Goal: Task Accomplishment & Management: Manage account settings

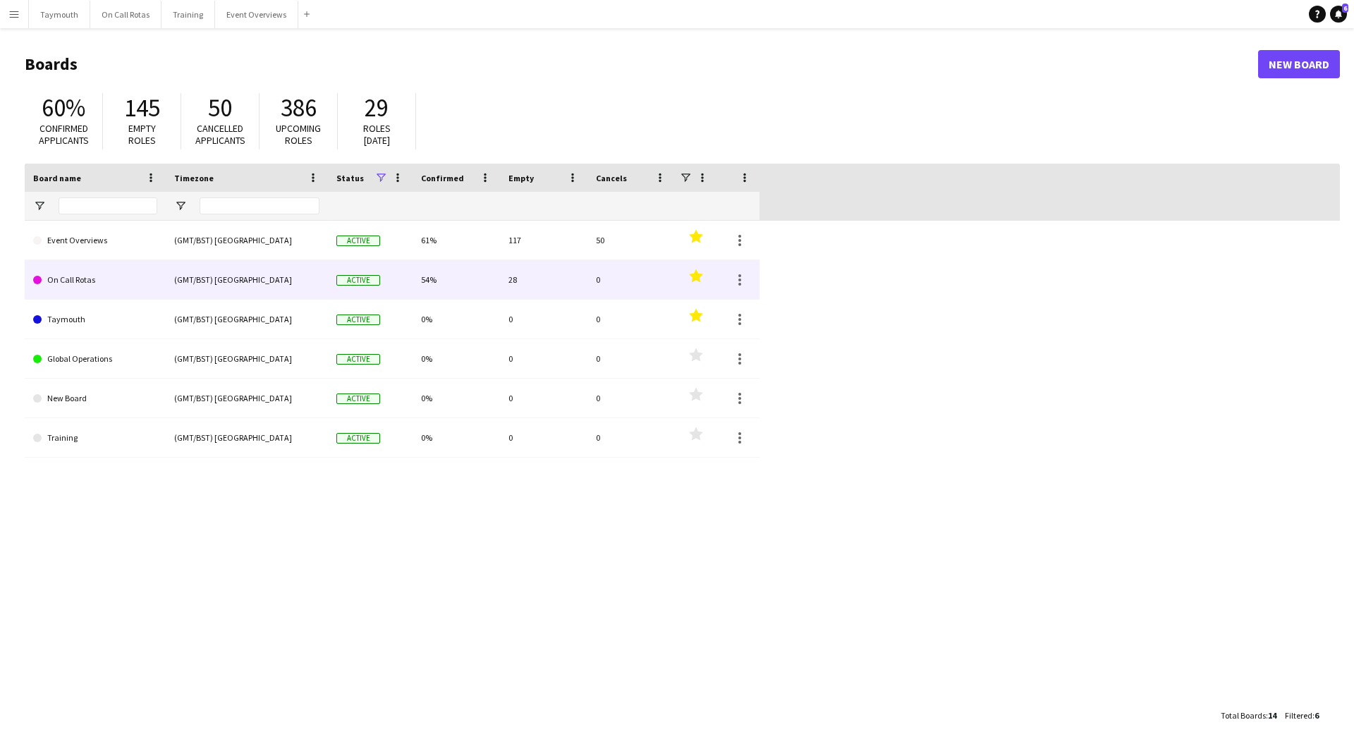
click at [126, 281] on link "On Call Rotas" at bounding box center [95, 280] width 124 height 40
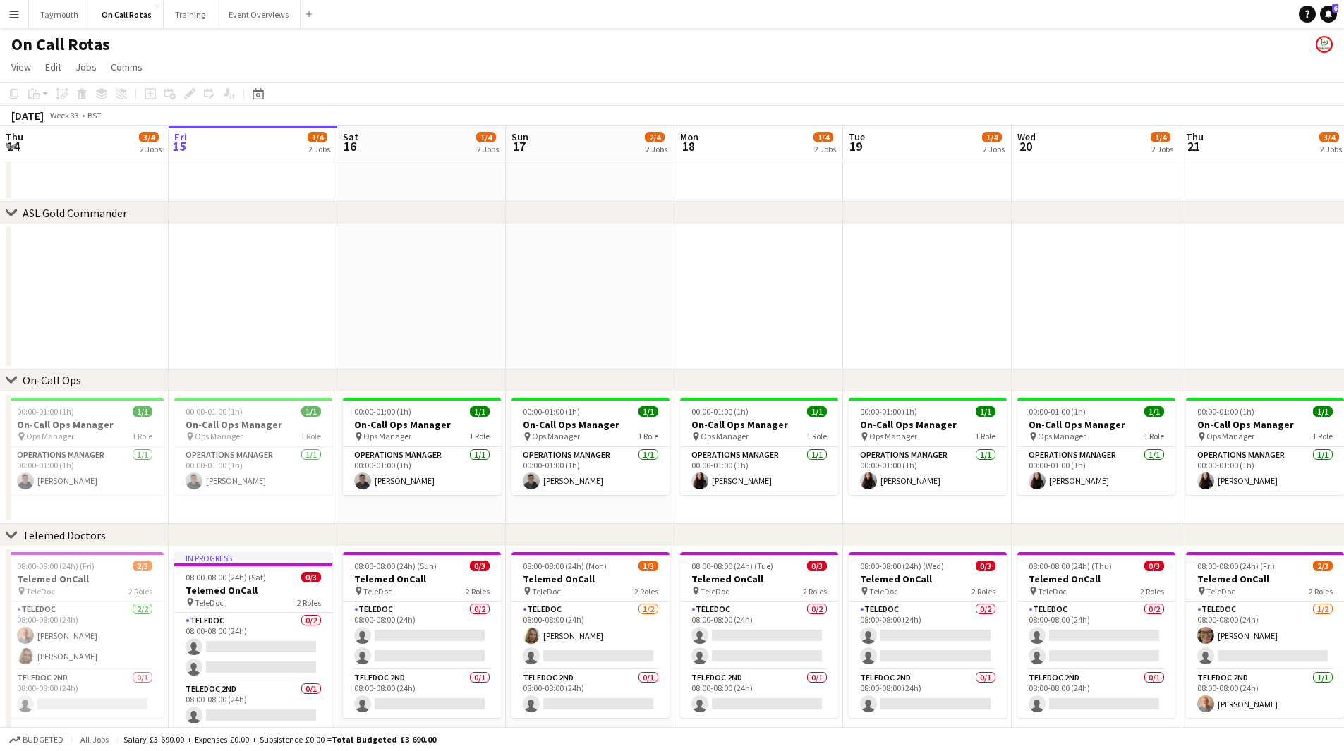
scroll to position [5, 0]
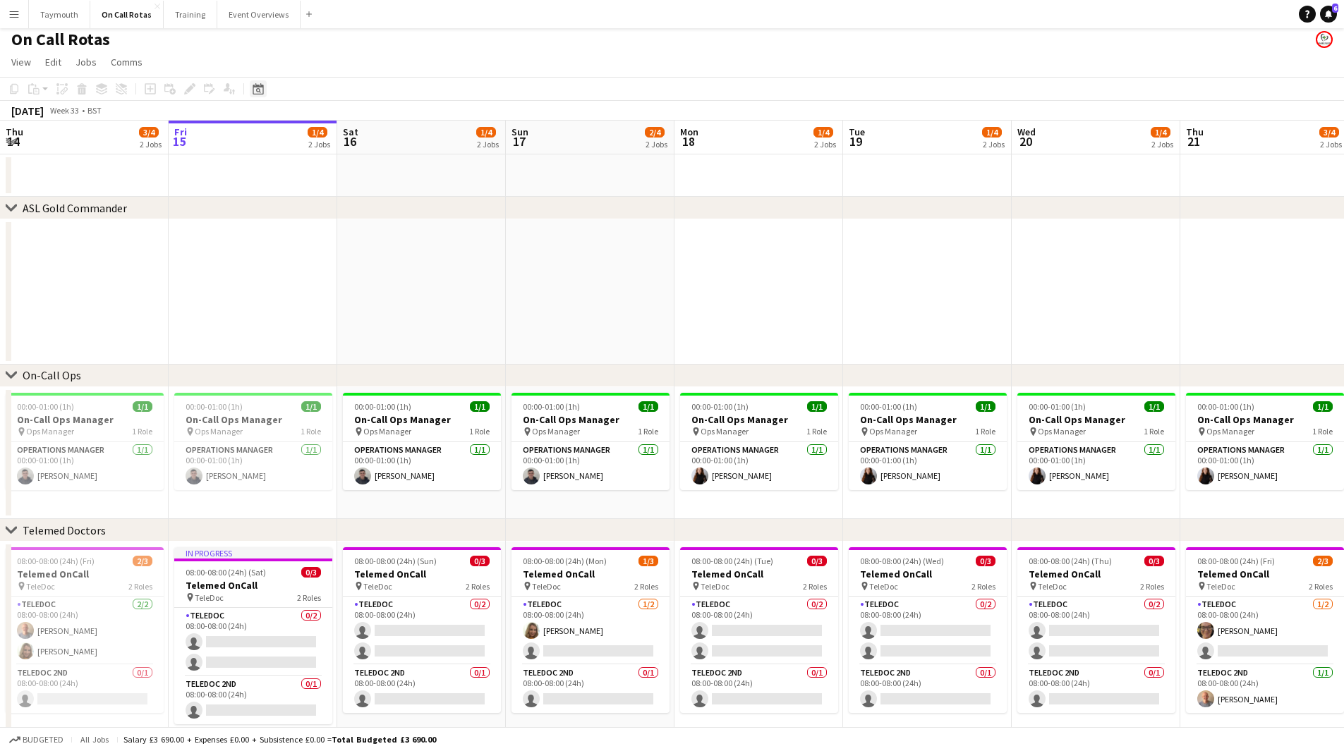
click at [264, 88] on div "Date picker" at bounding box center [258, 88] width 17 height 17
click at [262, 15] on button "Event Overviews Close" at bounding box center [258, 15] width 83 height 28
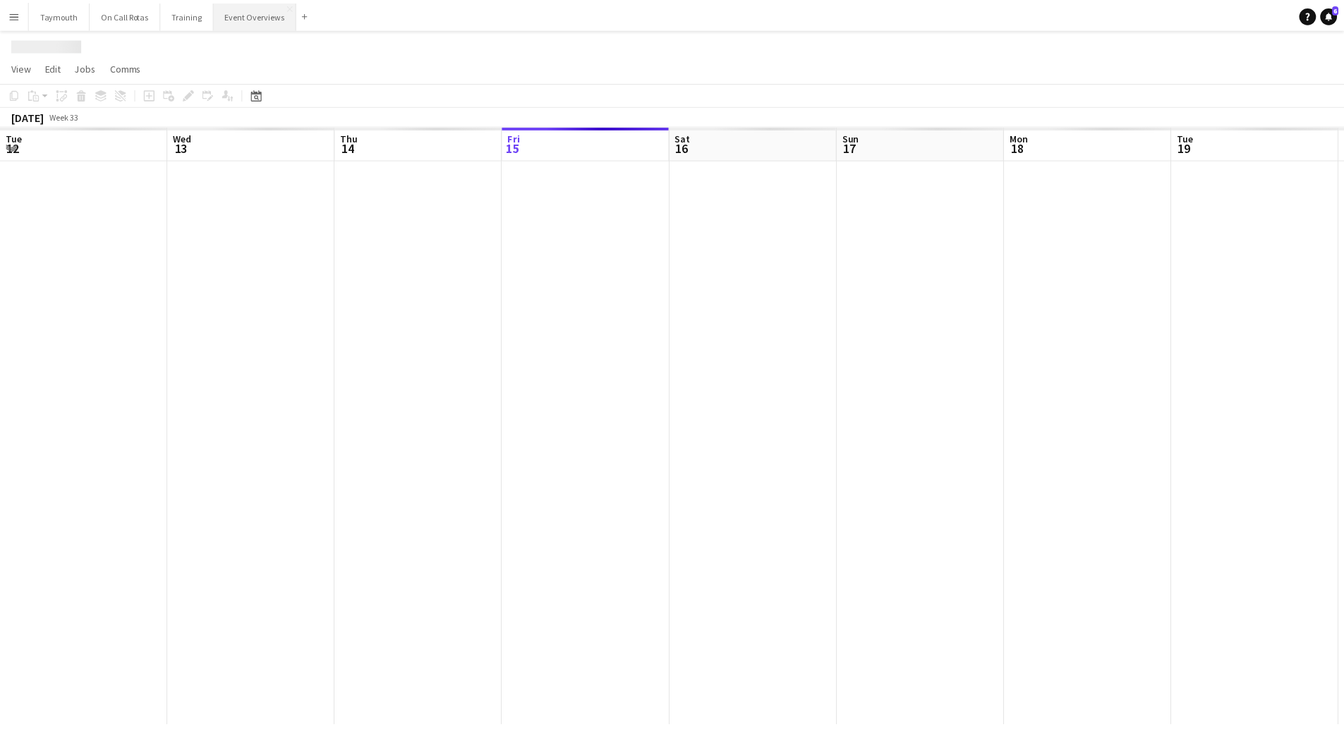
scroll to position [0, 337]
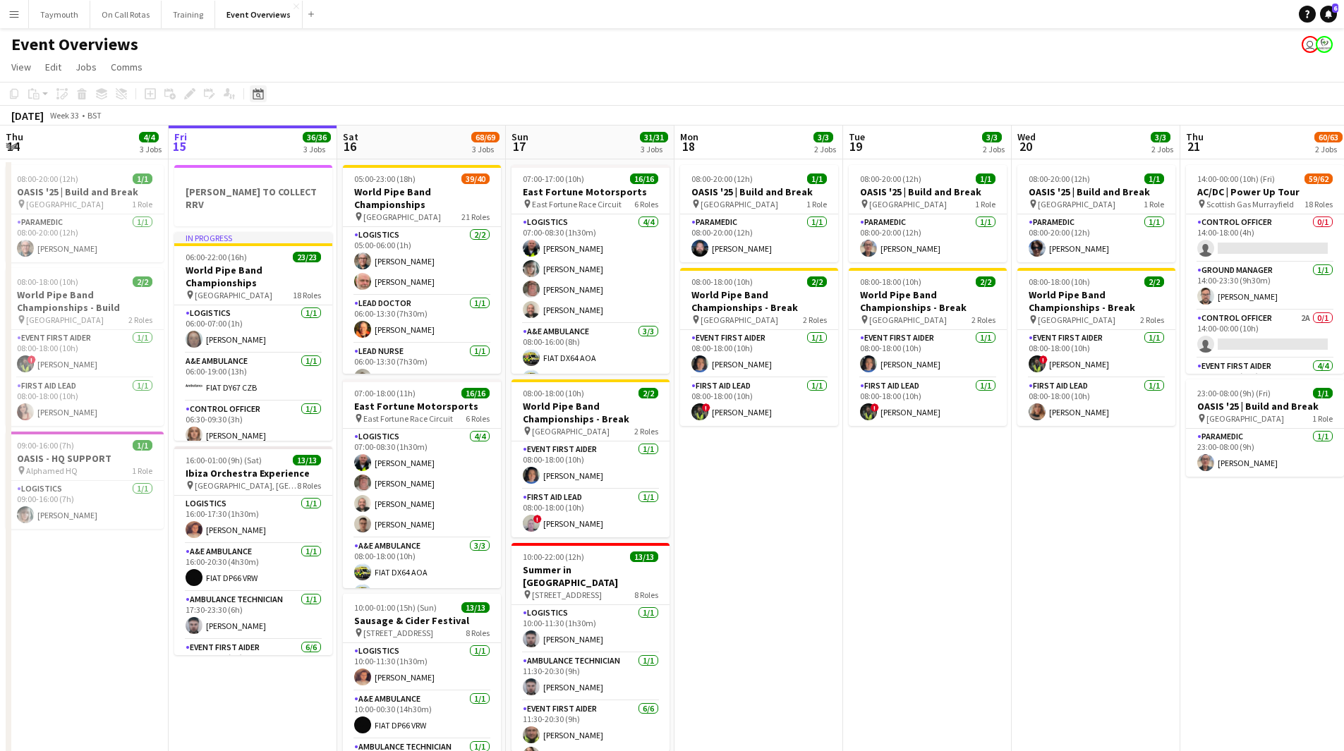
click at [257, 92] on icon at bounding box center [258, 93] width 11 height 11
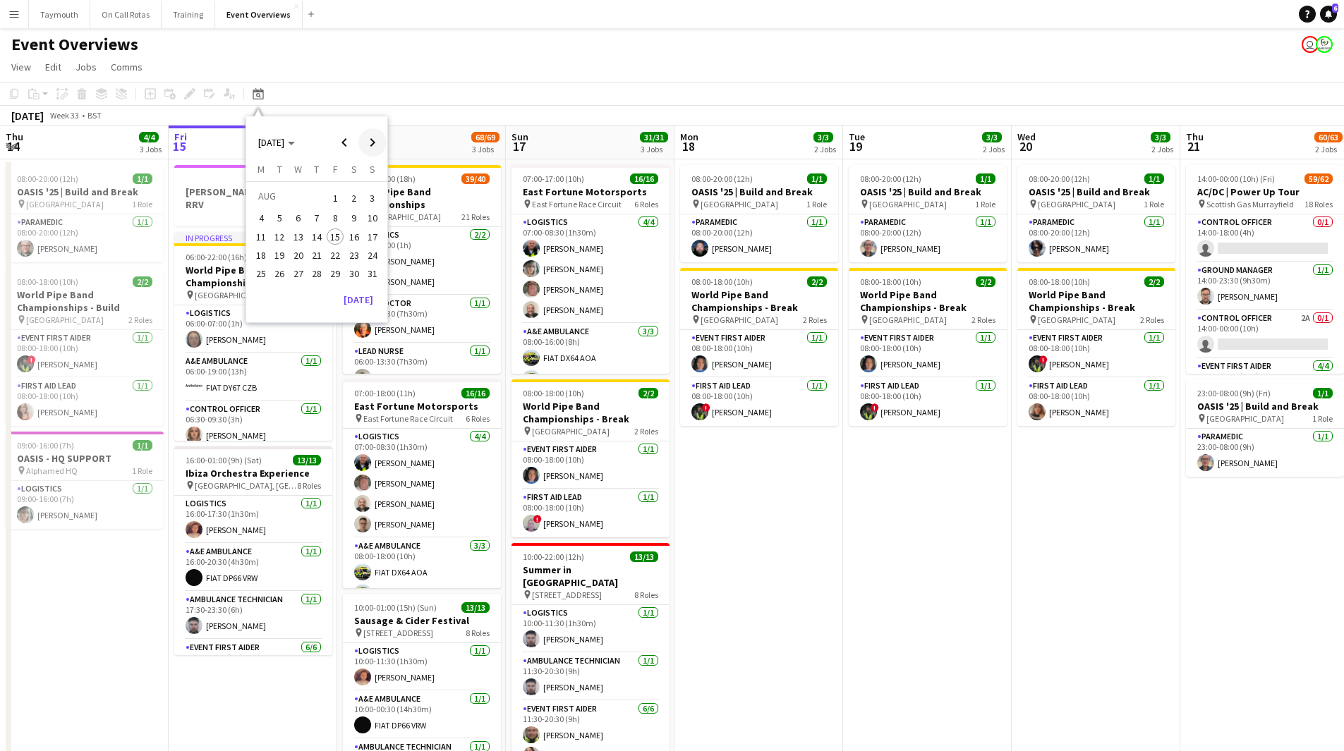
click at [372, 141] on span "Next month" at bounding box center [372, 142] width 28 height 28
click at [356, 199] on span "1" at bounding box center [354, 198] width 17 height 20
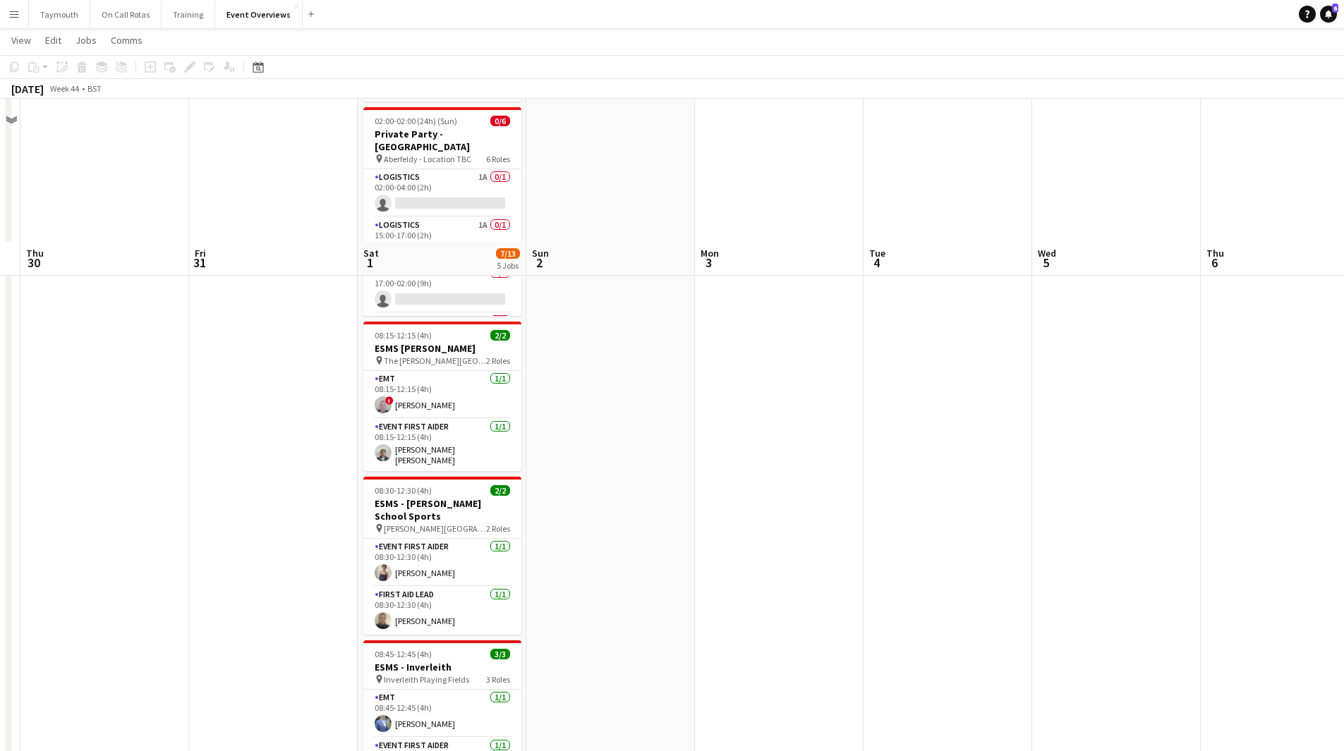
scroll to position [0, 0]
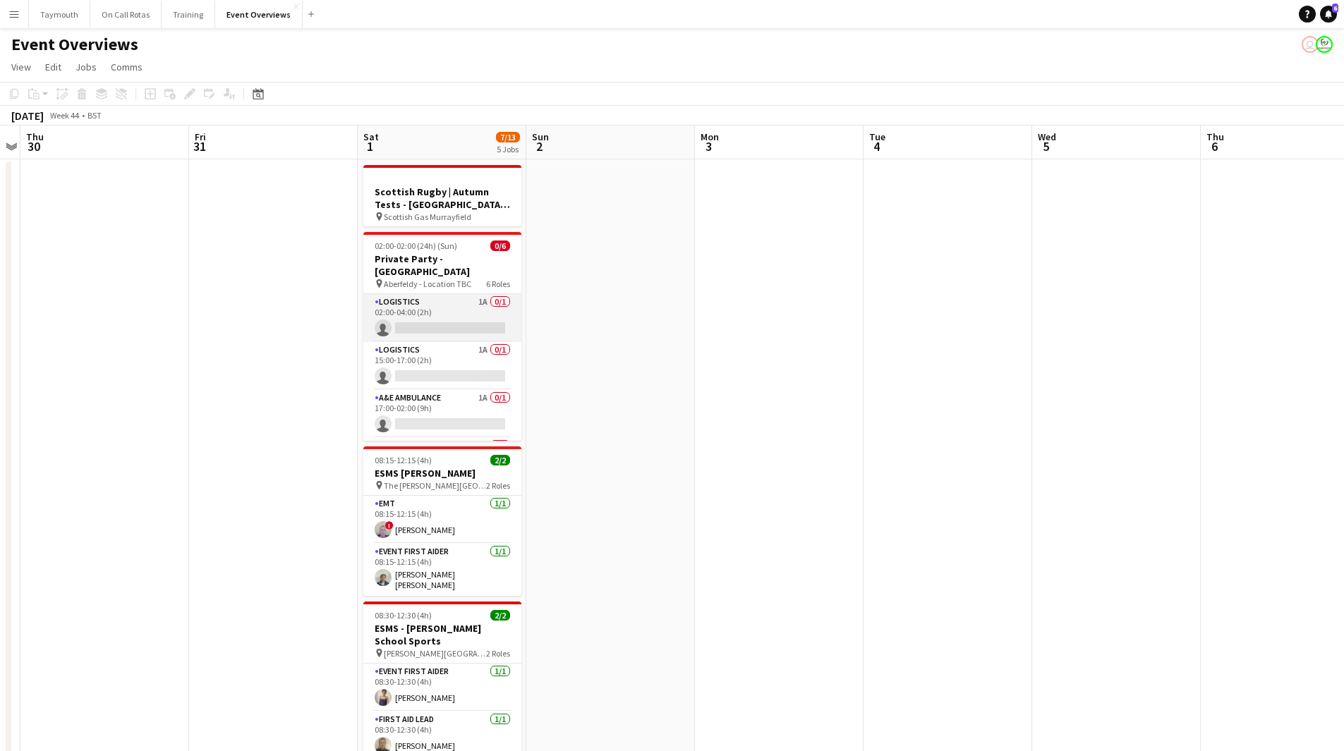
click at [435, 307] on app-card-role "Logistics 1A 0/1 02:00-04:00 (2h) single-neutral-actions" at bounding box center [442, 318] width 158 height 48
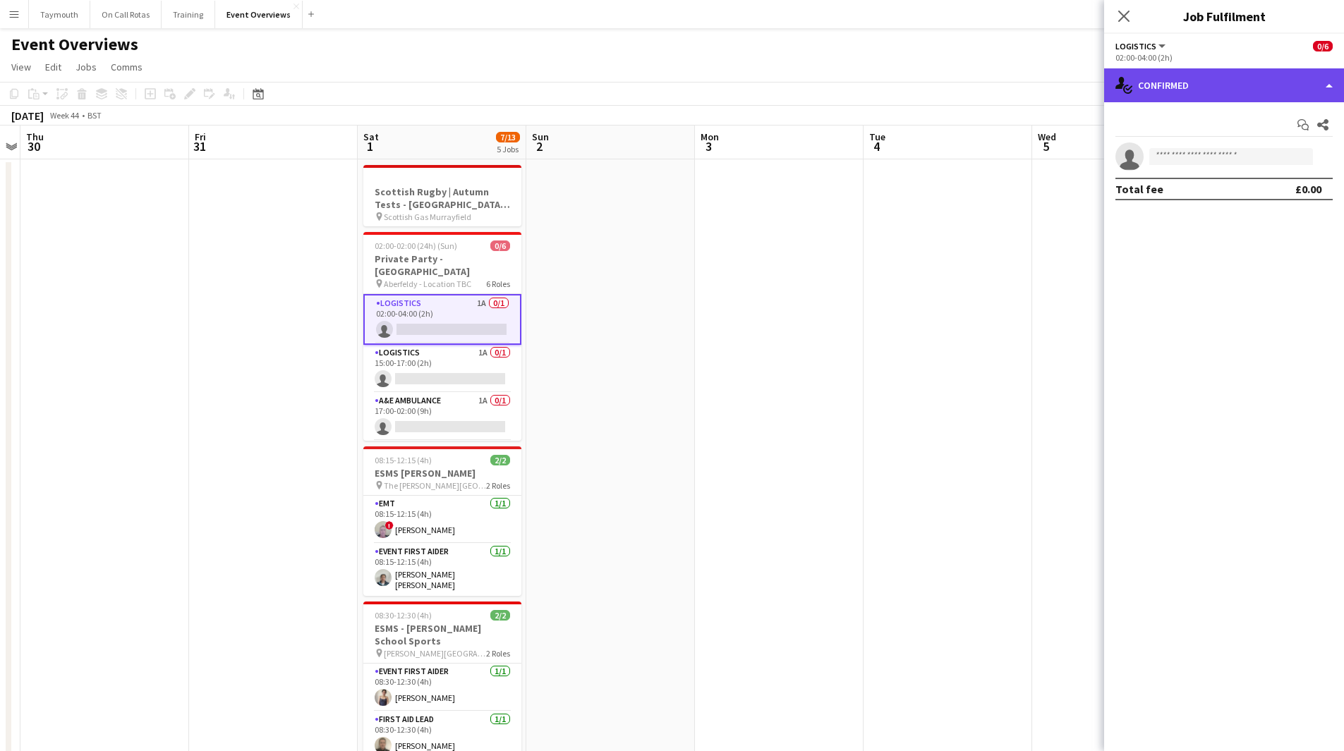
click at [1245, 90] on div "single-neutral-actions-check-2 Confirmed" at bounding box center [1224, 85] width 240 height 34
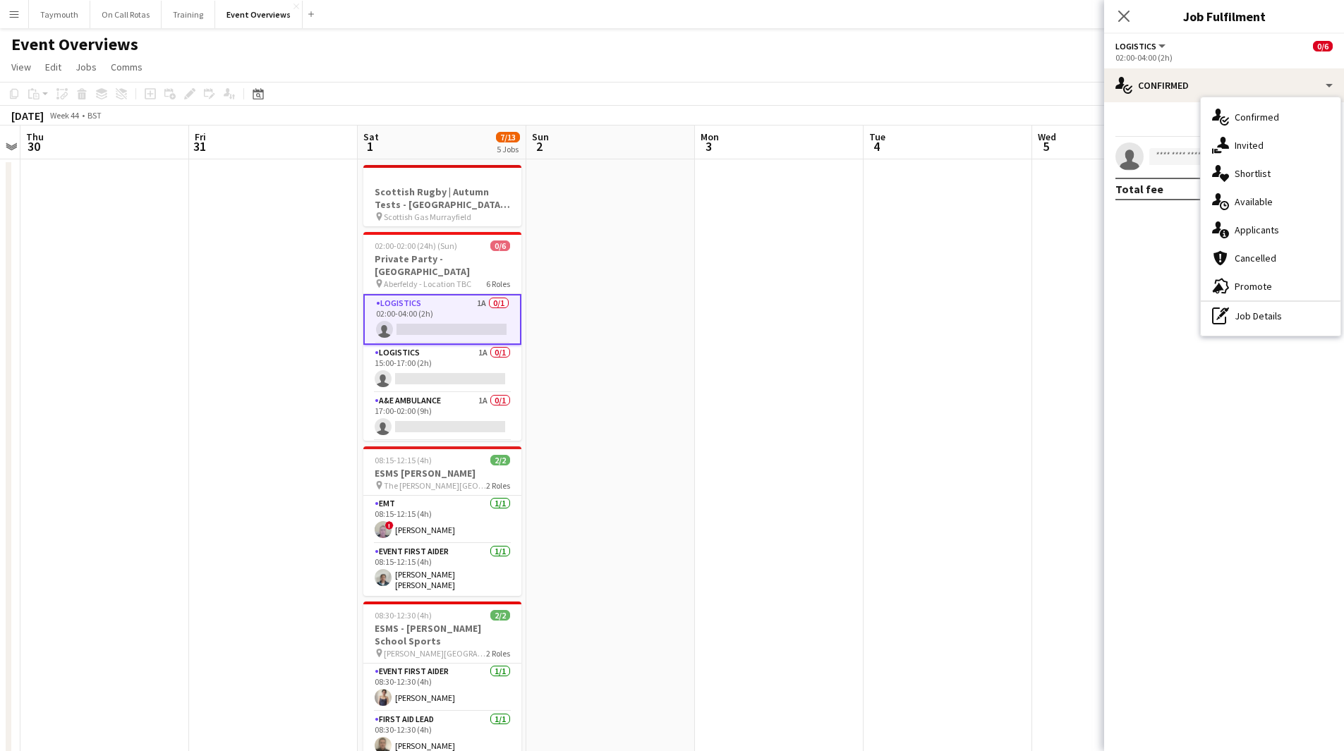
click at [471, 294] on app-card-role "Logistics 1A 0/1 02:00-04:00 (2h) single-neutral-actions" at bounding box center [442, 319] width 158 height 51
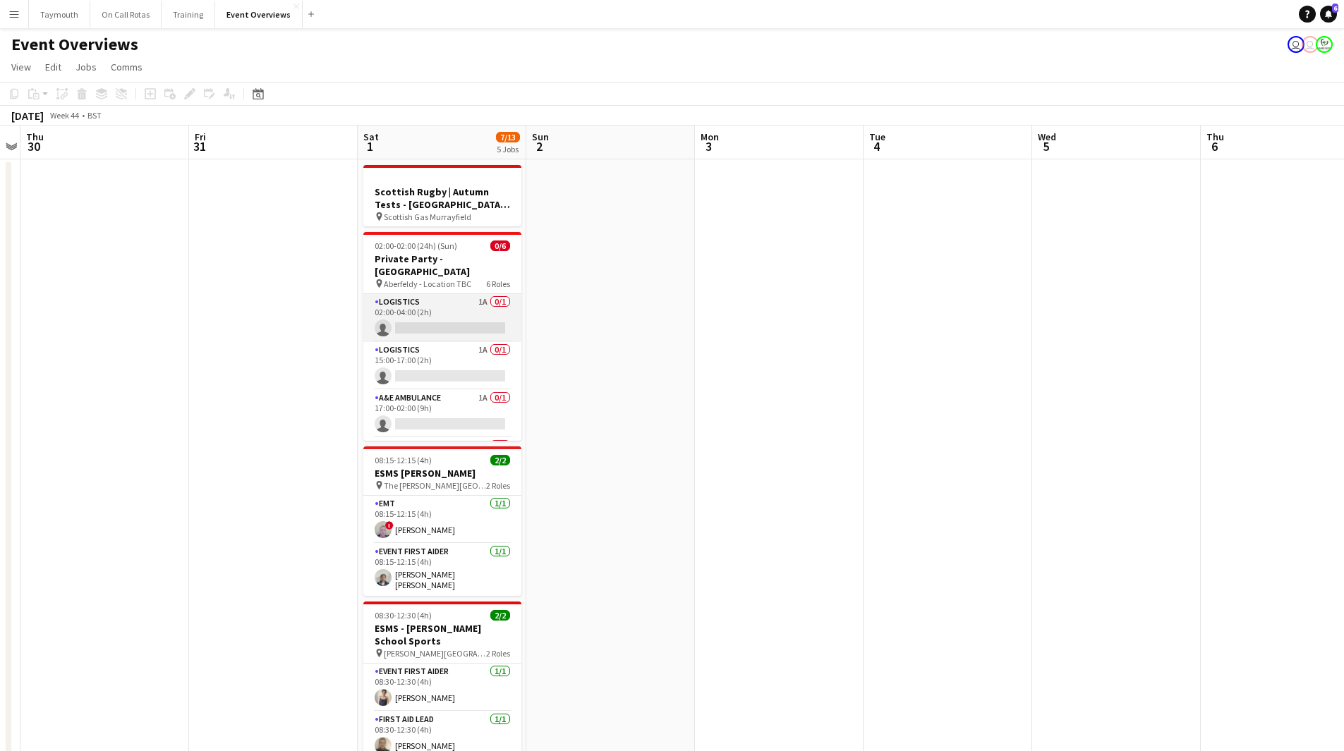
click at [455, 309] on app-card-role "Logistics 1A 0/1 02:00-04:00 (2h) single-neutral-actions" at bounding box center [442, 318] width 158 height 48
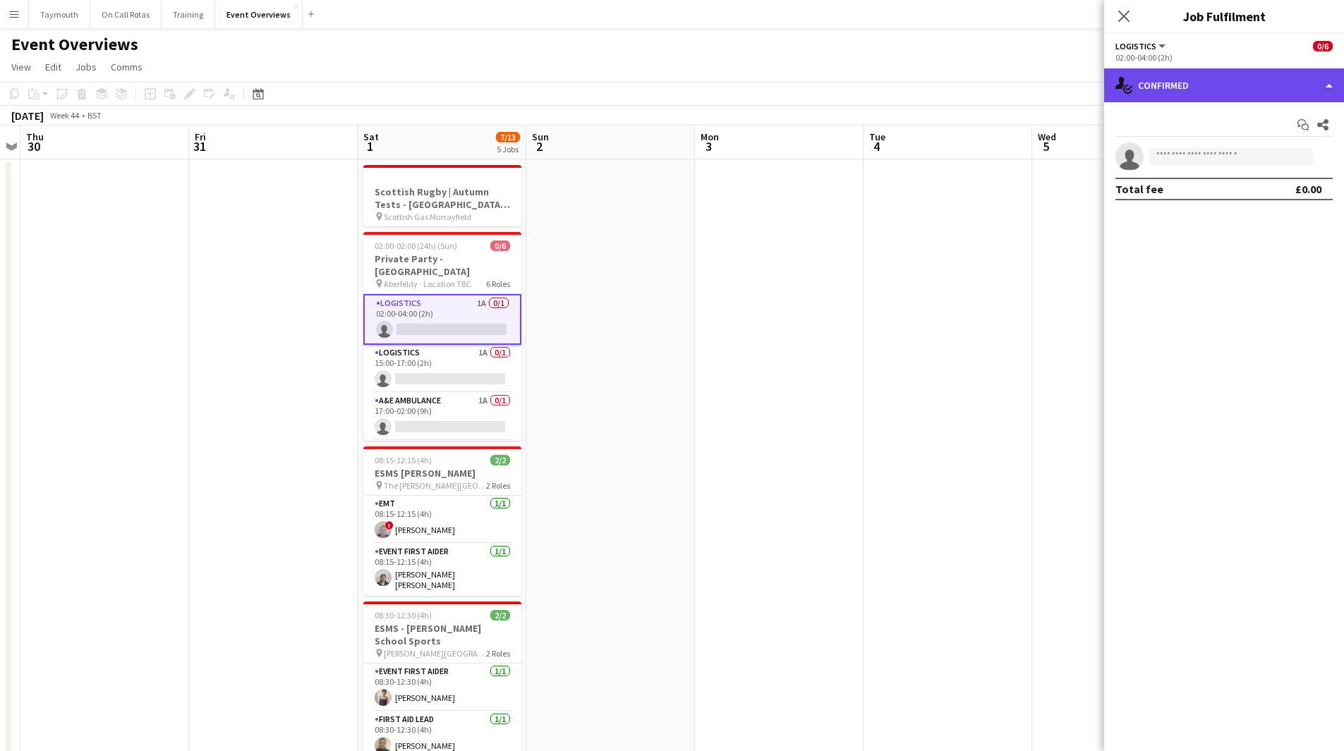
click at [1212, 92] on div "single-neutral-actions-check-2 Confirmed" at bounding box center [1224, 85] width 240 height 34
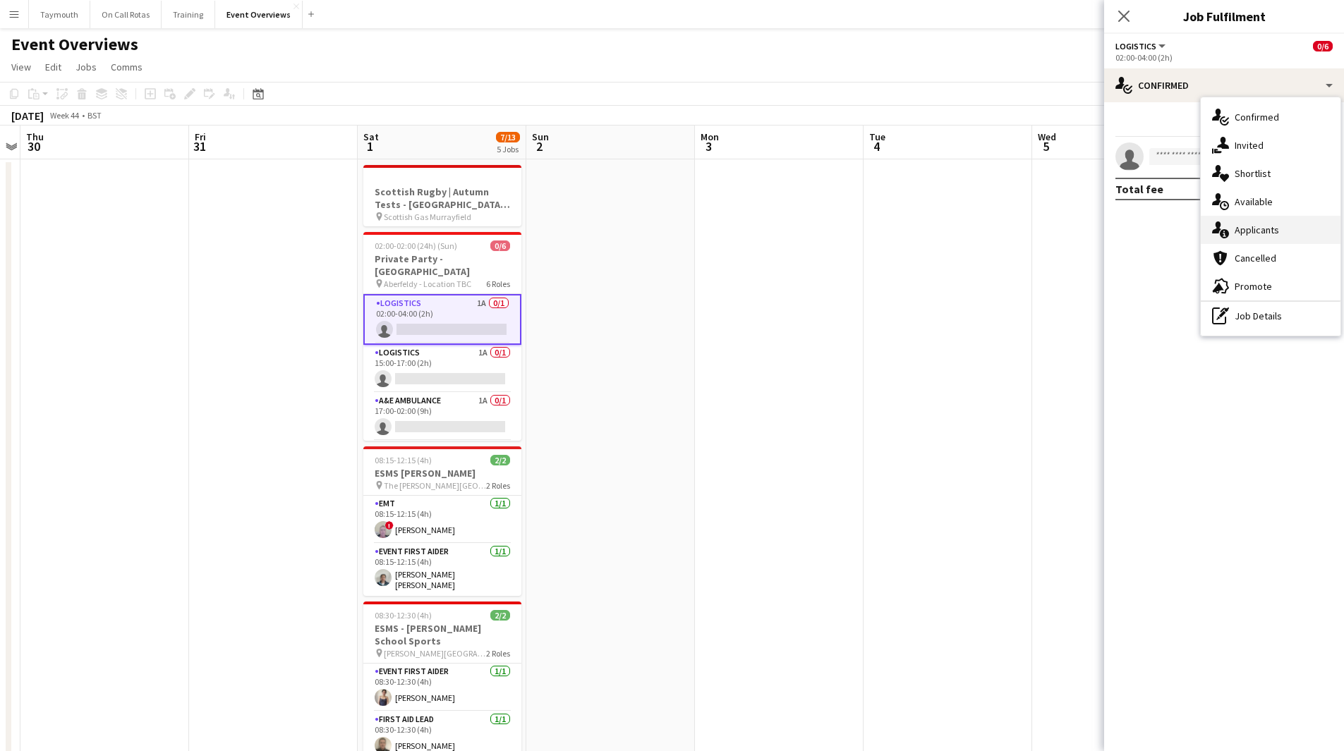
click at [1273, 229] on div "single-neutral-actions-information Applicants" at bounding box center [1271, 230] width 140 height 28
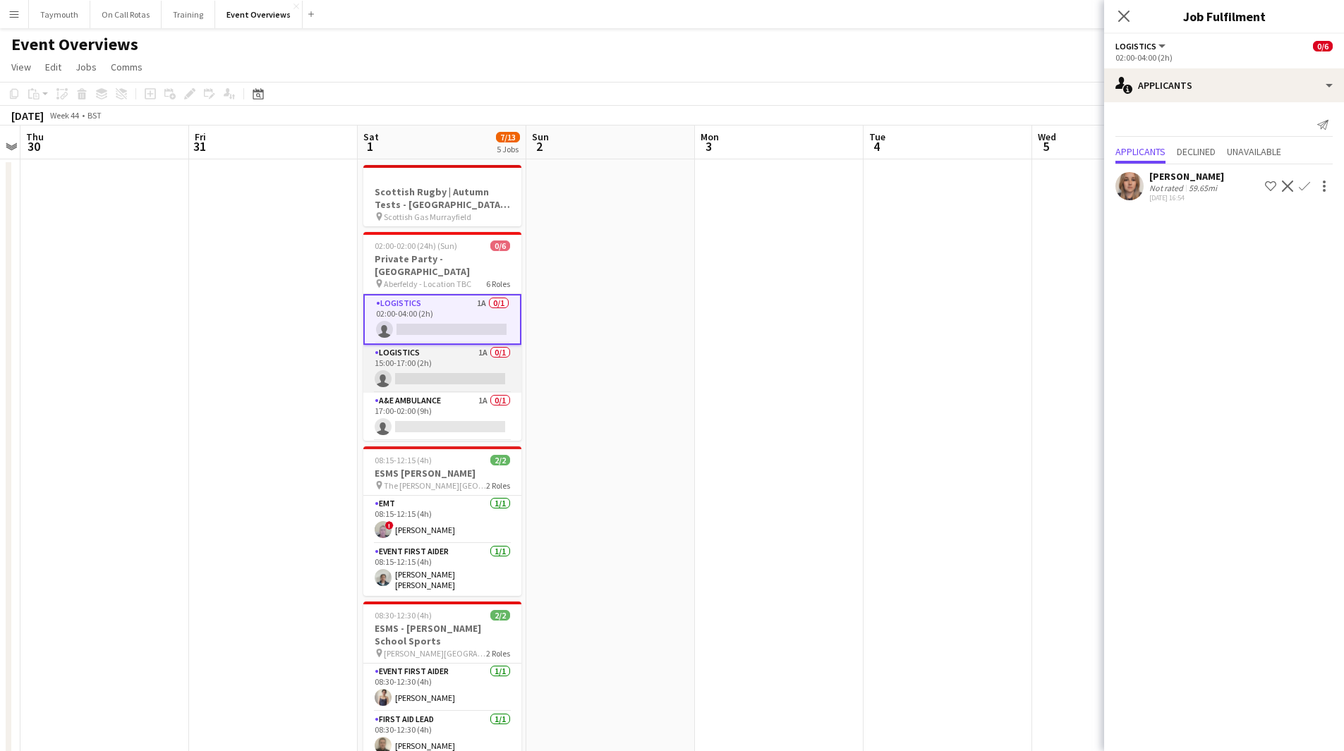
click at [456, 366] on app-card-role "Logistics 1A 0/1 15:00-17:00 (2h) single-neutral-actions" at bounding box center [442, 369] width 158 height 48
click at [440, 323] on app-card-role "A&E Ambulance 1A 0/1 17:00-02:00 (9h) single-neutral-actions" at bounding box center [442, 346] width 158 height 48
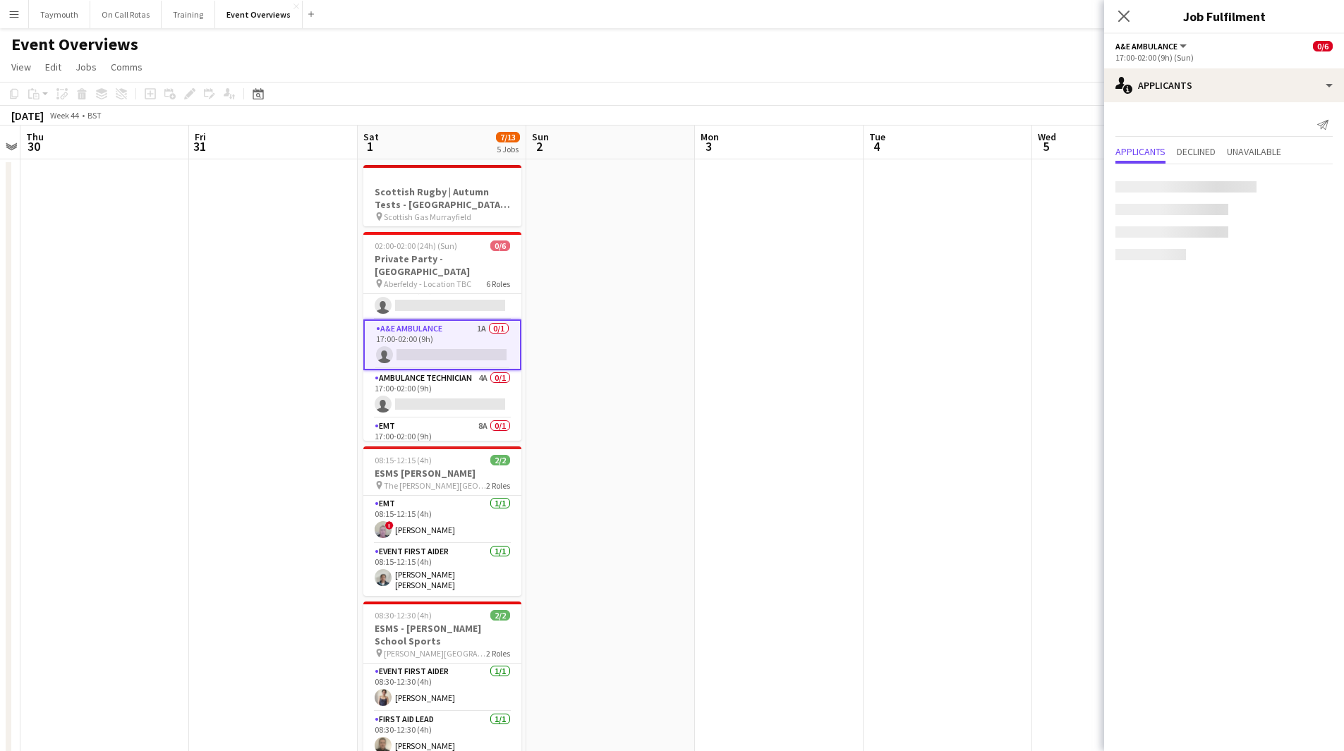
scroll to position [69, 0]
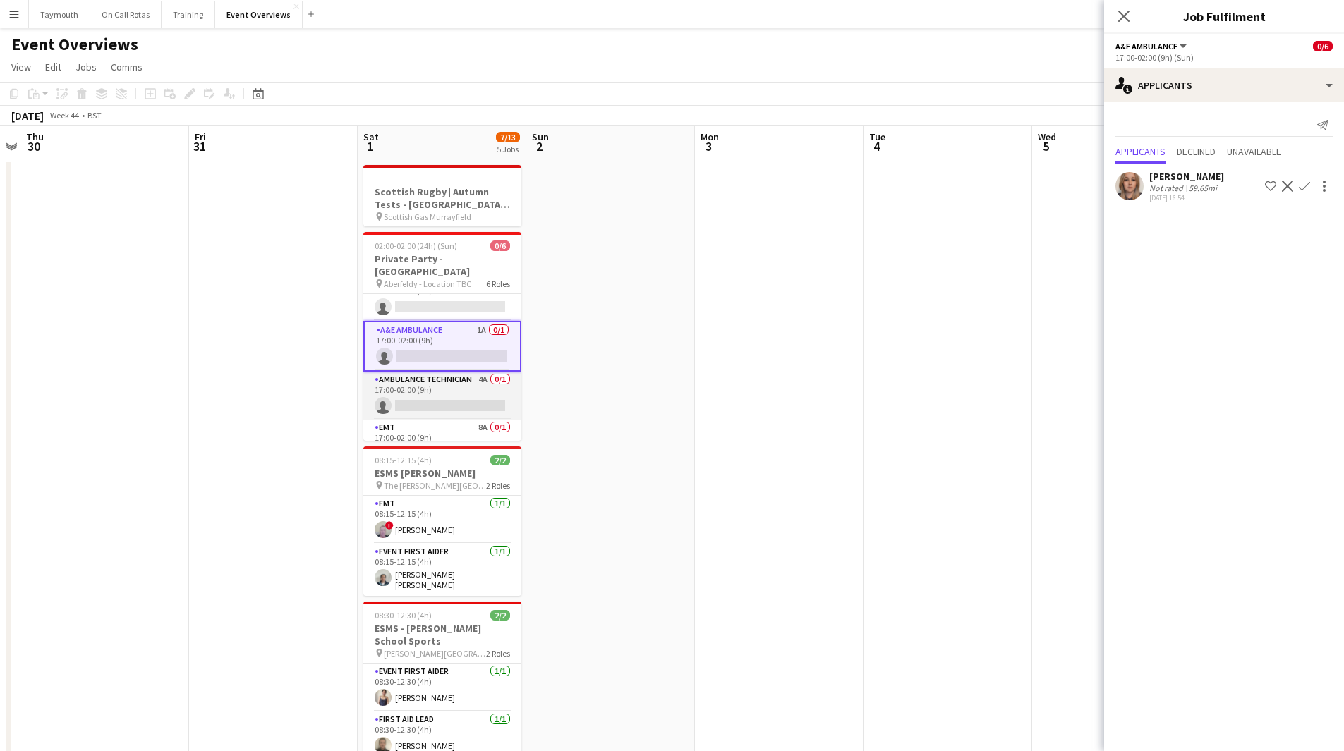
click at [437, 372] on app-card-role "Ambulance Technician 4A 0/1 17:00-02:00 (9h) single-neutral-actions" at bounding box center [442, 396] width 158 height 48
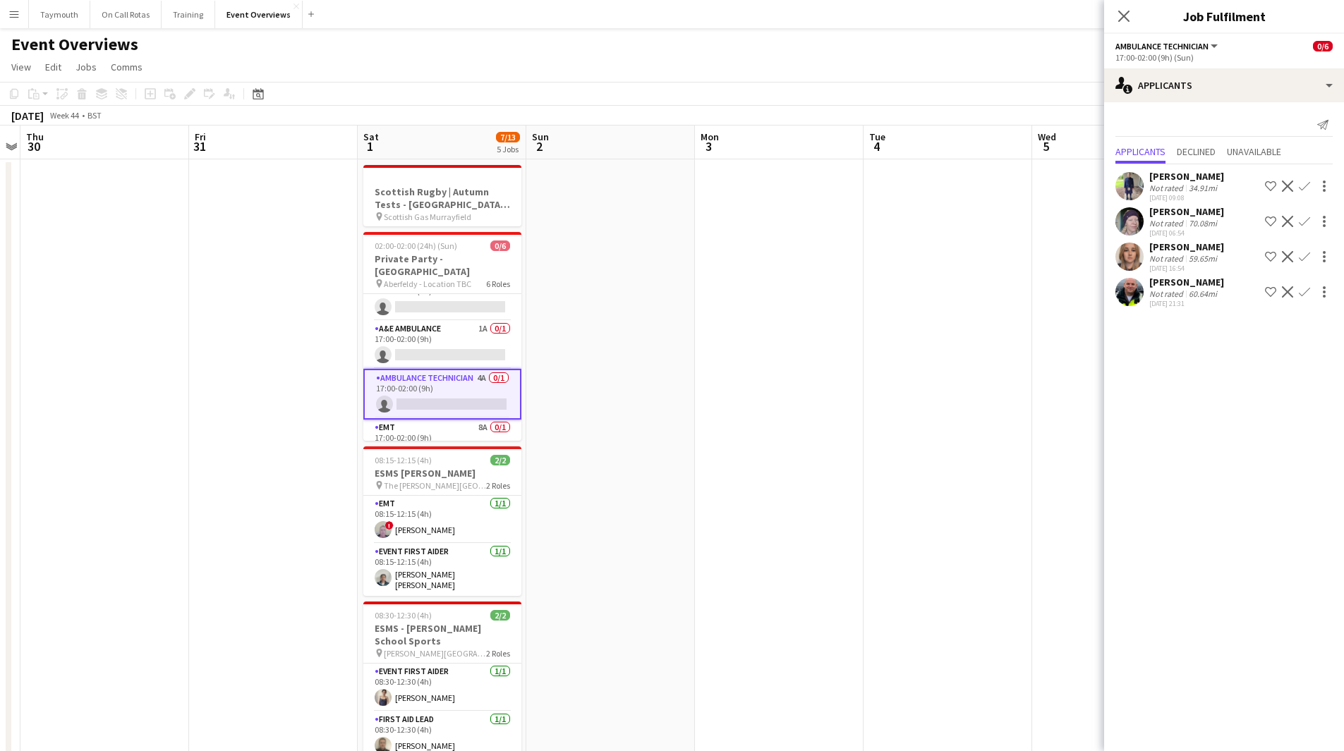
click at [1304, 287] on app-icon "Confirm" at bounding box center [1304, 291] width 11 height 11
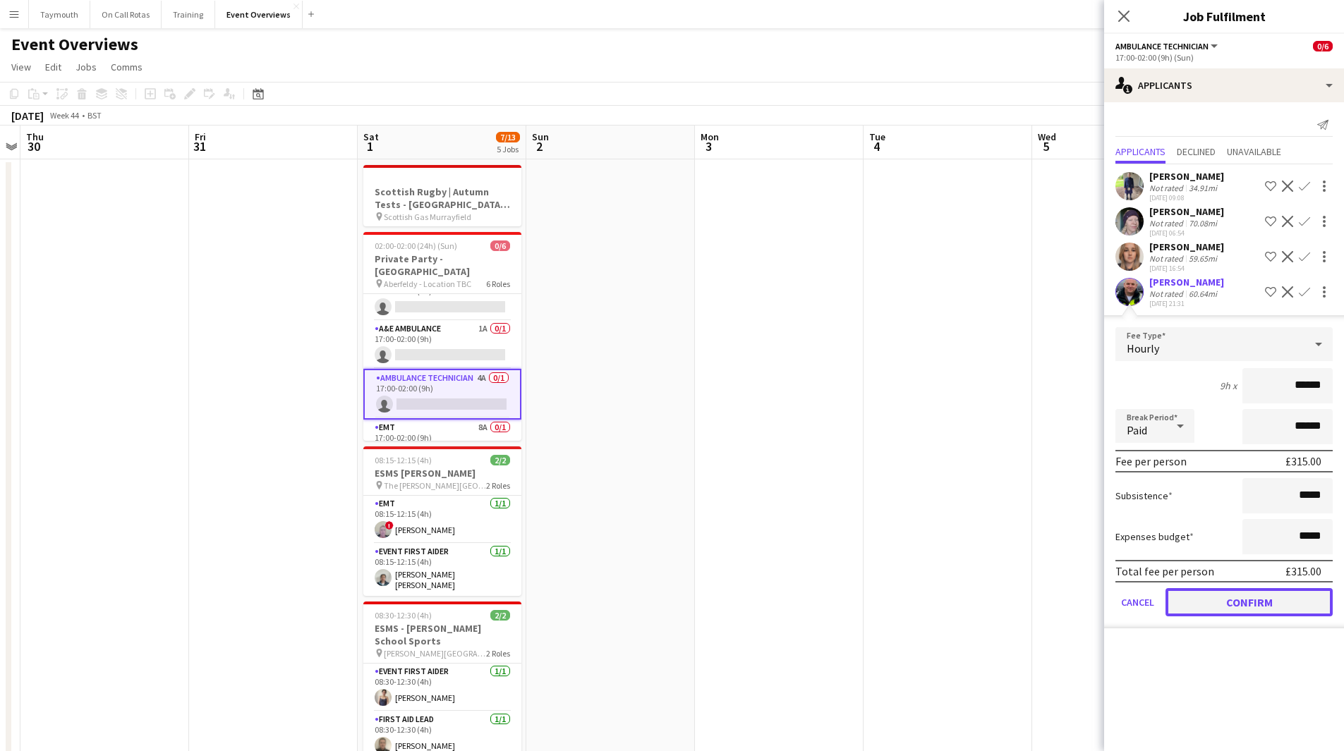
click at [1249, 602] on button "Confirm" at bounding box center [1248, 602] width 167 height 28
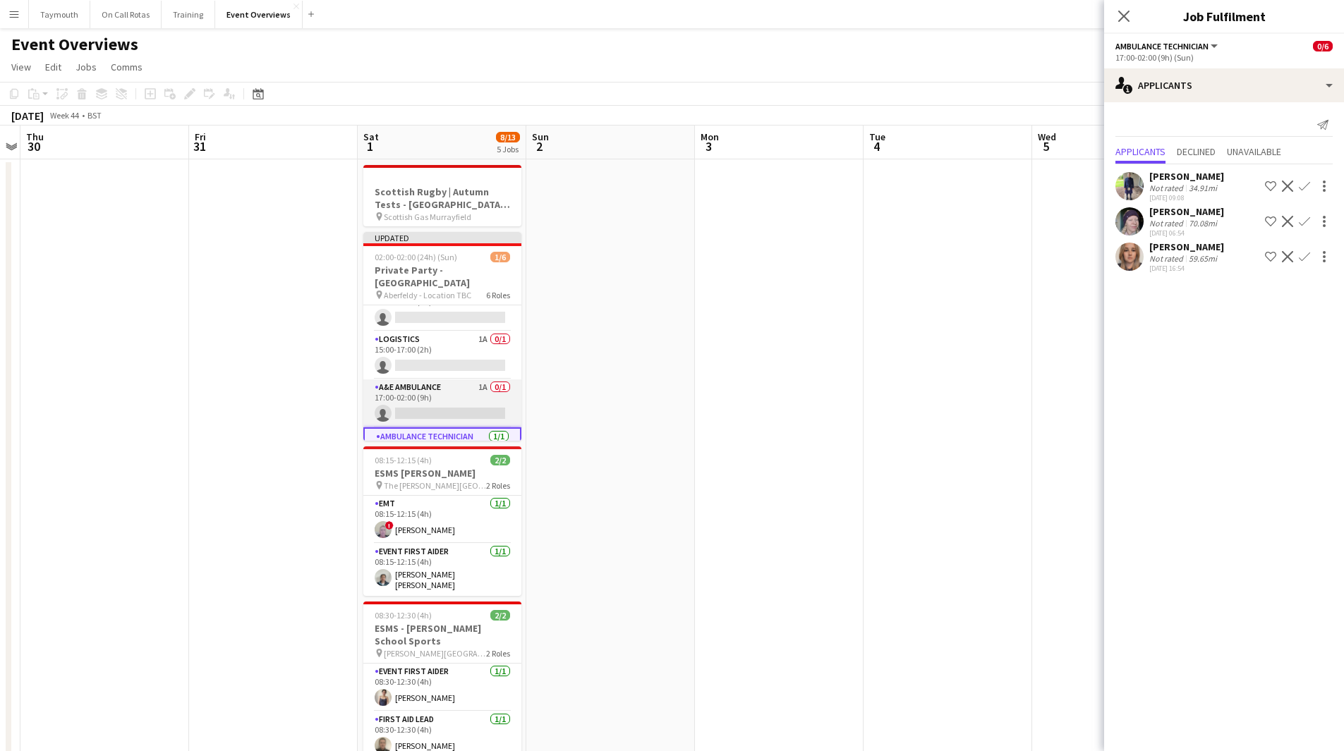
scroll to position [0, 0]
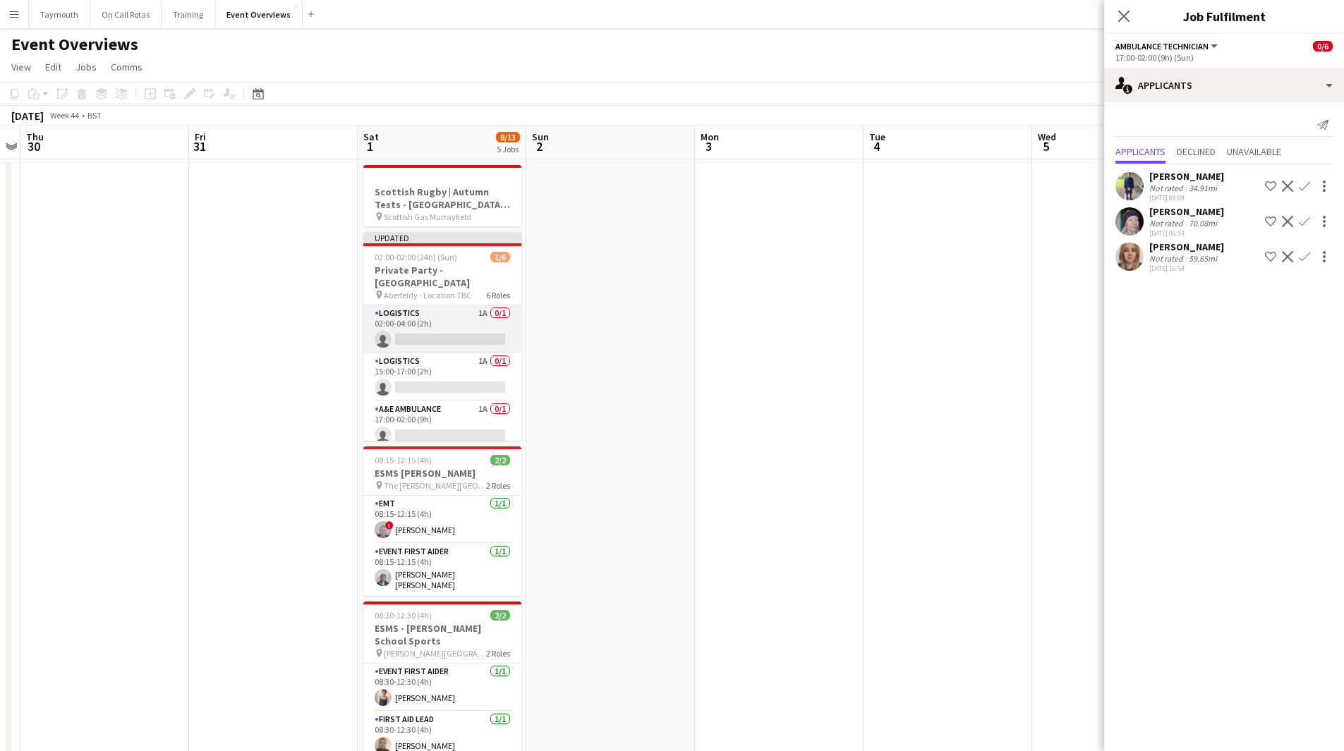
click at [447, 326] on app-card-role "Logistics 1A 0/1 02:00-04:00 (2h) single-neutral-actions" at bounding box center [442, 329] width 158 height 48
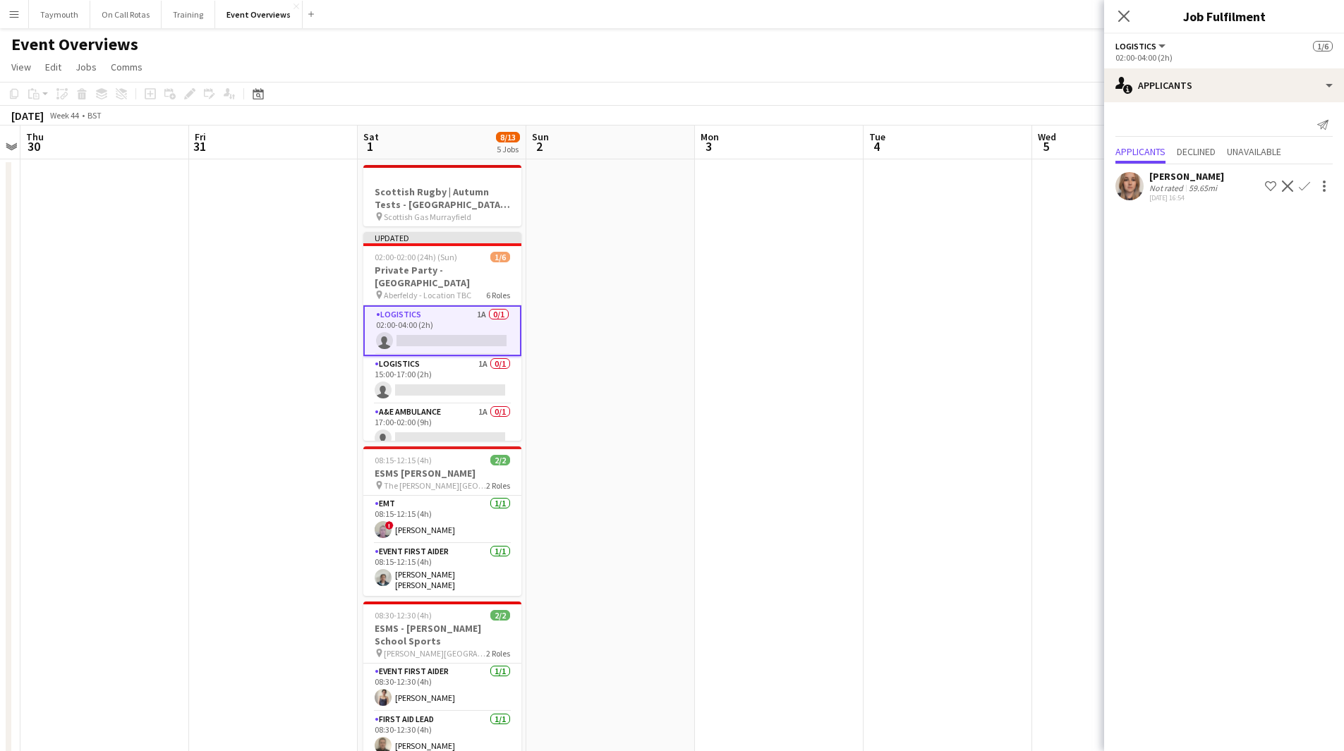
click at [459, 309] on app-card-role "Logistics 1A 0/1 02:00-04:00 (2h) single-neutral-actions" at bounding box center [442, 330] width 158 height 51
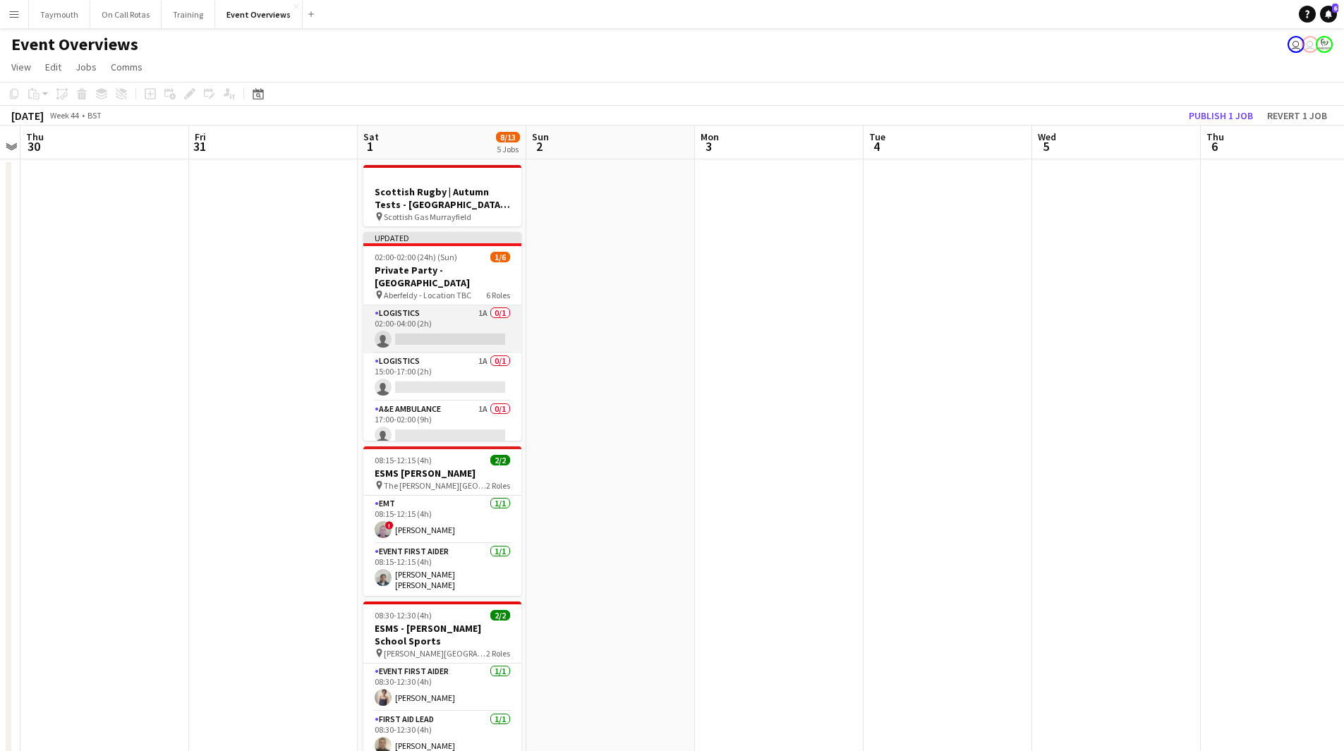
click at [437, 324] on app-card-role "Logistics 1A 0/1 02:00-04:00 (2h) single-neutral-actions" at bounding box center [442, 329] width 158 height 48
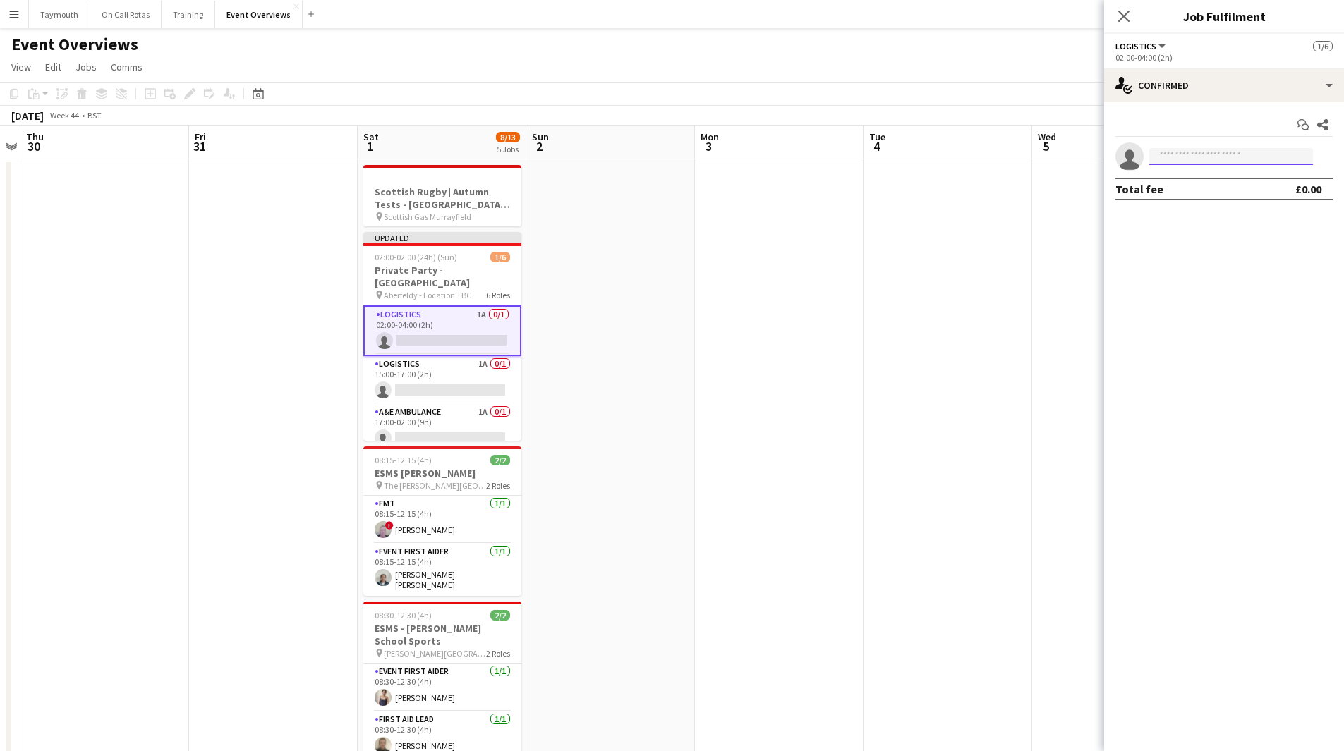
click at [1283, 157] on input at bounding box center [1231, 156] width 164 height 17
type input "*****"
click at [1253, 186] on span "kennyhunter0@gmail.com" at bounding box center [1230, 188] width 141 height 11
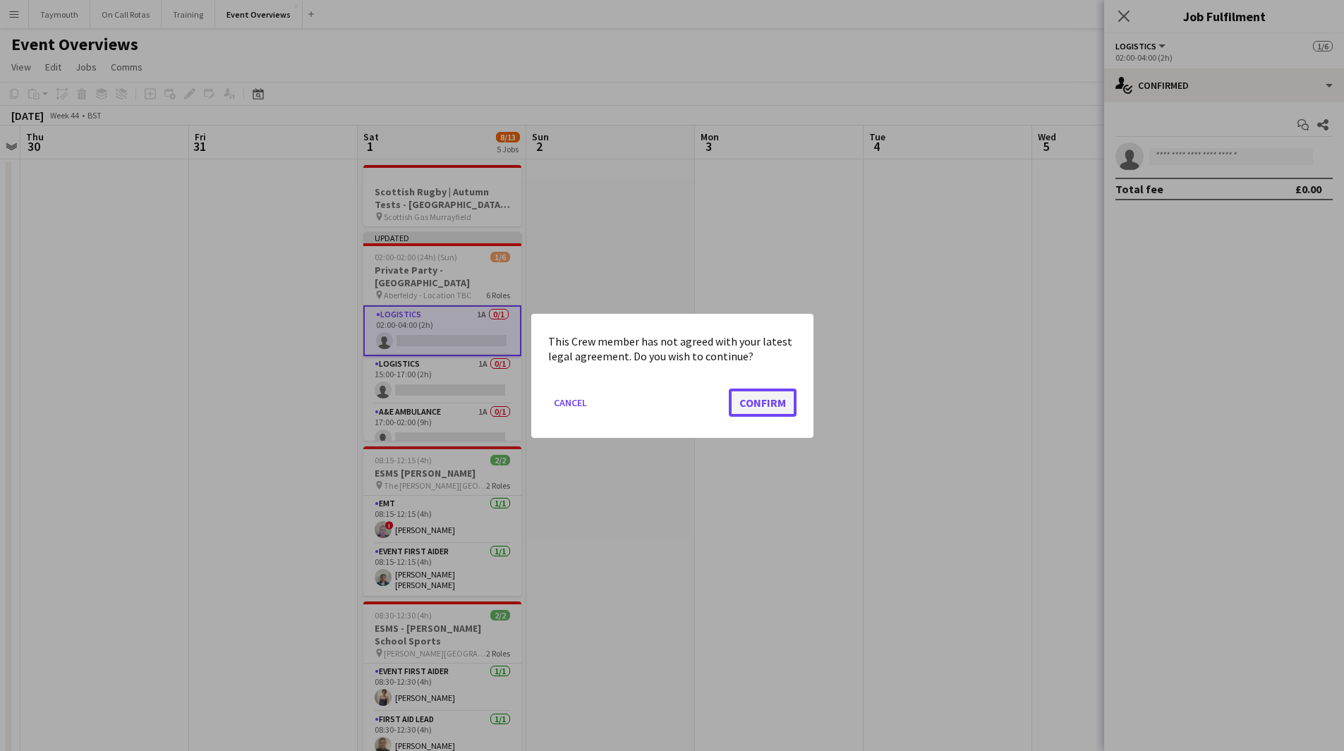
click at [773, 407] on button "Confirm" at bounding box center [763, 402] width 68 height 28
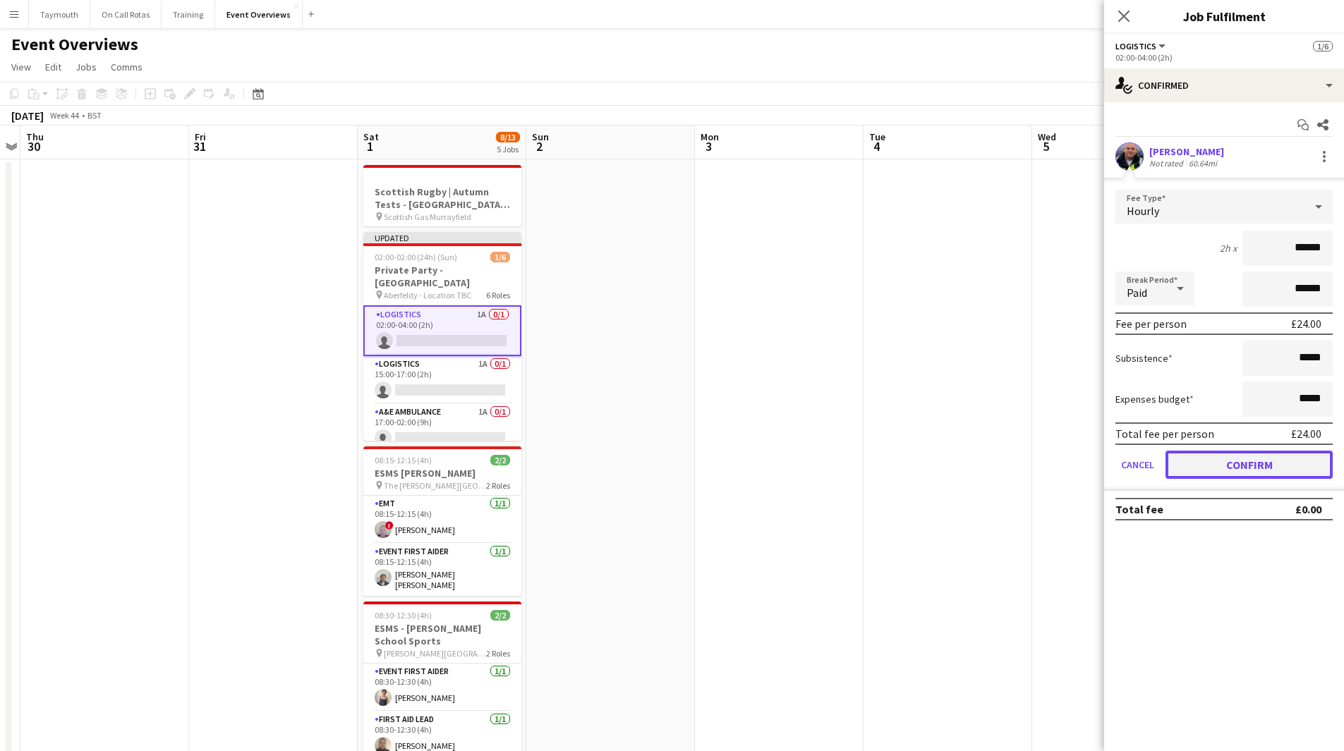
click at [1252, 463] on button "Confirm" at bounding box center [1248, 465] width 167 height 28
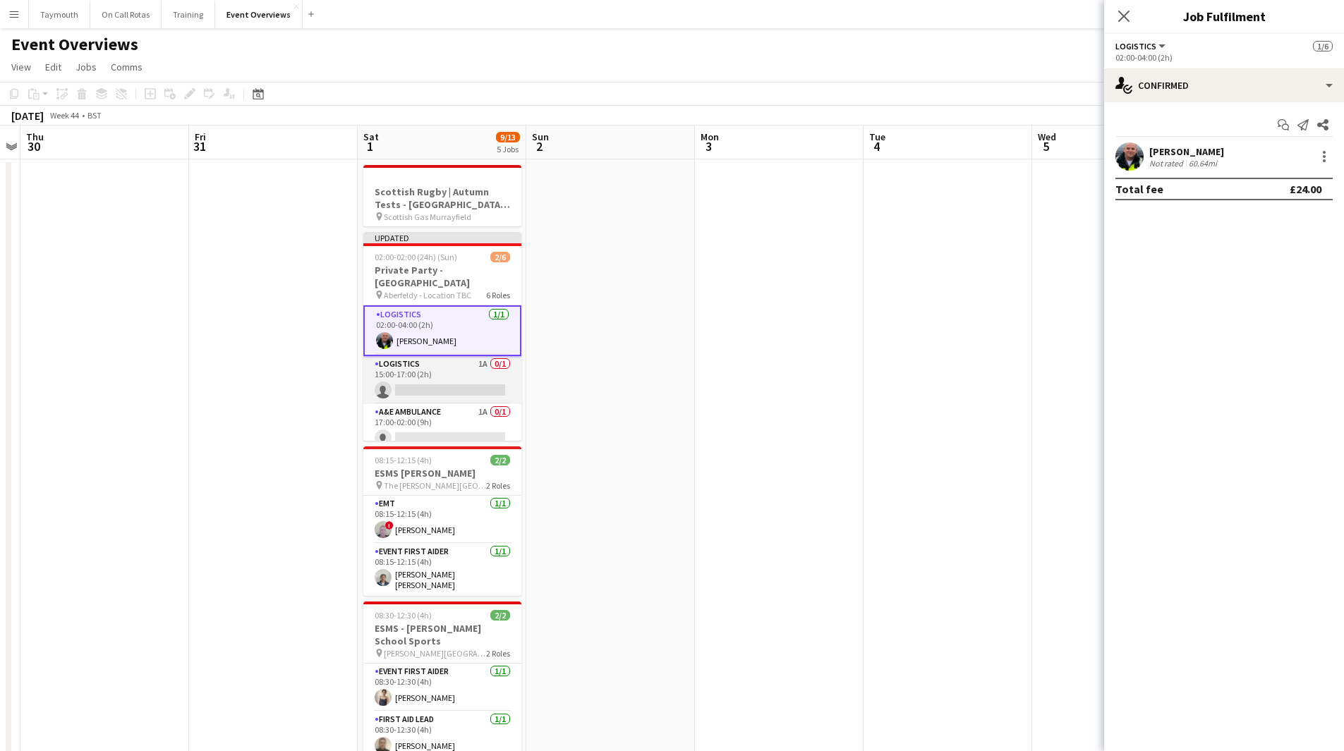
click at [446, 367] on app-card-role "Logistics 1A 0/1 15:00-17:00 (2h) single-neutral-actions" at bounding box center [442, 380] width 158 height 48
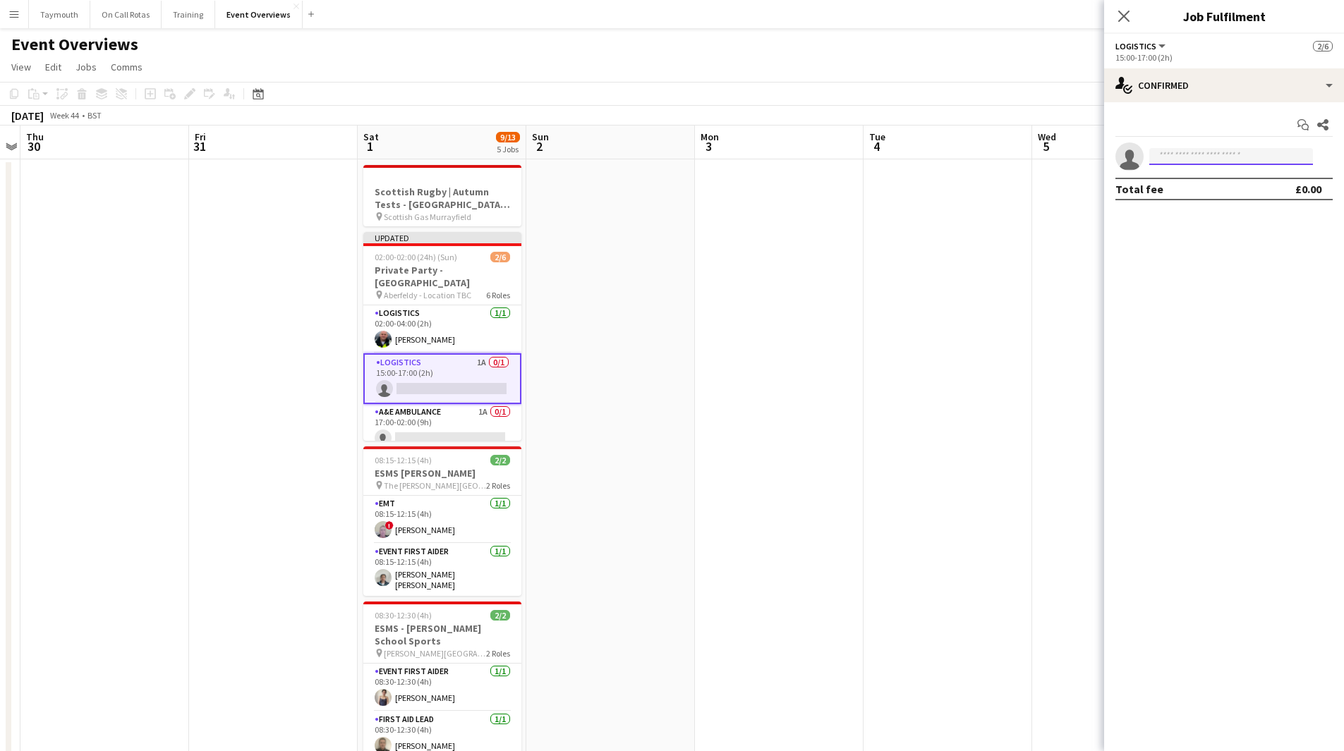
click at [1188, 159] on input at bounding box center [1231, 156] width 164 height 17
type input "*****"
click at [1190, 173] on span "[PERSON_NAME]" at bounding box center [1200, 177] width 81 height 12
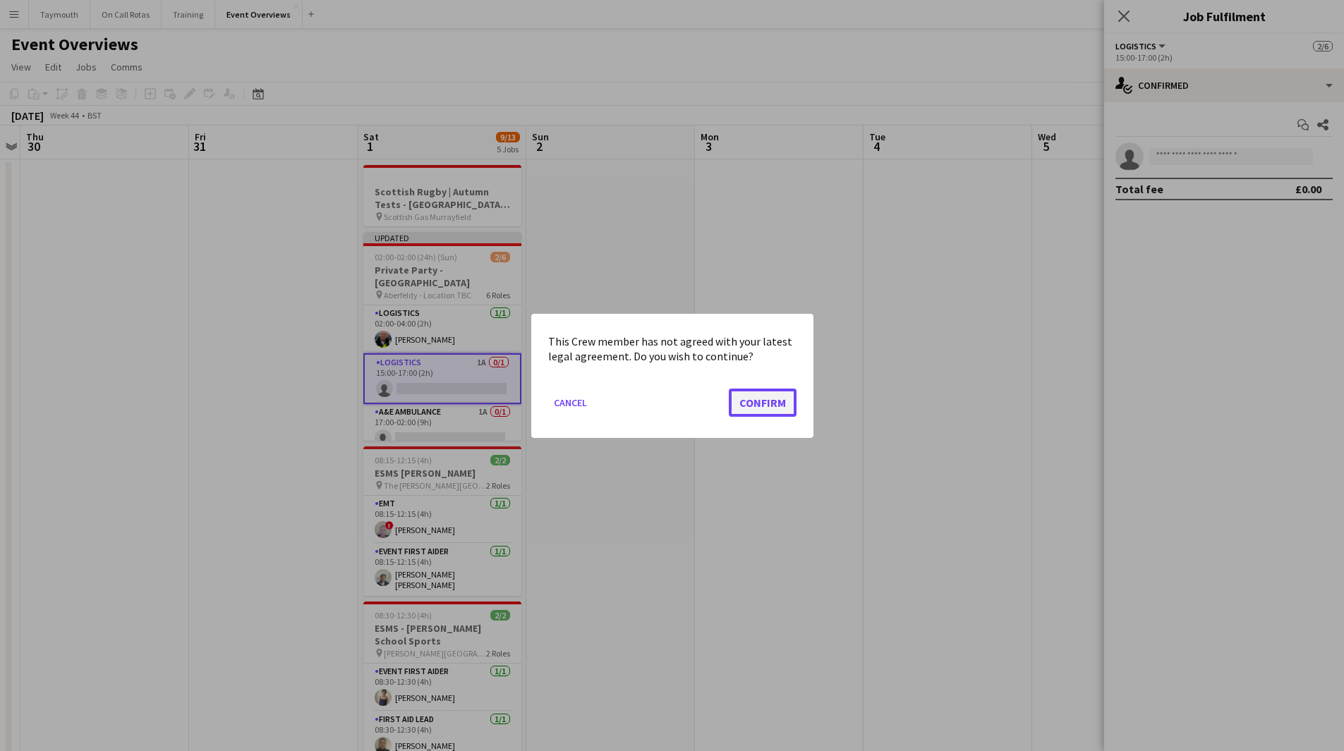
click at [744, 411] on button "Confirm" at bounding box center [763, 402] width 68 height 28
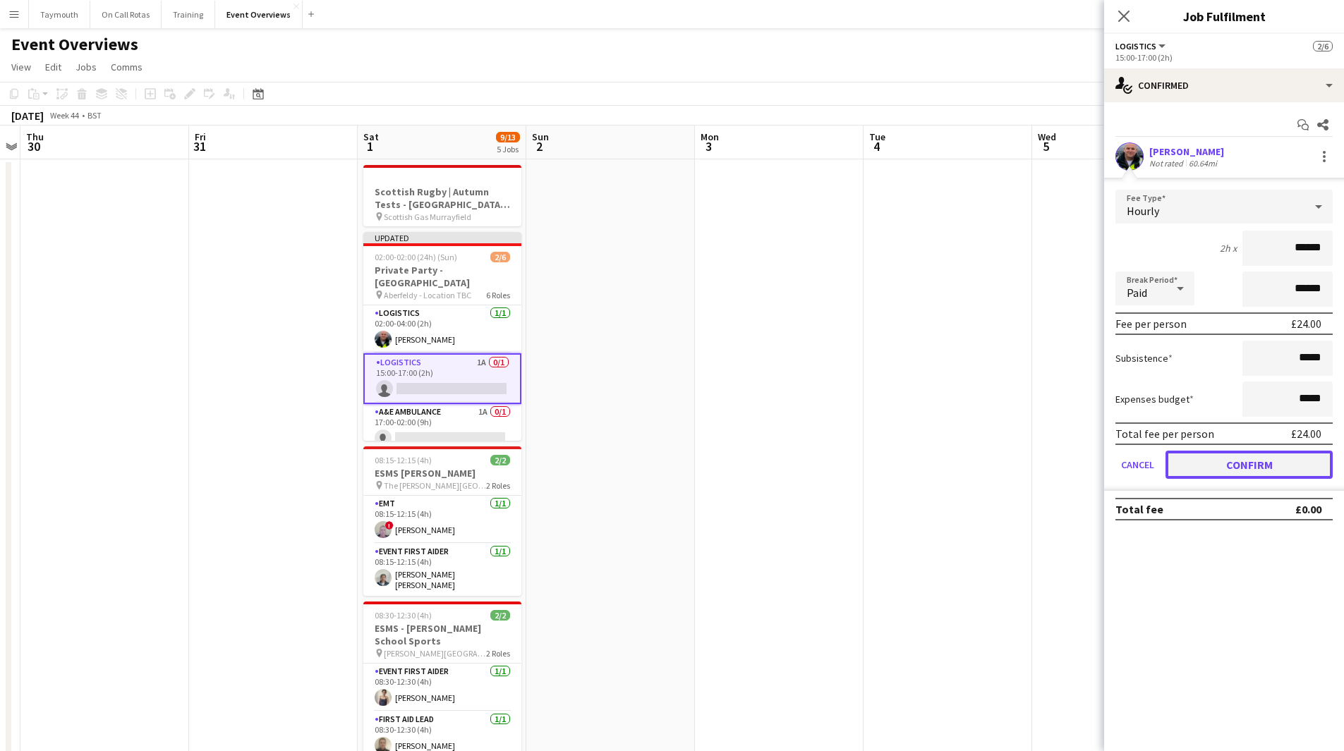
click at [1255, 472] on button "Confirm" at bounding box center [1248, 465] width 167 height 28
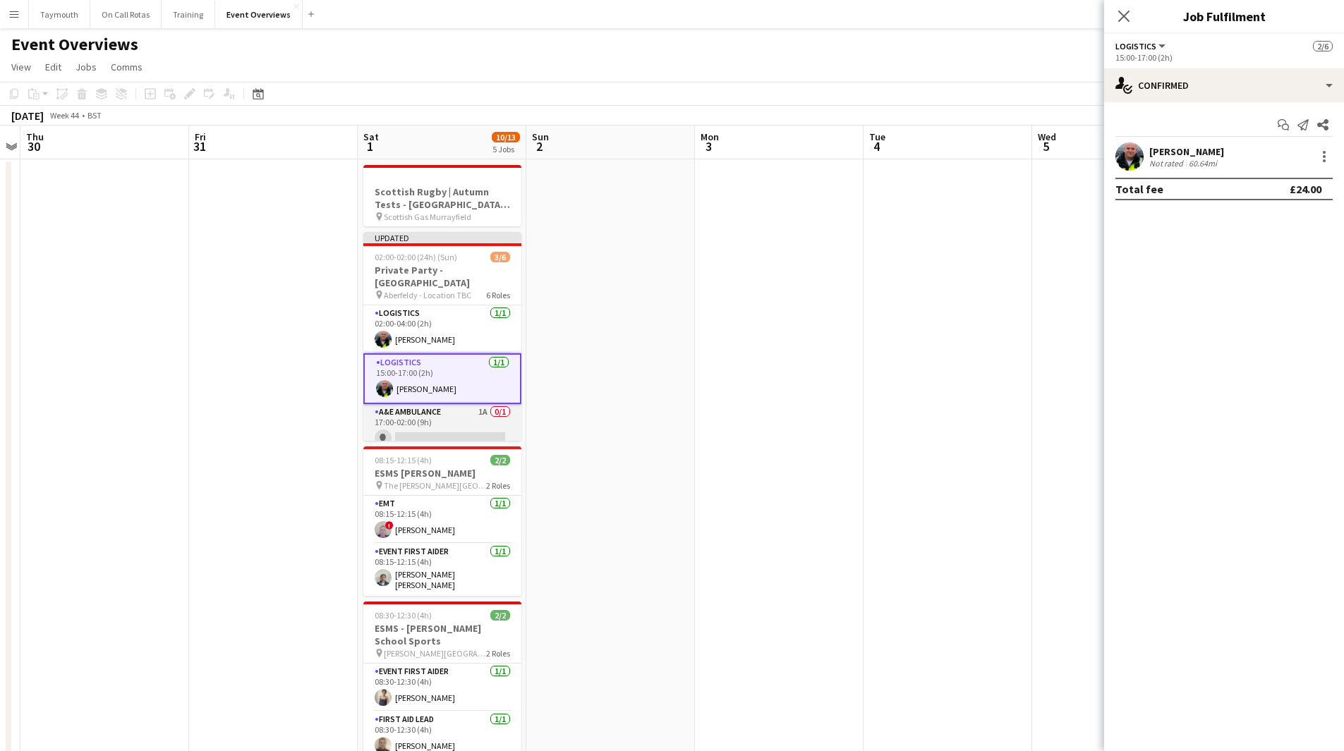
click at [480, 410] on app-card-role "A&E Ambulance 1A 0/1 17:00-02:00 (9h) single-neutral-actions" at bounding box center [442, 428] width 158 height 48
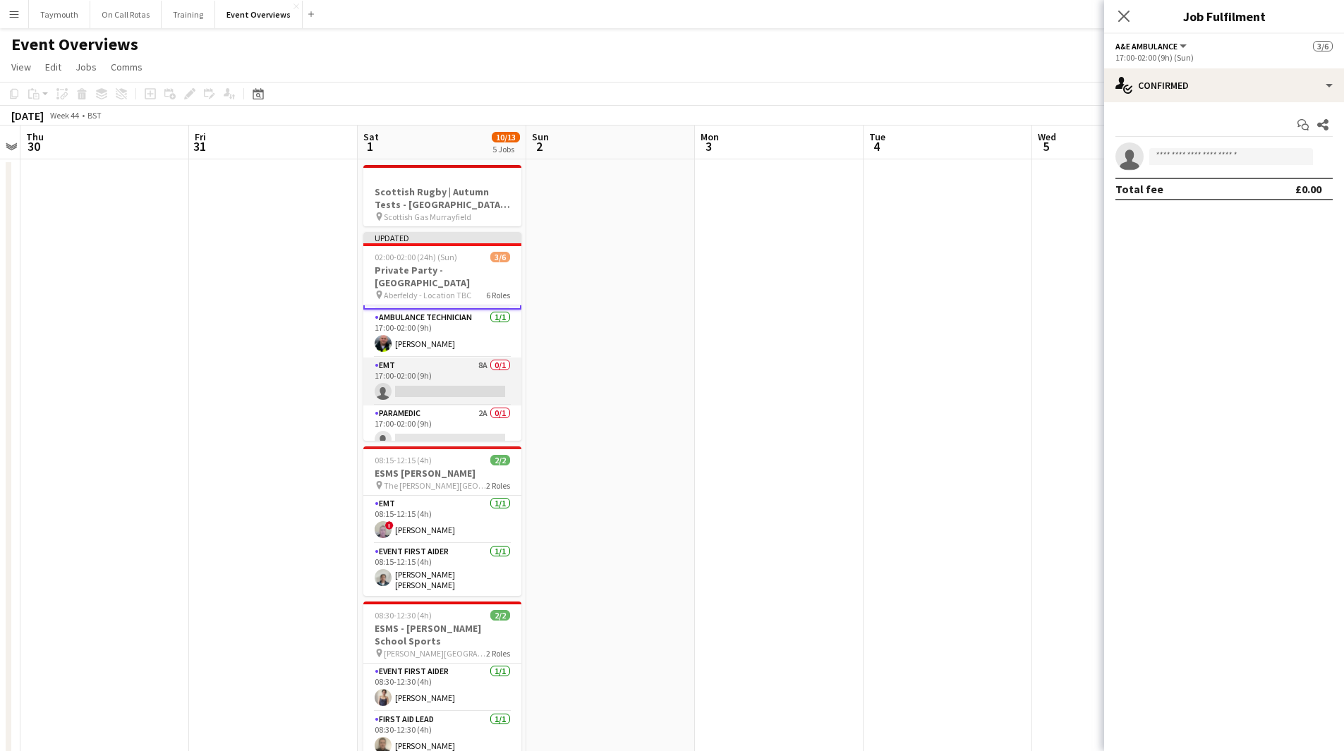
click at [430, 360] on app-card-role "EMT 8A 0/1 17:00-02:00 (9h) single-neutral-actions" at bounding box center [442, 382] width 158 height 48
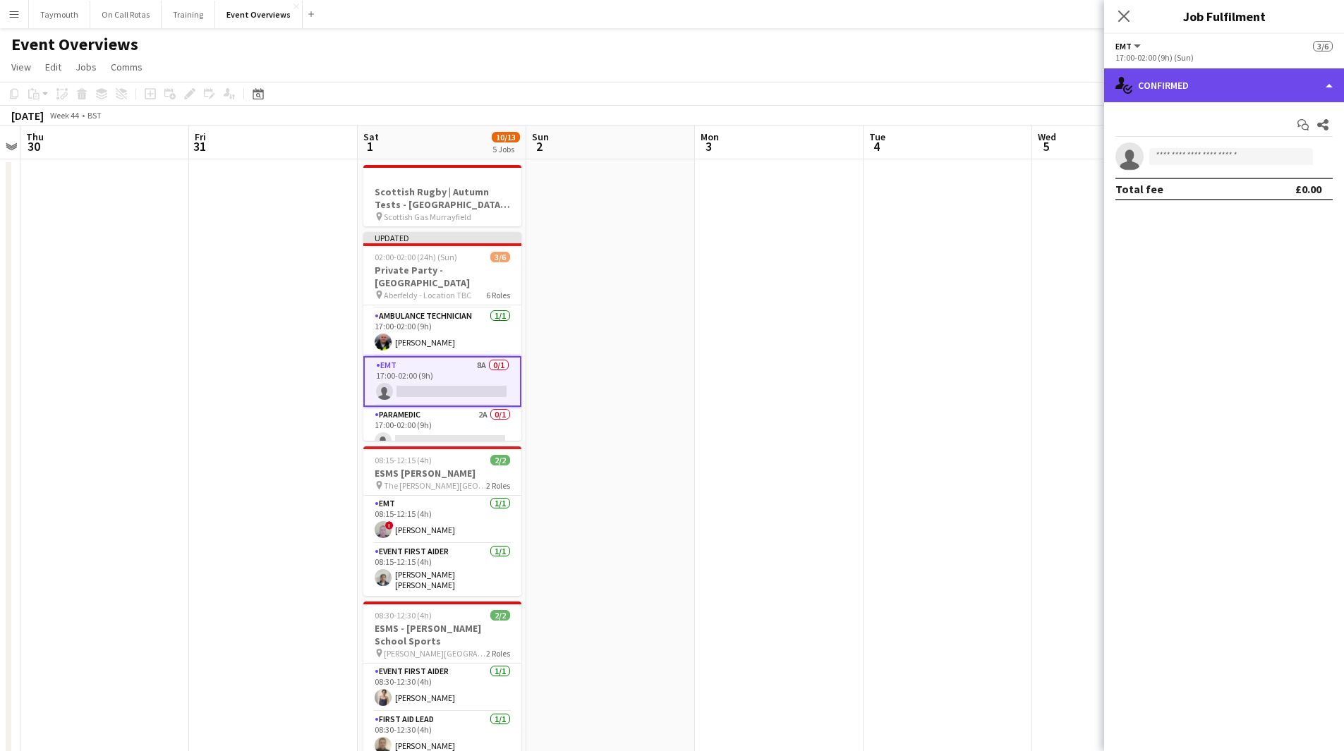
click at [1165, 71] on div "single-neutral-actions-check-2 Confirmed" at bounding box center [1224, 85] width 240 height 34
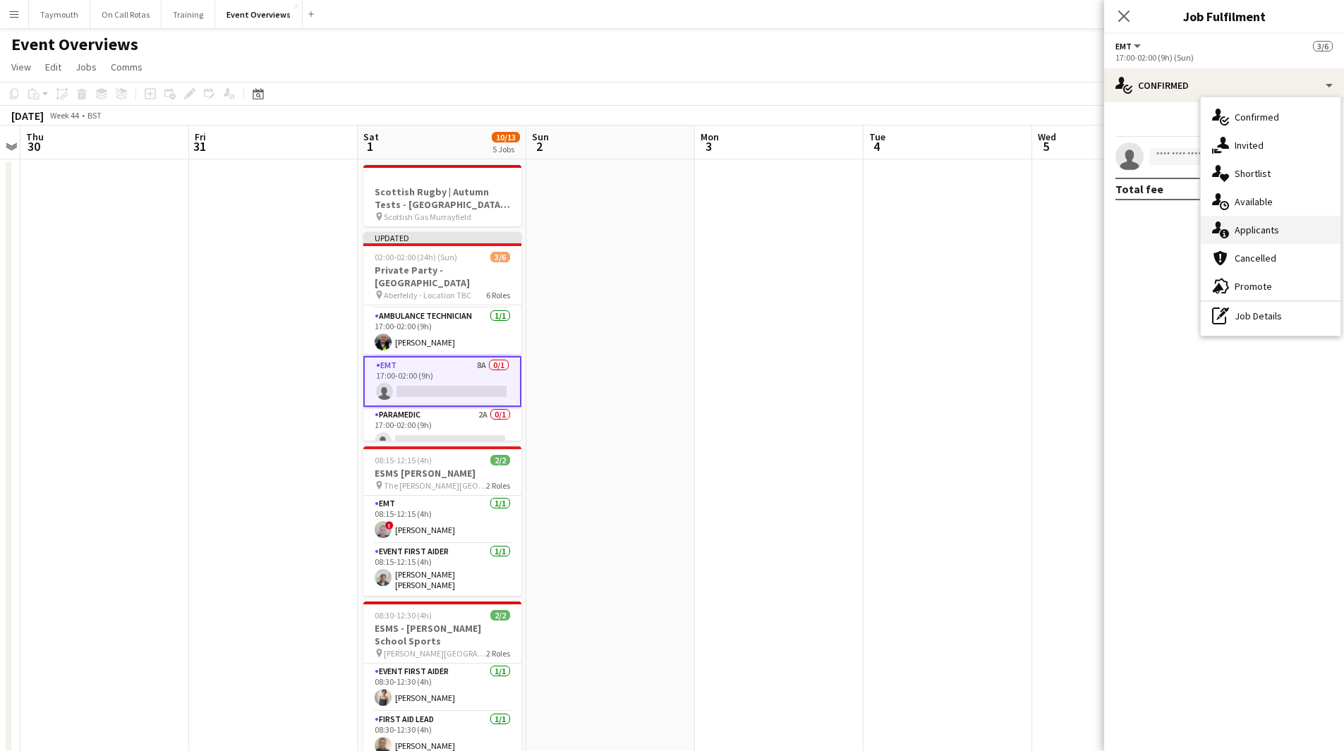
click at [1244, 229] on div "single-neutral-actions-information Applicants" at bounding box center [1271, 230] width 140 height 28
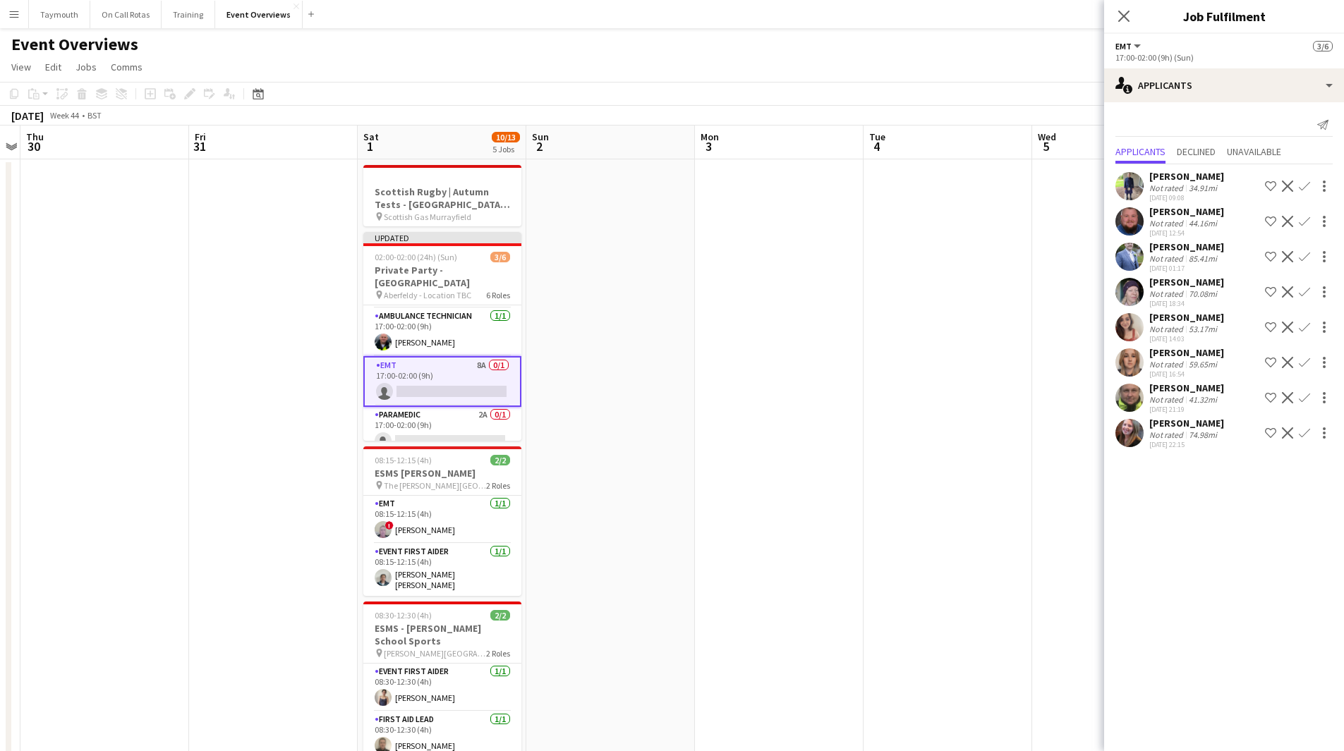
click at [1299, 396] on app-icon "Confirm" at bounding box center [1304, 397] width 11 height 11
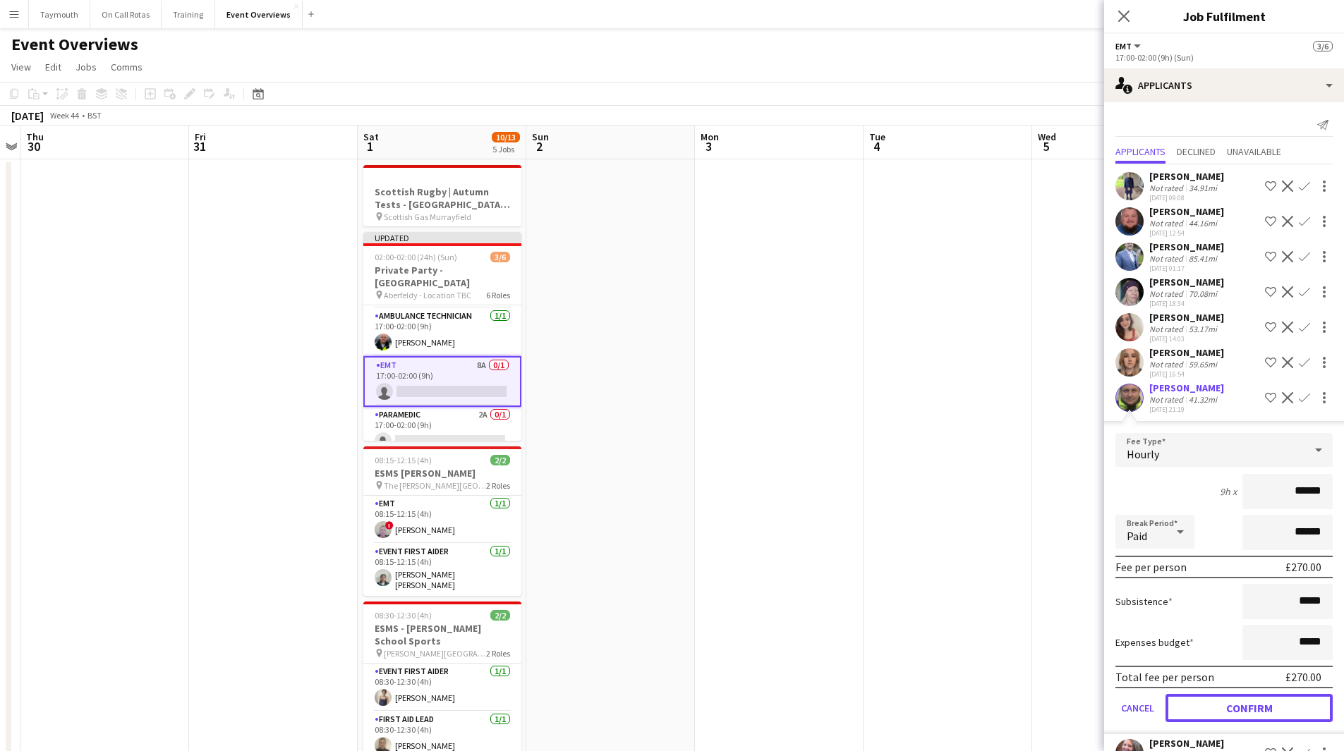
click at [1261, 706] on button "Confirm" at bounding box center [1248, 708] width 167 height 28
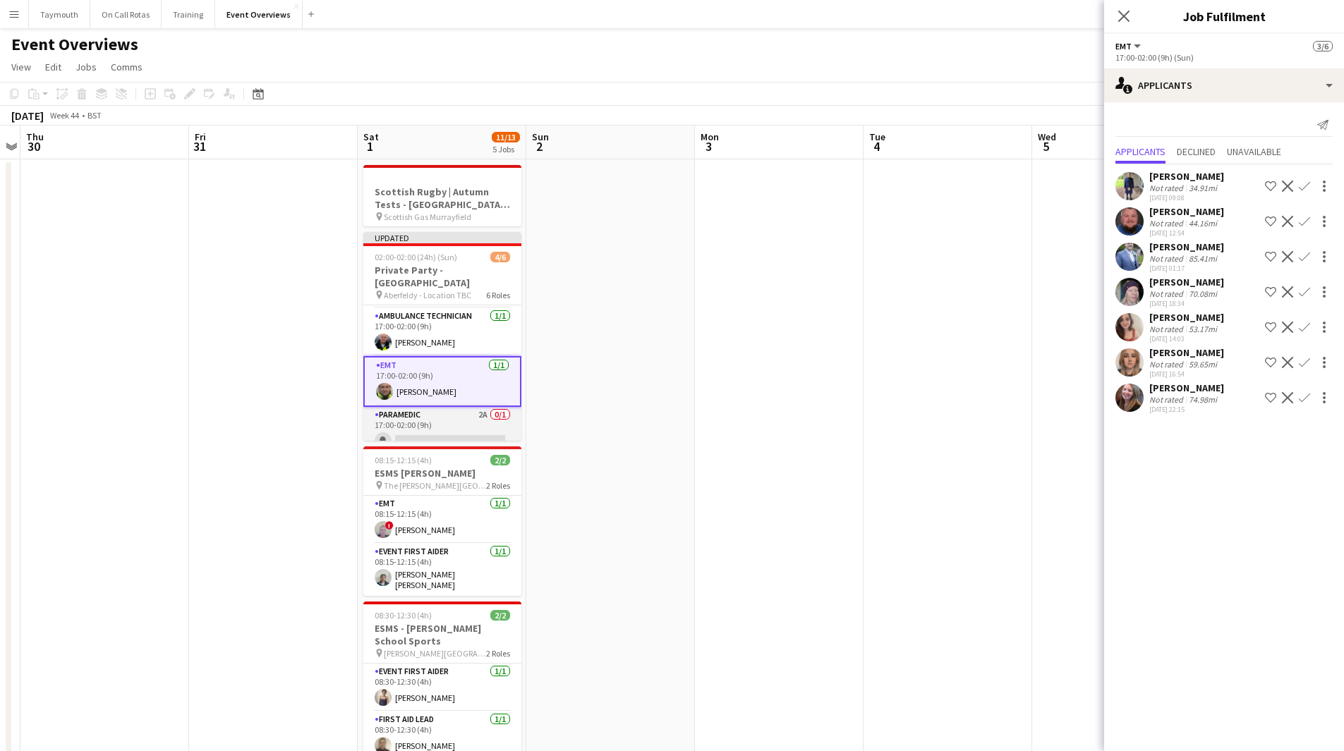
click at [470, 414] on app-card-role "Paramedic 2A 0/1 17:00-02:00 (9h) single-neutral-actions" at bounding box center [442, 431] width 158 height 48
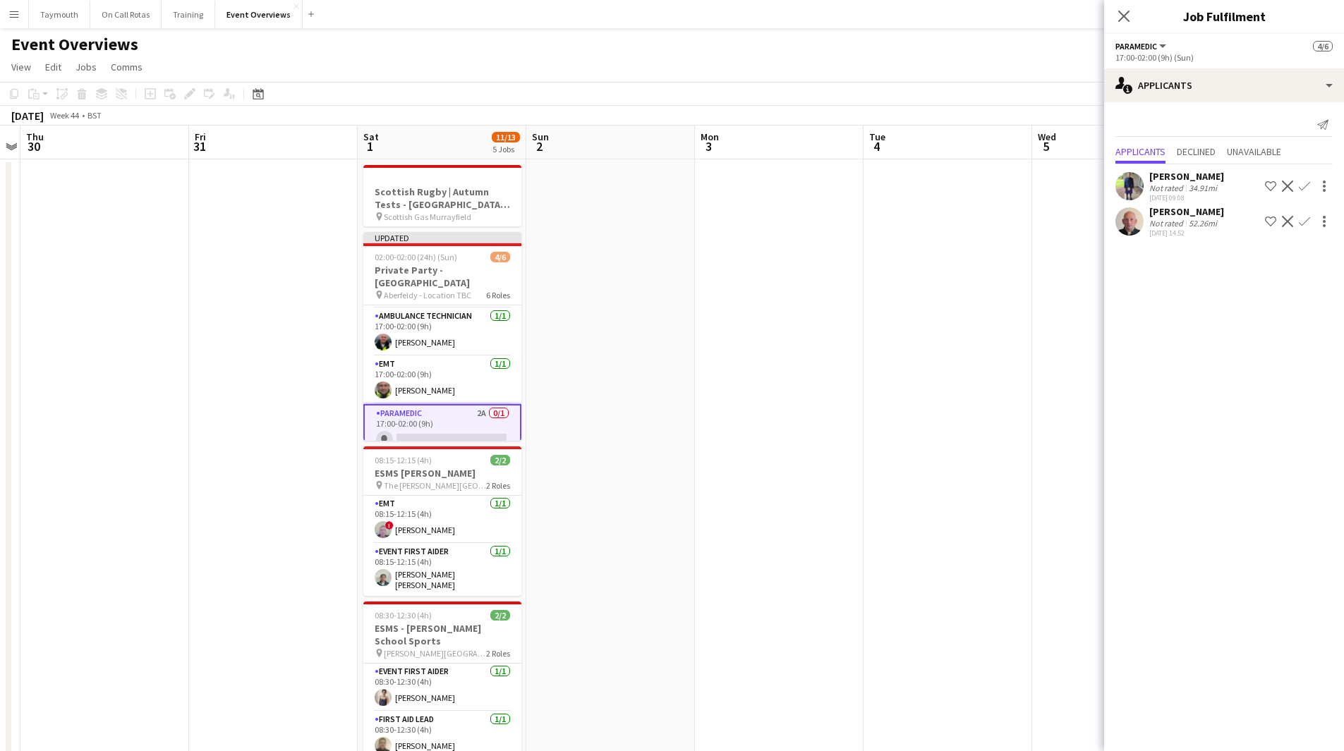
click at [1308, 186] on app-icon "Confirm" at bounding box center [1304, 186] width 11 height 11
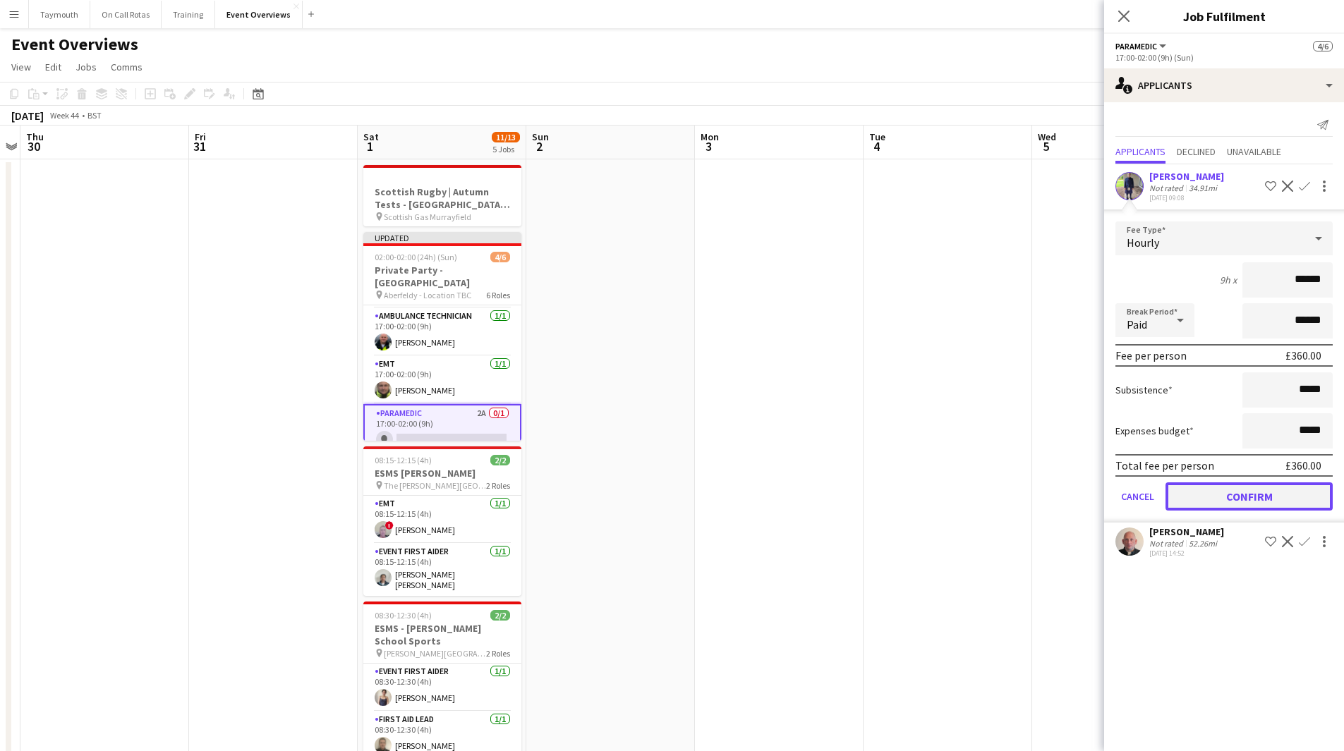
click at [1194, 501] on button "Confirm" at bounding box center [1248, 497] width 167 height 28
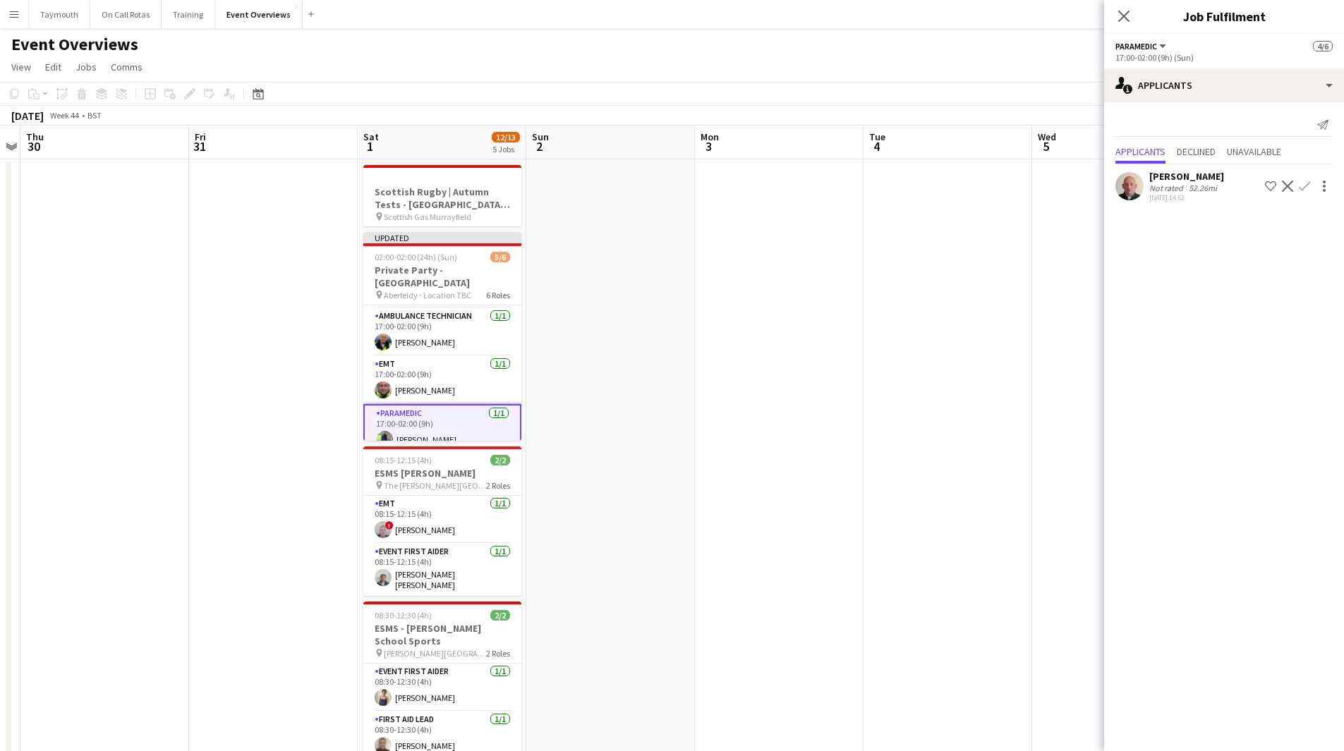
click at [650, 378] on app-date-cell at bounding box center [610, 589] width 169 height 860
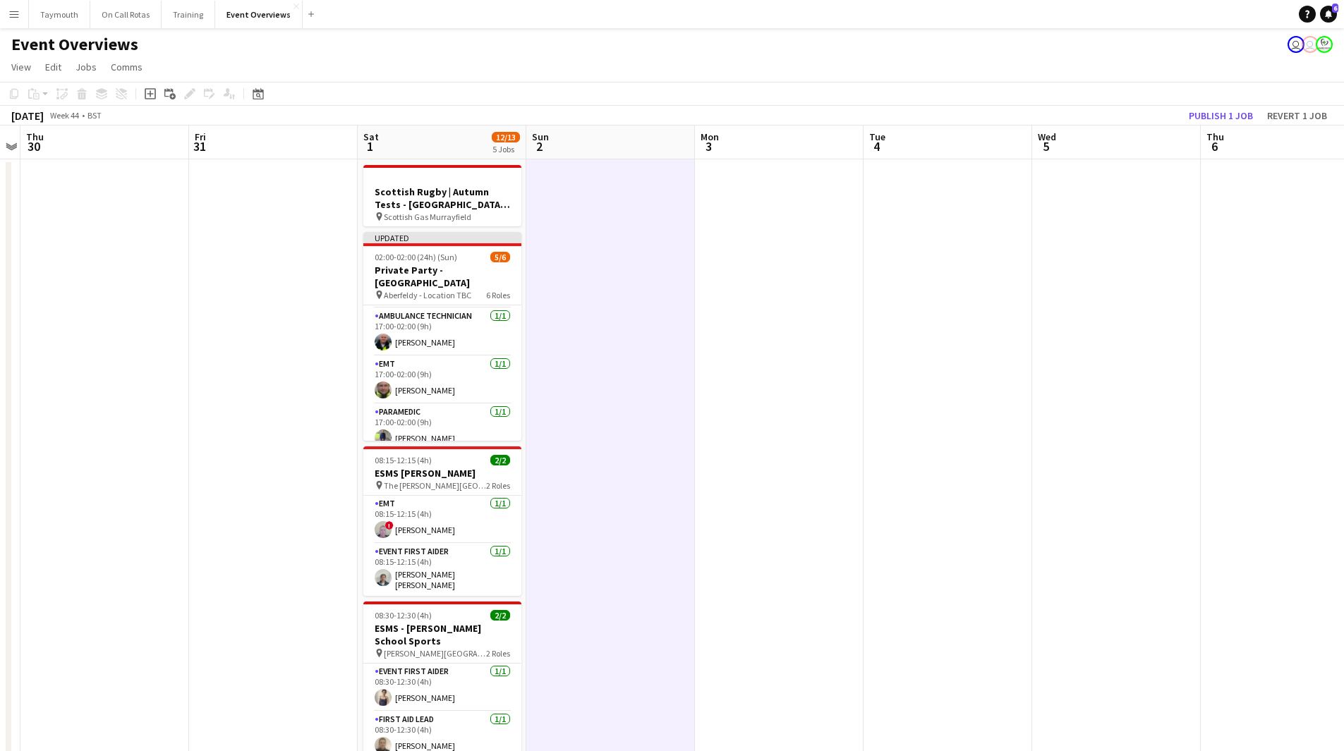
scroll to position [140, 0]
click at [1242, 107] on button "Publish 1 job" at bounding box center [1220, 116] width 75 height 18
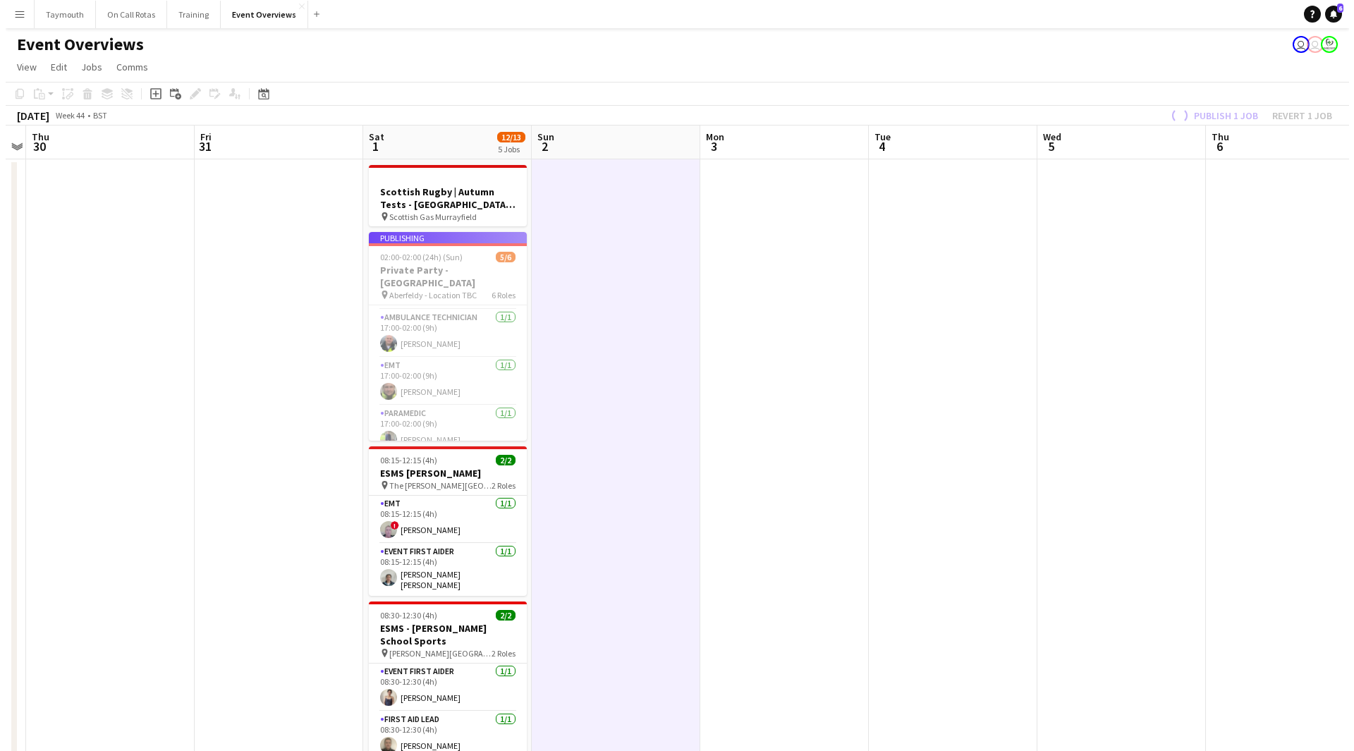
scroll to position [128, 0]
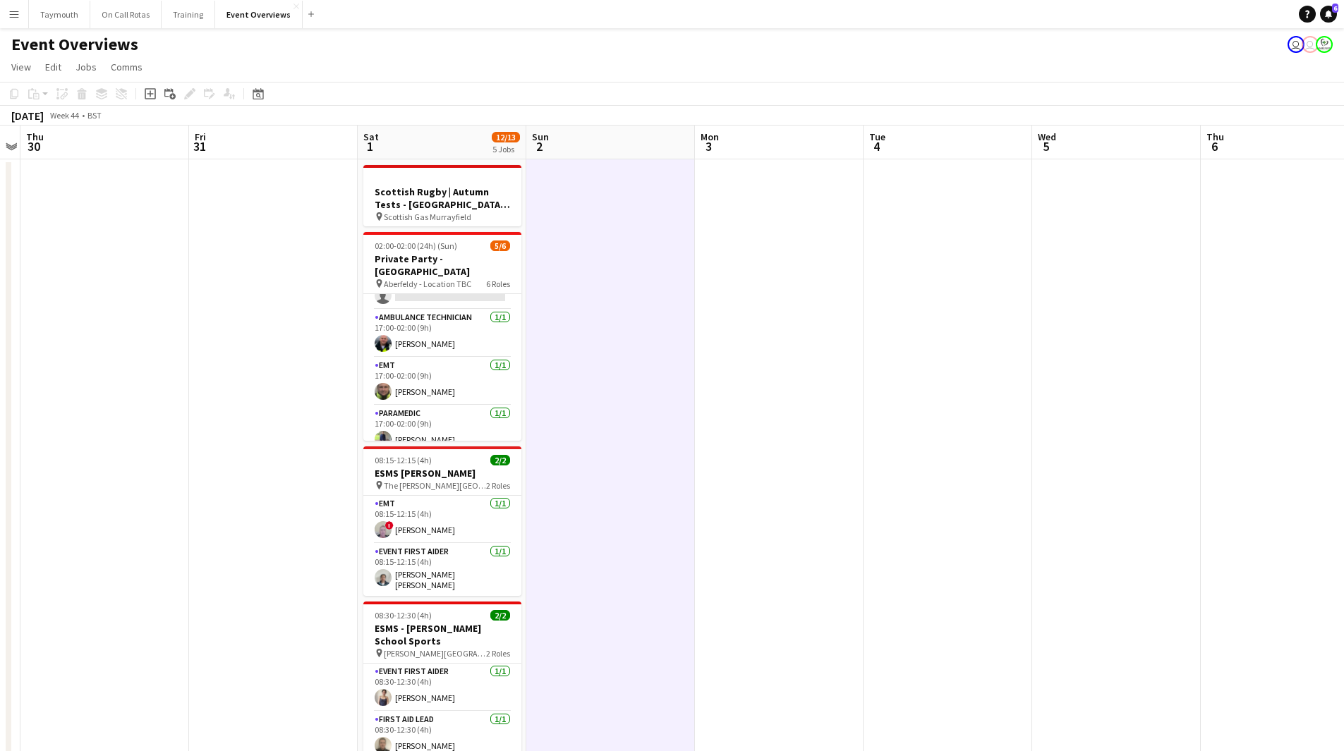
click at [20, 13] on button "Menu" at bounding box center [14, 14] width 28 height 28
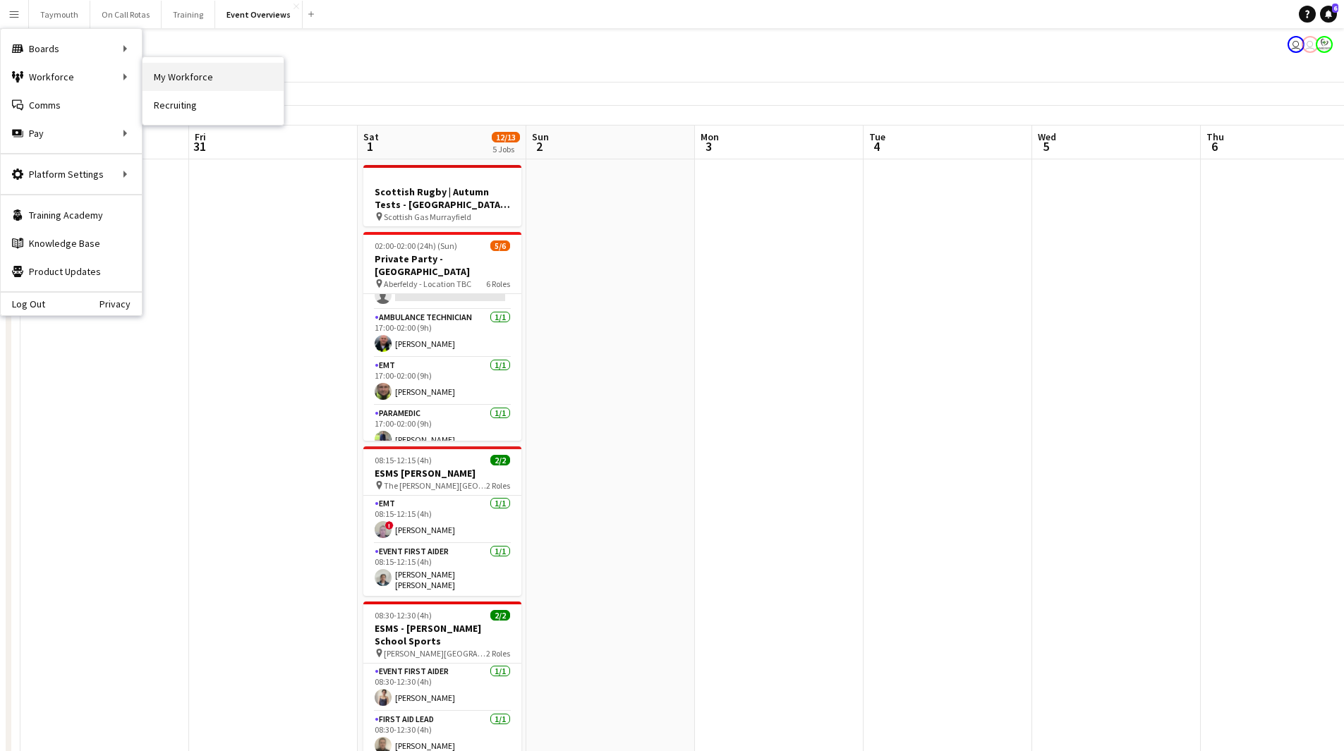
click at [192, 78] on link "My Workforce" at bounding box center [213, 77] width 141 height 28
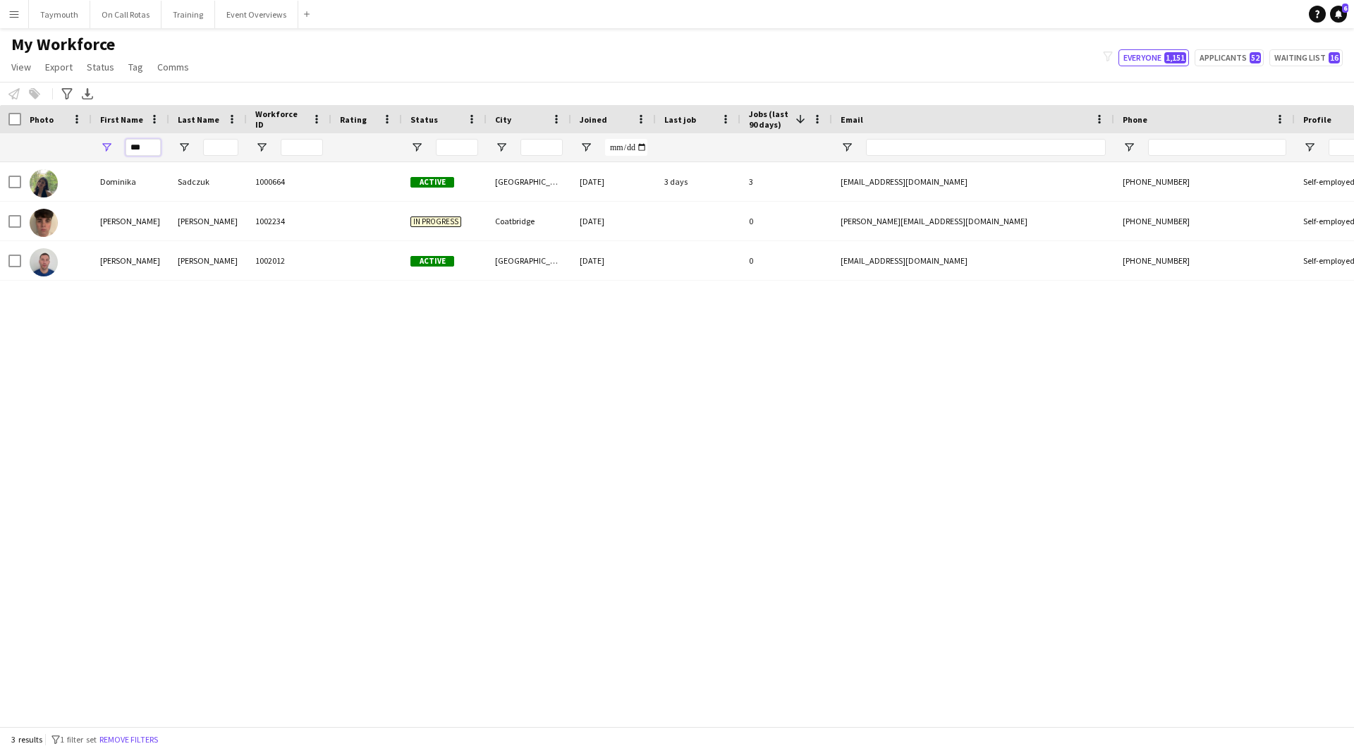
drag, startPoint x: 154, startPoint y: 147, endPoint x: -72, endPoint y: 119, distance: 228.1
click at [0, 119] on html "Menu Boards Boards Boards All jobs Status Workforce Workforce My Workforce Recr…" at bounding box center [677, 375] width 1354 height 751
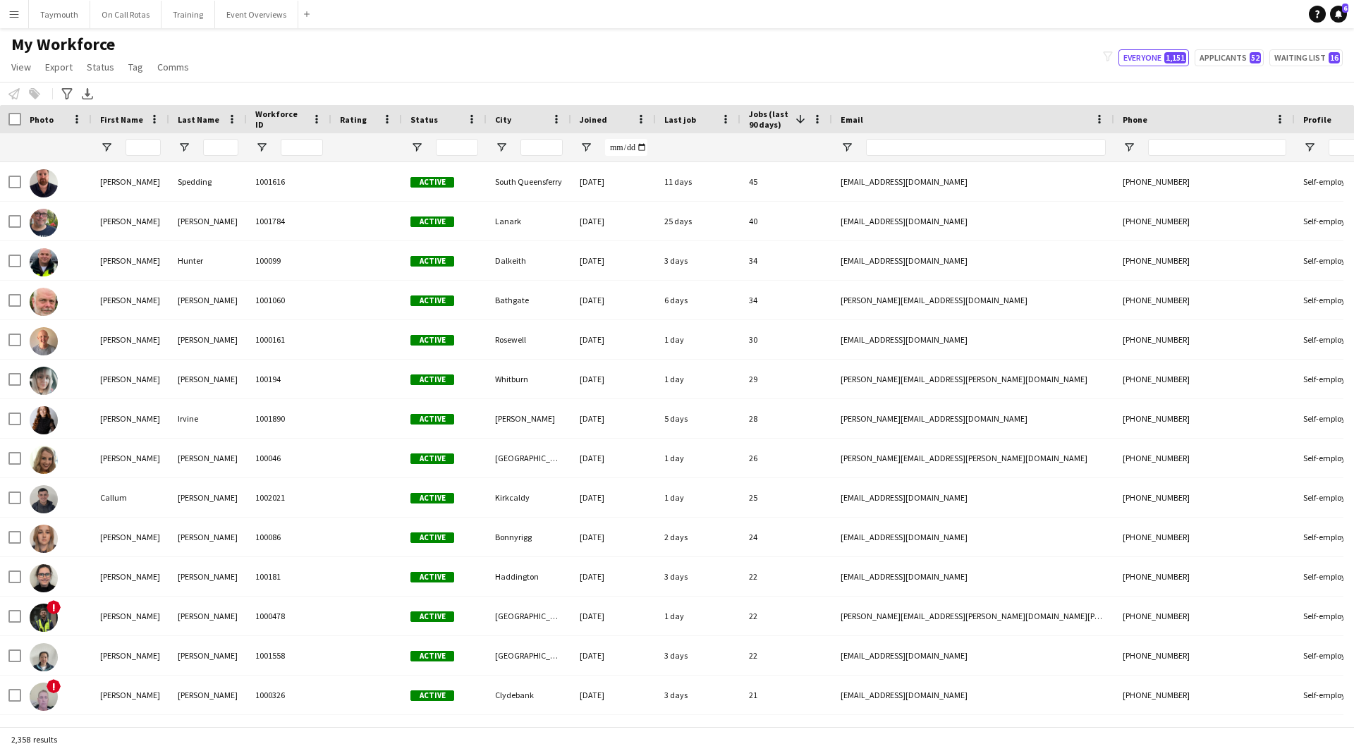
click at [73, 157] on div at bounding box center [57, 147] width 54 height 28
click at [418, 147] on span "Open Filter Menu" at bounding box center [417, 147] width 13 height 13
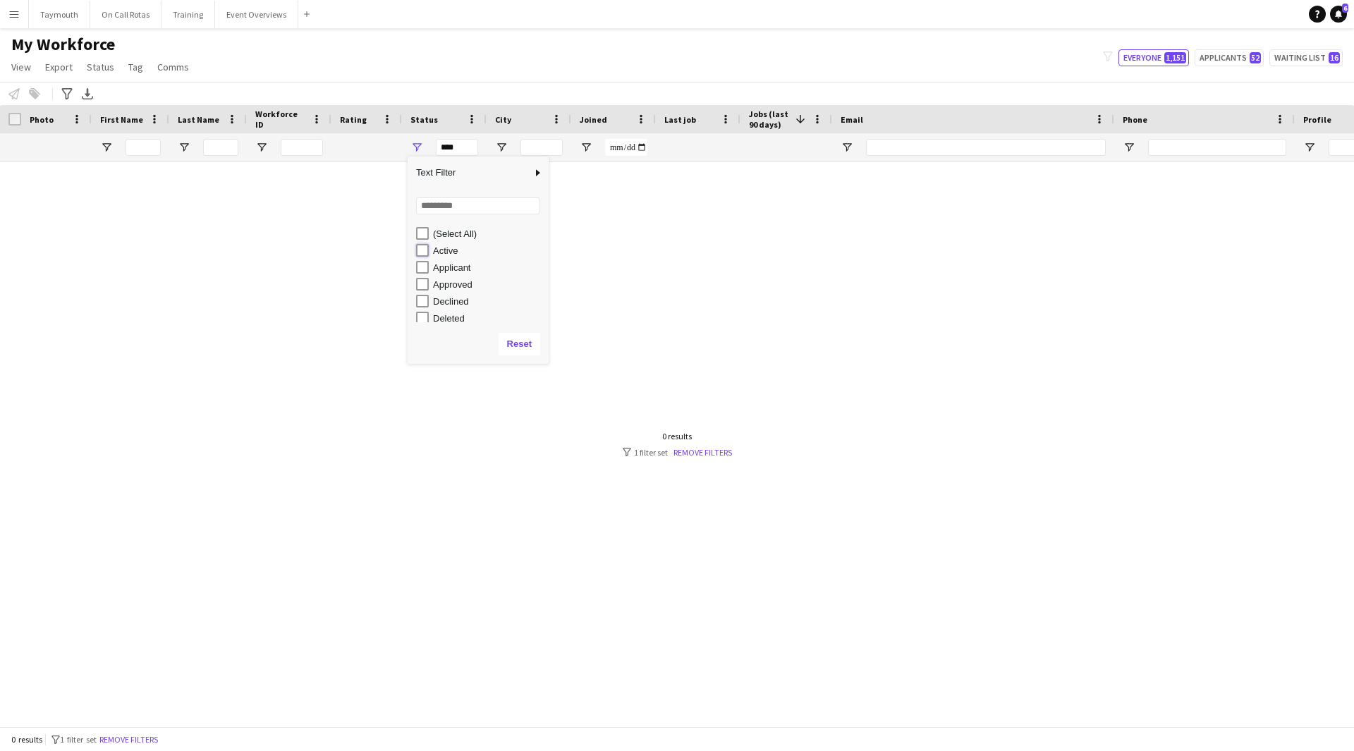
type input "**********"
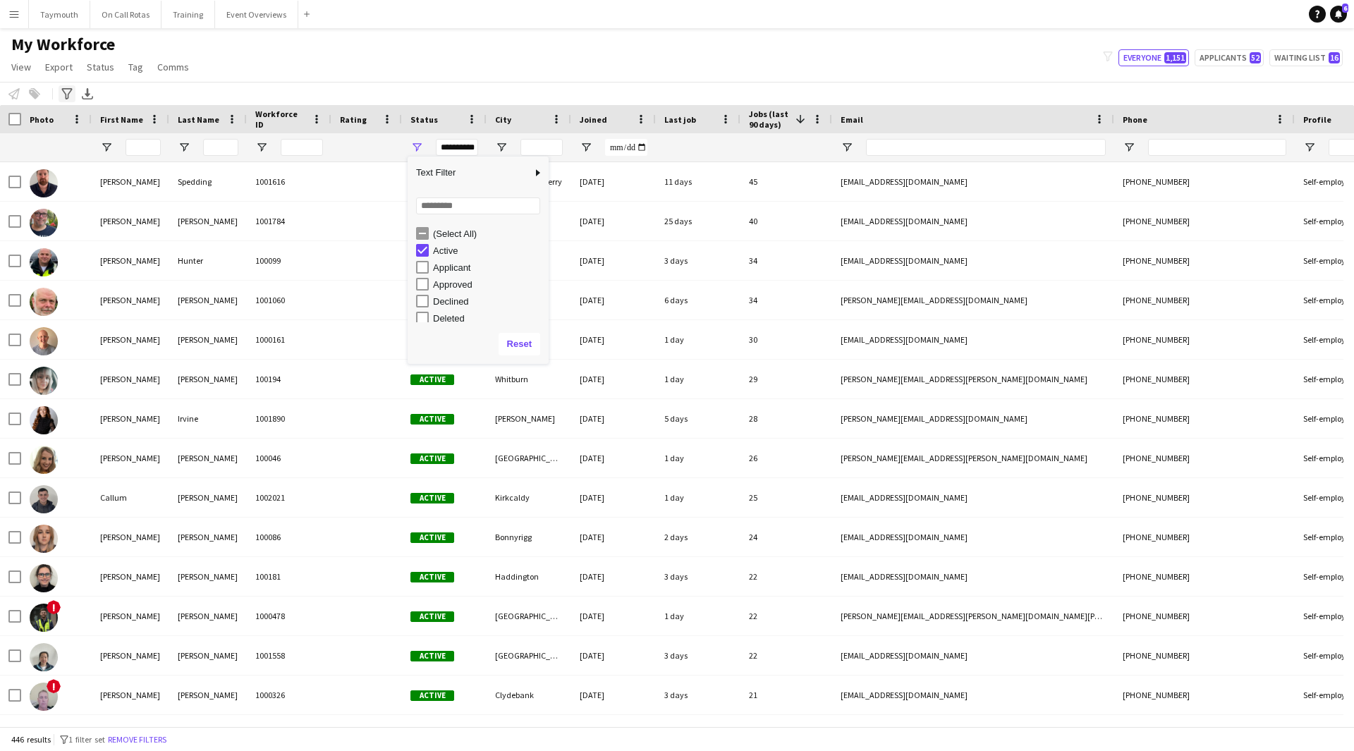
click at [61, 90] on icon "Advanced filters" at bounding box center [66, 93] width 11 height 11
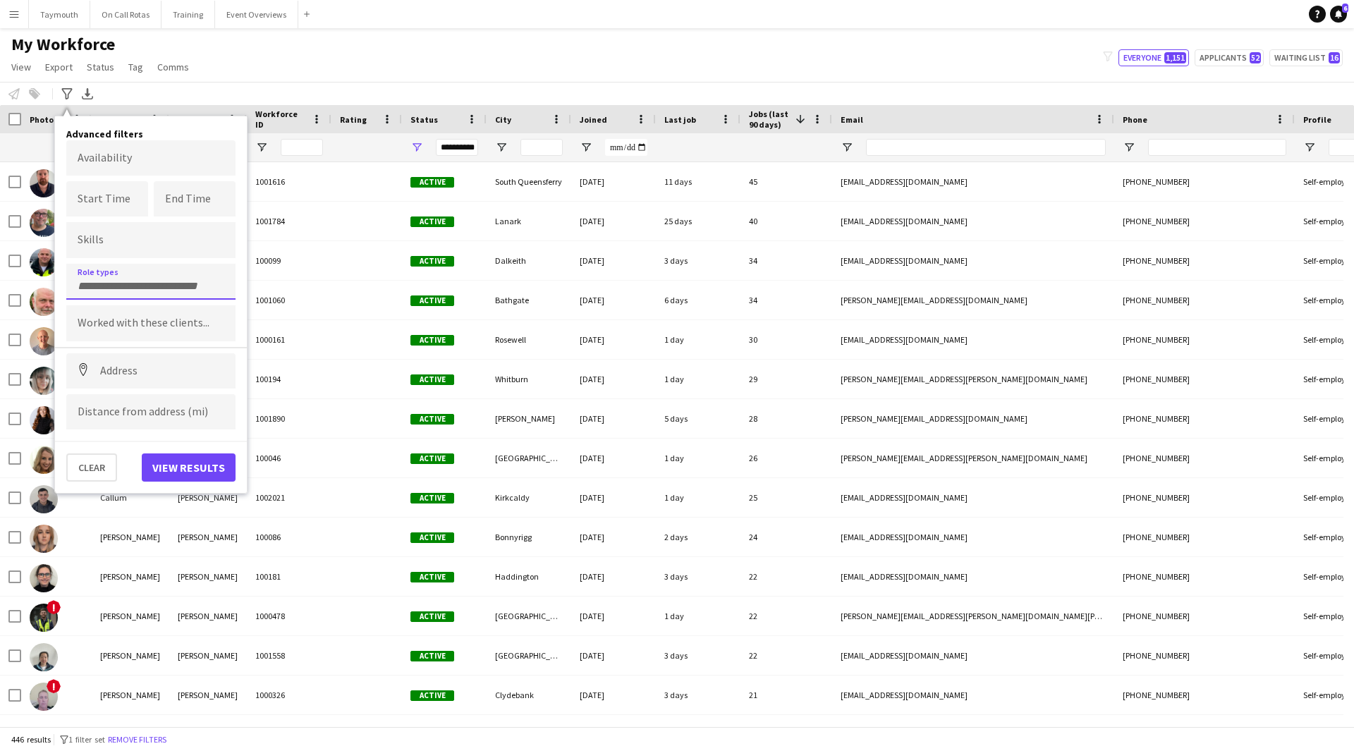
click at [140, 280] on input "Type to search role types..." at bounding box center [151, 286] width 147 height 13
type input "****"
click at [139, 313] on div "Control Officer" at bounding box center [150, 321] width 169 height 34
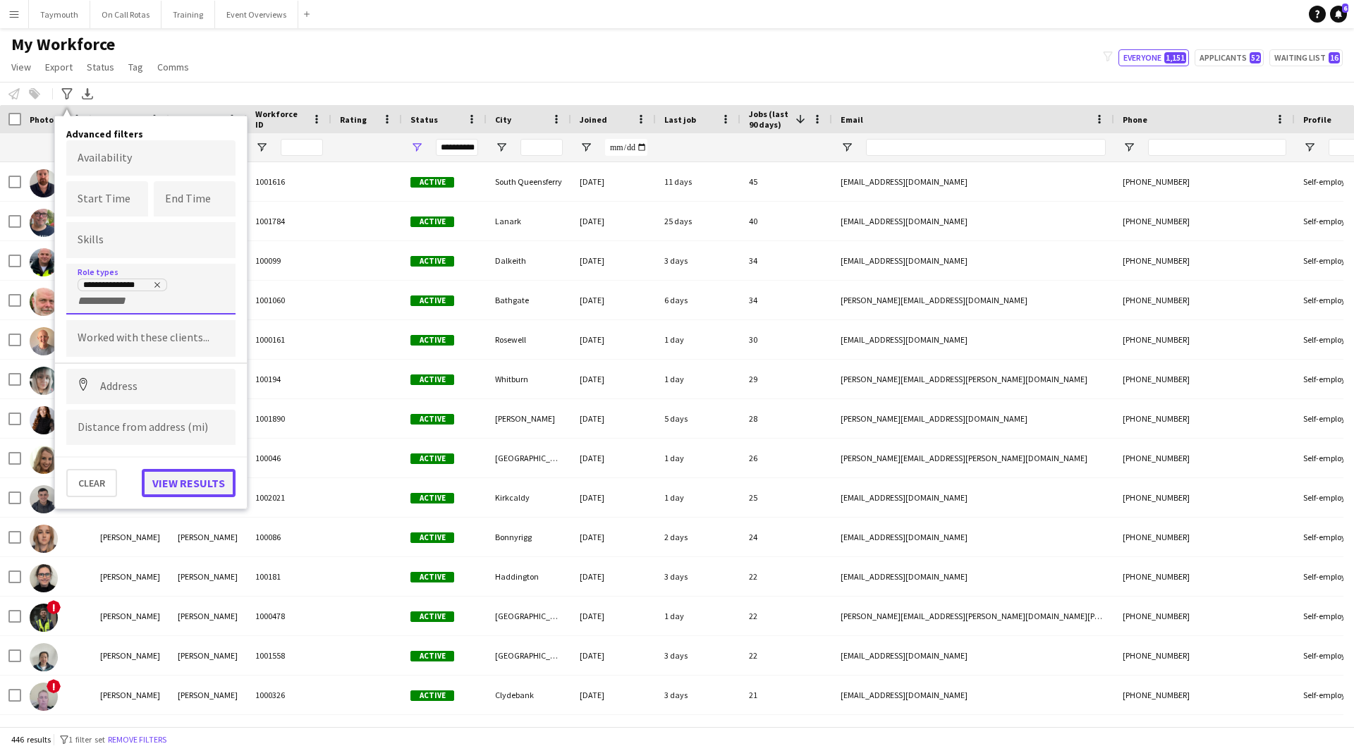
click at [208, 478] on button "View results" at bounding box center [189, 483] width 94 height 28
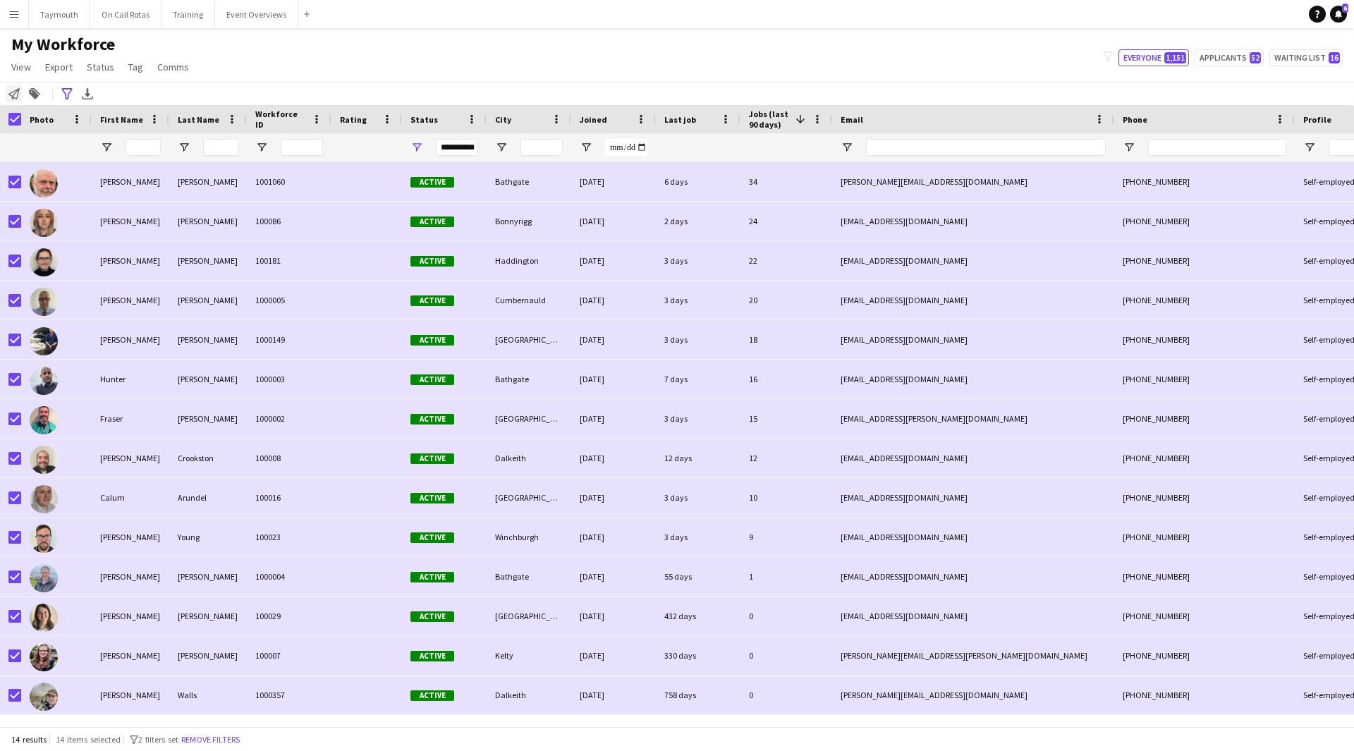
click at [11, 97] on icon "Notify workforce" at bounding box center [13, 93] width 11 height 11
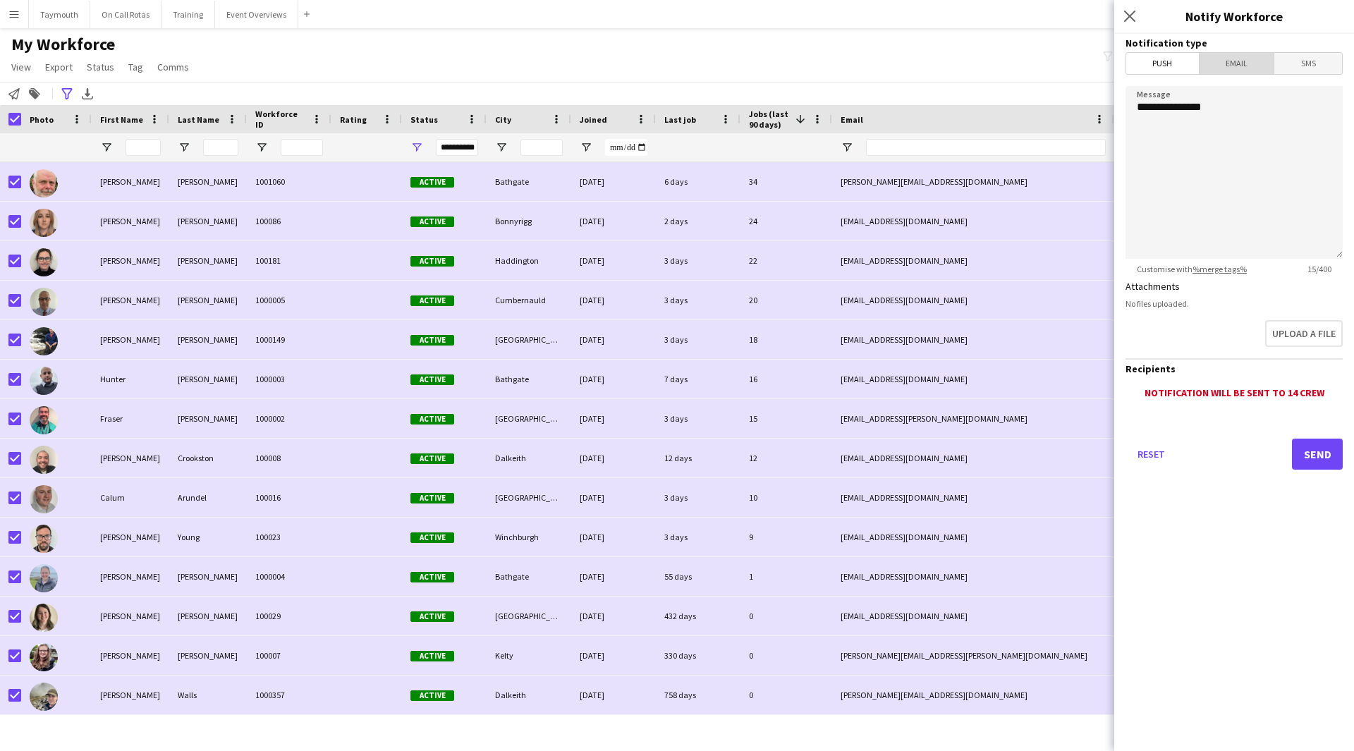
click at [1247, 56] on span "Email" at bounding box center [1237, 63] width 75 height 21
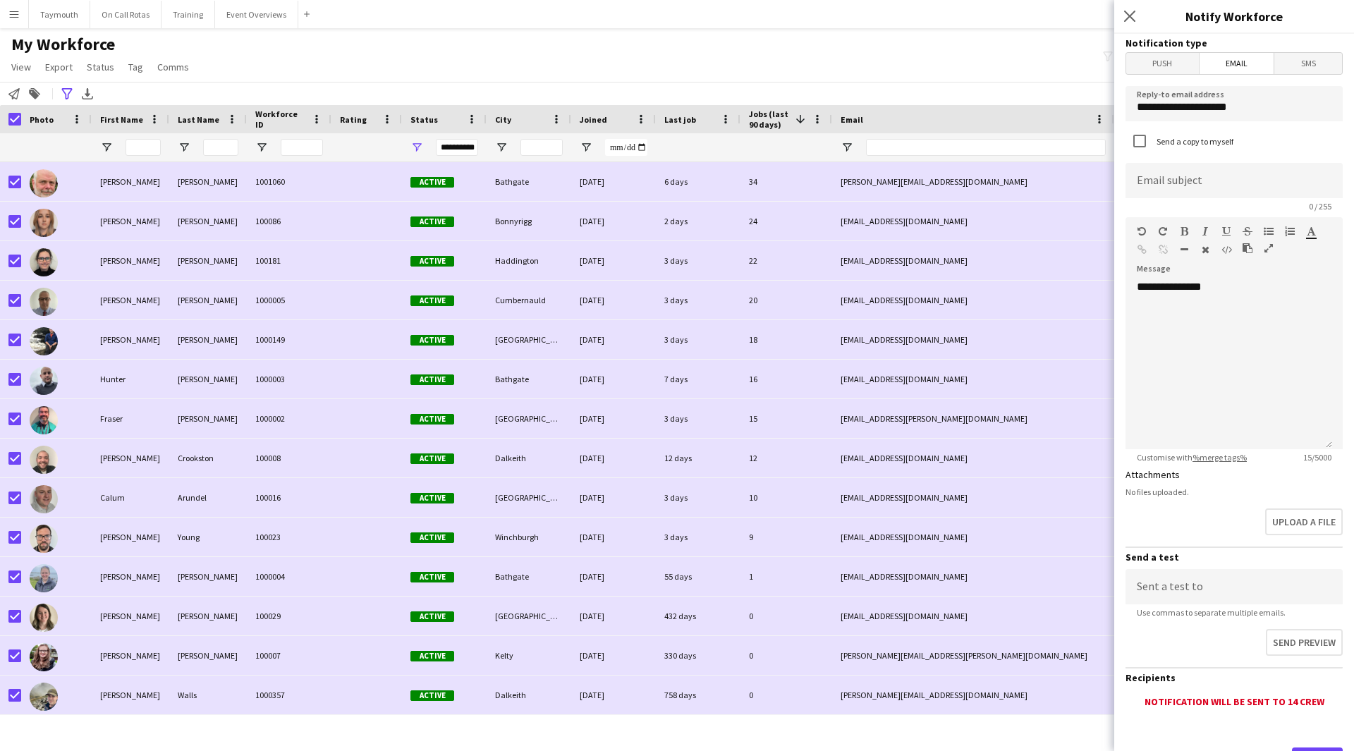
click at [1270, 247] on icon "button" at bounding box center [1269, 248] width 8 height 10
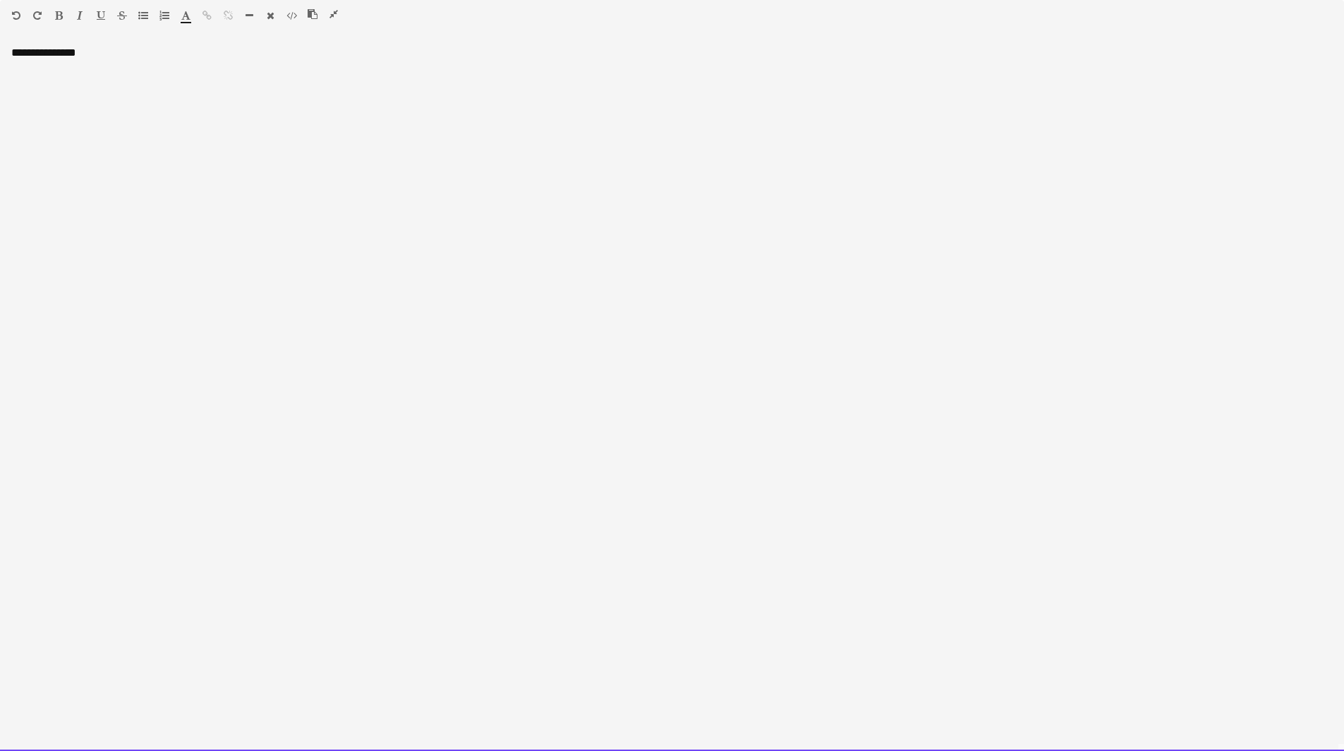
click at [270, 126] on div "**********" at bounding box center [672, 398] width 1344 height 705
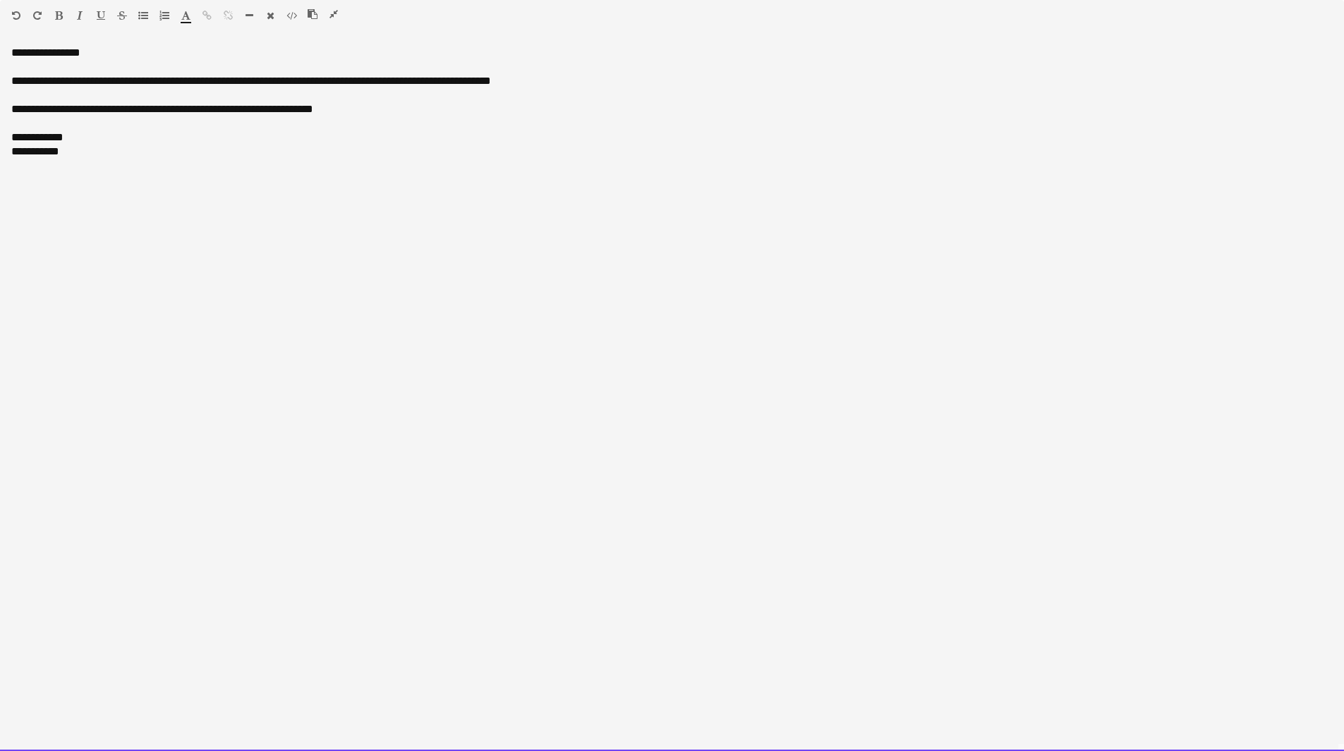
click at [191, 81] on div "**********" at bounding box center [671, 109] width 1321 height 99
click at [222, 176] on div "**********" at bounding box center [672, 398] width 1344 height 705
click at [334, 7] on div "Standard Heading 1 Heading 2 Heading 3 Heading 4 Heading 5 Heading 6 Heading 7 …" at bounding box center [672, 18] width 1344 height 36
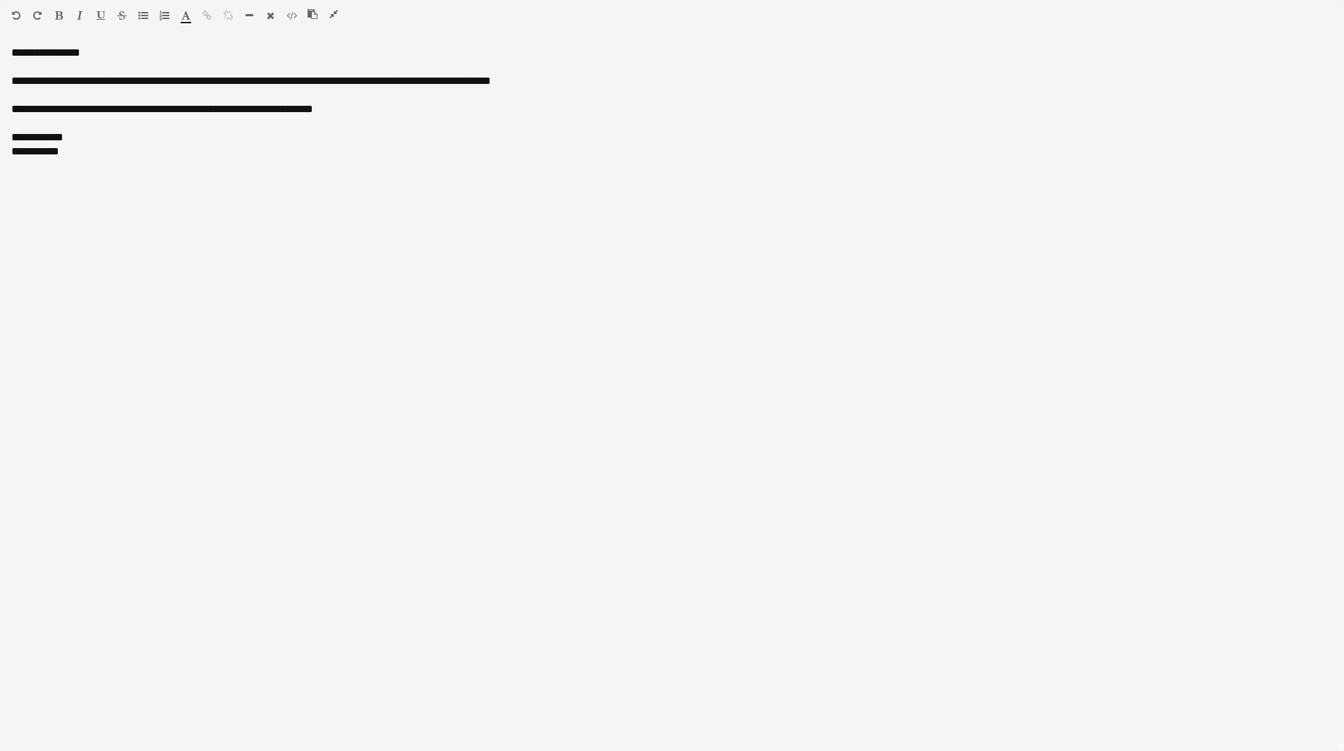
click at [332, 11] on icon "button" at bounding box center [333, 14] width 8 height 10
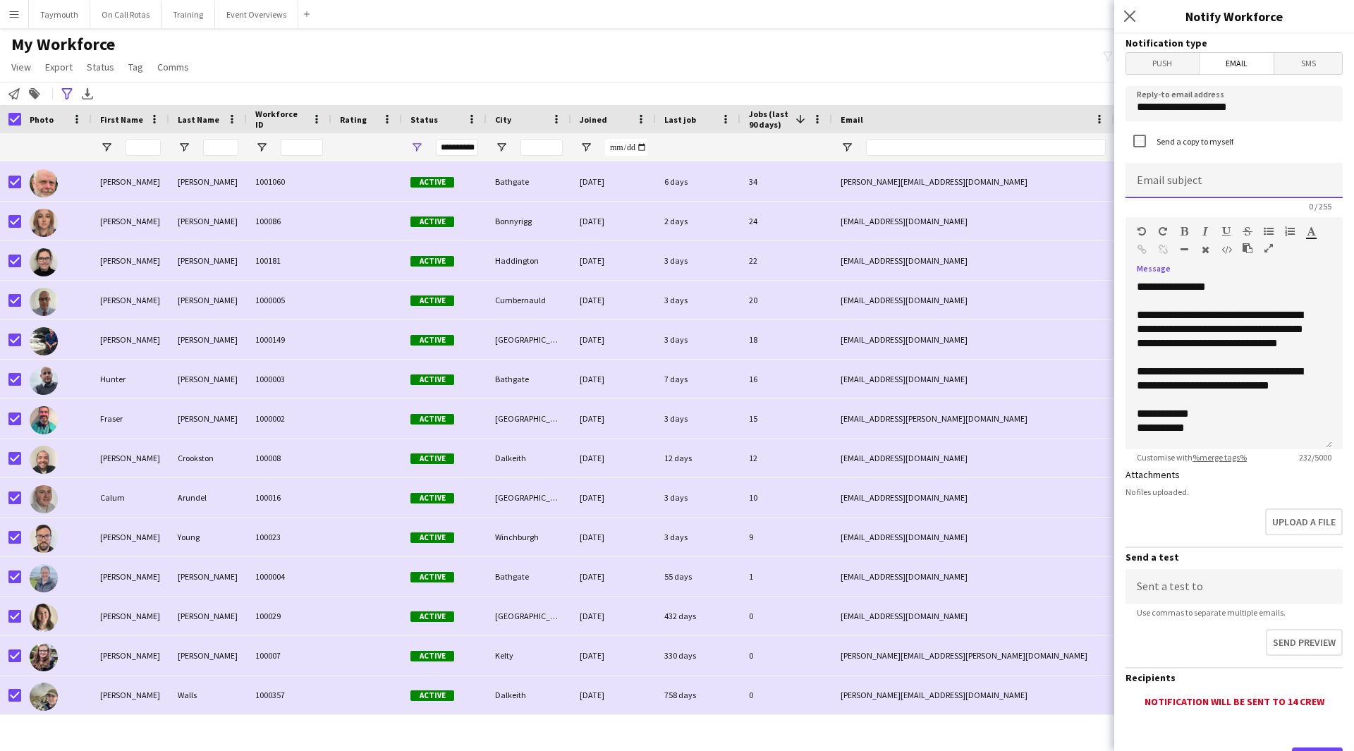
click at [1180, 182] on input at bounding box center [1234, 180] width 217 height 35
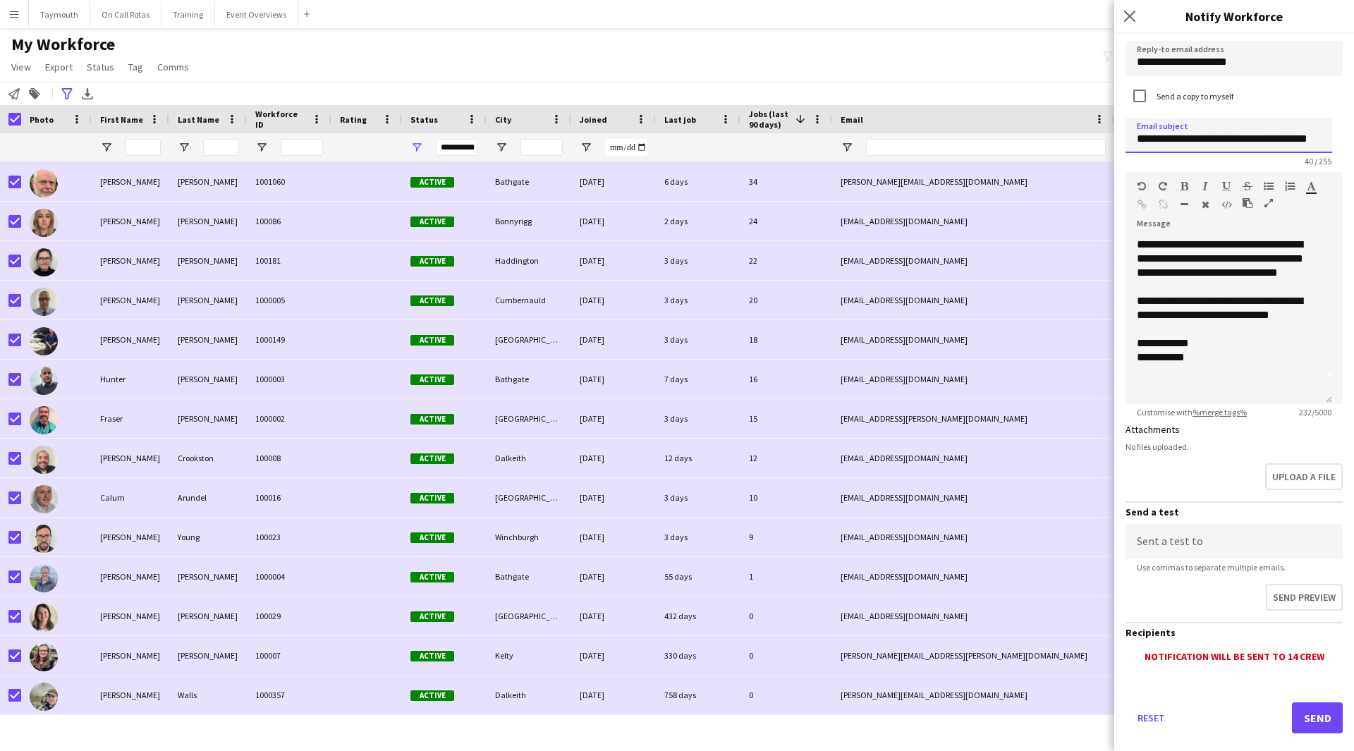
scroll to position [67, 0]
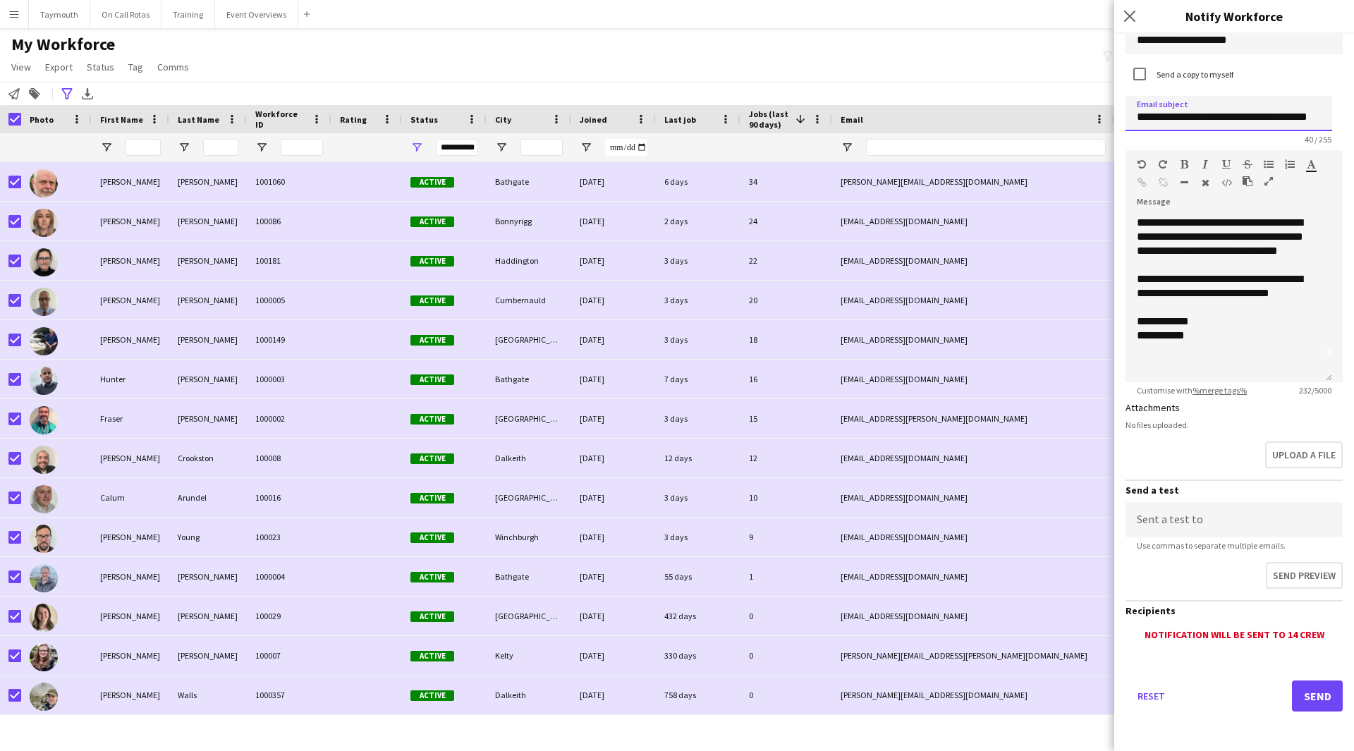
type input "**********"
click at [1302, 685] on button "Send" at bounding box center [1317, 696] width 51 height 31
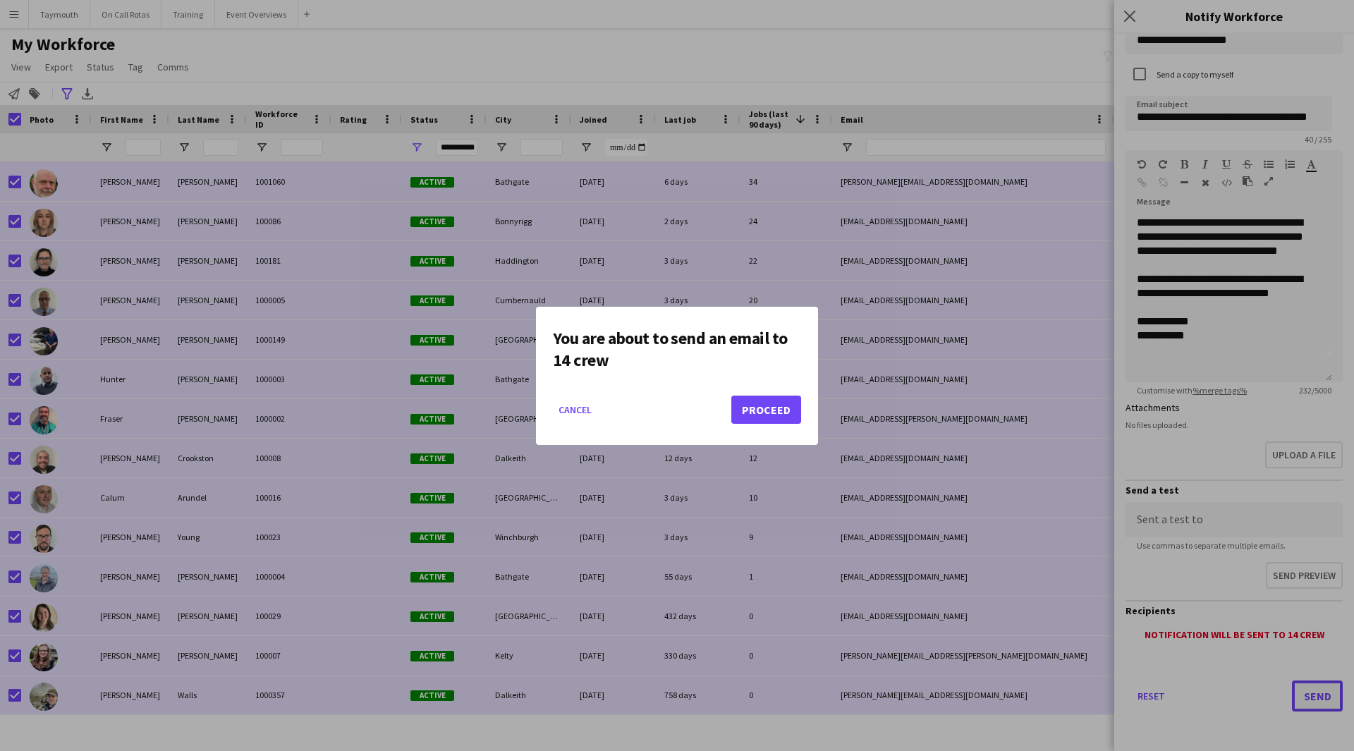
scroll to position [0, 0]
click at [780, 414] on button "Proceed" at bounding box center [767, 410] width 70 height 28
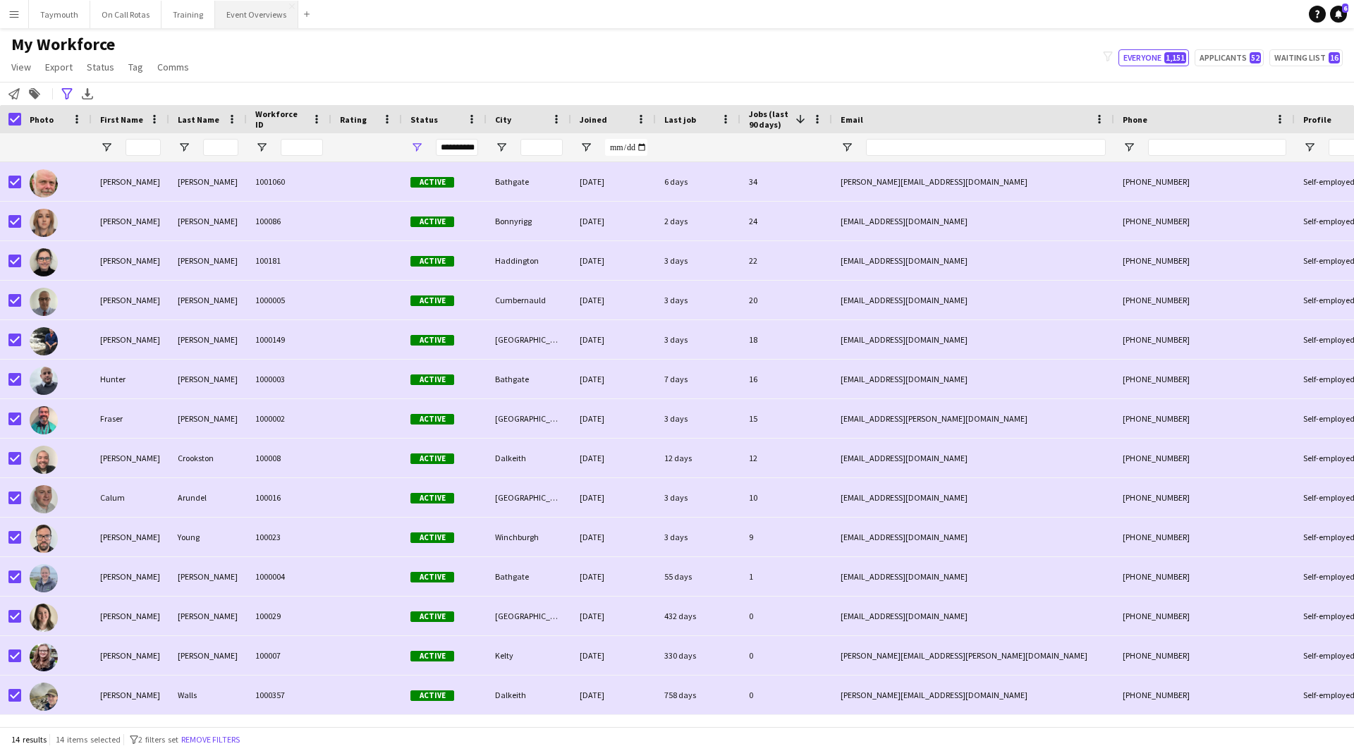
click at [257, 14] on button "Event Overviews Close" at bounding box center [256, 15] width 83 height 28
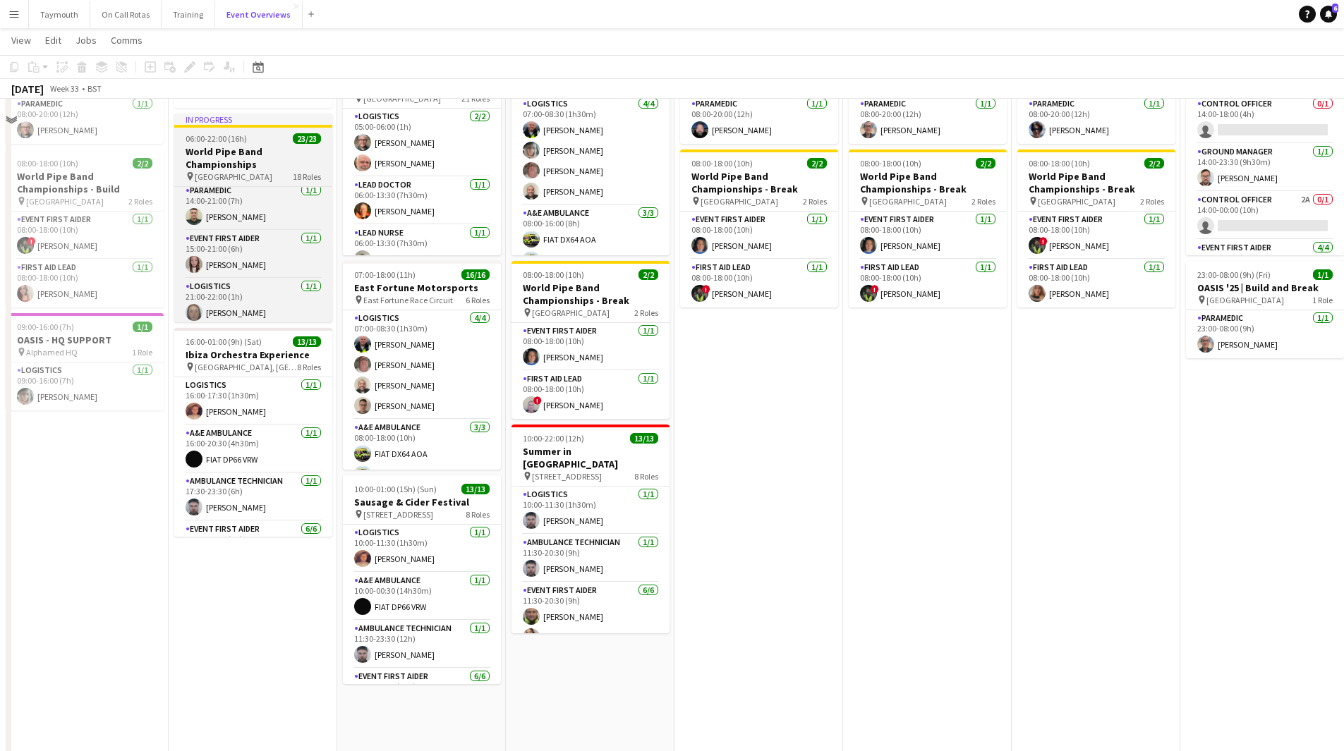
scroll to position [141, 0]
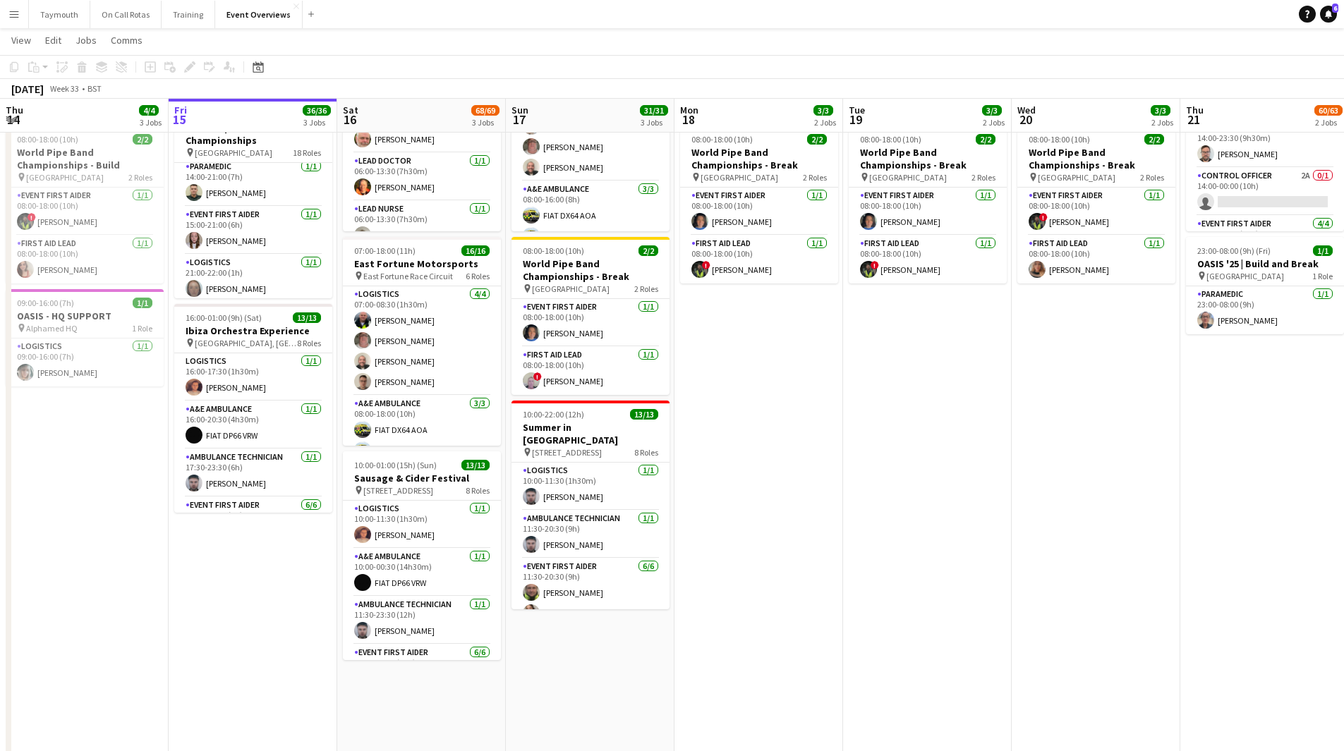
click at [141, 456] on app-date-cell "08:00-20:00 (12h) 1/1 OASIS '25 | Build and Break pin Murrayfield Stadium 1 Rol…" at bounding box center [84, 447] width 169 height 860
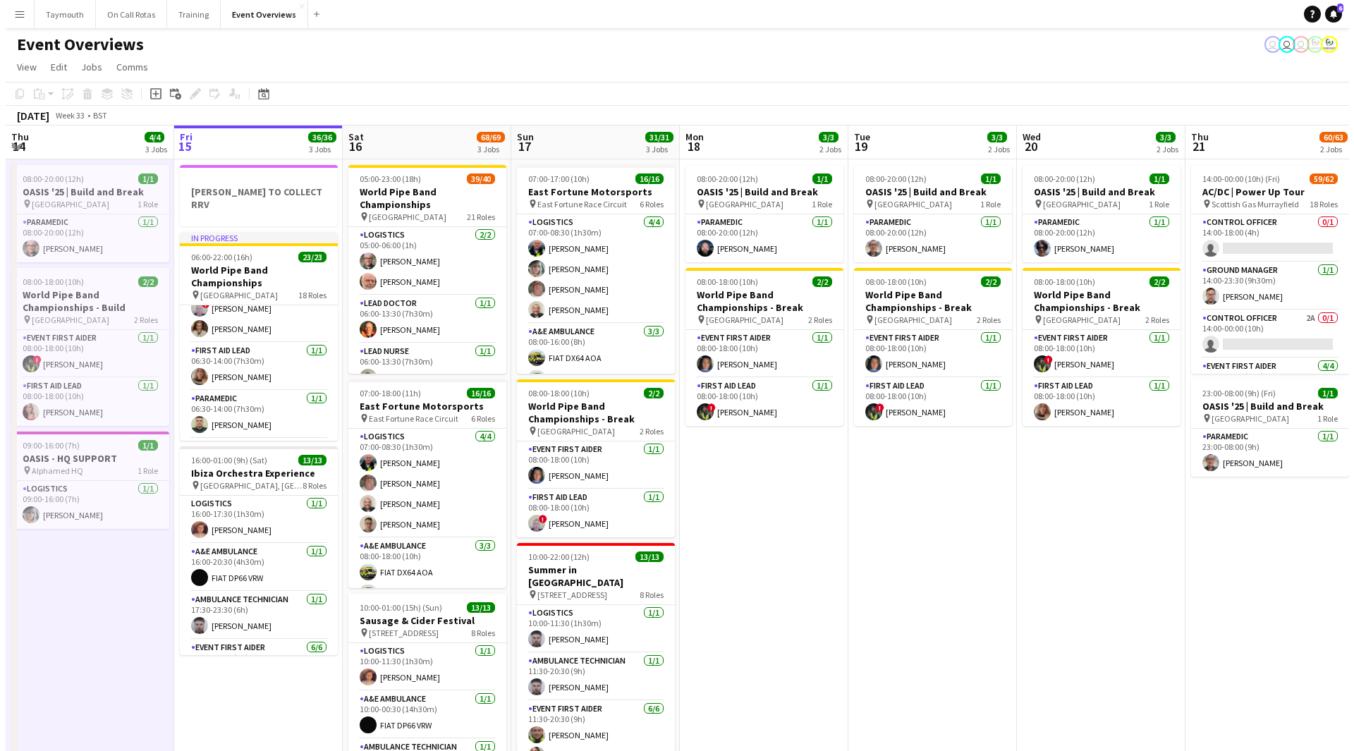
scroll to position [0, 0]
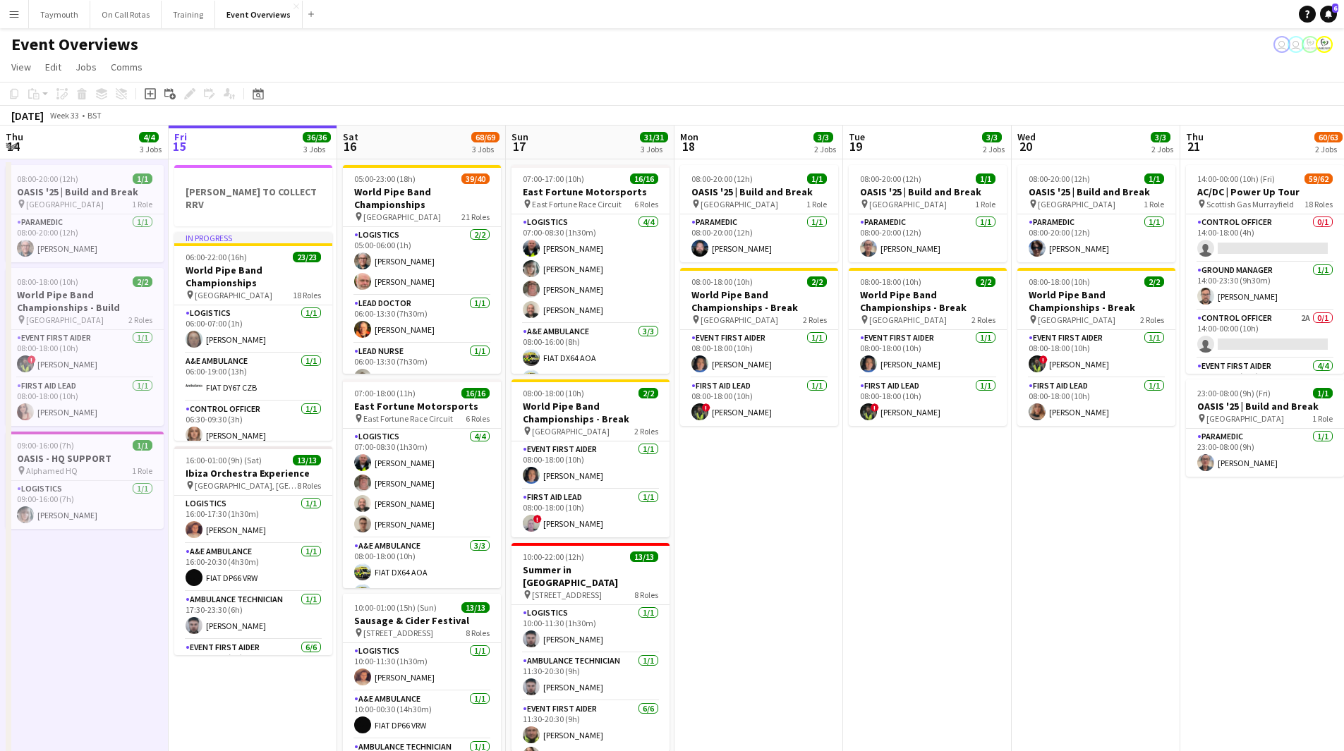
click at [0, 8] on button "Menu" at bounding box center [14, 14] width 28 height 28
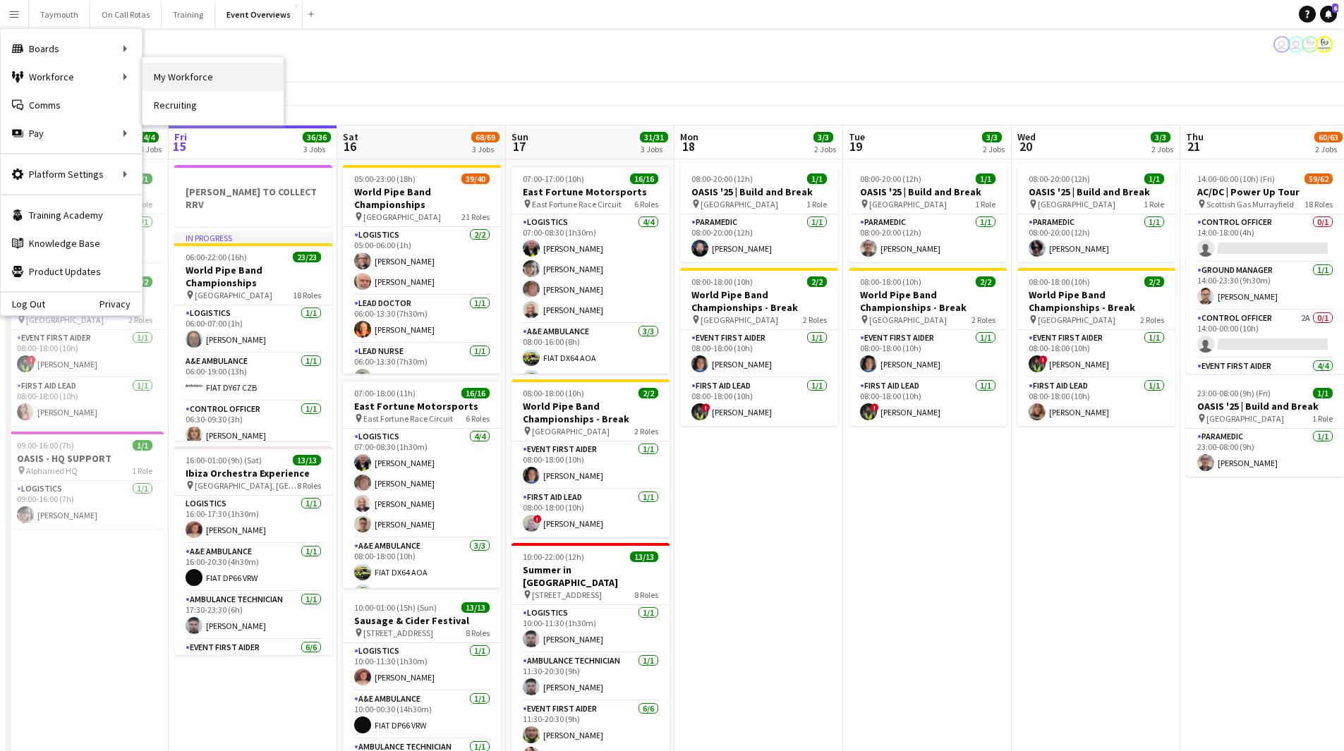
click at [195, 77] on link "My Workforce" at bounding box center [213, 77] width 141 height 28
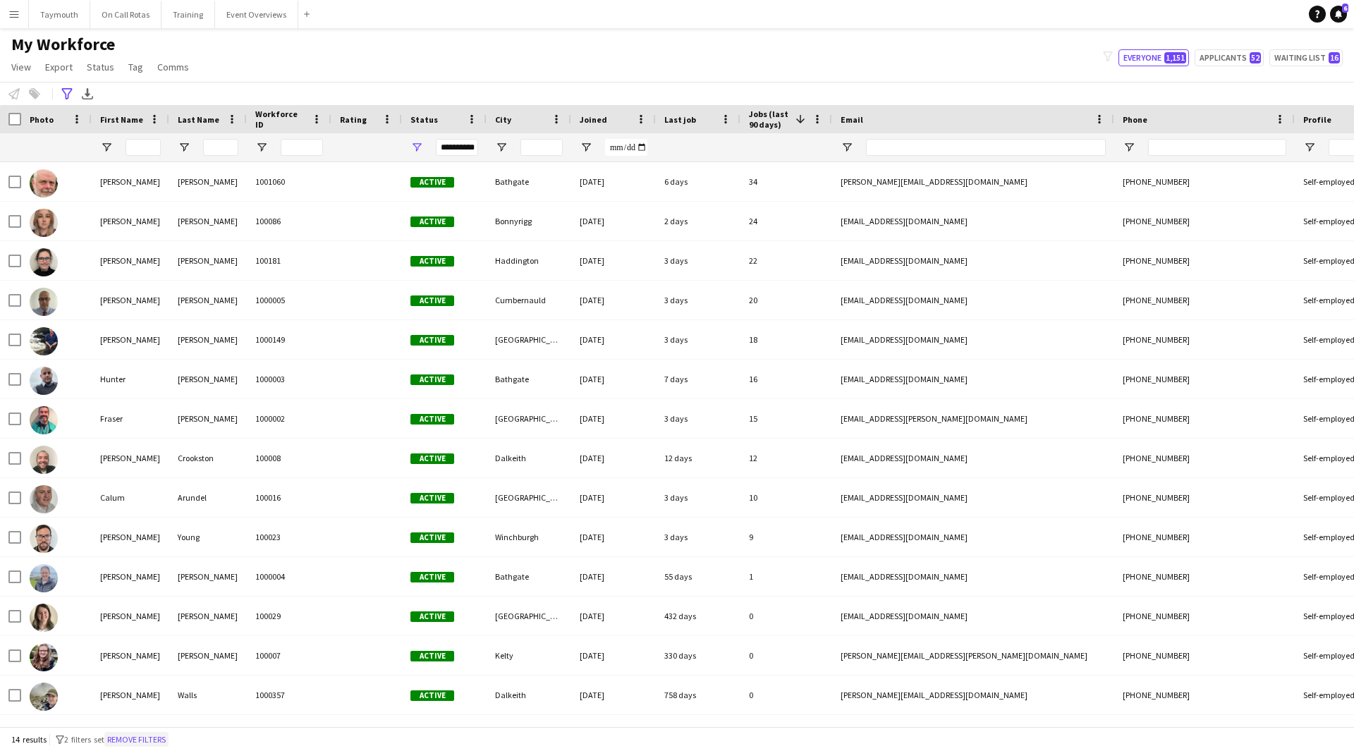
click at [142, 743] on button "Remove filters" at bounding box center [136, 740] width 64 height 16
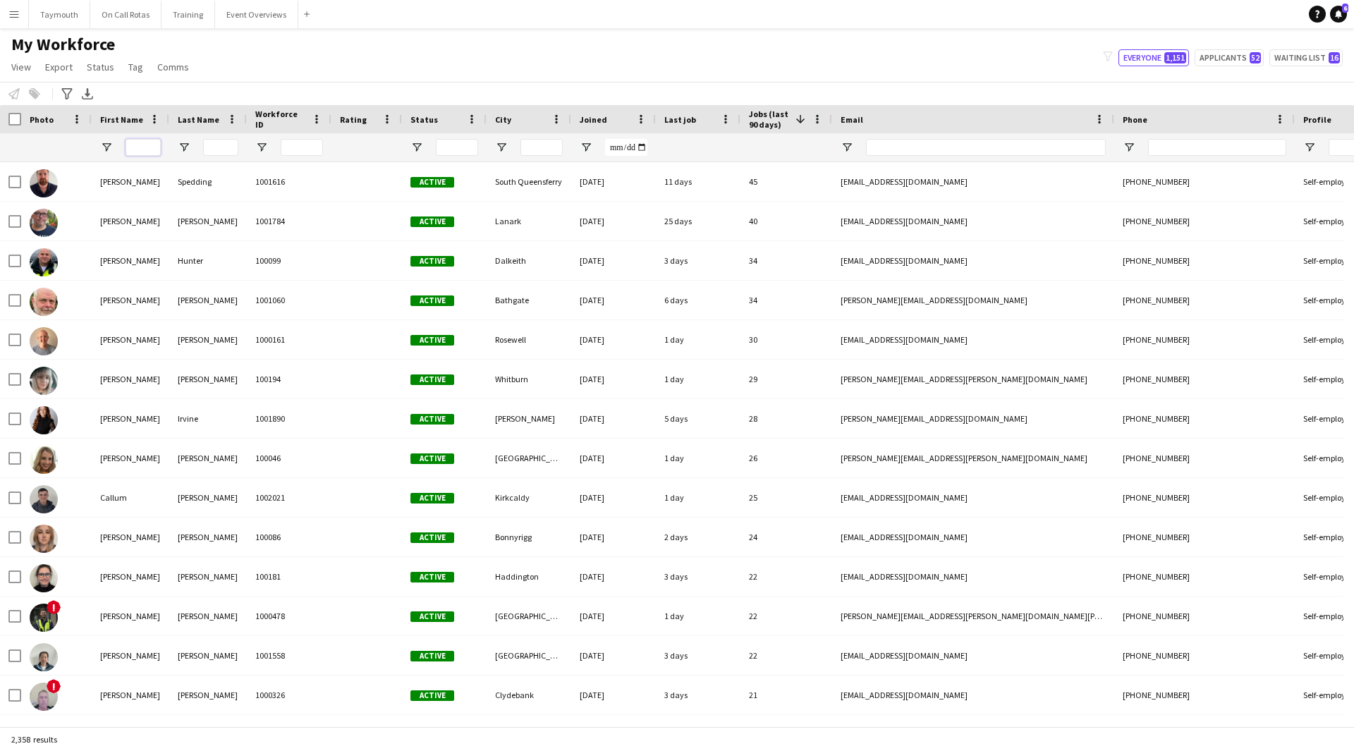
click at [140, 149] on input "First Name Filter Input" at bounding box center [143, 147] width 35 height 17
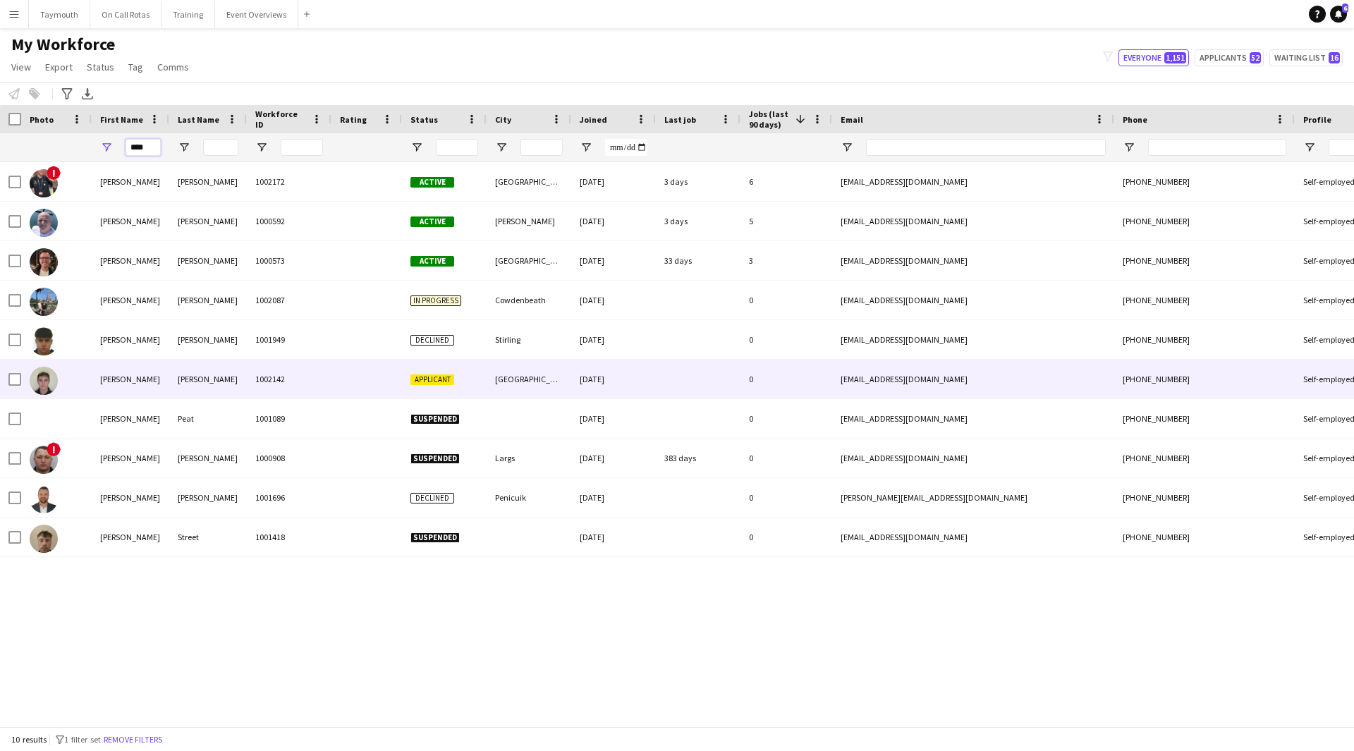
type input "****"
click at [193, 371] on div "Montgomery" at bounding box center [208, 379] width 78 height 39
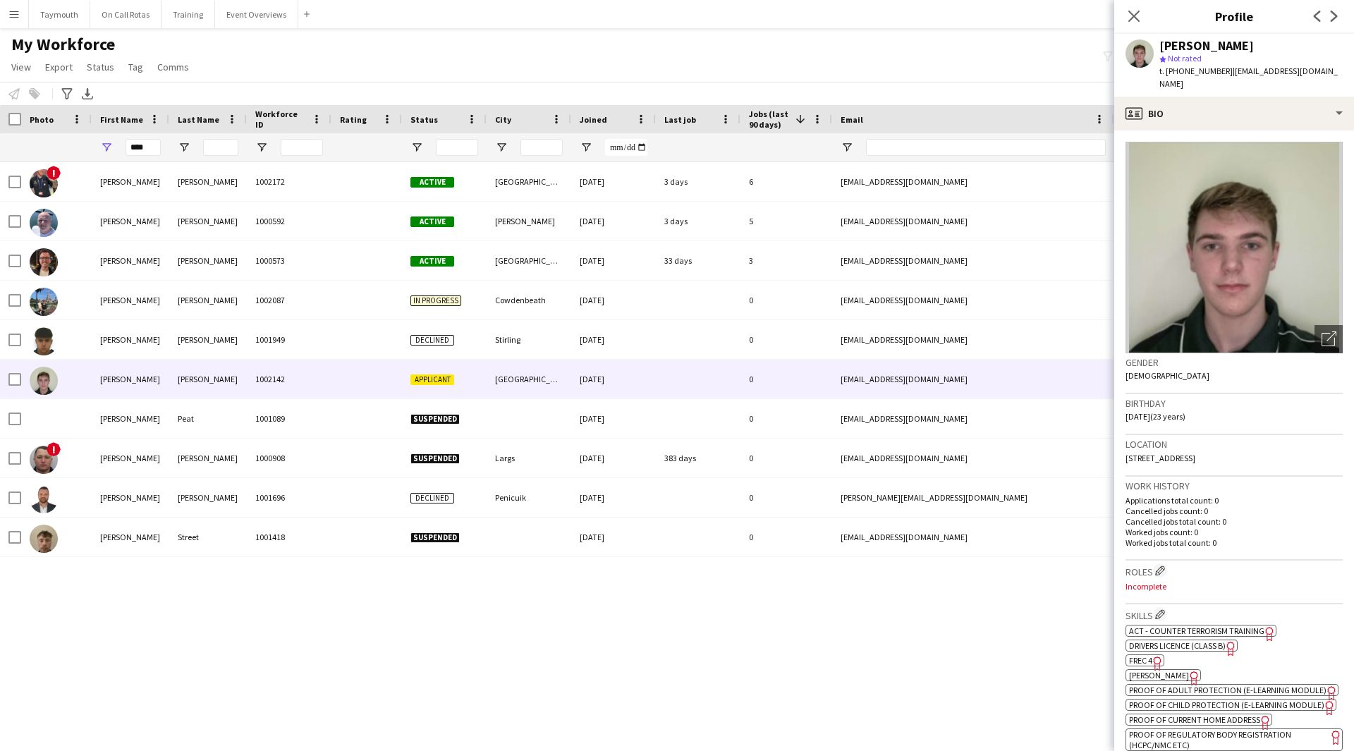
click at [1147, 659] on span "FREC 4" at bounding box center [1140, 660] width 23 height 11
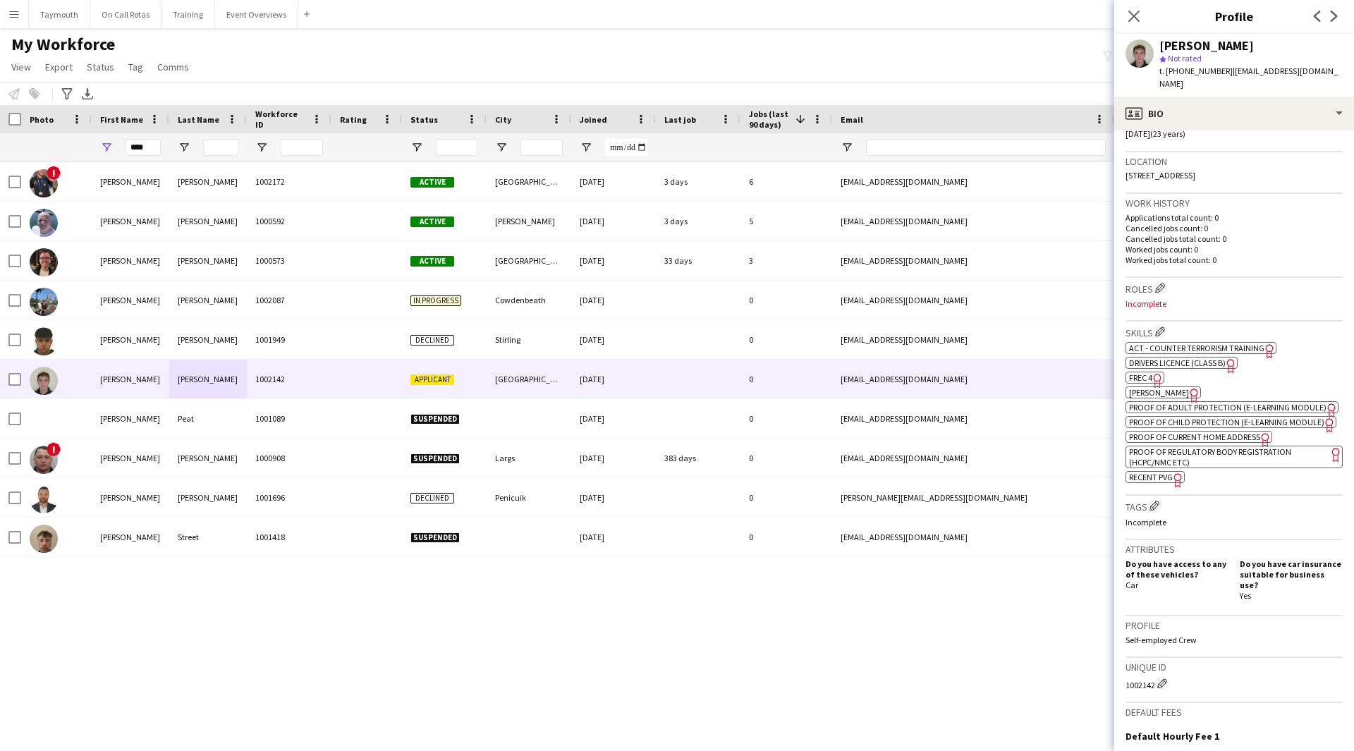
scroll to position [495, 0]
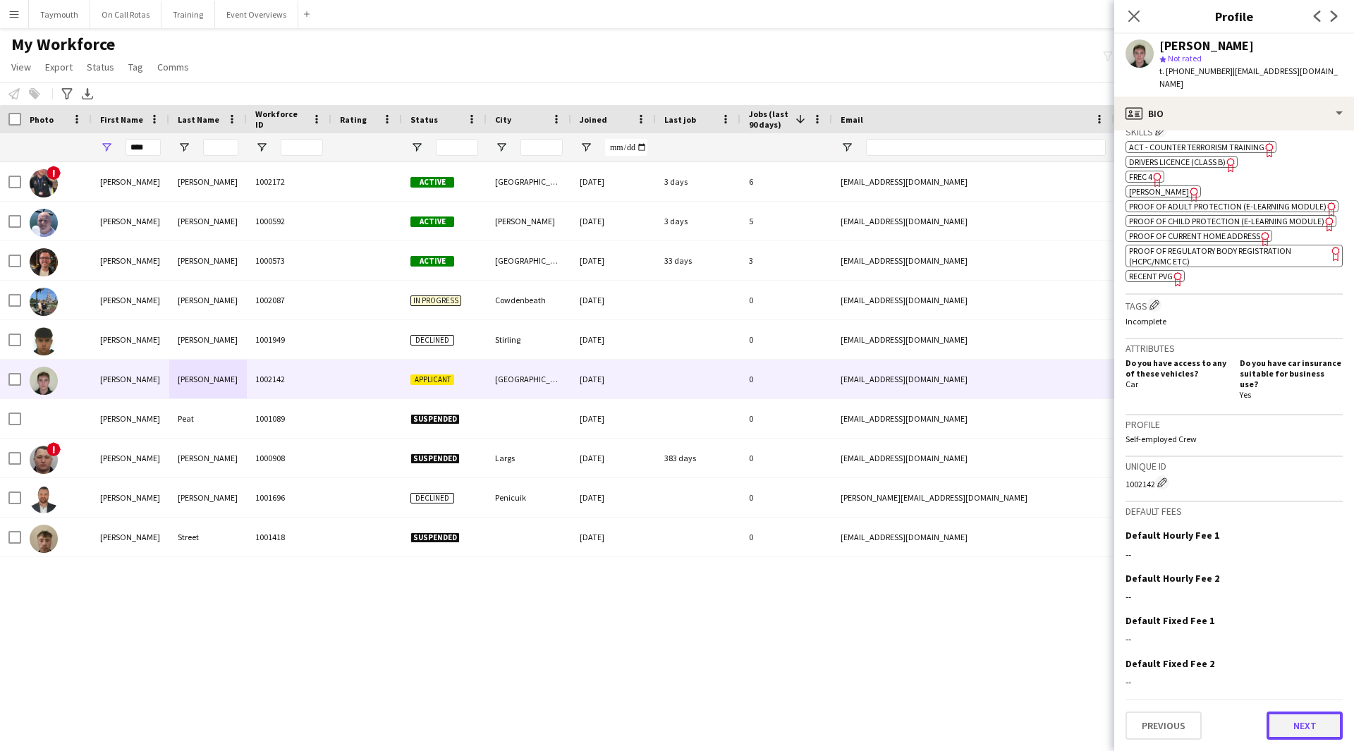
click at [1307, 728] on button "Next" at bounding box center [1305, 726] width 76 height 28
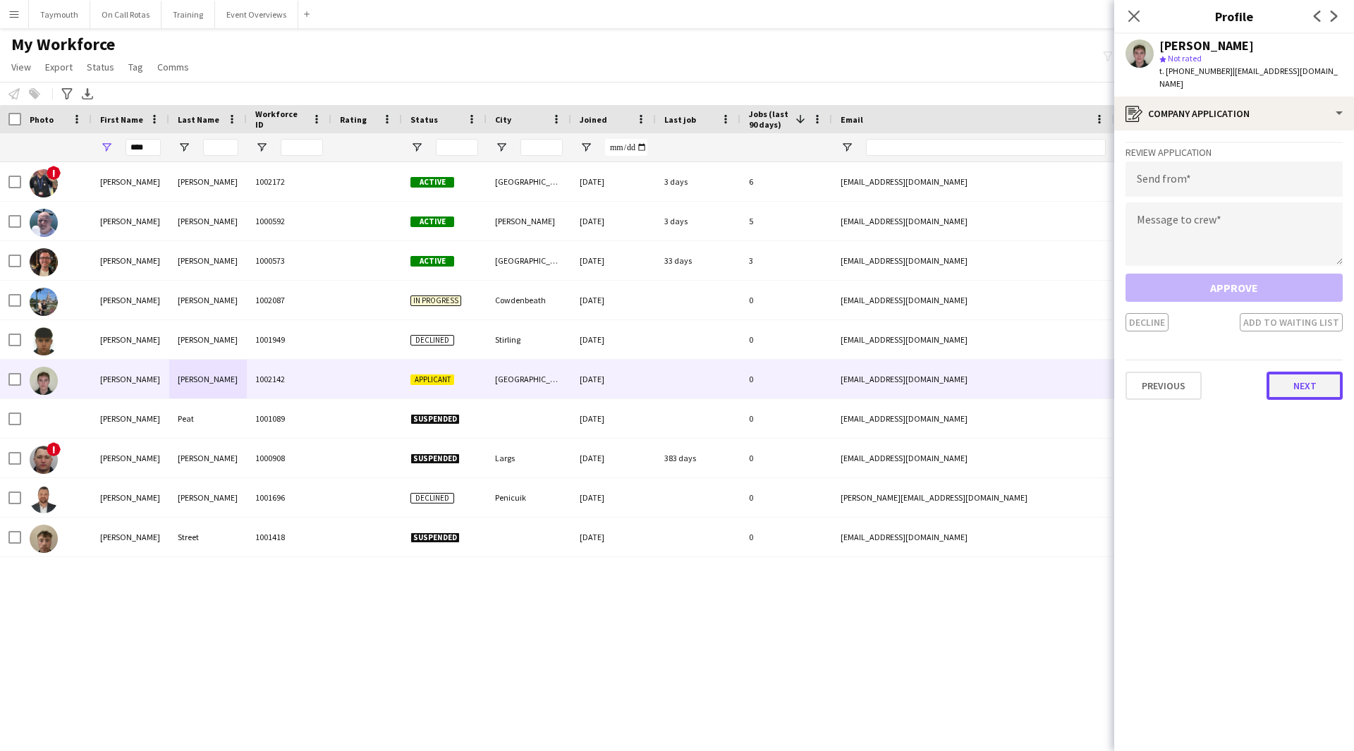
click at [1299, 378] on button "Next" at bounding box center [1305, 386] width 76 height 28
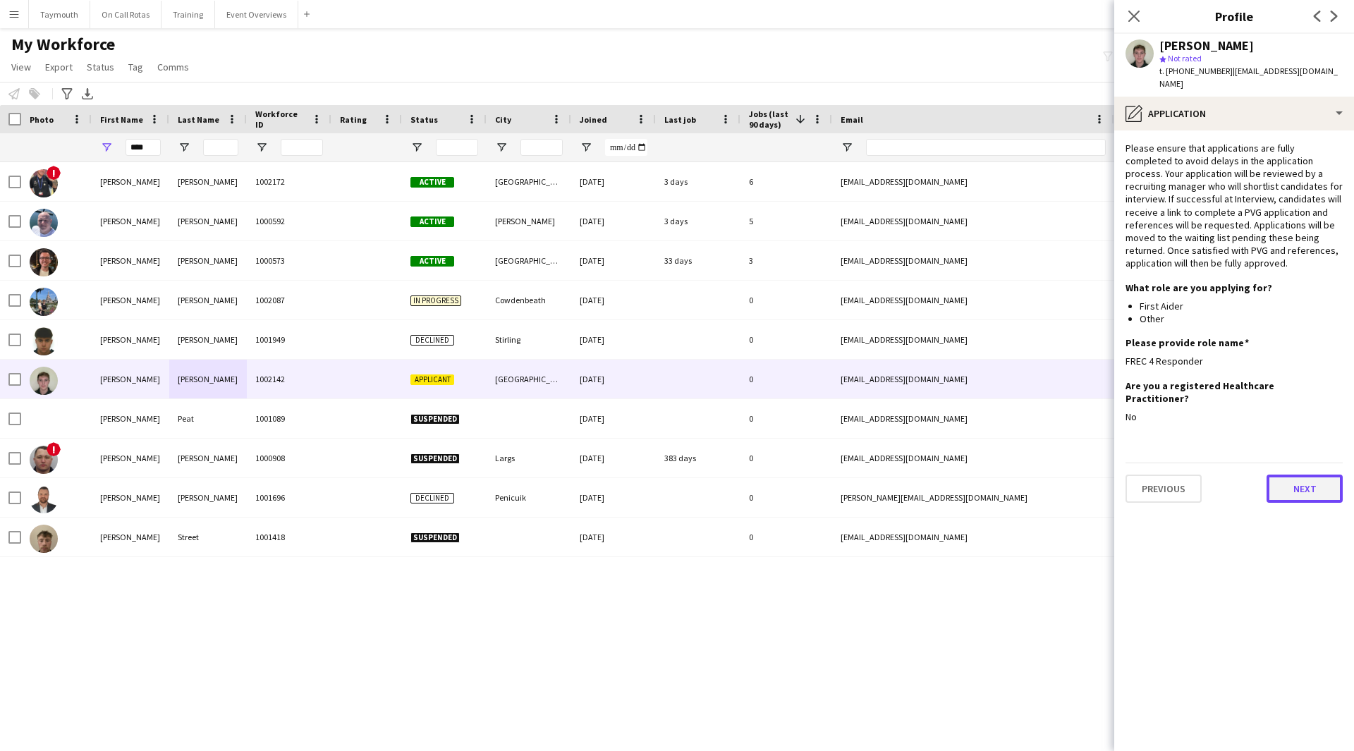
click at [1298, 485] on button "Next" at bounding box center [1305, 489] width 76 height 28
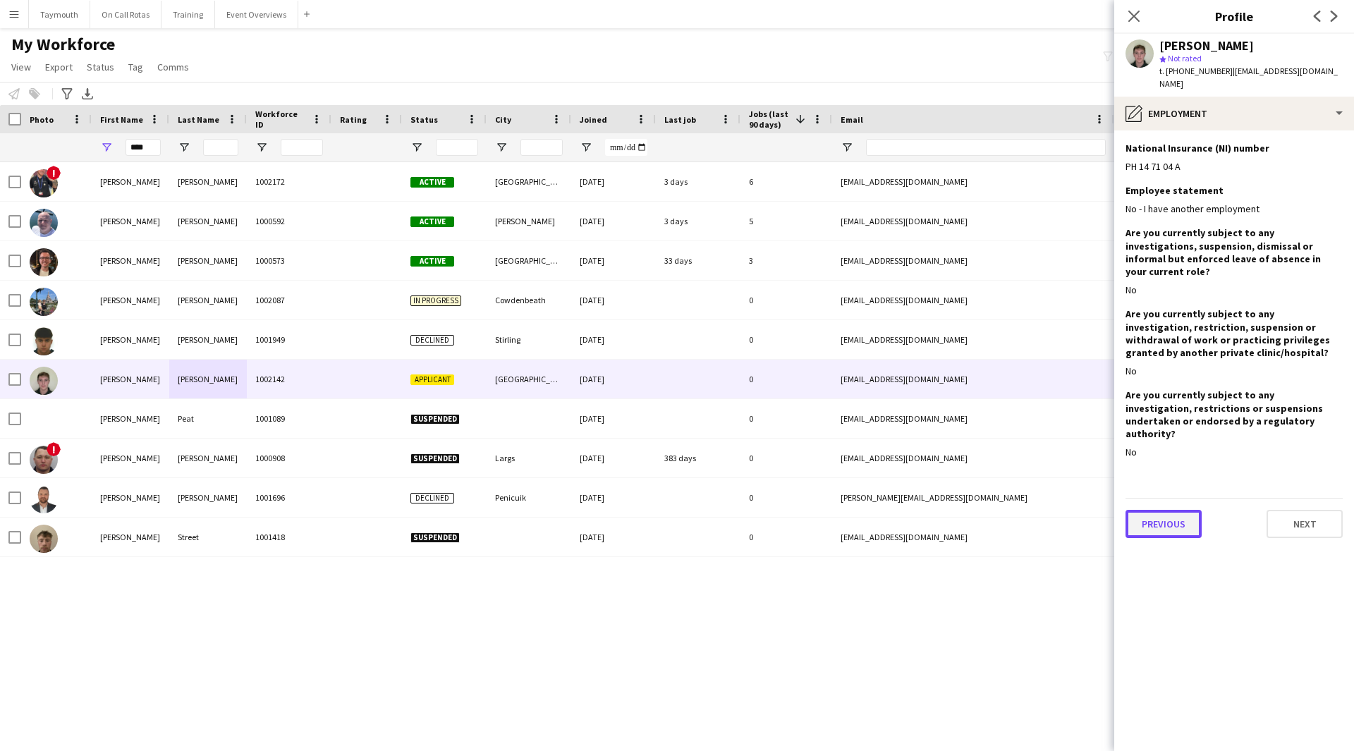
click at [1201, 510] on button "Previous" at bounding box center [1164, 524] width 76 height 28
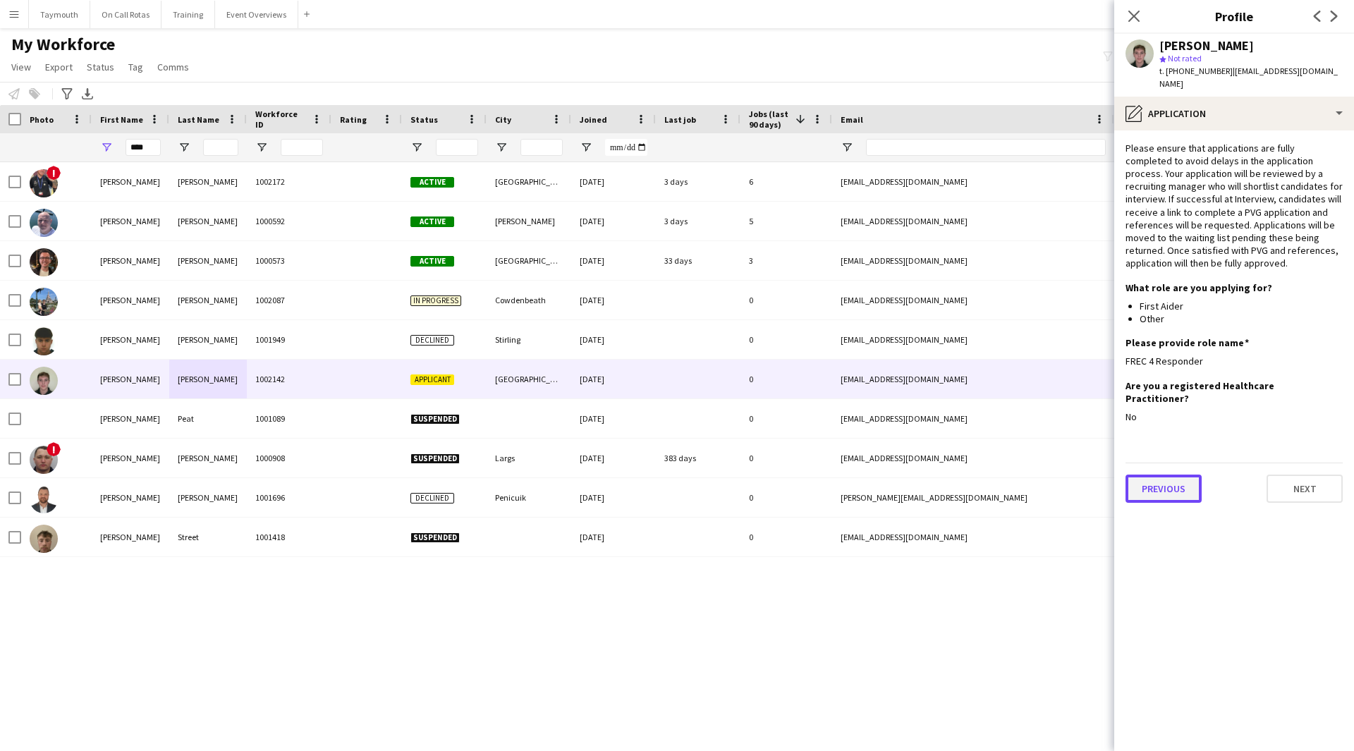
click at [1160, 485] on button "Previous" at bounding box center [1164, 489] width 76 height 28
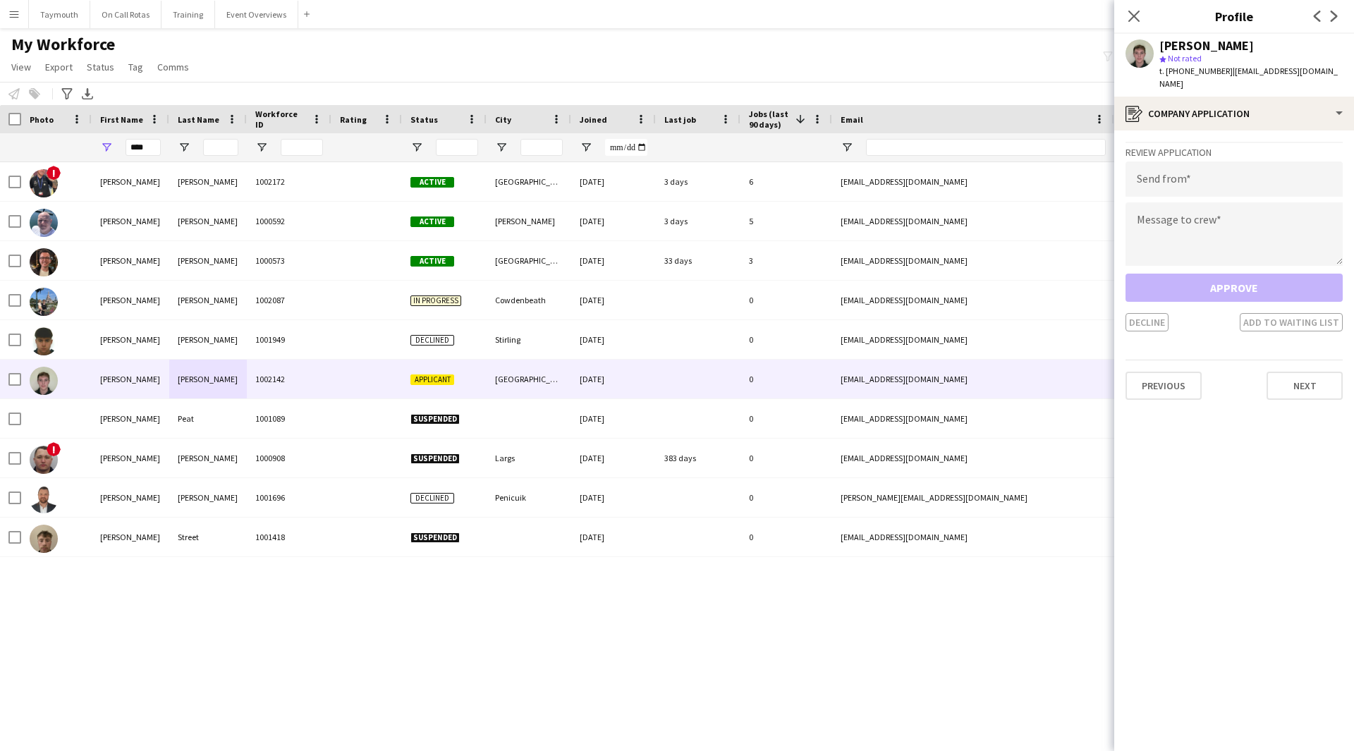
drag, startPoint x: 1268, startPoint y: 87, endPoint x: 1232, endPoint y: 72, distance: 39.6
click at [1232, 72] on div "t. +4407539290818 | ryan9montgomery@hotmail.co.uk" at bounding box center [1251, 77] width 183 height 25
copy span "ryan9montgomery@hotmail.co.uk"
click at [1331, 116] on div "register Company application" at bounding box center [1235, 114] width 240 height 34
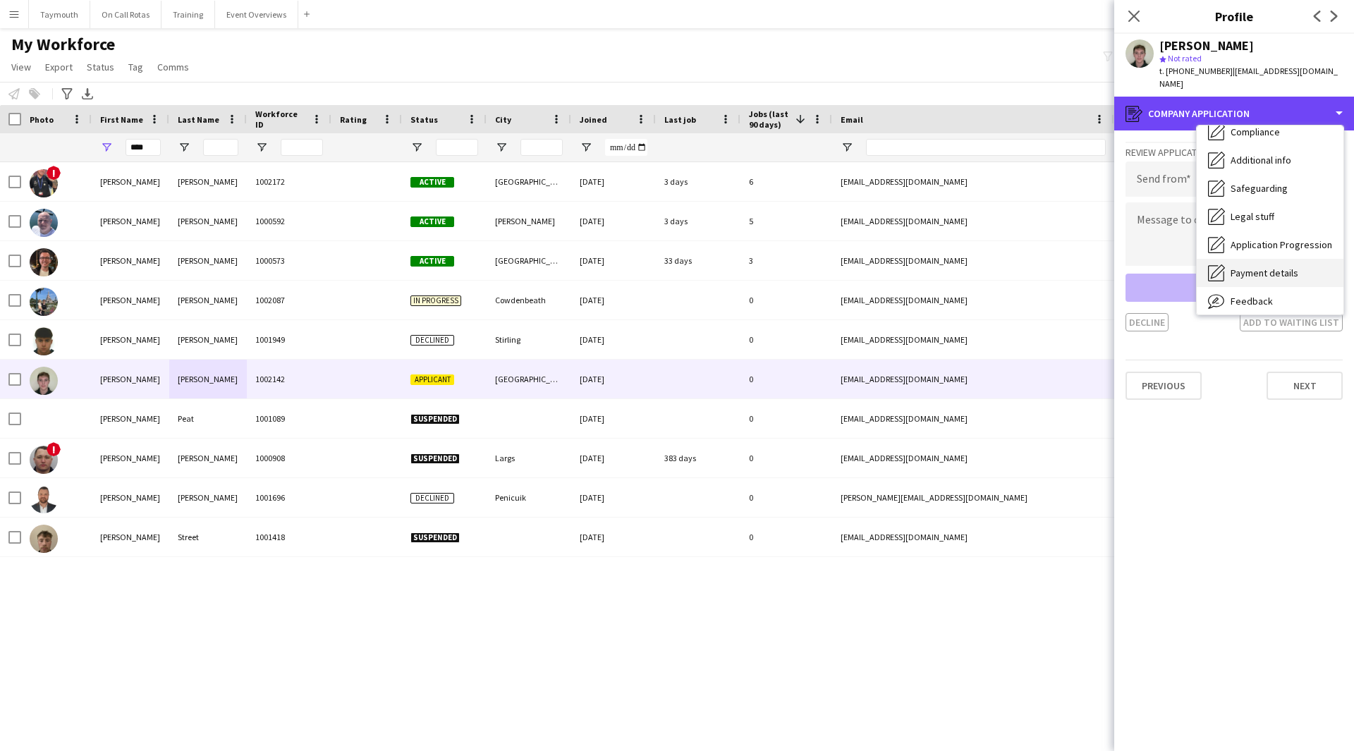
scroll to position [212, 0]
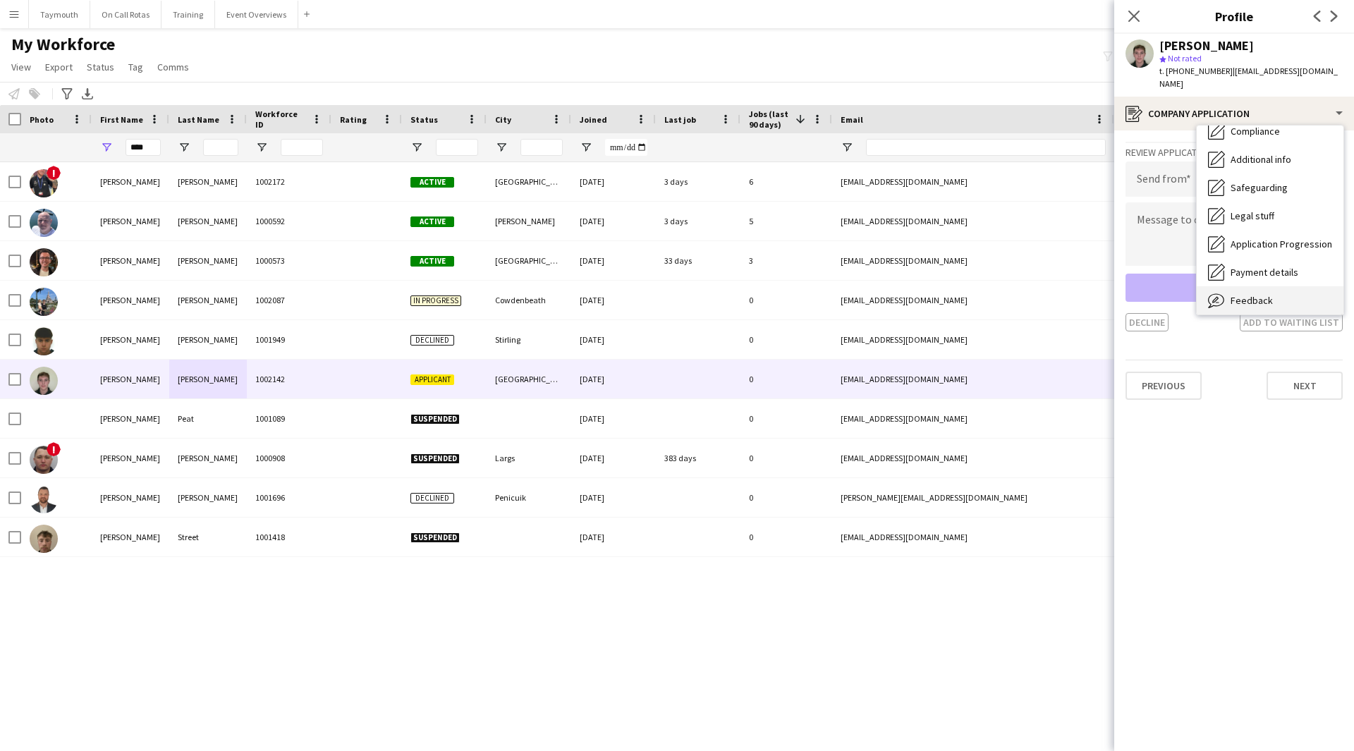
click at [1258, 302] on span "Feedback" at bounding box center [1252, 300] width 42 height 13
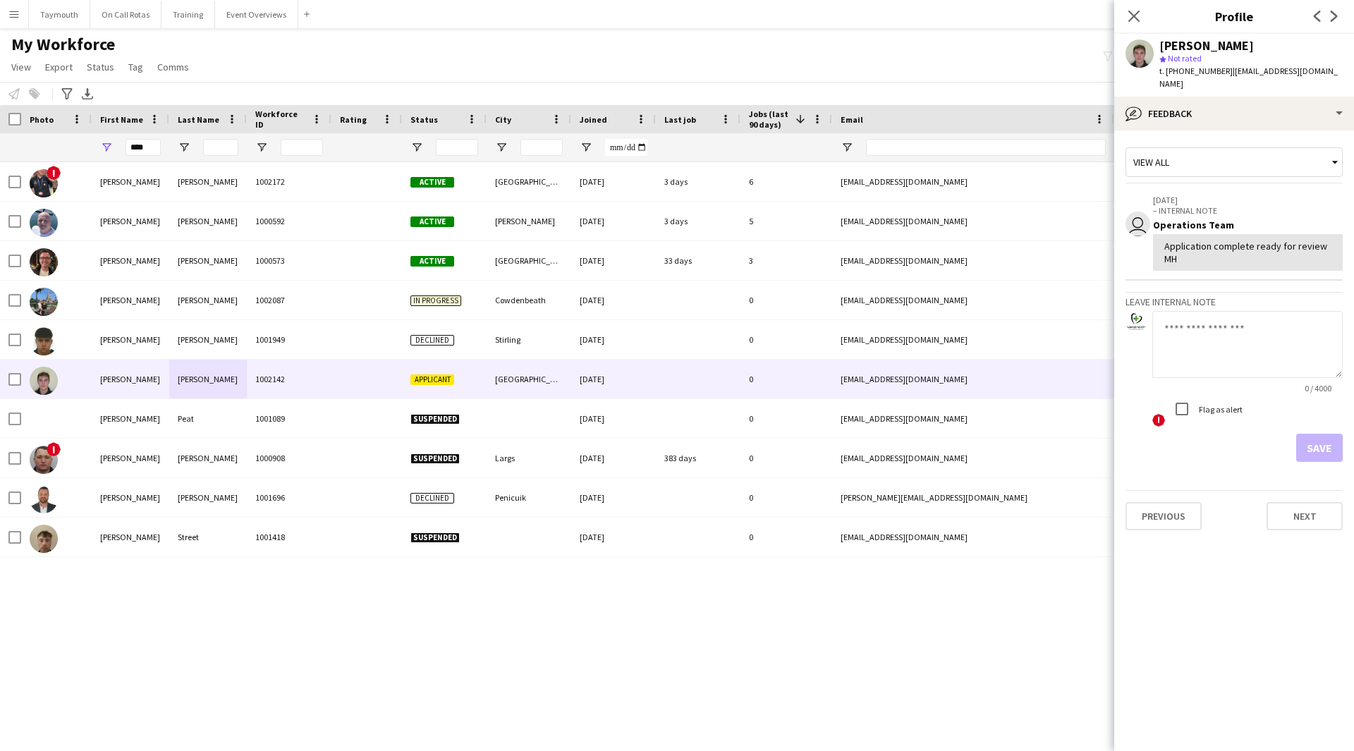
click at [1222, 340] on textarea at bounding box center [1248, 344] width 190 height 67
type textarea "**********"
click at [1325, 454] on button "Save" at bounding box center [1320, 448] width 47 height 28
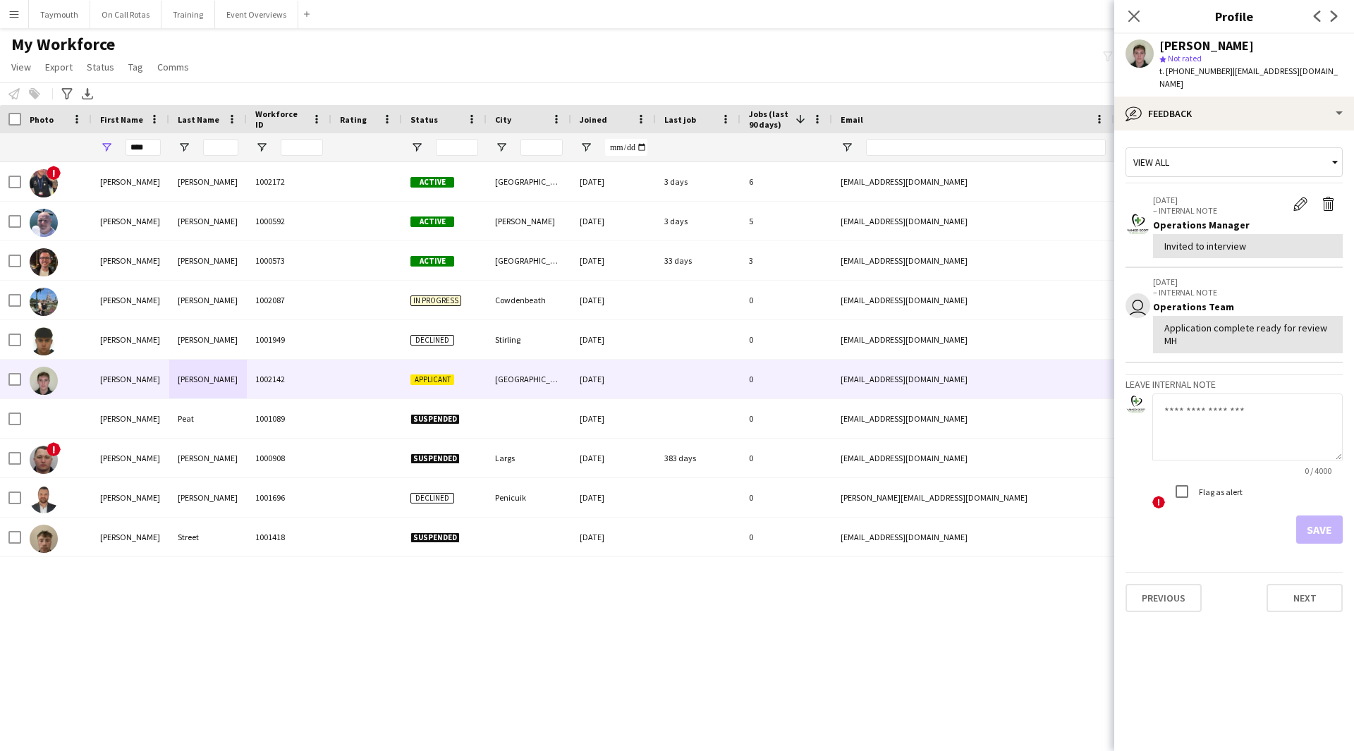
click at [14, 10] on app-icon "Menu" at bounding box center [13, 13] width 11 height 11
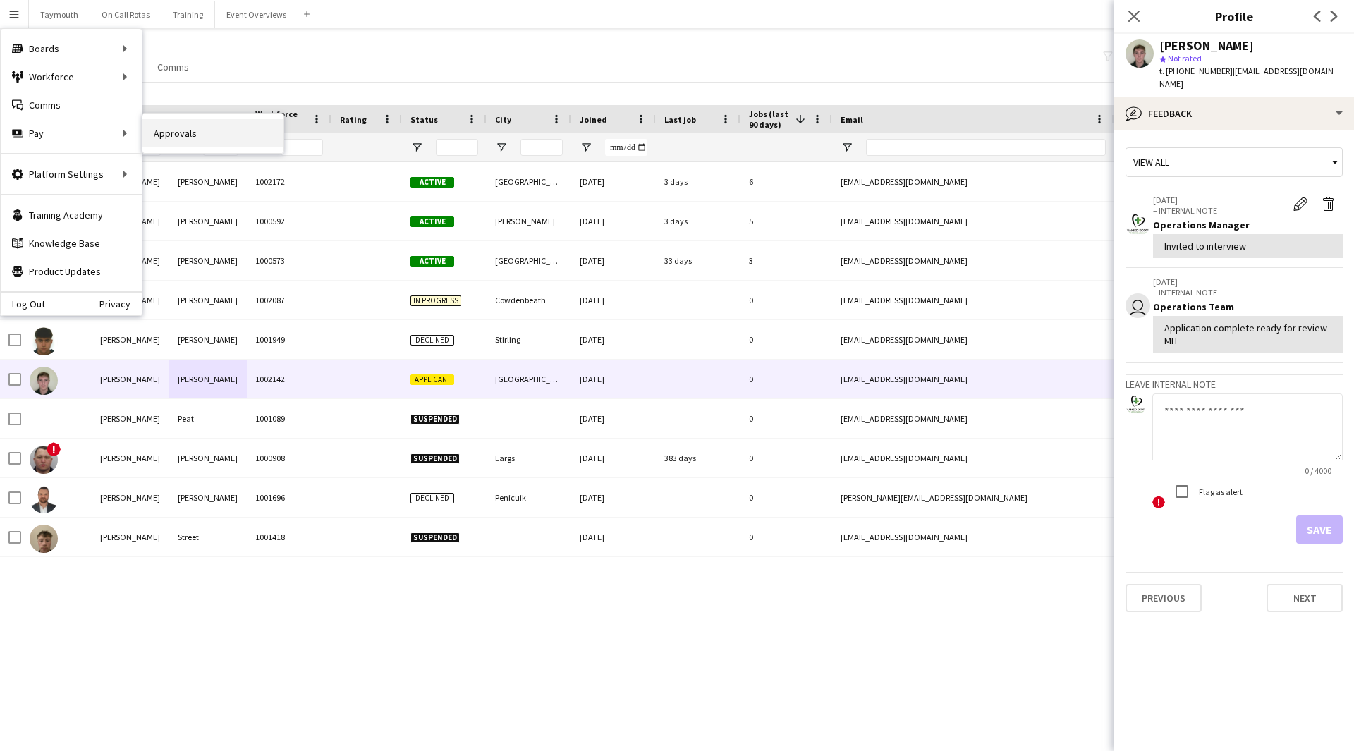
click at [174, 134] on link "Approvals" at bounding box center [213, 133] width 141 height 28
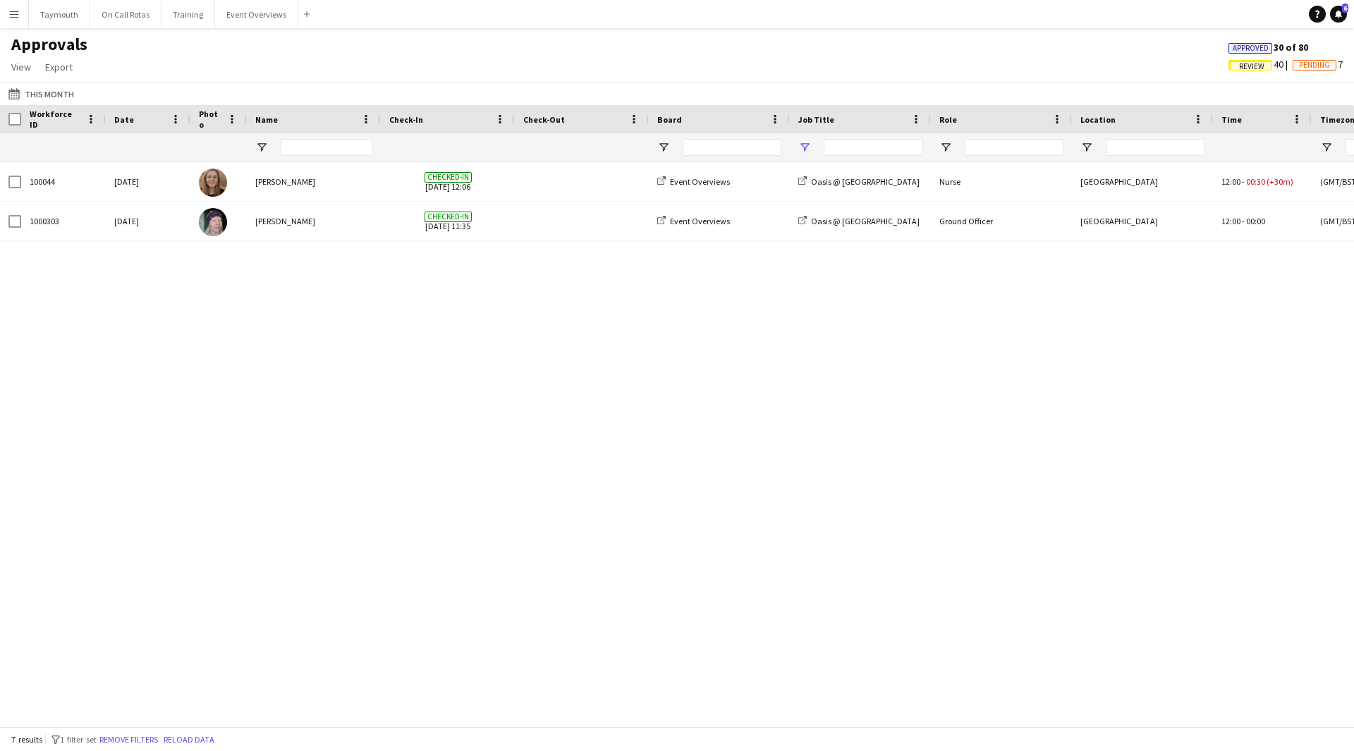
type input "**********"
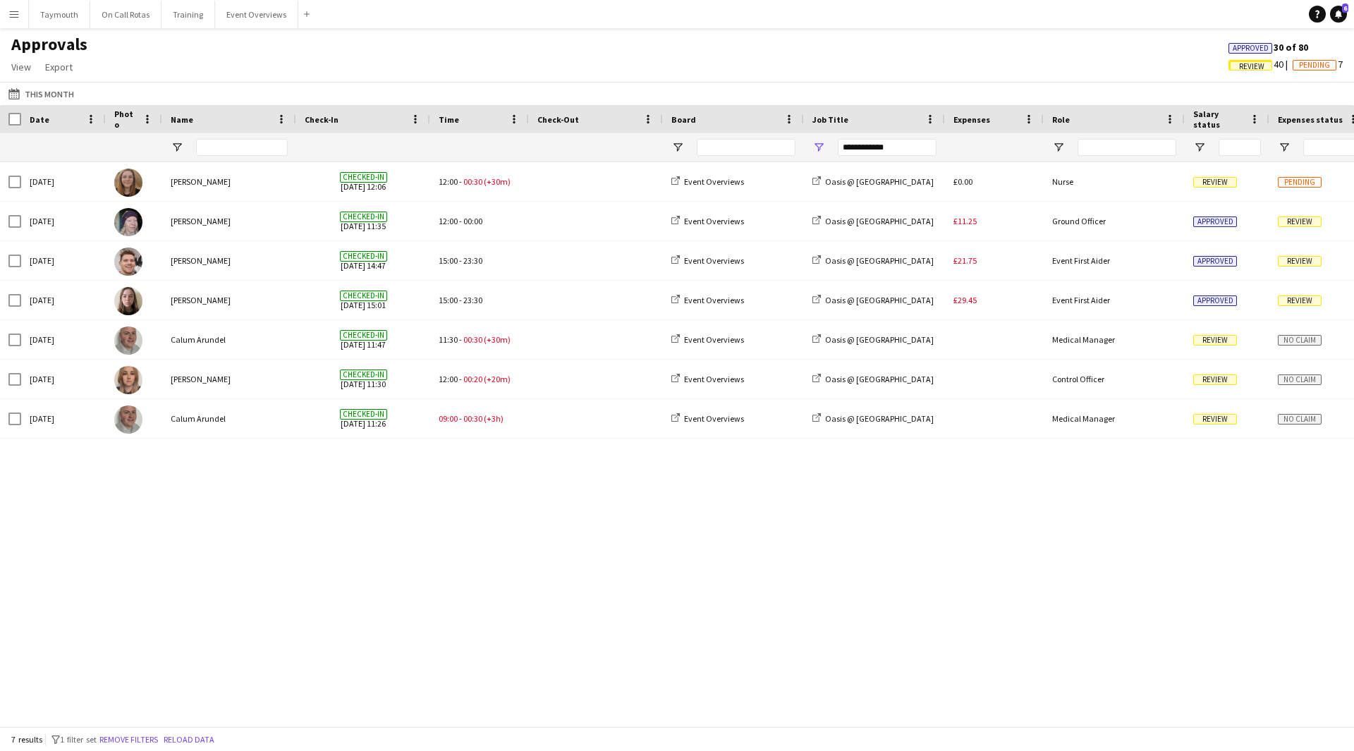
click at [1257, 62] on span "Review" at bounding box center [1252, 66] width 25 height 9
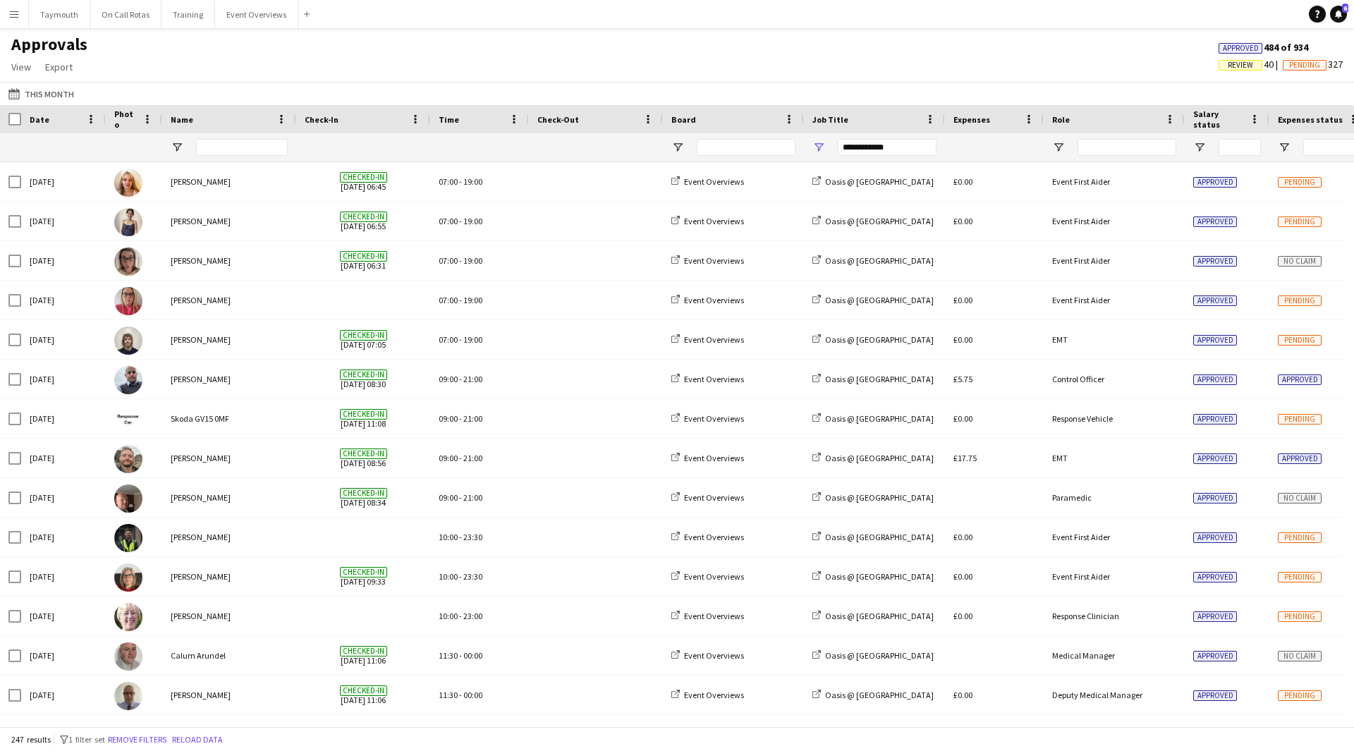
click at [13, 20] on button "Menu" at bounding box center [14, 14] width 28 height 28
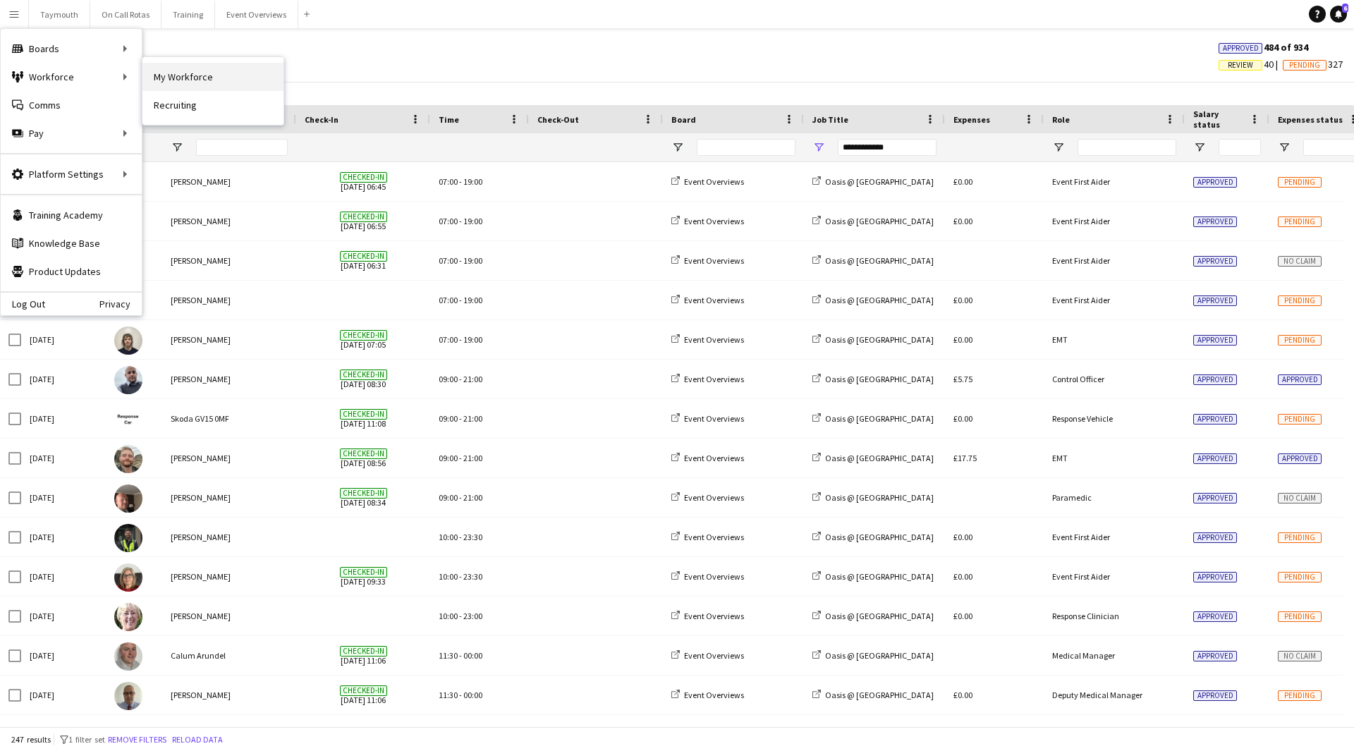
click at [179, 75] on link "My Workforce" at bounding box center [213, 77] width 141 height 28
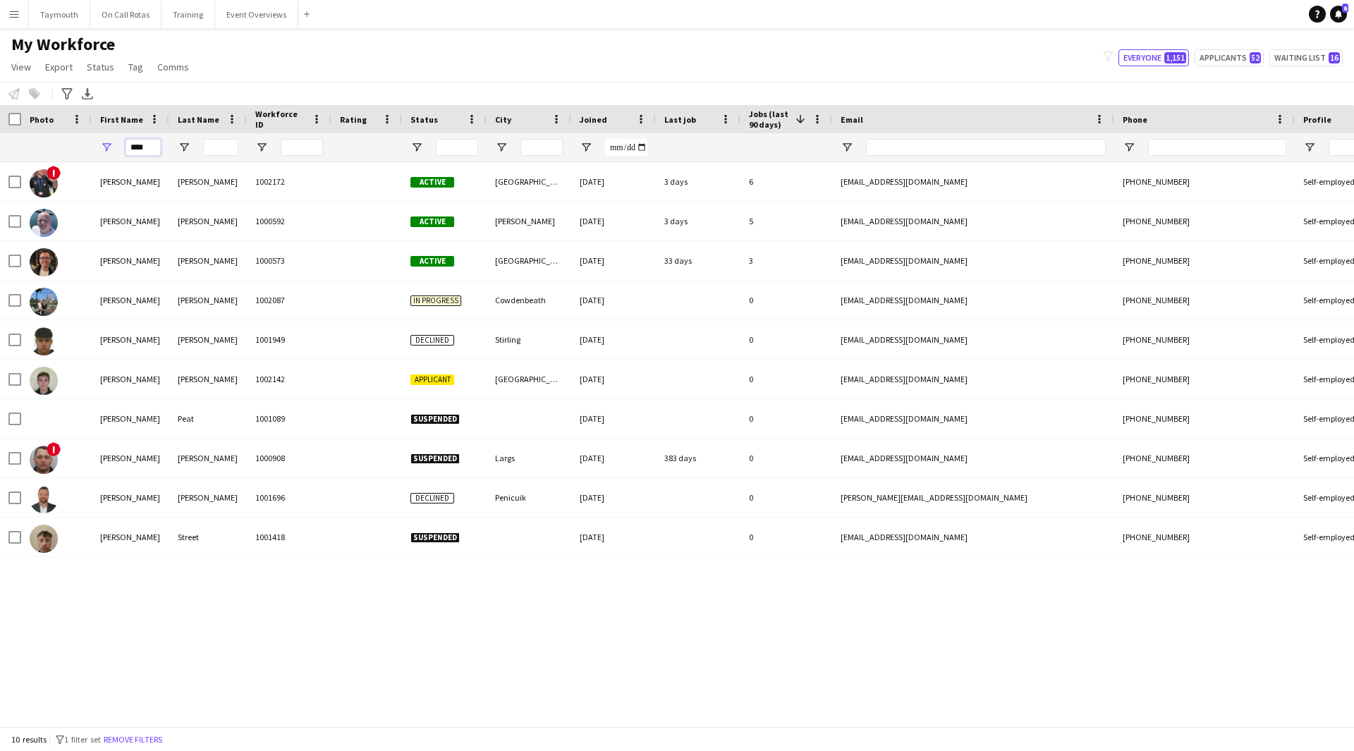
drag, startPoint x: 149, startPoint y: 149, endPoint x: -192, endPoint y: 164, distance: 341.1
click at [0, 164] on html "Menu Boards Boards Boards All jobs Status Workforce Workforce My Workforce Recr…" at bounding box center [677, 375] width 1354 height 751
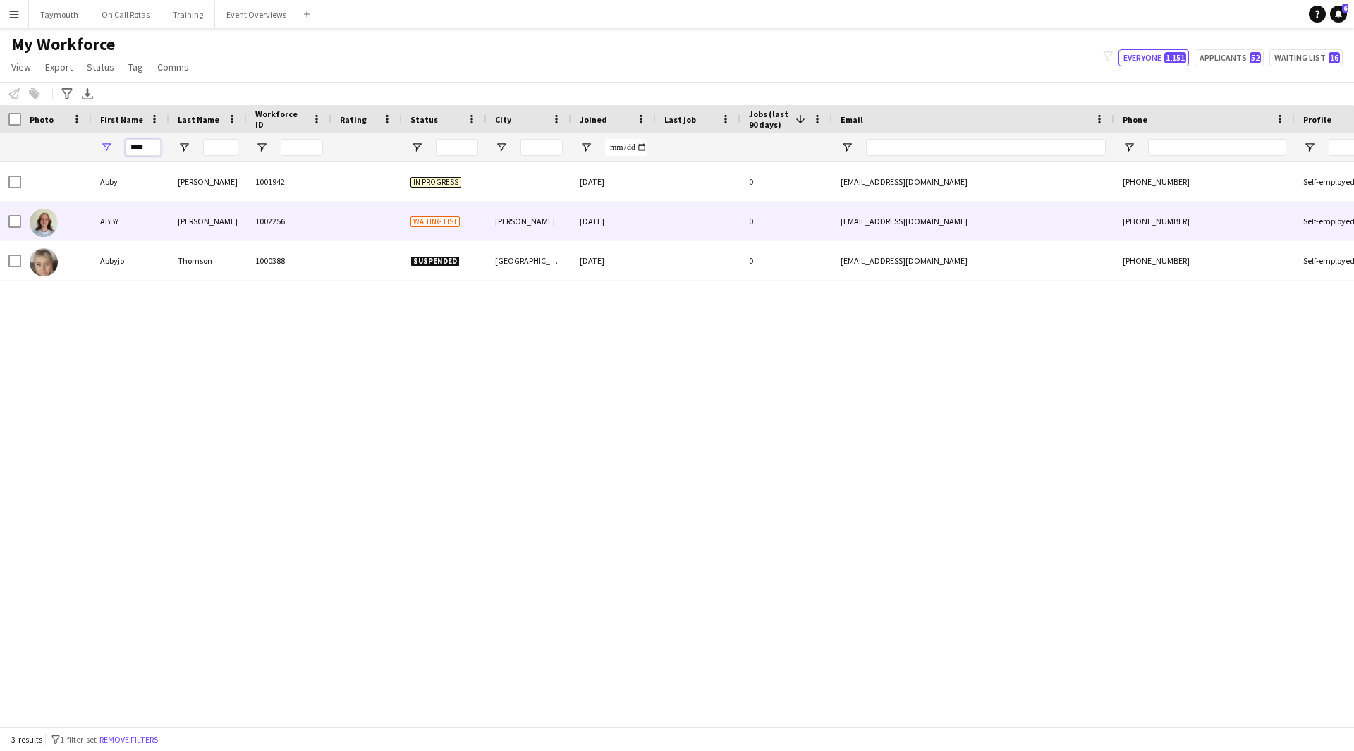
type input "****"
click at [216, 226] on div "MORGAN" at bounding box center [208, 221] width 78 height 39
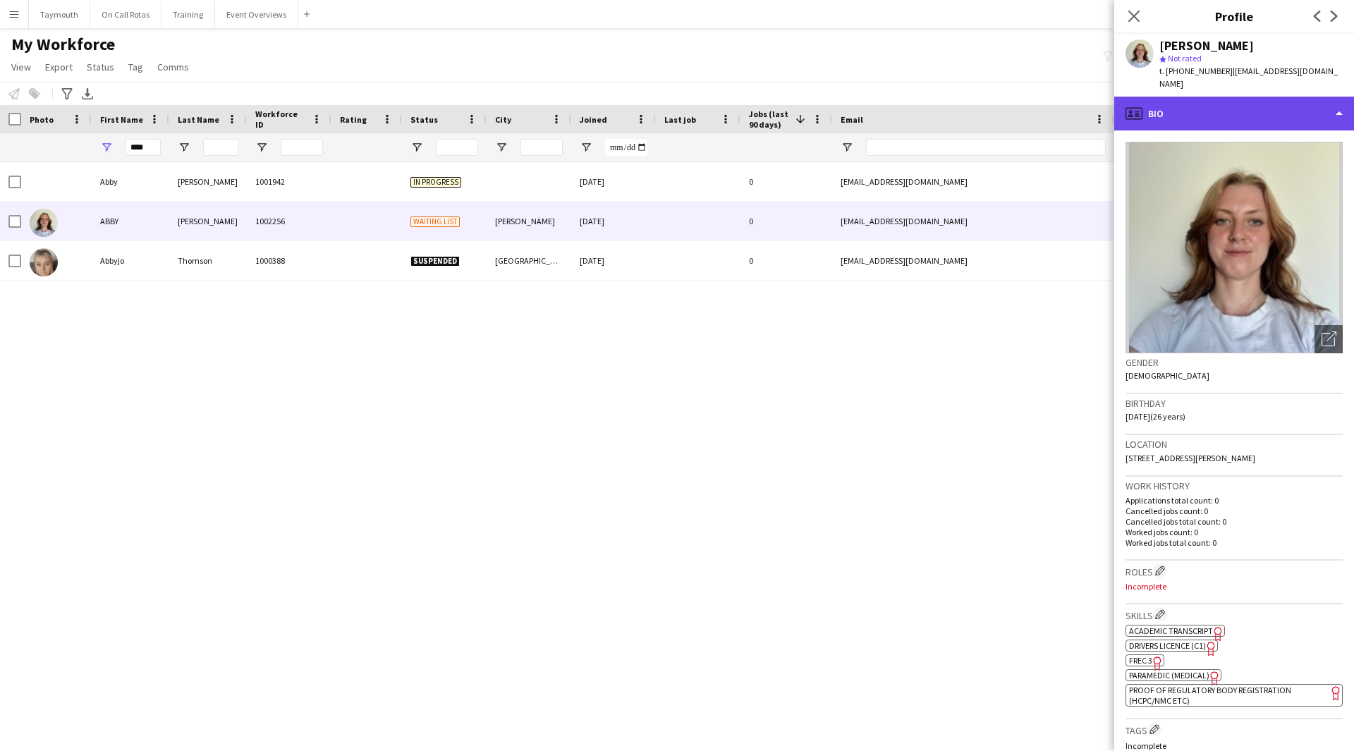
click at [1271, 105] on div "profile Bio" at bounding box center [1235, 114] width 240 height 34
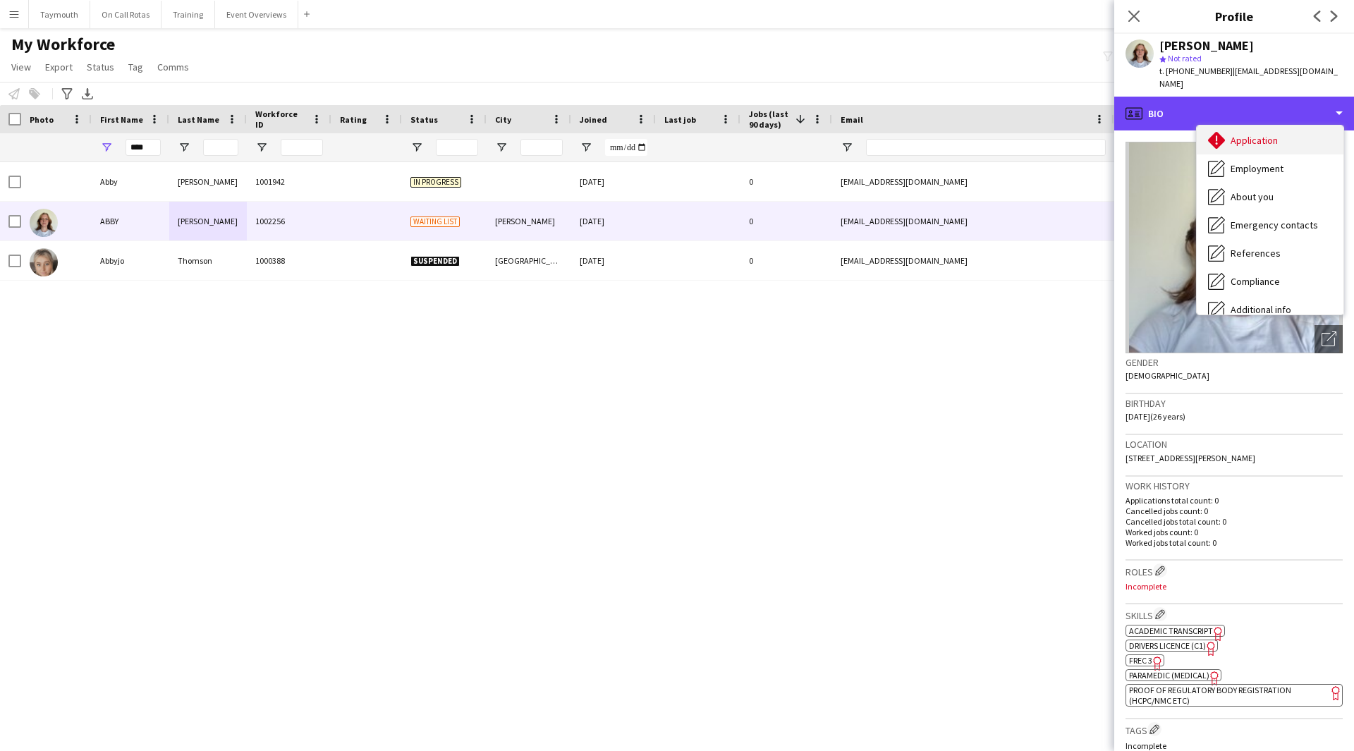
scroll to position [141, 0]
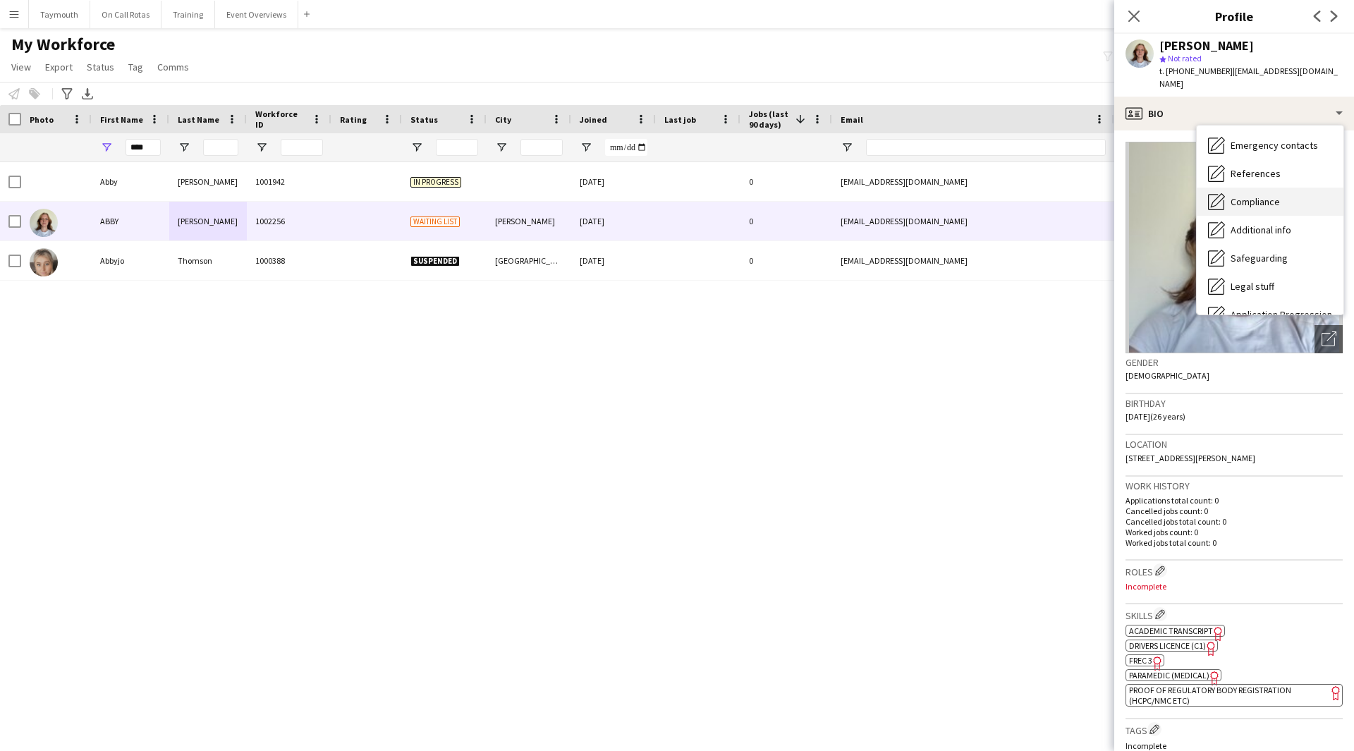
click at [1282, 188] on div "Compliance Compliance" at bounding box center [1270, 202] width 147 height 28
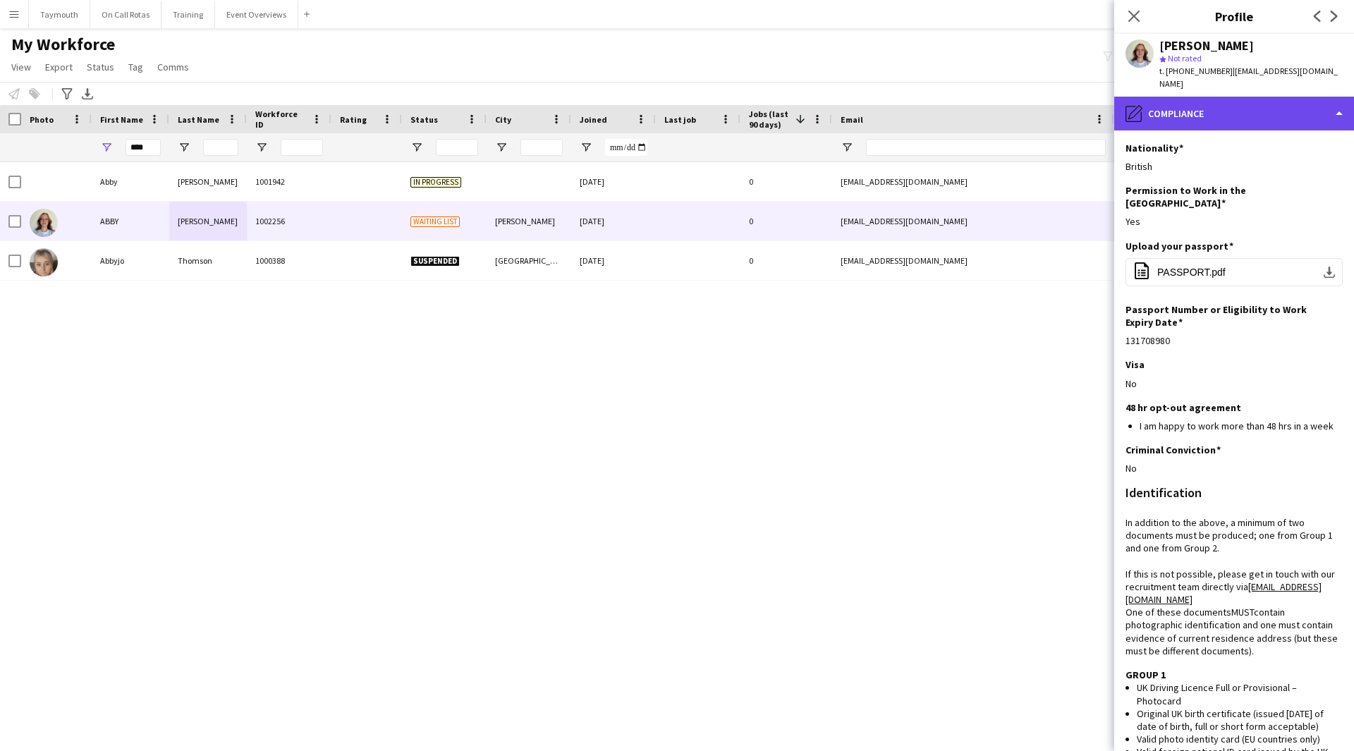
click at [1262, 97] on div "pencil4 Compliance" at bounding box center [1235, 114] width 240 height 34
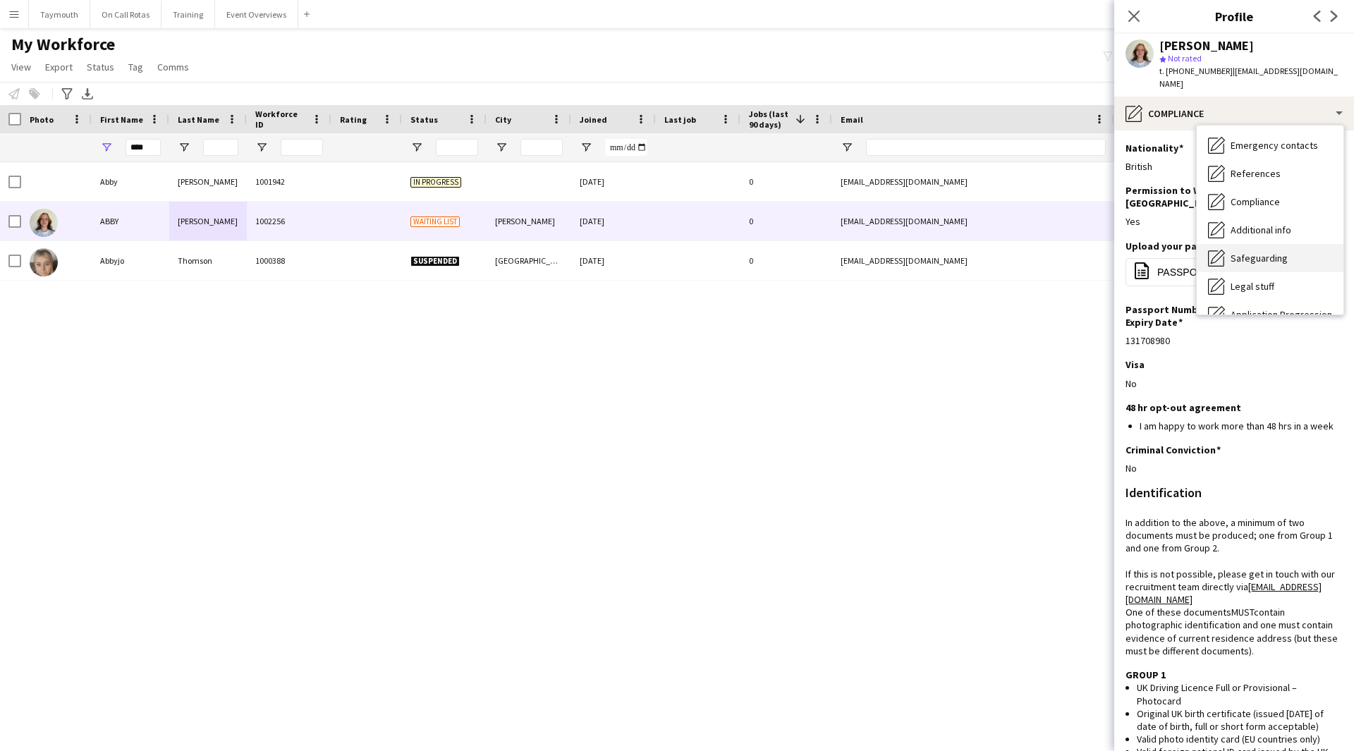
click at [1268, 255] on div "Safeguarding Safeguarding" at bounding box center [1270, 258] width 147 height 28
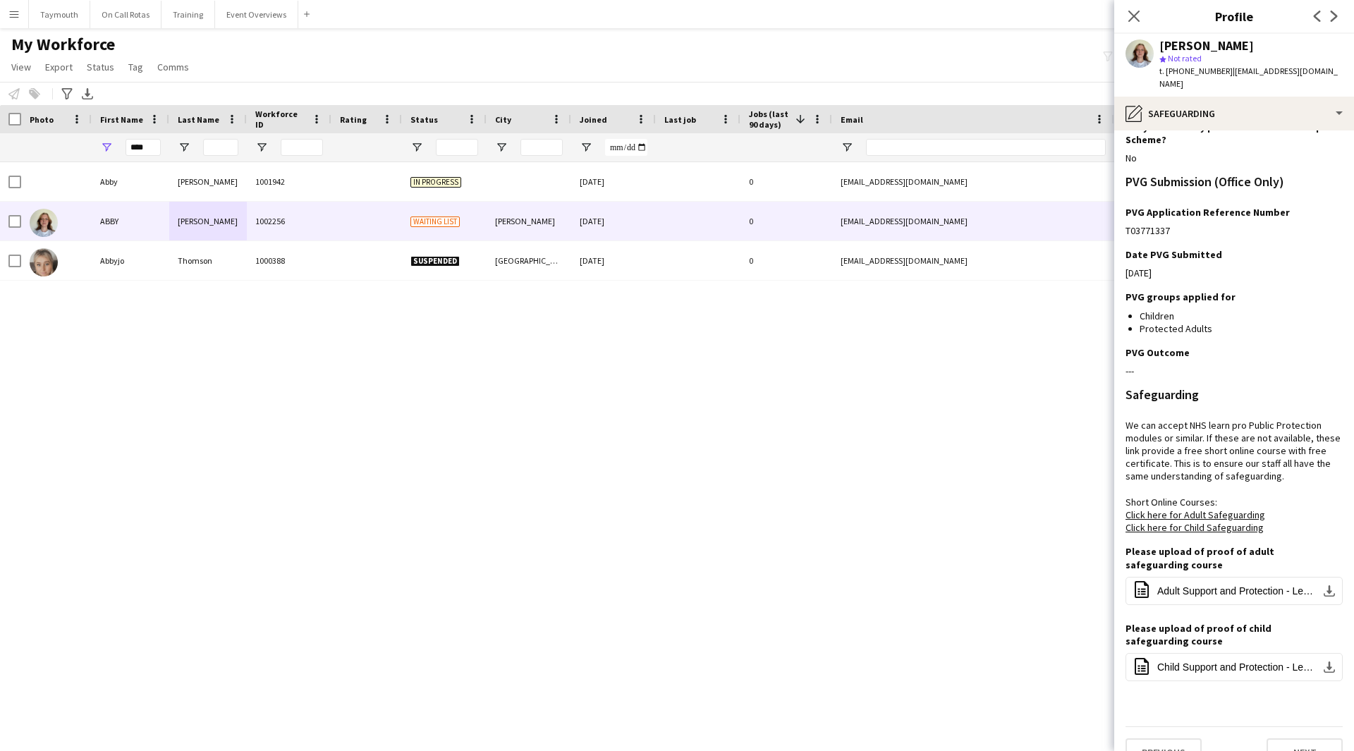
scroll to position [65, 0]
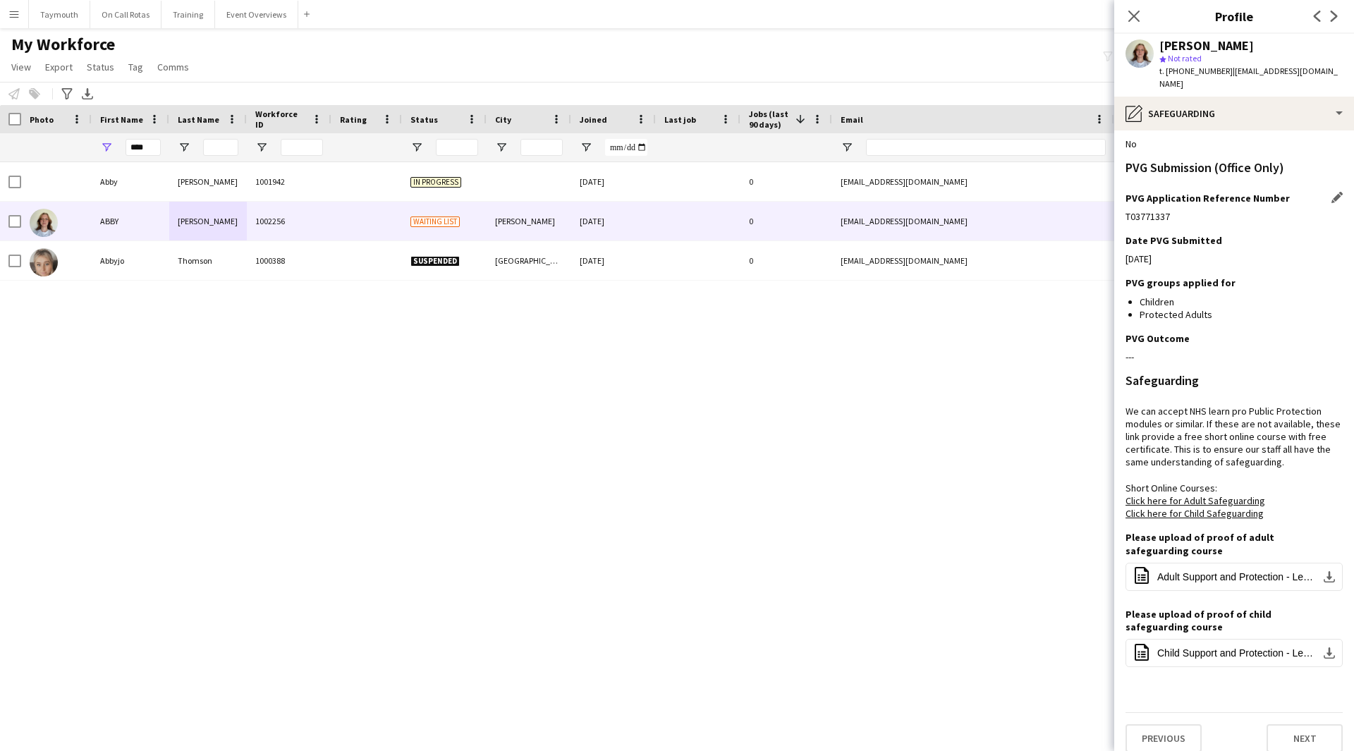
drag, startPoint x: 1173, startPoint y: 201, endPoint x: 1126, endPoint y: 202, distance: 47.3
click at [1126, 210] on div "T03771337" at bounding box center [1234, 216] width 217 height 13
copy div "T03771337"
click at [12, 12] on app-icon "Menu" at bounding box center [13, 13] width 11 height 11
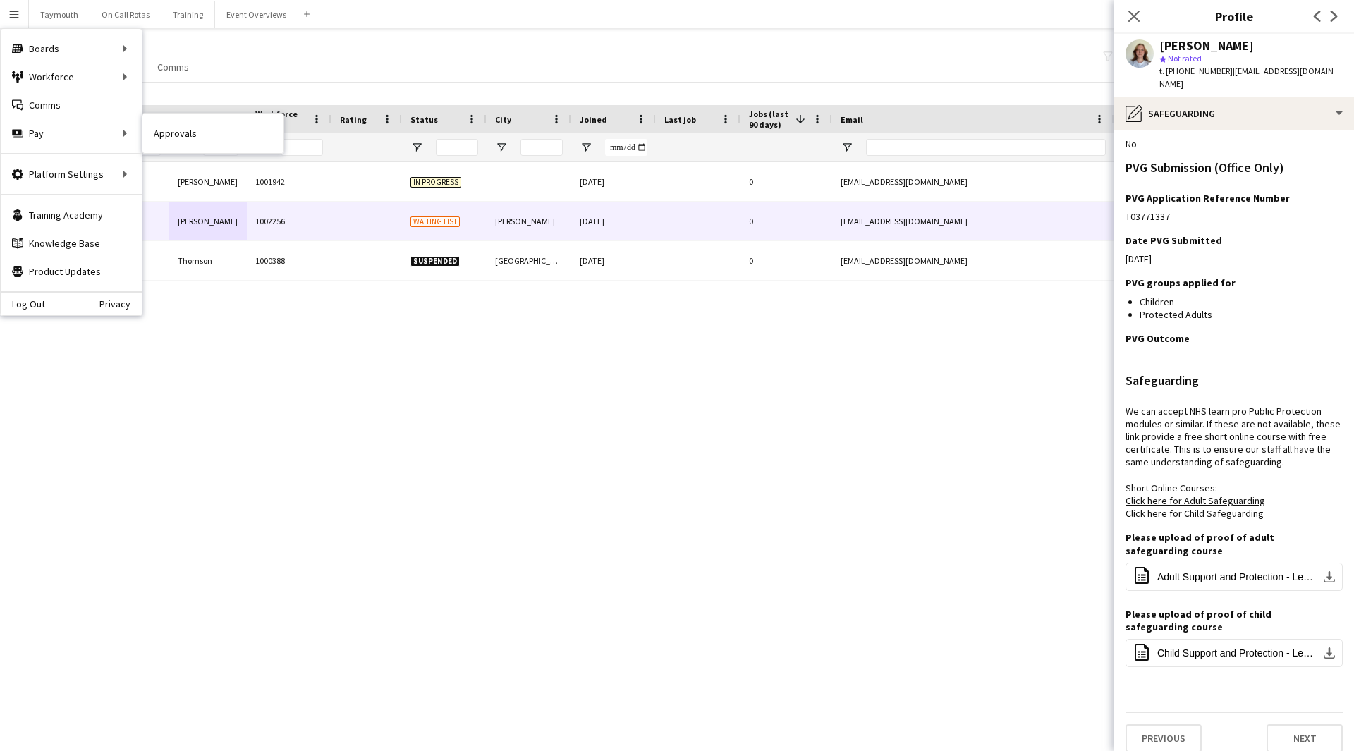
drag, startPoint x: 177, startPoint y: 134, endPoint x: 282, endPoint y: 160, distance: 108.3
click at [177, 134] on link "Approvals" at bounding box center [213, 133] width 141 height 28
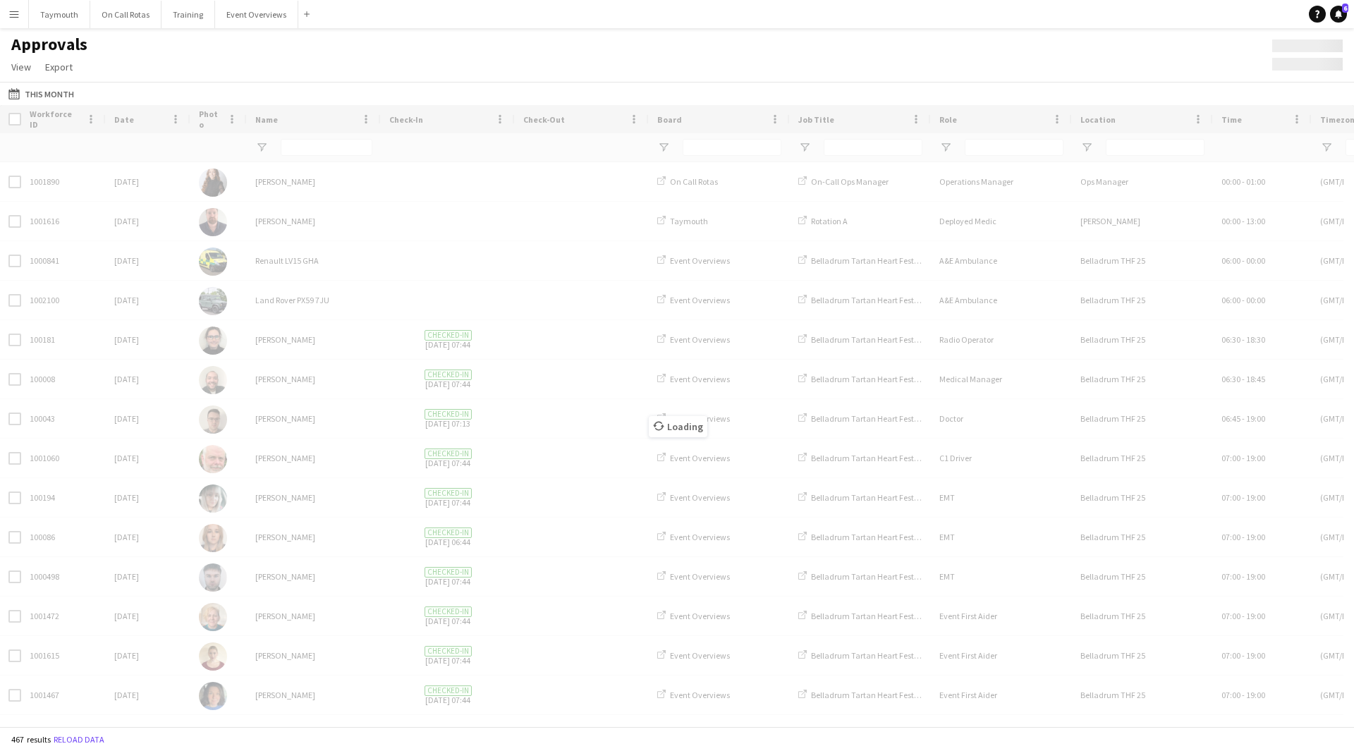
type input "**********"
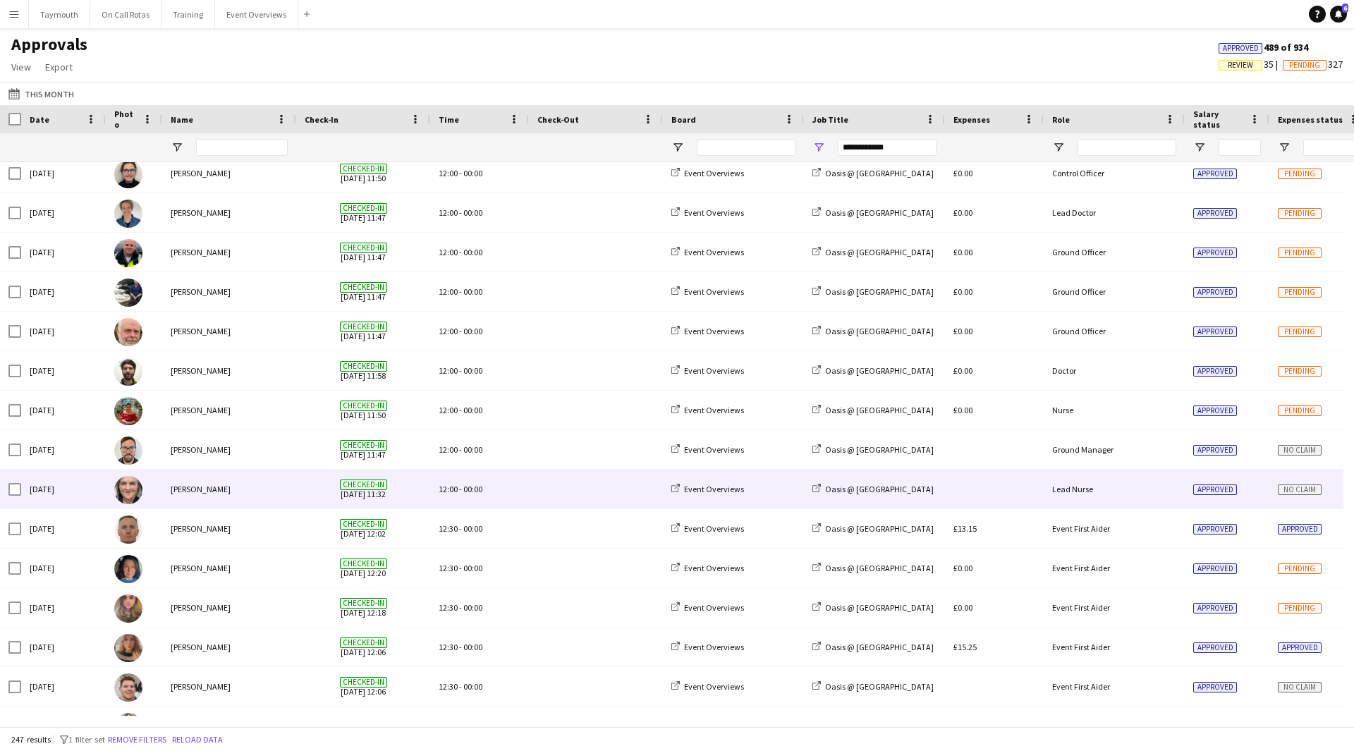
scroll to position [4303, 0]
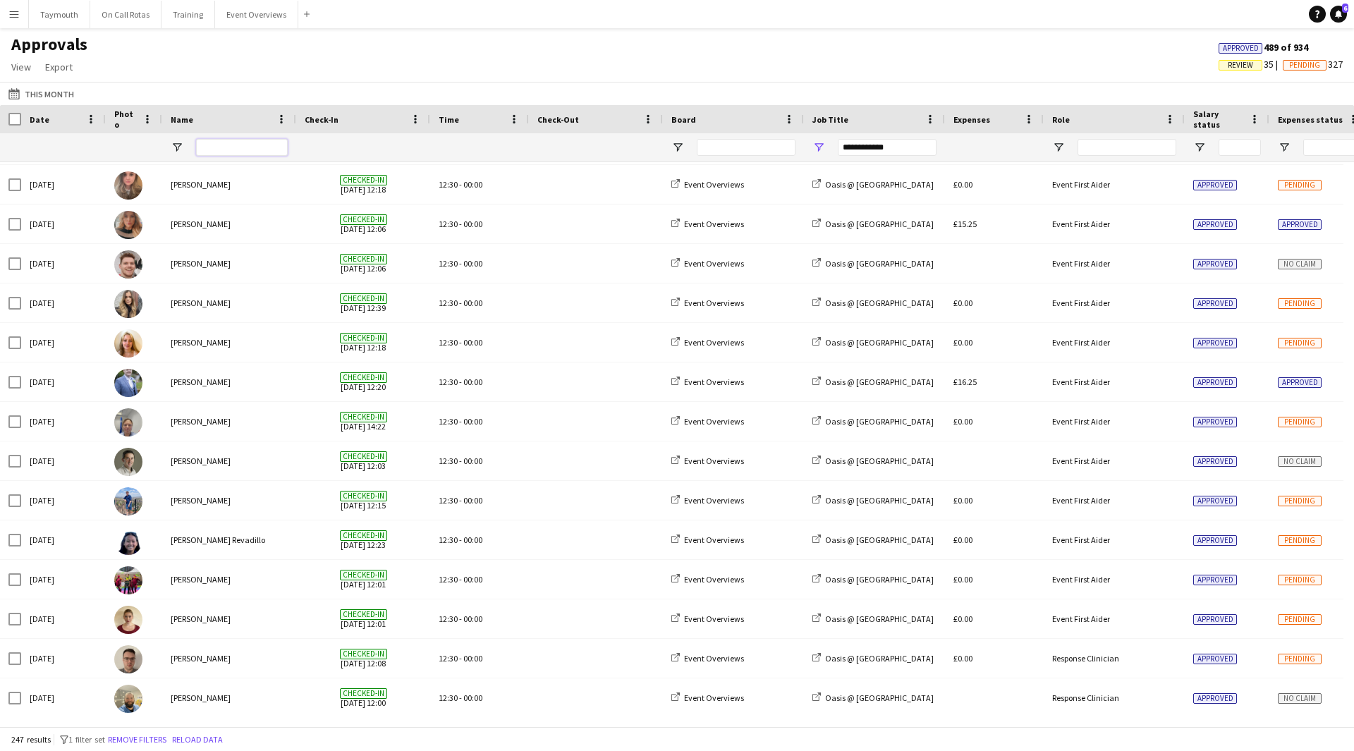
click at [252, 145] on input "Name Filter Input" at bounding box center [242, 147] width 92 height 17
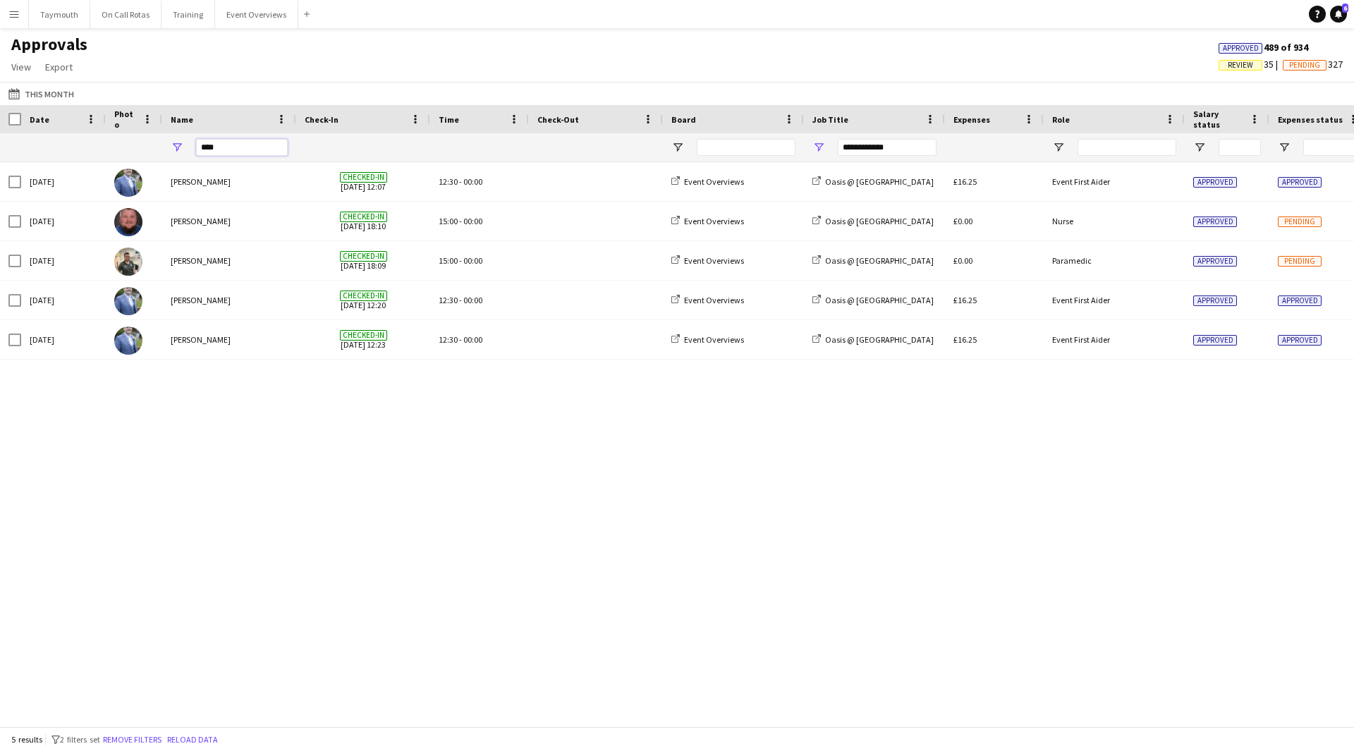
type input "****"
drag, startPoint x: 861, startPoint y: 141, endPoint x: 708, endPoint y: 139, distance: 153.1
click at [708, 139] on div "**********" at bounding box center [1280, 147] width 2561 height 28
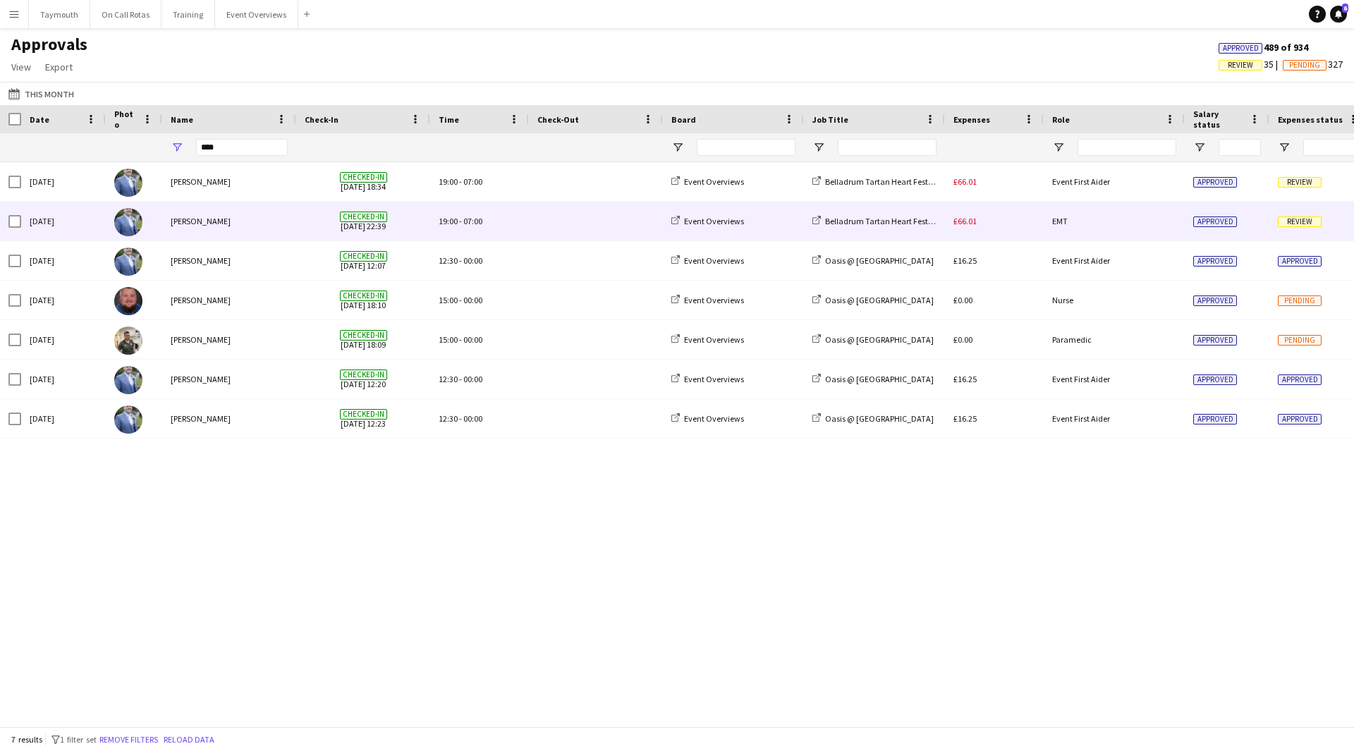
click at [1030, 226] on div "£66.01" at bounding box center [994, 221] width 99 height 39
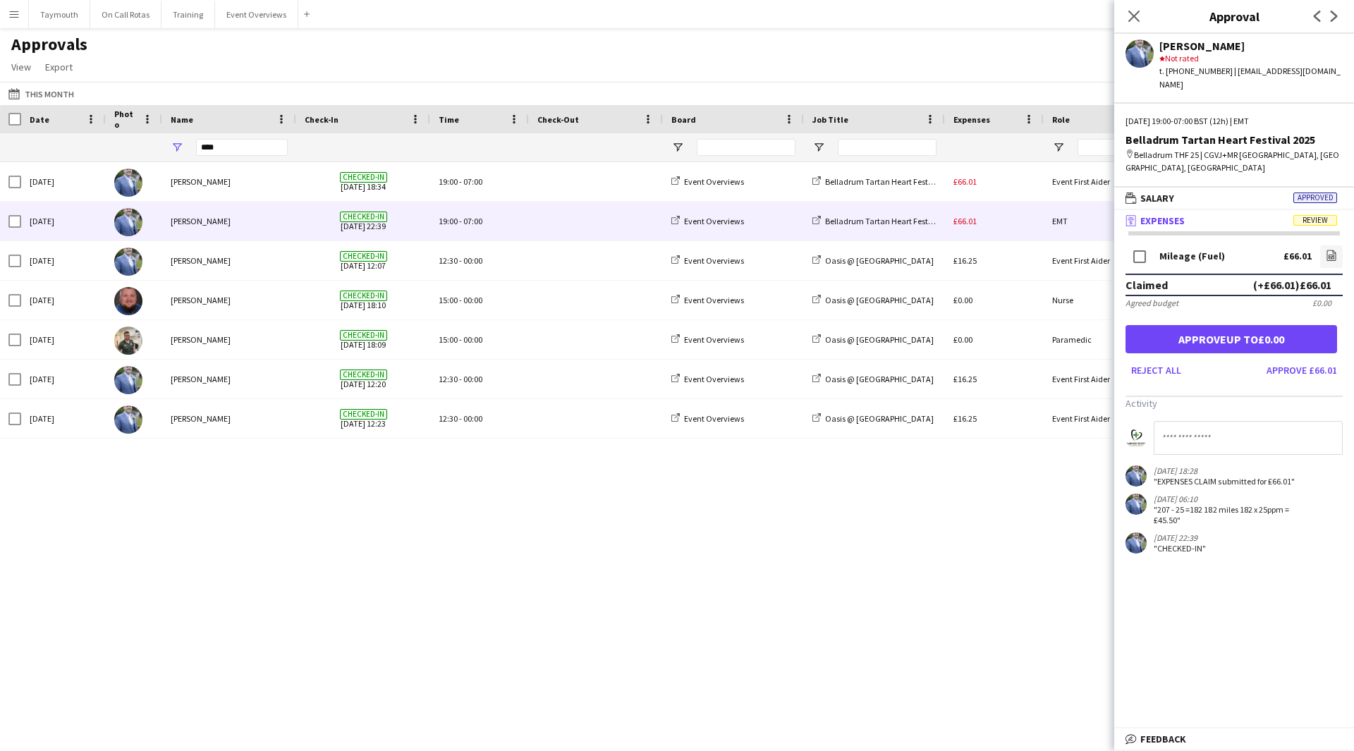
click at [1238, 421] on input at bounding box center [1248, 438] width 189 height 34
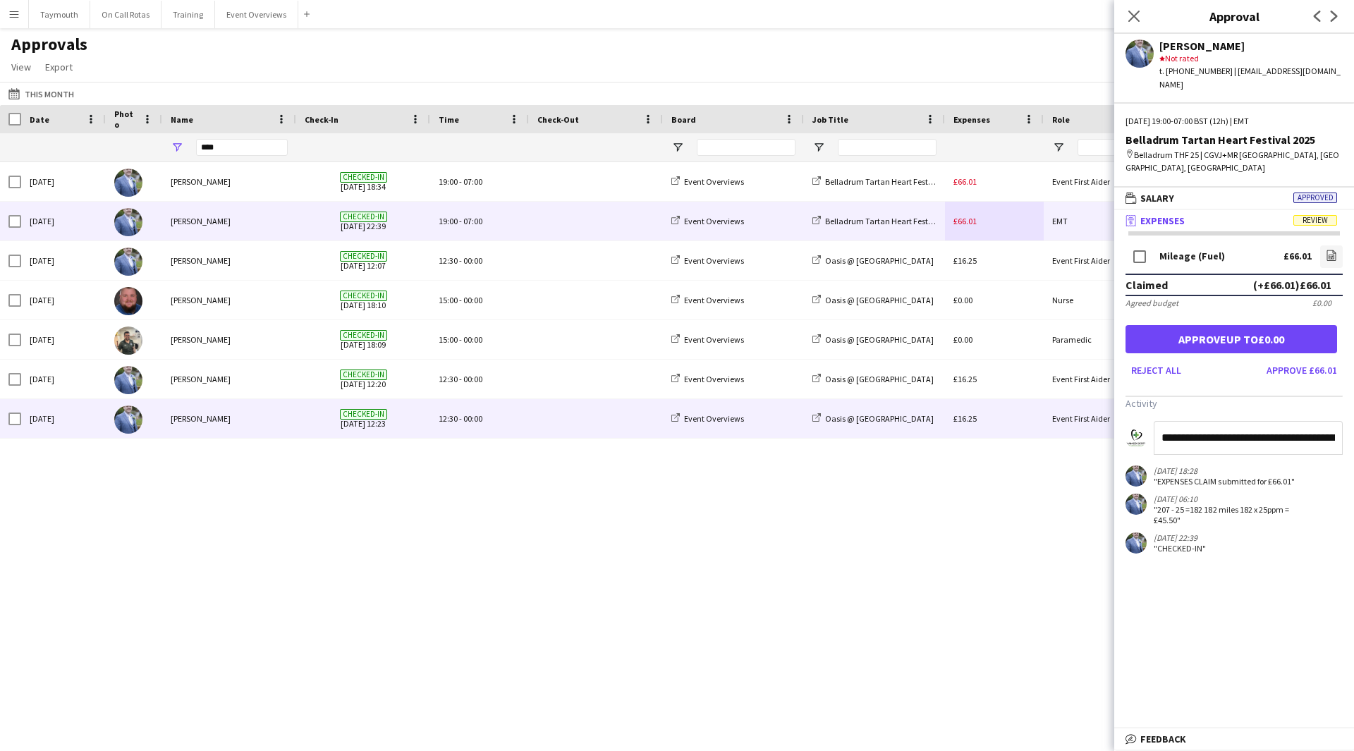
drag, startPoint x: 1339, startPoint y: 413, endPoint x: 994, endPoint y: 412, distance: 345.0
click at [994, 412] on body "Menu Boards Boards Boards All jobs Status Workforce Workforce My Workforce Recr…" at bounding box center [677, 375] width 1354 height 751
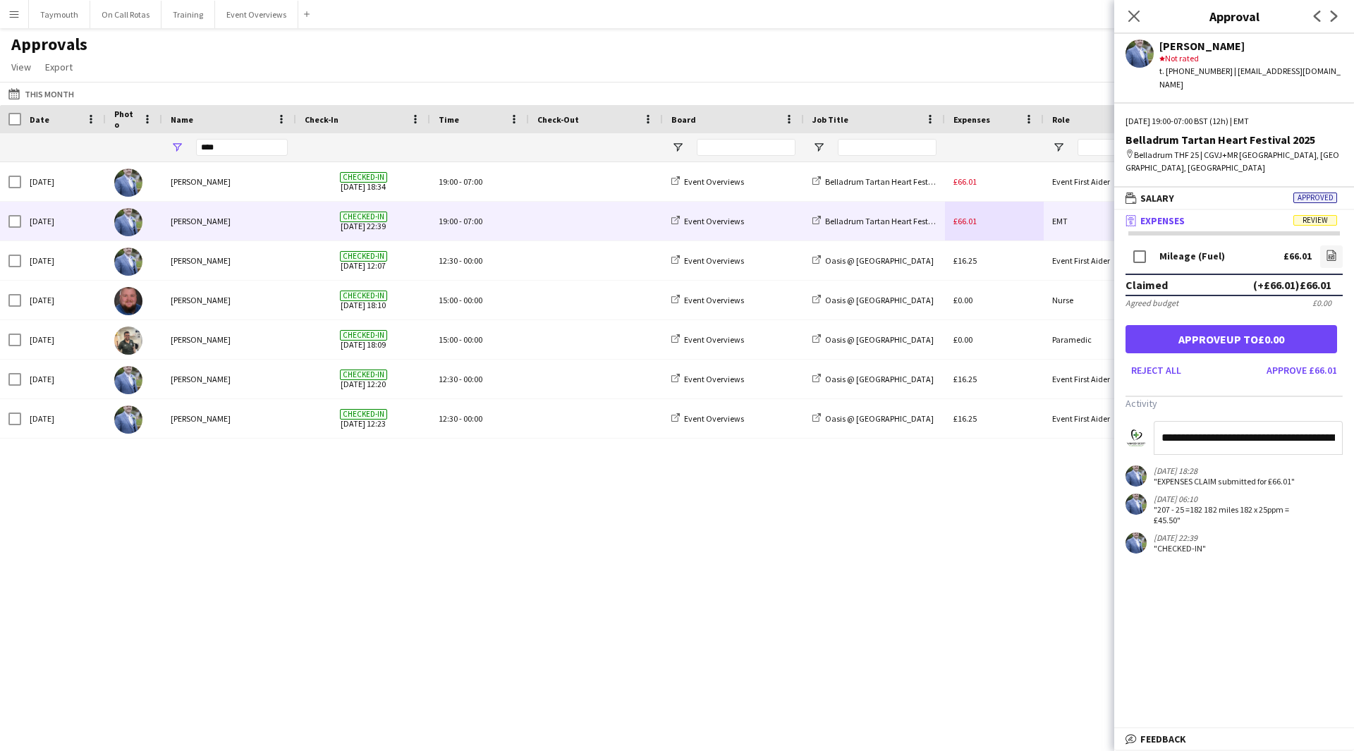
click at [1204, 421] on input "**********" at bounding box center [1248, 438] width 189 height 34
drag, startPoint x: 1202, startPoint y: 408, endPoint x: 1339, endPoint y: 407, distance: 136.9
click at [1338, 421] on input "**********" at bounding box center [1248, 438] width 189 height 34
type input "**********"
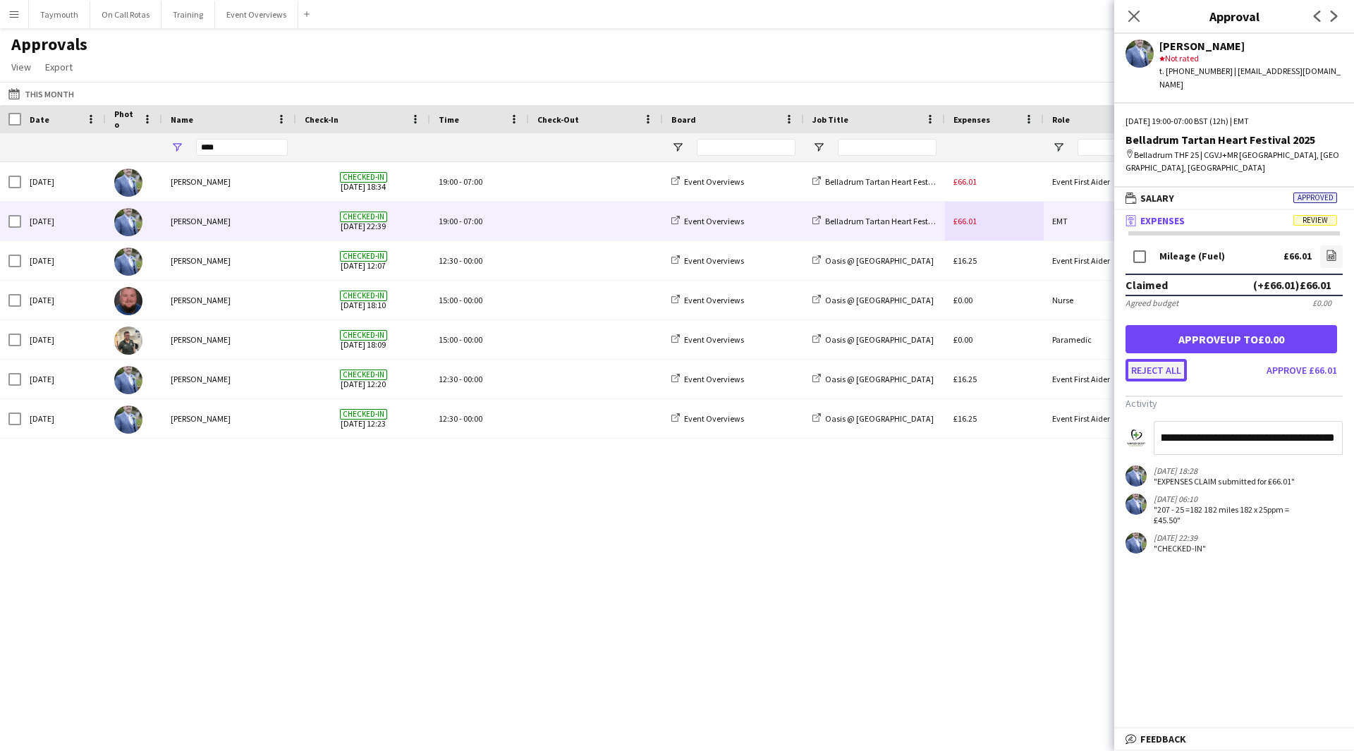
click at [1175, 359] on button "Reject all" at bounding box center [1156, 370] width 61 height 23
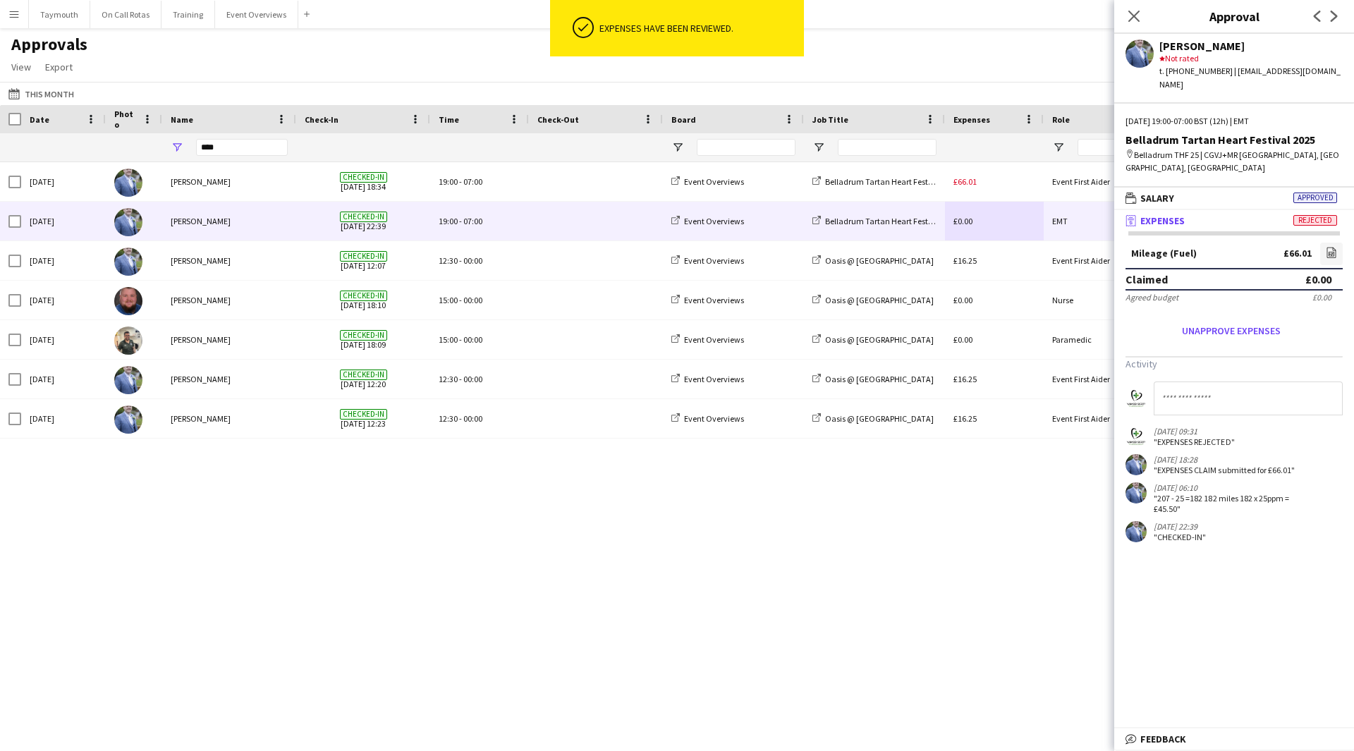
click at [1266, 382] on input at bounding box center [1248, 399] width 189 height 34
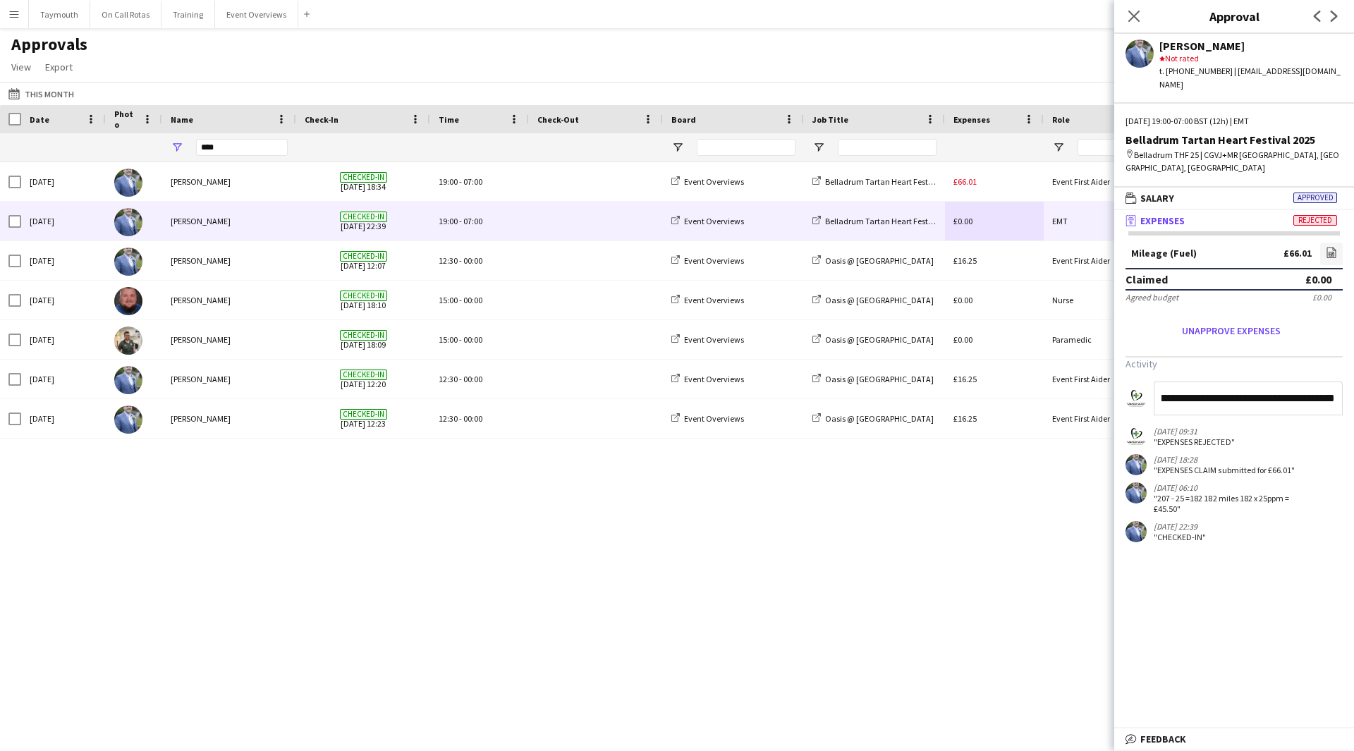
scroll to position [0, 438]
type input "**********"
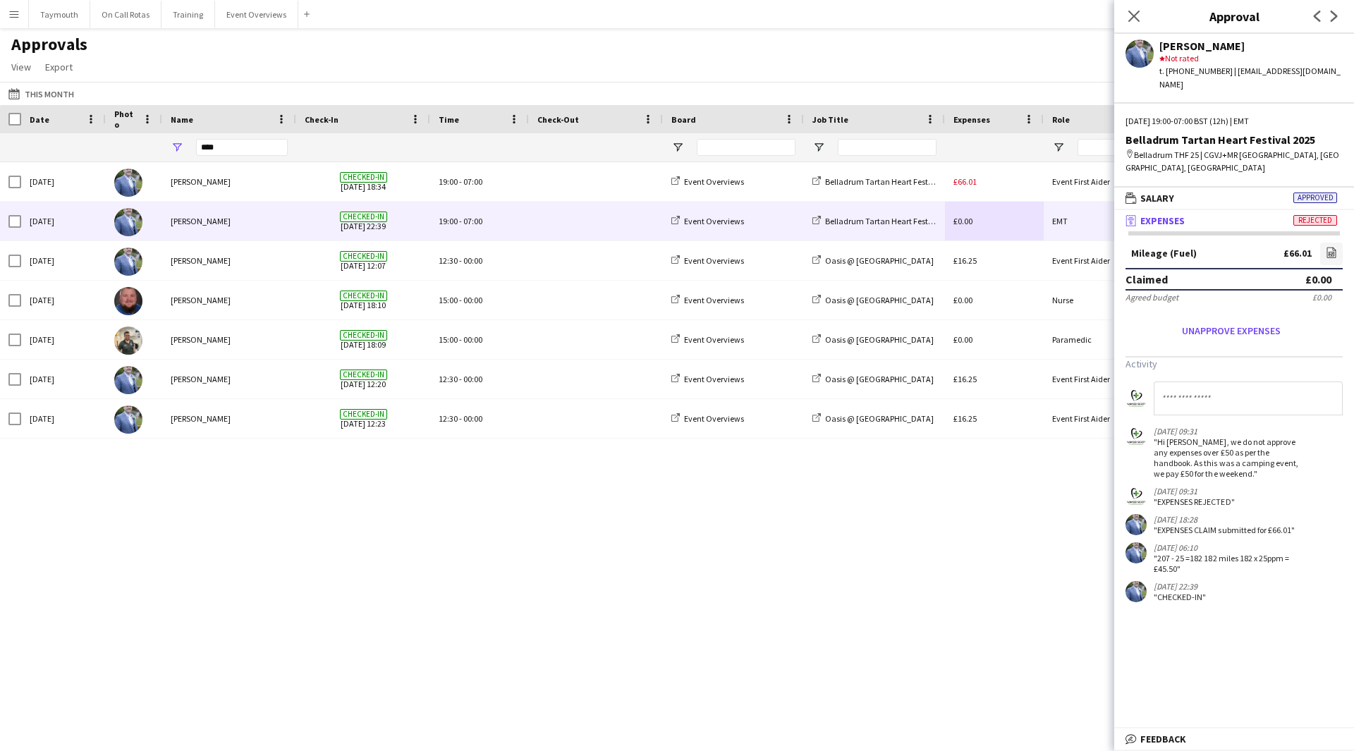
drag, startPoint x: 1213, startPoint y: 449, endPoint x: 1158, endPoint y: 414, distance: 65.4
click at [1158, 437] on div ""Hi Liam, we do not approve any expenses over £50 as per the handbook. As this …" at bounding box center [1226, 458] width 145 height 42
copy div "Hi Liam, we do not approve any expenses over £50 as per the handbook. As this w…"
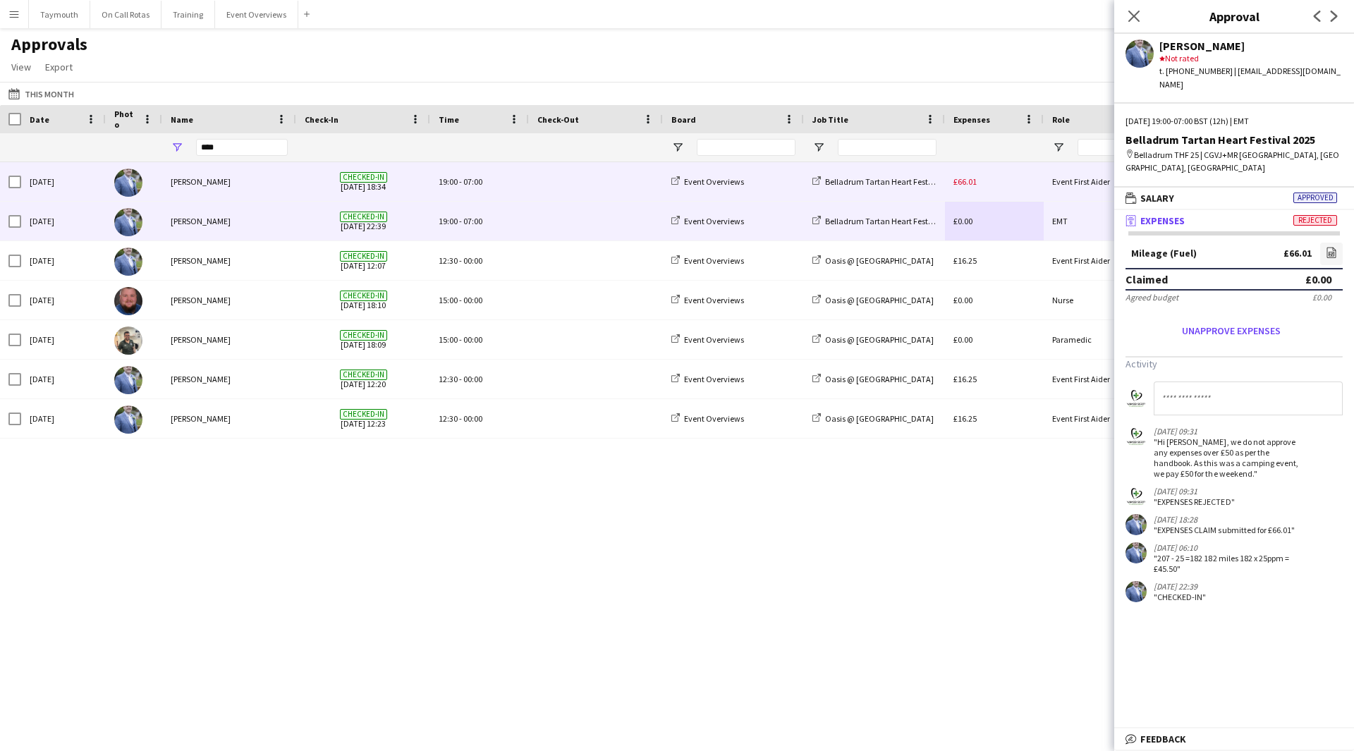
click at [998, 185] on div "£66.01" at bounding box center [994, 181] width 99 height 39
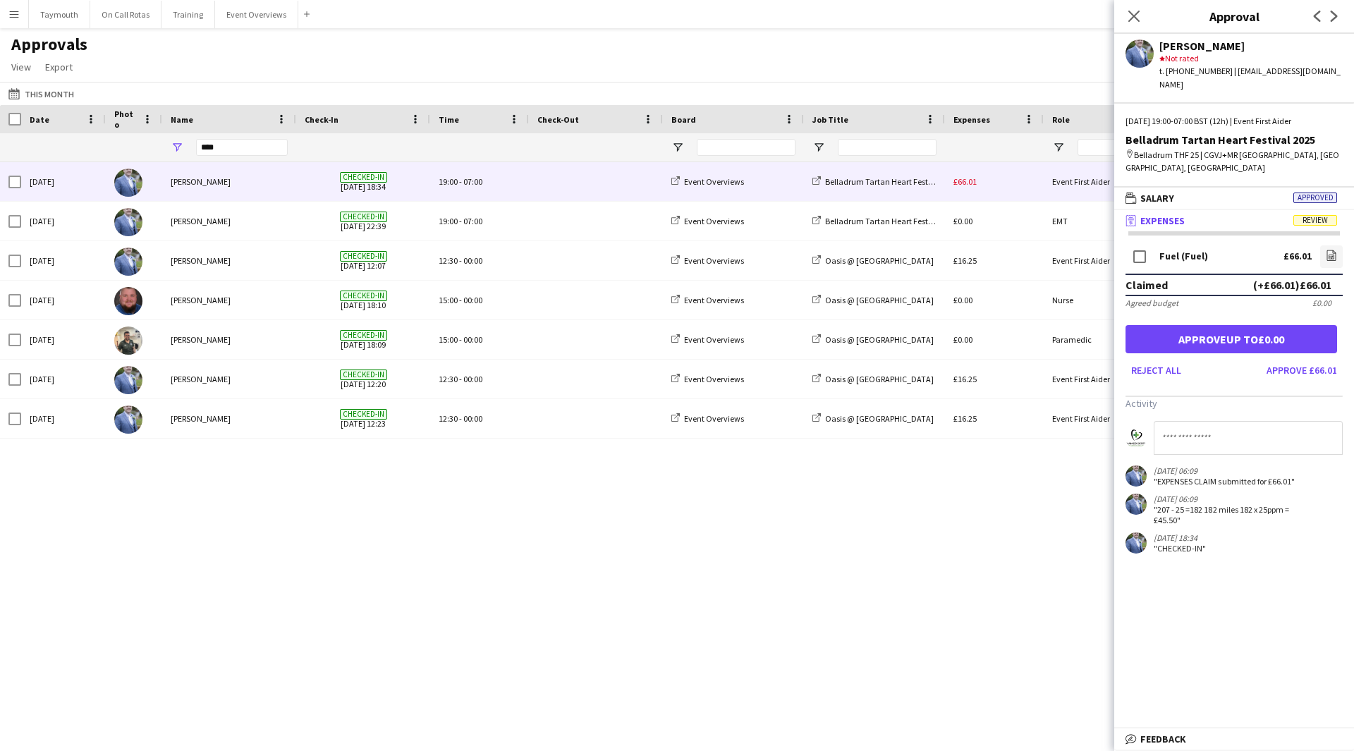
click at [1245, 421] on input at bounding box center [1248, 438] width 189 height 34
paste input "**********"
type input "**********"
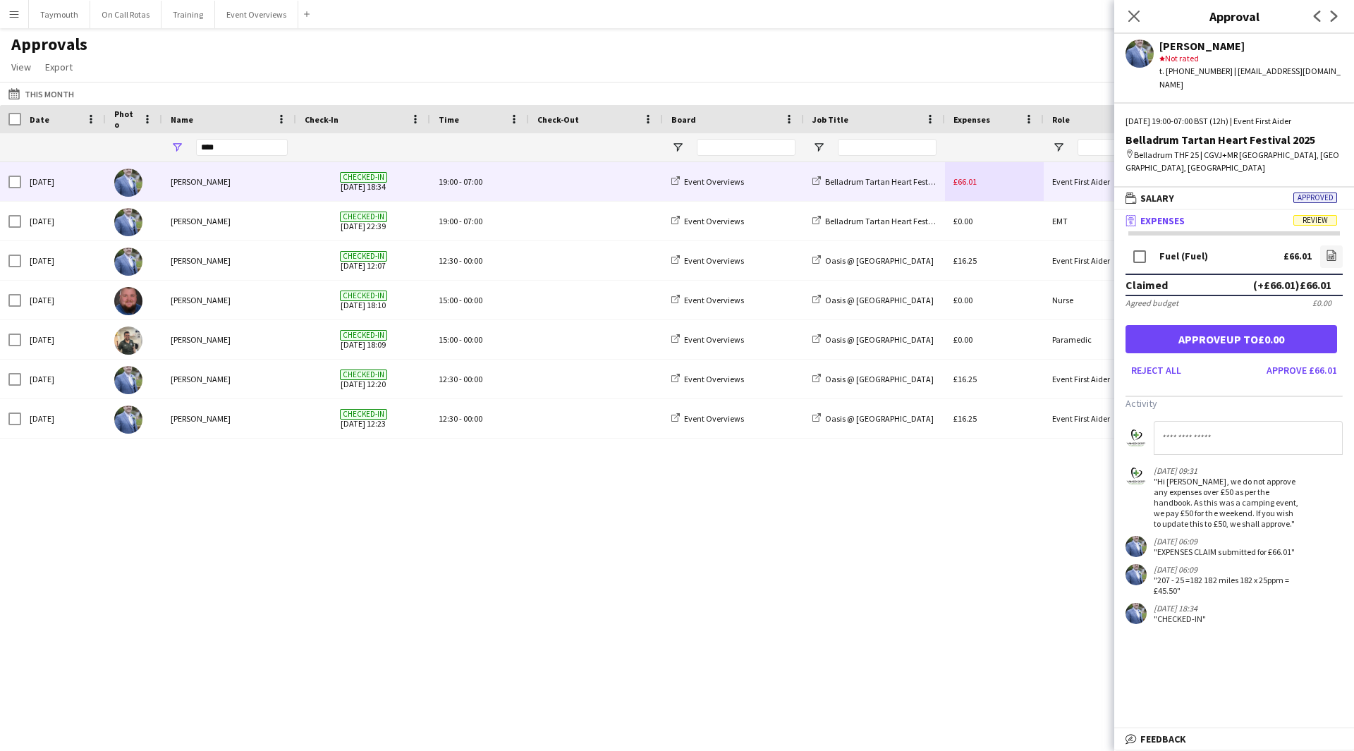
click at [994, 563] on div "Tue, 12 Aug 2025 Liam Meikle Checked-in 12-08-2025 12:23 12:30 - 00:00 Event Ov…" at bounding box center [677, 439] width 1354 height 554
click at [1137, 12] on icon "Close pop-in" at bounding box center [1133, 15] width 13 height 13
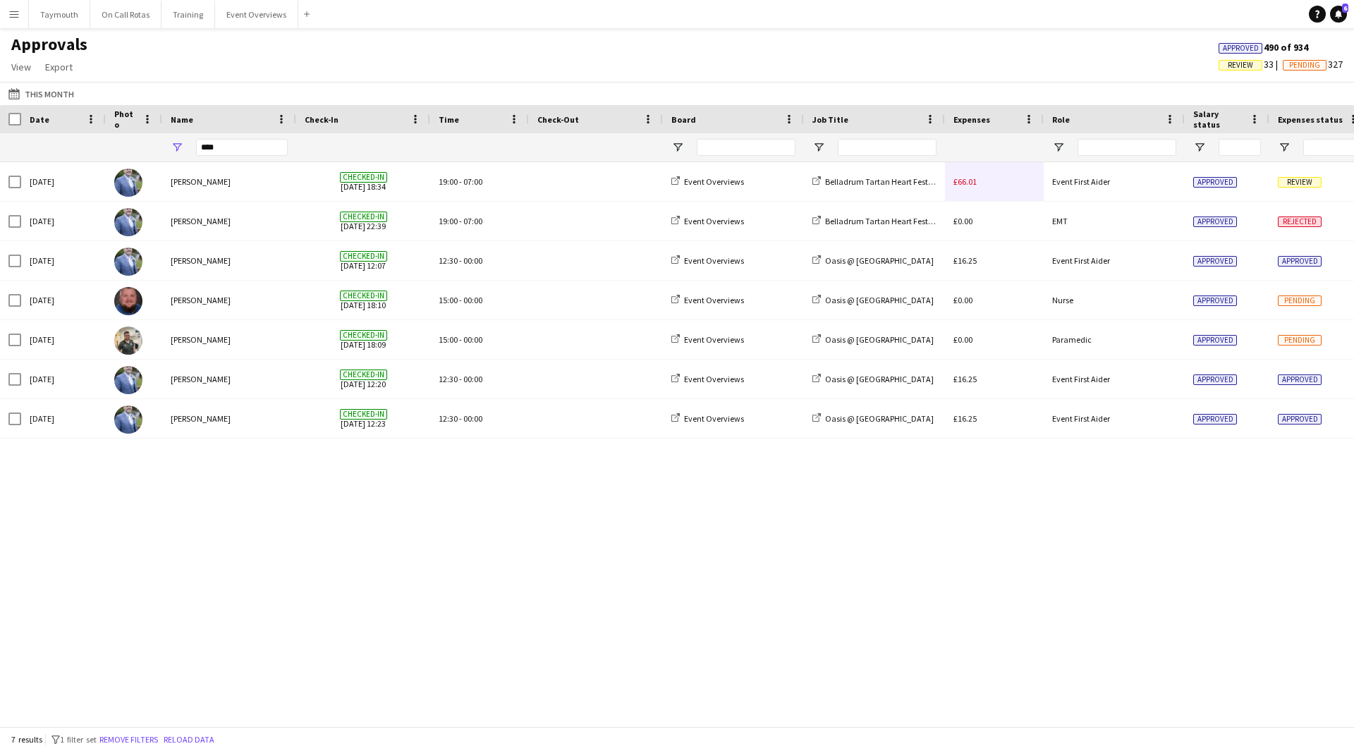
click at [1247, 68] on span "Review" at bounding box center [1241, 65] width 44 height 11
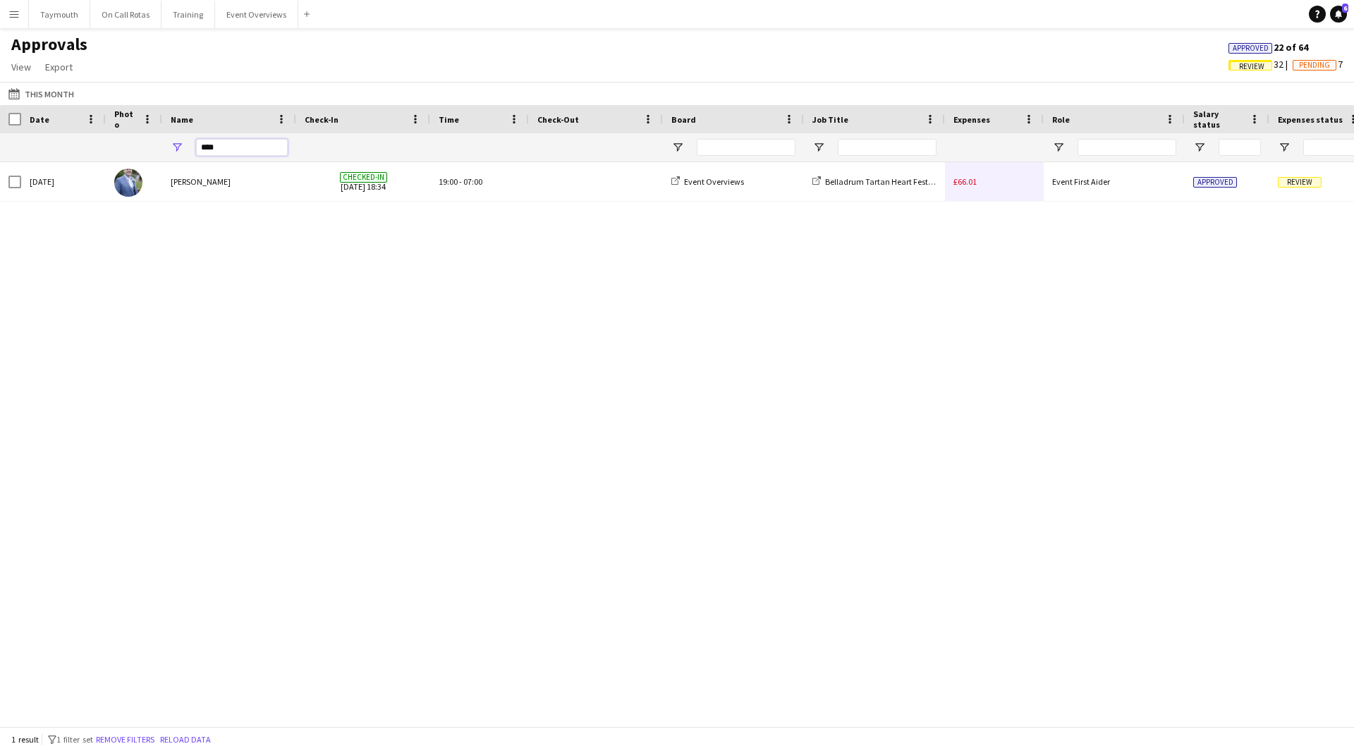
drag, startPoint x: 265, startPoint y: 150, endPoint x: 3, endPoint y: 148, distance: 262.4
click at [3, 148] on div "****" at bounding box center [1280, 147] width 2561 height 28
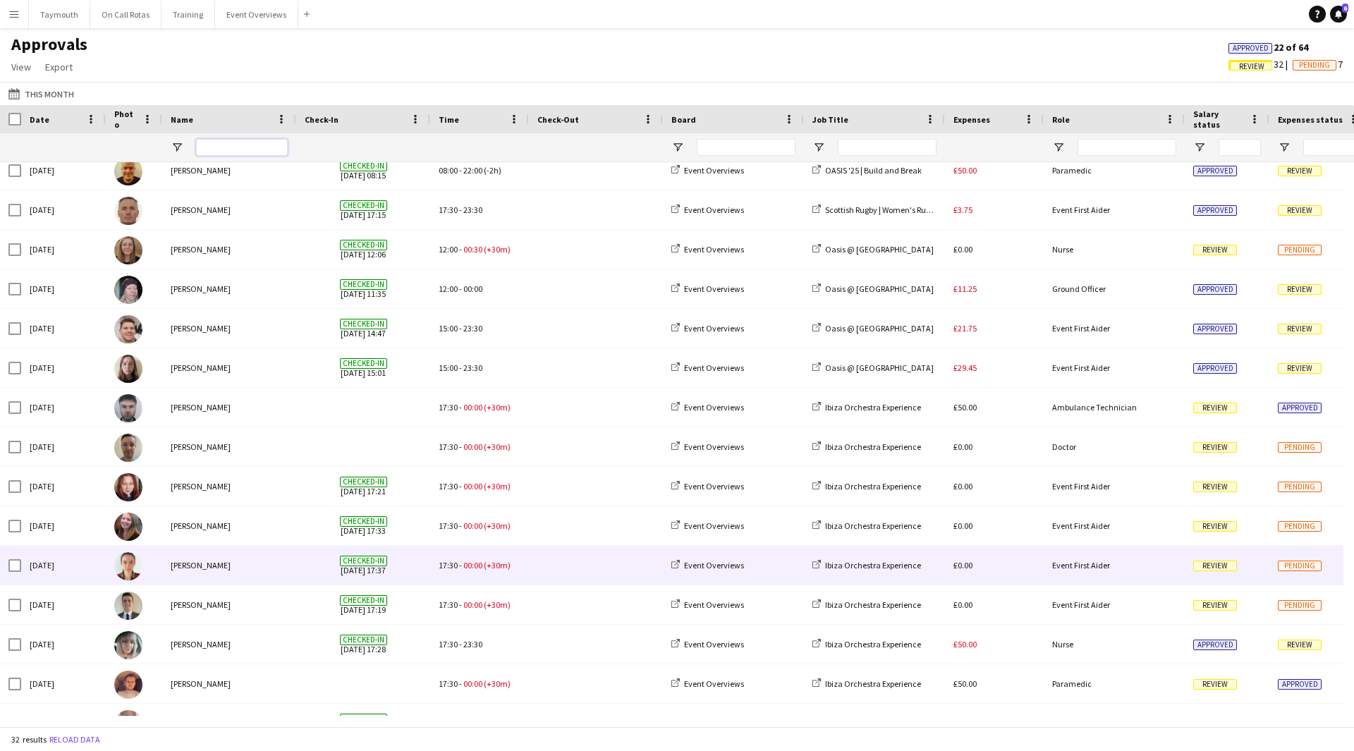
scroll to position [638, 0]
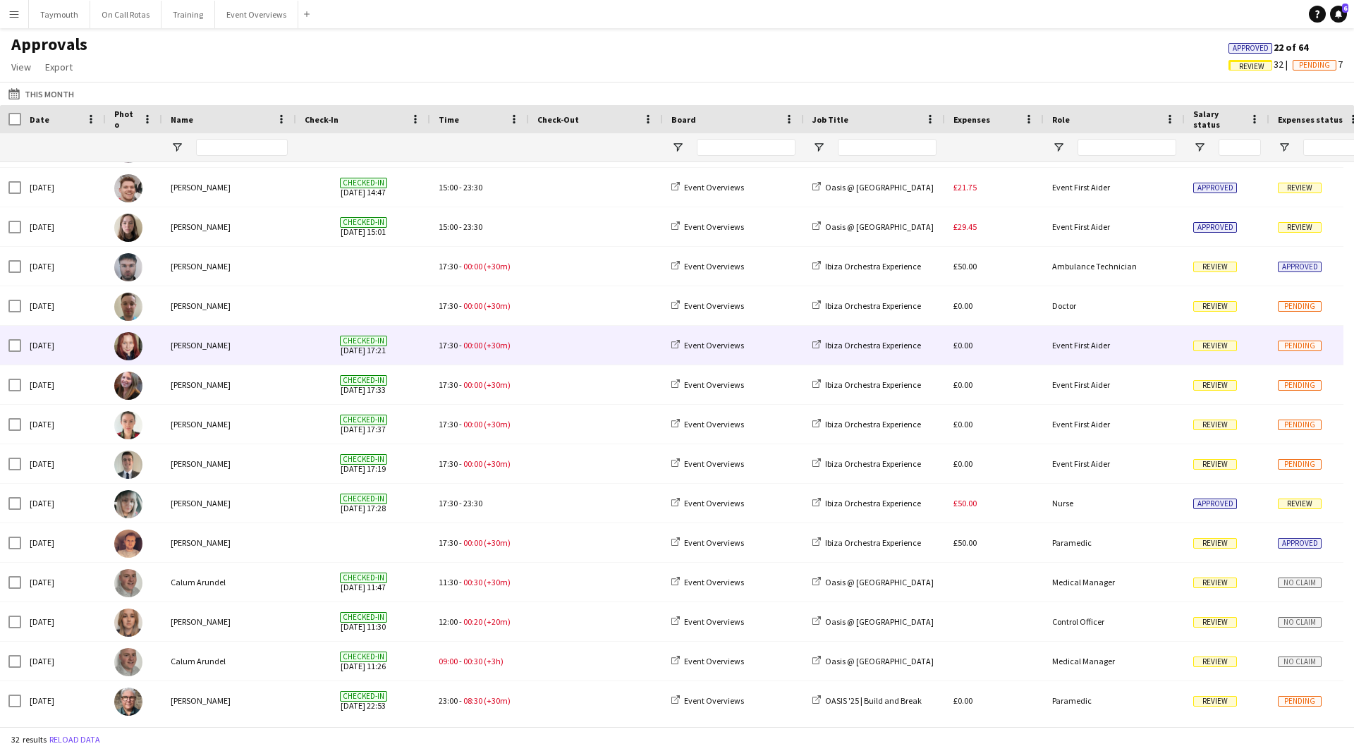
click at [580, 357] on span at bounding box center [596, 345] width 117 height 39
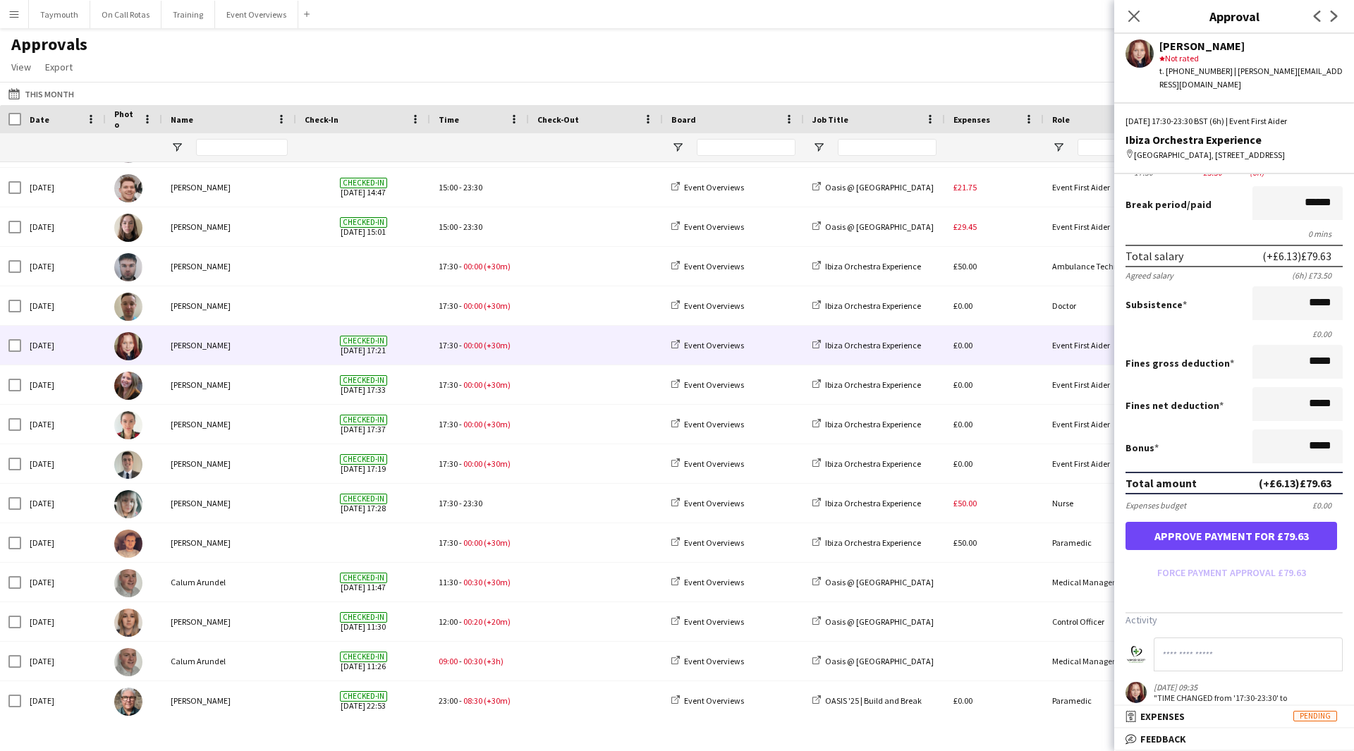
scroll to position [214, 0]
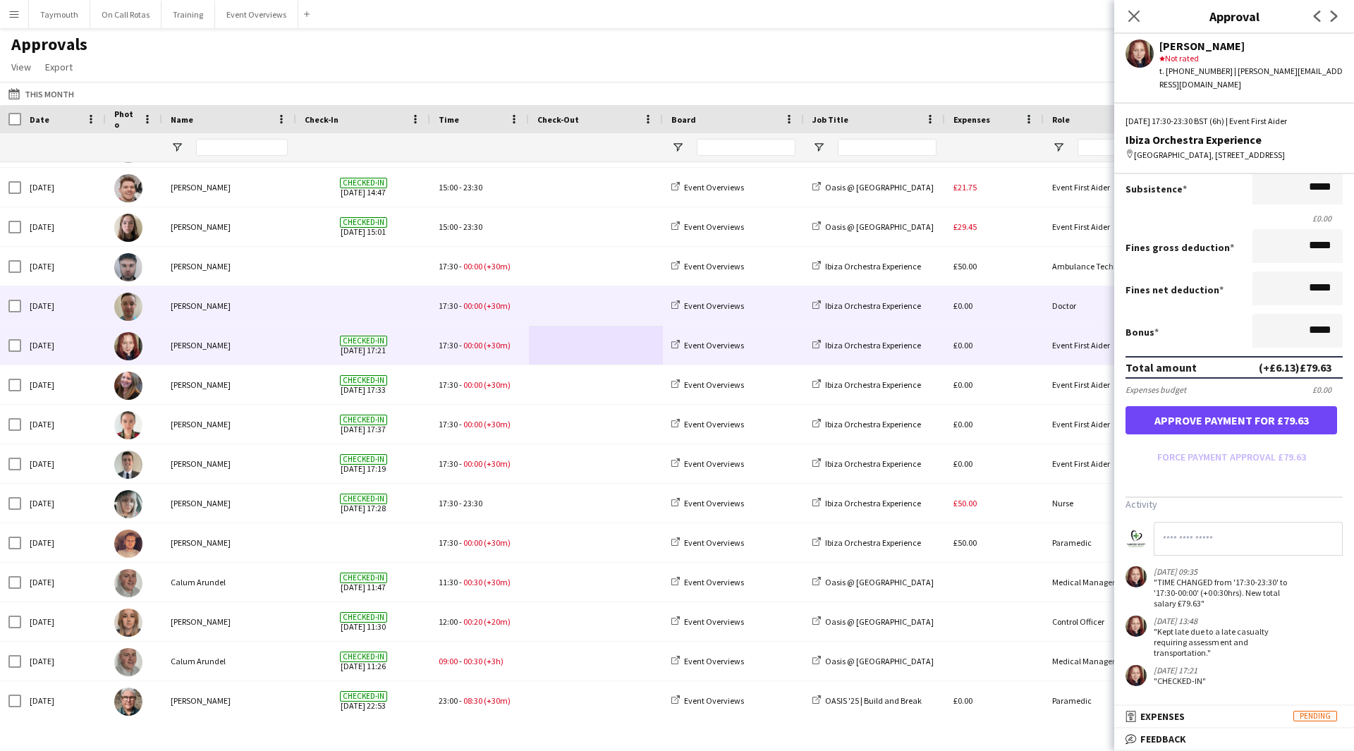
click at [555, 313] on span at bounding box center [596, 305] width 117 height 39
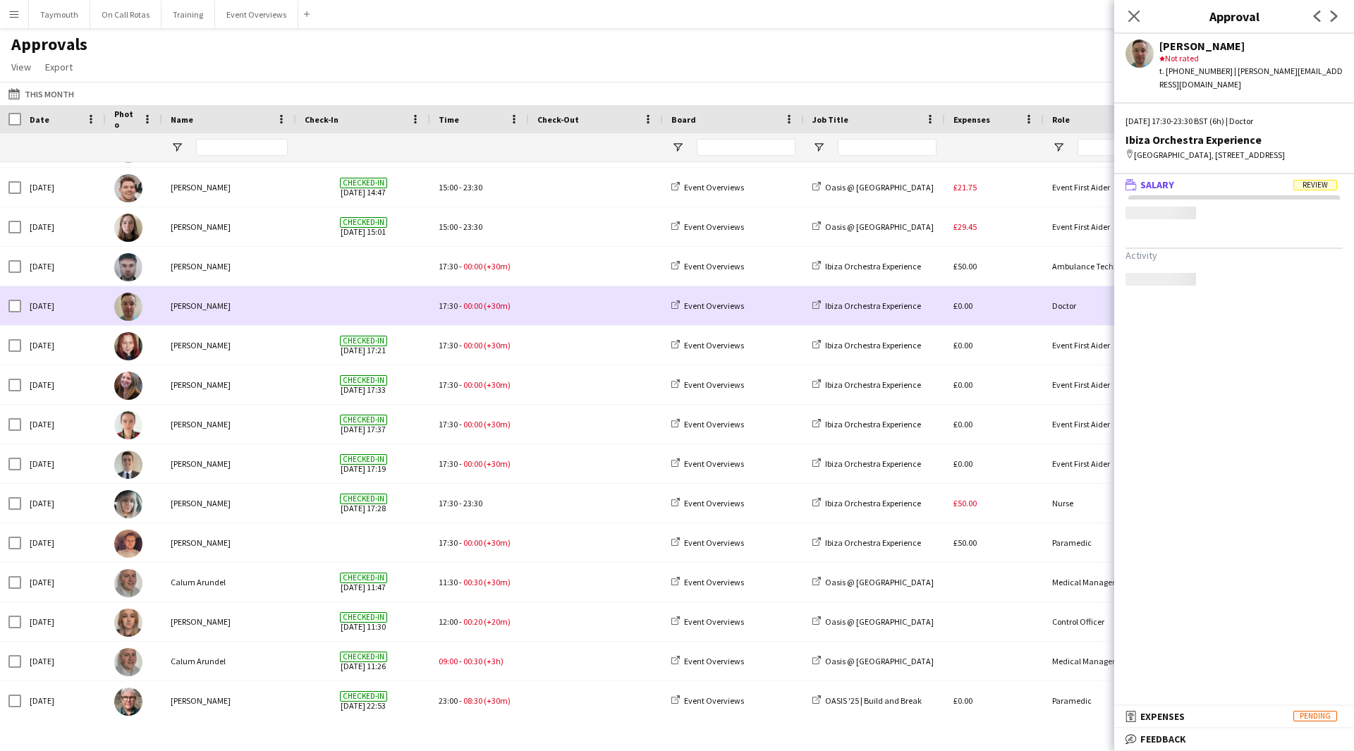
scroll to position [0, 0]
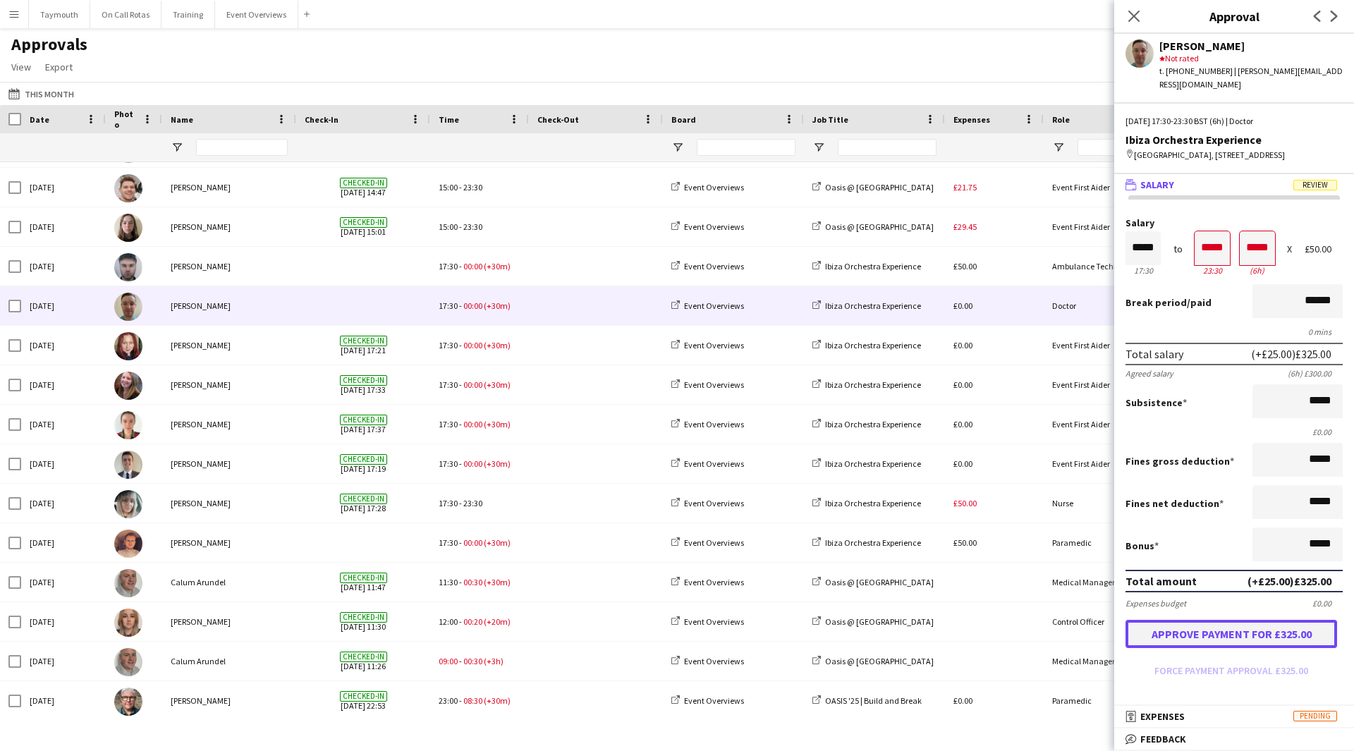
click at [1247, 636] on button "Approve payment for £325.00" at bounding box center [1232, 634] width 212 height 28
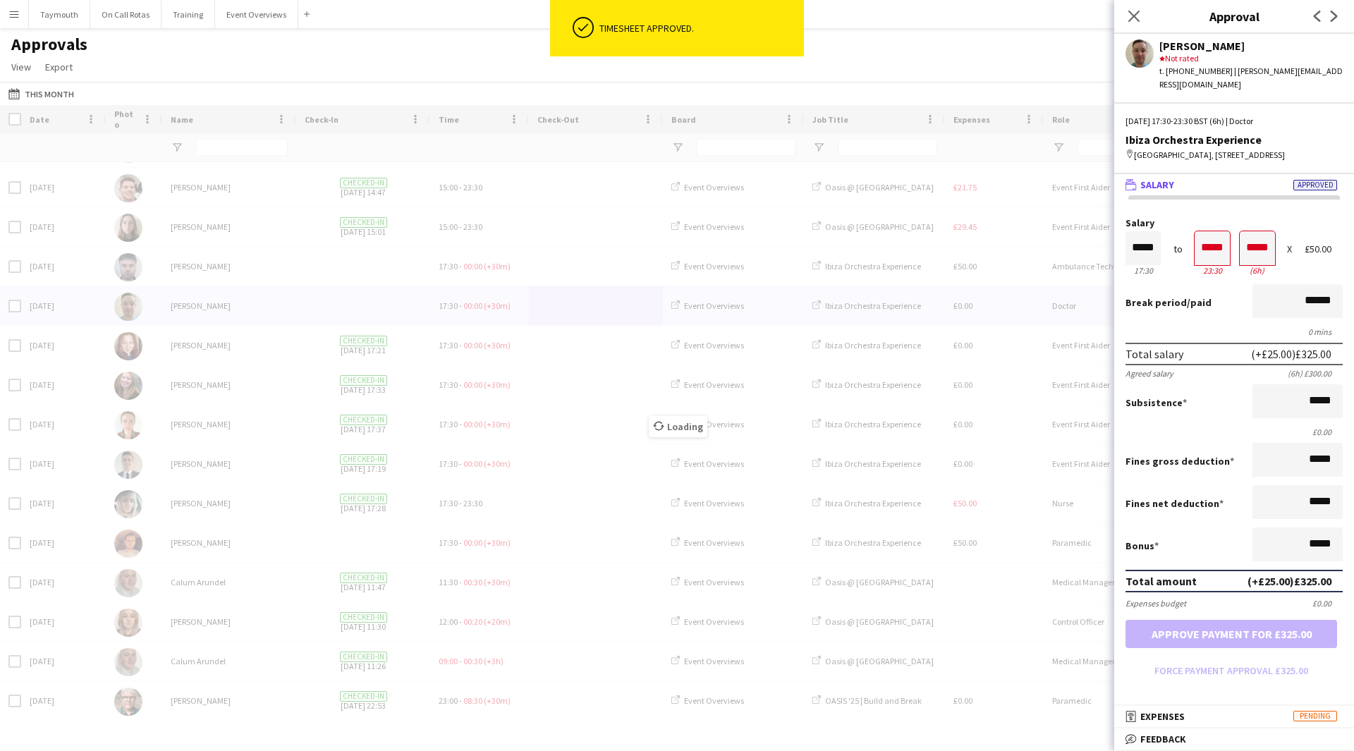
scroll to position [671, 0]
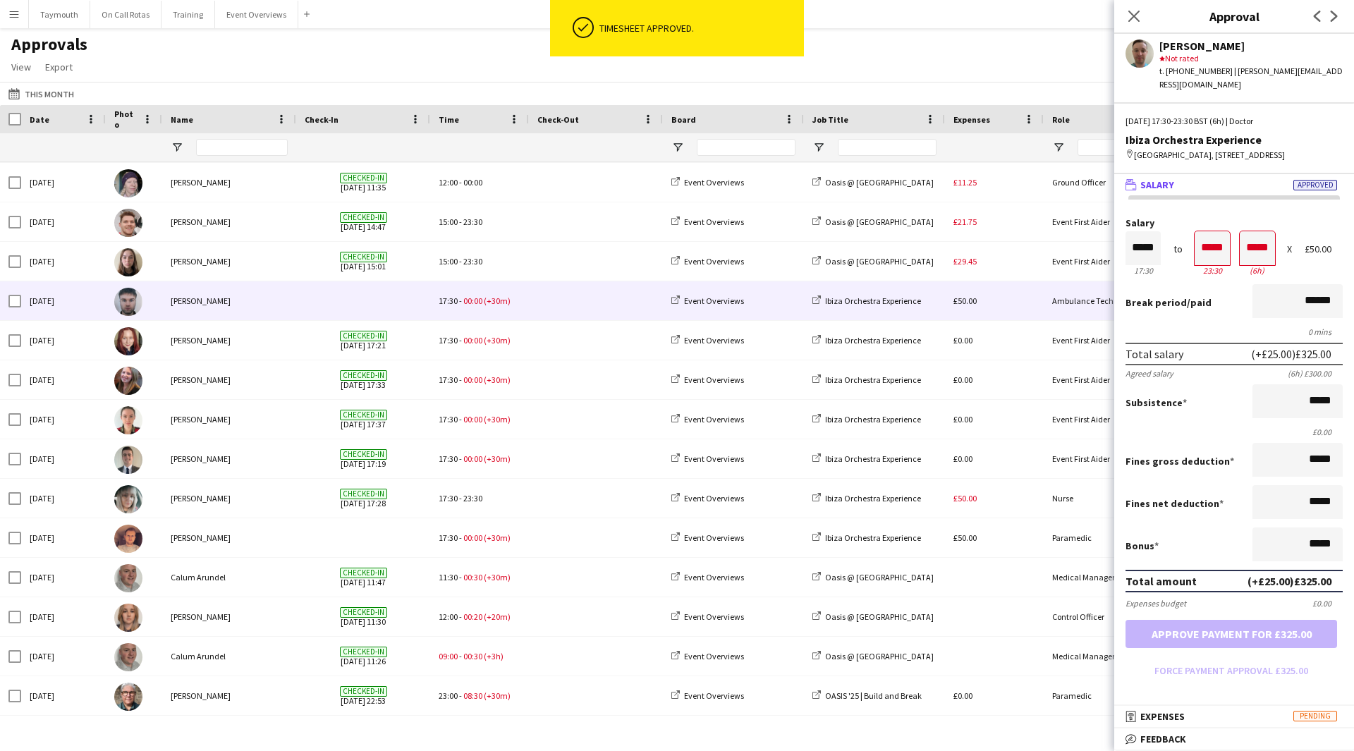
click at [555, 305] on span at bounding box center [596, 300] width 117 height 39
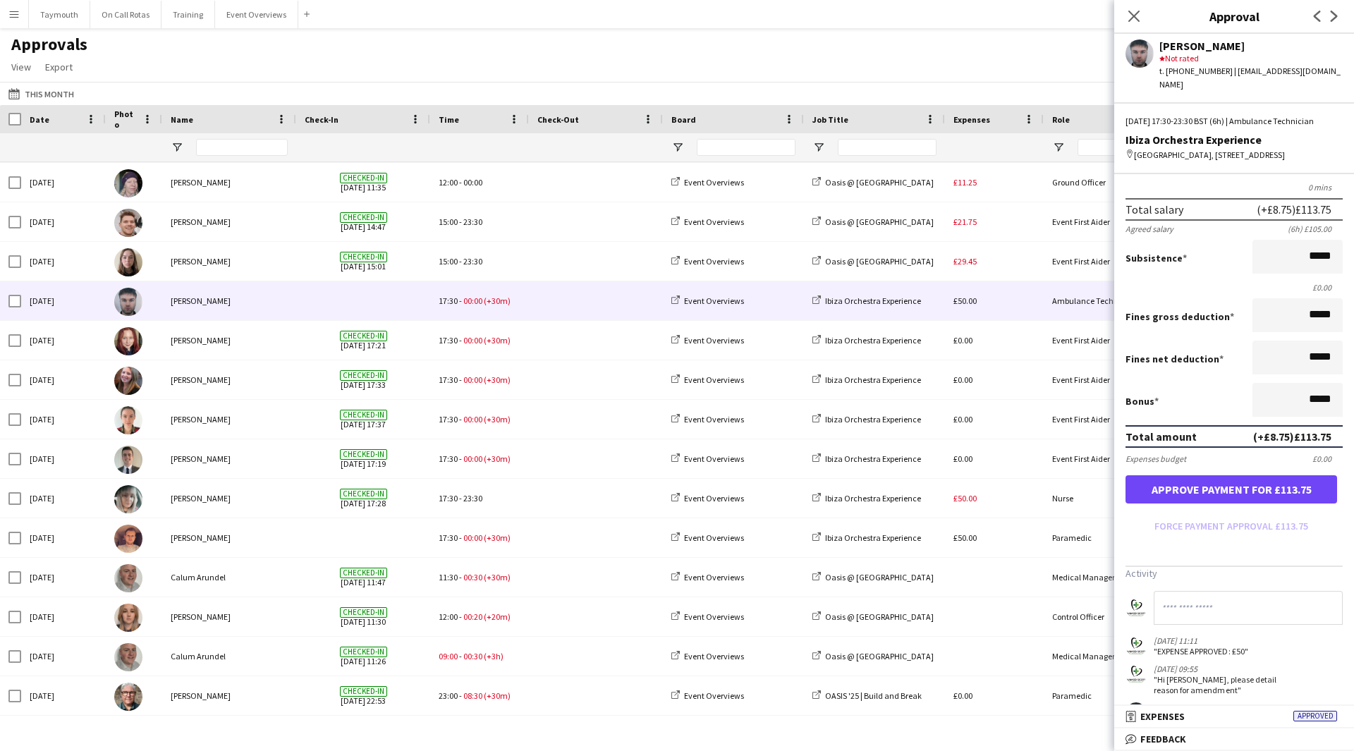
scroll to position [231, 0]
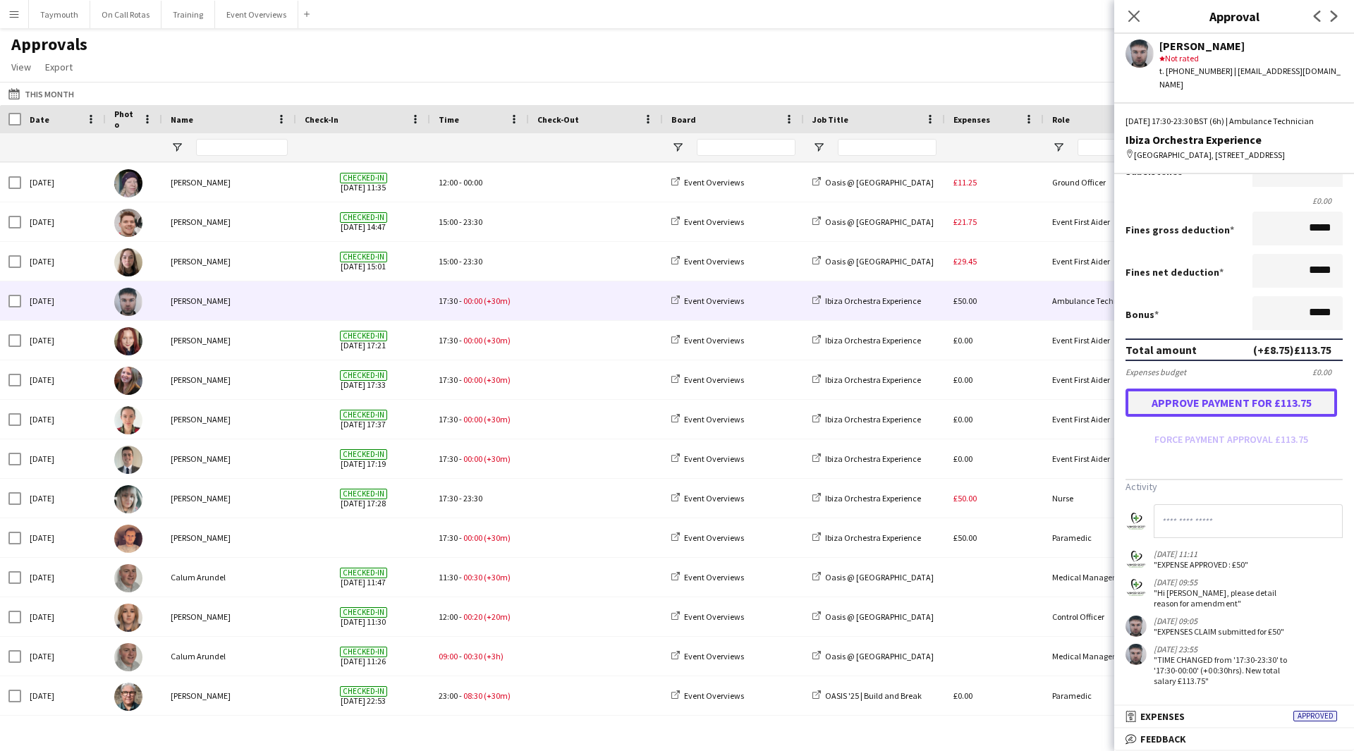
drag, startPoint x: 1252, startPoint y: 399, endPoint x: 1220, endPoint y: 403, distance: 32.7
click at [1252, 399] on button "Approve payment for £113.75" at bounding box center [1232, 403] width 212 height 28
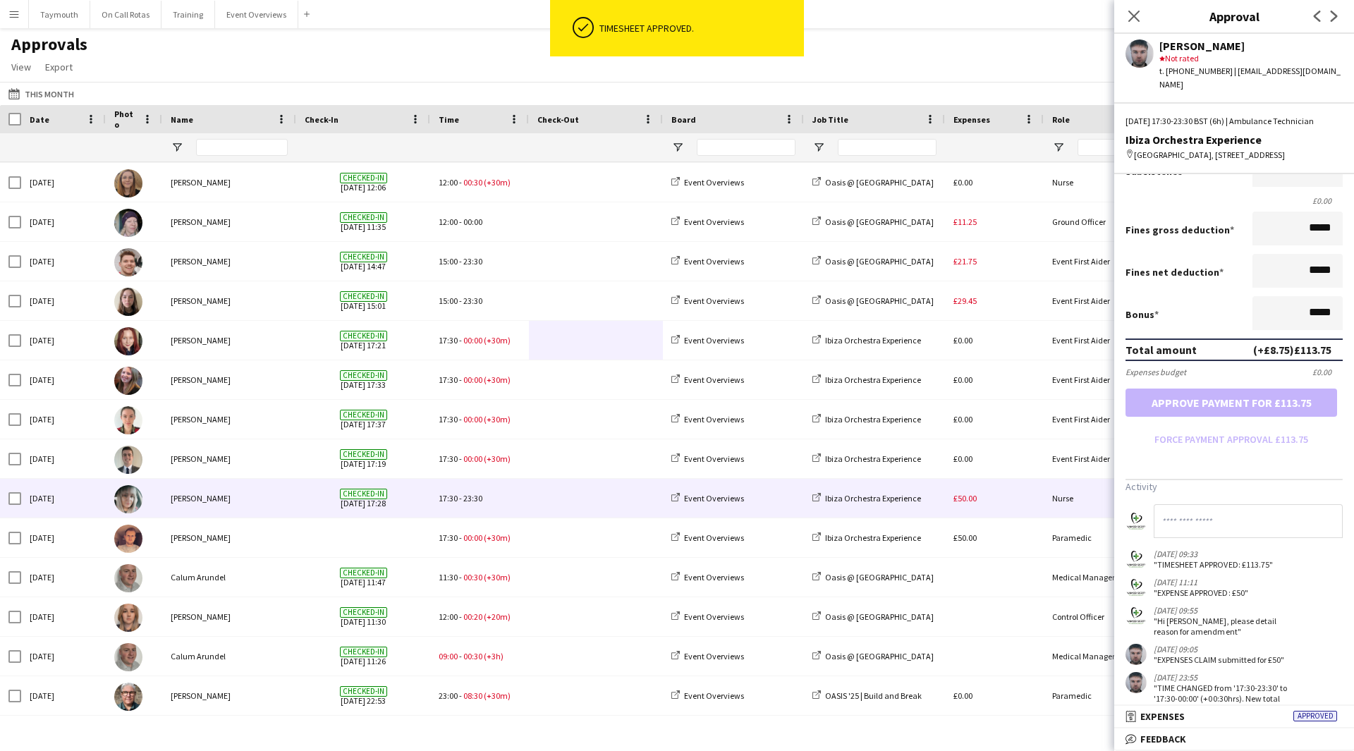
scroll to position [631, 0]
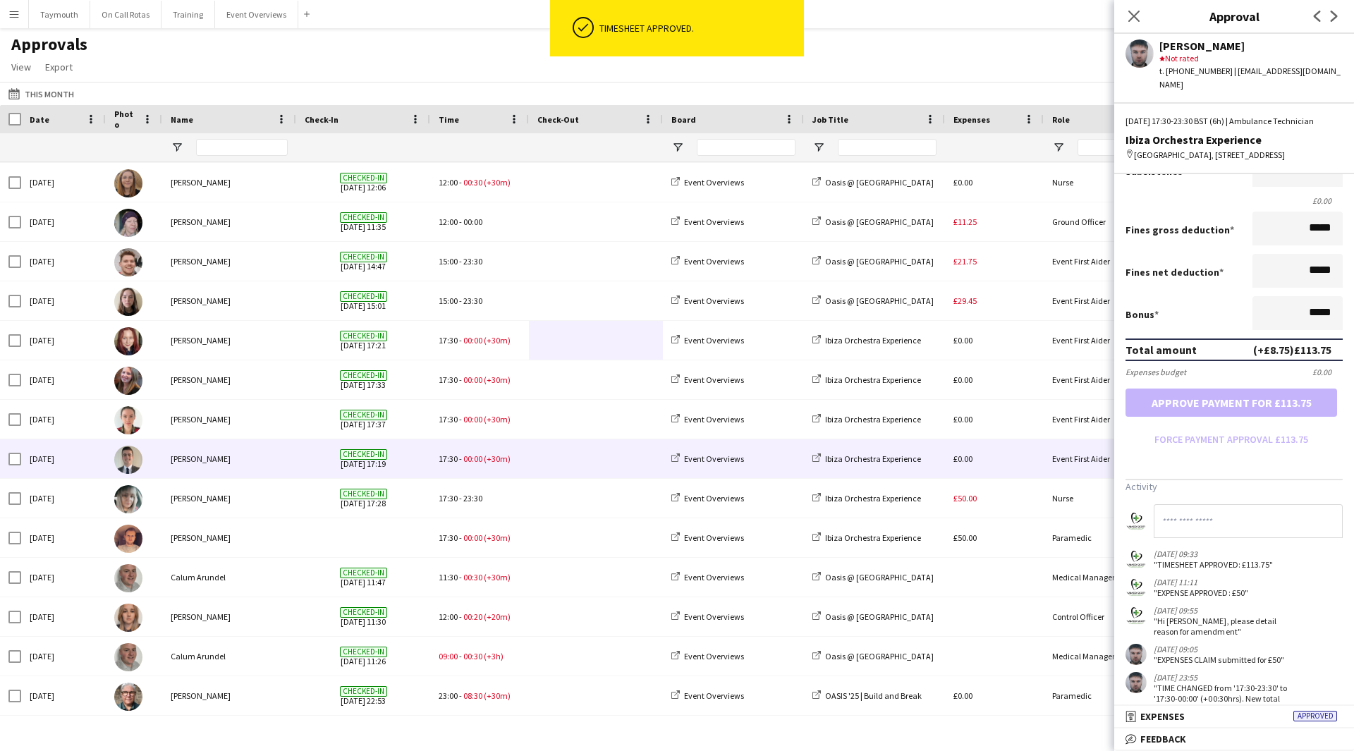
click at [552, 459] on span at bounding box center [596, 459] width 117 height 39
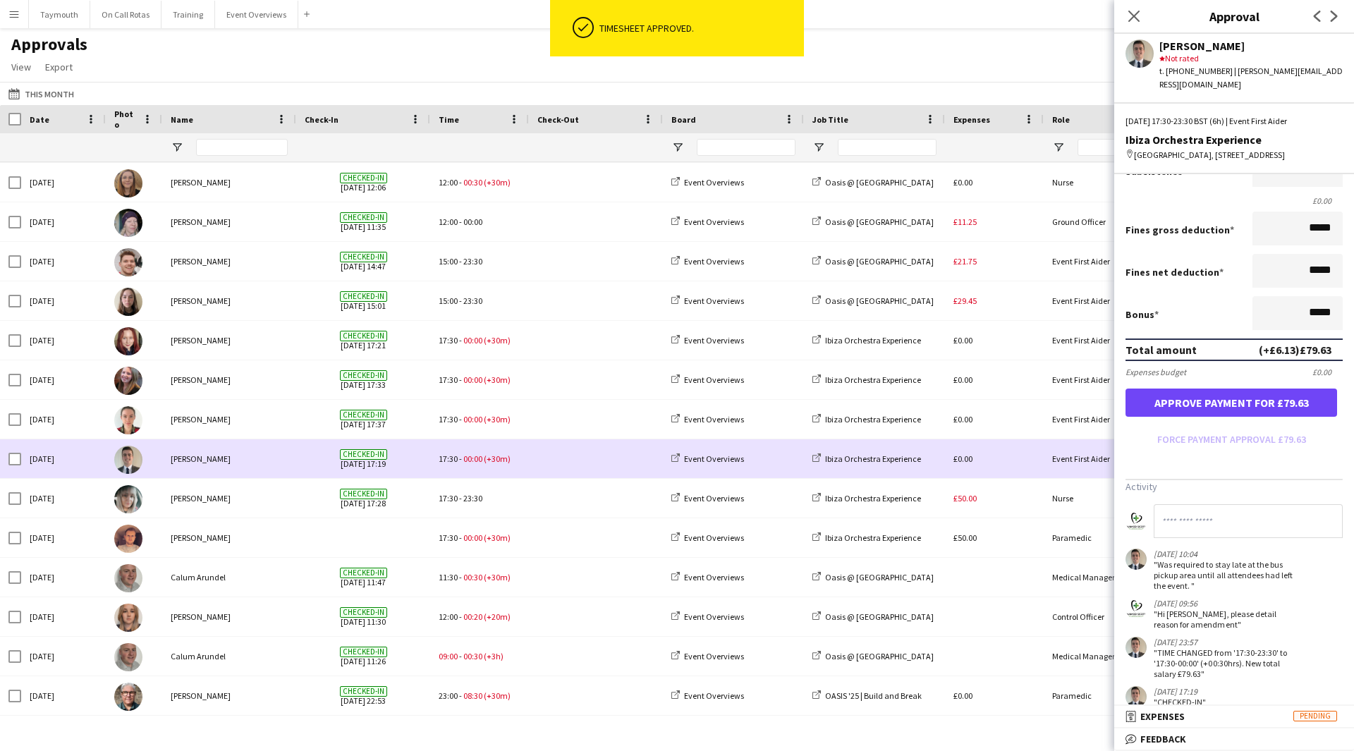
scroll to position [0, 0]
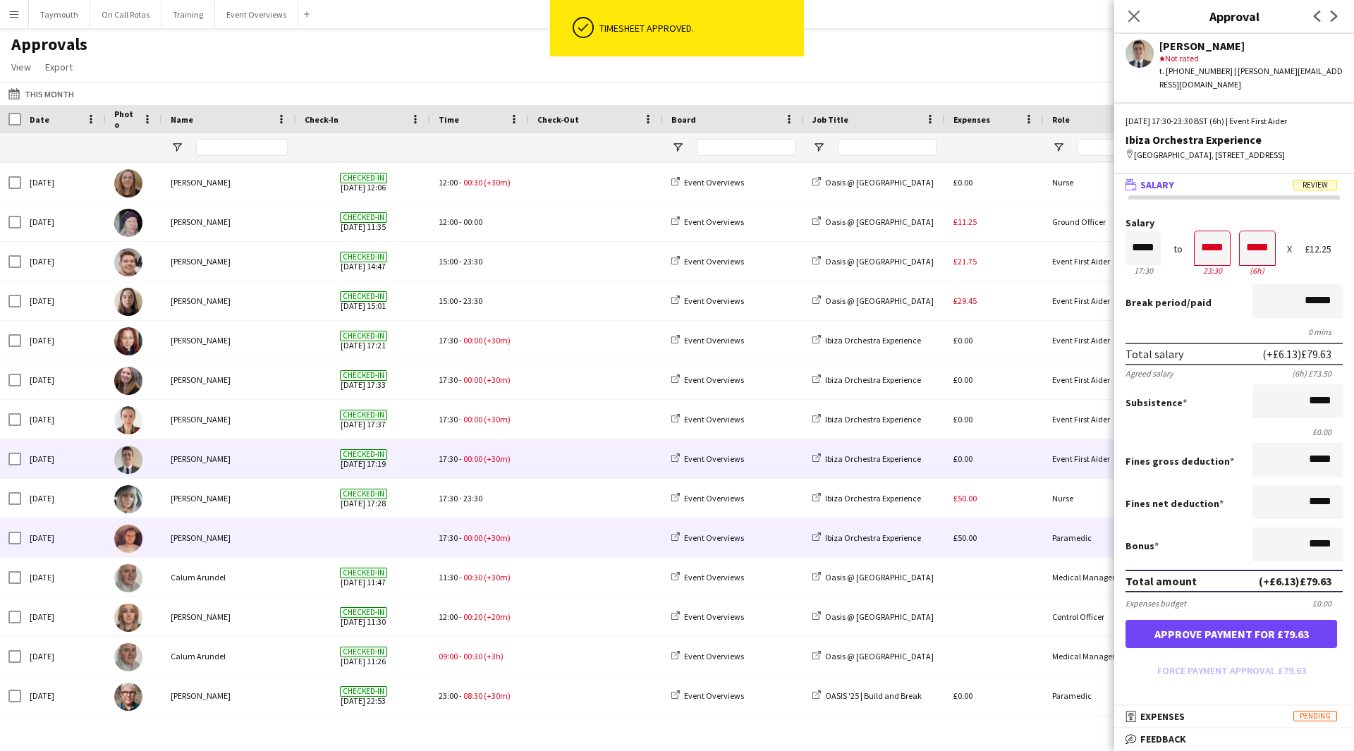
click at [559, 536] on span at bounding box center [596, 538] width 117 height 39
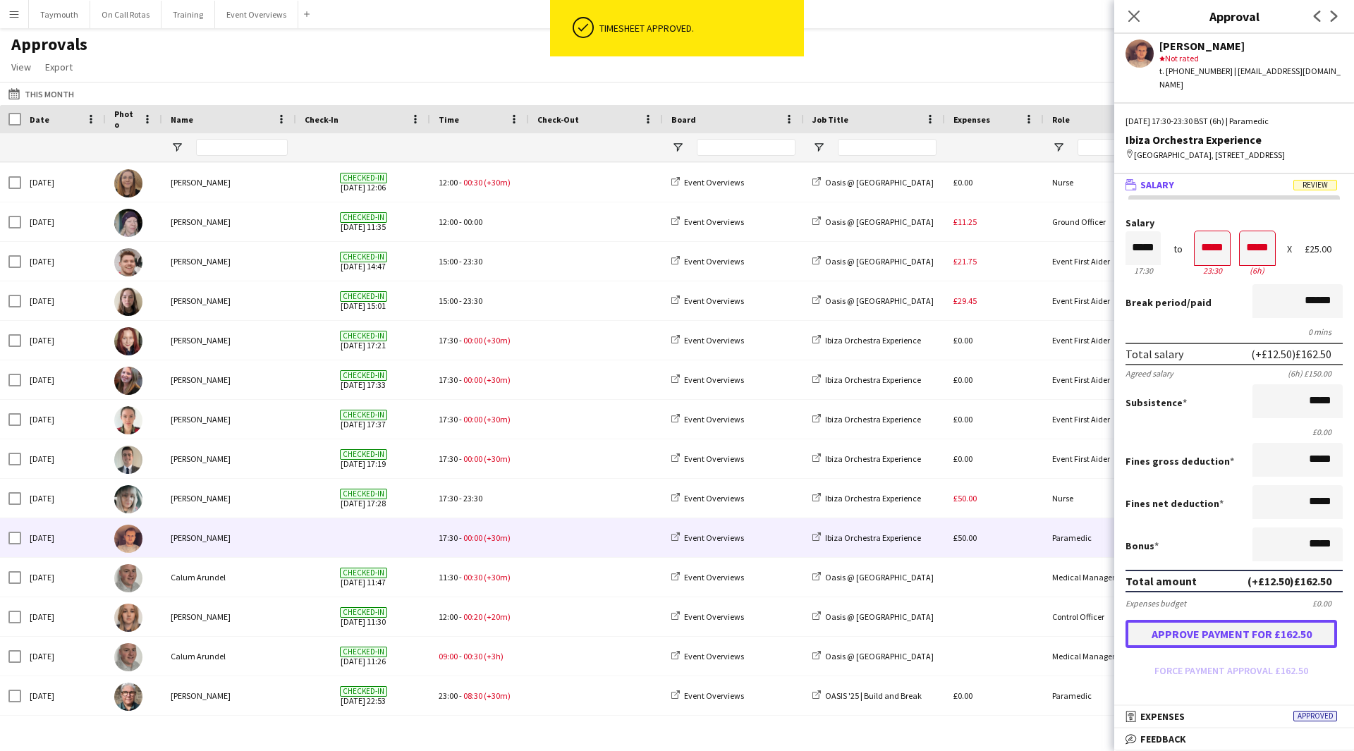
click at [1264, 630] on button "Approve payment for £162.50" at bounding box center [1232, 634] width 212 height 28
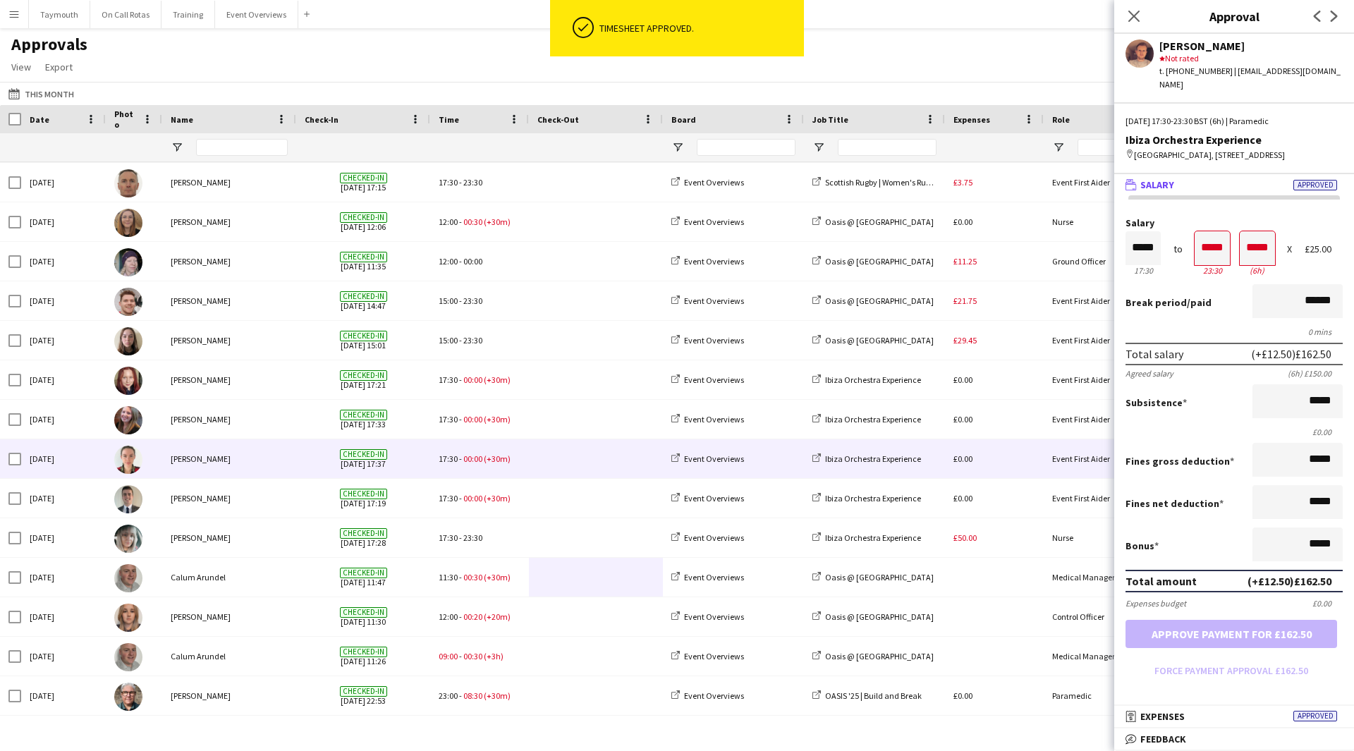
scroll to position [592, 0]
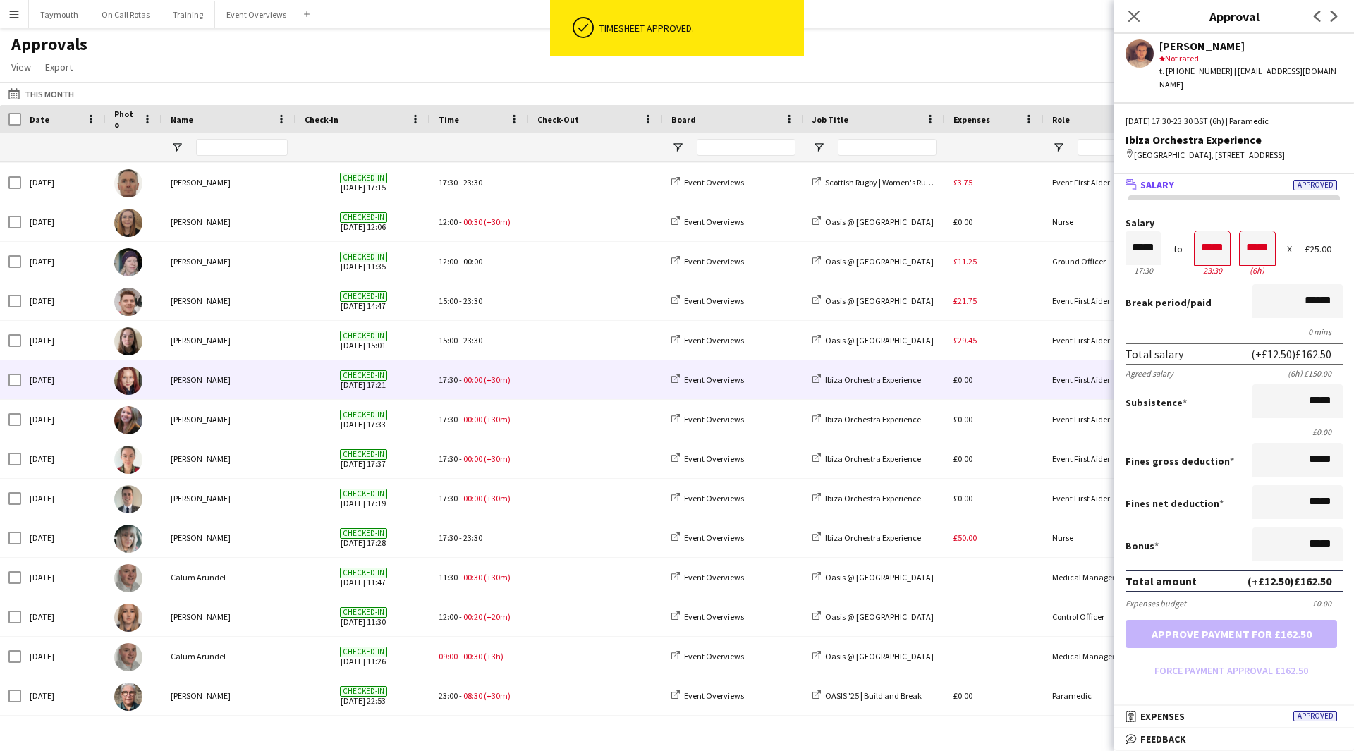
click at [523, 387] on div "17:30 - 00:00 (+30m)" at bounding box center [479, 379] width 99 height 39
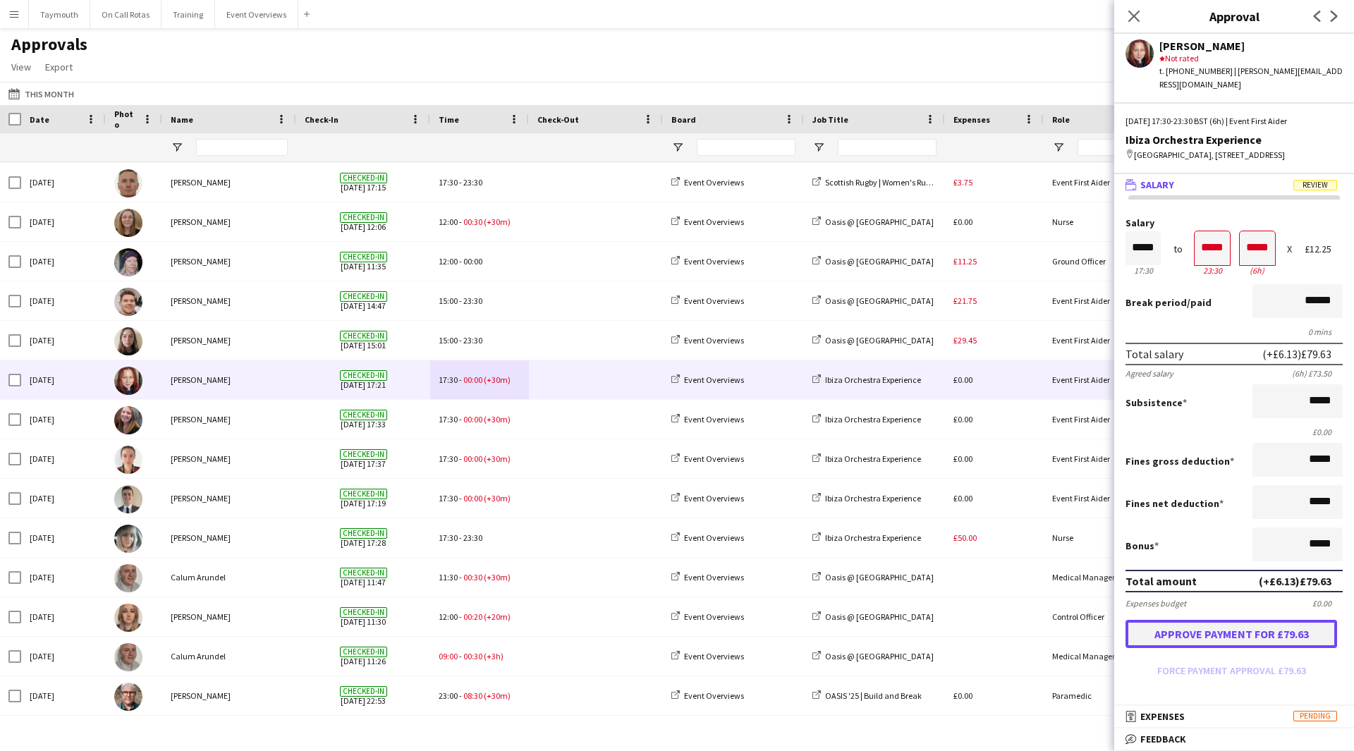
click at [1282, 633] on button "Approve payment for £79.63" at bounding box center [1232, 634] width 212 height 28
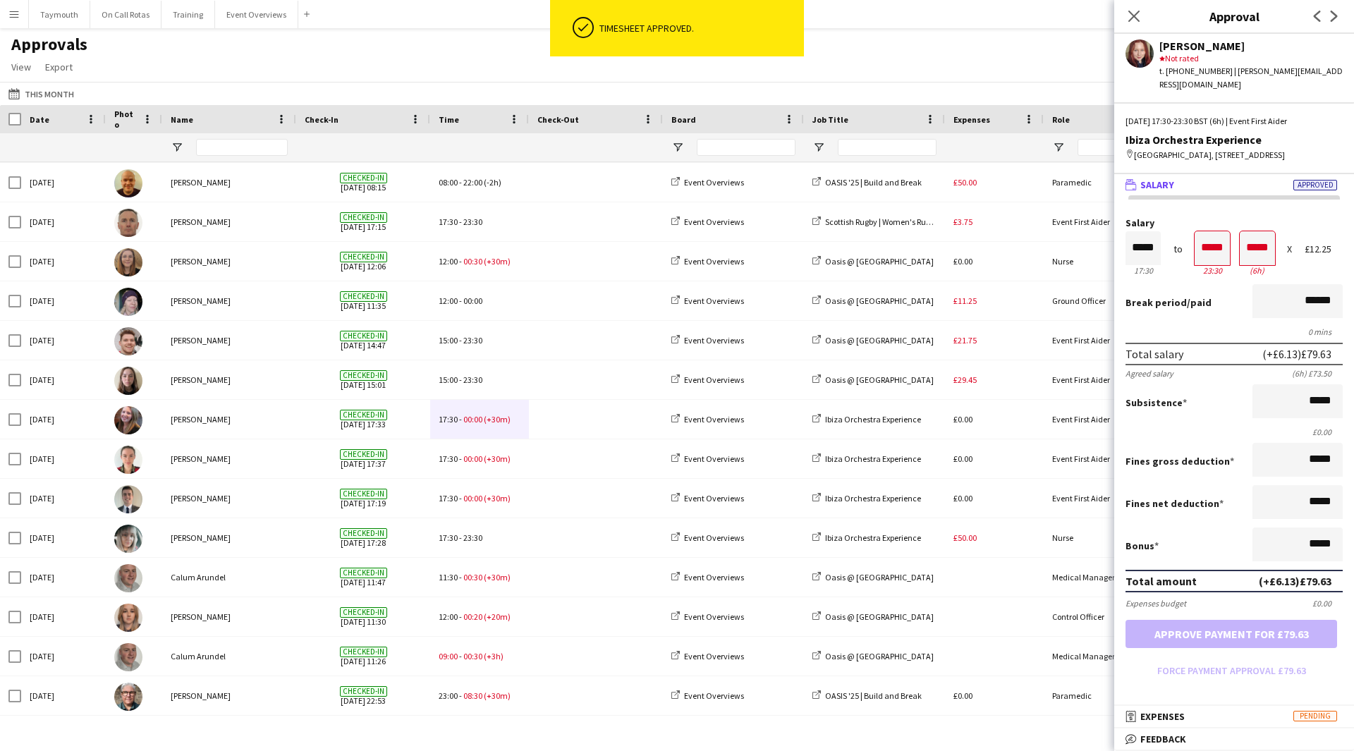
scroll to position [552, 0]
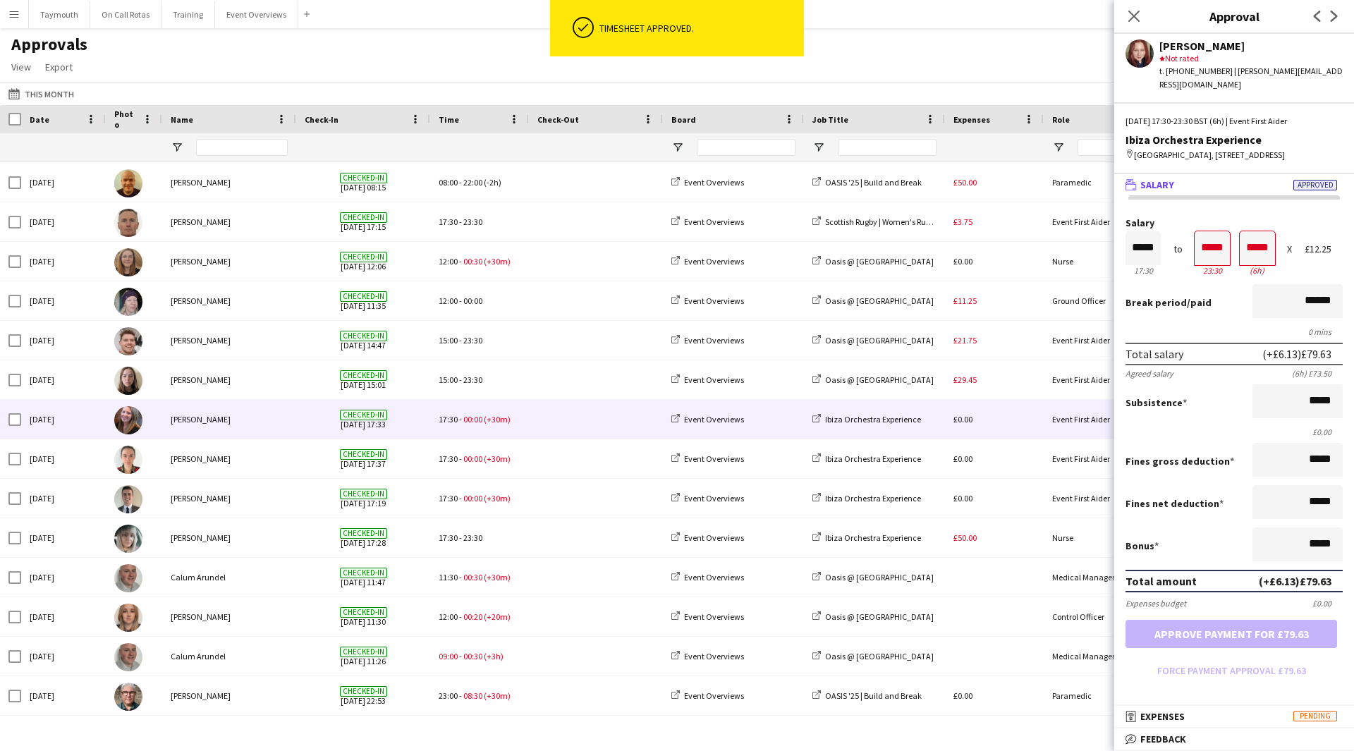
click at [536, 414] on div at bounding box center [596, 419] width 134 height 39
drag, startPoint x: 1269, startPoint y: 646, endPoint x: 856, endPoint y: 517, distance: 432.9
click at [1268, 646] on button "Approve payment for £79.63" at bounding box center [1232, 634] width 212 height 28
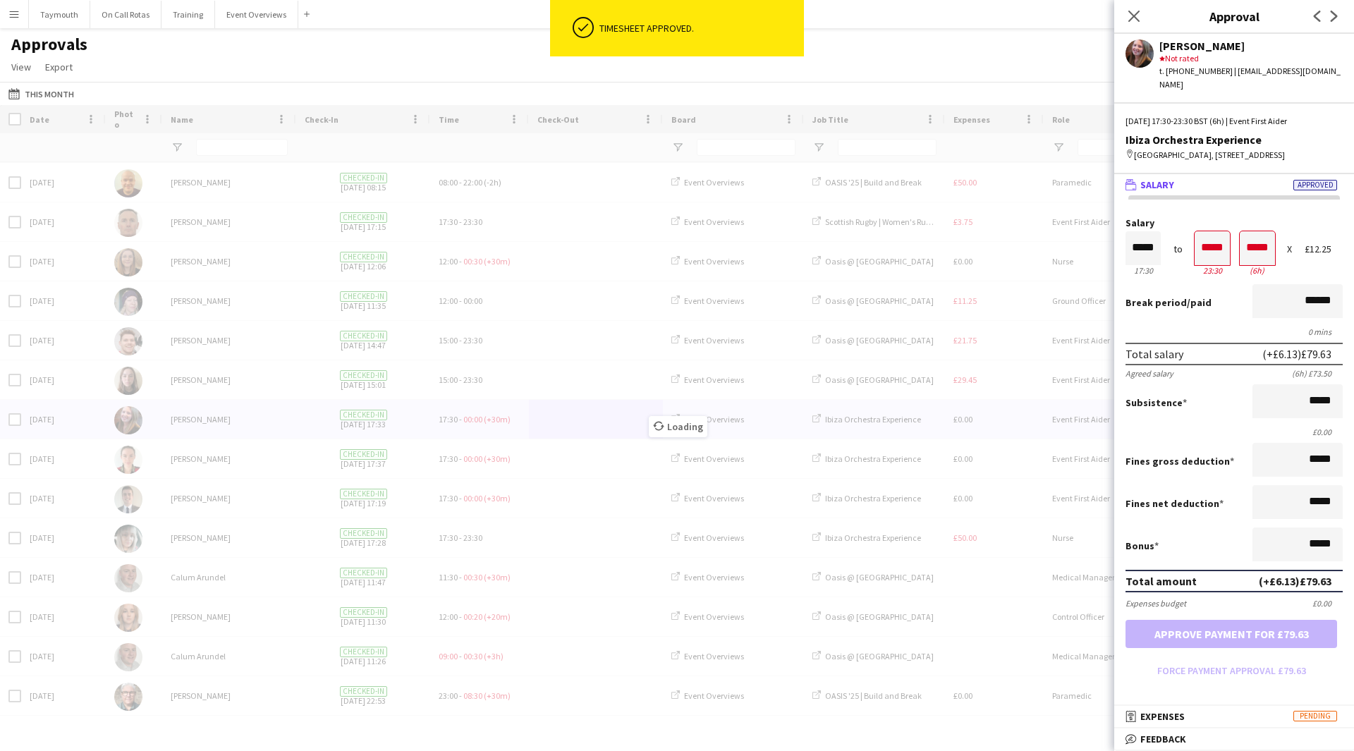
scroll to position [513, 0]
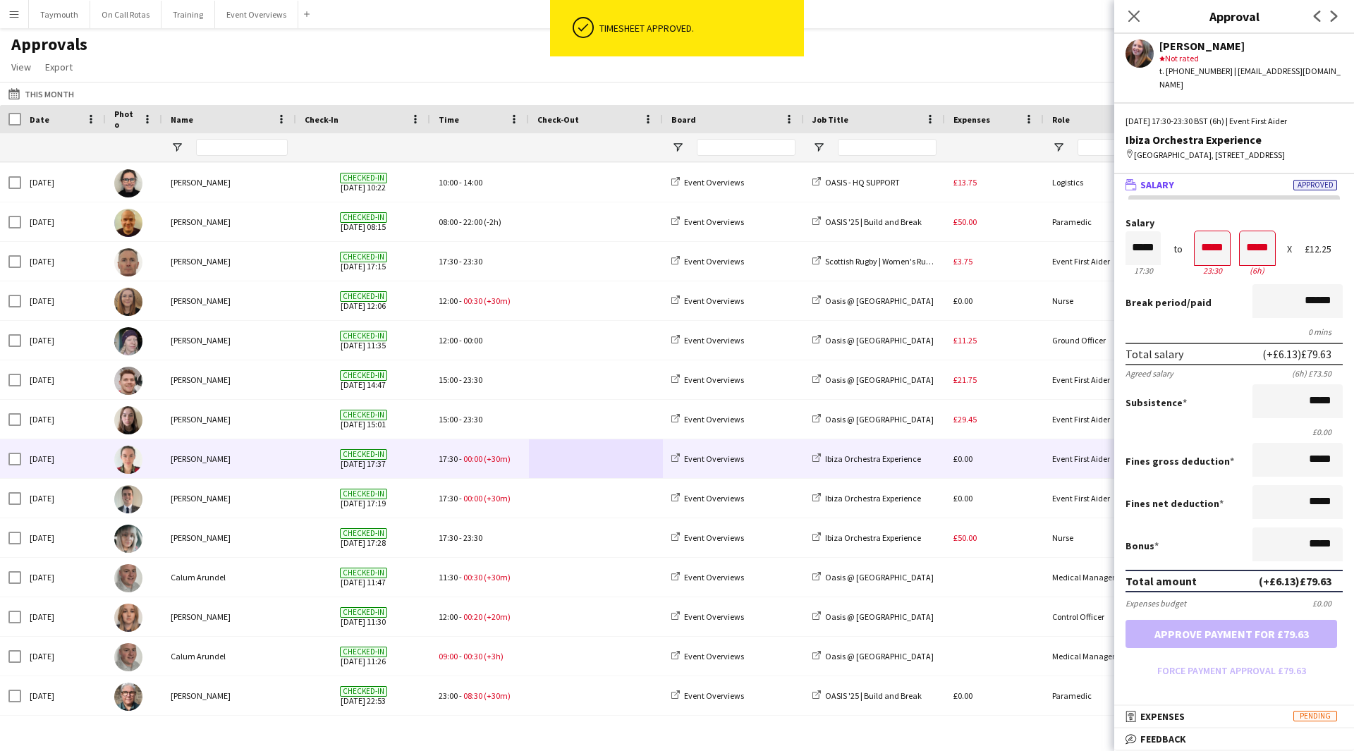
click at [529, 460] on div "Fri, 8 Aug 2025 Jamie Bradley-Hay Checked-in 08-08-2025 17:37 17:30 - 00:00 (+3…" at bounding box center [1280, 460] width 2561 height 40
click at [1266, 638] on button "Approve payment for £79.63" at bounding box center [1232, 634] width 212 height 28
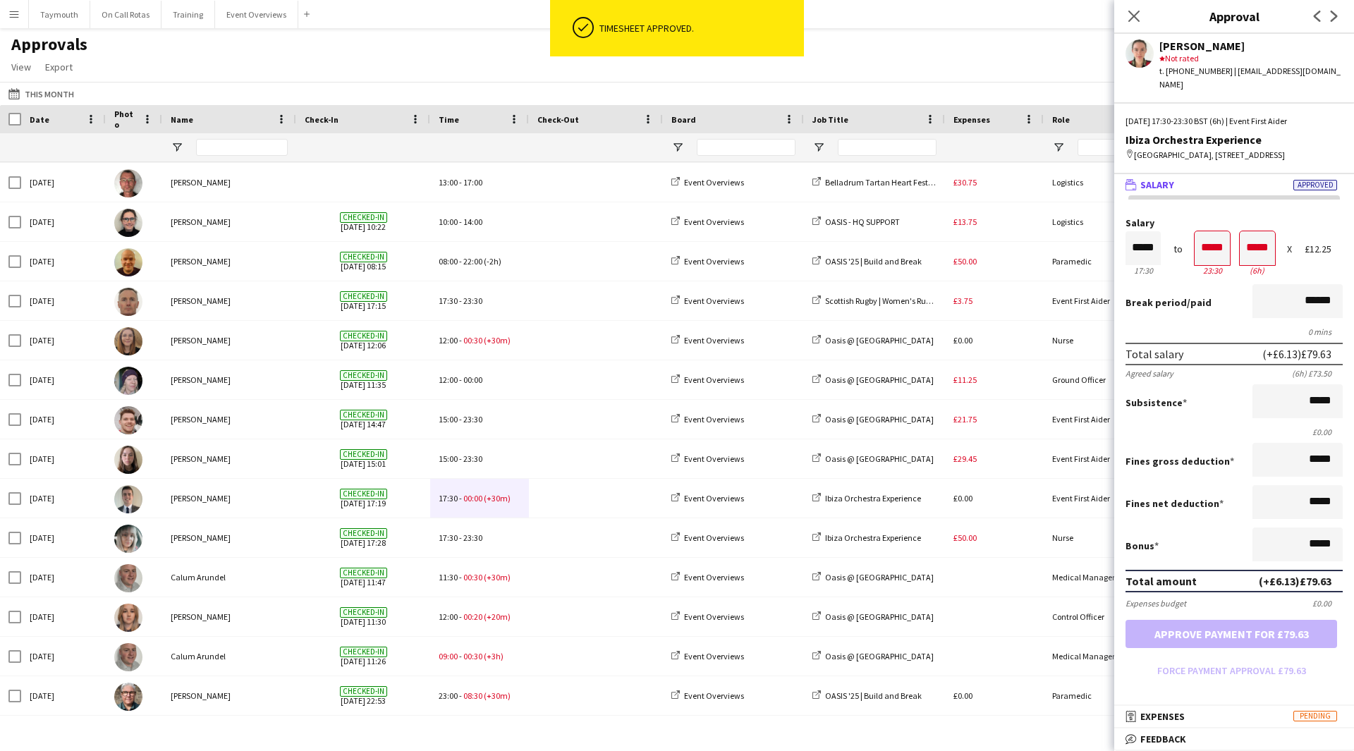
scroll to position [473, 0]
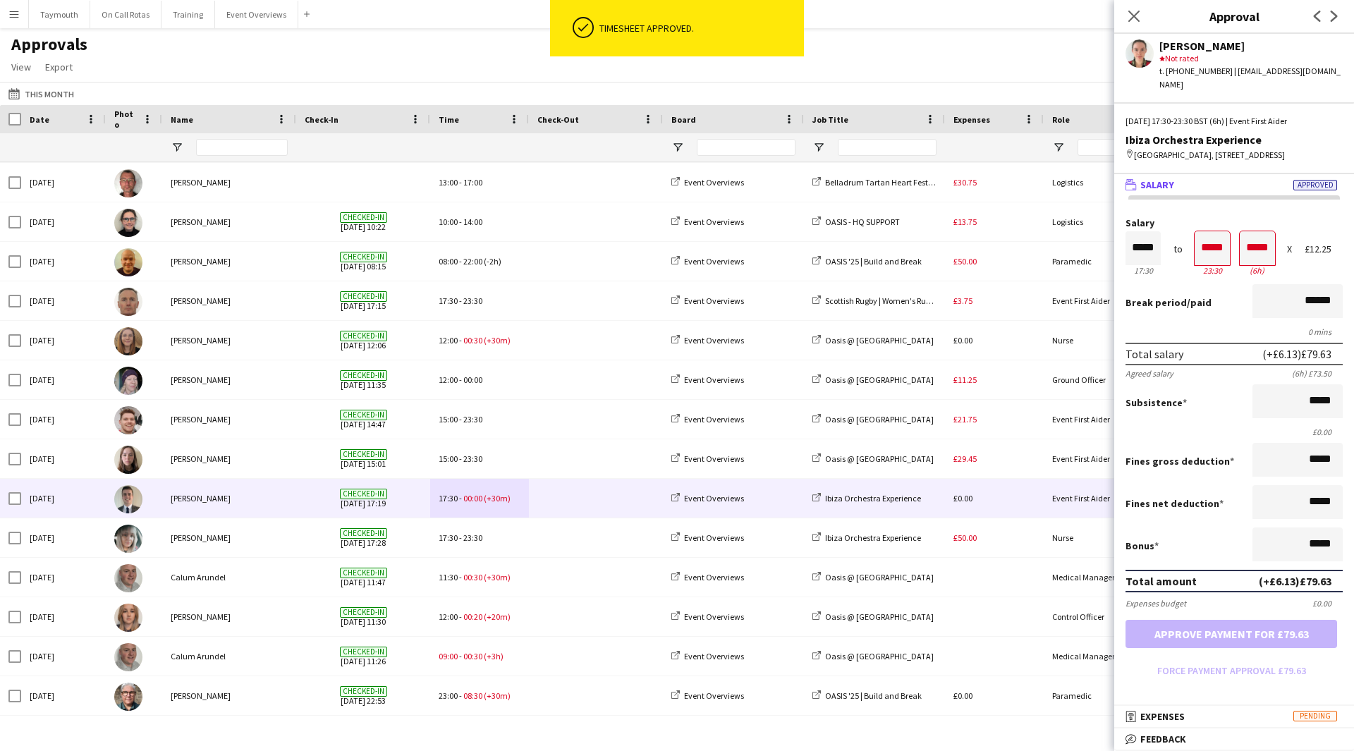
drag, startPoint x: 550, startPoint y: 496, endPoint x: 567, endPoint y: 501, distance: 18.3
click at [549, 496] on span at bounding box center [596, 498] width 117 height 39
click at [1270, 641] on button "Approve payment for £79.63" at bounding box center [1232, 634] width 212 height 28
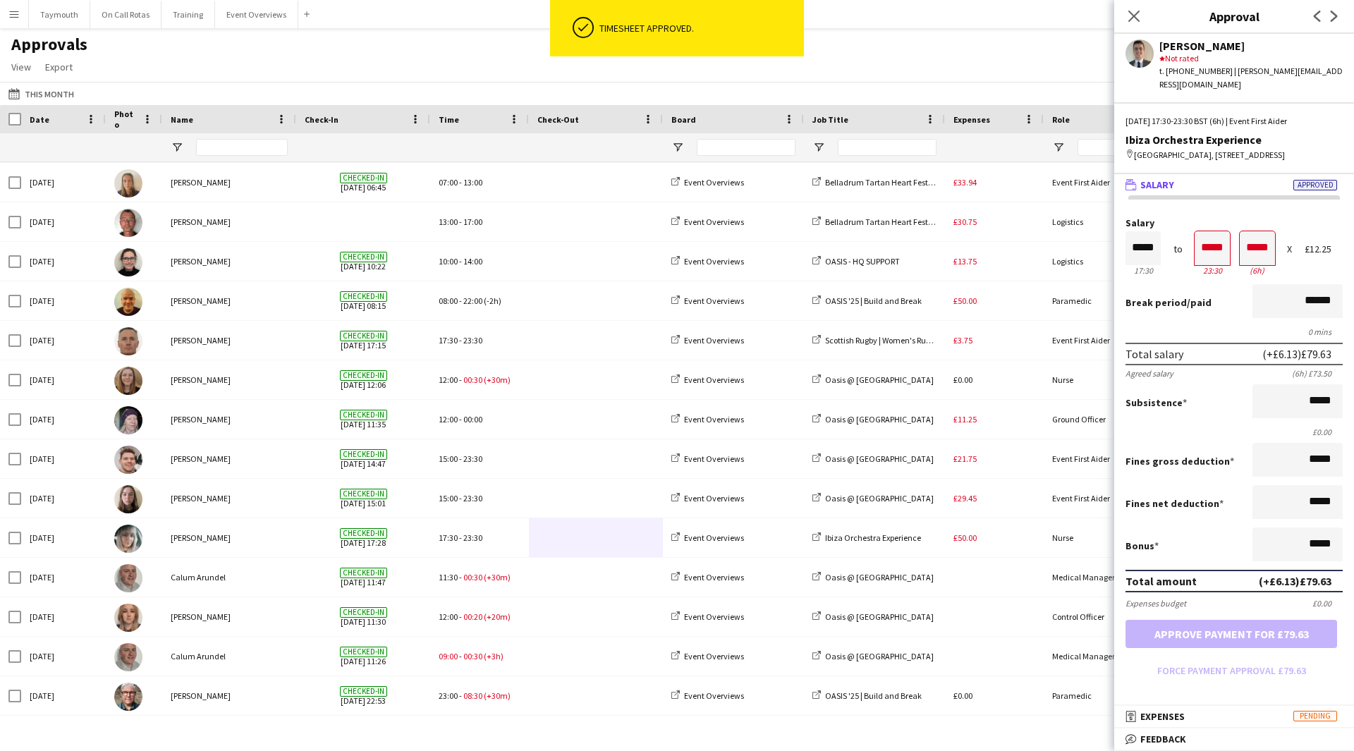
scroll to position [434, 0]
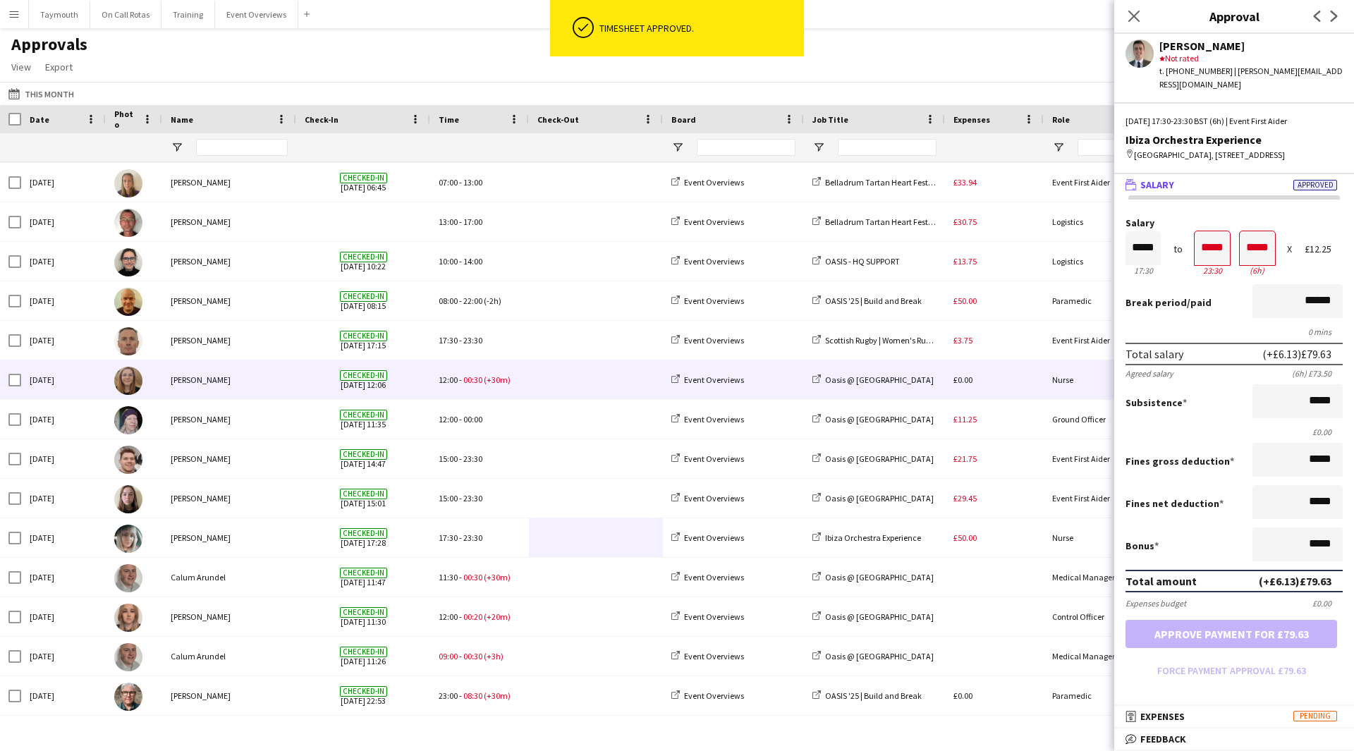
click at [569, 380] on span at bounding box center [596, 379] width 117 height 39
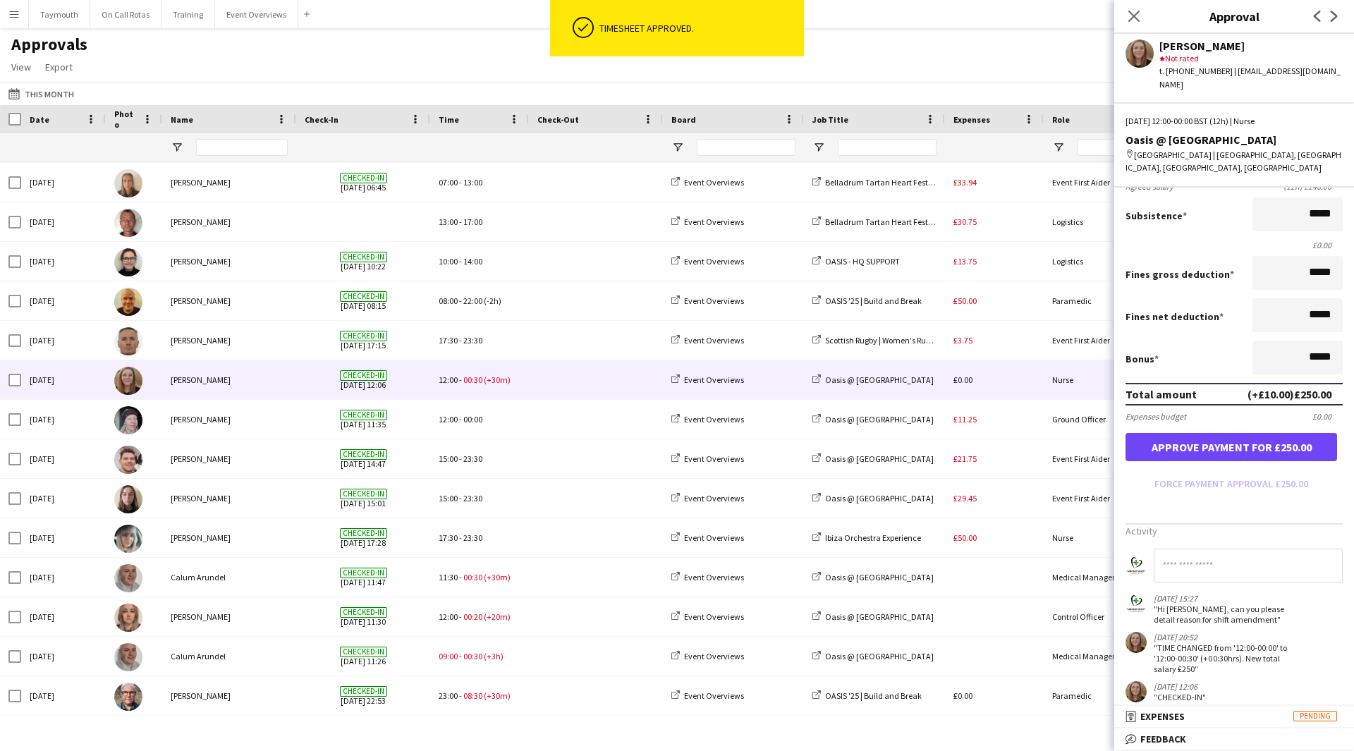
scroll to position [203, 0]
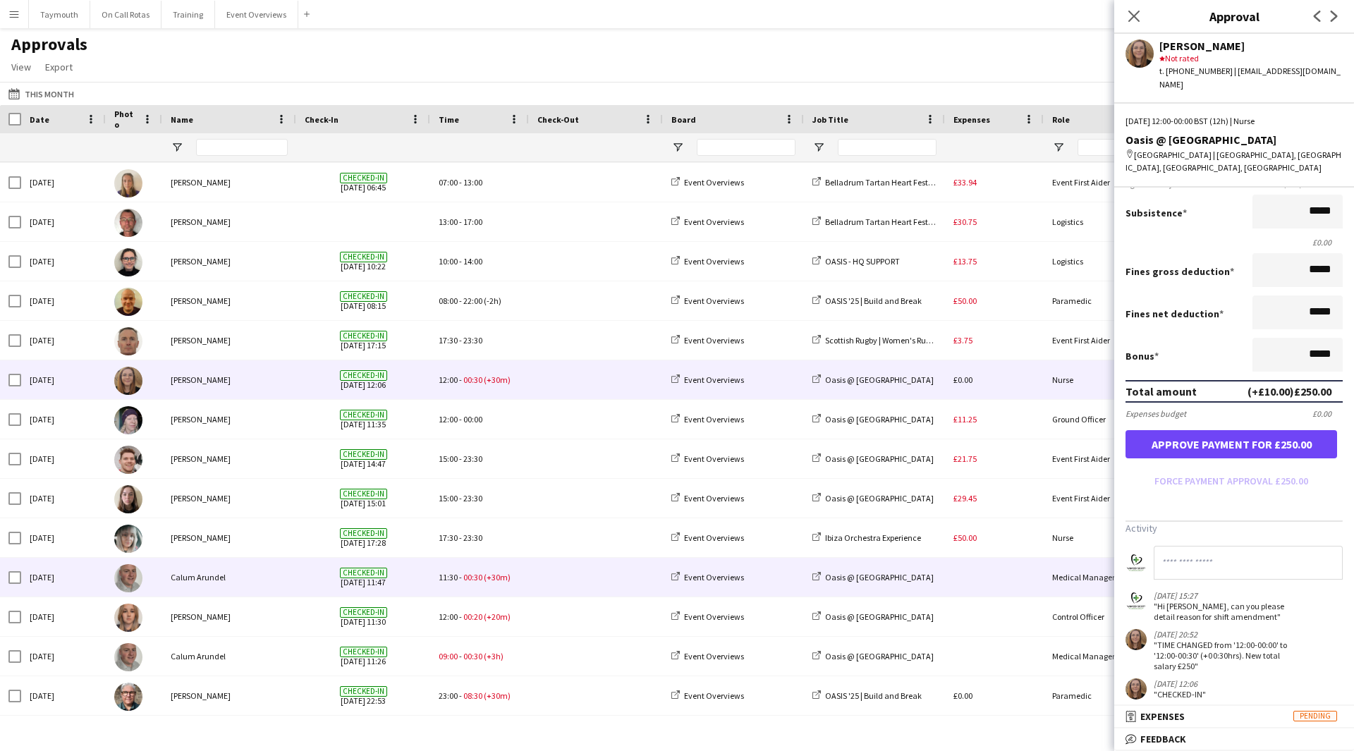
click at [562, 570] on span at bounding box center [596, 577] width 117 height 39
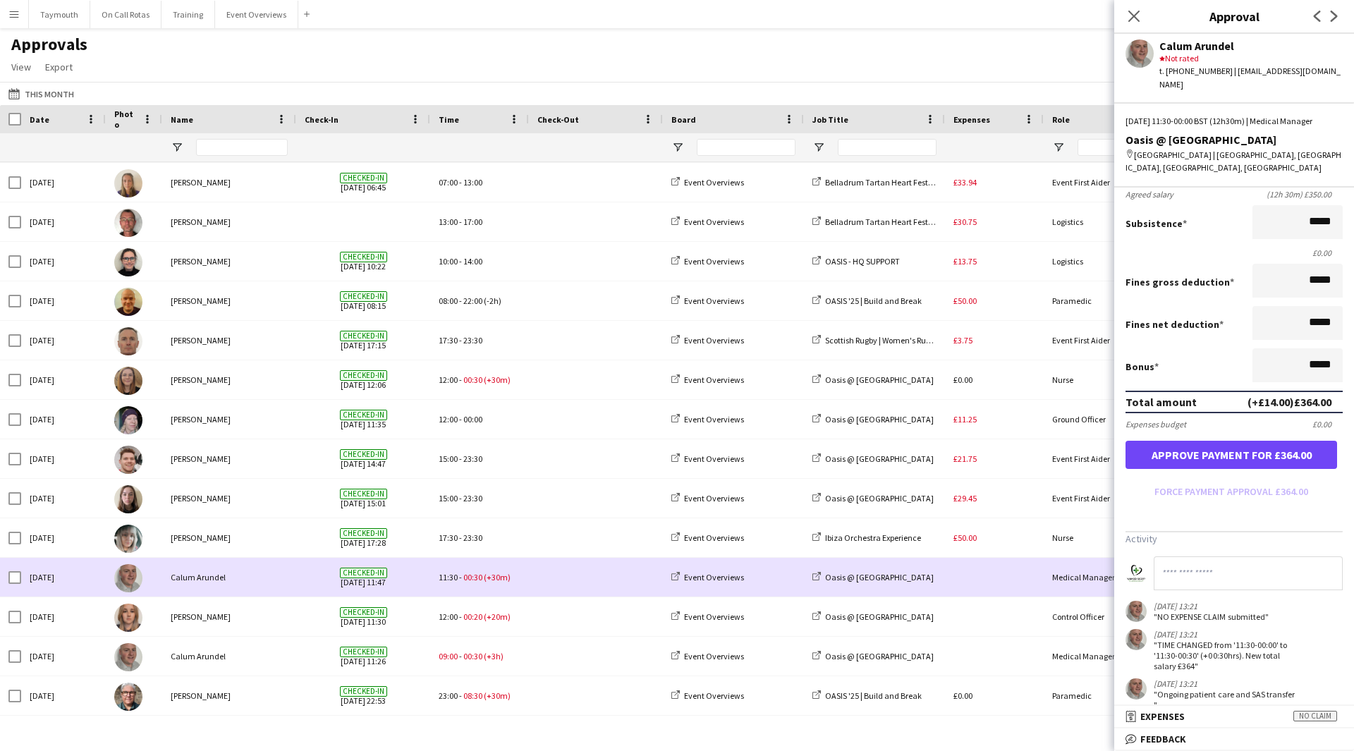
scroll to position [0, 0]
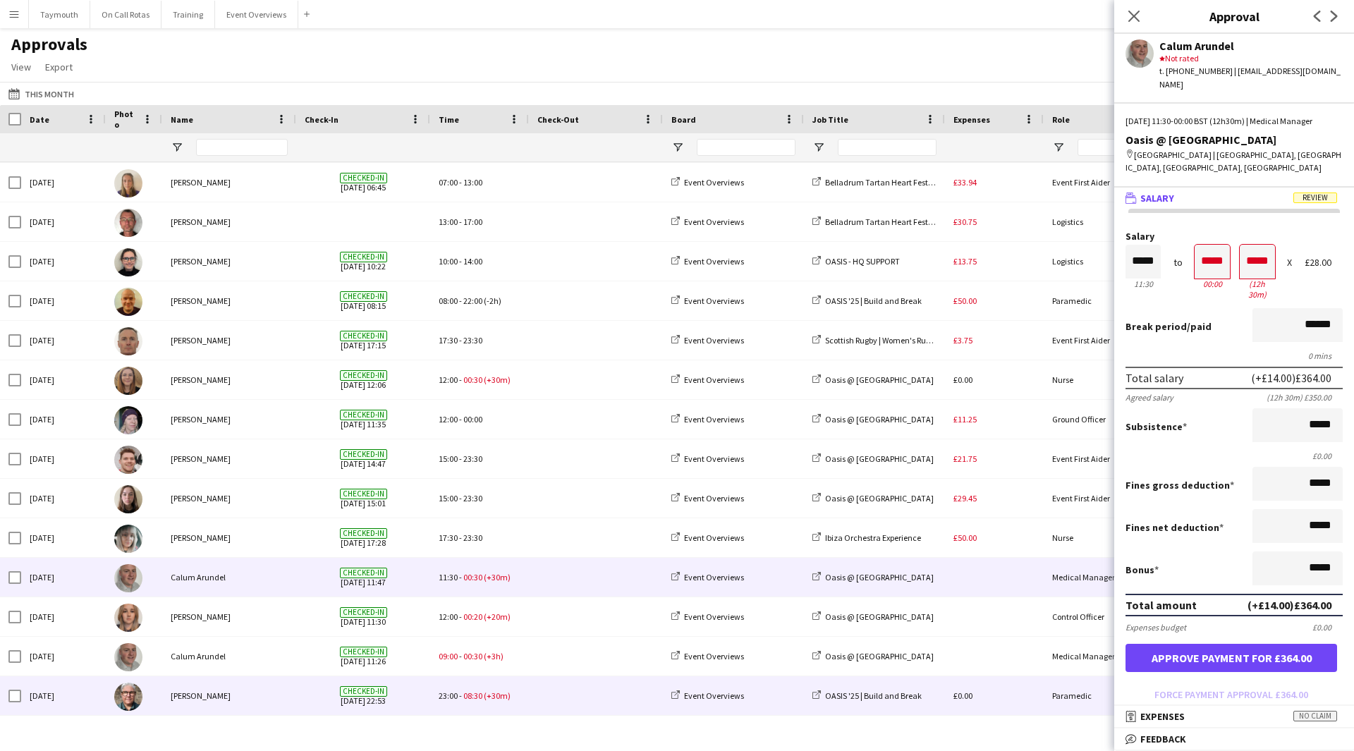
click at [543, 693] on span at bounding box center [596, 696] width 117 height 39
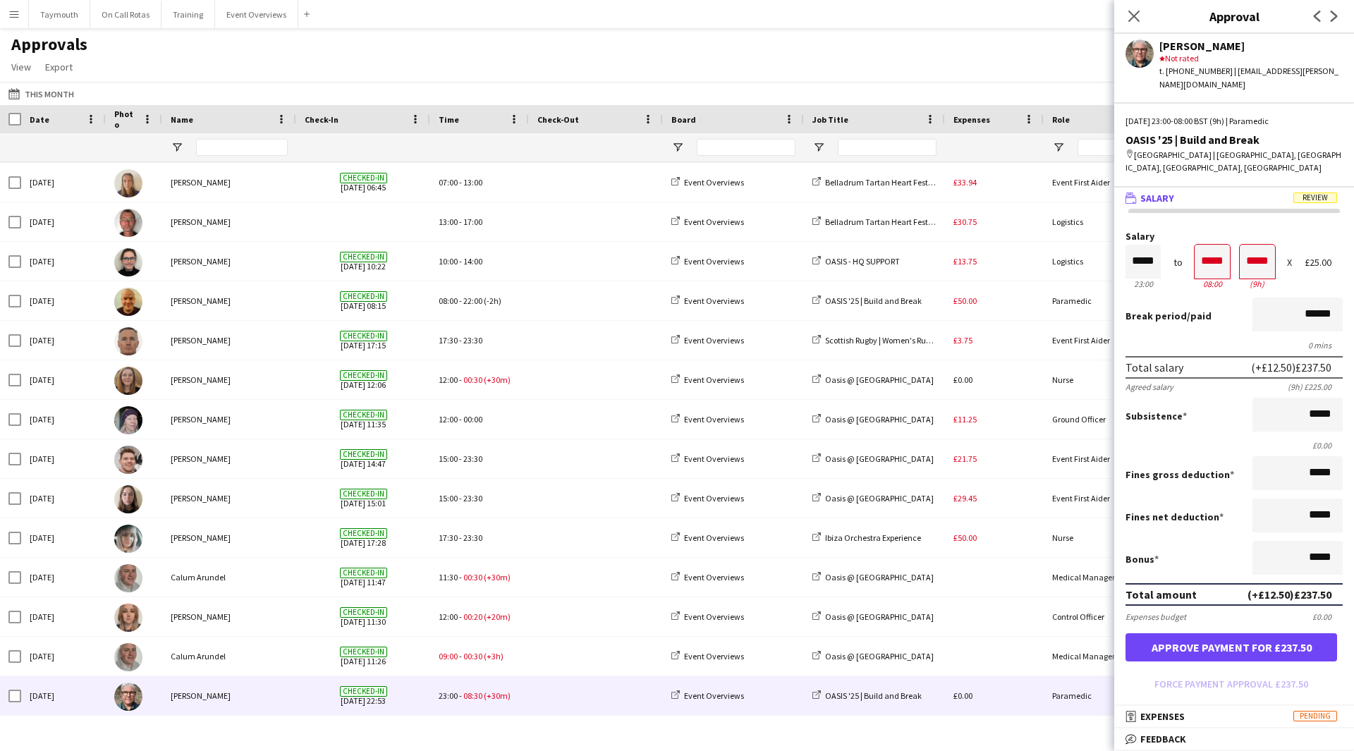
scroll to position [256, 0]
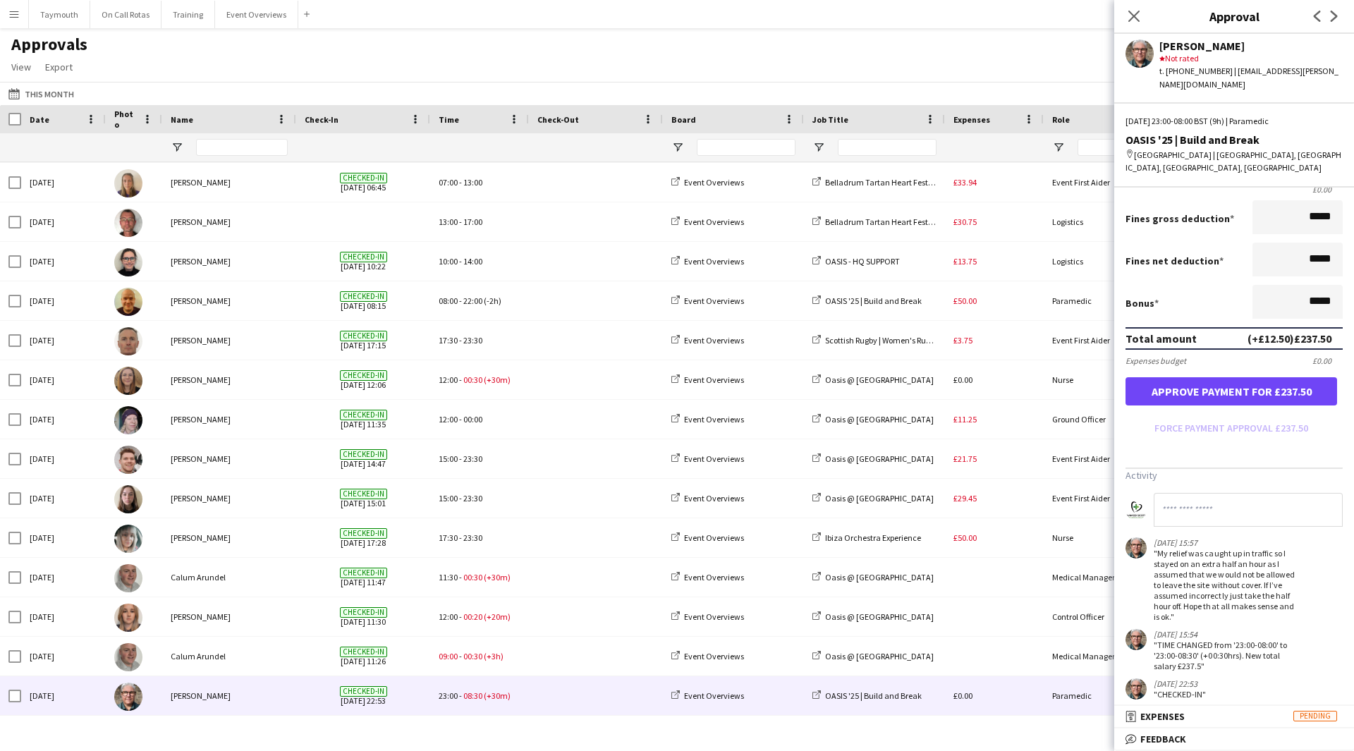
click at [1226, 493] on input at bounding box center [1248, 510] width 189 height 34
type input "**********"
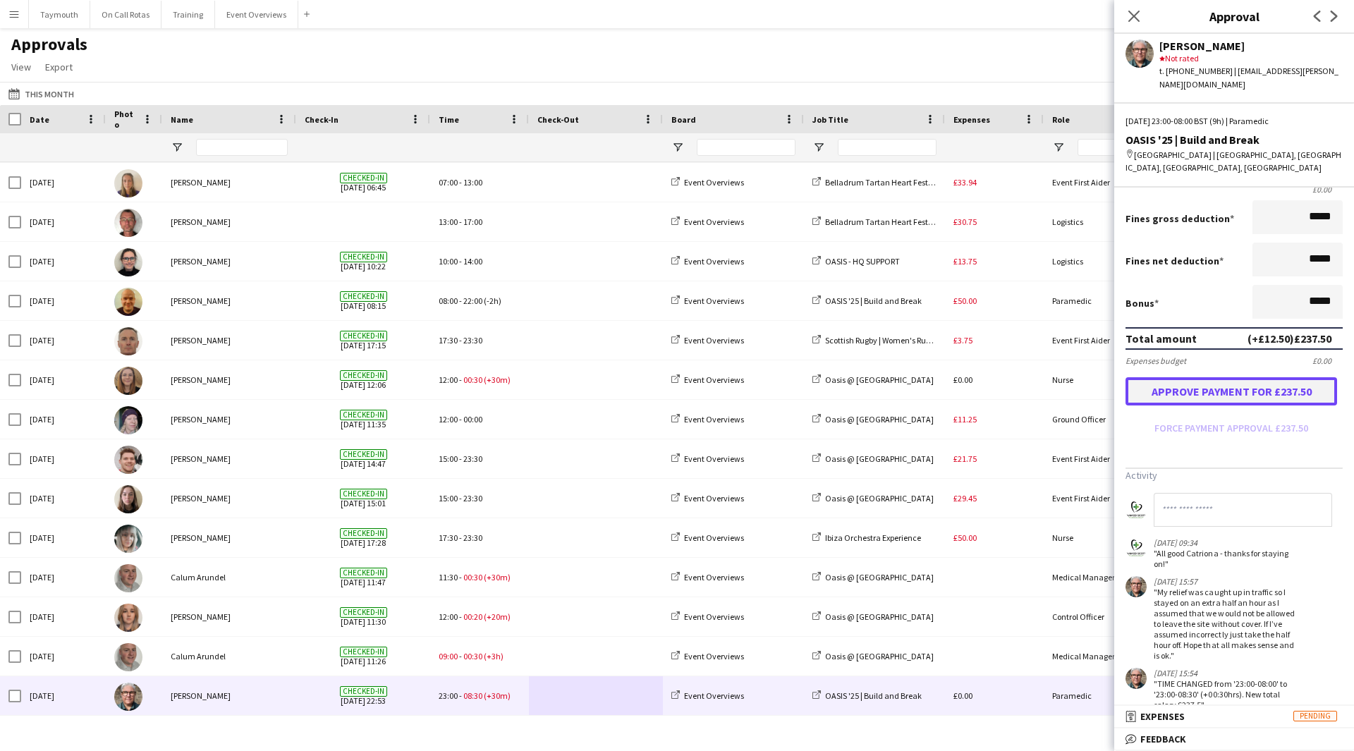
click at [1188, 377] on button "Approve payment for £237.50" at bounding box center [1232, 391] width 212 height 28
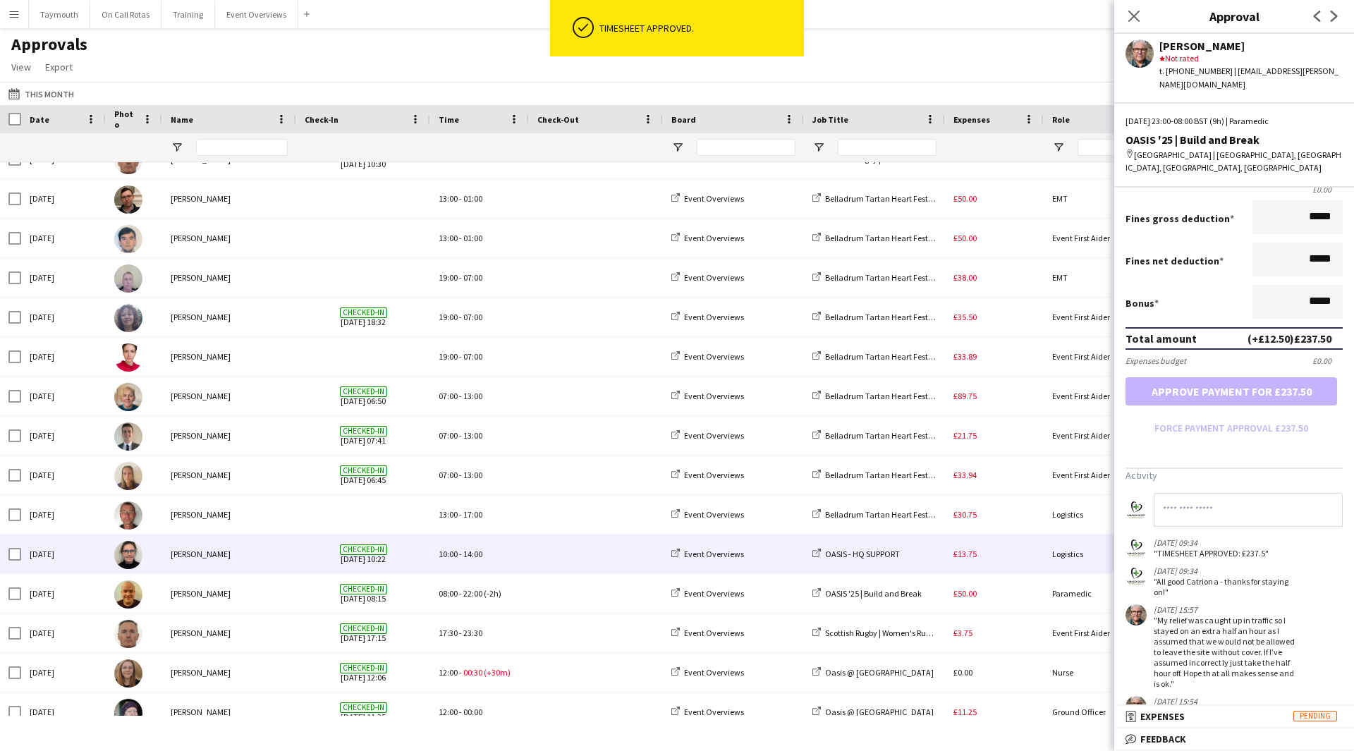
scroll to position [61, 0]
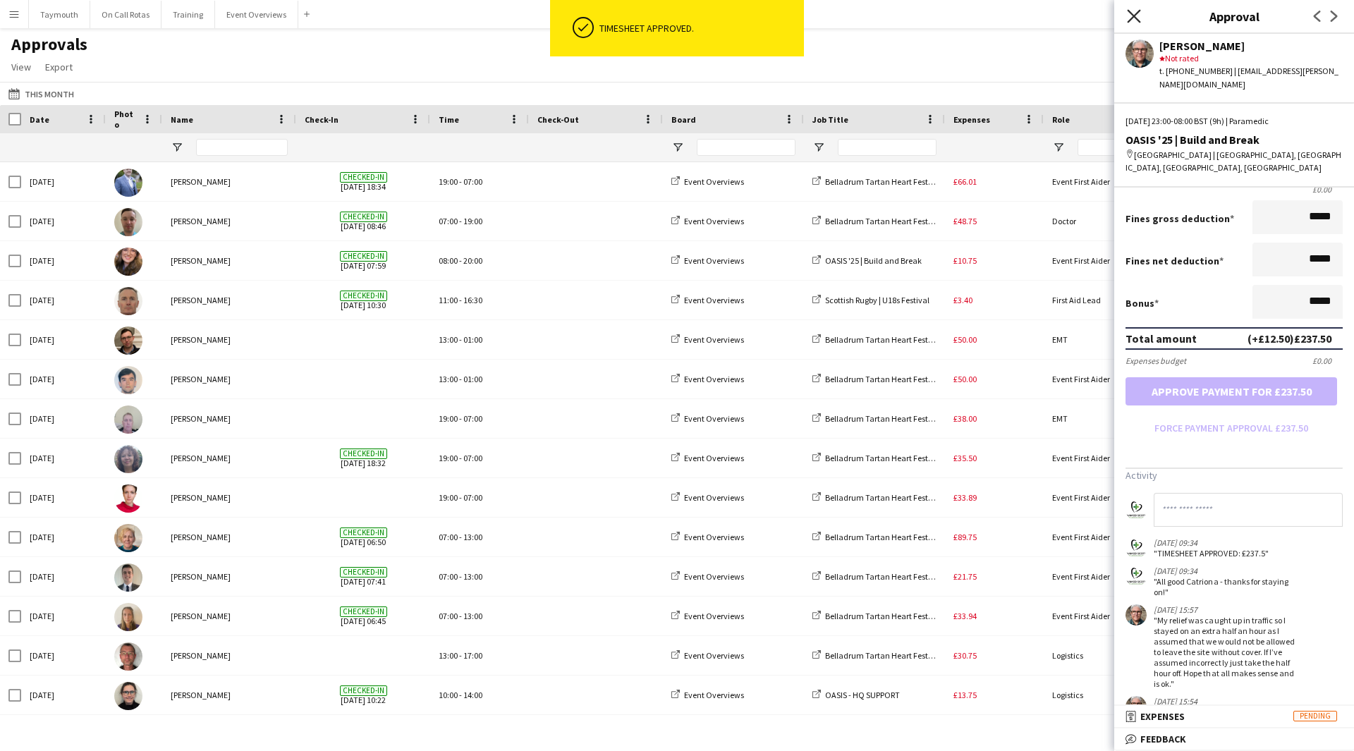
click at [1134, 16] on icon at bounding box center [1133, 15] width 13 height 13
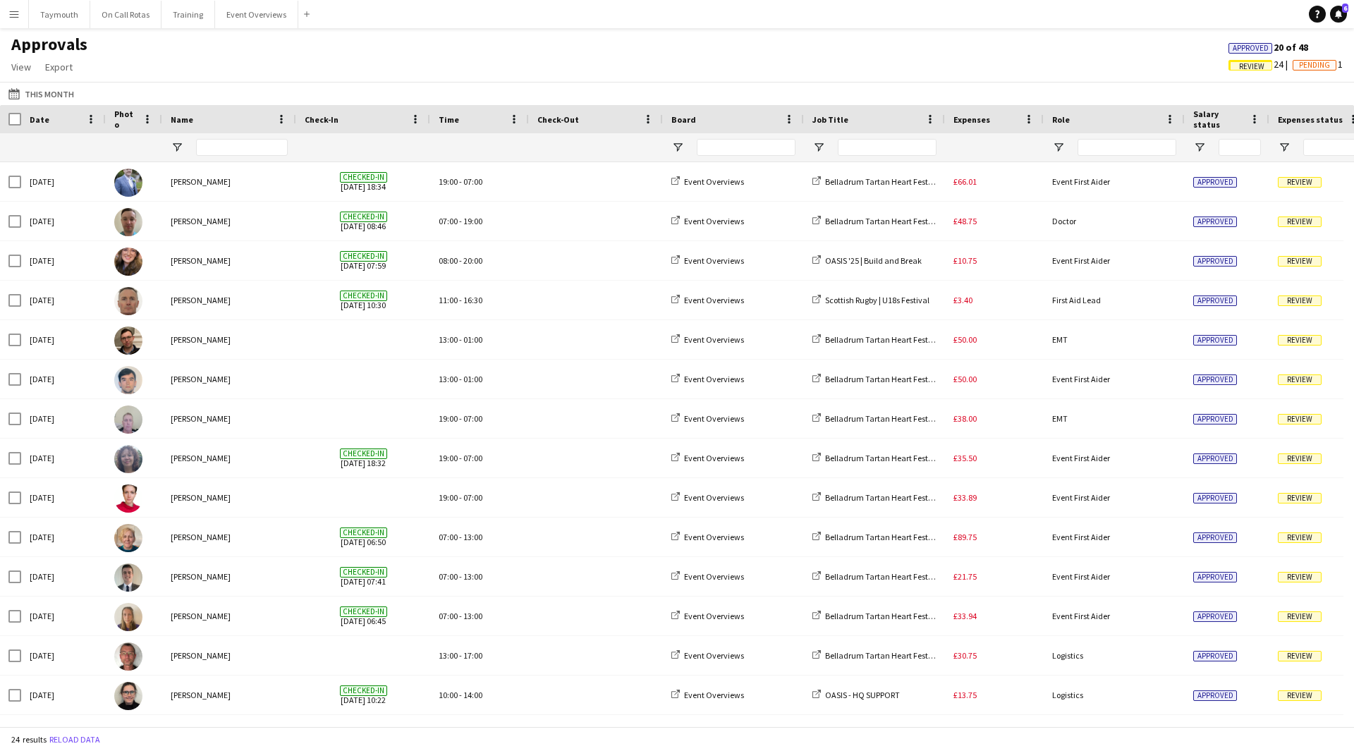
click at [1235, 51] on span "Approved" at bounding box center [1251, 48] width 36 height 9
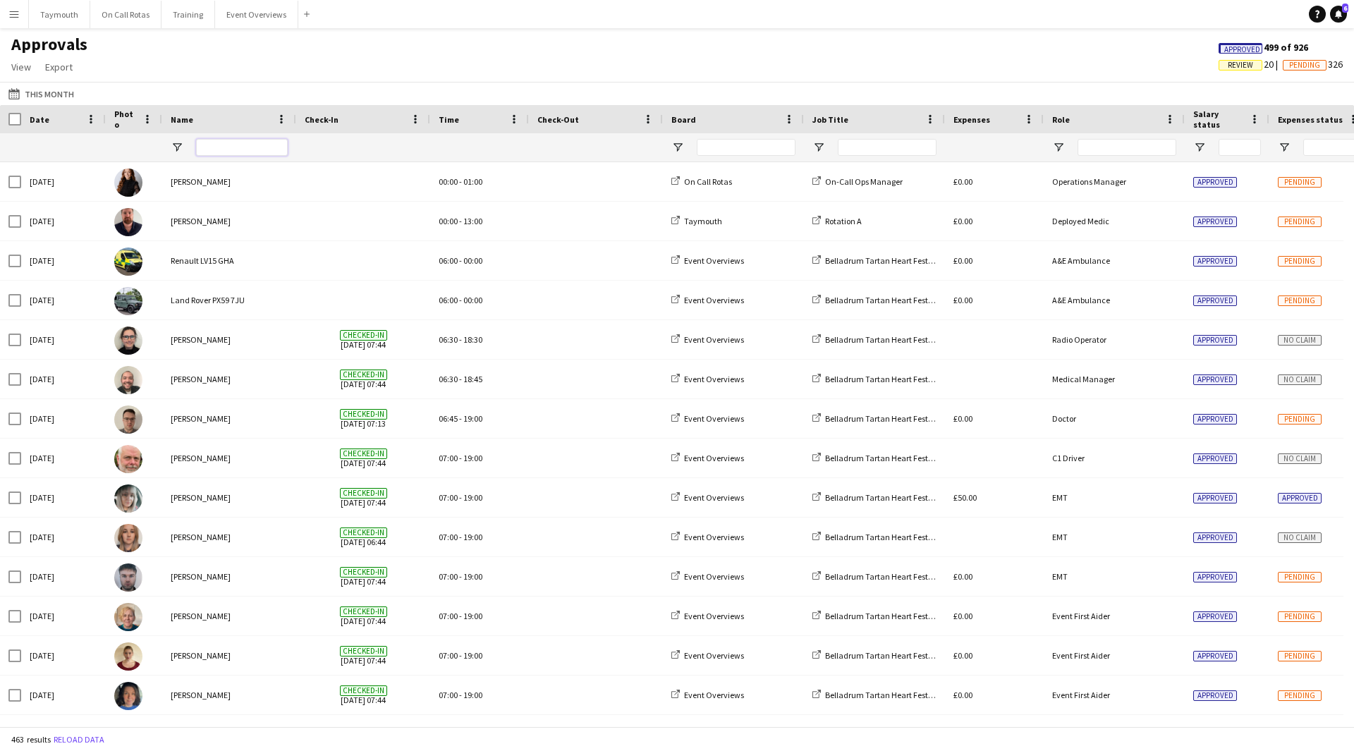
click at [231, 145] on input "Name Filter Input" at bounding box center [242, 147] width 92 height 17
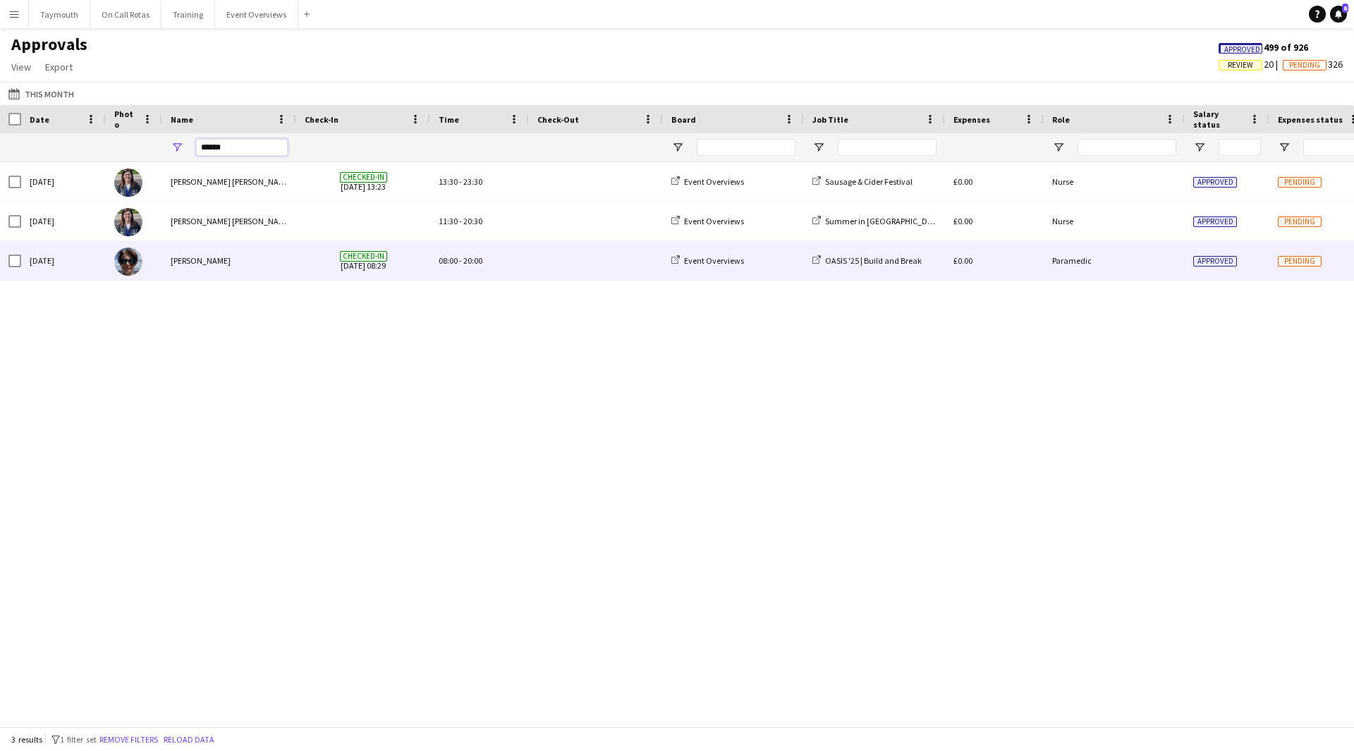
type input "******"
click at [543, 267] on span at bounding box center [596, 260] width 117 height 39
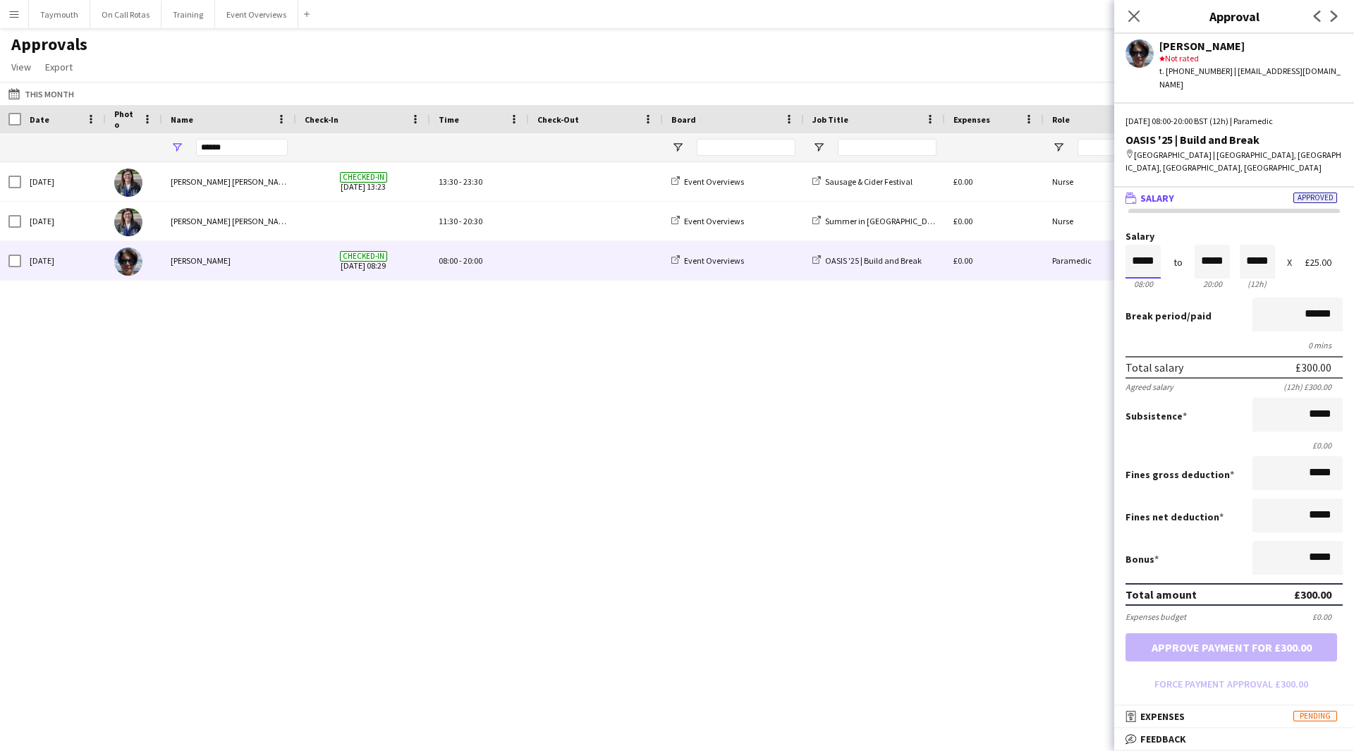
click at [1152, 246] on input "*****" at bounding box center [1143, 262] width 35 height 34
type input "*****"
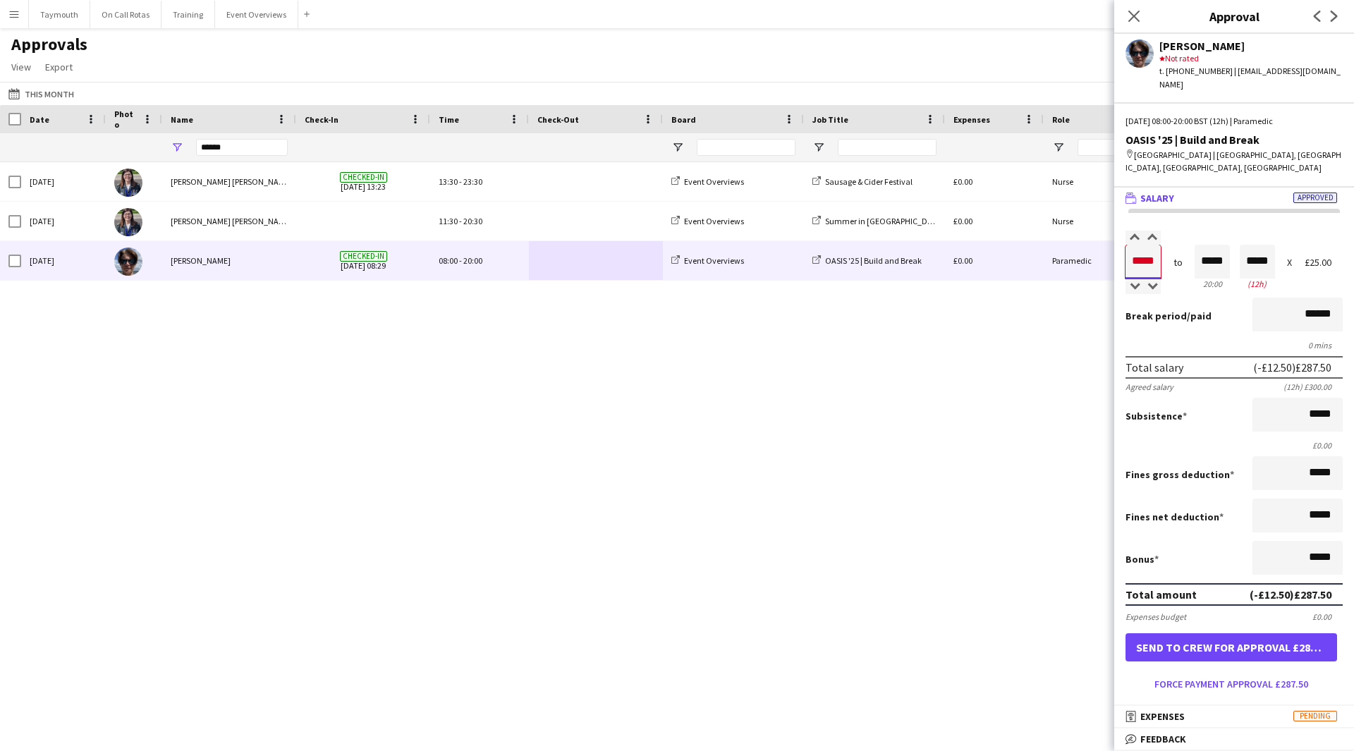
type input "*****"
click at [1293, 231] on label "Salary" at bounding box center [1234, 236] width 217 height 11
click at [1237, 673] on button "Force payment approval £287.50" at bounding box center [1232, 684] width 212 height 23
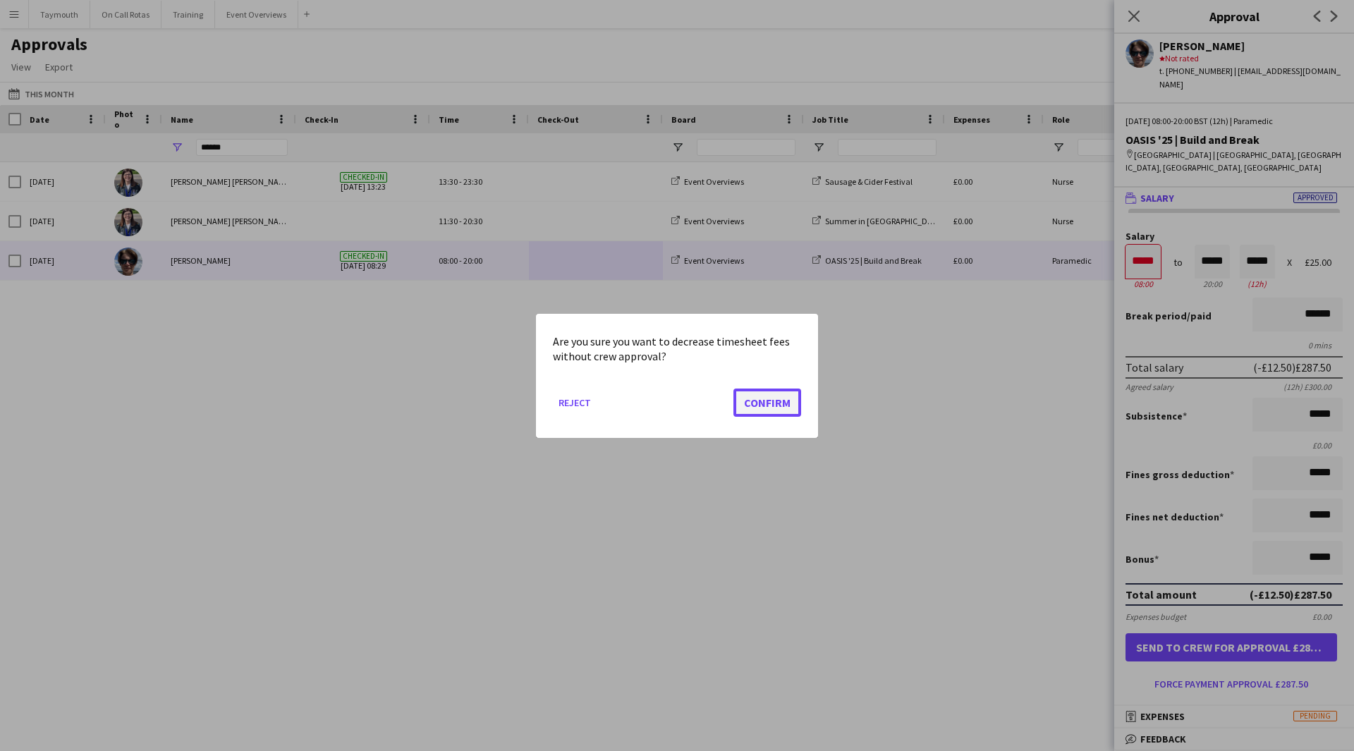
click at [784, 407] on button "Confirm" at bounding box center [768, 402] width 68 height 28
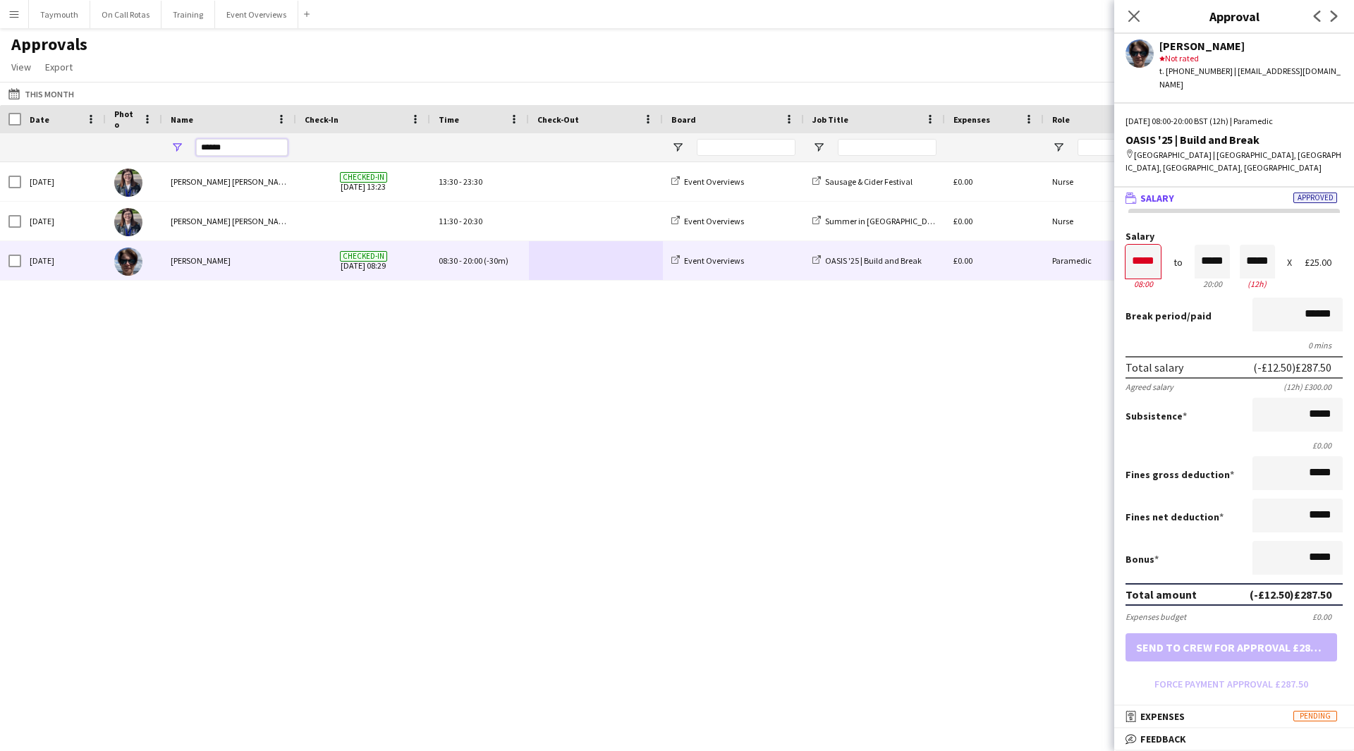
drag, startPoint x: 257, startPoint y: 150, endPoint x: 62, endPoint y: 138, distance: 195.8
click at [65, 135] on div "******" at bounding box center [1280, 147] width 2561 height 28
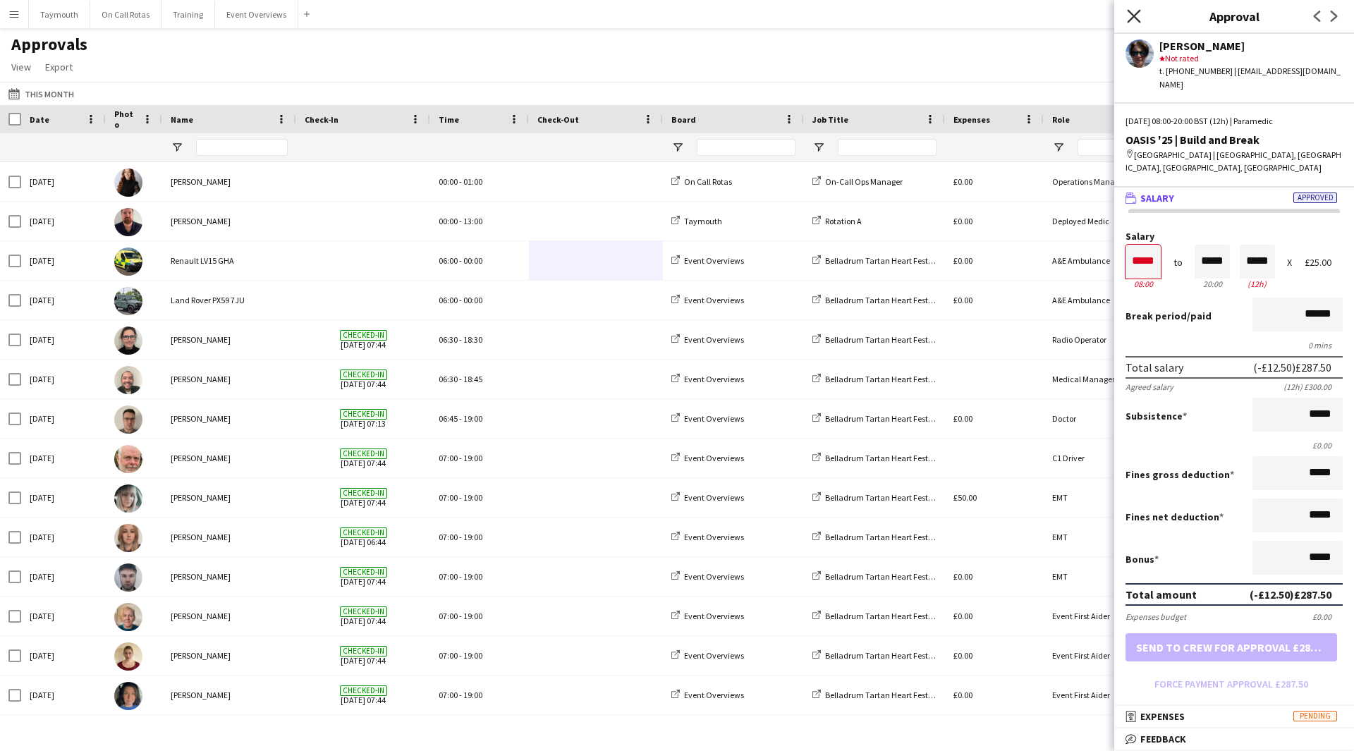
click at [1131, 12] on icon at bounding box center [1133, 15] width 13 height 13
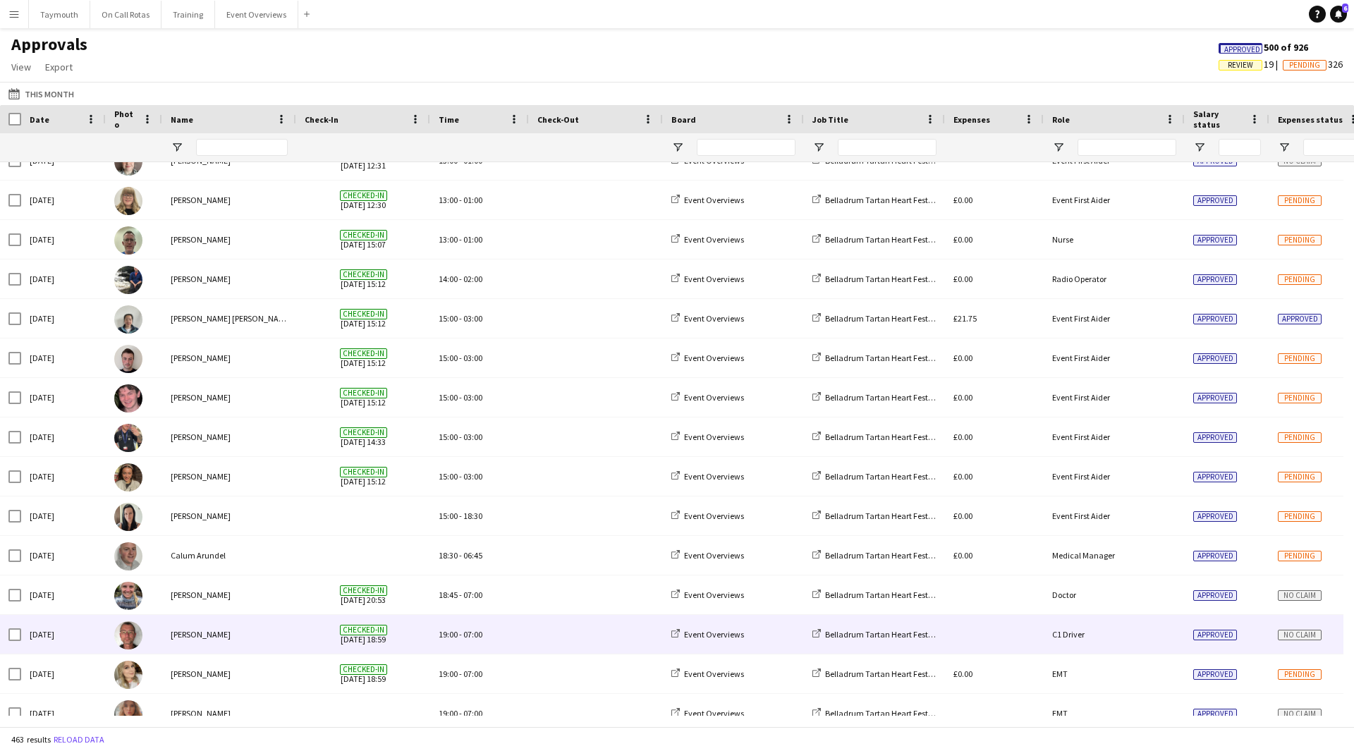
scroll to position [1199, 0]
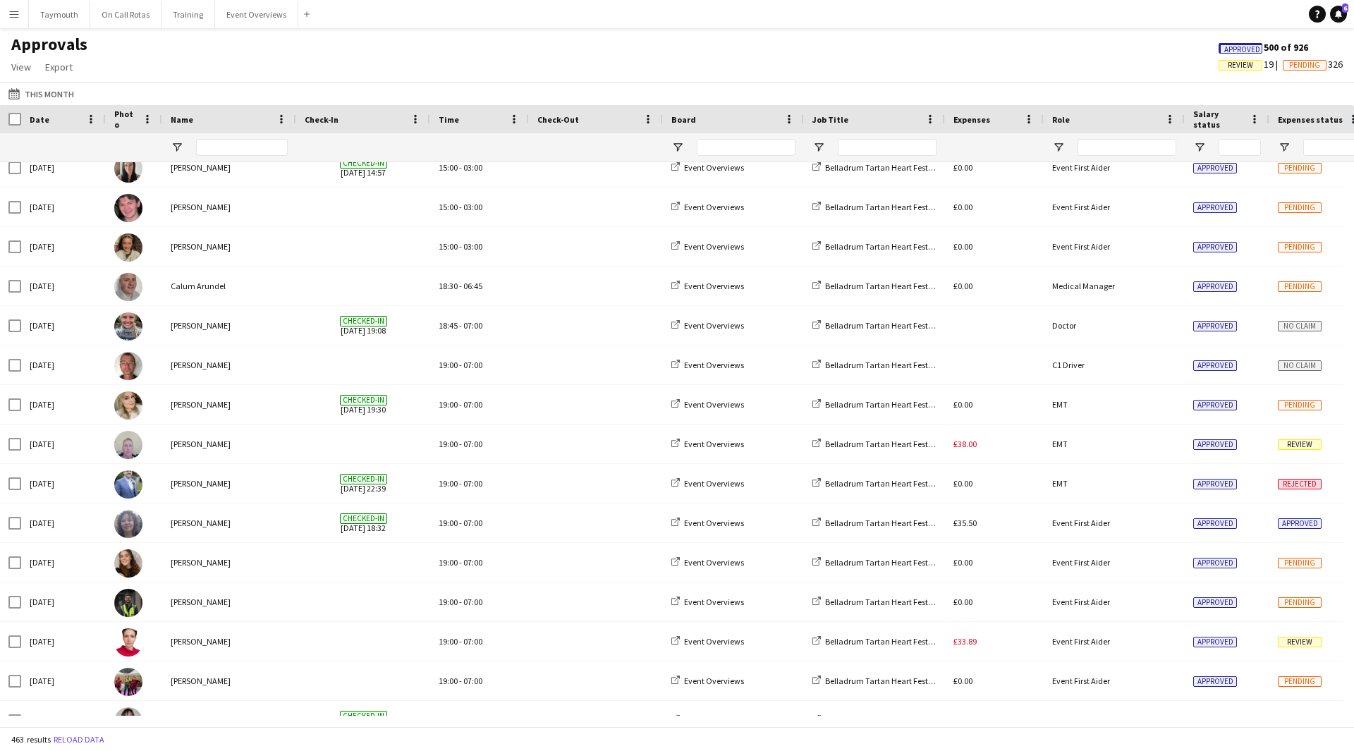
click at [1240, 62] on span "Review" at bounding box center [1240, 65] width 25 height 9
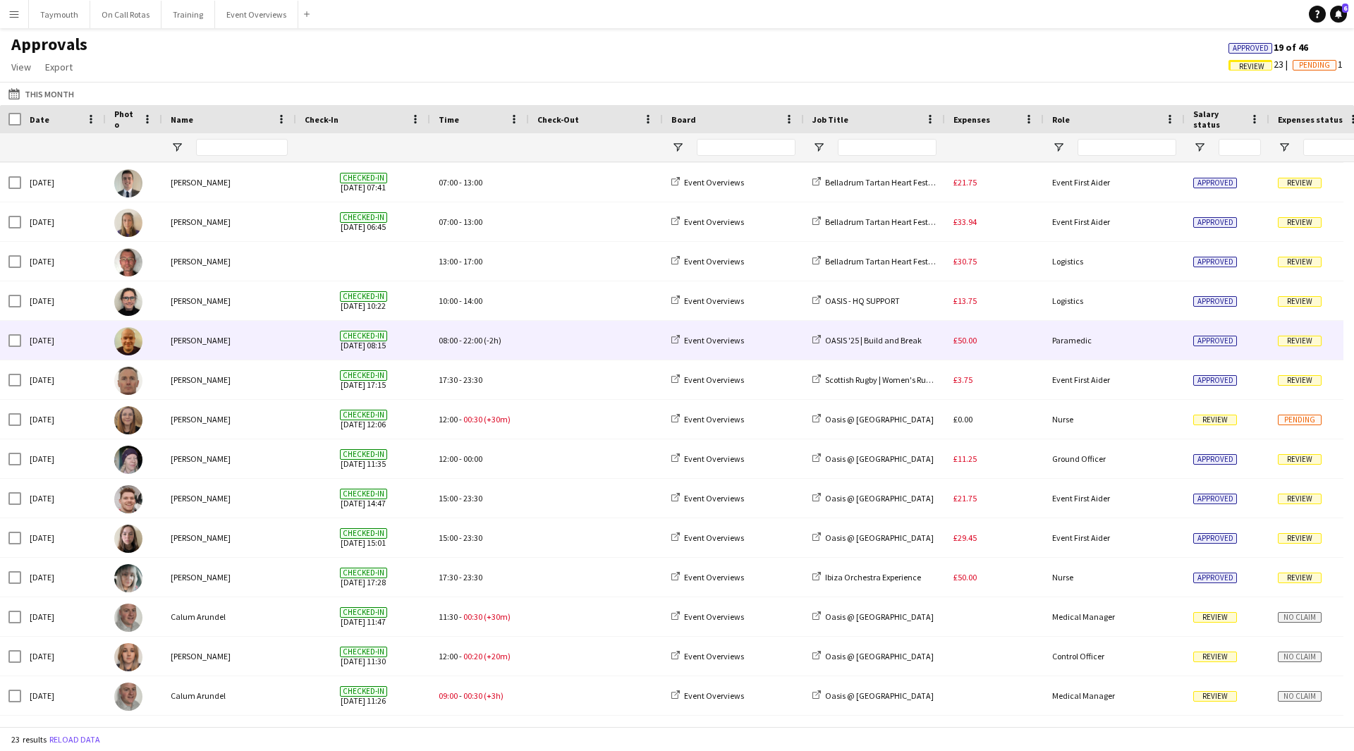
click at [569, 346] on span at bounding box center [596, 340] width 117 height 39
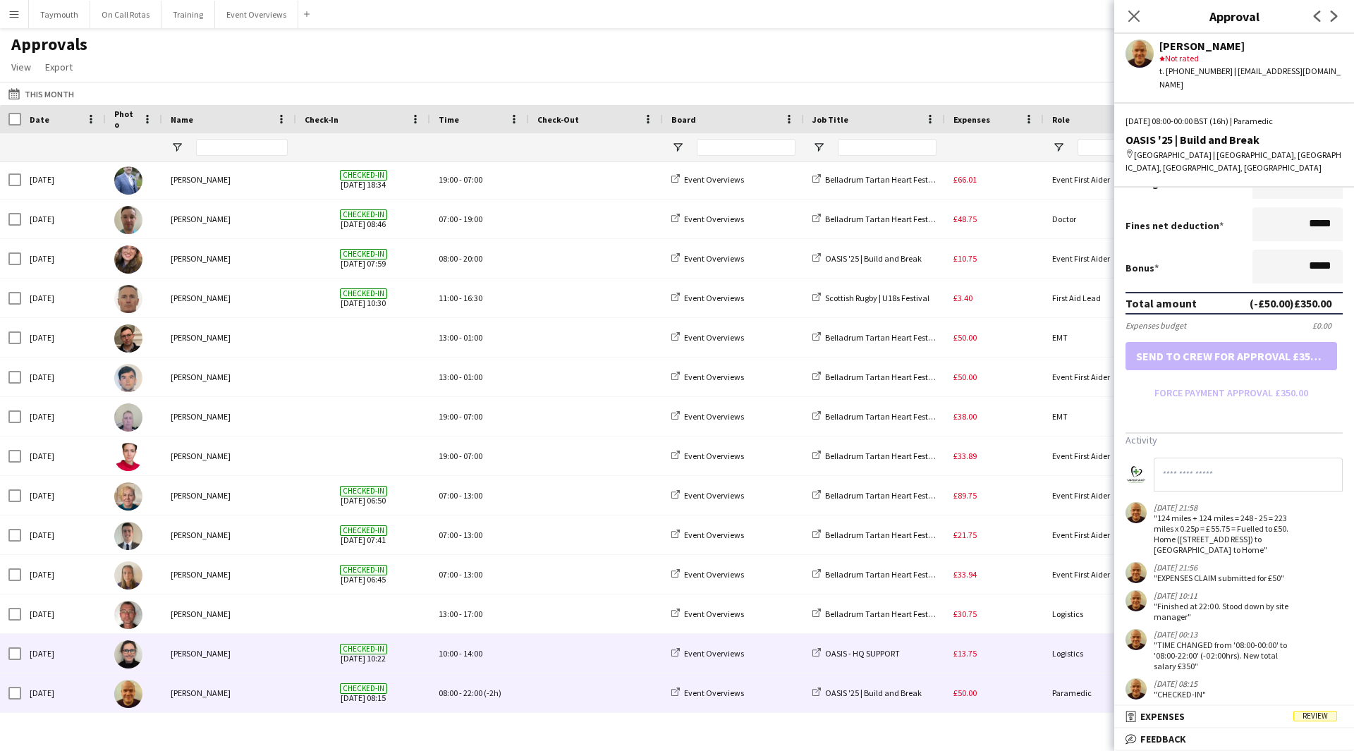
scroll to position [0, 0]
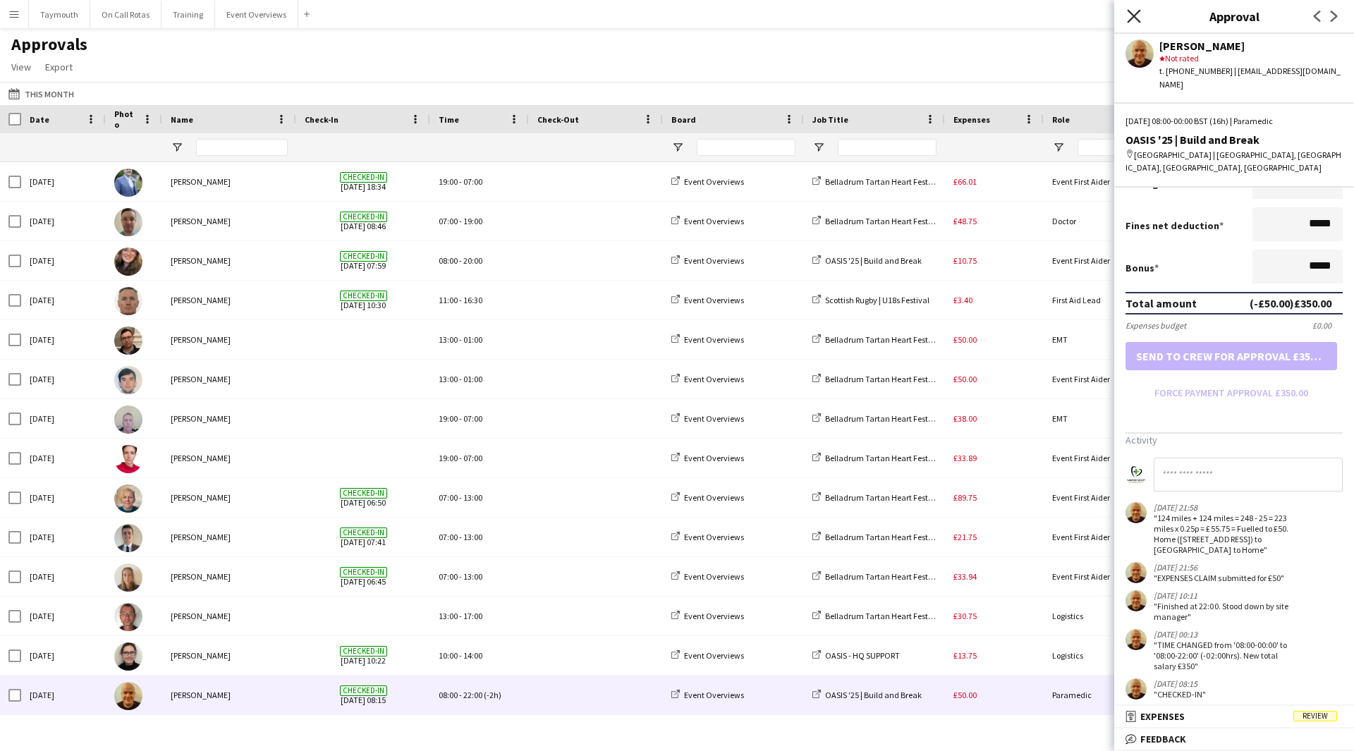
click at [1135, 18] on icon at bounding box center [1133, 15] width 13 height 13
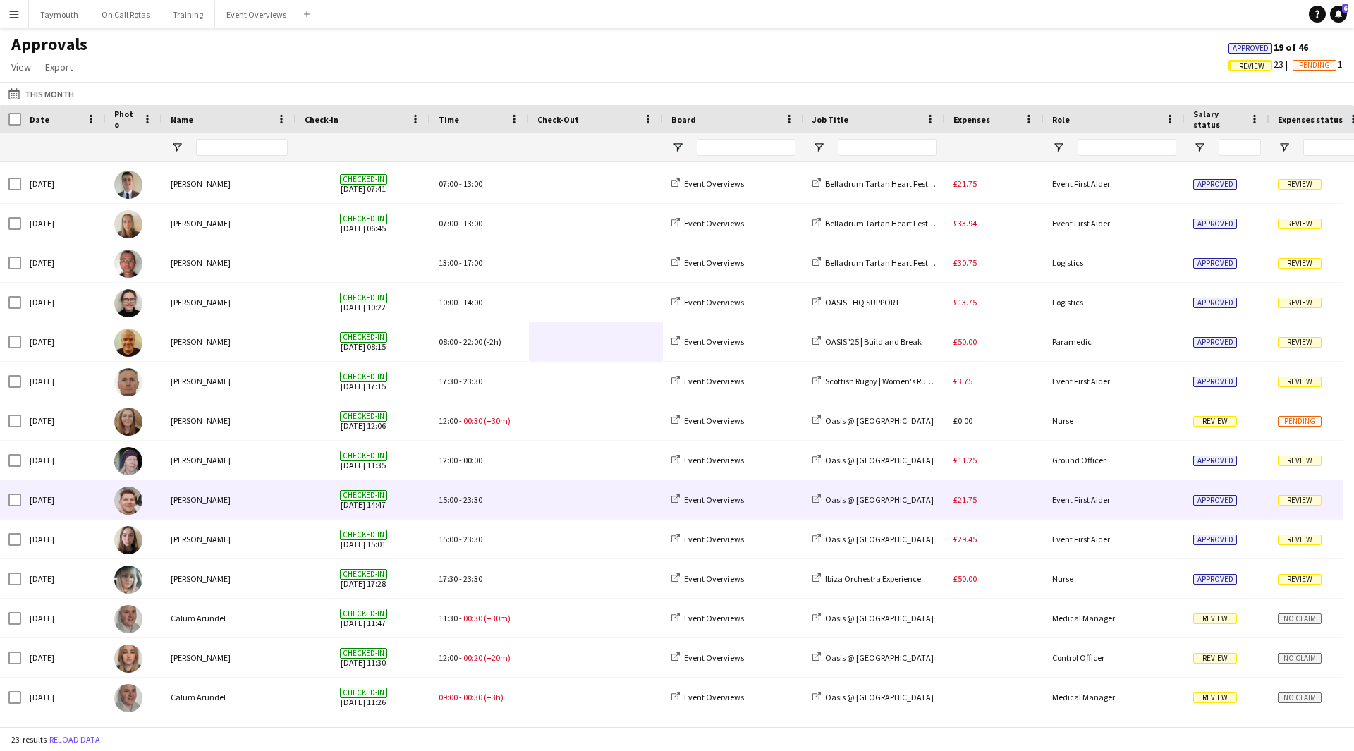
scroll to position [355, 0]
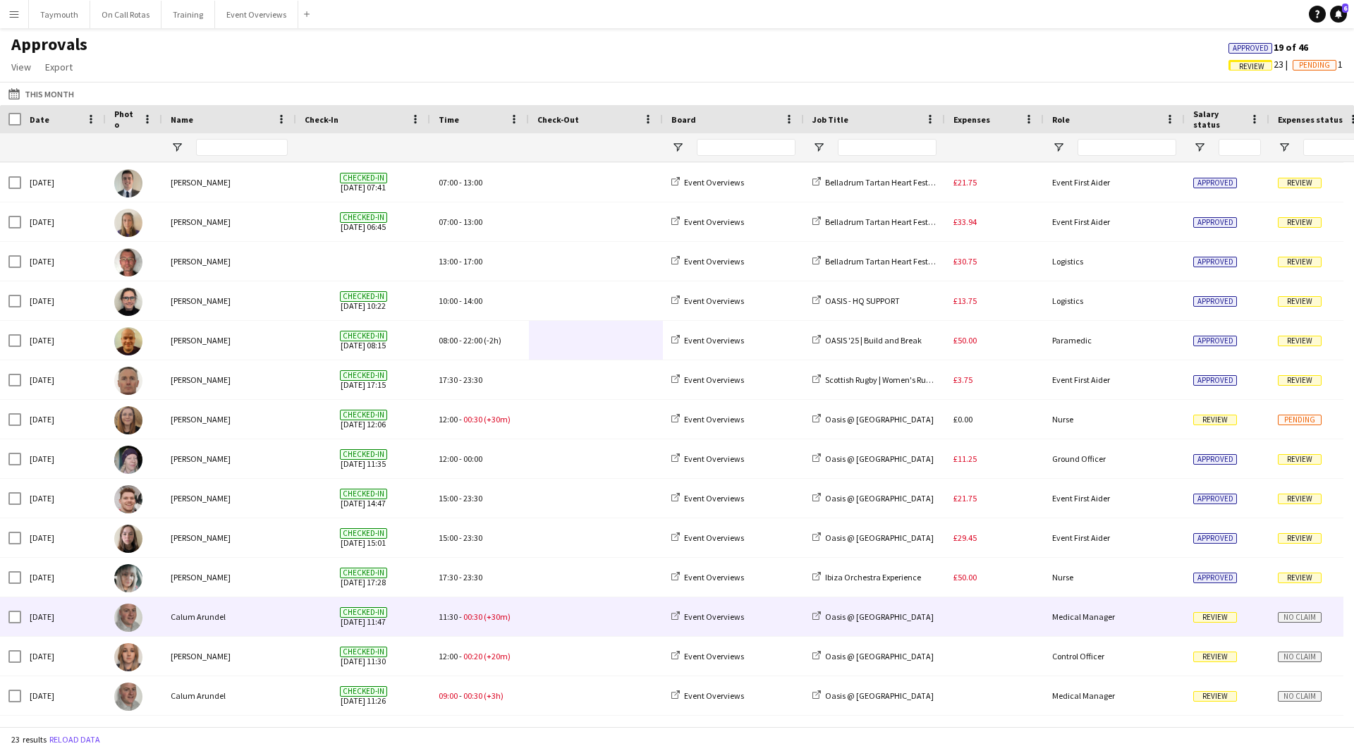
click at [554, 623] on span at bounding box center [596, 617] width 117 height 39
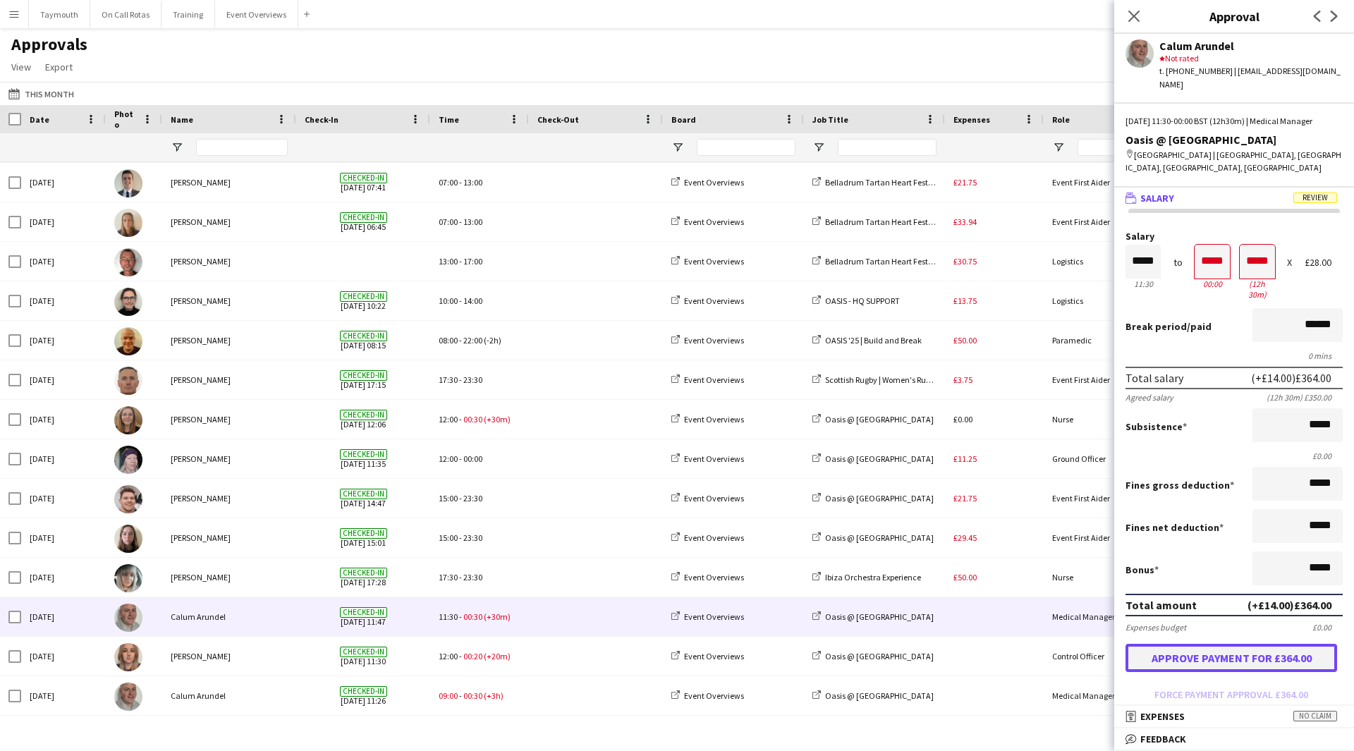
click at [1243, 654] on button "Approve payment for £364.00" at bounding box center [1232, 658] width 212 height 28
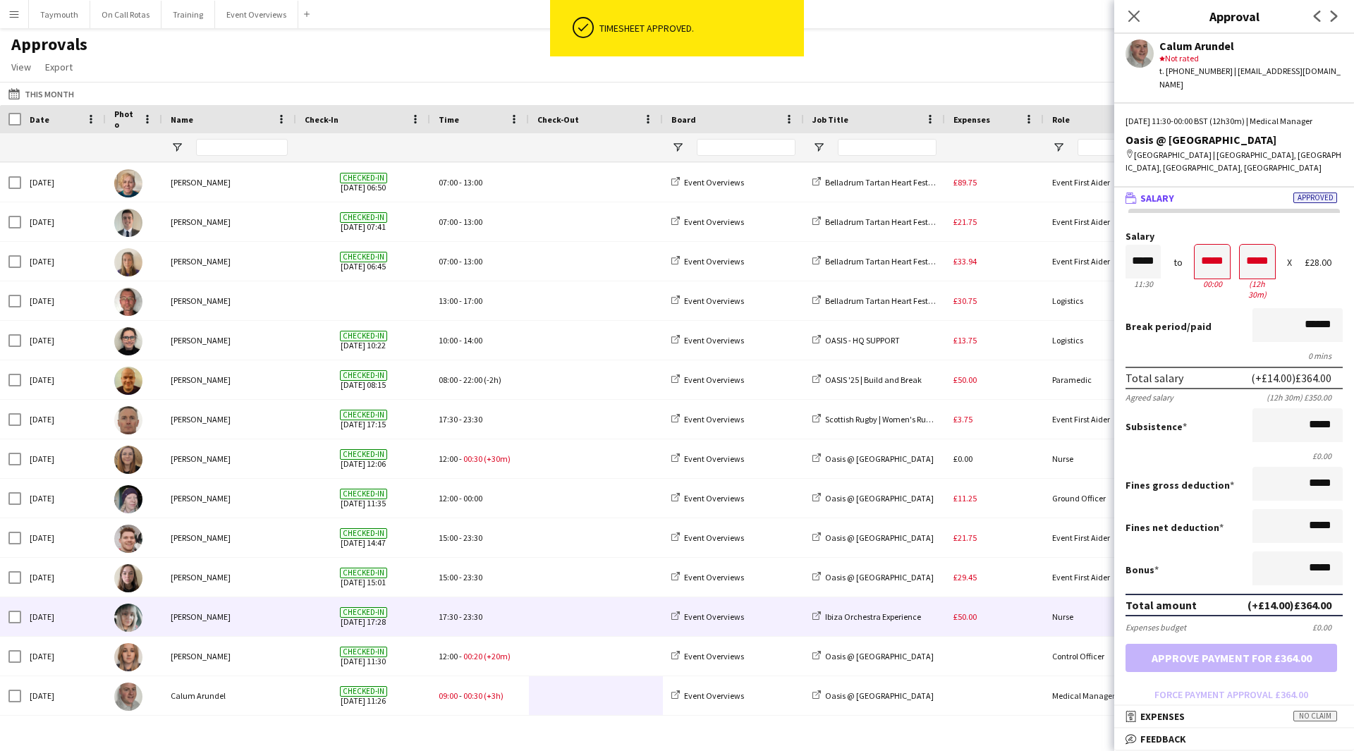
scroll to position [276, 0]
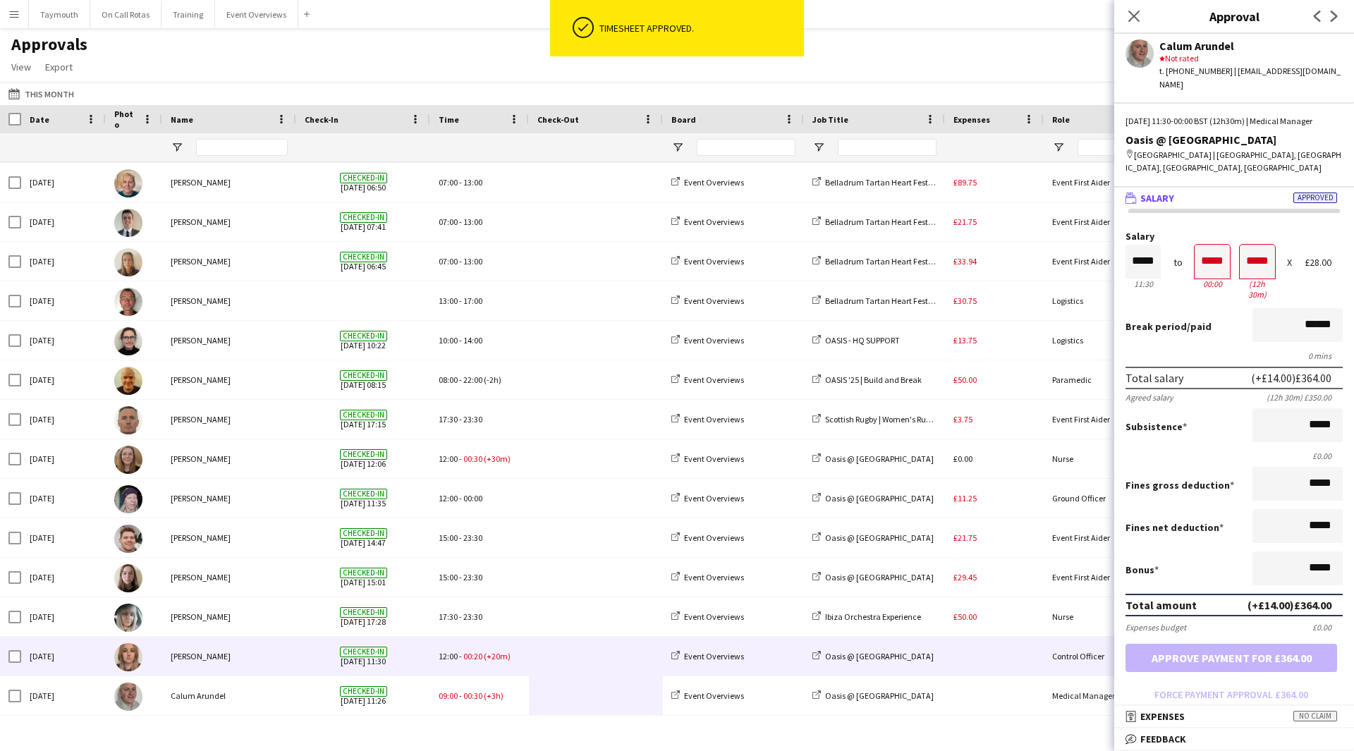
click at [574, 663] on span at bounding box center [596, 656] width 117 height 39
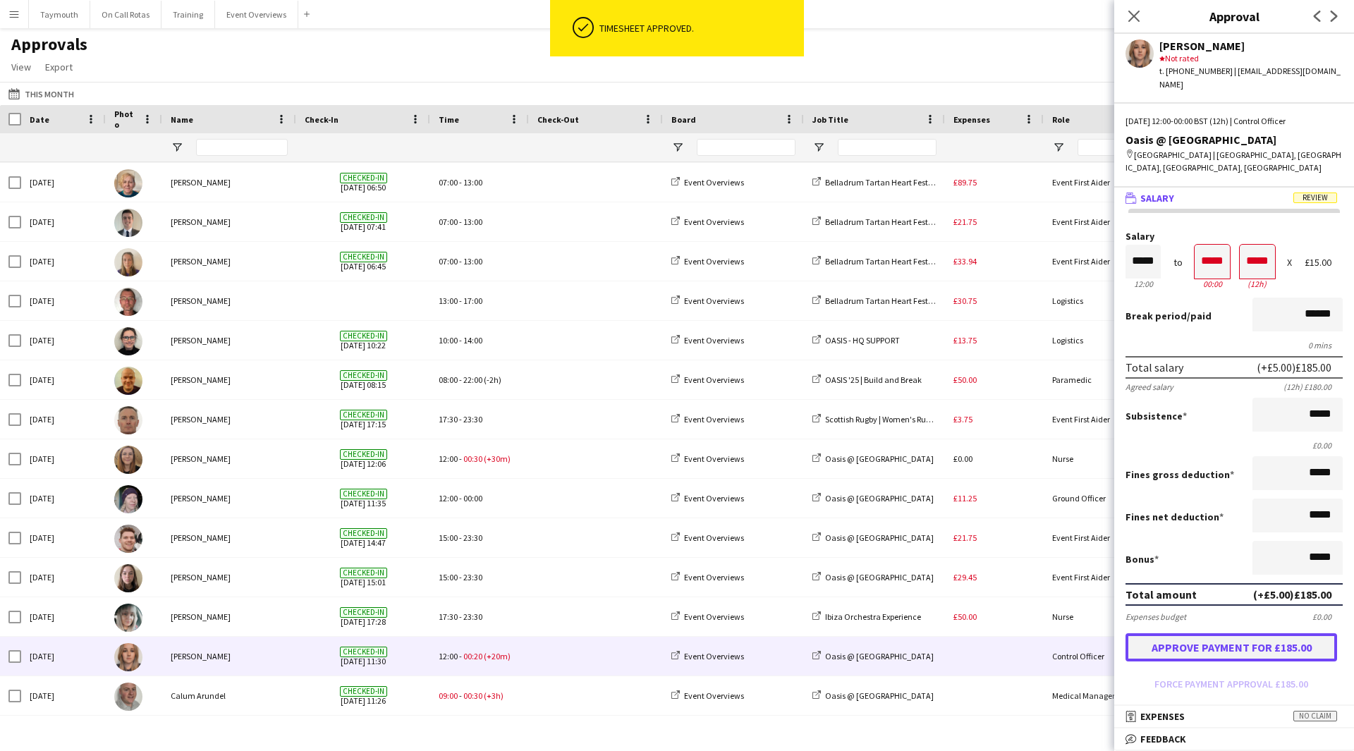
click at [1261, 638] on button "Approve payment for £185.00" at bounding box center [1232, 648] width 212 height 28
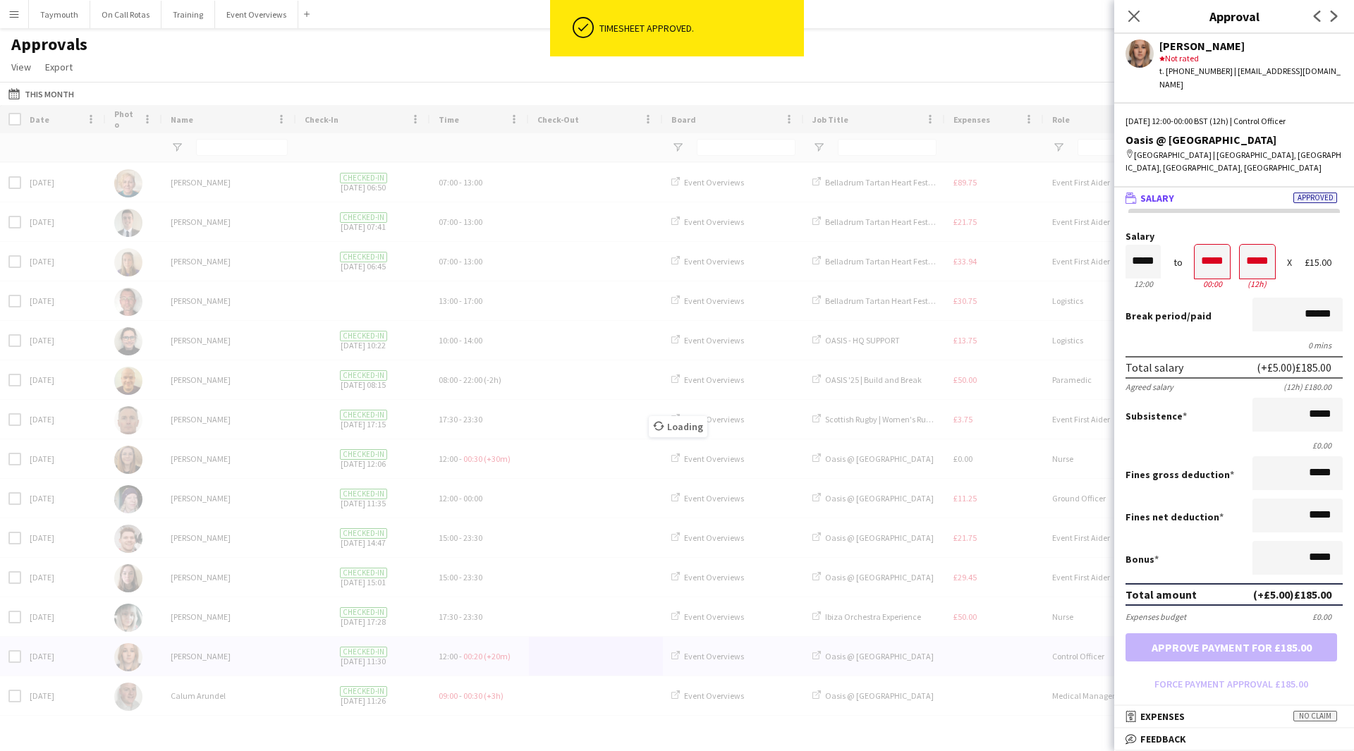
scroll to position [236, 0]
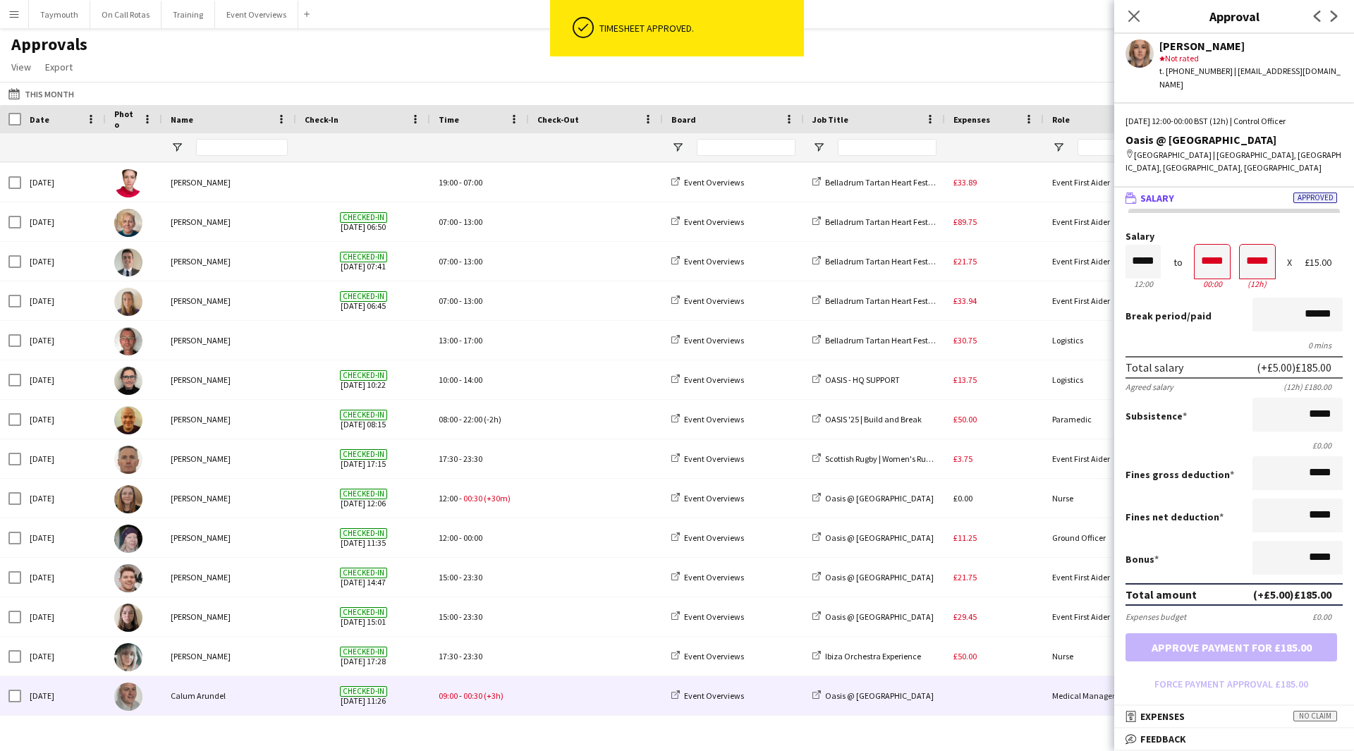
click at [567, 696] on span at bounding box center [596, 696] width 117 height 39
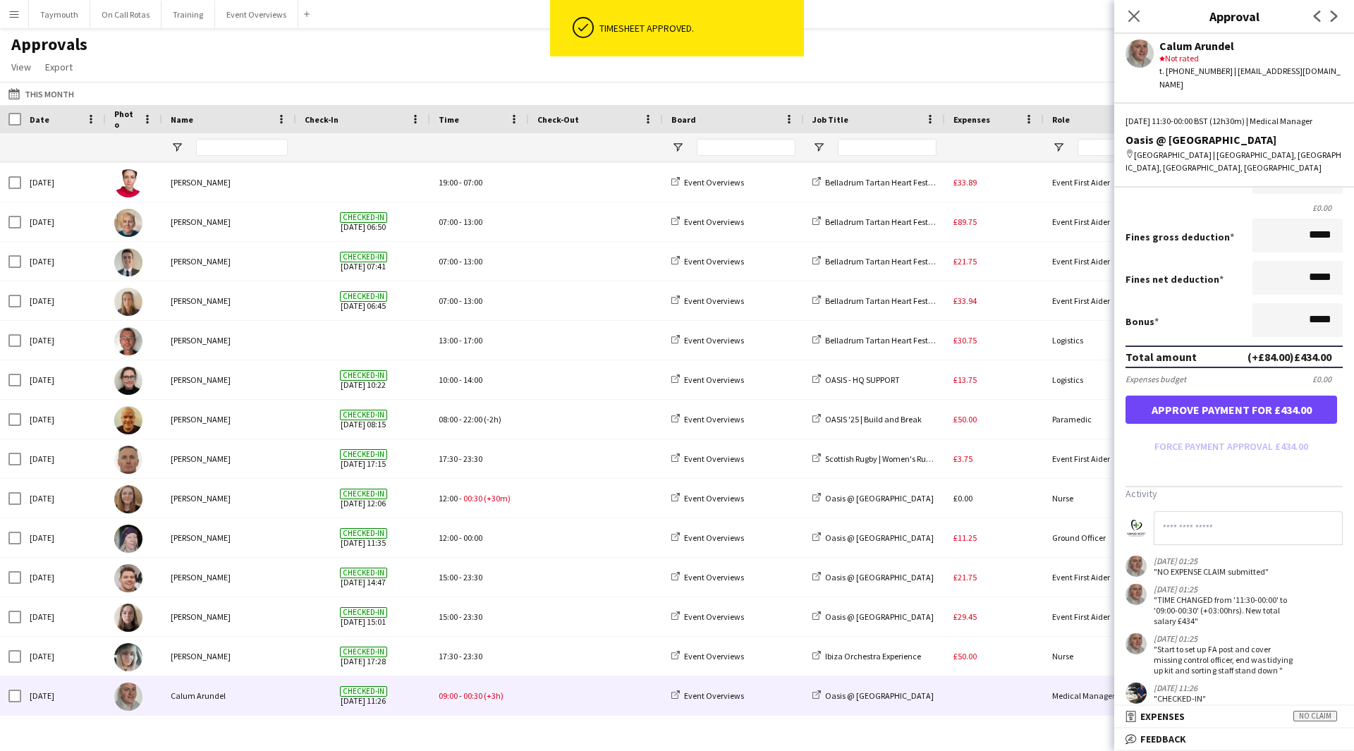
scroll to position [279, 0]
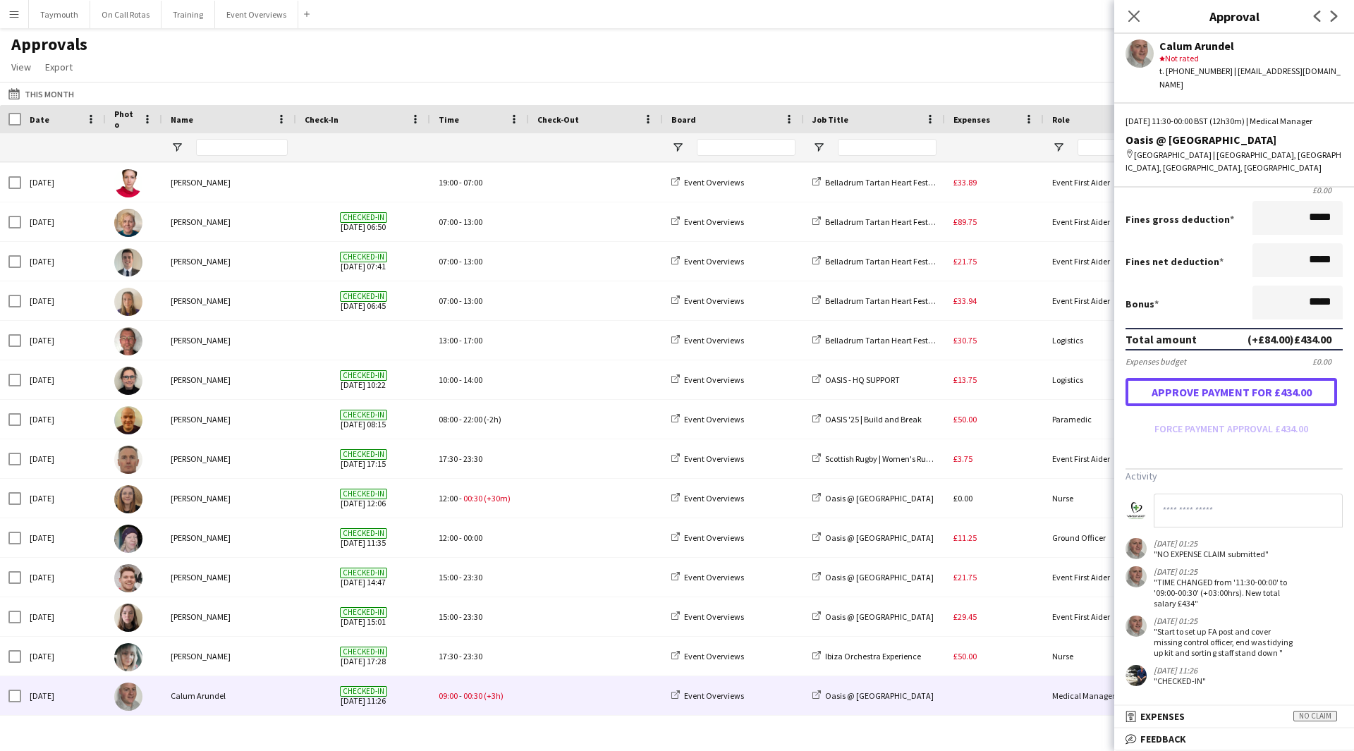
drag, startPoint x: 1261, startPoint y: 385, endPoint x: 1250, endPoint y: 399, distance: 17.1
click at [1261, 384] on button "Approve payment for £434.00" at bounding box center [1232, 392] width 212 height 28
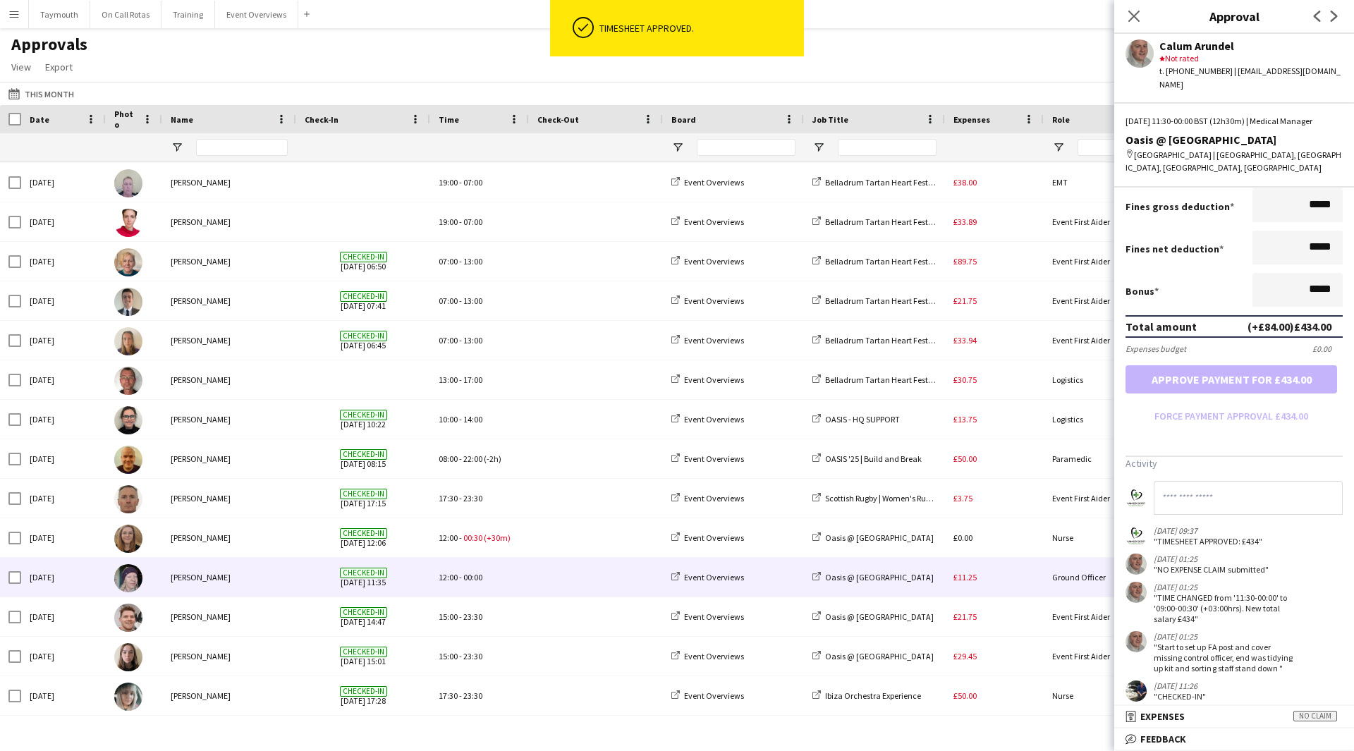
scroll to position [0, 0]
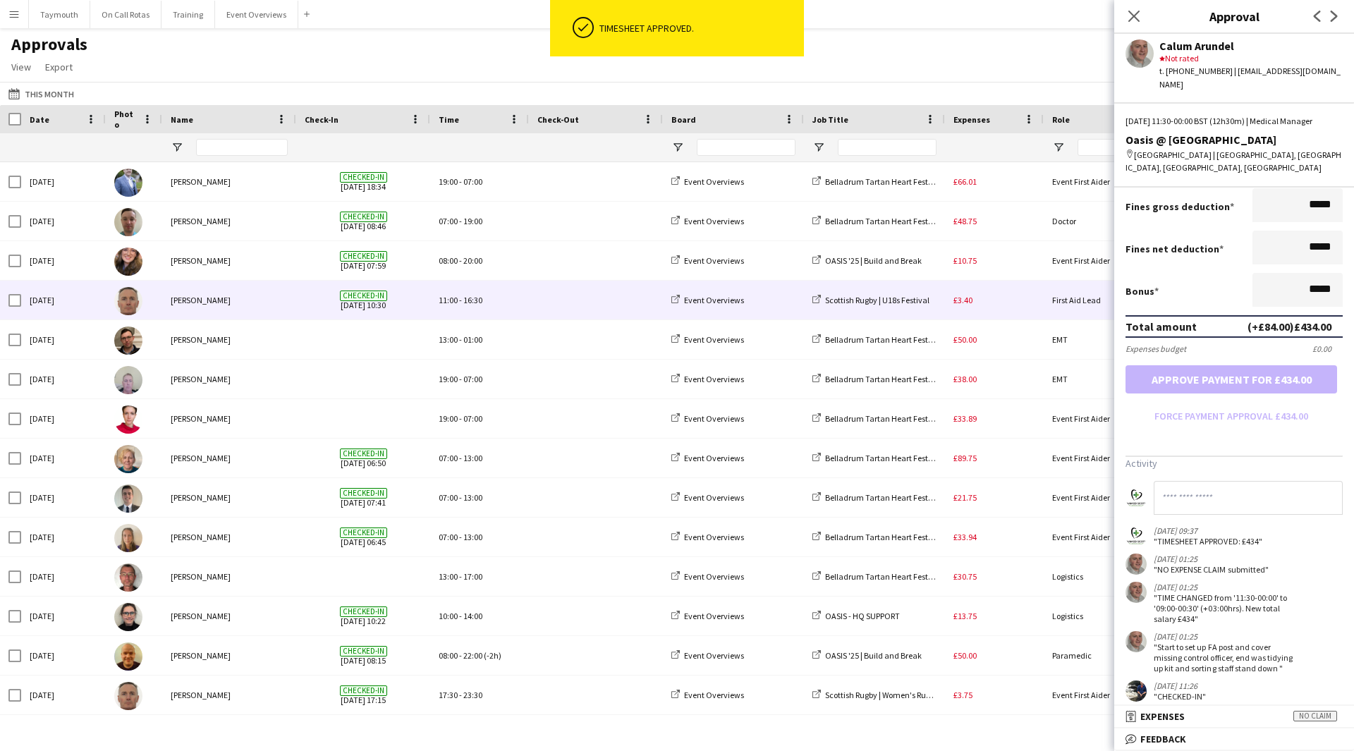
click at [992, 303] on div "£3.40" at bounding box center [994, 300] width 99 height 39
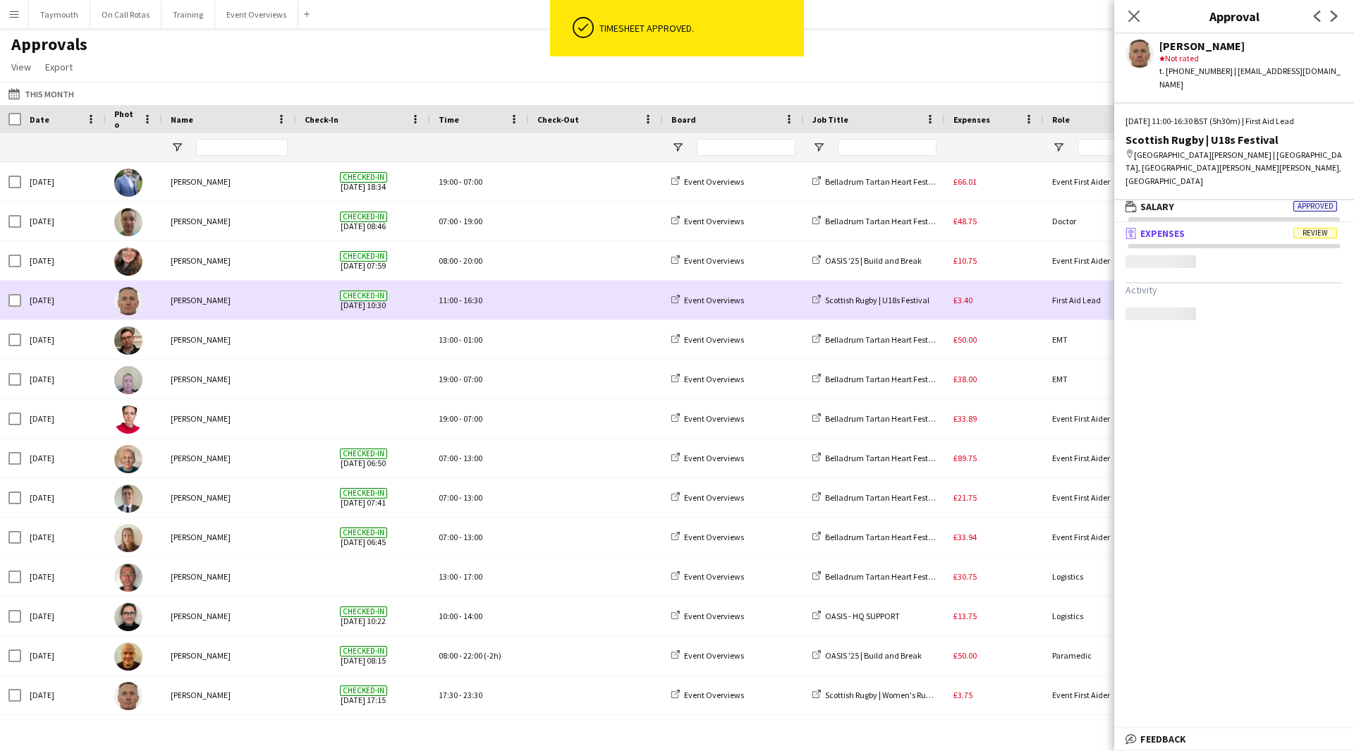
scroll to position [4, 0]
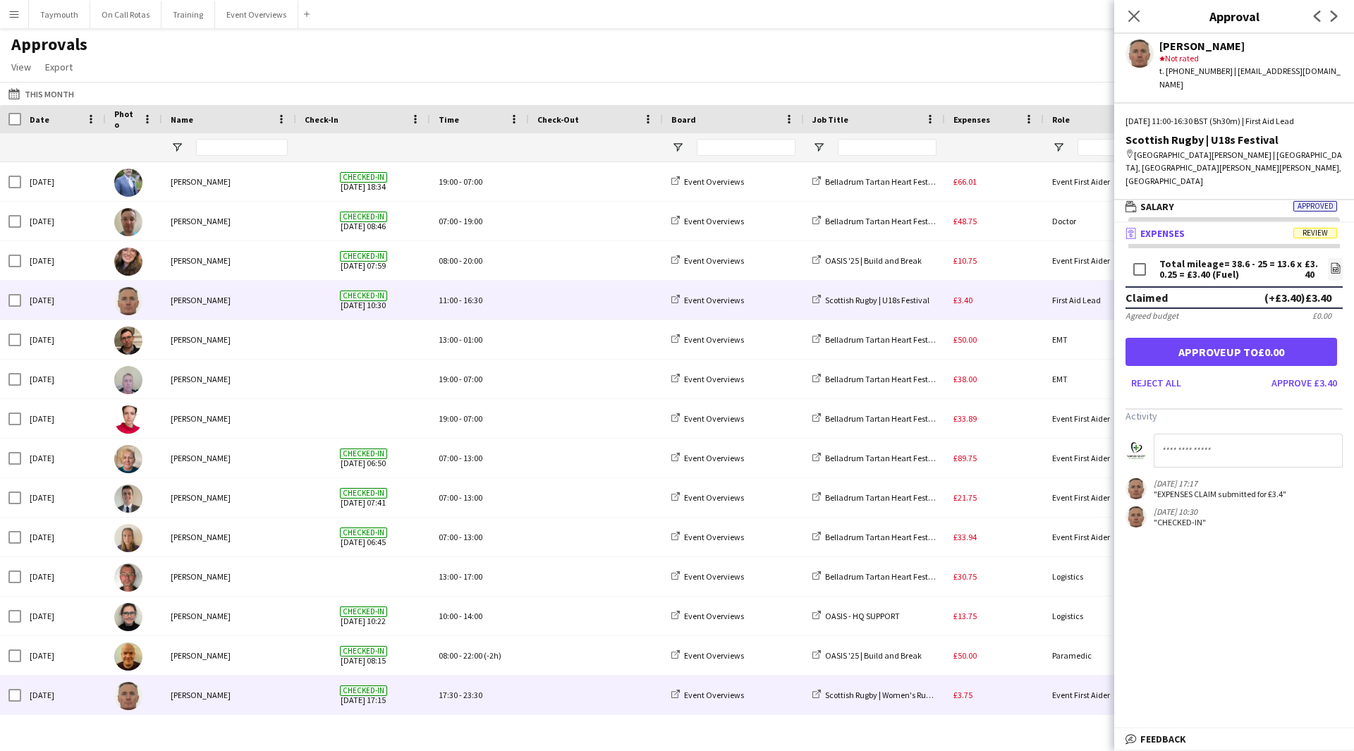
click at [985, 703] on div "£3.75" at bounding box center [994, 695] width 99 height 39
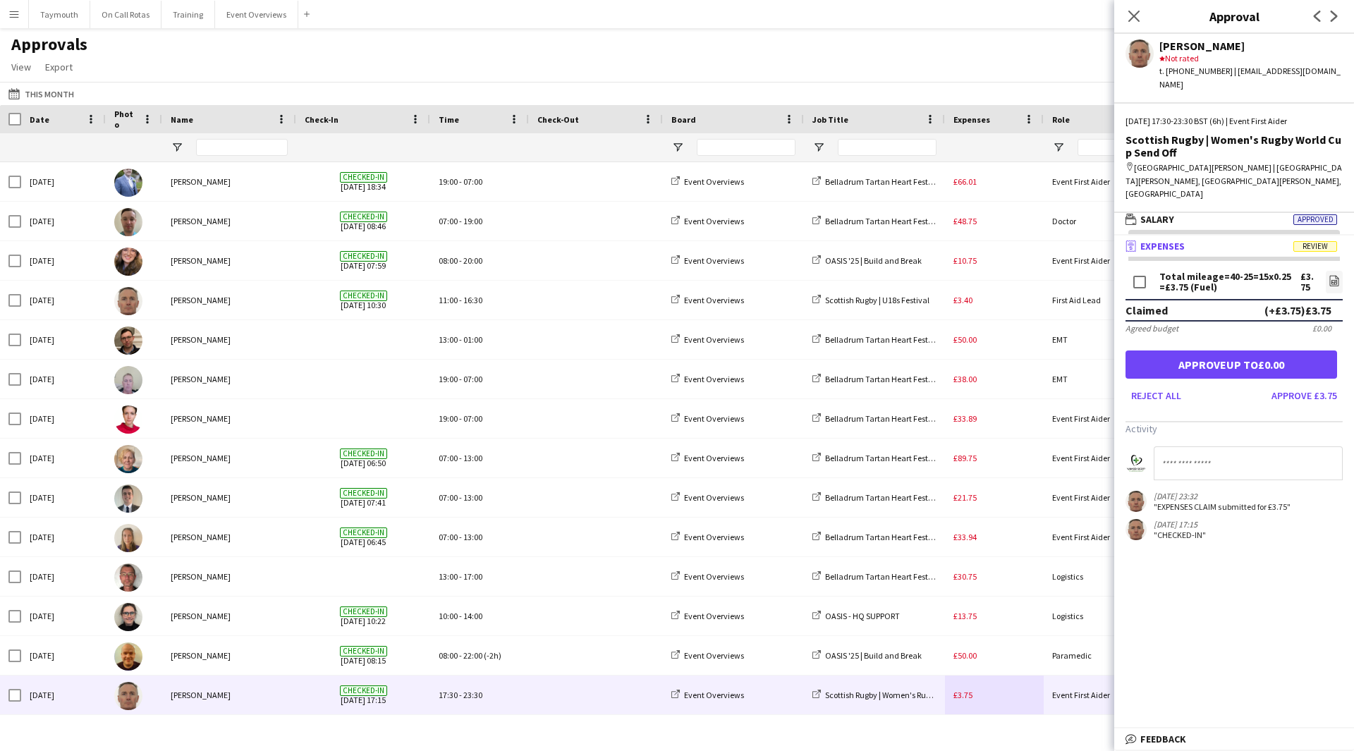
click at [23, 20] on button "Menu" at bounding box center [14, 14] width 28 height 28
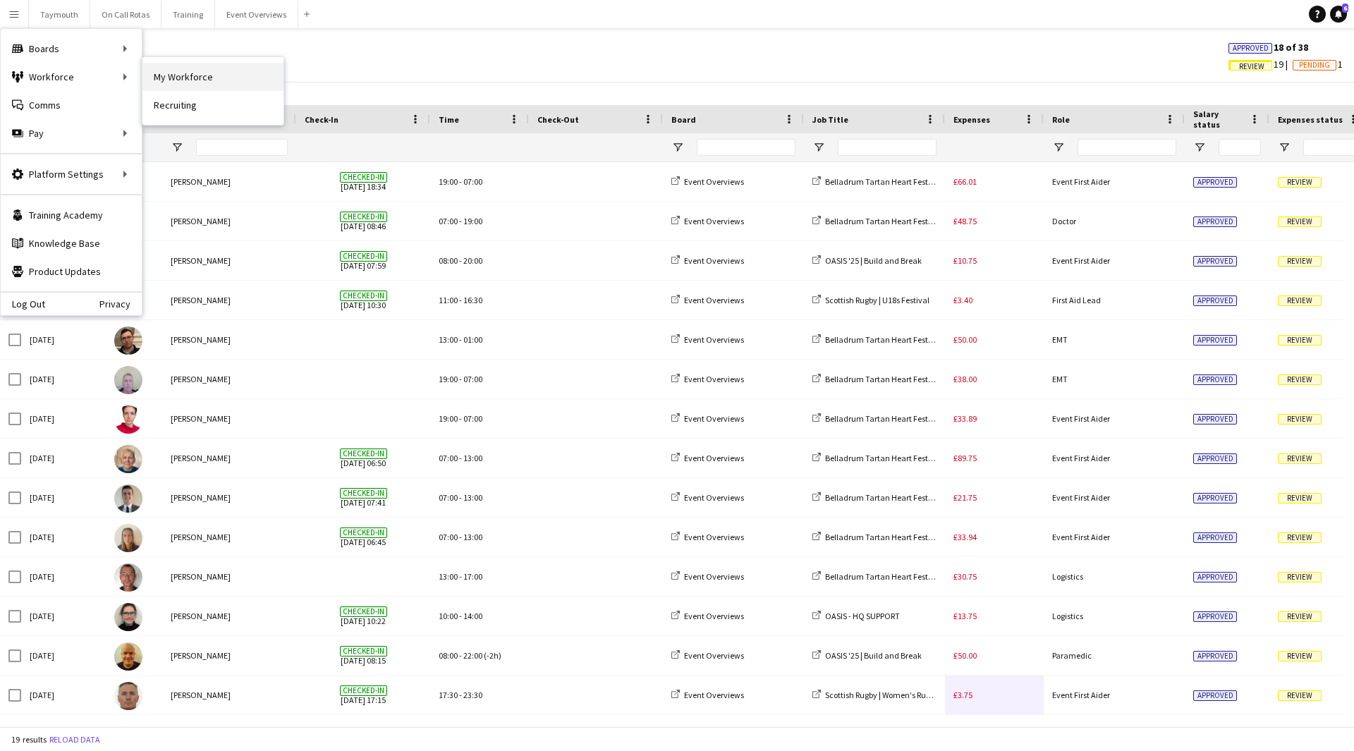
click at [193, 82] on link "My Workforce" at bounding box center [213, 77] width 141 height 28
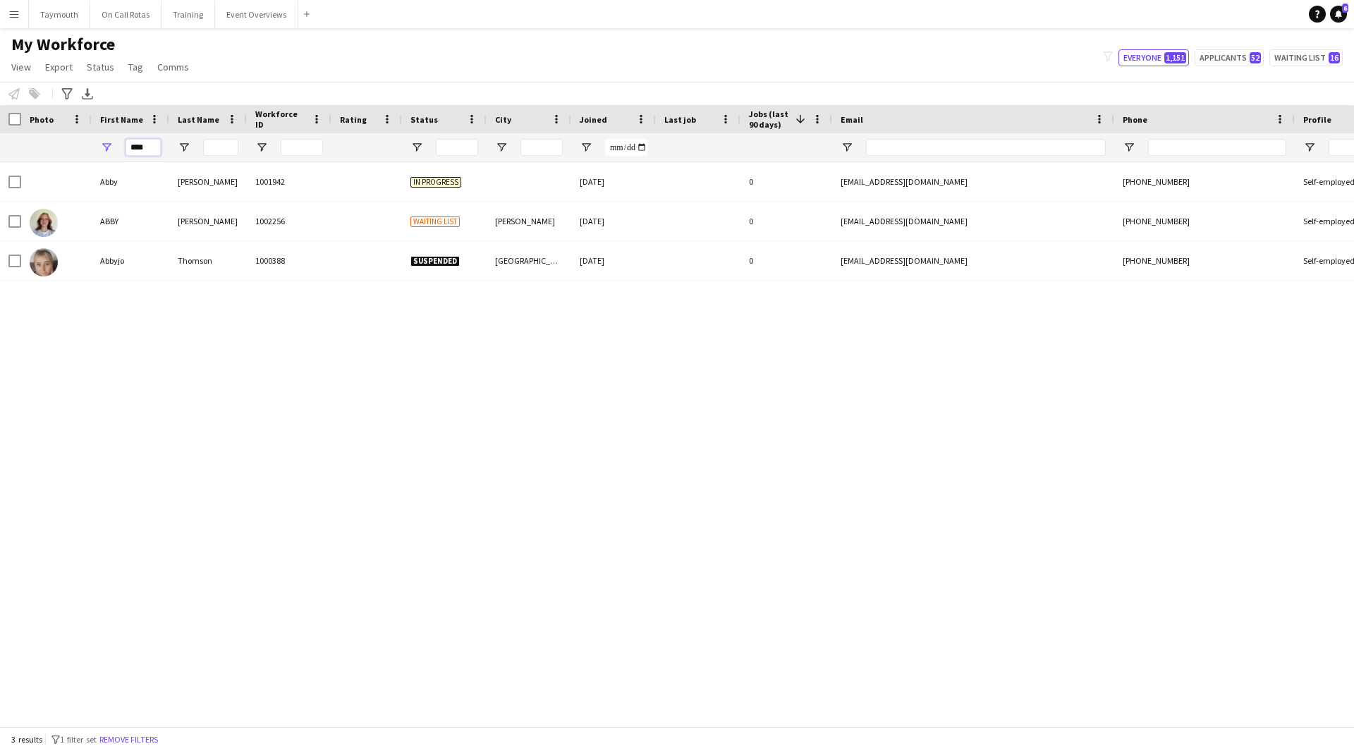
drag, startPoint x: 150, startPoint y: 144, endPoint x: -120, endPoint y: 145, distance: 270.2
click at [0, 145] on html "Menu Boards Boards Boards All jobs Status Workforce Workforce My Workforce Recr…" at bounding box center [677, 375] width 1354 height 751
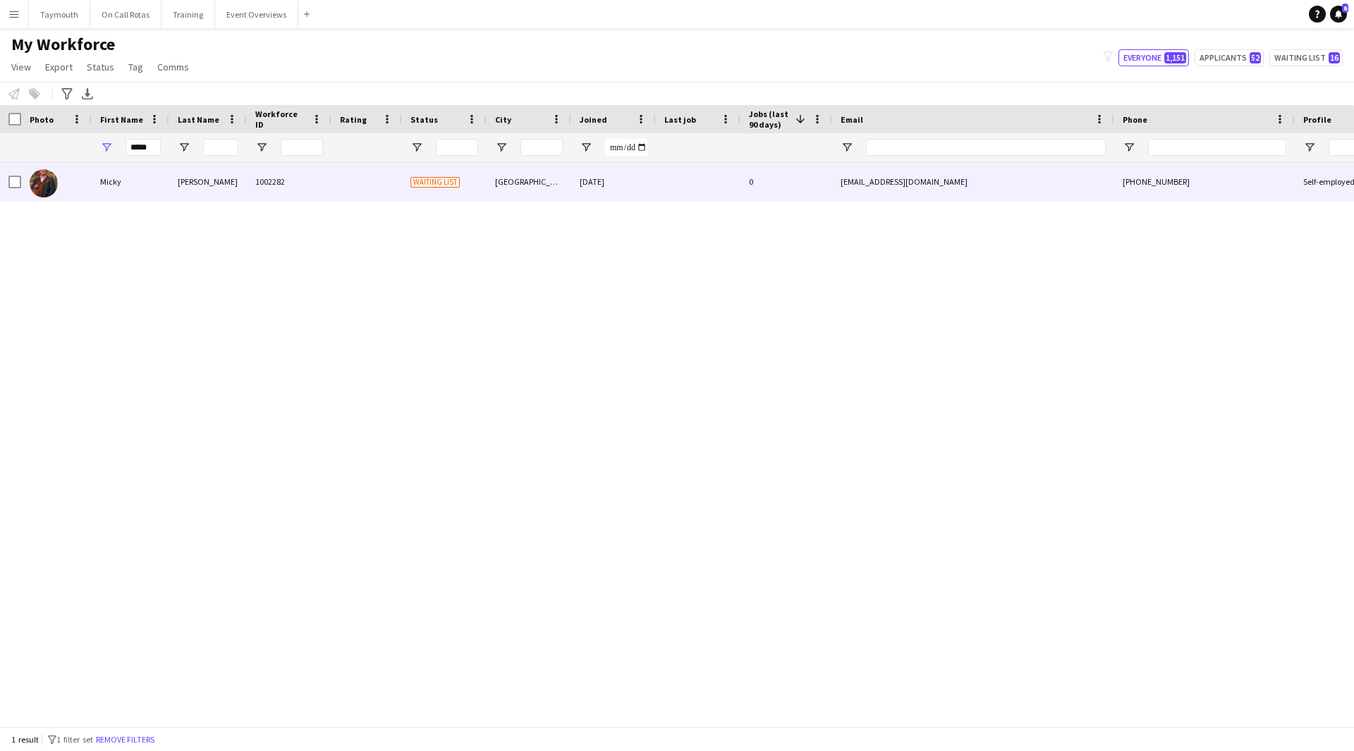
click at [227, 165] on div "Plummer" at bounding box center [208, 181] width 78 height 39
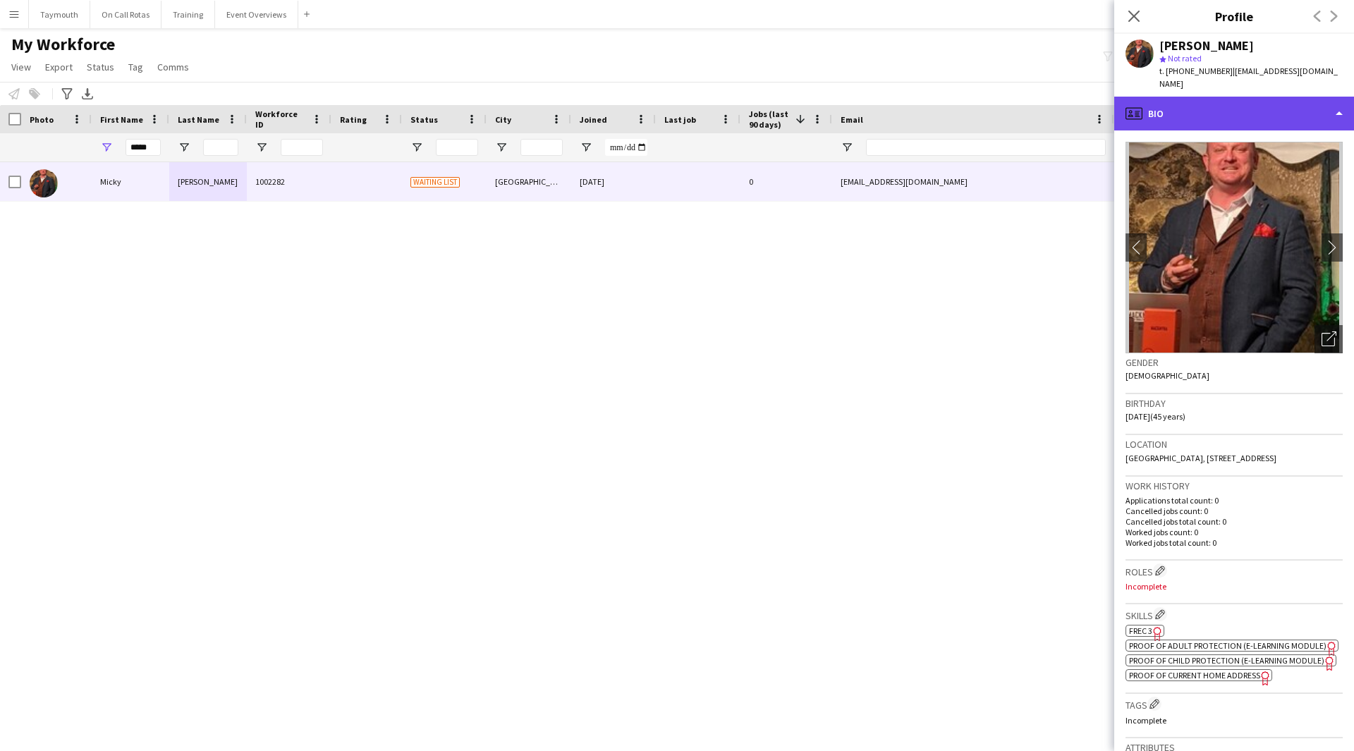
click at [1232, 102] on div "profile Bio" at bounding box center [1235, 114] width 240 height 34
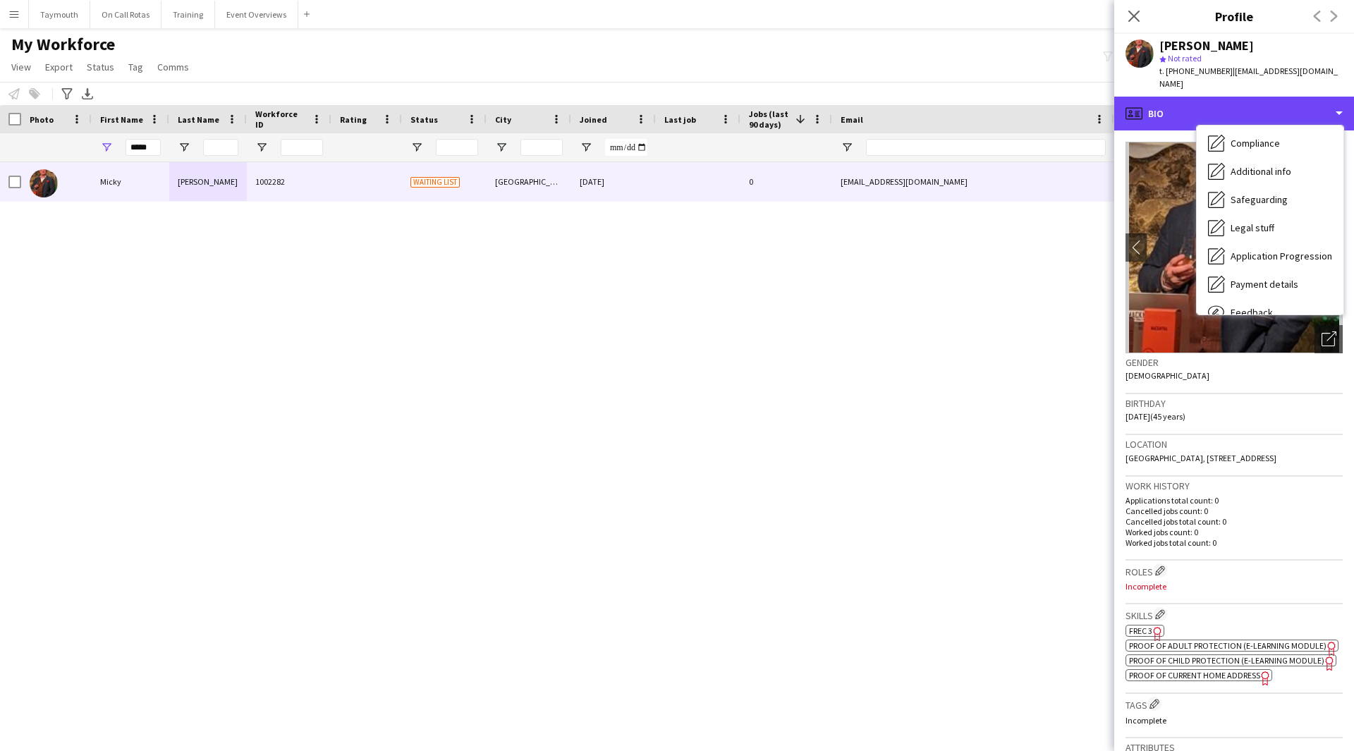
scroll to position [212, 0]
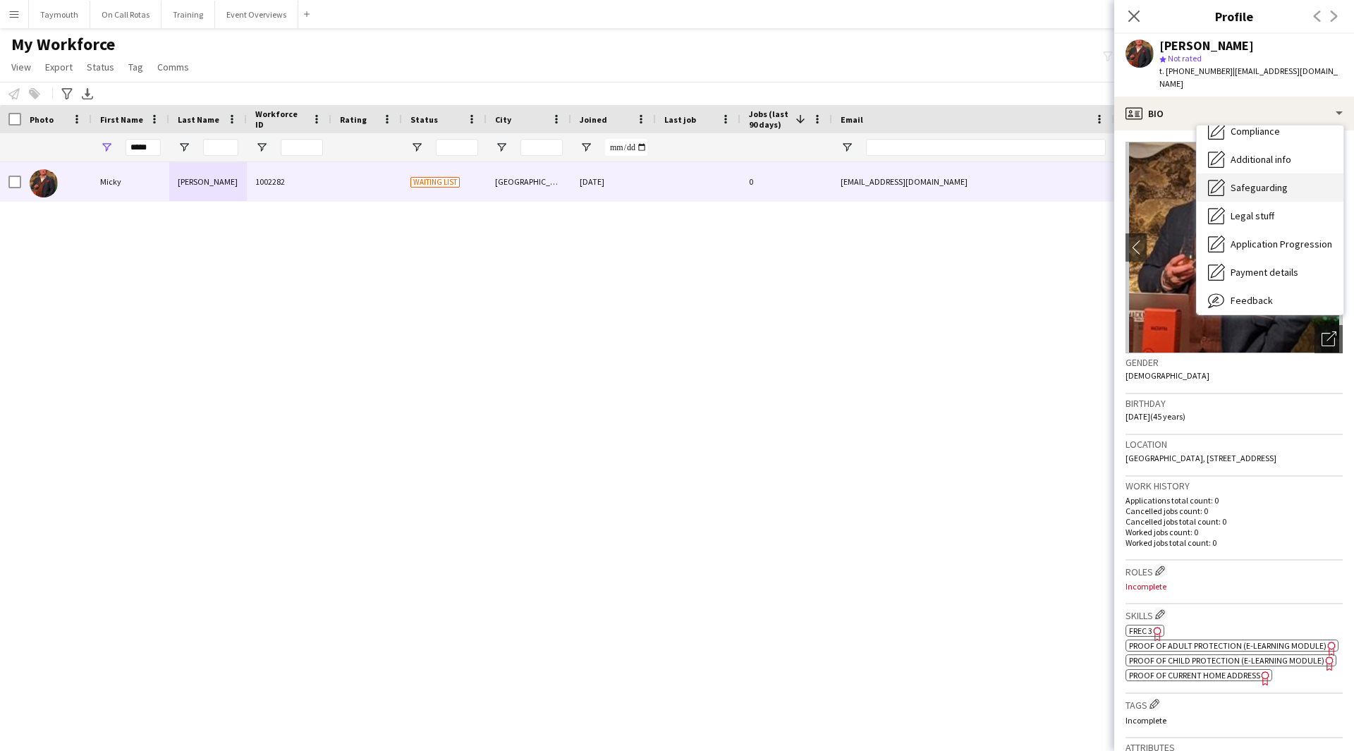
click at [1265, 181] on div "Safeguarding Safeguarding" at bounding box center [1270, 188] width 147 height 28
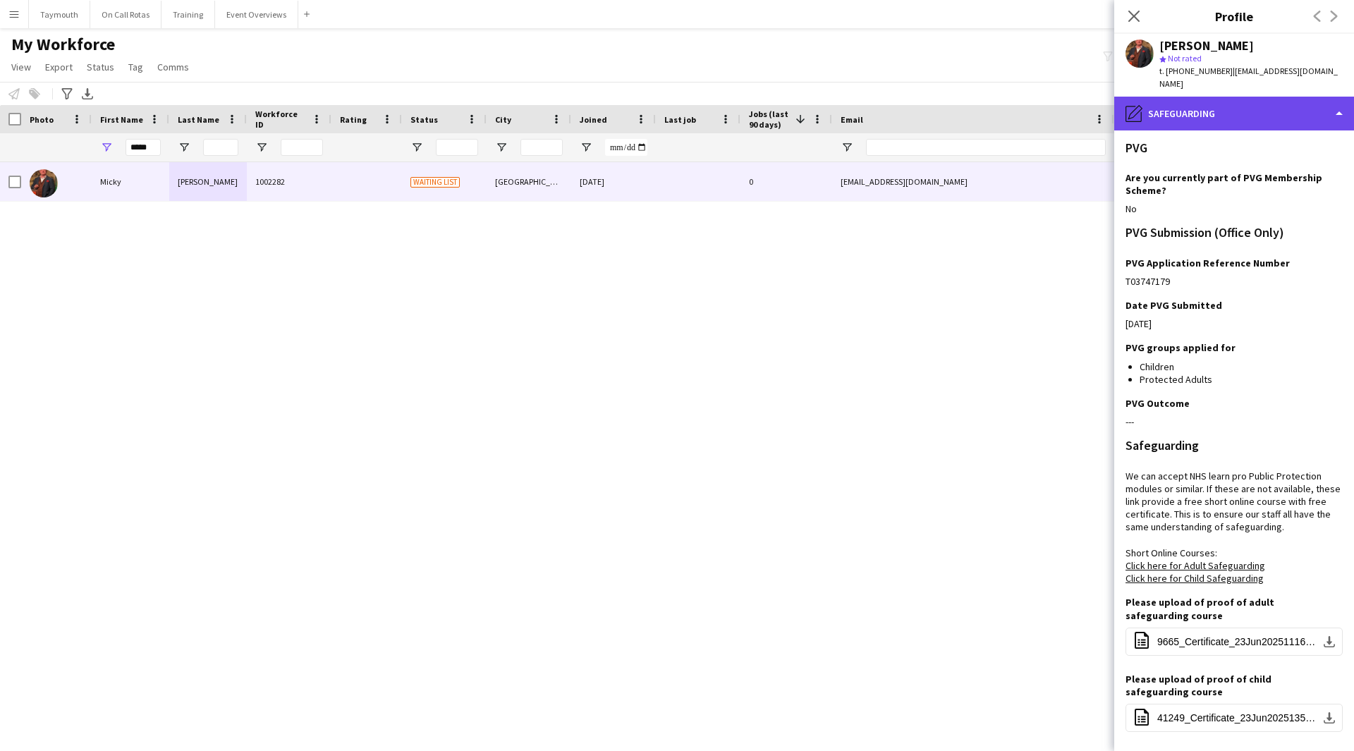
click at [1259, 97] on div "pencil4 Safeguarding" at bounding box center [1235, 114] width 240 height 34
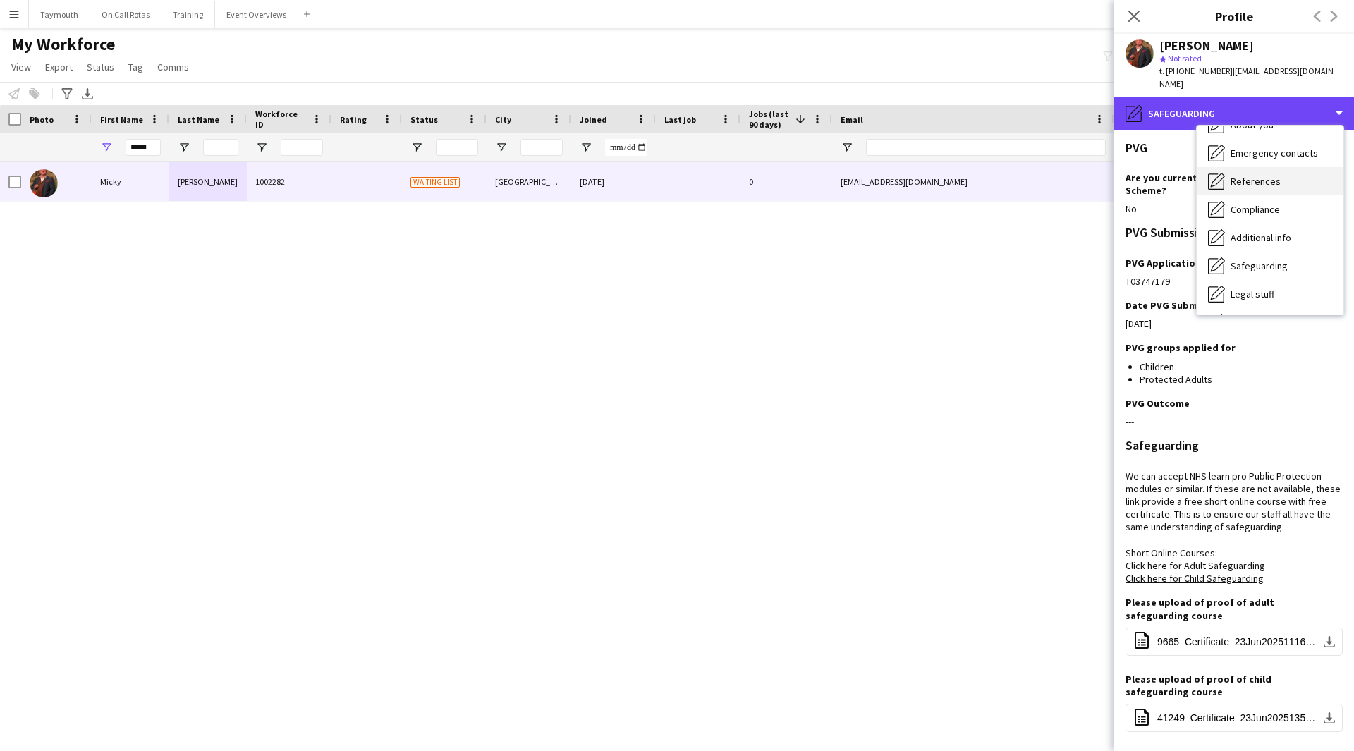
scroll to position [104, 0]
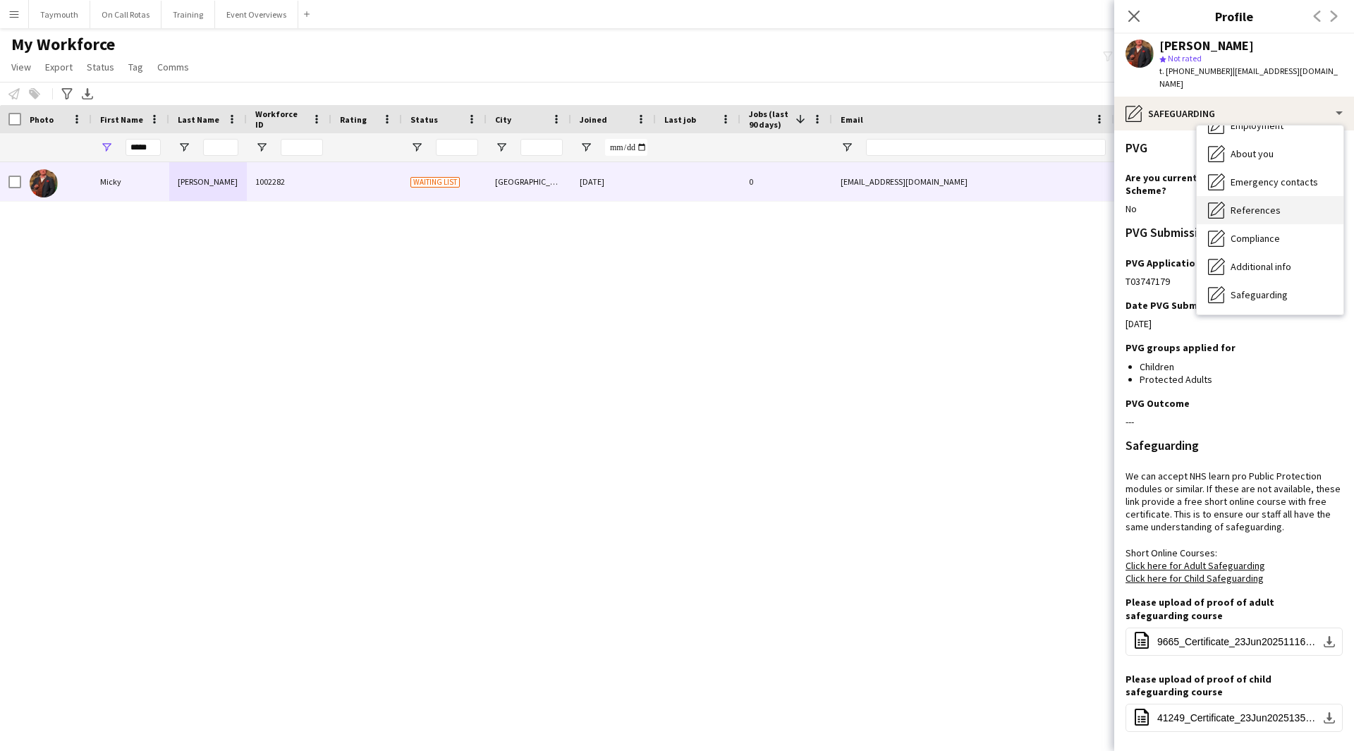
click at [1271, 204] on span "References" at bounding box center [1256, 210] width 50 height 13
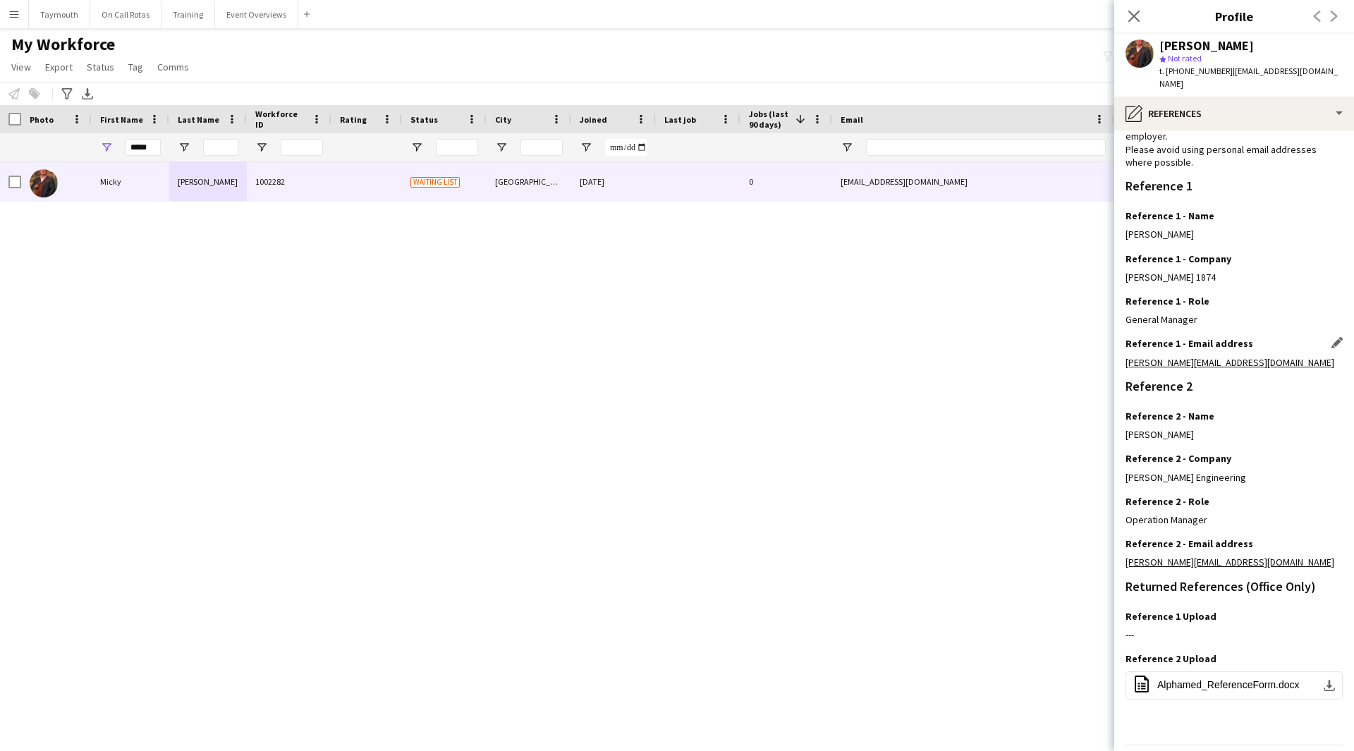
scroll to position [111, 0]
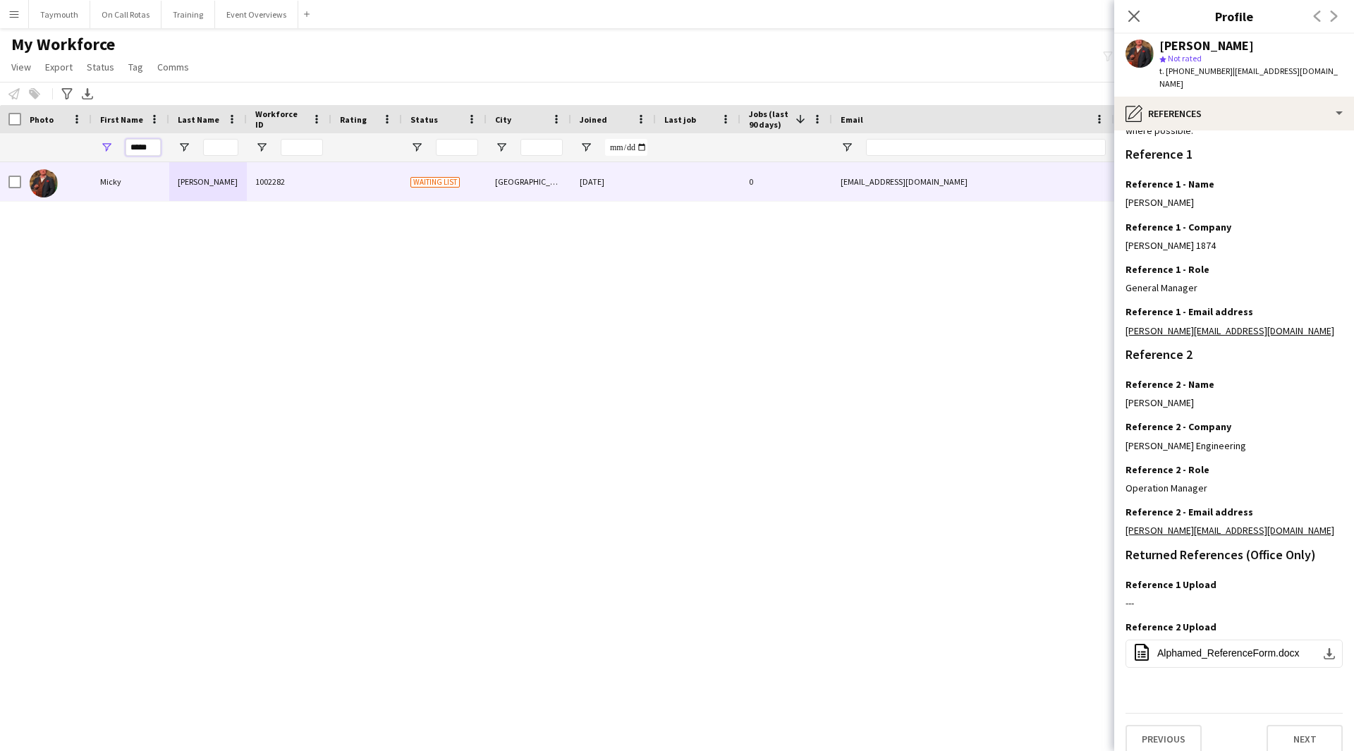
drag, startPoint x: 153, startPoint y: 146, endPoint x: -56, endPoint y: 135, distance: 209.8
click at [0, 135] on html "Menu Boards Boards Boards All jobs Status Workforce Workforce My Workforce Recr…" at bounding box center [677, 375] width 1354 height 751
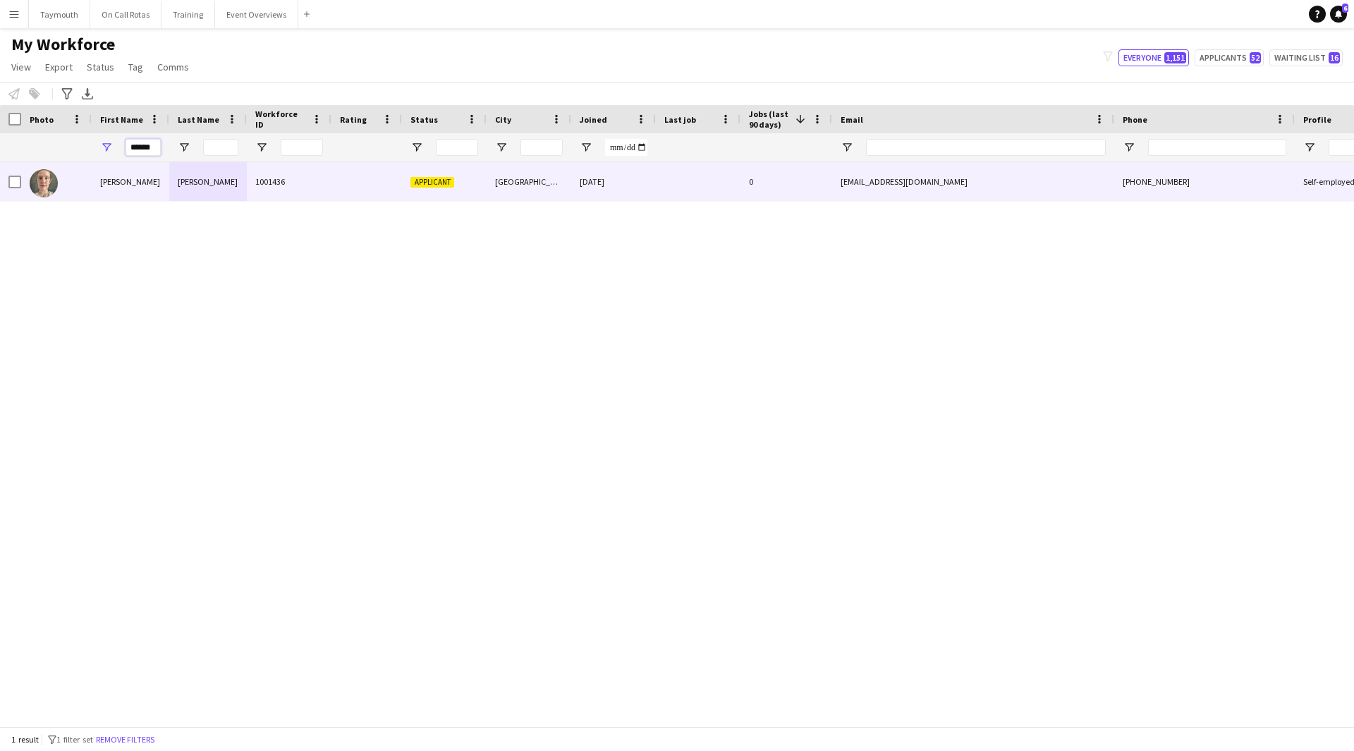
type input "******"
click at [408, 195] on div "Applicant" at bounding box center [444, 181] width 85 height 39
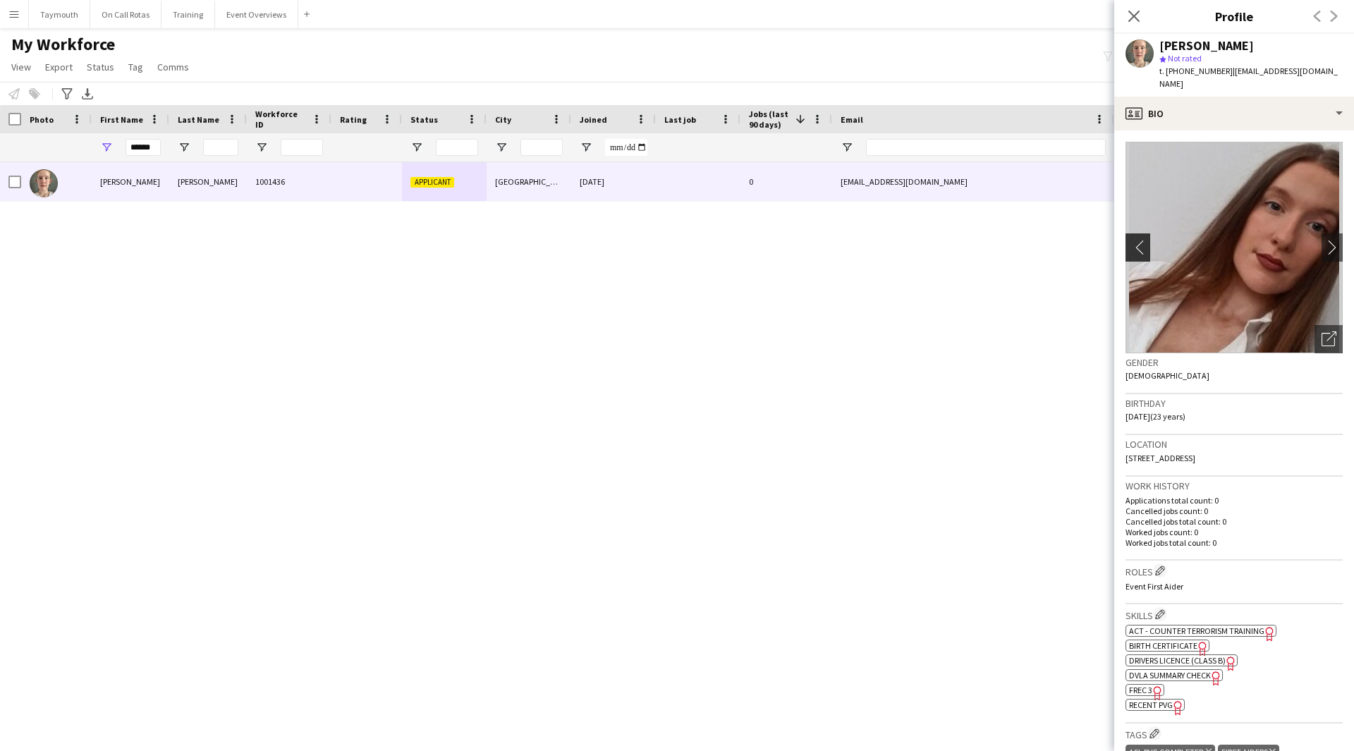
click at [1141, 240] on app-icon "chevron-left" at bounding box center [1137, 247] width 22 height 15
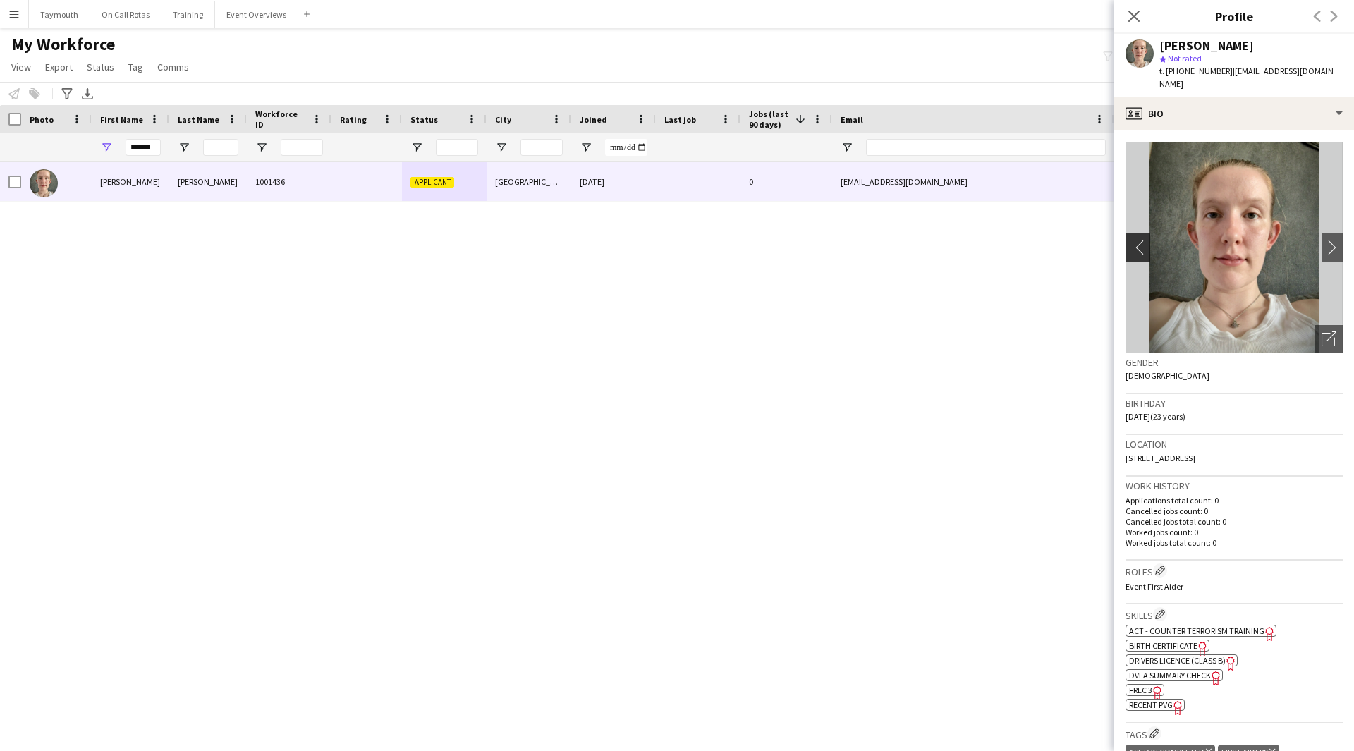
click at [1141, 240] on app-icon "chevron-left" at bounding box center [1137, 247] width 22 height 15
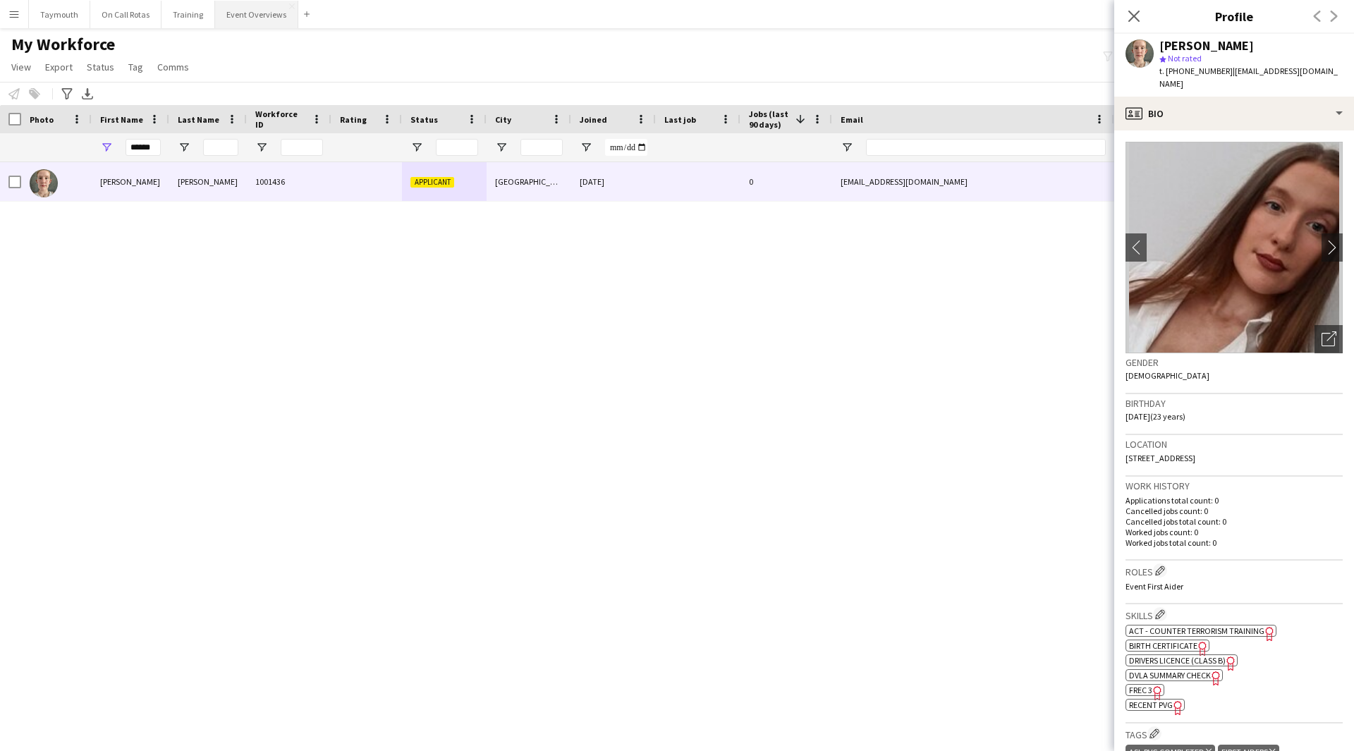
click at [238, 16] on button "Event Overviews Close" at bounding box center [256, 15] width 83 height 28
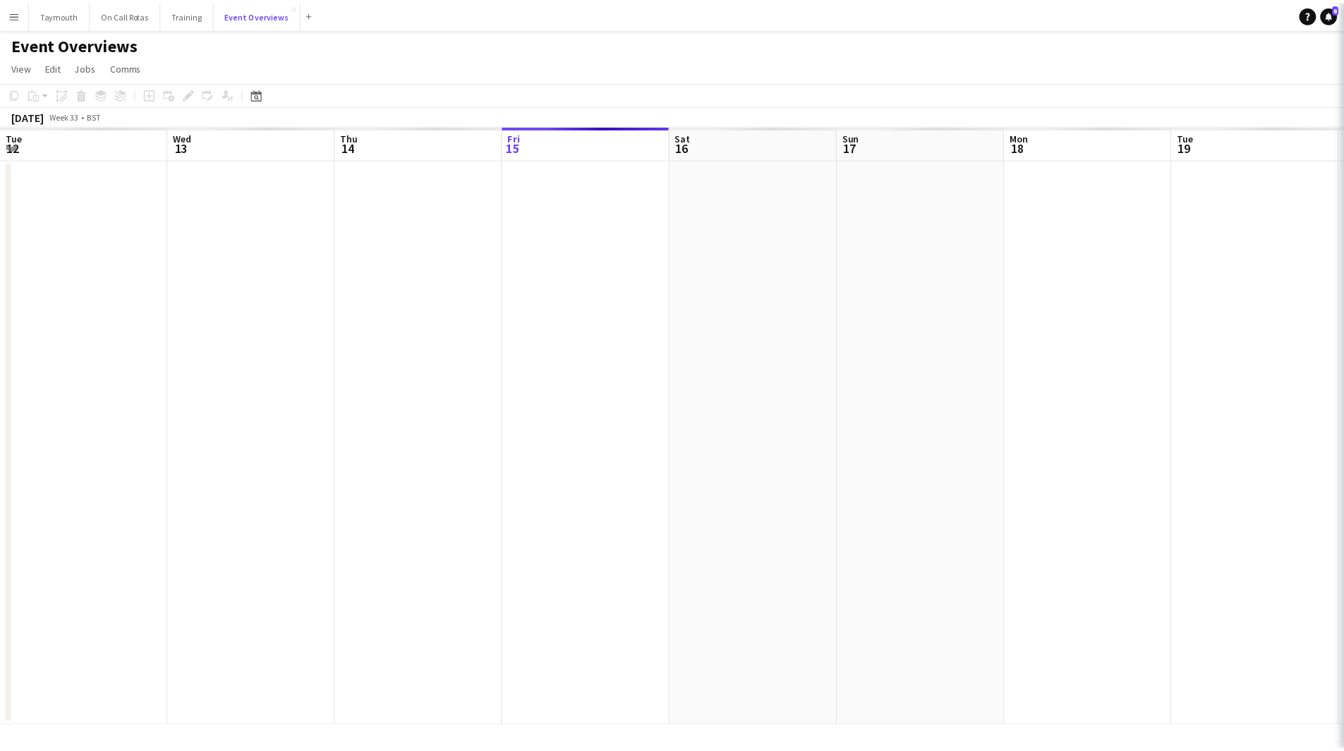
scroll to position [0, 337]
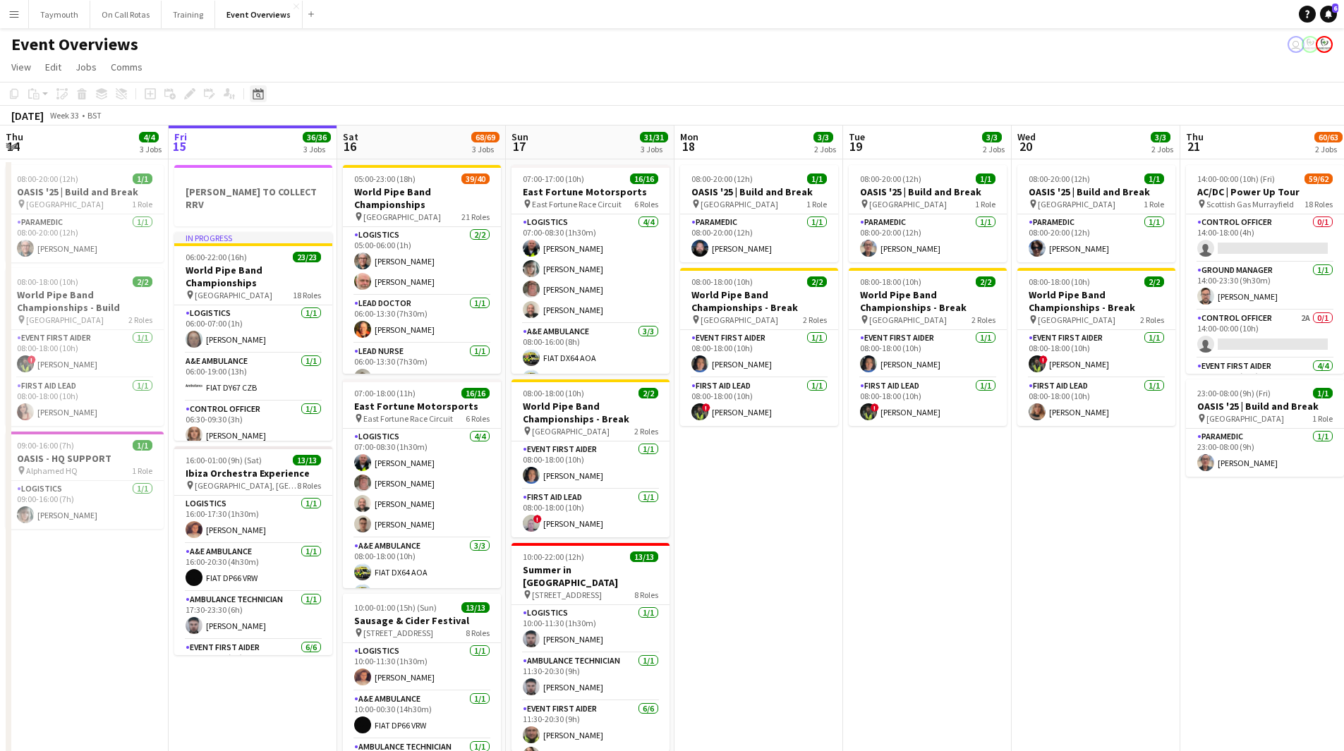
click at [256, 93] on icon "Date picker" at bounding box center [258, 93] width 11 height 11
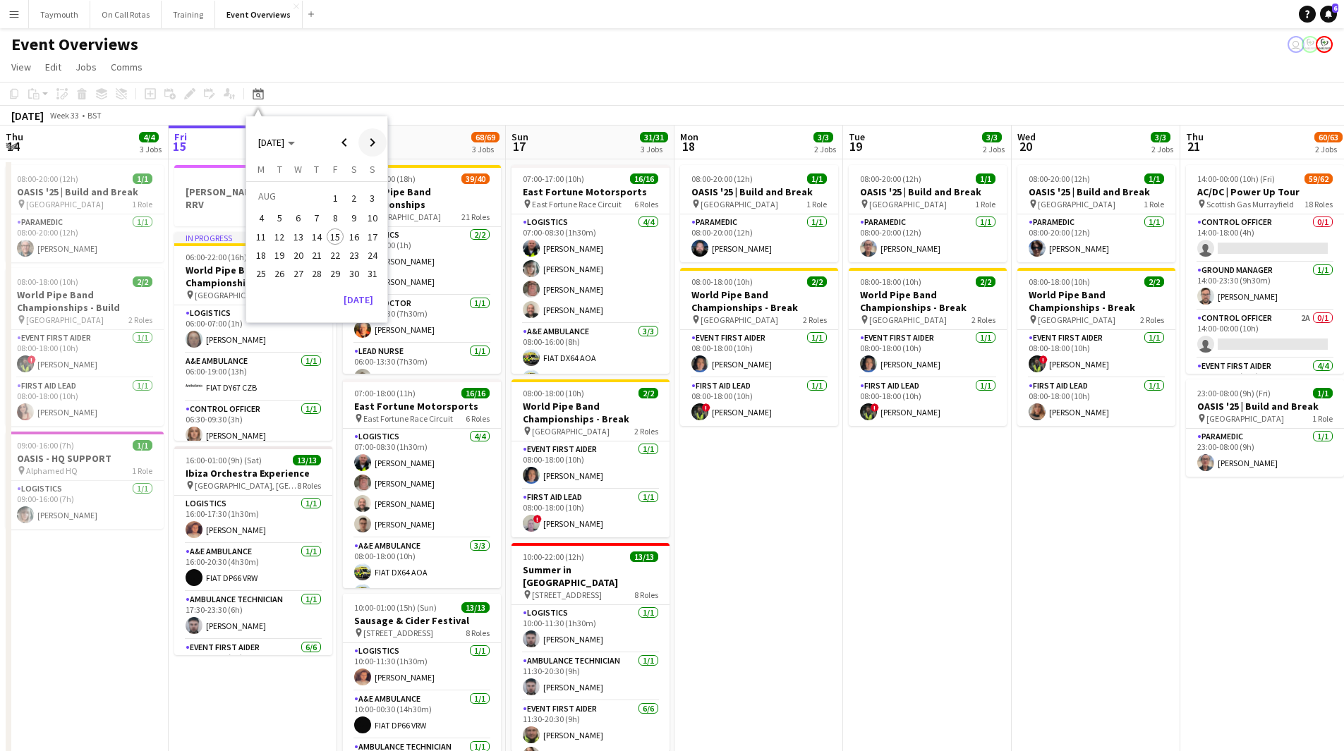
click at [377, 144] on span "Next month" at bounding box center [372, 142] width 28 height 28
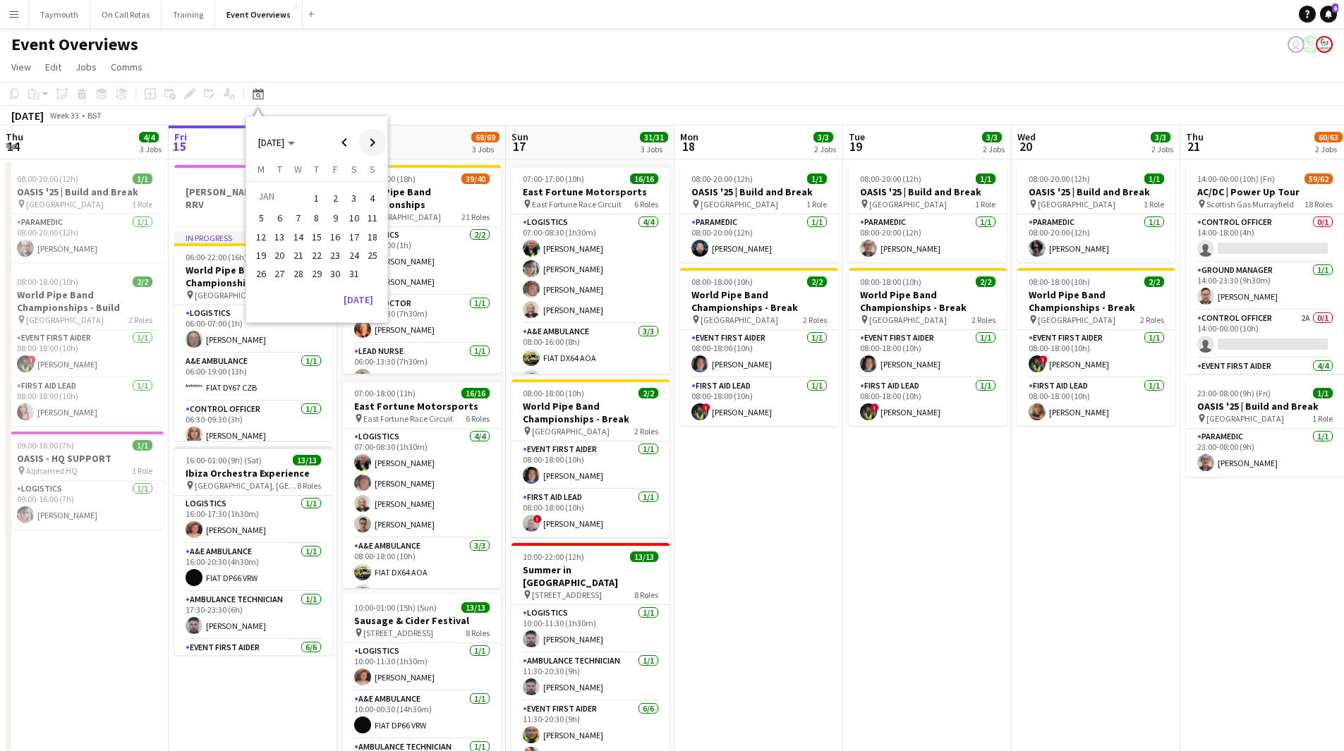
click at [377, 144] on span "Next month" at bounding box center [372, 142] width 28 height 28
click at [365, 265] on button "26" at bounding box center [372, 270] width 18 height 18
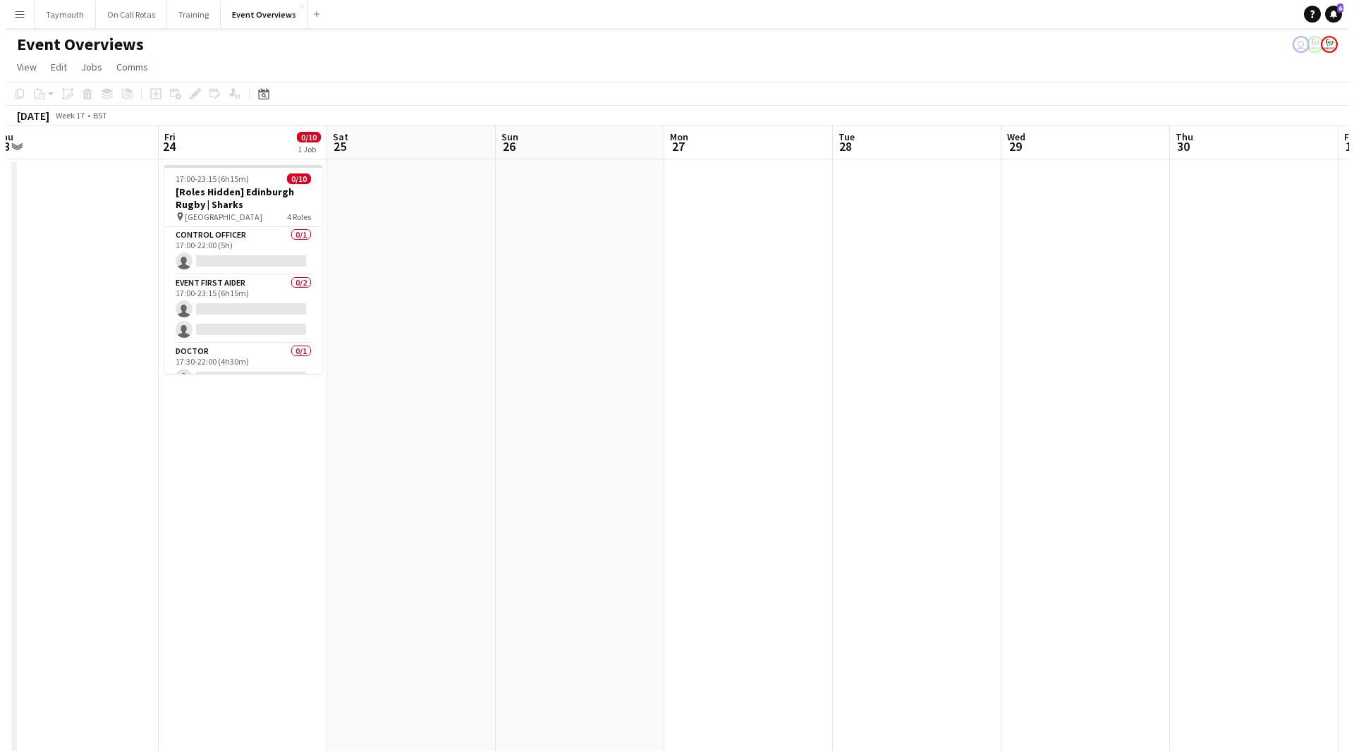
scroll to position [0, 312]
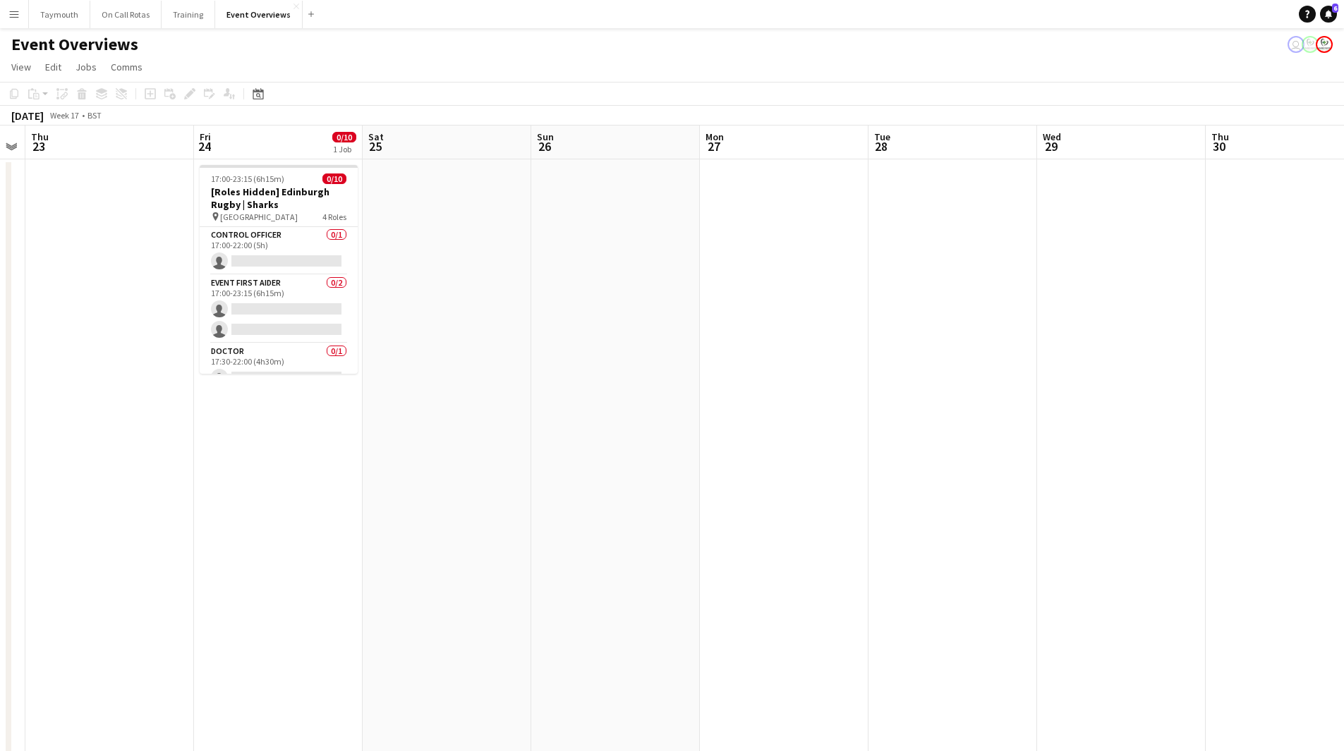
drag, startPoint x: 454, startPoint y: 358, endPoint x: 476, endPoint y: 359, distance: 21.9
click at [476, 359] on app-calendar-viewport "Tue 21 Wed 22 Thu 23 Fri 24 0/10 1 Job Sat 25 Sun 26 Mon 27 Tue 28 Wed 29 Thu 3…" at bounding box center [672, 573] width 1344 height 894
click at [18, 18] on app-icon "Menu" at bounding box center [13, 13] width 11 height 11
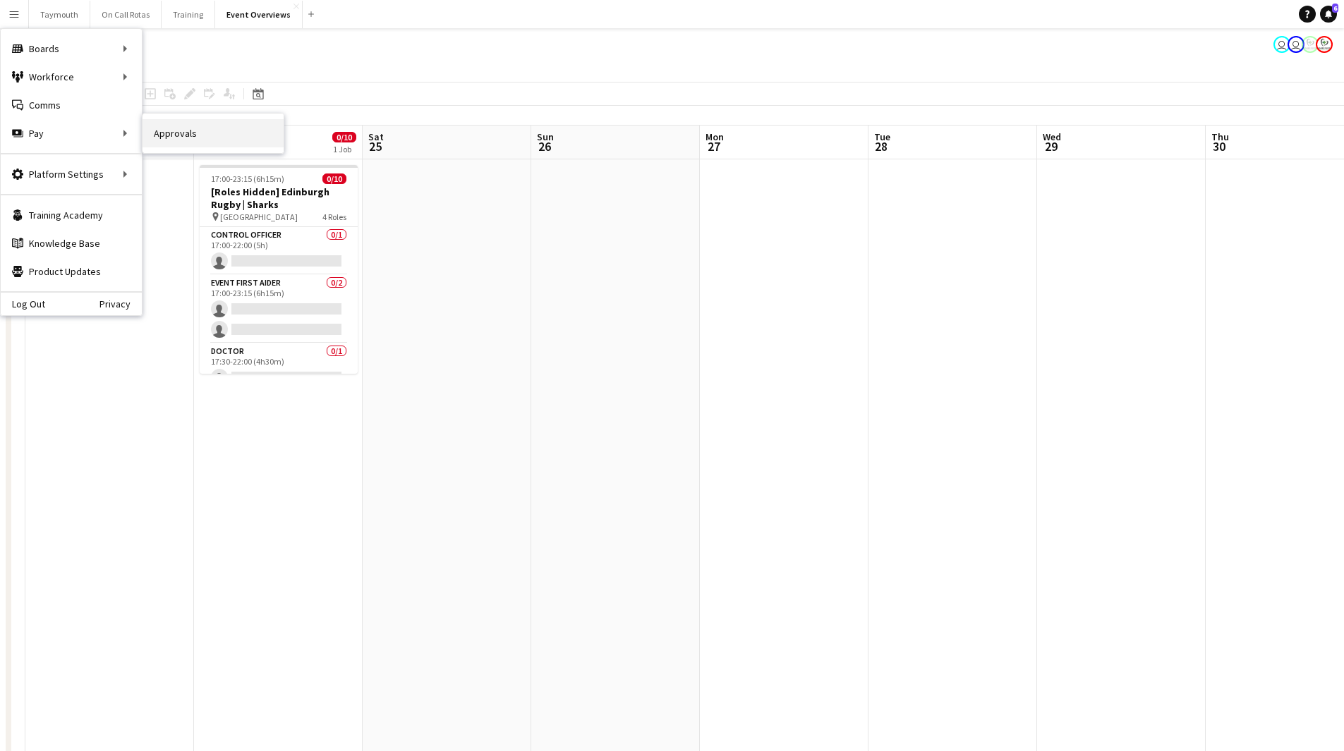
click at [183, 130] on link "Approvals" at bounding box center [213, 133] width 141 height 28
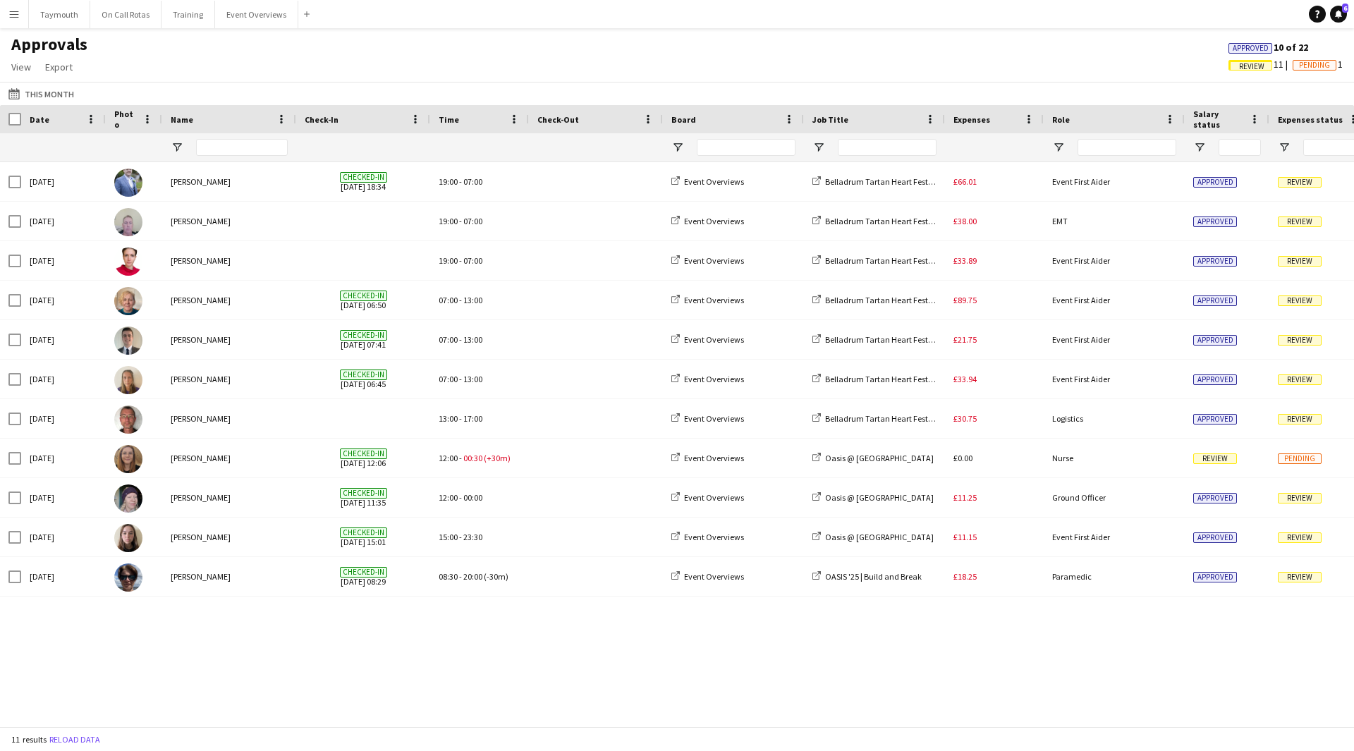
click at [1247, 51] on span "Approved" at bounding box center [1251, 48] width 36 height 9
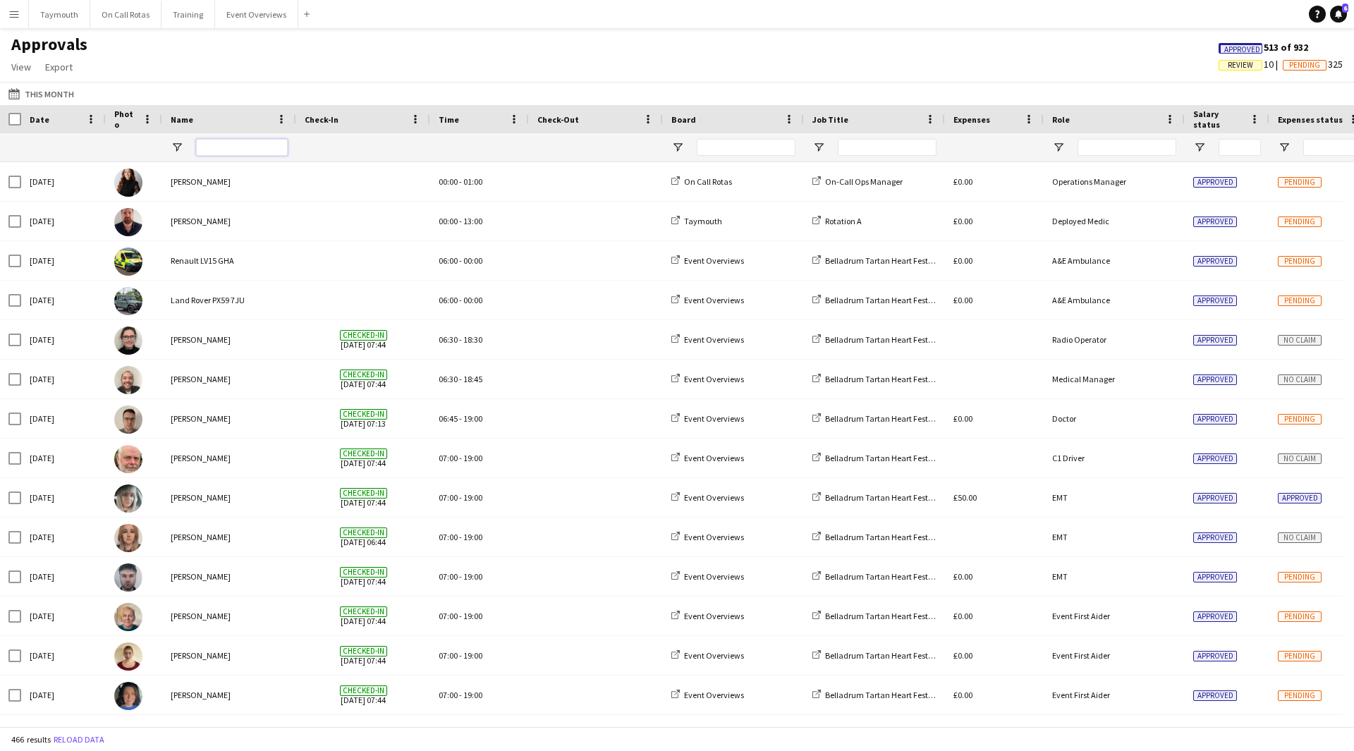
click at [269, 148] on input "Name Filter Input" at bounding box center [242, 147] width 92 height 17
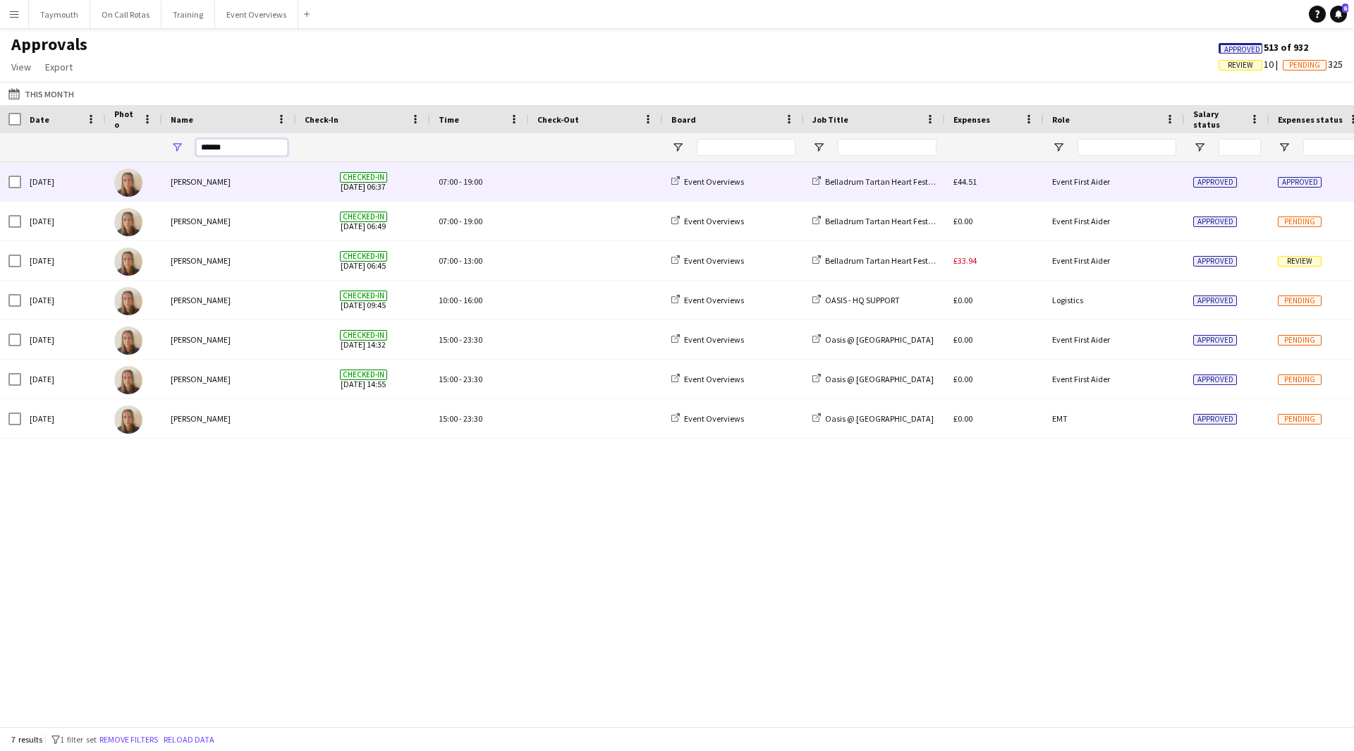
type input "******"
click at [612, 188] on span at bounding box center [596, 181] width 117 height 39
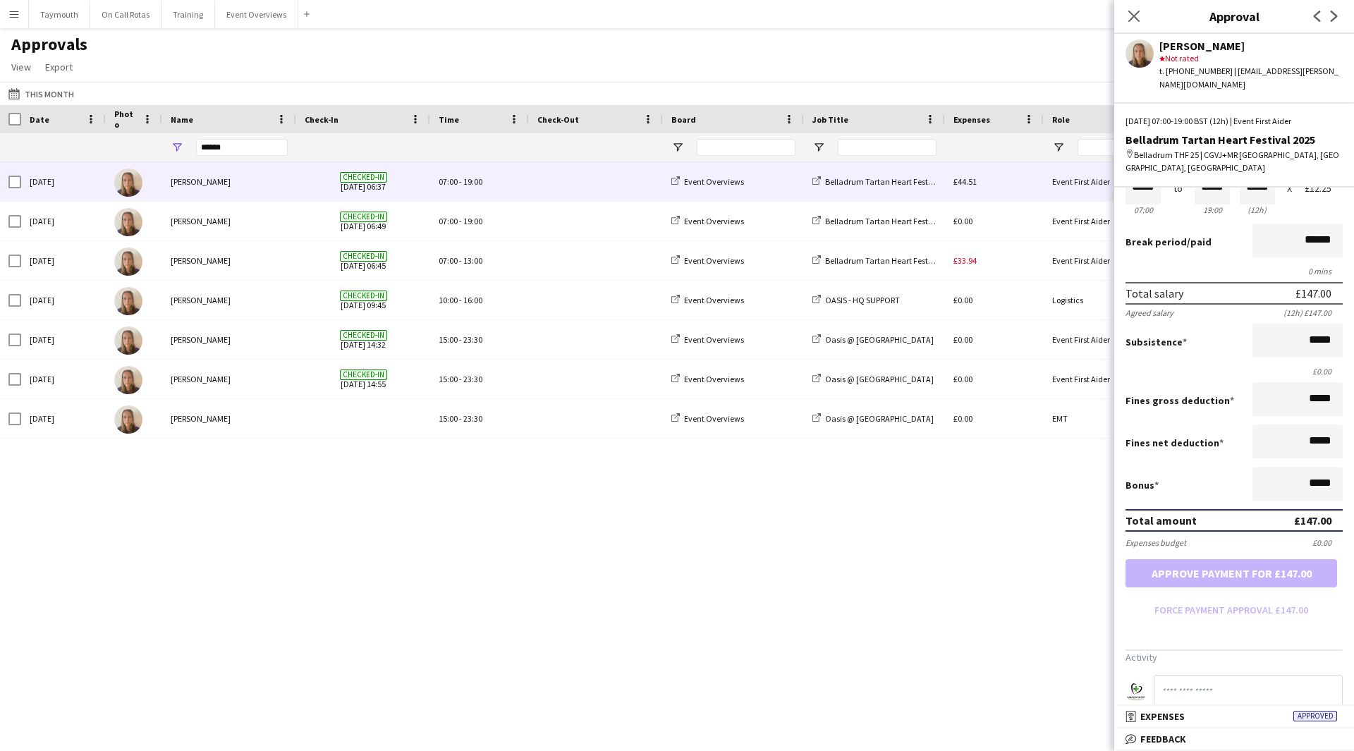
scroll to position [169, 0]
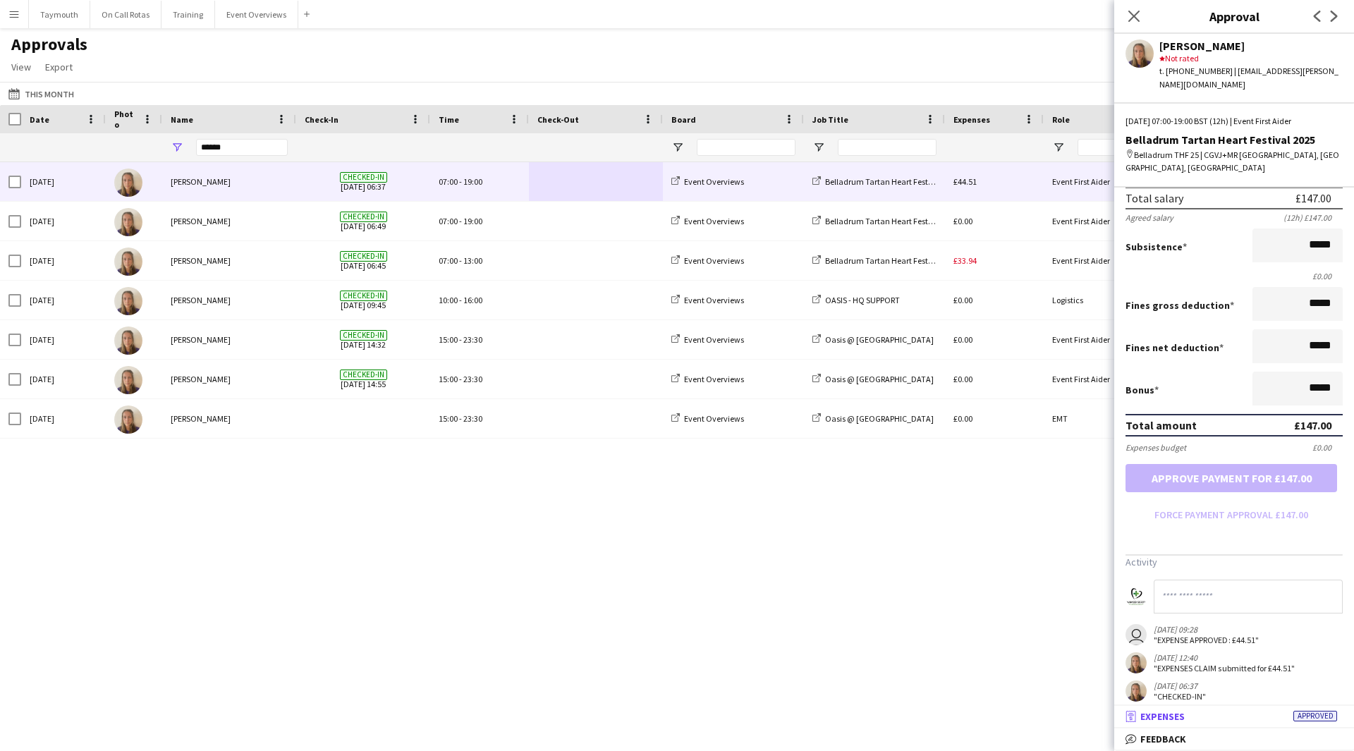
click at [1255, 722] on mat-panel-title "receipt Expenses Approved" at bounding box center [1232, 716] width 234 height 13
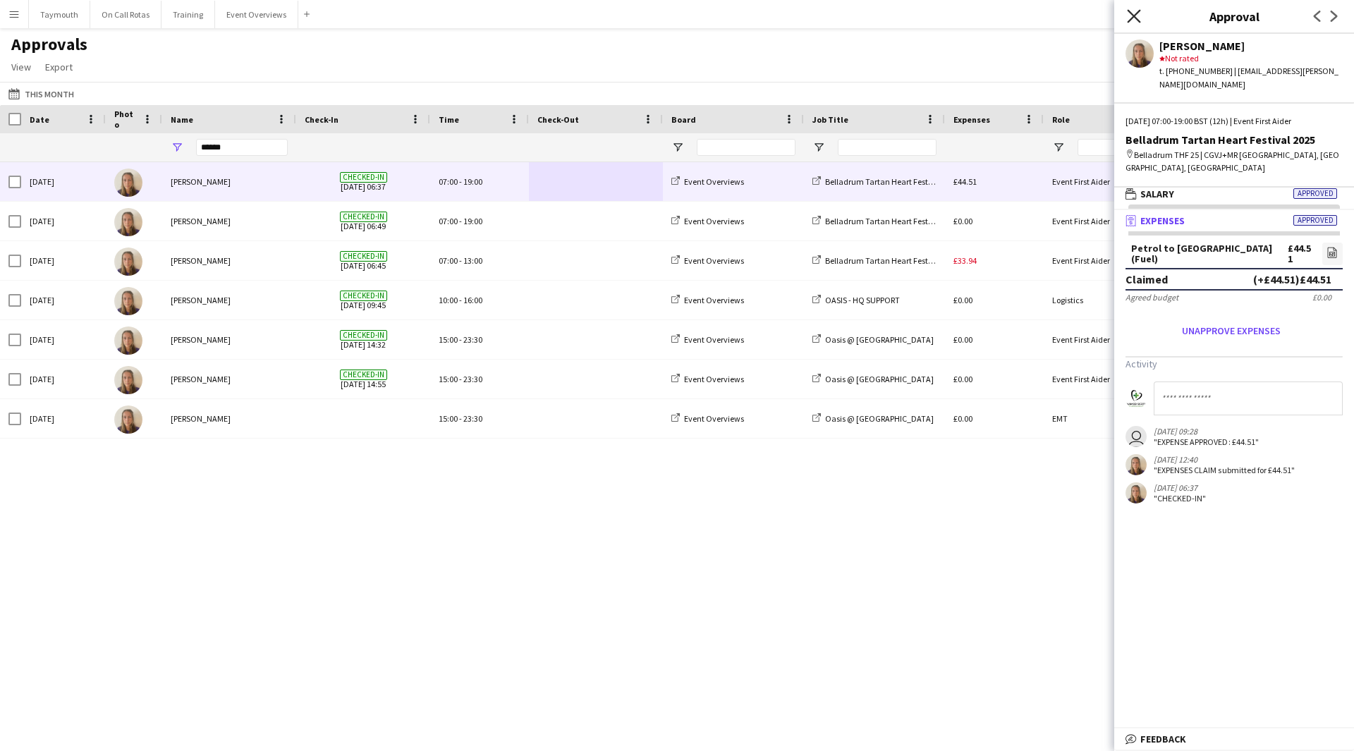
click at [1138, 14] on icon "Close pop-in" at bounding box center [1133, 15] width 13 height 13
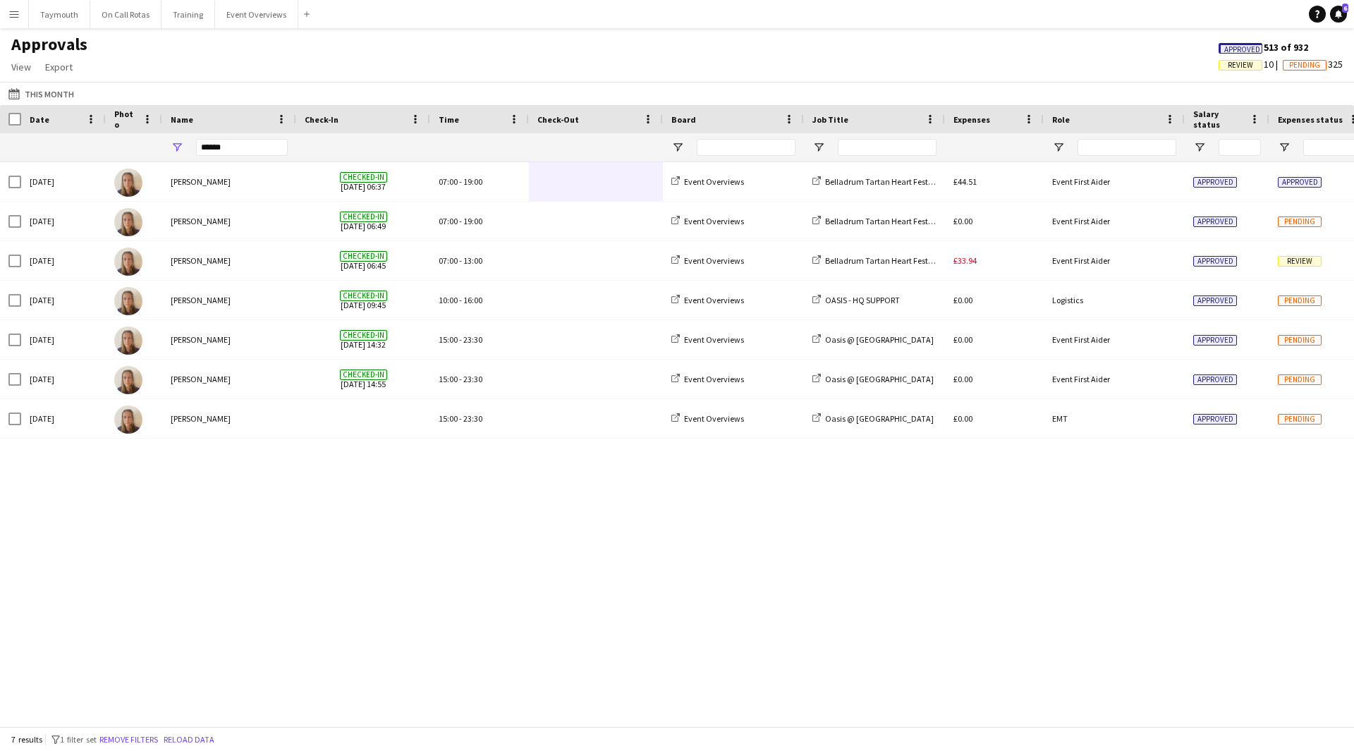
click at [1240, 49] on span "Approved" at bounding box center [1243, 49] width 36 height 9
drag, startPoint x: 253, startPoint y: 147, endPoint x: -42, endPoint y: 139, distance: 295.0
click at [0, 139] on html "Menu Boards Boards Boards All jobs Status Workforce Workforce My Workforce Recr…" at bounding box center [677, 375] width 1354 height 751
click at [1235, 66] on span "Review" at bounding box center [1240, 65] width 25 height 9
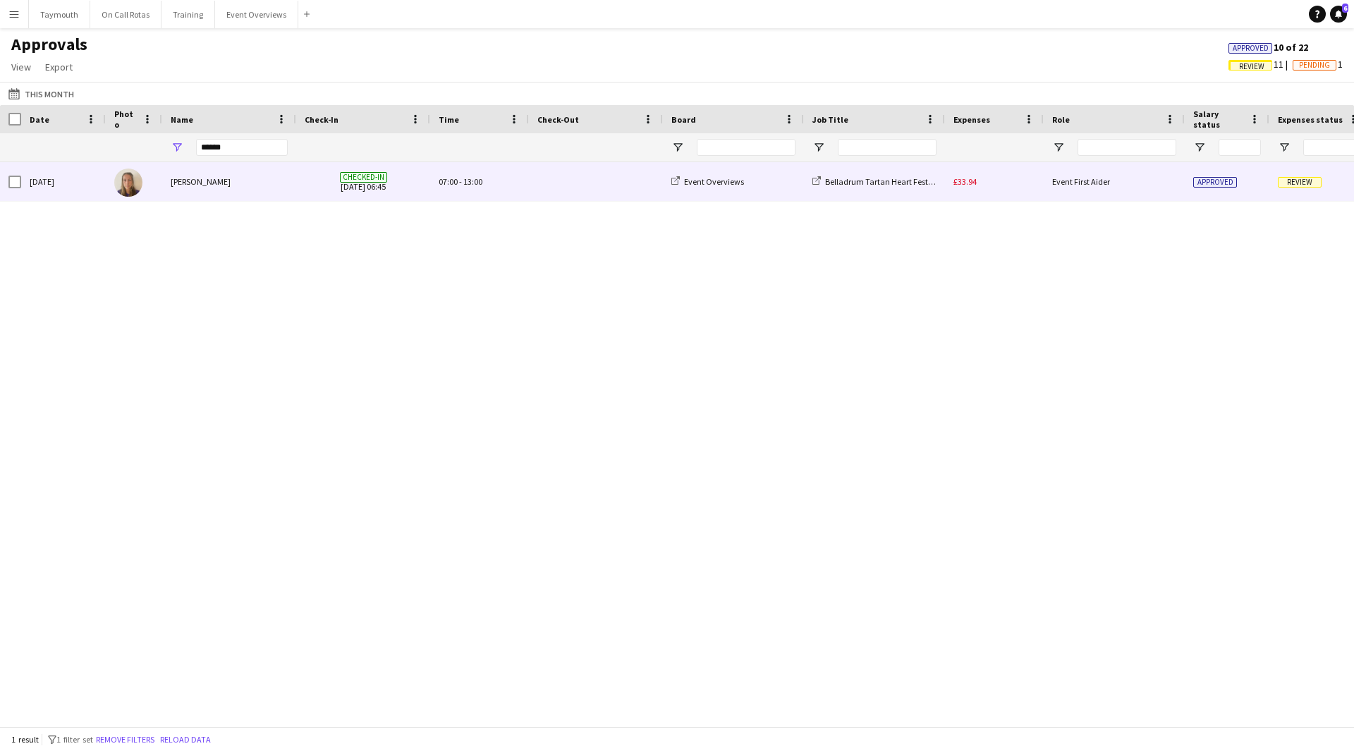
click at [1017, 178] on div "£33.94" at bounding box center [994, 181] width 99 height 39
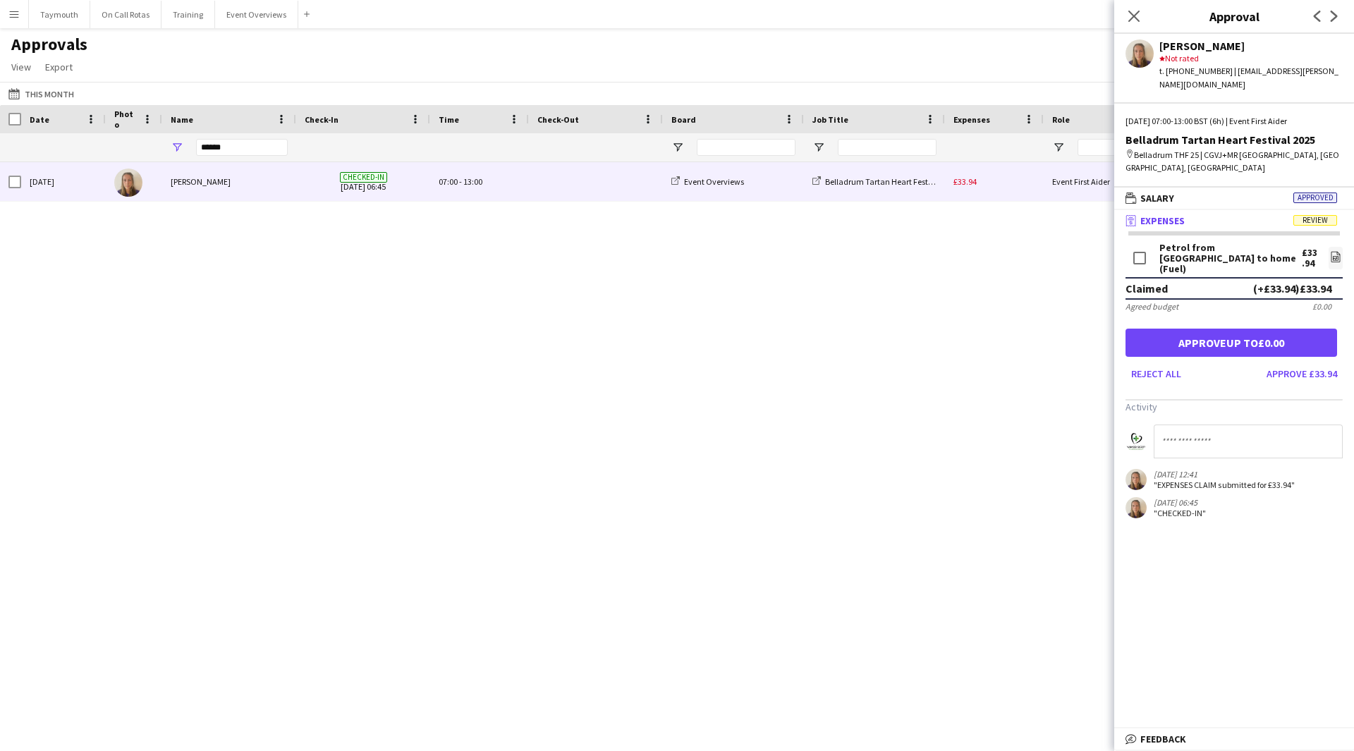
click at [1211, 425] on input at bounding box center [1248, 442] width 189 height 34
type input "**********"
click at [1171, 363] on button "Reject all" at bounding box center [1156, 374] width 61 height 23
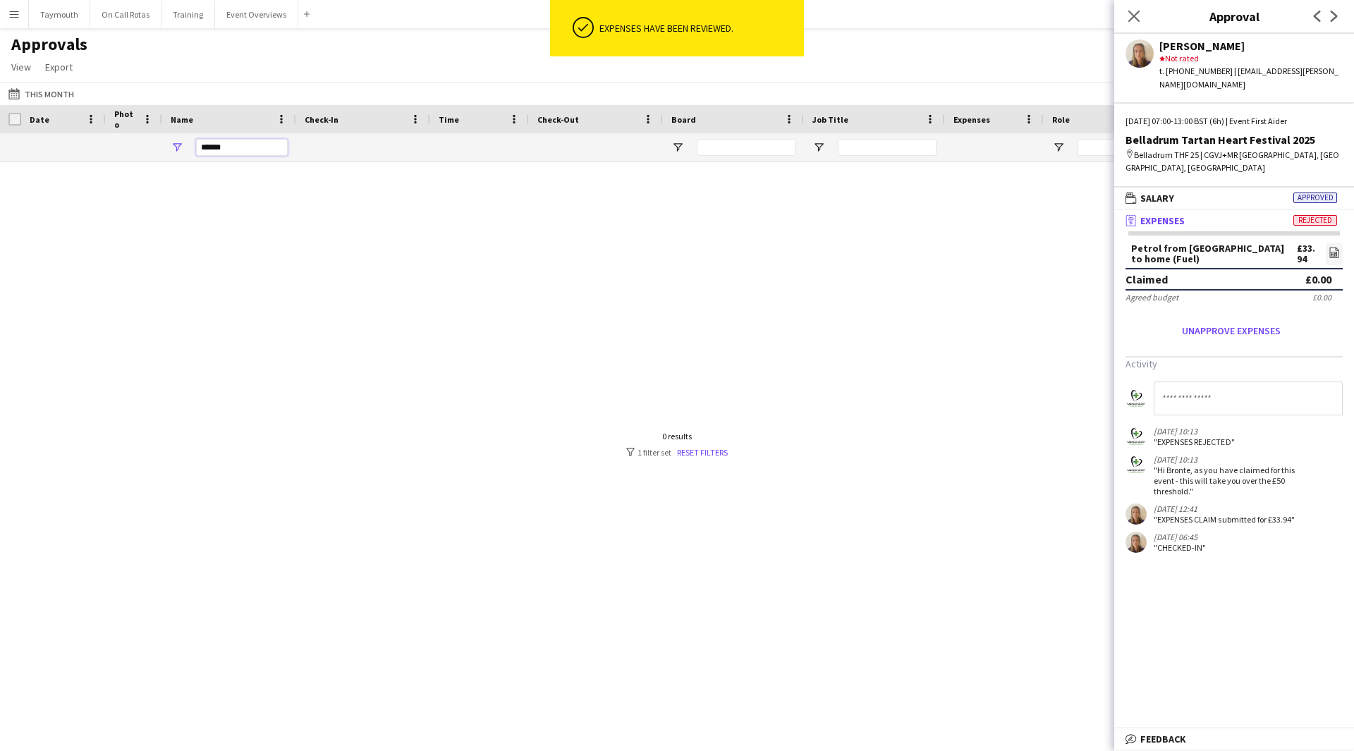
drag, startPoint x: 272, startPoint y: 147, endPoint x: -164, endPoint y: 116, distance: 437.8
click at [0, 116] on html "ok-circled Expenses have been reviewed. Menu Boards Boards Boards All jobs Stat…" at bounding box center [677, 375] width 1354 height 751
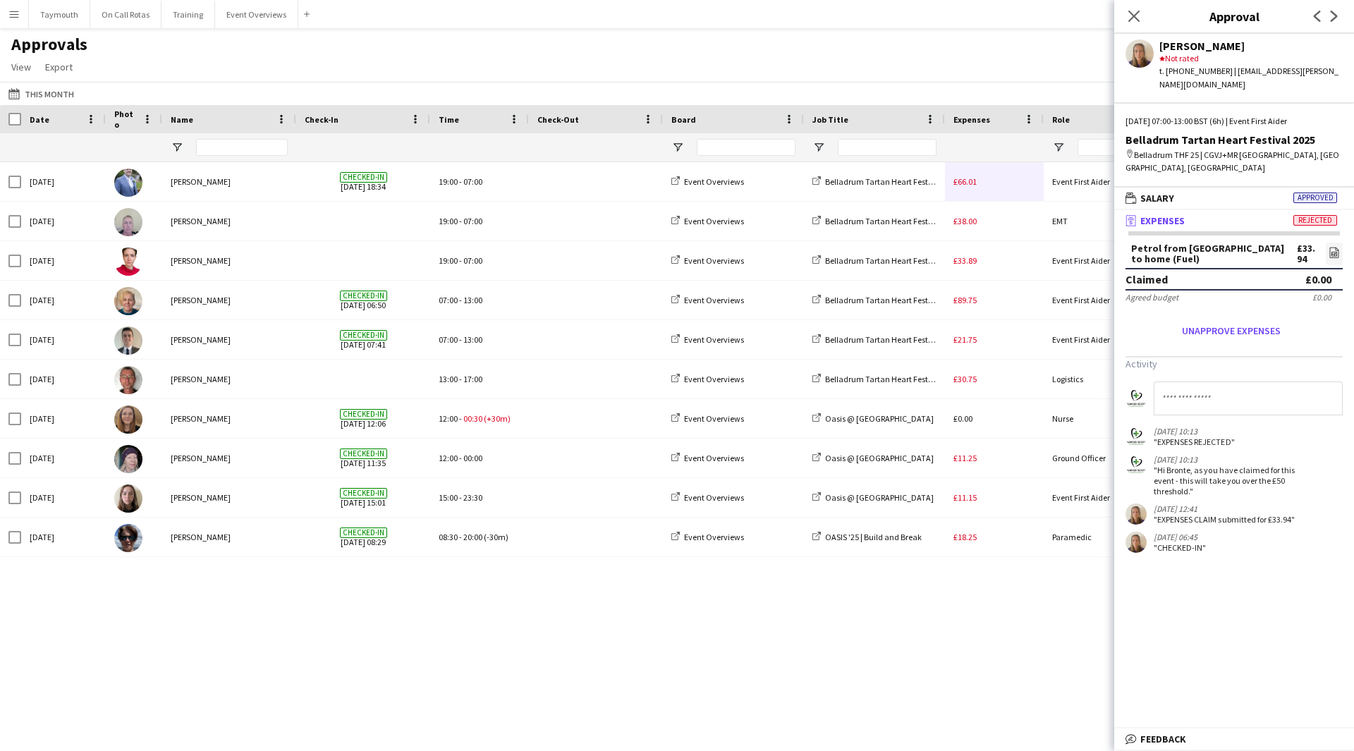
click at [903, 589] on div "Fri, 1 Aug 2025 Liam Meikle Checked-in 01-08-2025 18:34 19:00 - 07:00 Event Ove…" at bounding box center [677, 439] width 1354 height 554
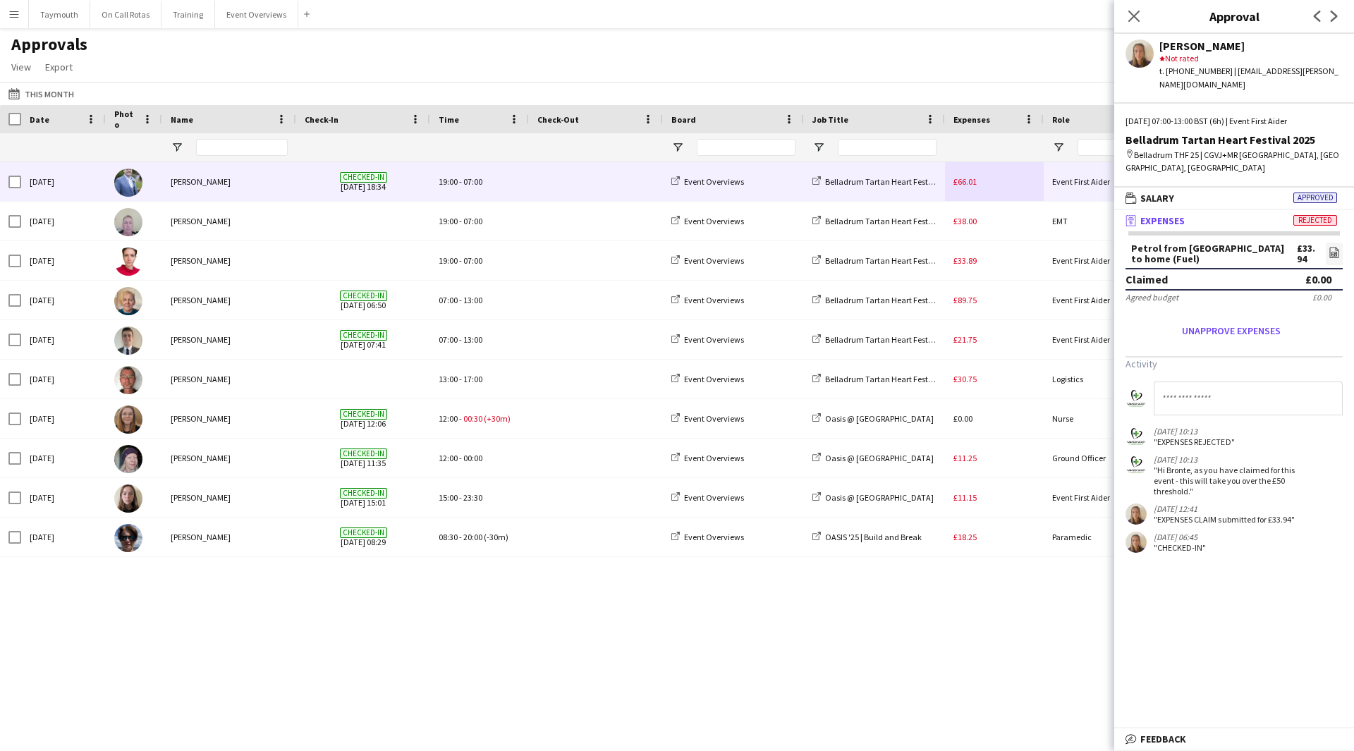
click at [998, 195] on div "£66.01" at bounding box center [994, 181] width 99 height 39
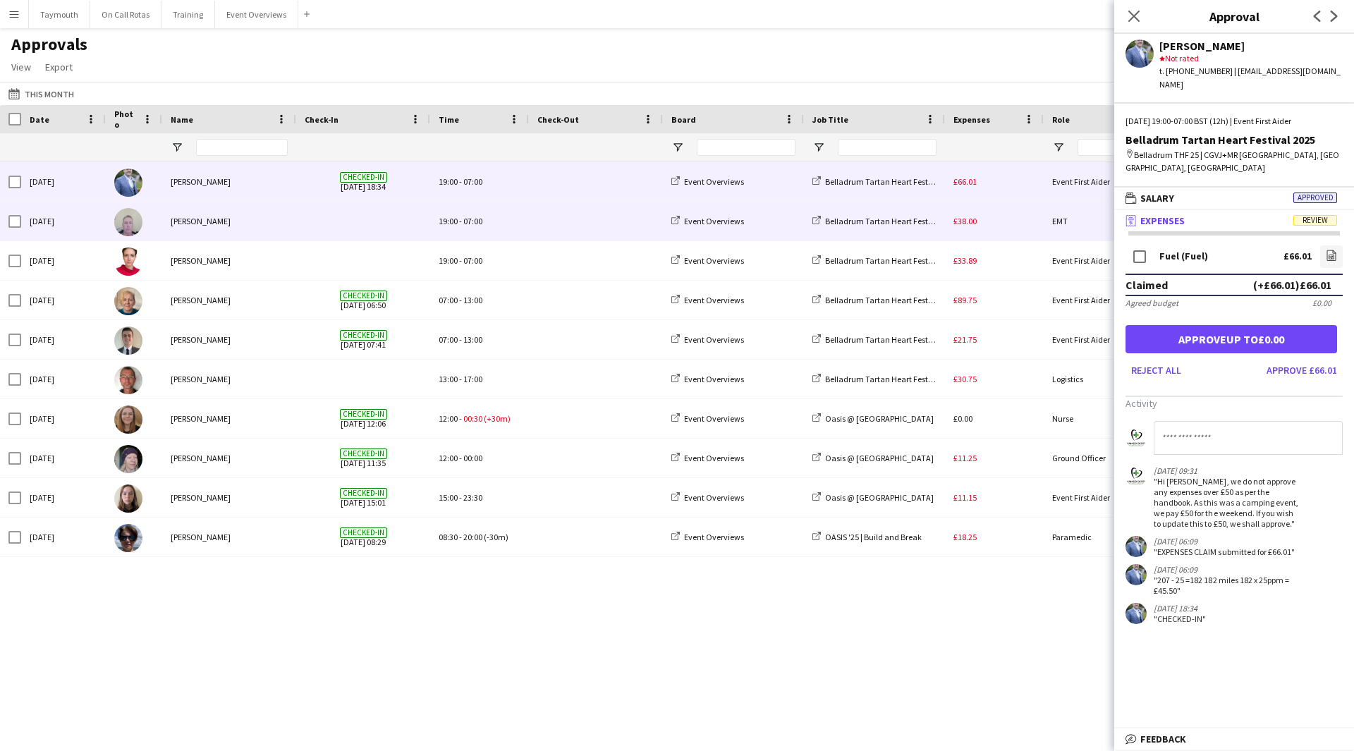
click at [997, 219] on div "£38.00" at bounding box center [994, 221] width 99 height 39
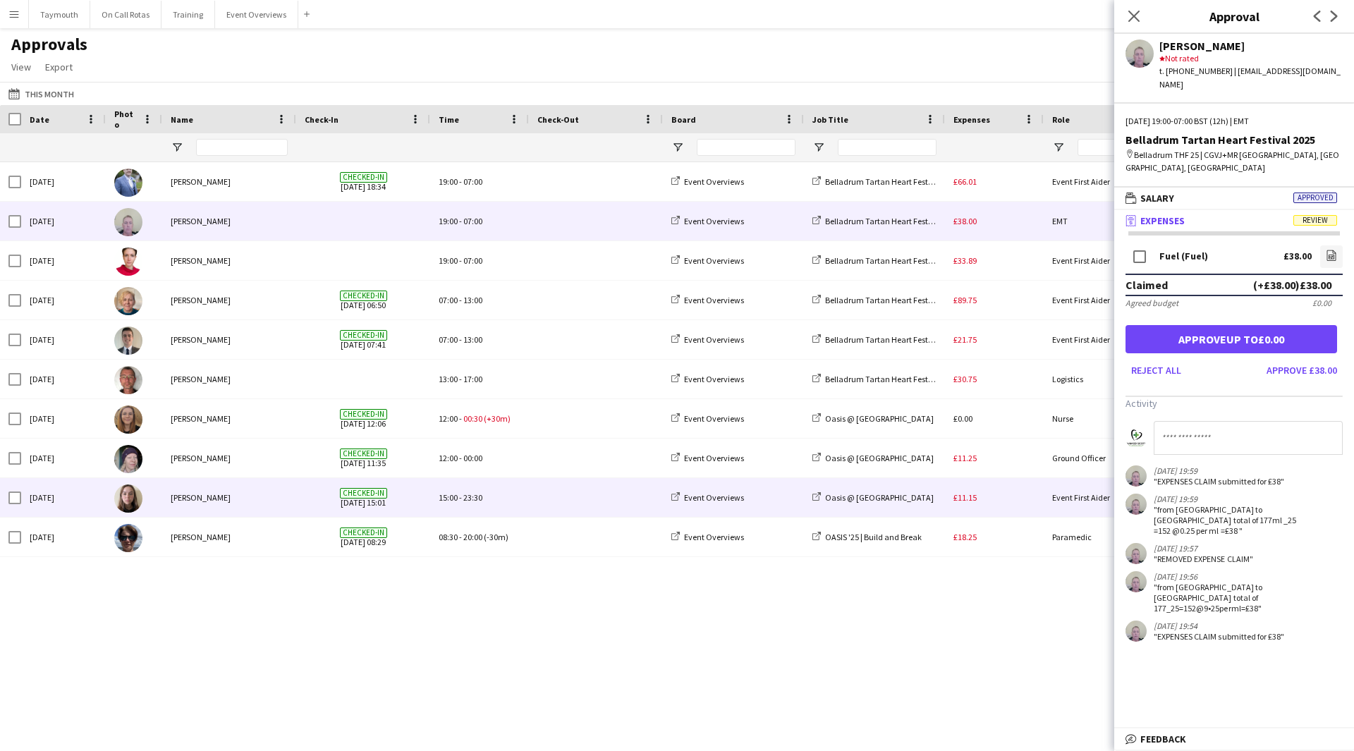
click at [1000, 506] on div "£11.15" at bounding box center [994, 497] width 99 height 39
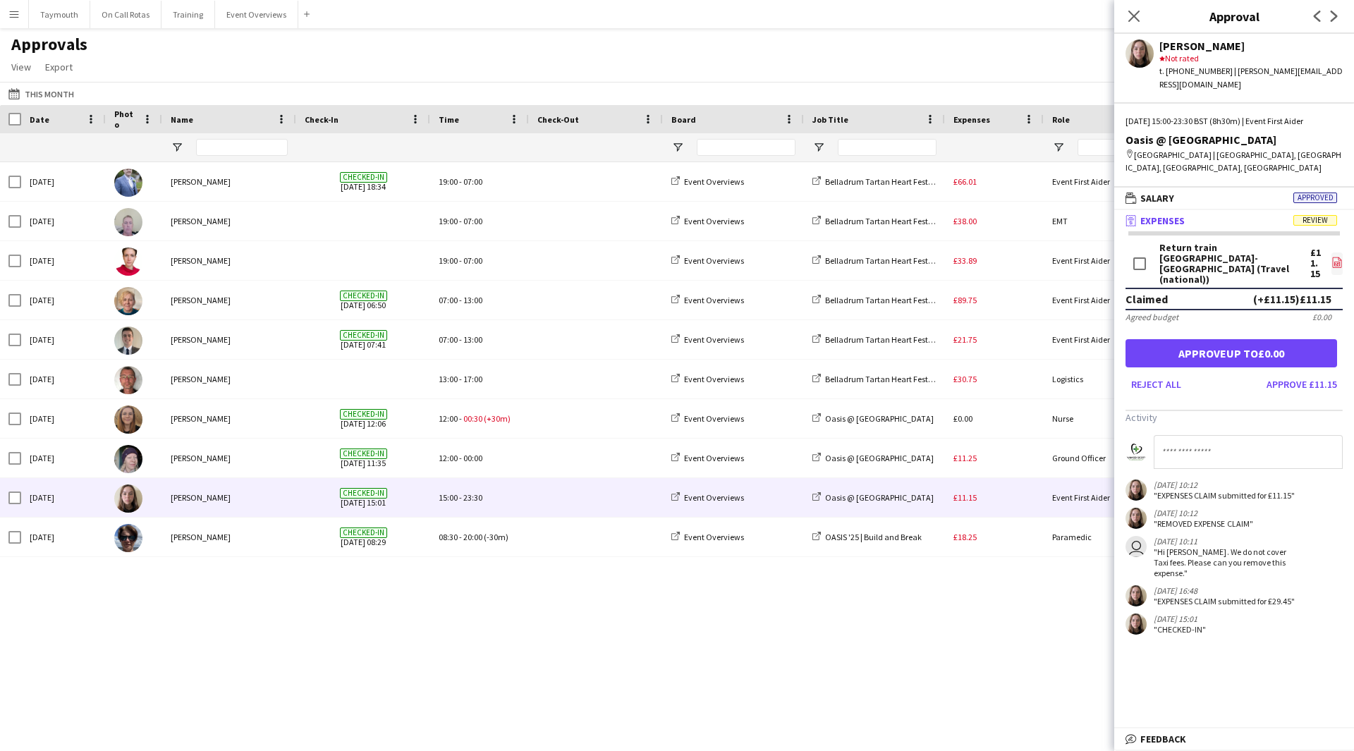
click at [1335, 257] on icon "file-image" at bounding box center [1337, 262] width 11 height 11
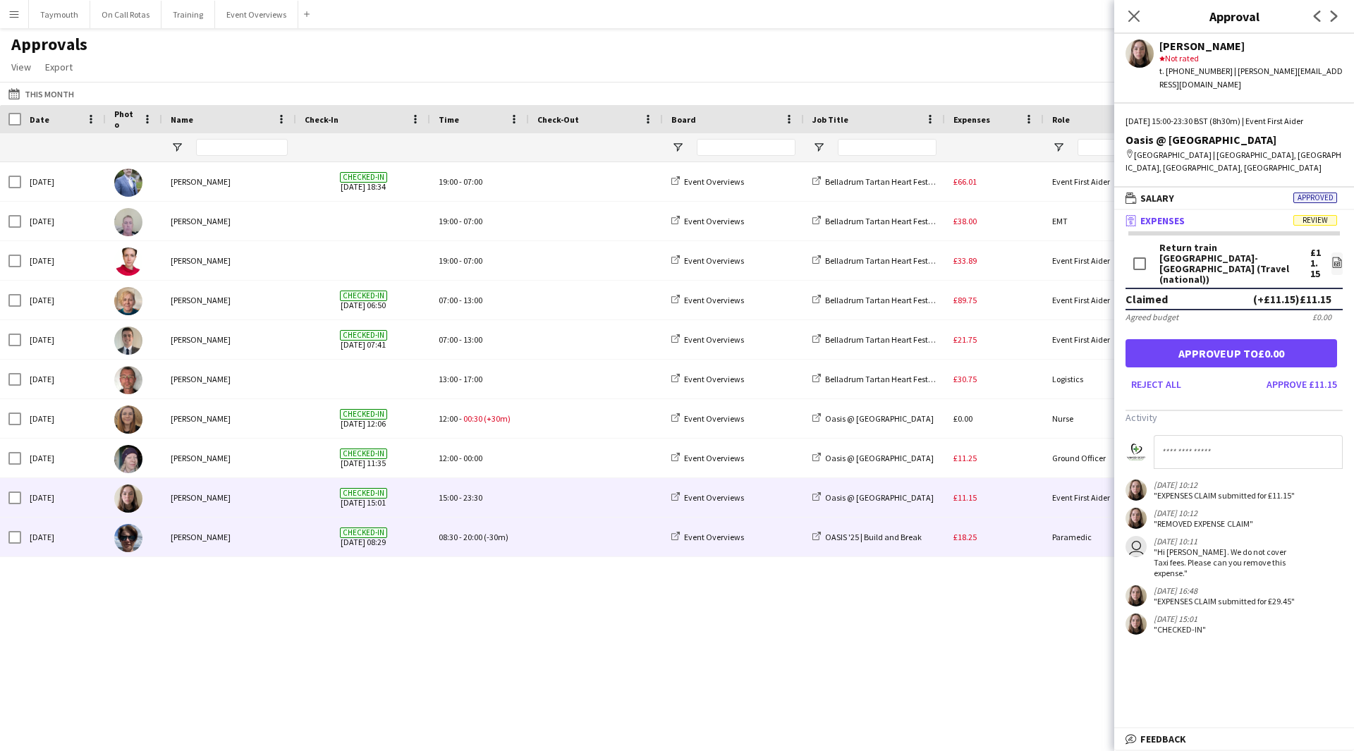
click at [753, 542] on div "Event Overviews" at bounding box center [733, 537] width 141 height 39
click at [975, 537] on span "£18.25" at bounding box center [965, 537] width 23 height 11
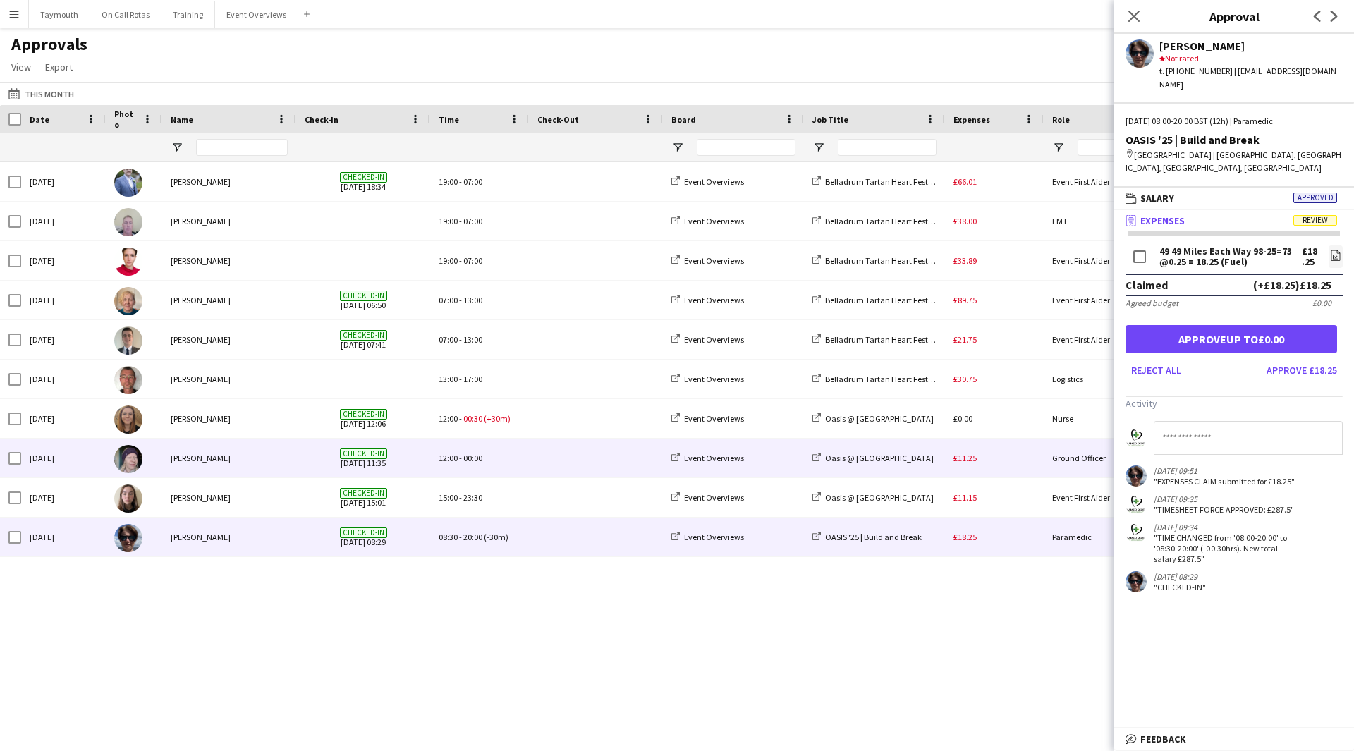
click at [936, 456] on div "Oasis @ [GEOGRAPHIC_DATA]" at bounding box center [874, 458] width 141 height 39
click at [985, 458] on div "£11.25" at bounding box center [994, 458] width 99 height 39
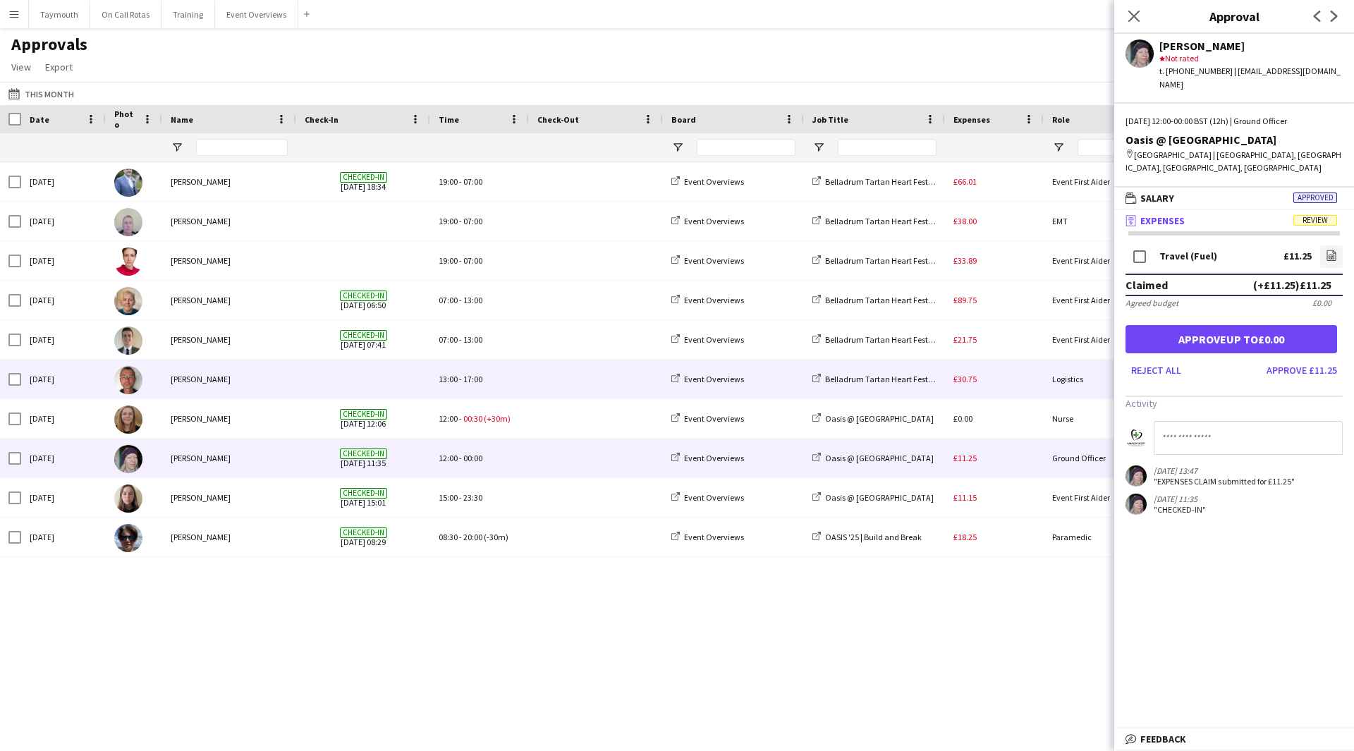
click at [990, 369] on div "£30.75" at bounding box center [994, 379] width 99 height 39
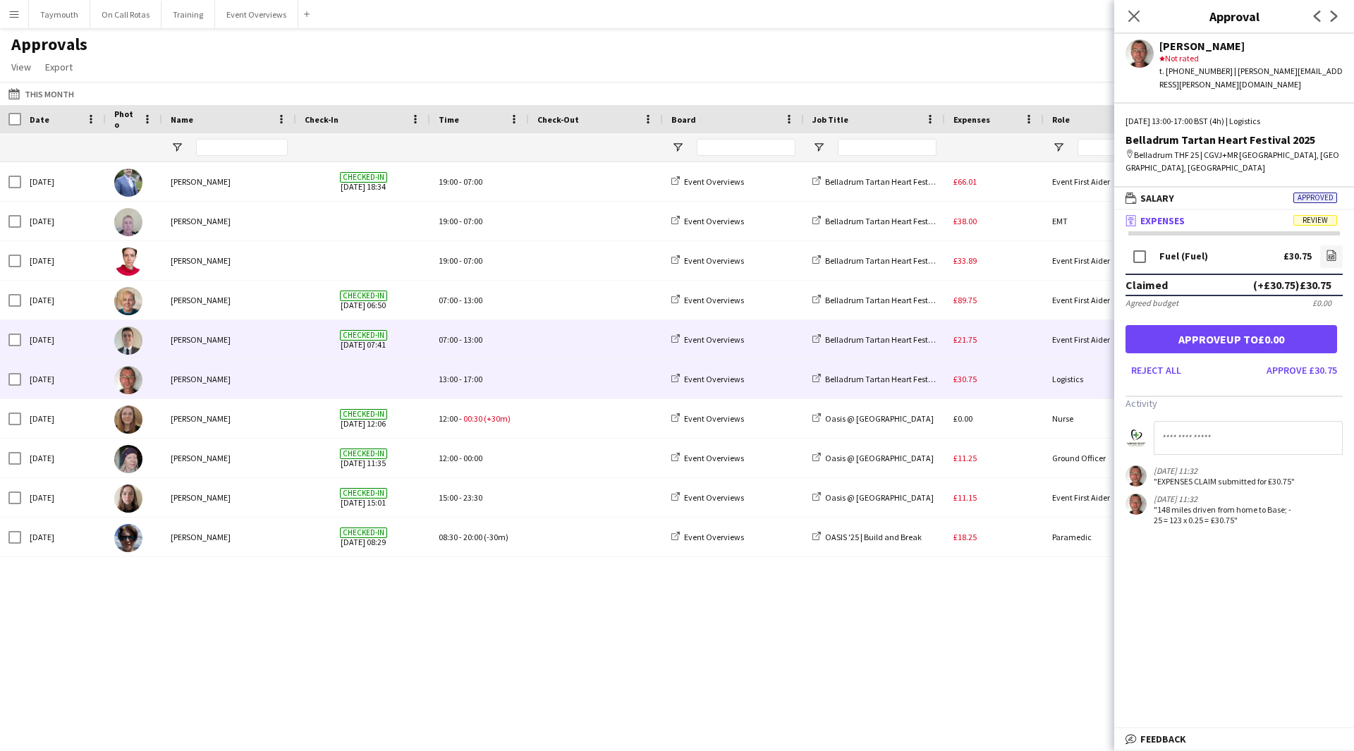
click at [1019, 341] on div "£21.75" at bounding box center [994, 339] width 99 height 39
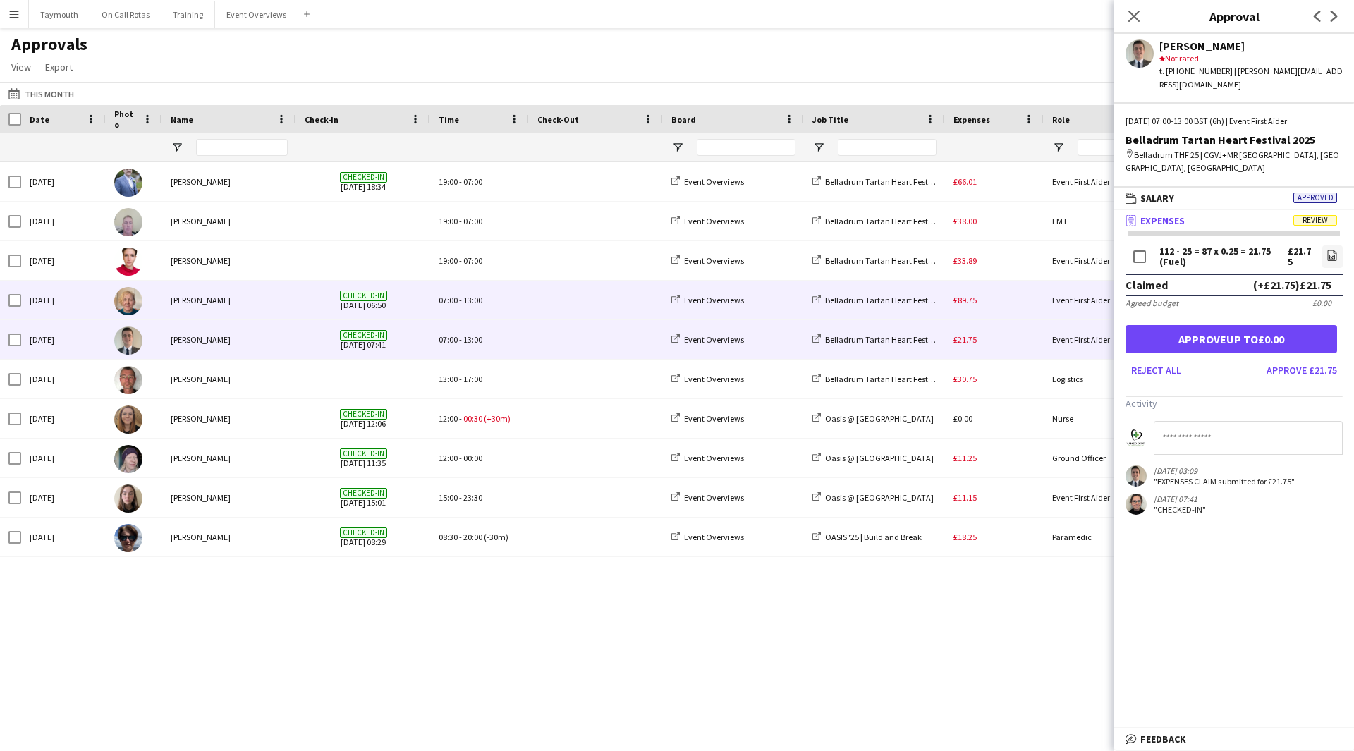
click at [987, 305] on div "£89.75" at bounding box center [994, 300] width 99 height 39
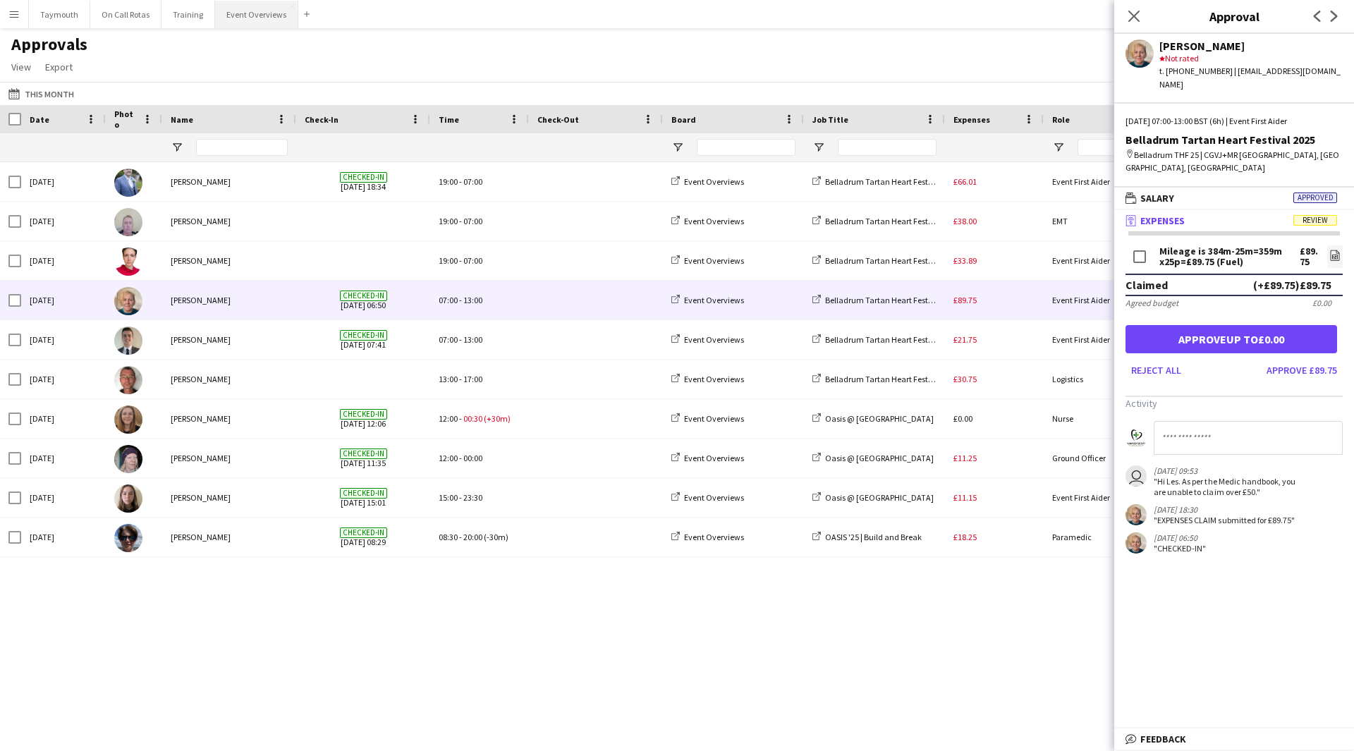
click at [262, 15] on button "Event Overviews Close" at bounding box center [256, 15] width 83 height 28
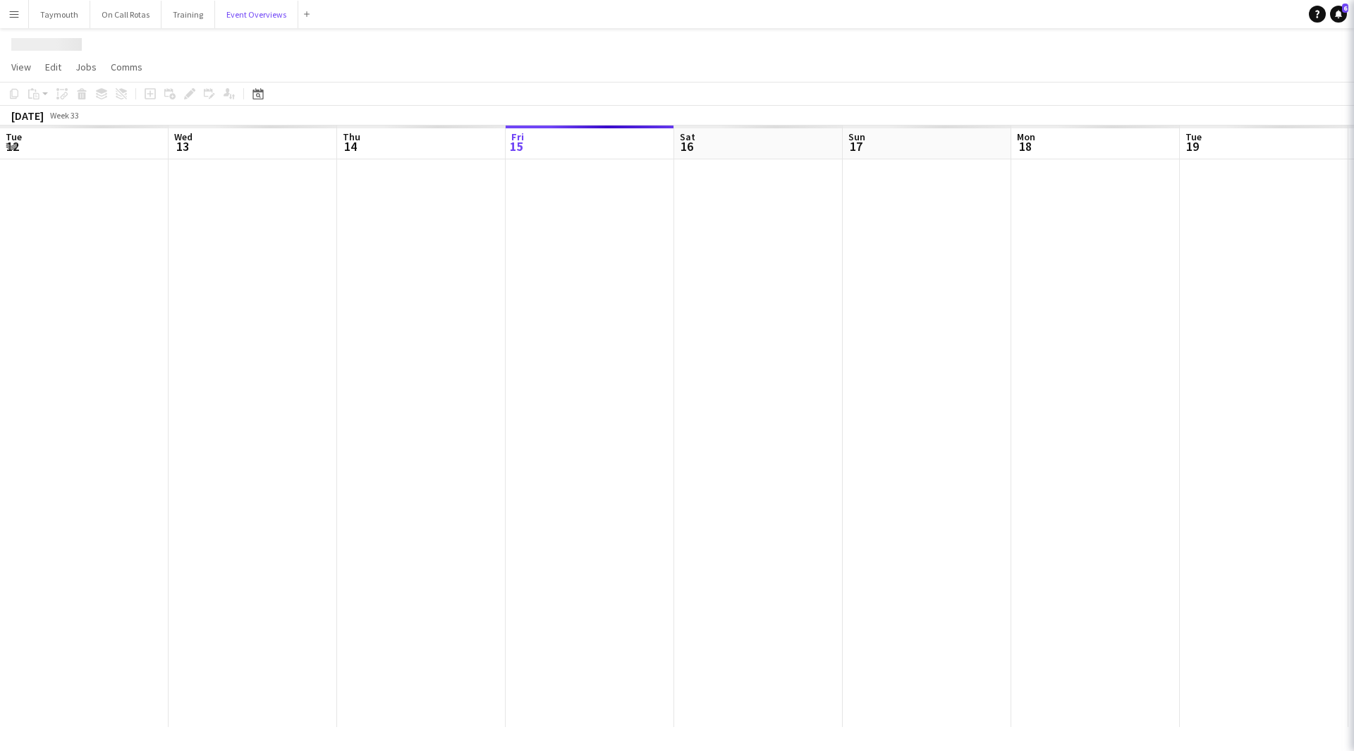
scroll to position [0, 337]
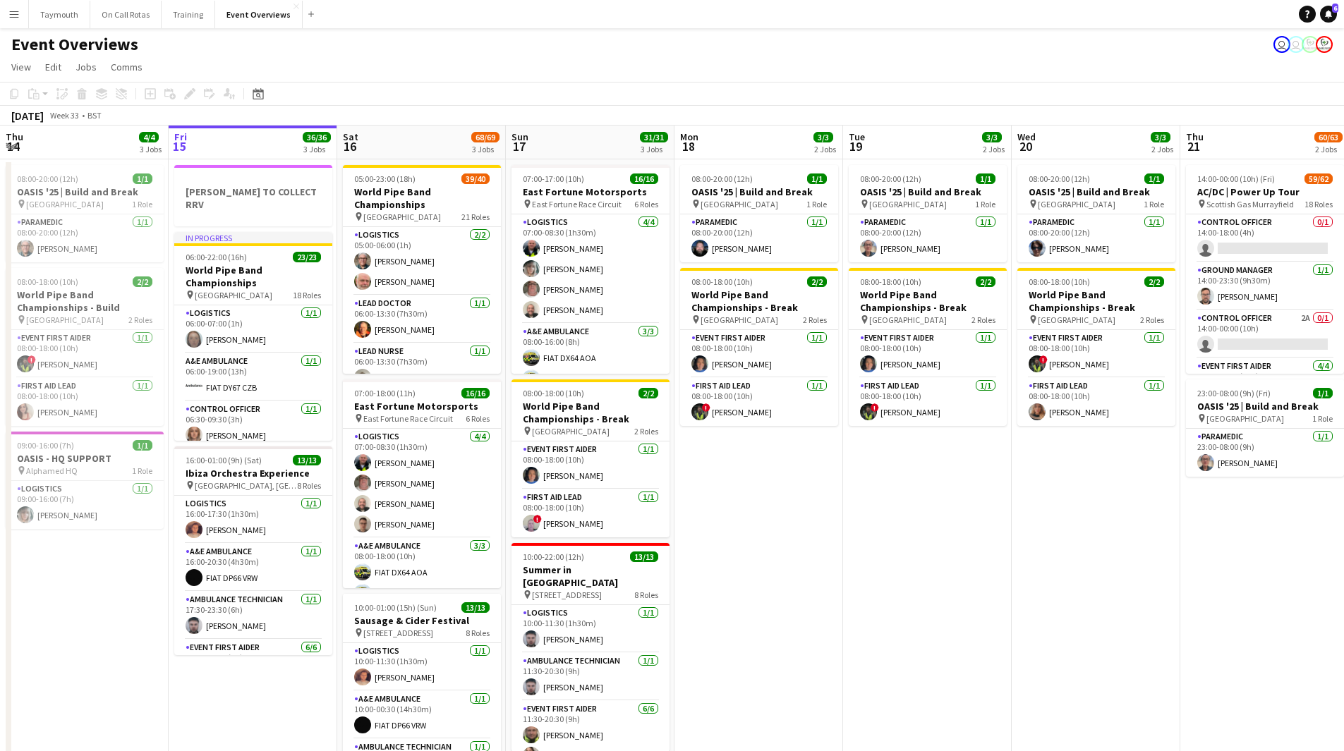
click at [6, 10] on button "Menu" at bounding box center [14, 14] width 28 height 28
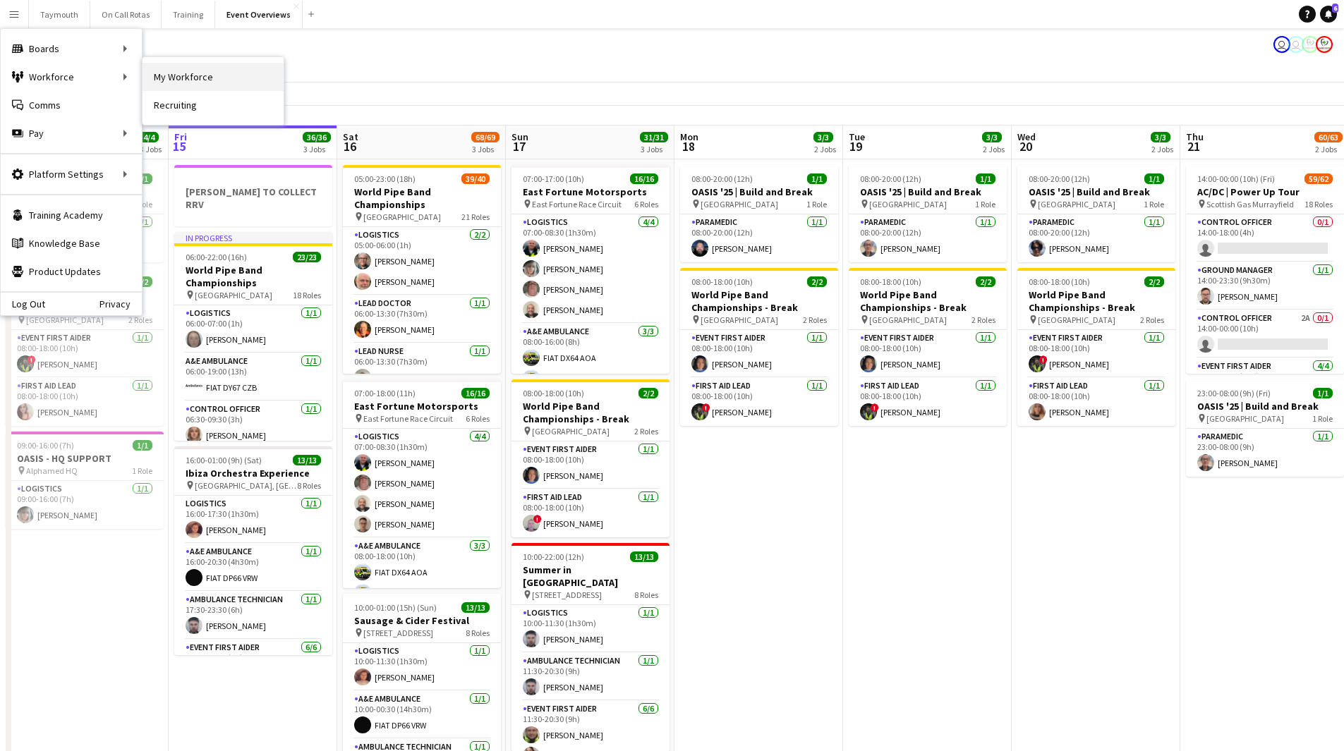
click at [195, 82] on link "My Workforce" at bounding box center [213, 77] width 141 height 28
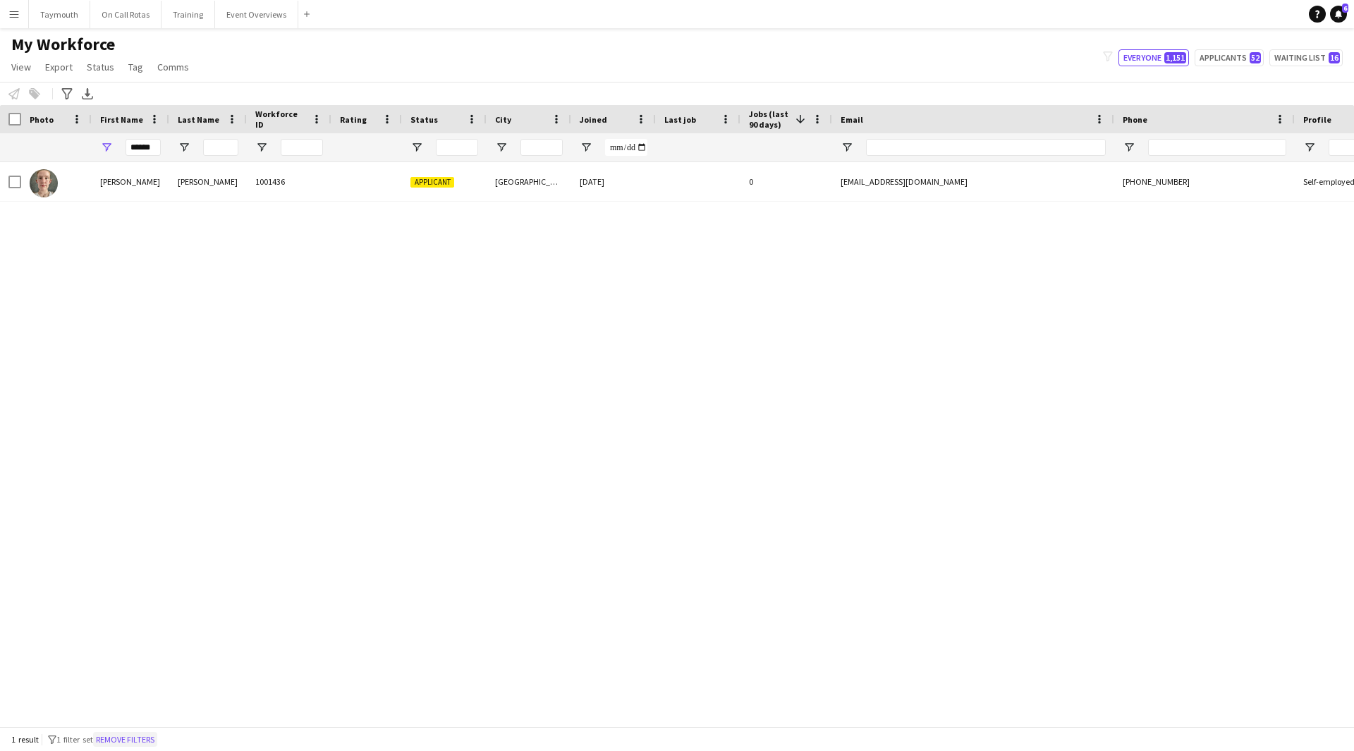
click at [130, 746] on button "Remove filters" at bounding box center [125, 740] width 64 height 16
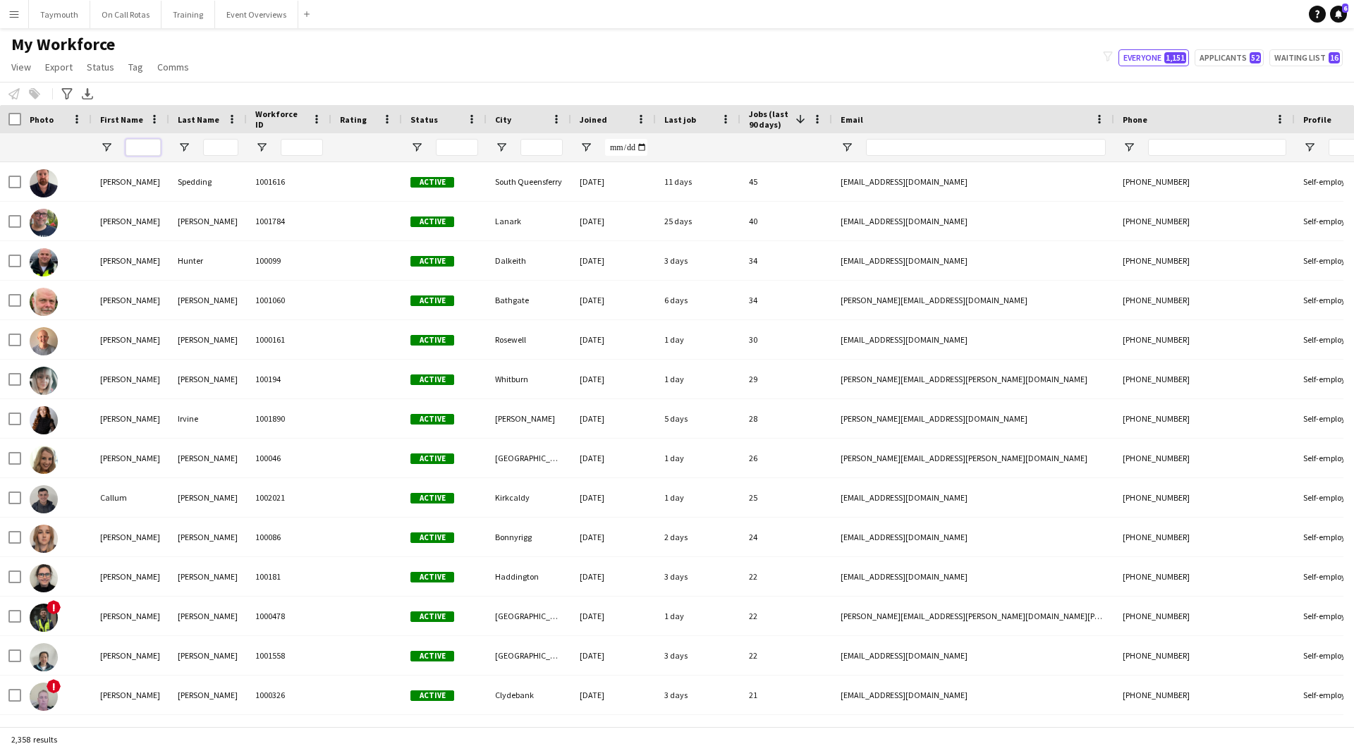
click at [150, 145] on input "First Name Filter Input" at bounding box center [143, 147] width 35 height 17
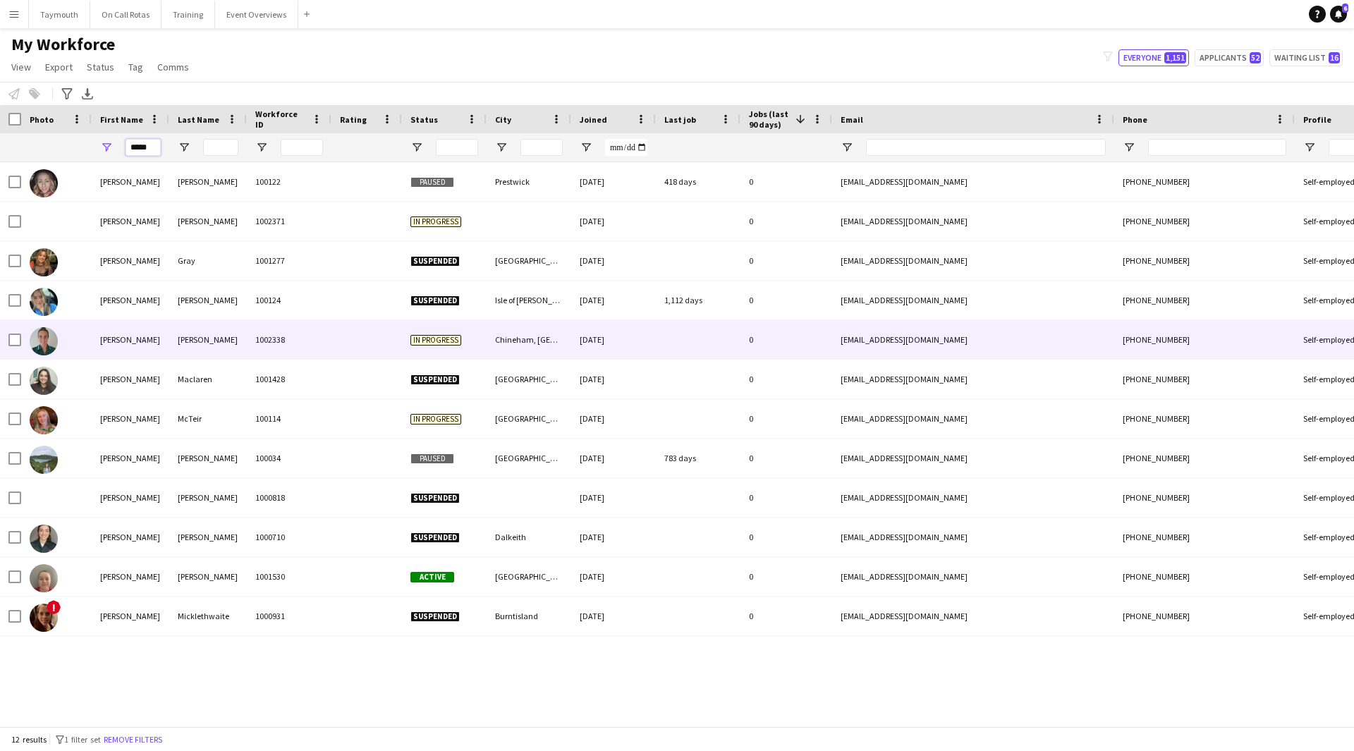
type input "*****"
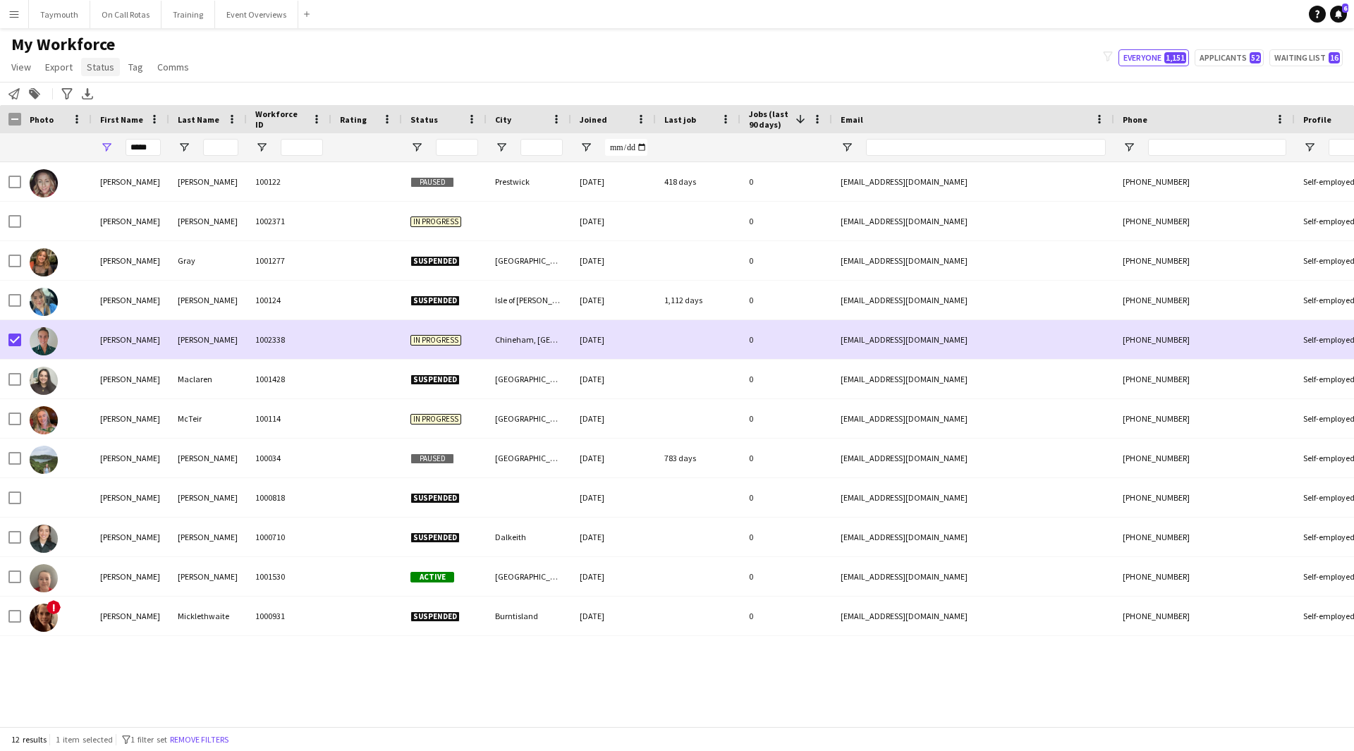
click at [92, 64] on span "Status" at bounding box center [101, 67] width 28 height 13
click at [109, 89] on link "Edit" at bounding box center [130, 98] width 99 height 30
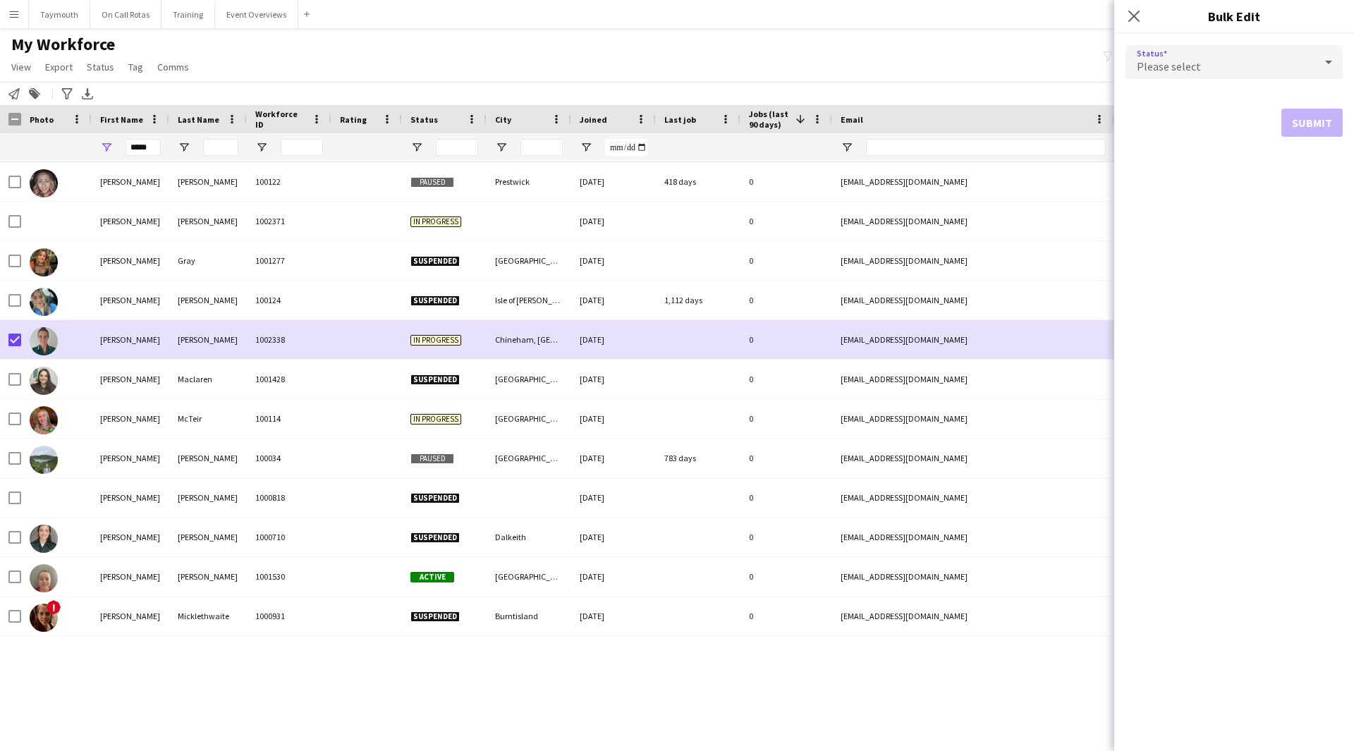
click at [1185, 70] on span "Please select" at bounding box center [1169, 66] width 64 height 14
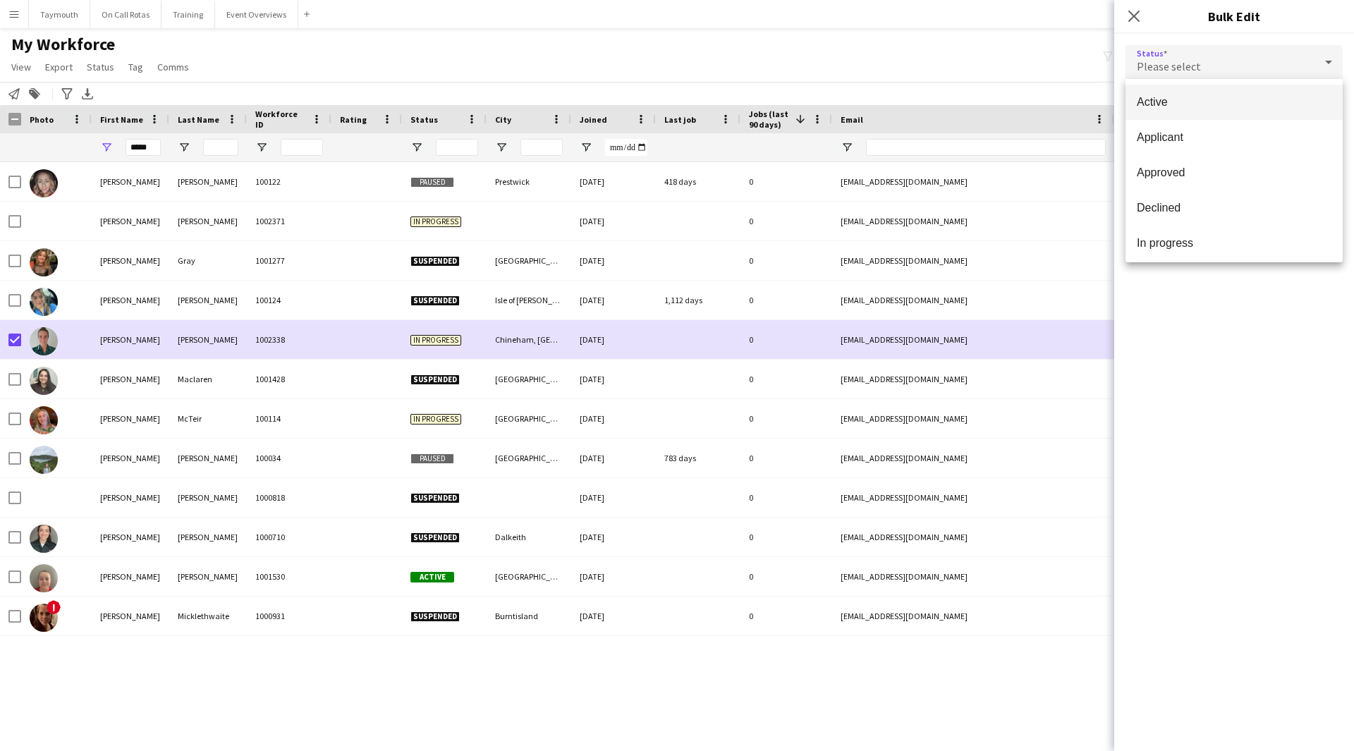
click at [1197, 101] on span "Active" at bounding box center [1234, 101] width 195 height 13
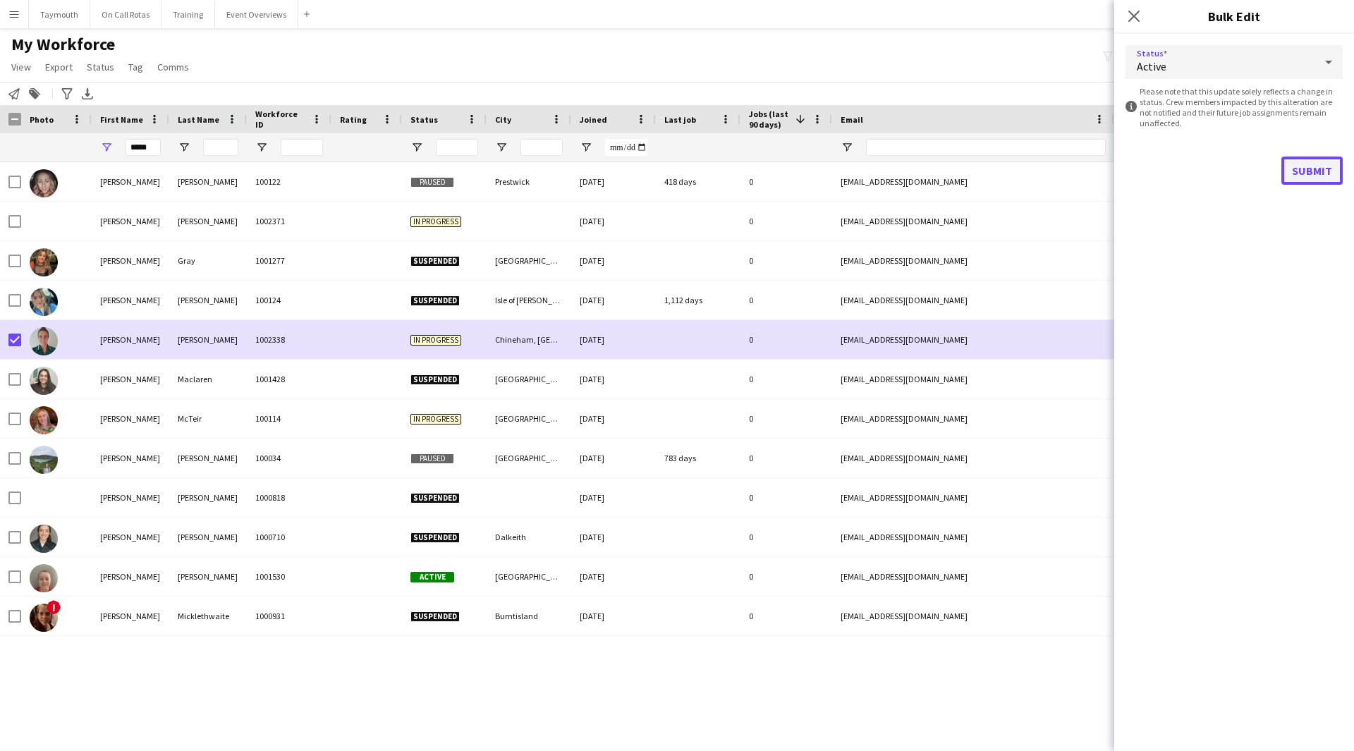
click at [1333, 167] on button "Submit" at bounding box center [1312, 171] width 61 height 28
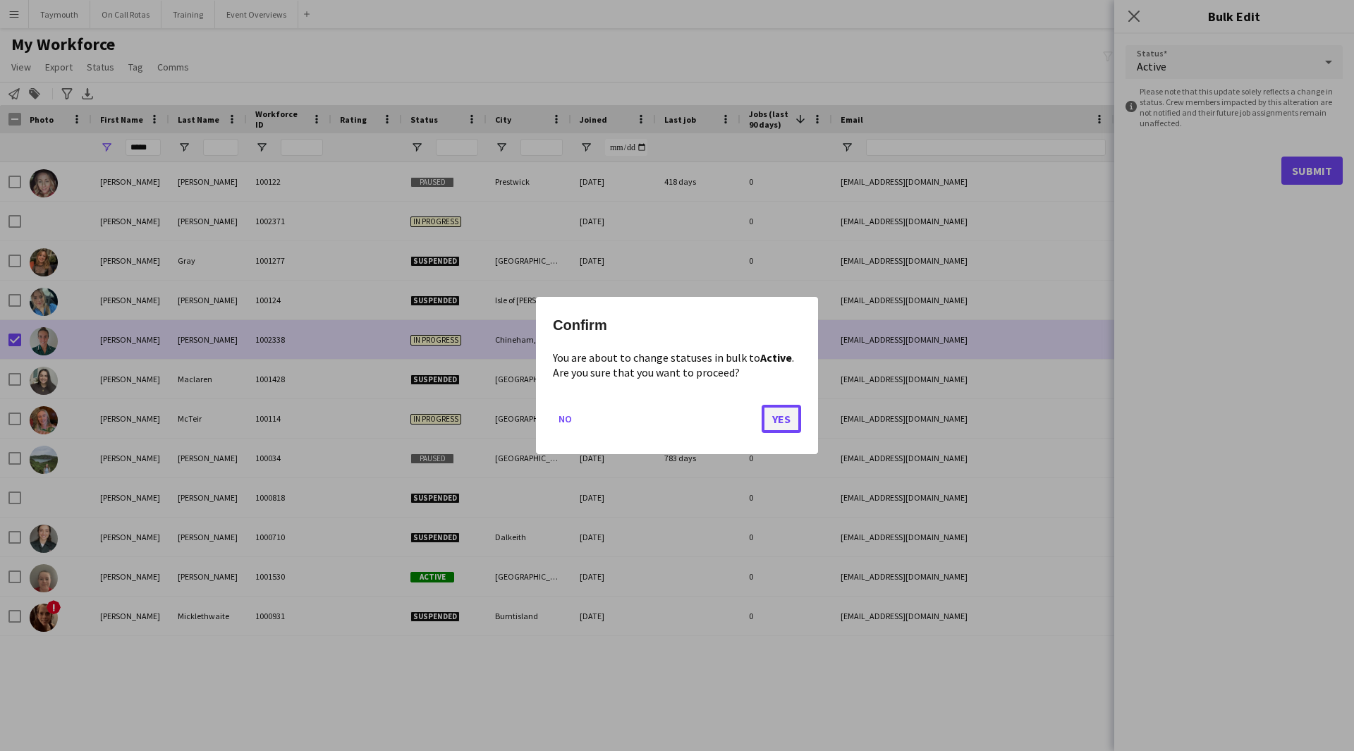
click at [790, 418] on button "Yes" at bounding box center [782, 419] width 40 height 28
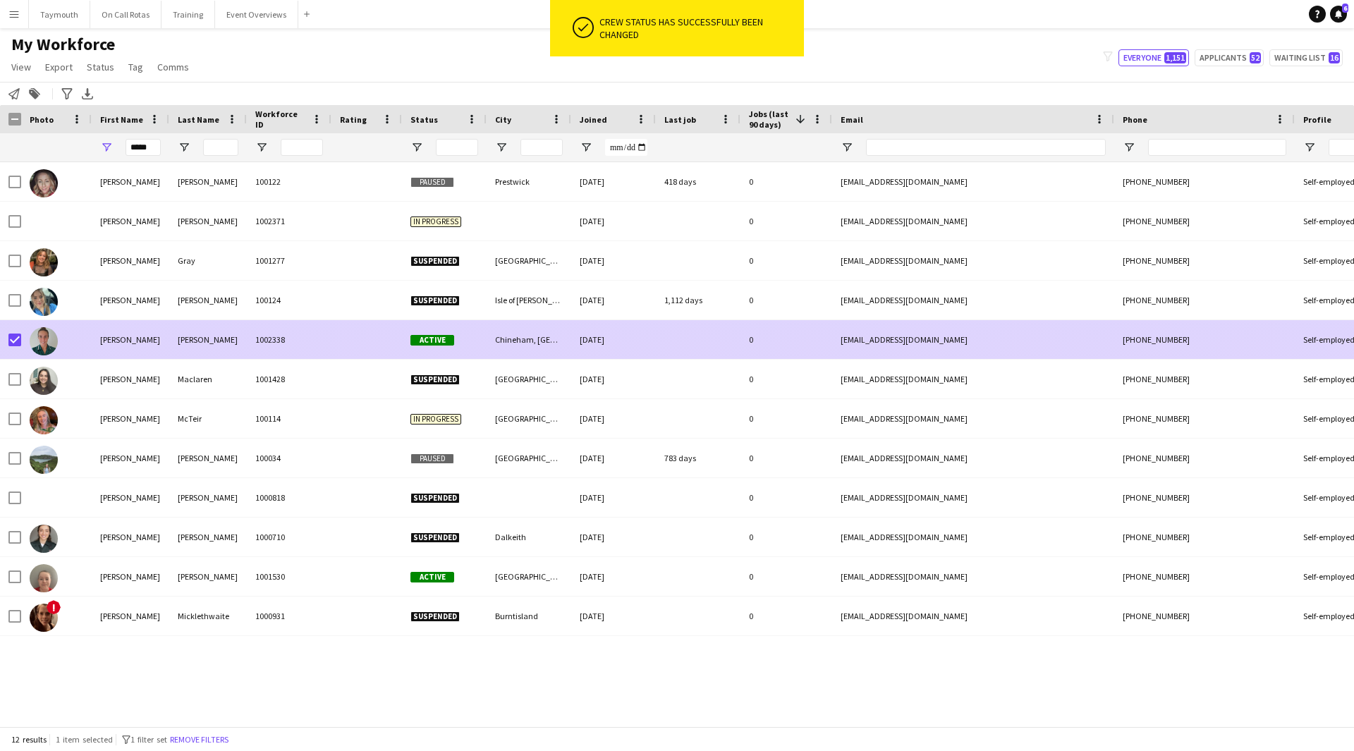
click at [11, 332] on div at bounding box center [14, 340] width 13 height 40
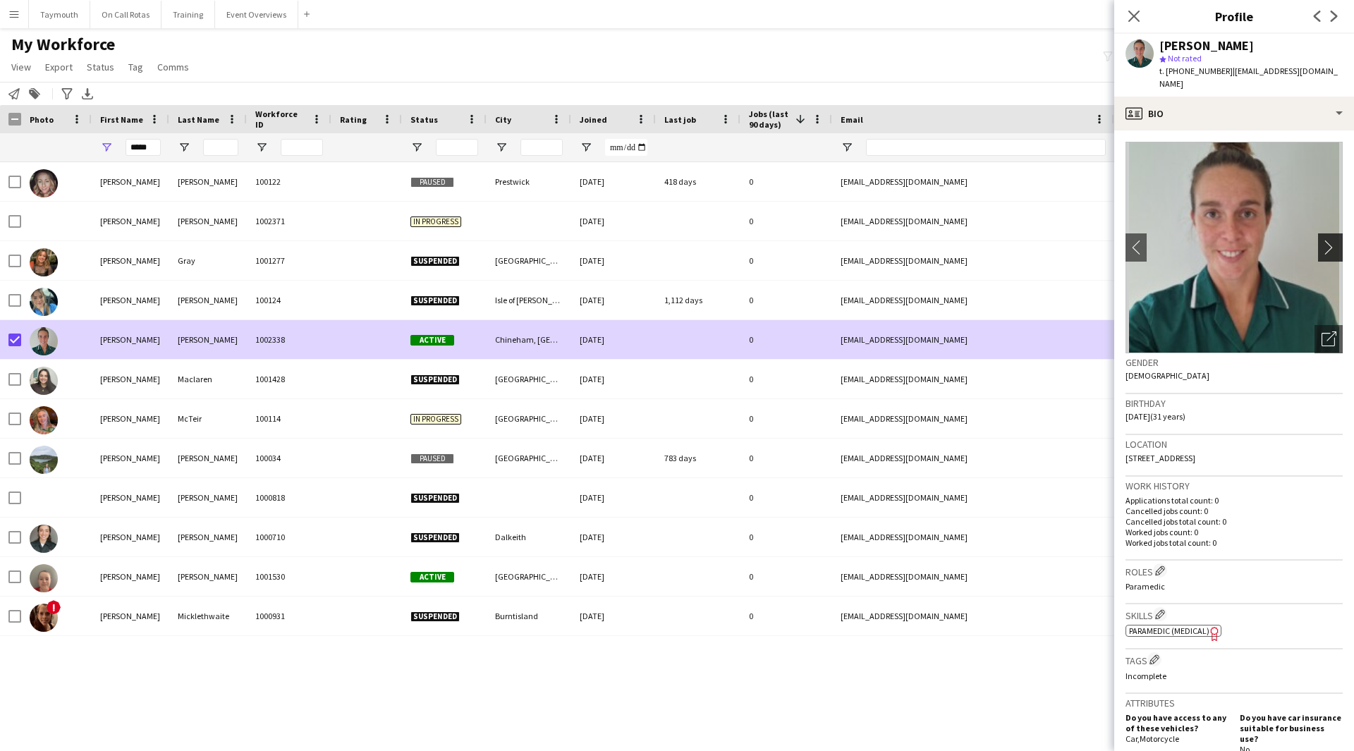
click at [1326, 240] on app-icon "chevron-right" at bounding box center [1333, 247] width 22 height 15
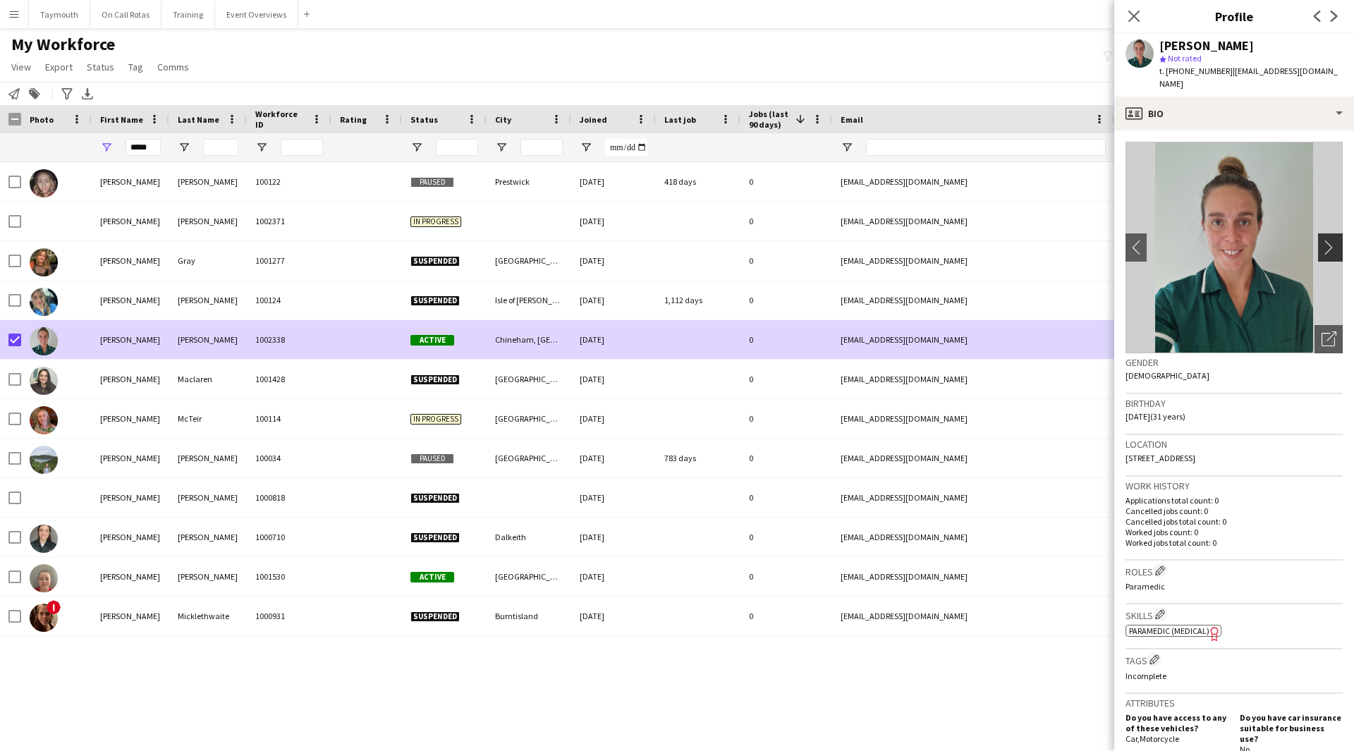
click at [1326, 240] on app-icon "chevron-right" at bounding box center [1333, 247] width 22 height 15
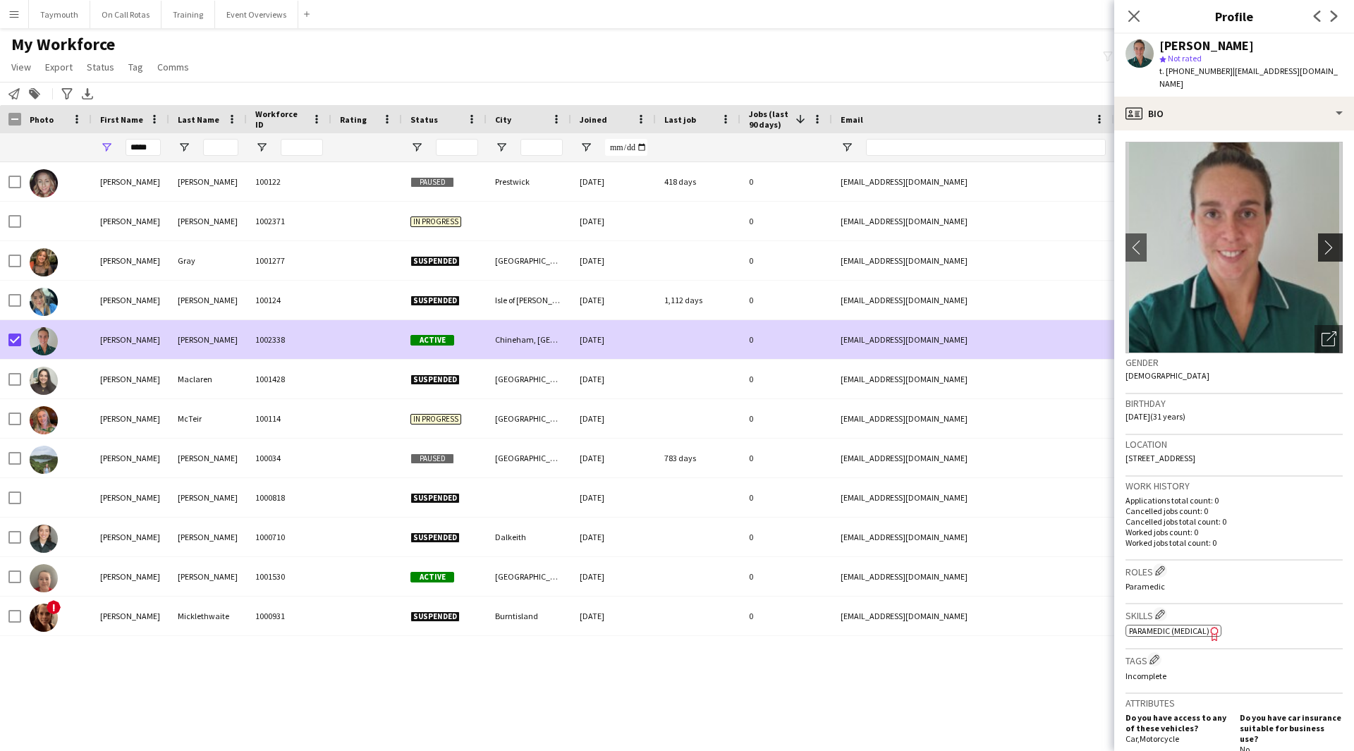
click at [1326, 240] on app-icon "chevron-right" at bounding box center [1333, 247] width 22 height 15
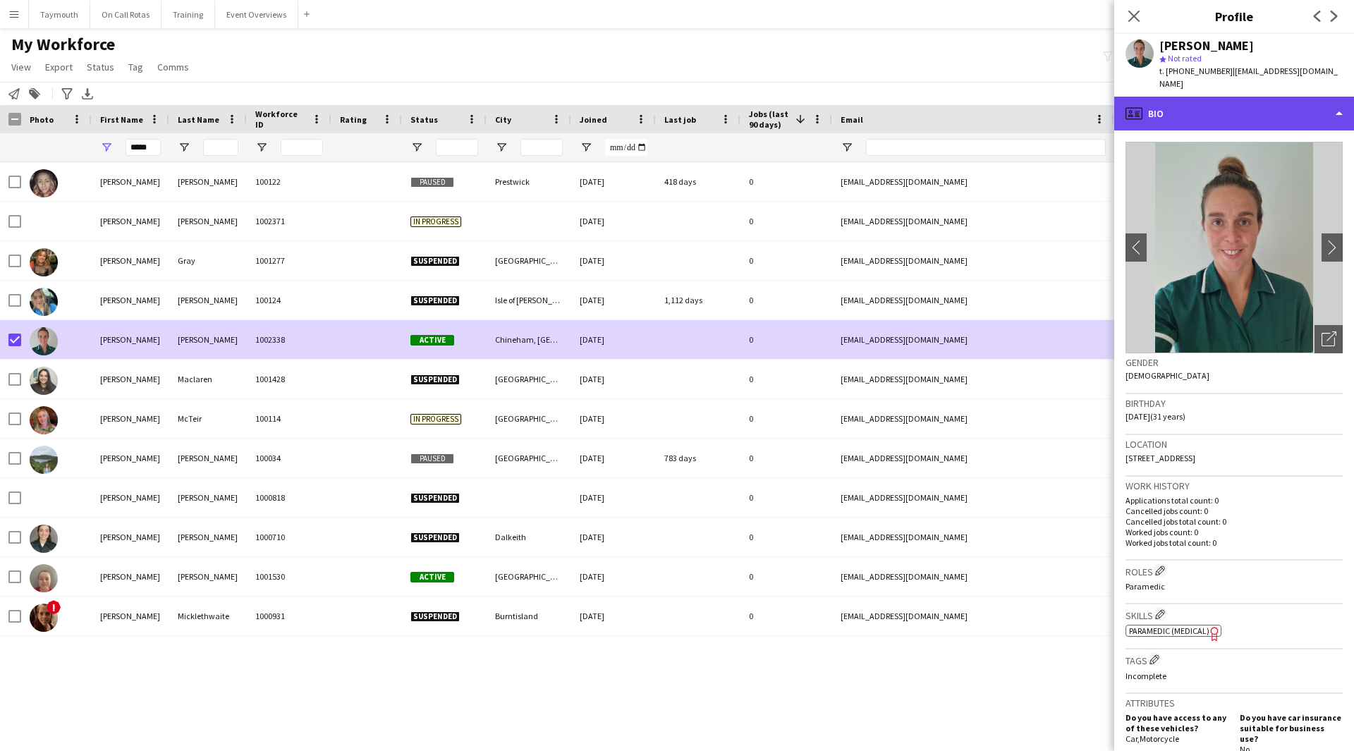
click at [1249, 102] on div "profile Bio" at bounding box center [1235, 114] width 240 height 34
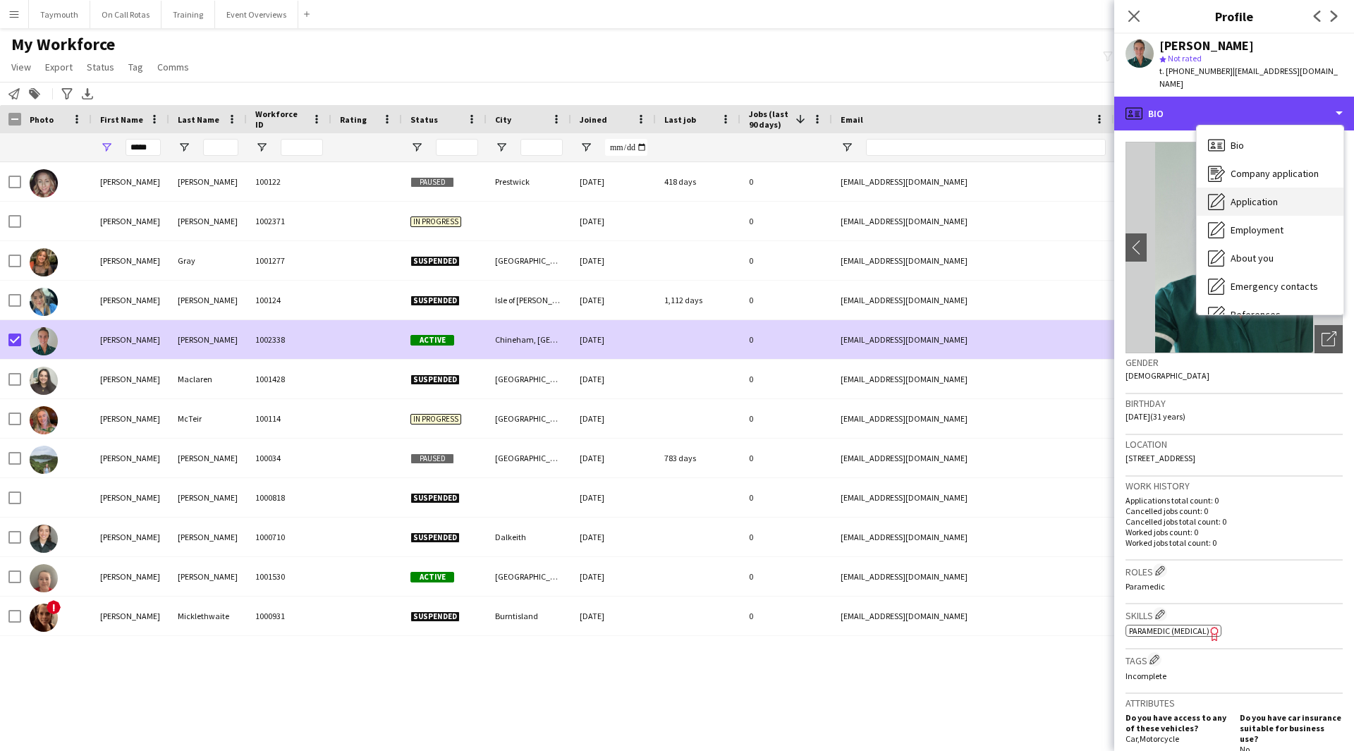
scroll to position [246, 0]
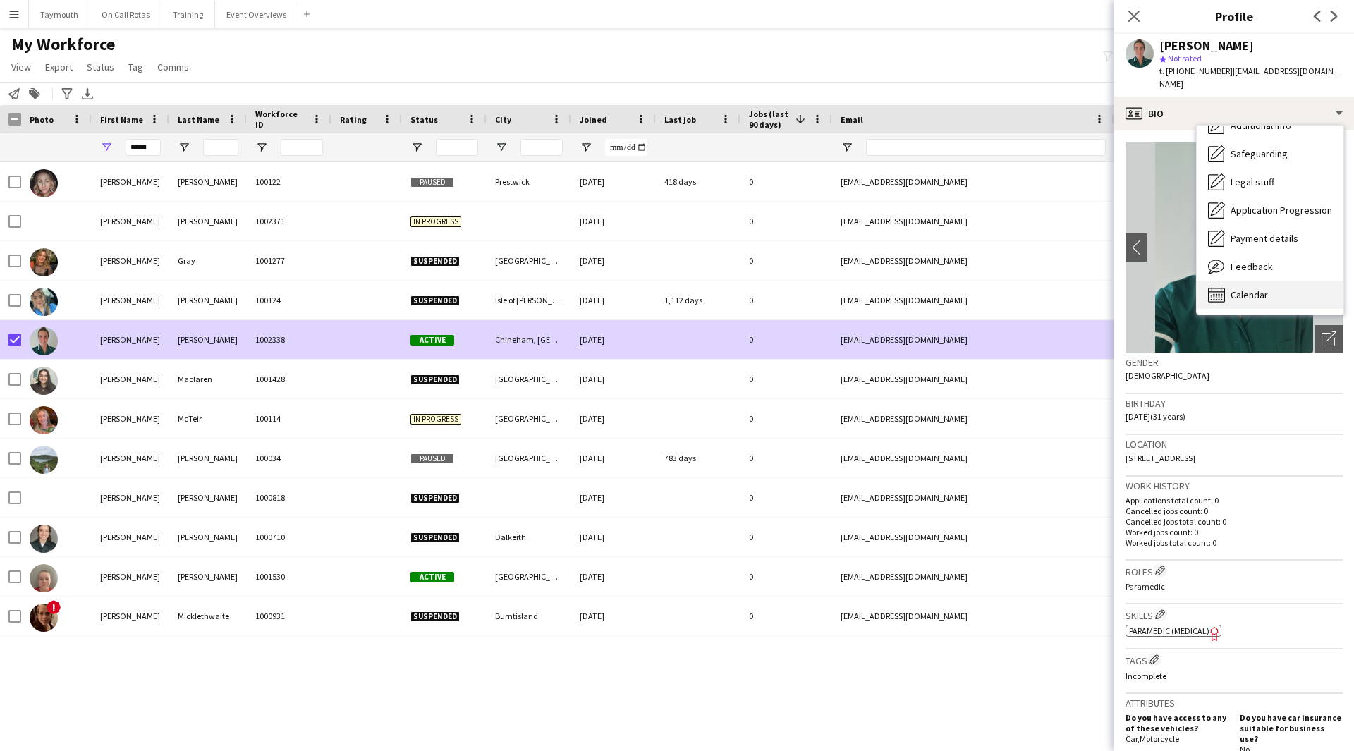
click at [1290, 282] on div "Calendar Calendar" at bounding box center [1270, 295] width 147 height 28
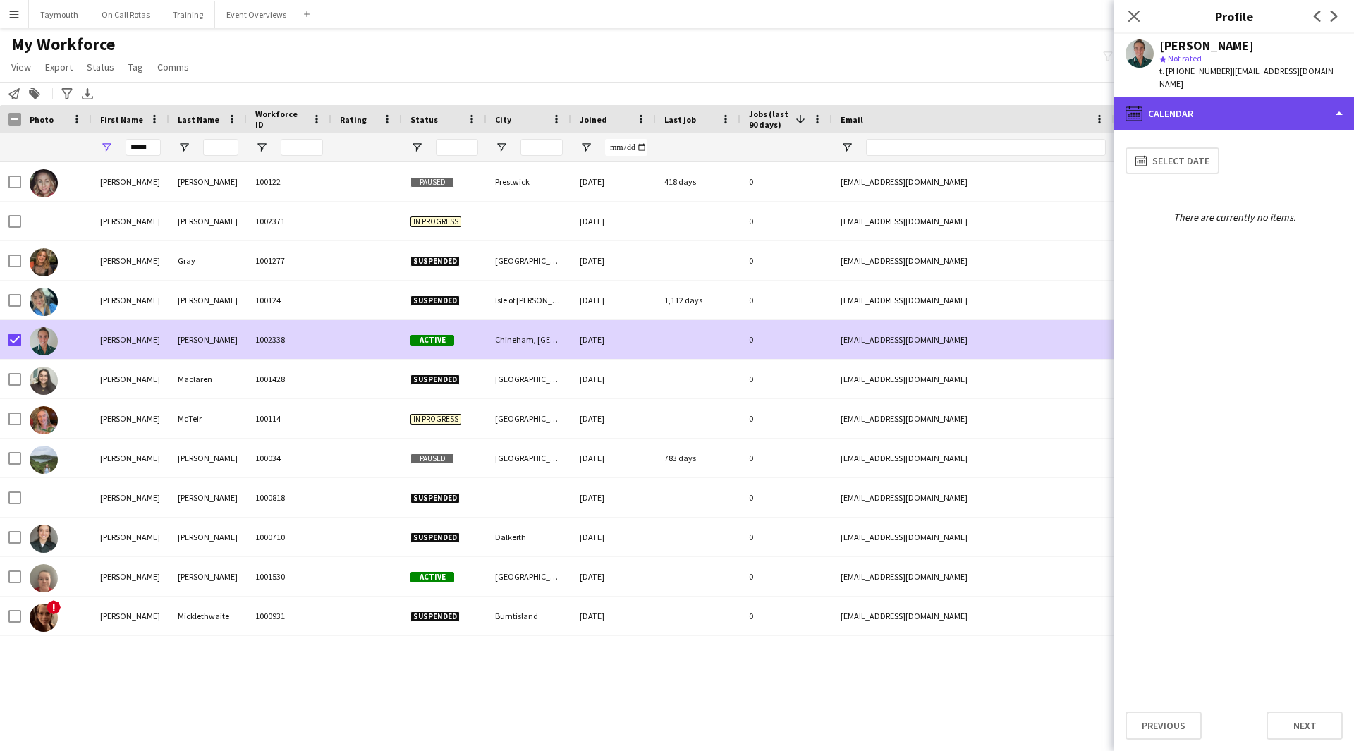
click at [1272, 114] on div "calendar-full Calendar" at bounding box center [1235, 114] width 240 height 34
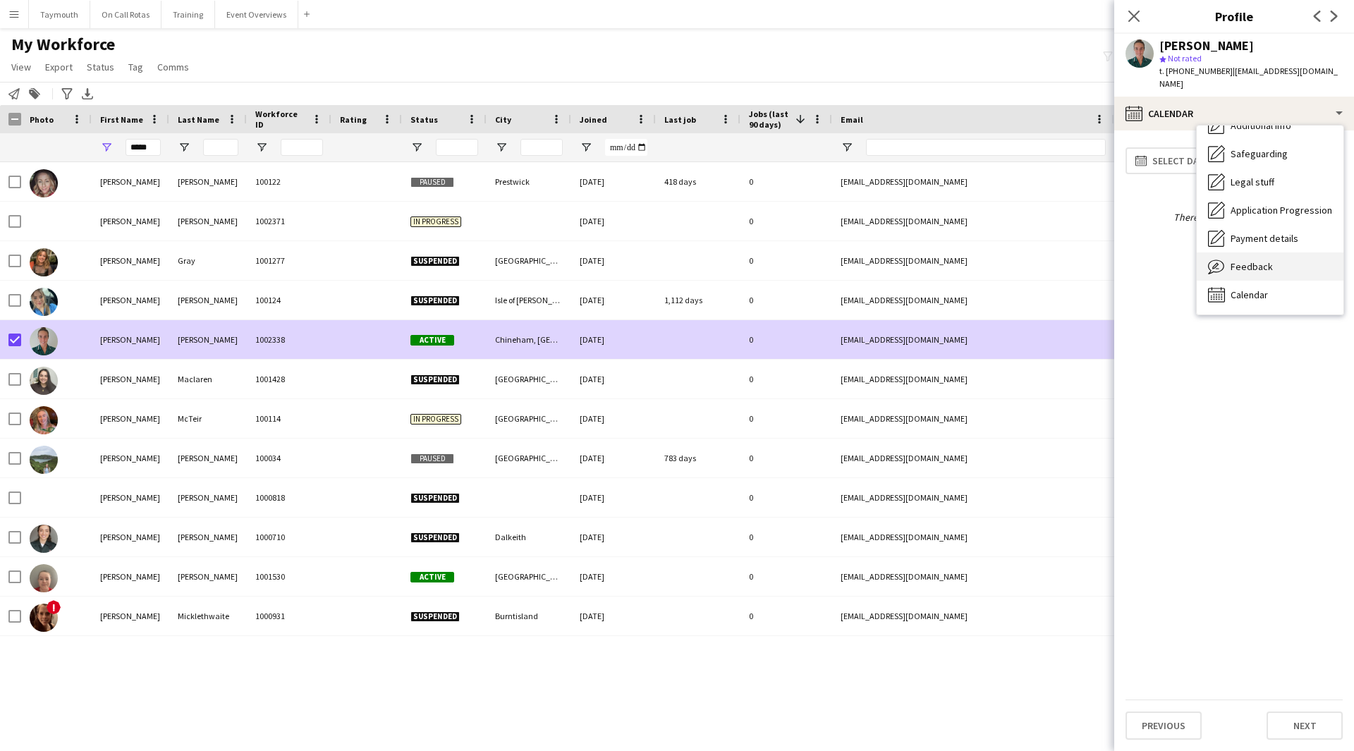
click at [1273, 254] on div "Feedback Feedback" at bounding box center [1270, 267] width 147 height 28
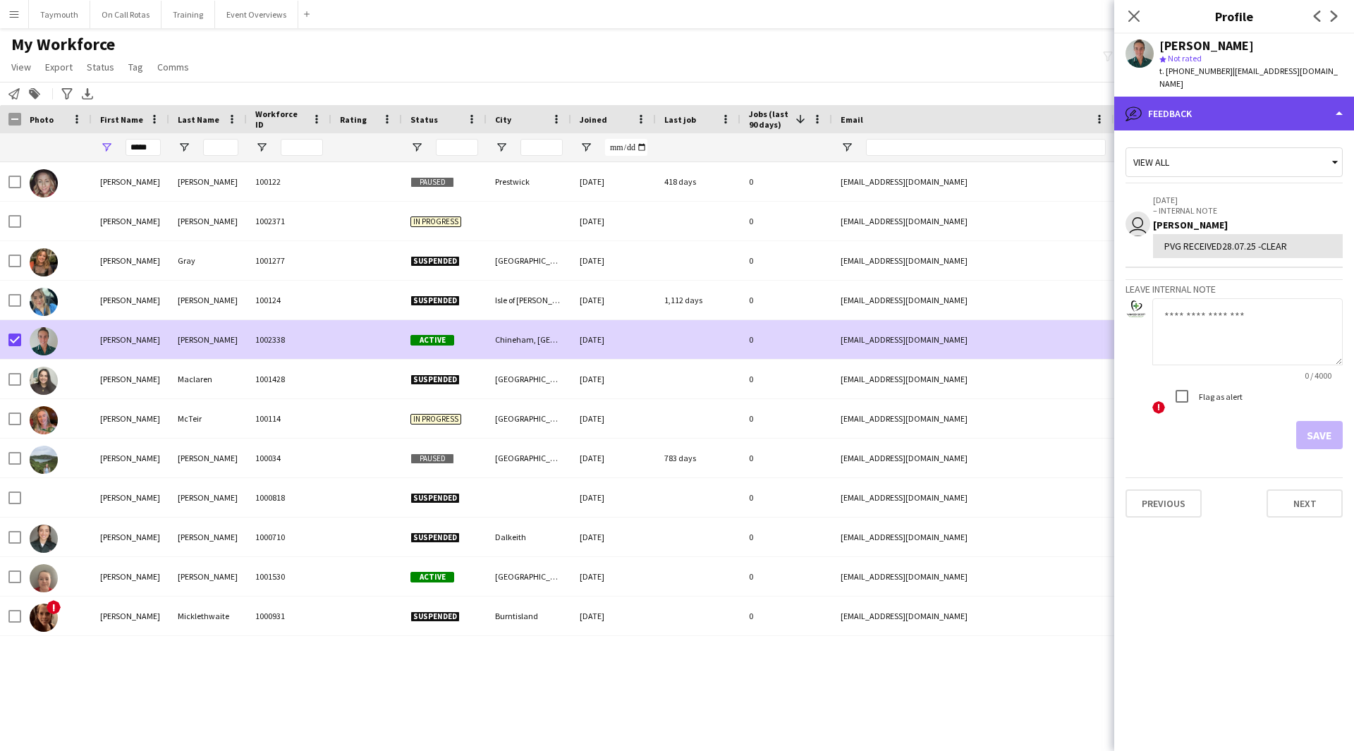
click at [1308, 97] on div "bubble-pencil Feedback" at bounding box center [1235, 114] width 240 height 34
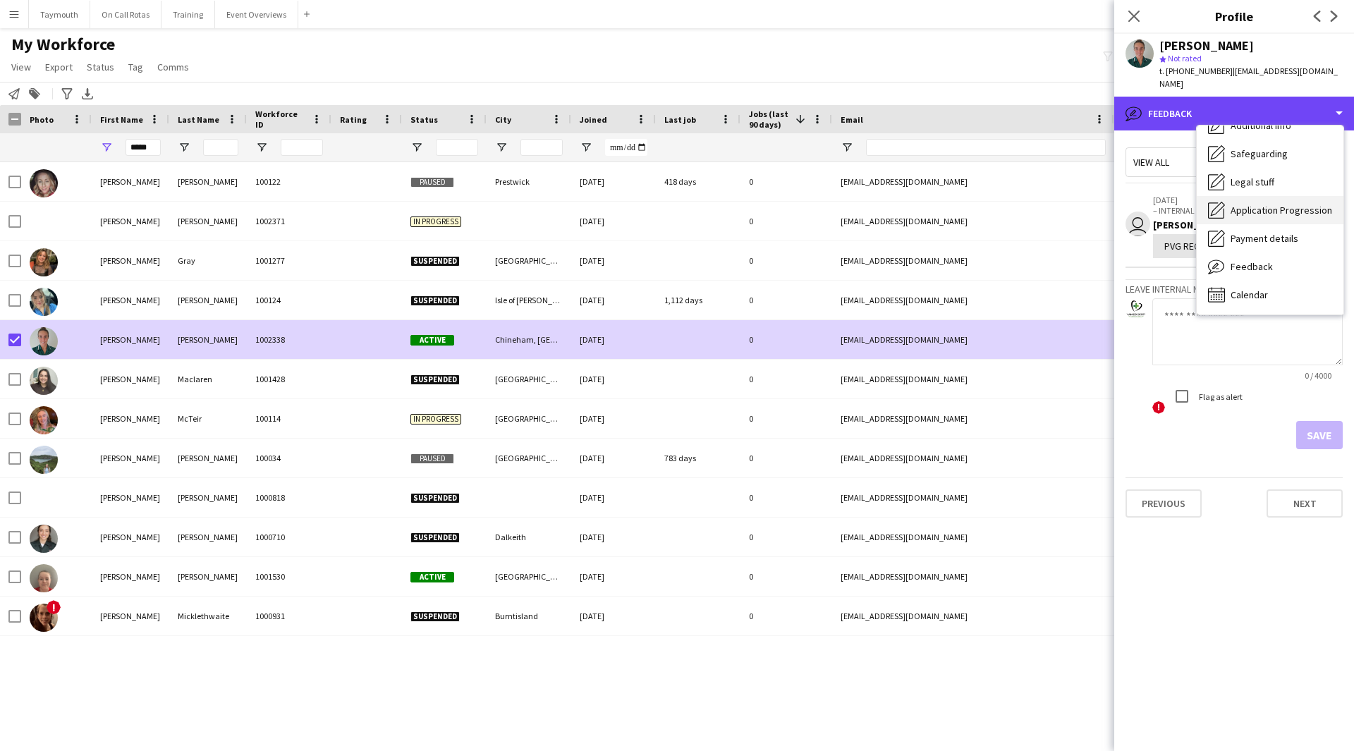
scroll to position [175, 0]
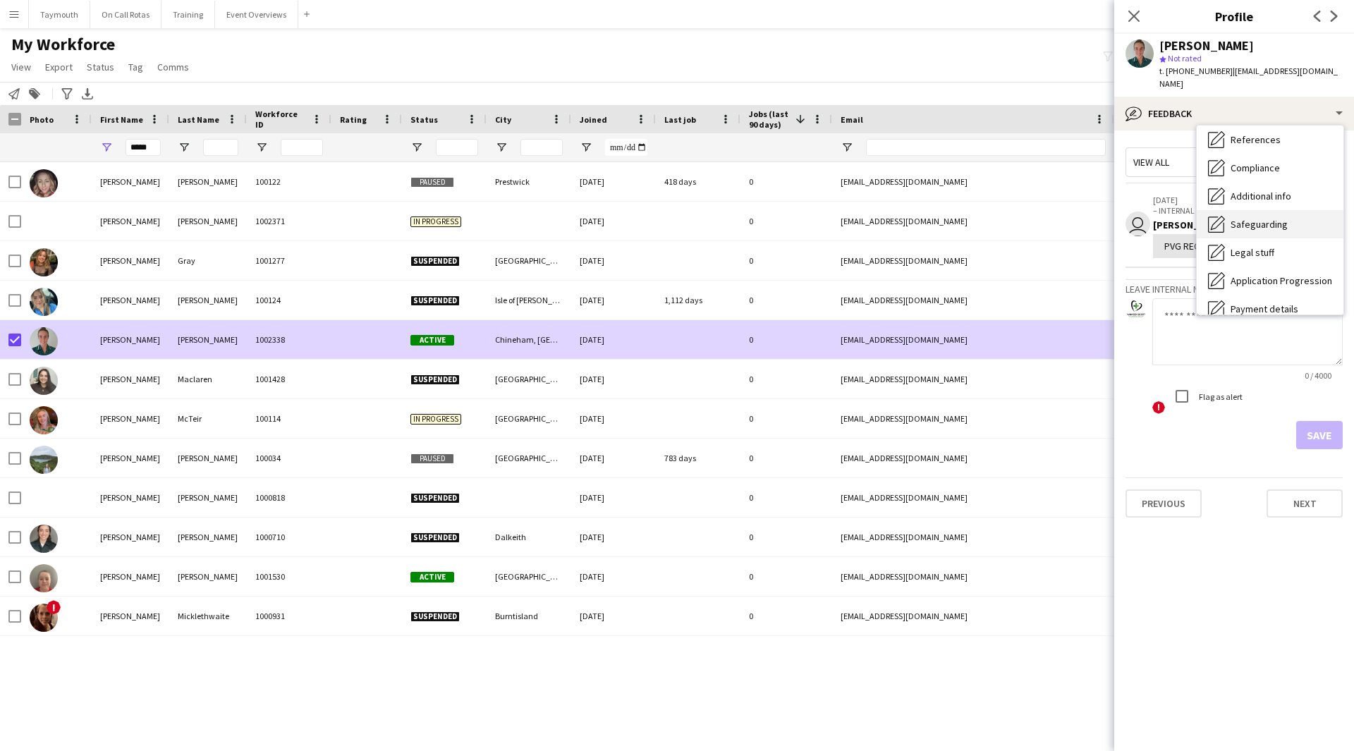
click at [1270, 222] on div "Safeguarding Safeguarding" at bounding box center [1270, 224] width 147 height 28
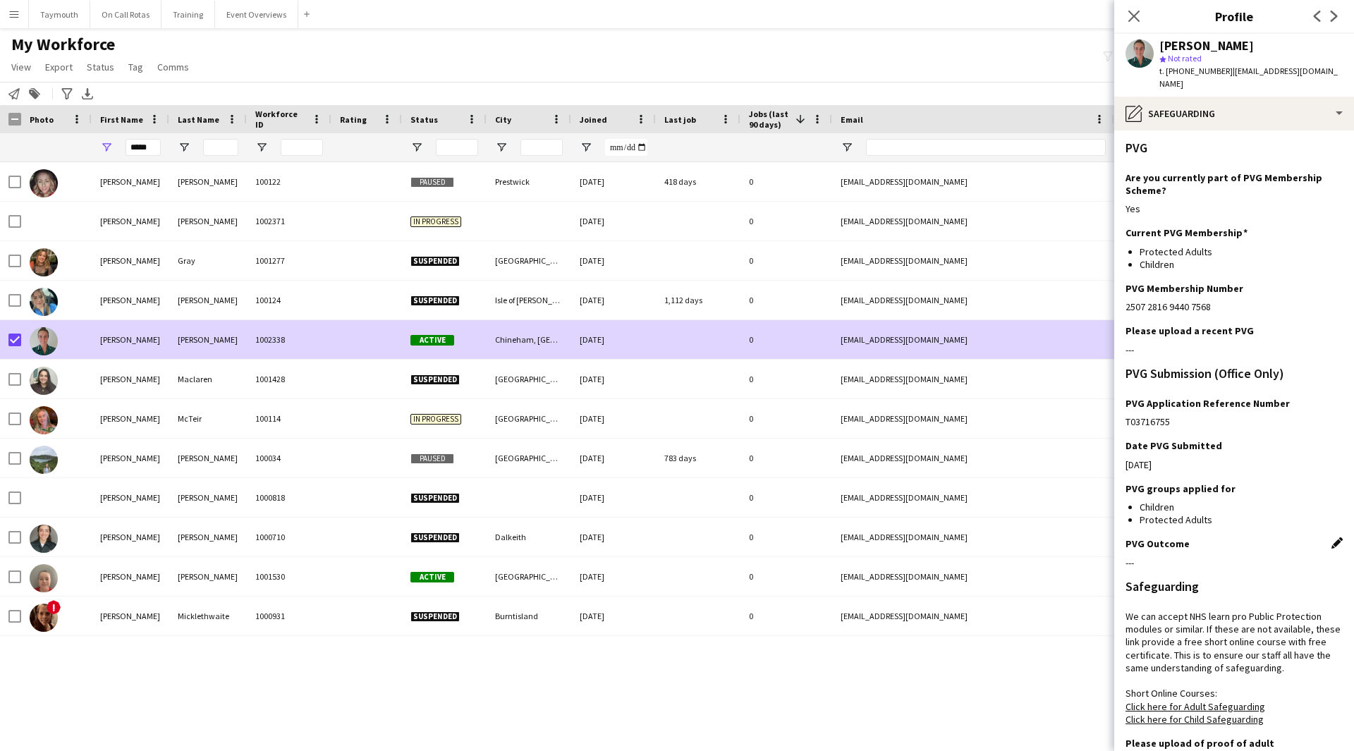
click at [1332, 538] on app-icon "Edit this field" at bounding box center [1337, 543] width 11 height 11
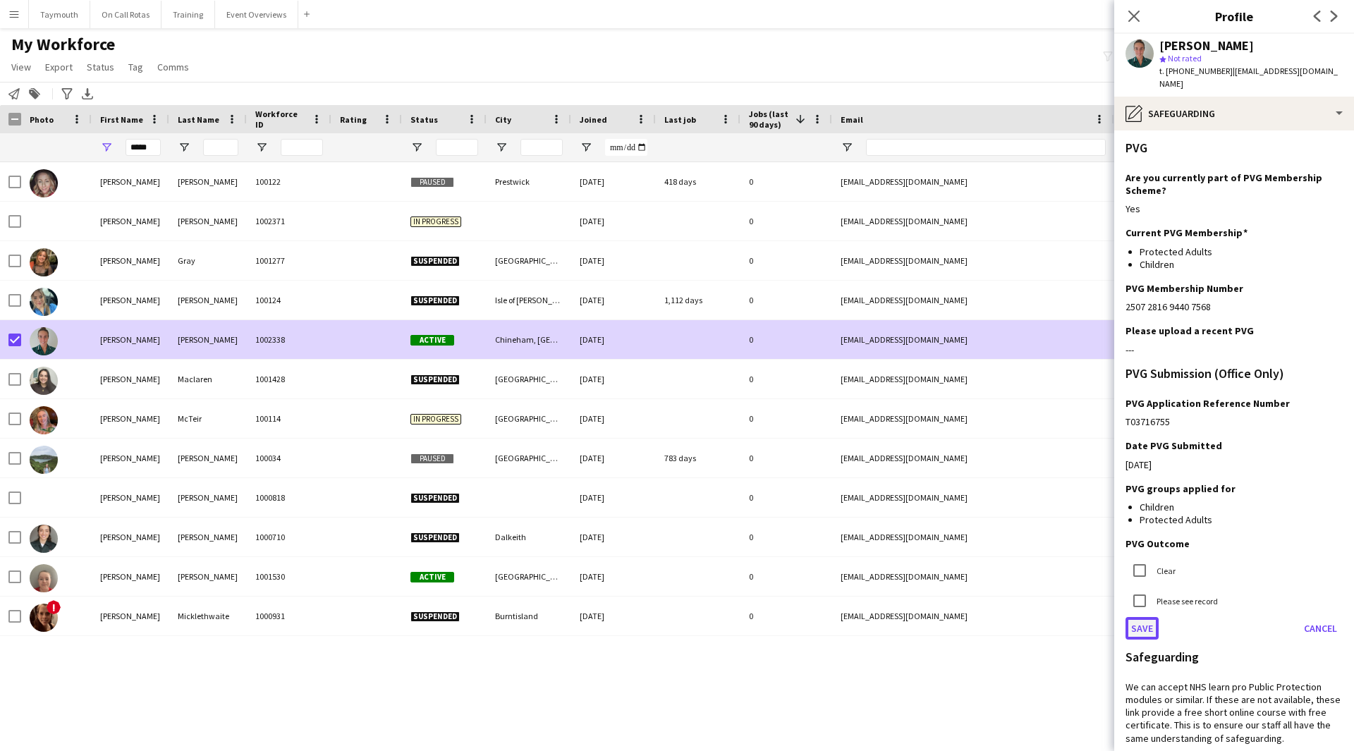
click at [1139, 617] on button "Save" at bounding box center [1142, 628] width 33 height 23
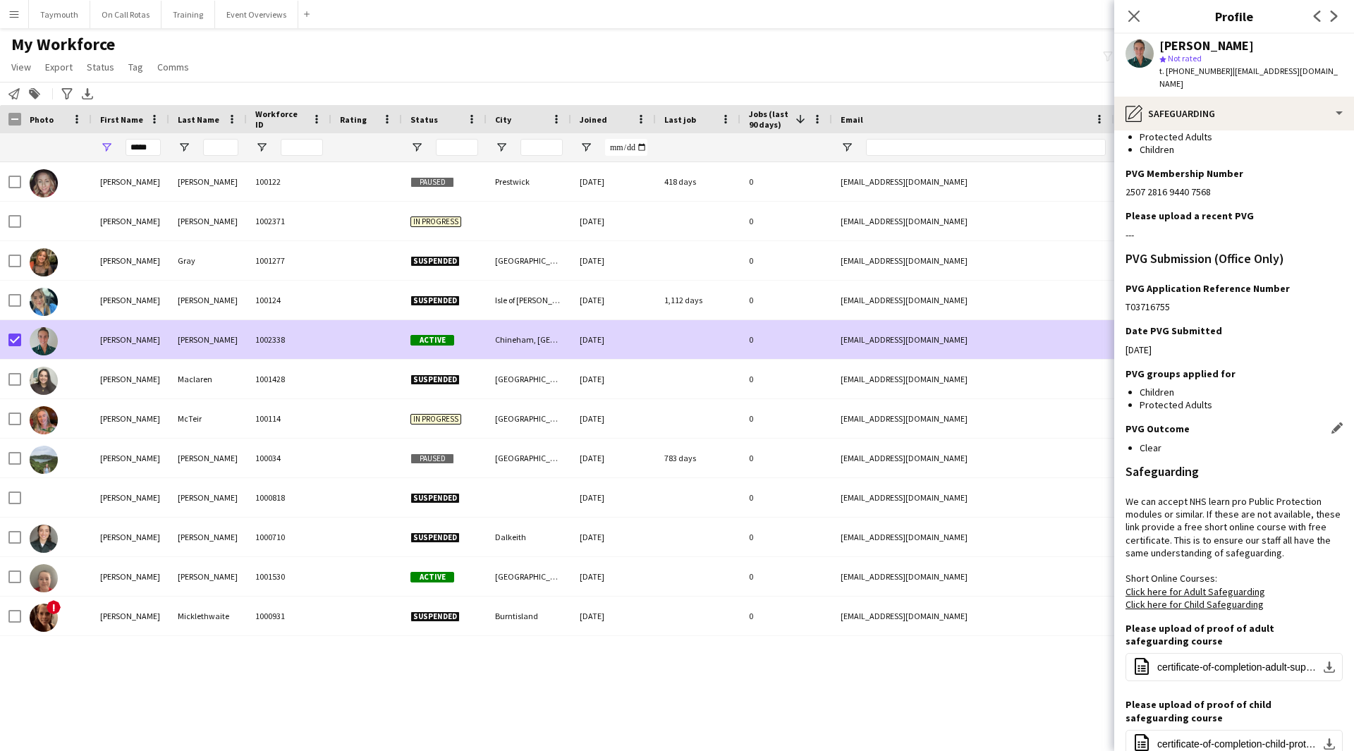
scroll to position [205, 0]
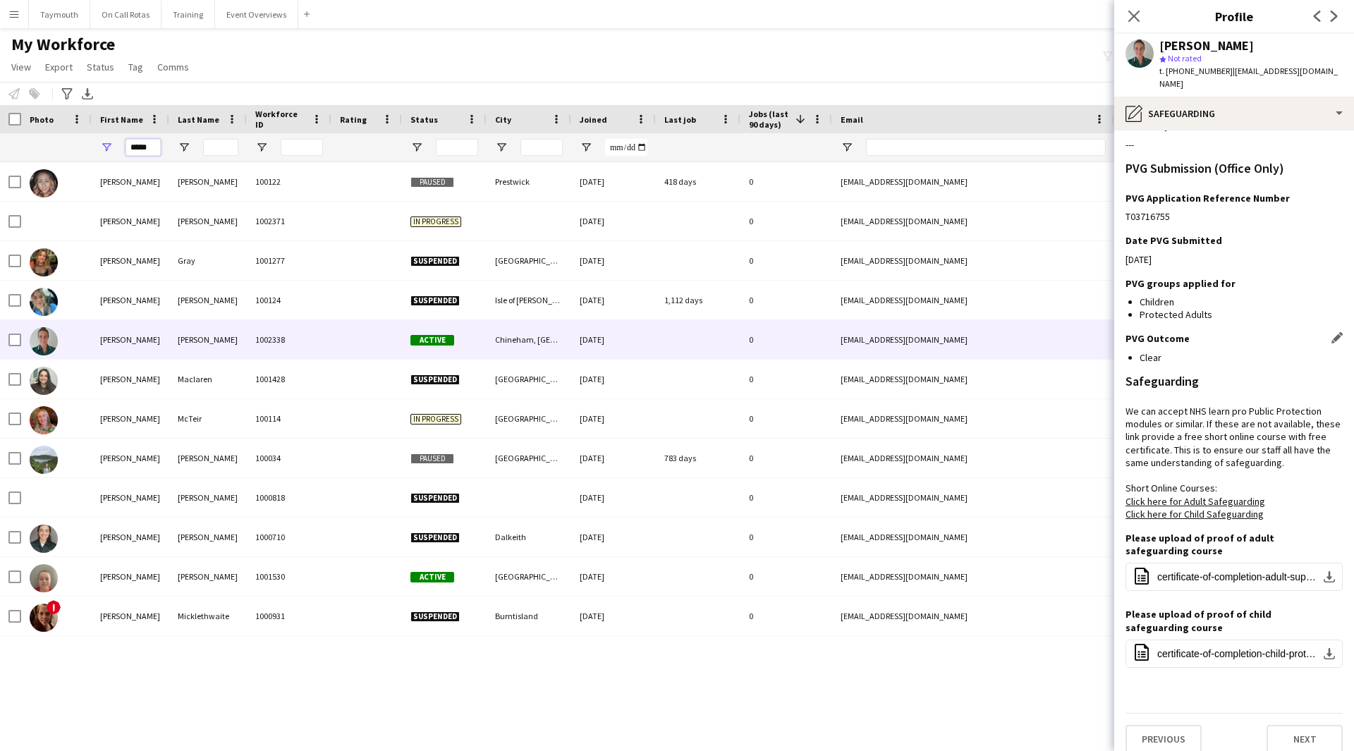
drag, startPoint x: 153, startPoint y: 142, endPoint x: -11, endPoint y: 142, distance: 164.4
click at [0, 142] on html "Menu Boards Boards Boards All jobs Status Workforce Workforce My Workforce Recr…" at bounding box center [677, 375] width 1354 height 751
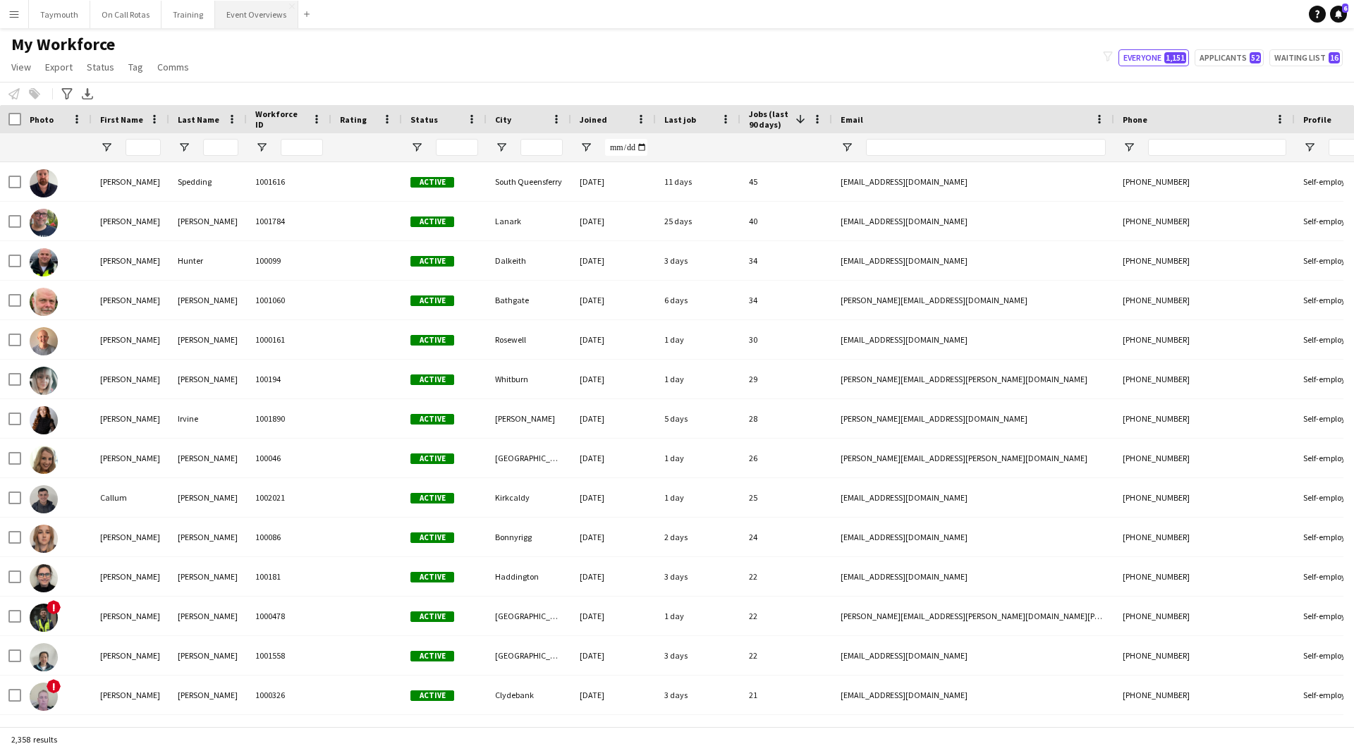
click at [236, 20] on button "Event Overviews Close" at bounding box center [256, 15] width 83 height 28
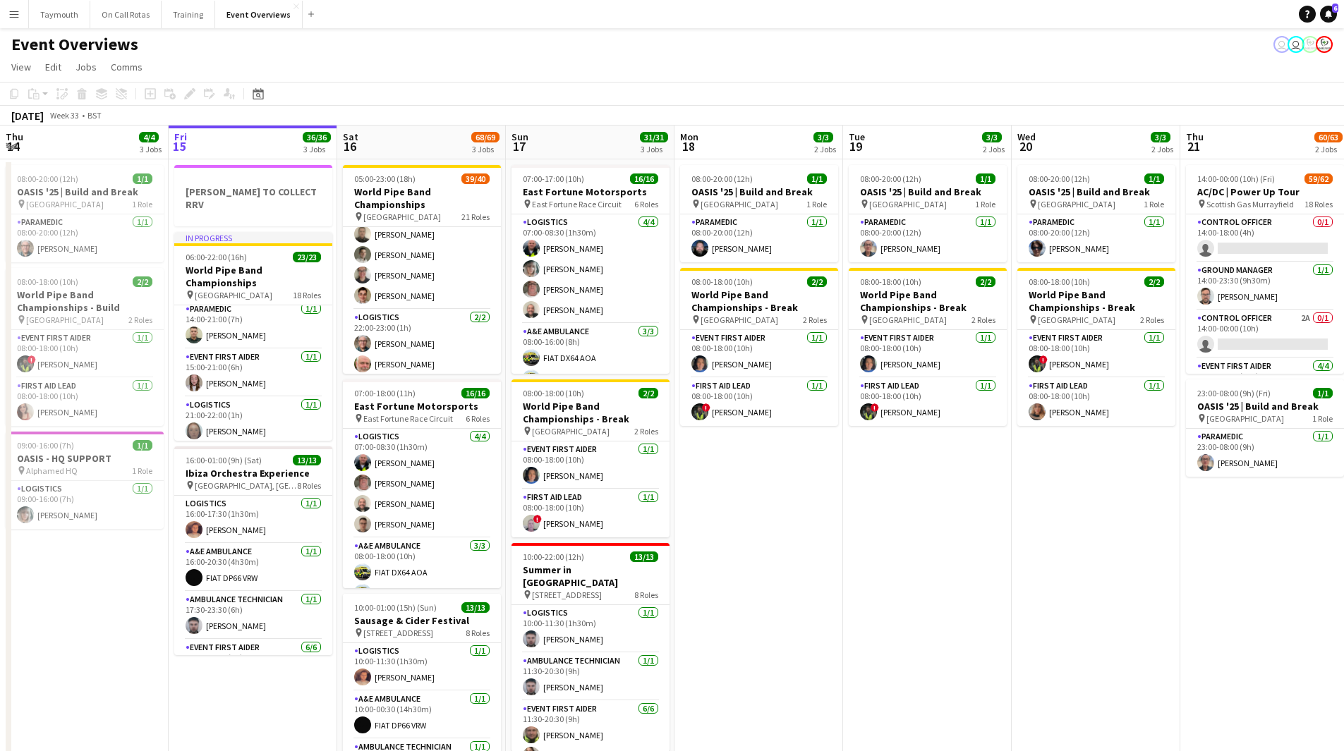
drag, startPoint x: 905, startPoint y: 571, endPoint x: 386, endPoint y: 576, distance: 519.2
click at [386, 576] on app-calendar-viewport "Tue 12 84/85 4 Jobs Wed 13 4/4 3 Jobs Thu 14 4/4 3 Jobs Fri 15 36/36 3 Jobs Sat…" at bounding box center [672, 573] width 1344 height 894
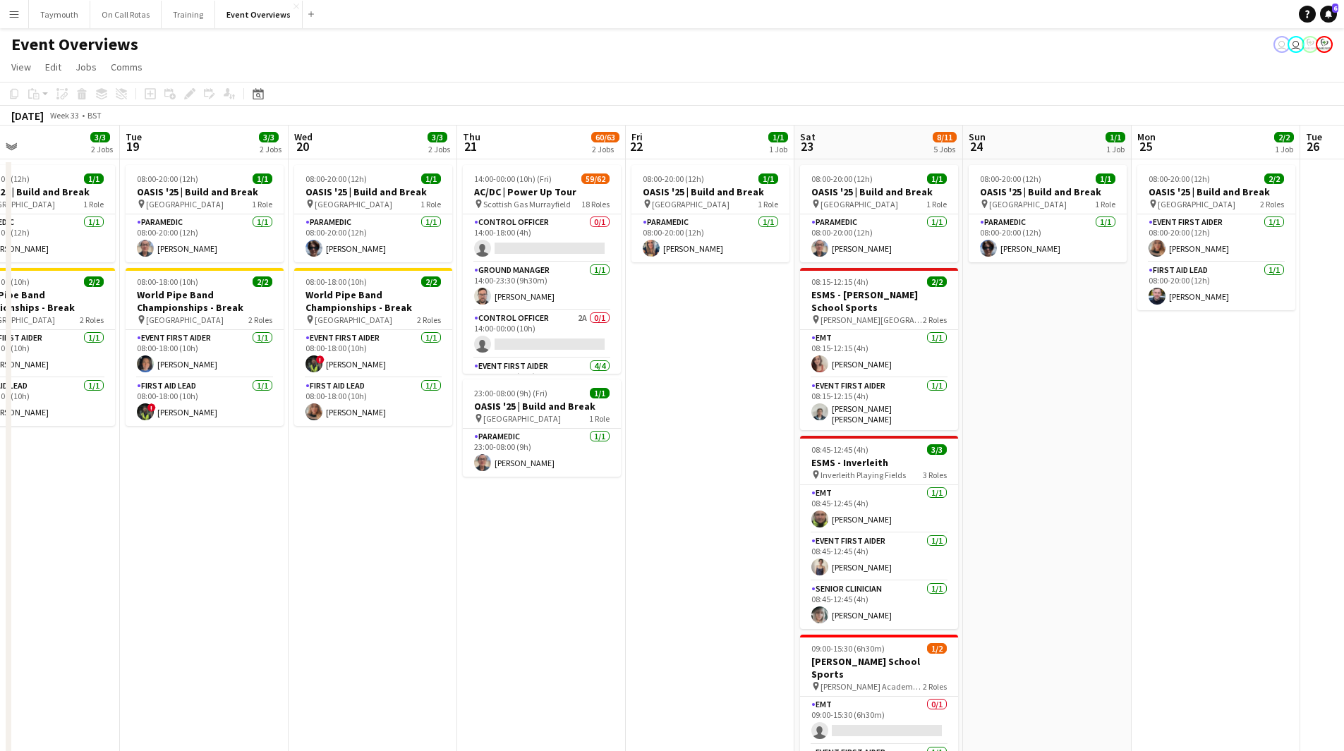
drag, startPoint x: 452, startPoint y: 574, endPoint x: 358, endPoint y: 581, distance: 94.1
click at [358, 581] on app-calendar-viewport "Fri 15 36/36 3 Jobs Sat 16 68/69 3 Jobs Sun 17 31/31 3 Jobs Mon 18 3/3 2 Jobs T…" at bounding box center [672, 573] width 1344 height 894
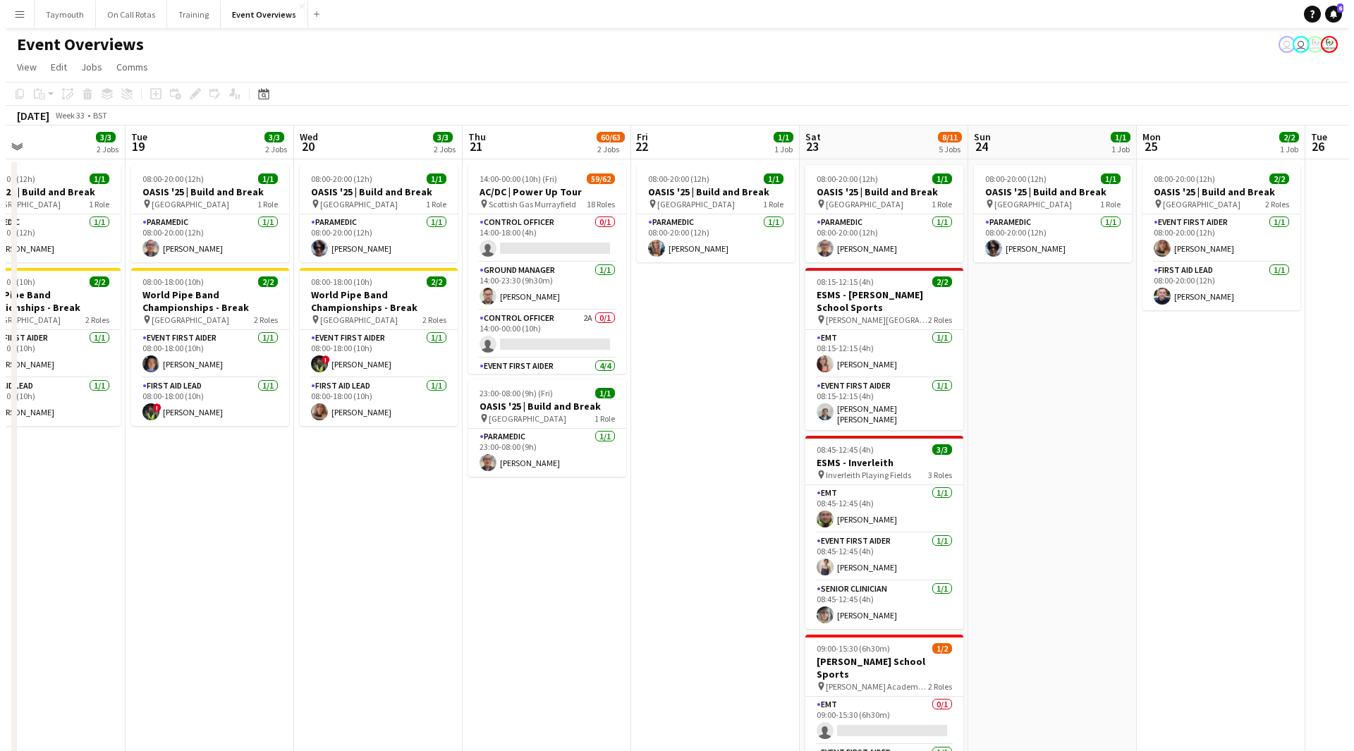
scroll to position [0, 556]
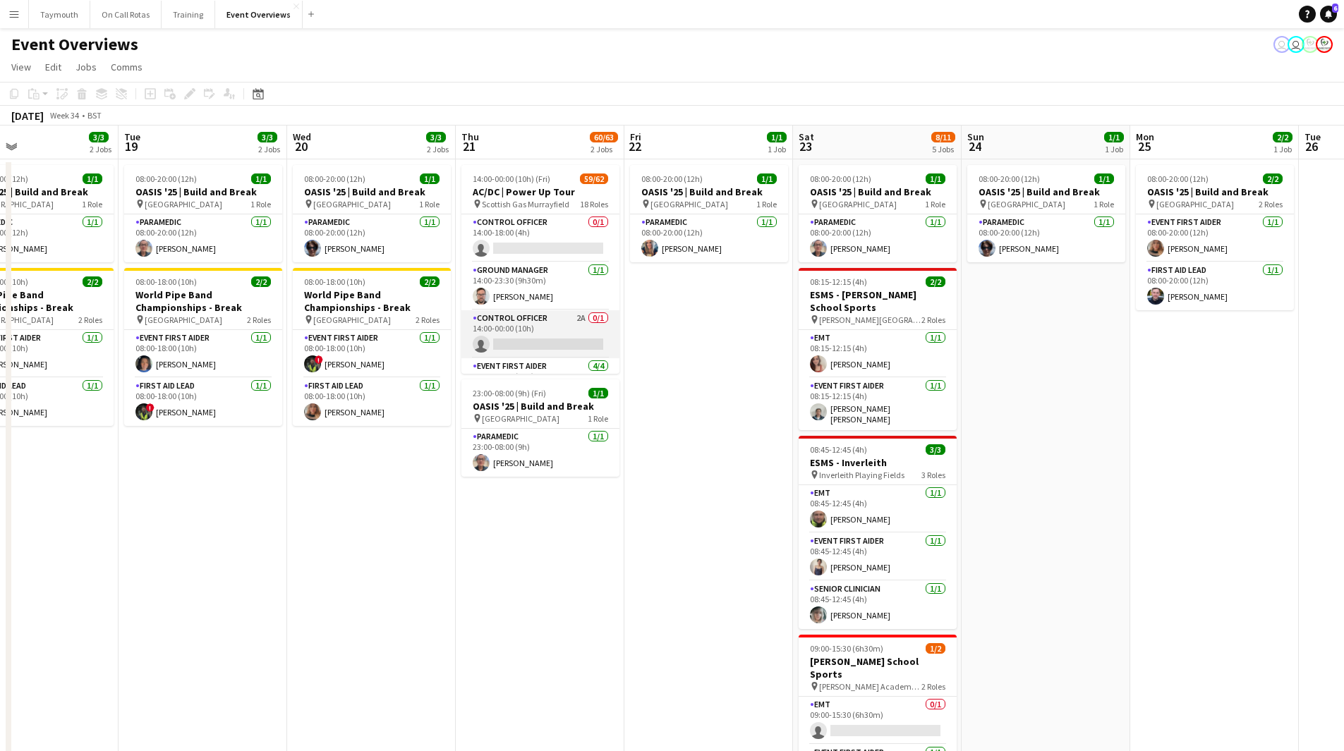
click at [528, 322] on app-card-role "Control Officer 2A 0/1 14:00-00:00 (10h) single-neutral-actions" at bounding box center [540, 334] width 158 height 48
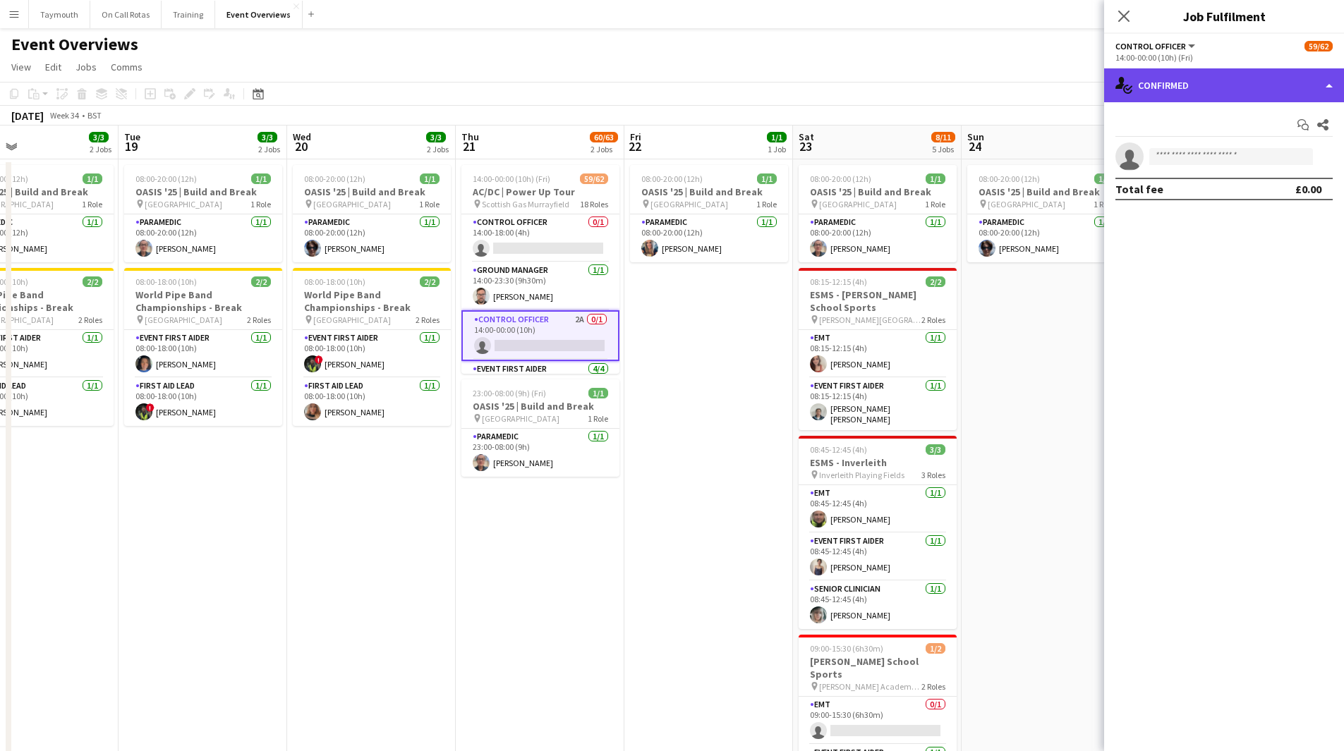
click at [1252, 87] on div "single-neutral-actions-check-2 Confirmed" at bounding box center [1224, 85] width 240 height 34
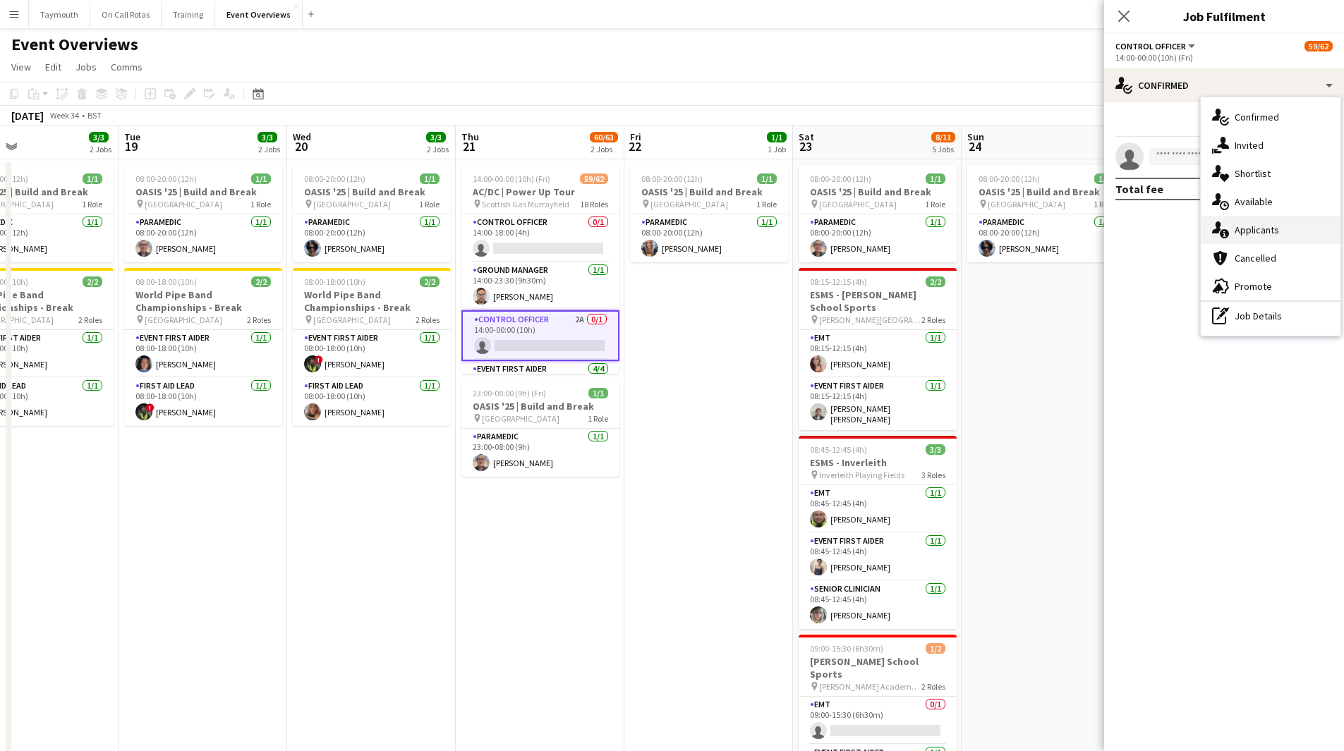
click at [1267, 225] on div "single-neutral-actions-information Applicants" at bounding box center [1271, 230] width 140 height 28
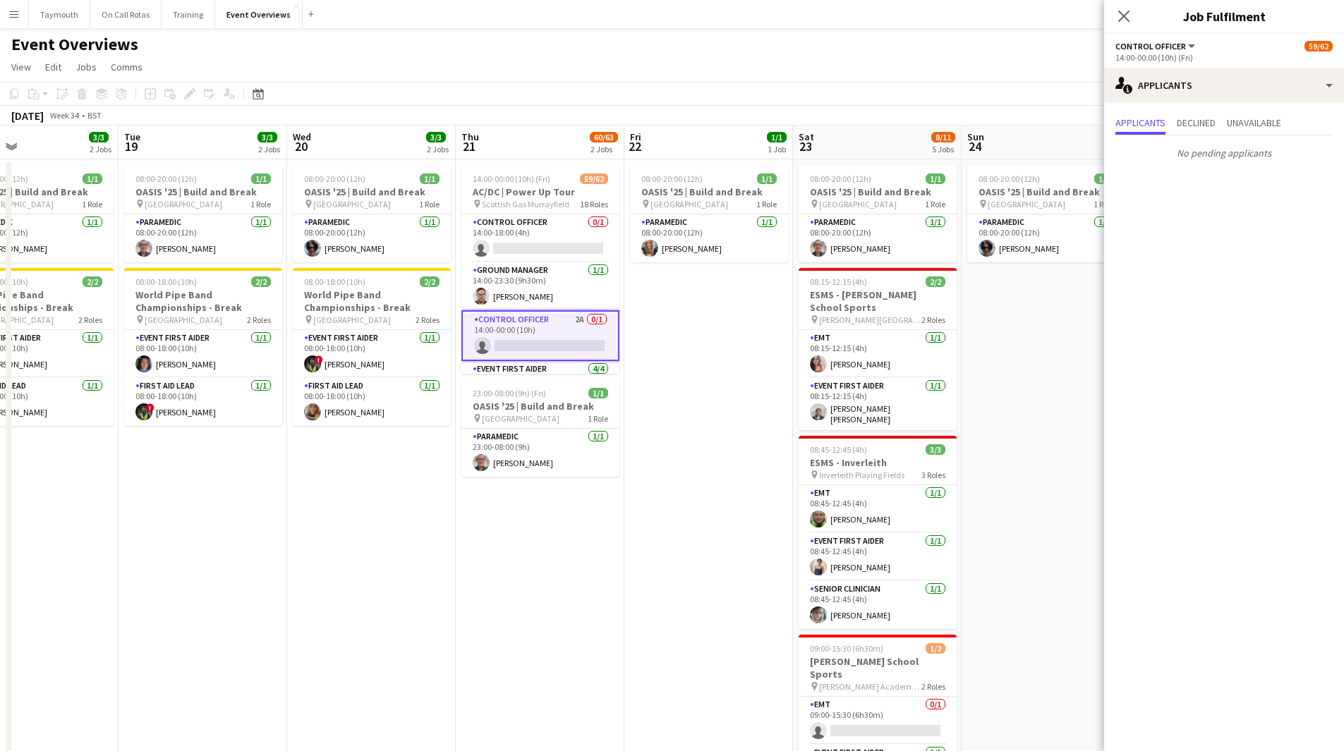
click at [19, 16] on app-icon "Menu" at bounding box center [13, 13] width 11 height 11
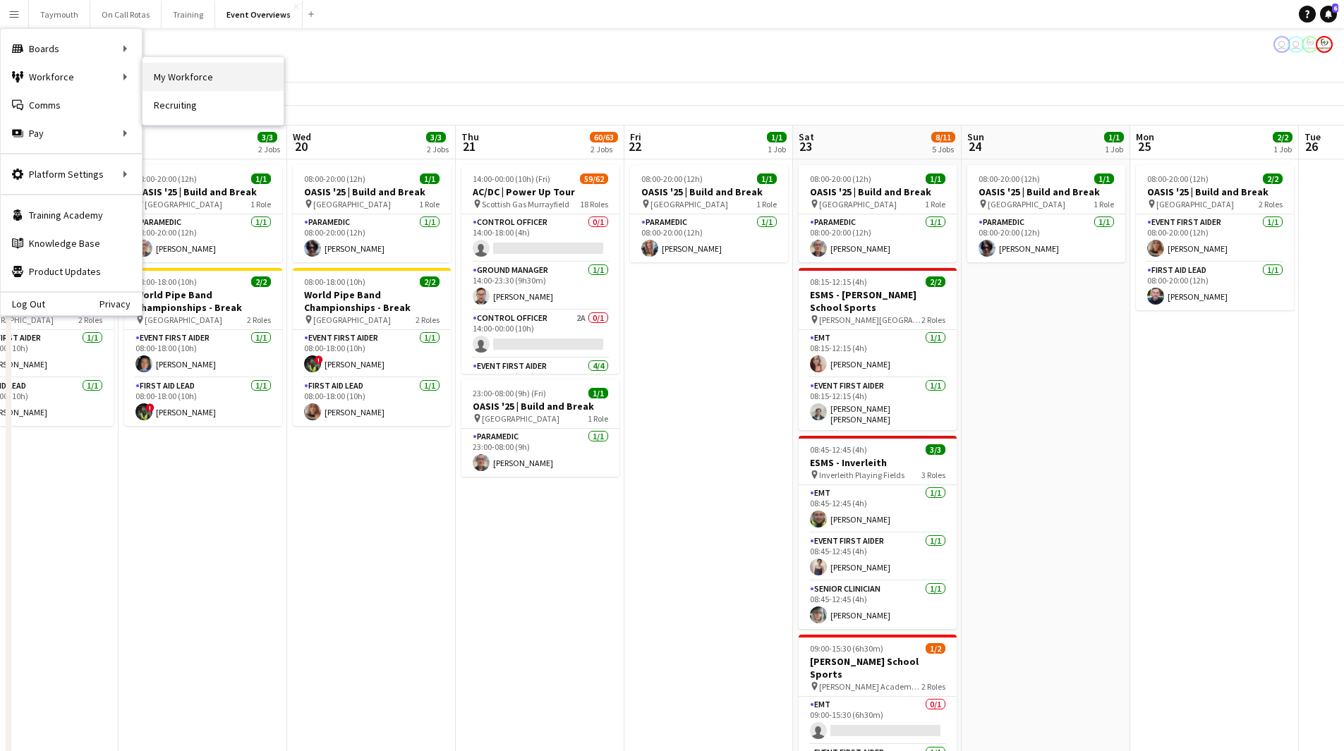
click at [186, 73] on link "My Workforce" at bounding box center [213, 77] width 141 height 28
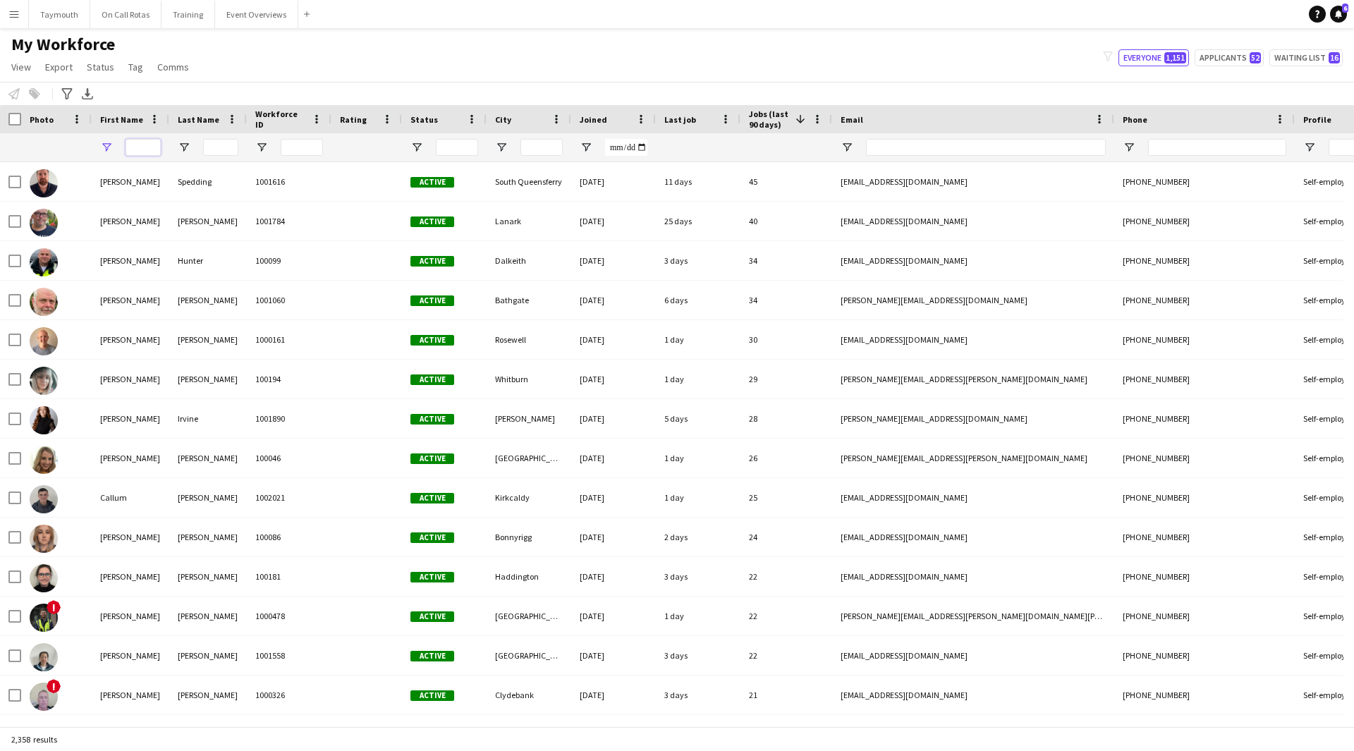
drag, startPoint x: 148, startPoint y: 150, endPoint x: 108, endPoint y: 153, distance: 40.4
click at [123, 151] on div at bounding box center [131, 147] width 78 height 28
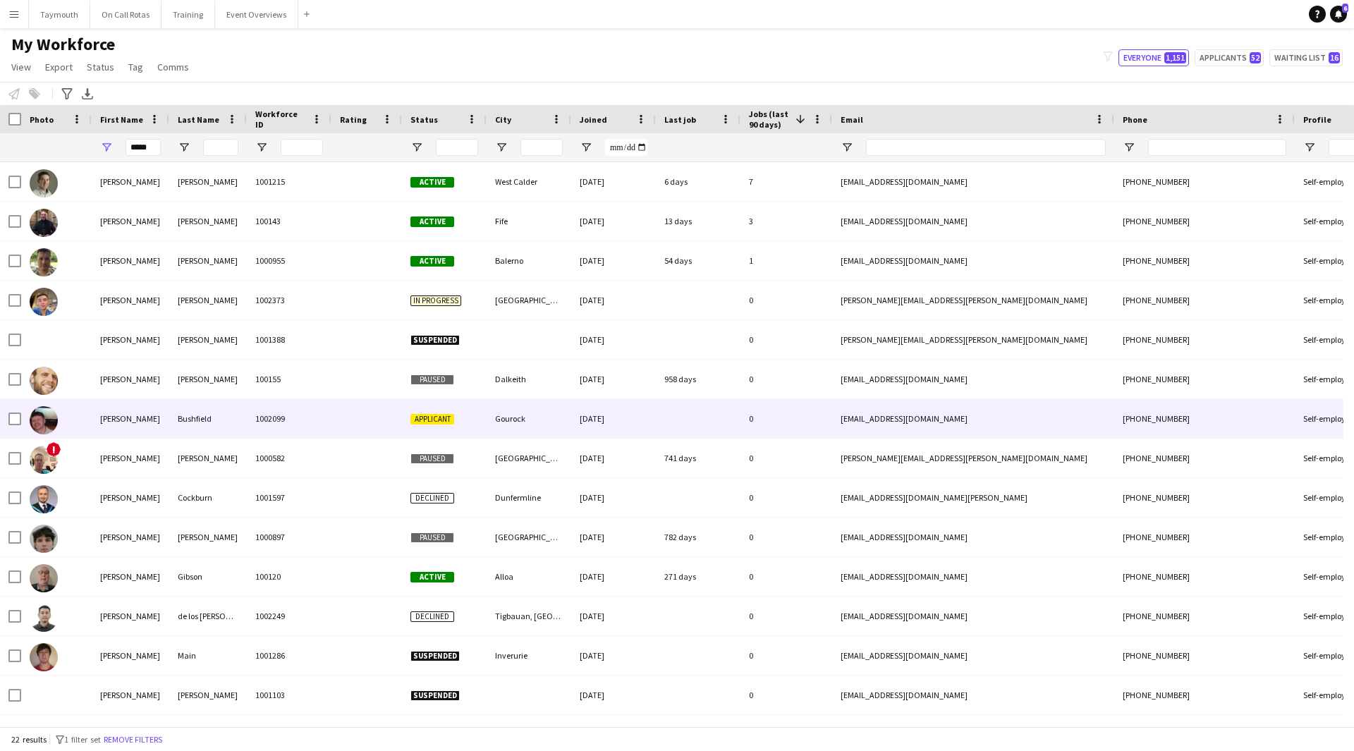
click at [229, 423] on div "Bushfield" at bounding box center [208, 418] width 78 height 39
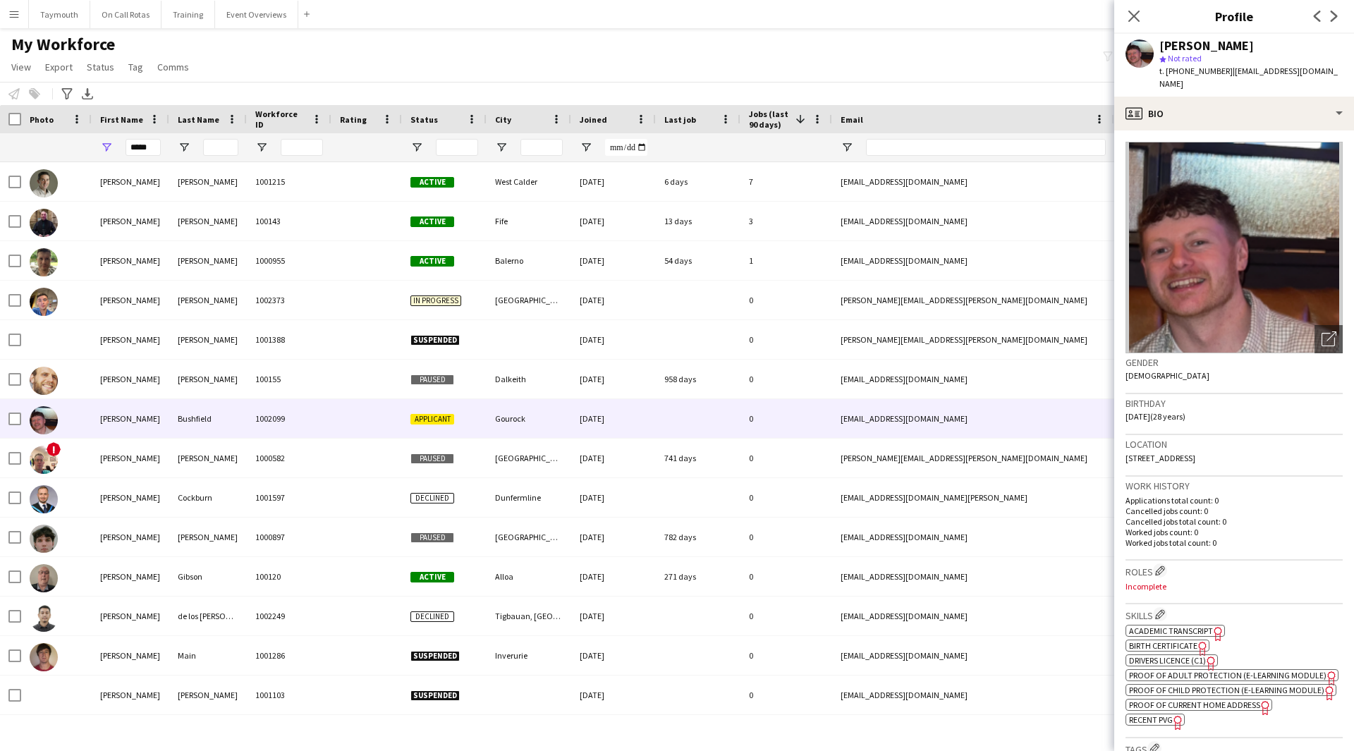
click at [1188, 626] on span "Academic Transcript" at bounding box center [1171, 631] width 84 height 11
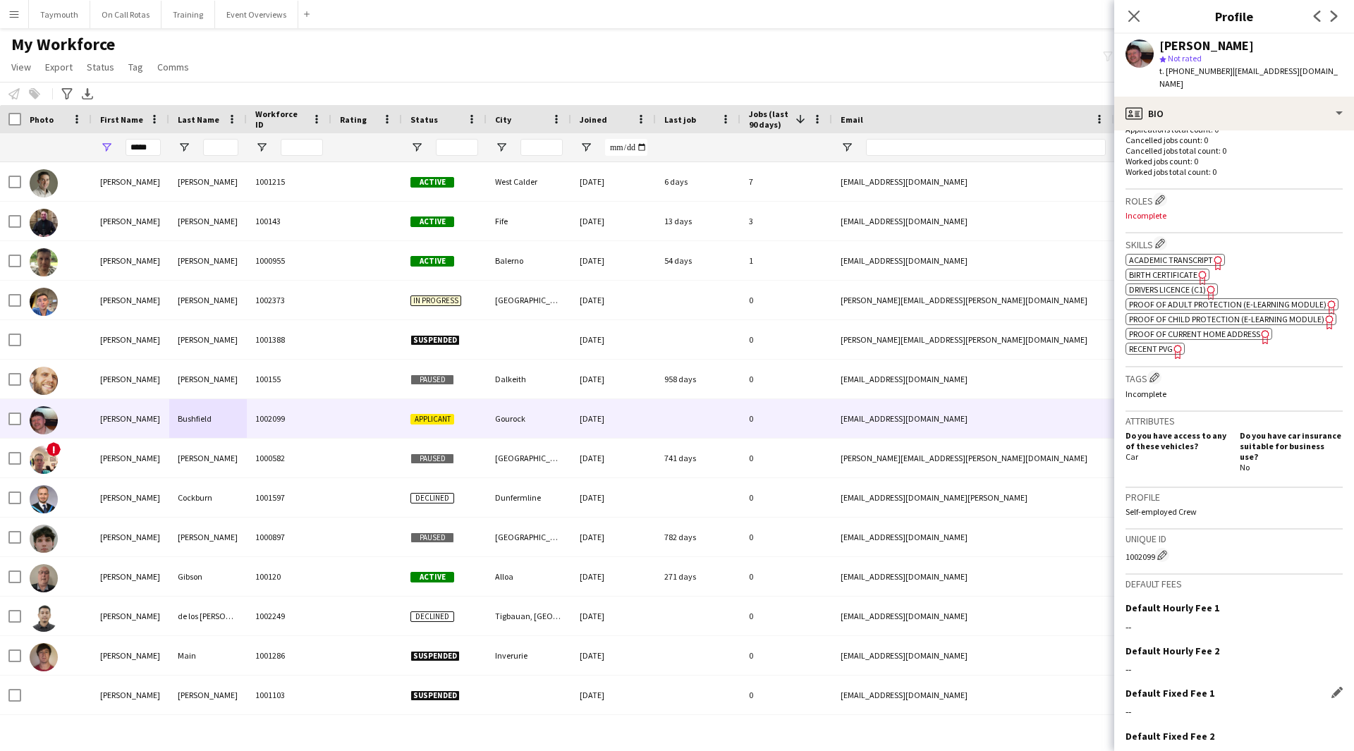
scroll to position [441, 0]
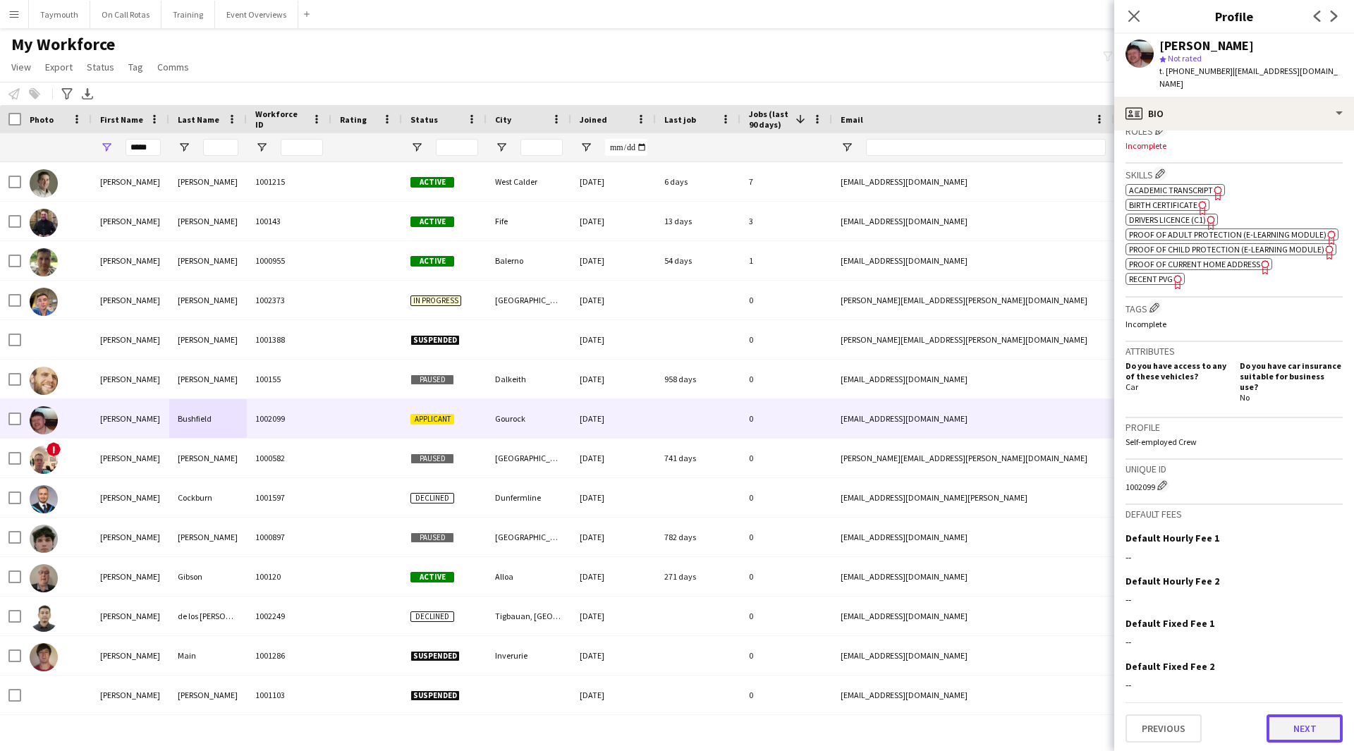
click at [1286, 719] on button "Next" at bounding box center [1305, 729] width 76 height 28
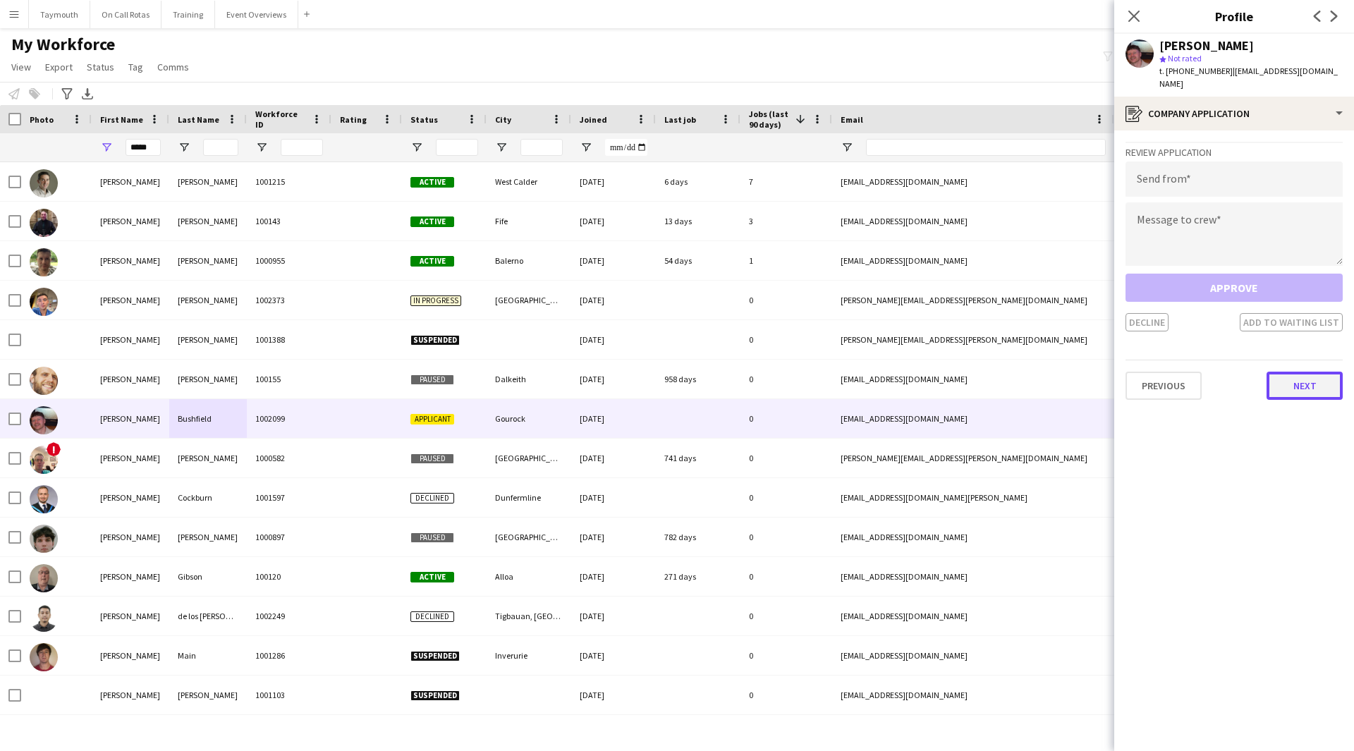
click at [1321, 384] on button "Next" at bounding box center [1305, 386] width 76 height 28
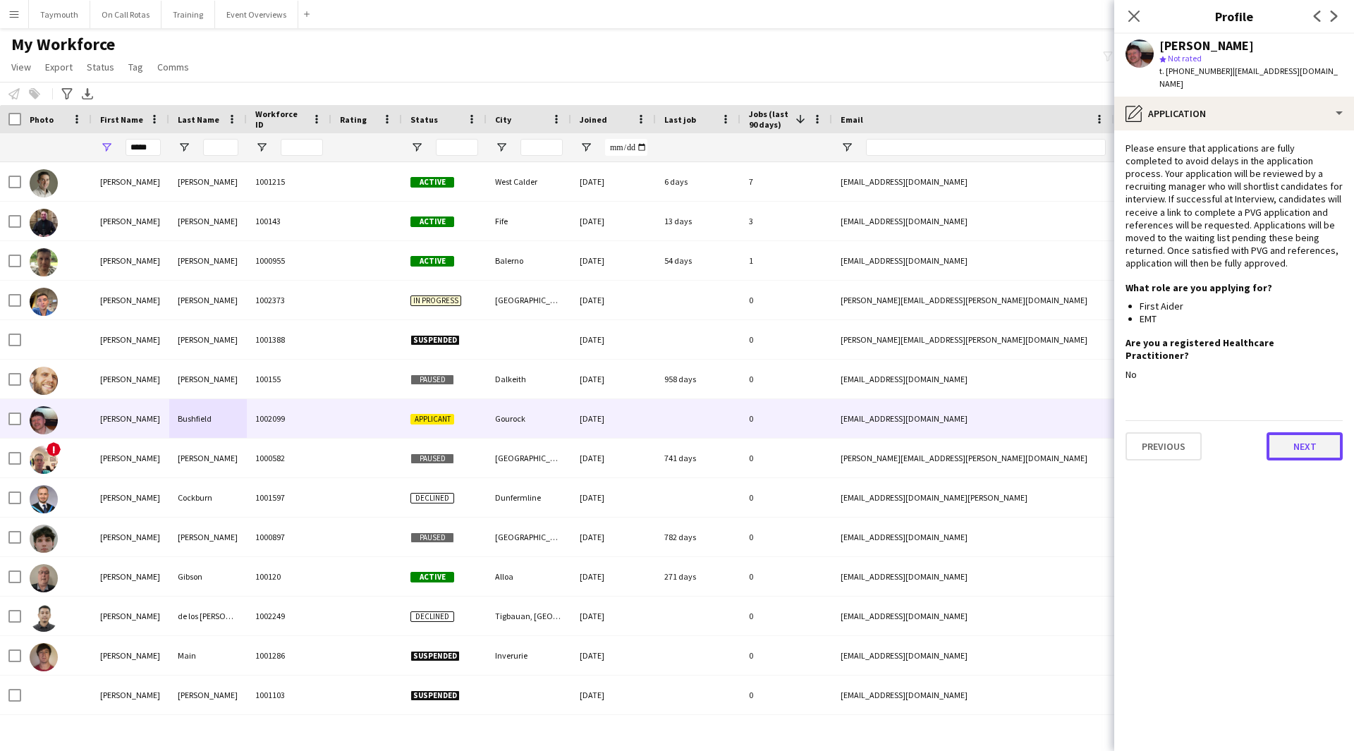
click at [1318, 433] on button "Next" at bounding box center [1305, 446] width 76 height 28
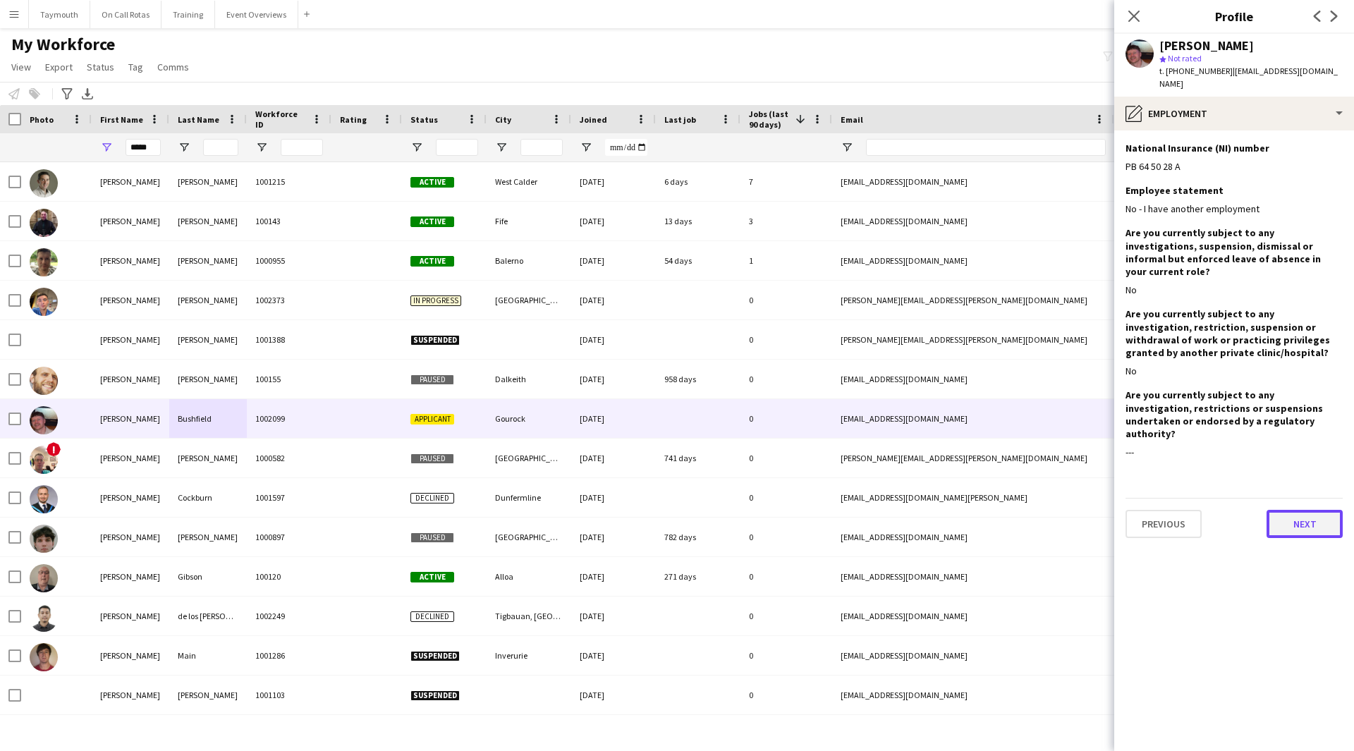
click at [1303, 510] on button "Next" at bounding box center [1305, 524] width 76 height 28
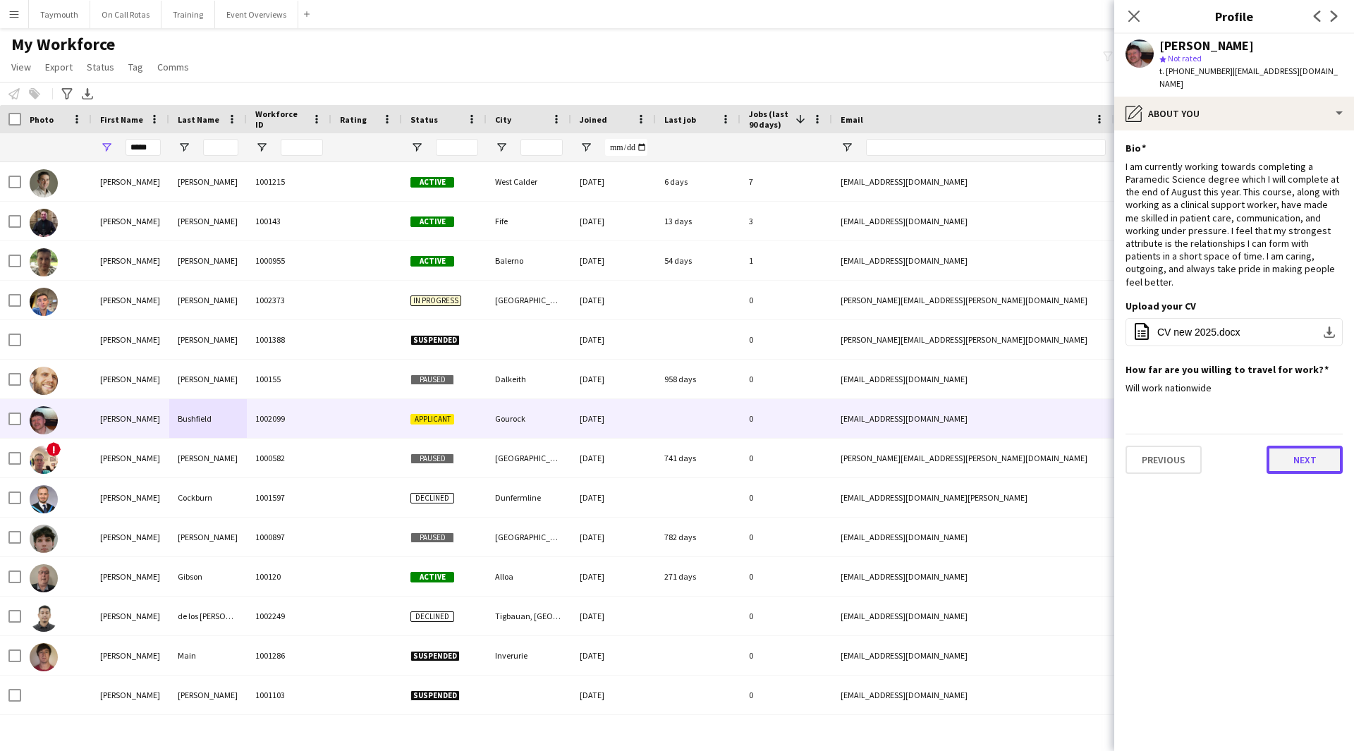
click at [1299, 446] on button "Next" at bounding box center [1305, 460] width 76 height 28
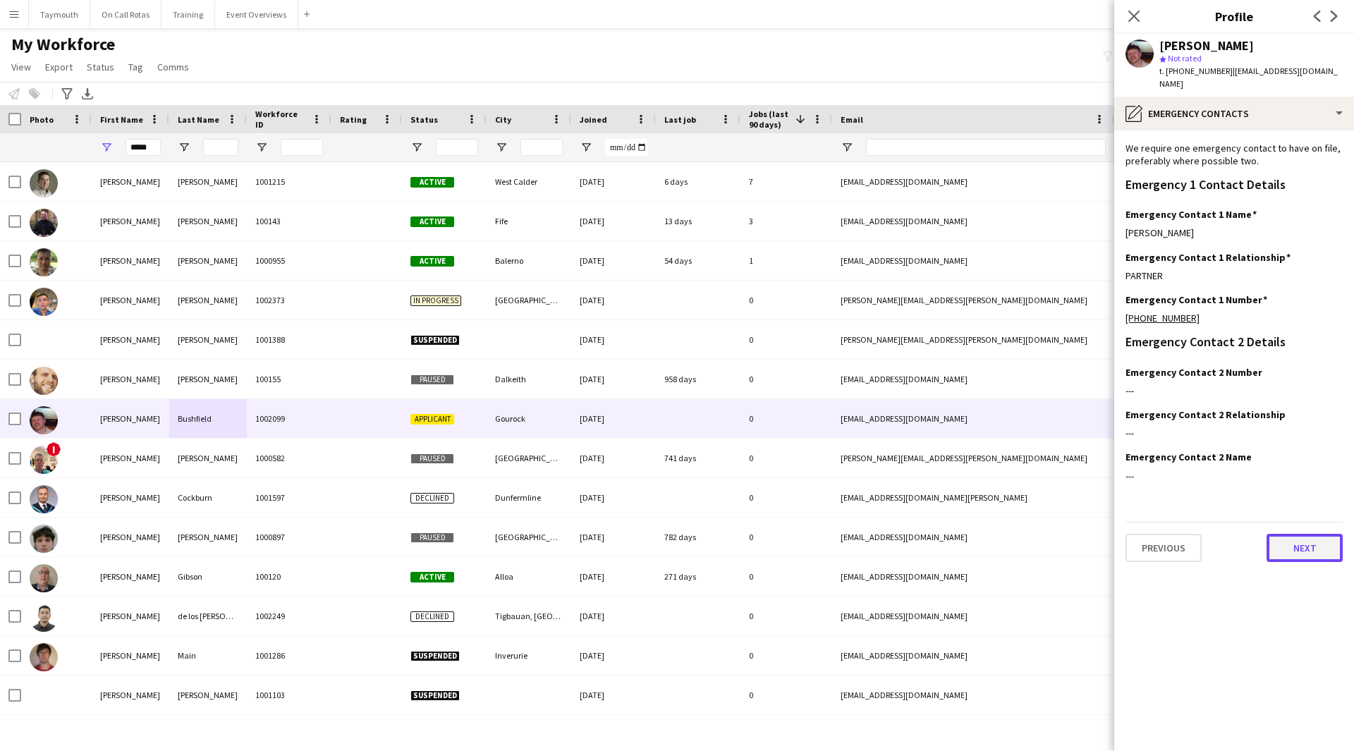
click at [1307, 534] on button "Next" at bounding box center [1305, 548] width 76 height 28
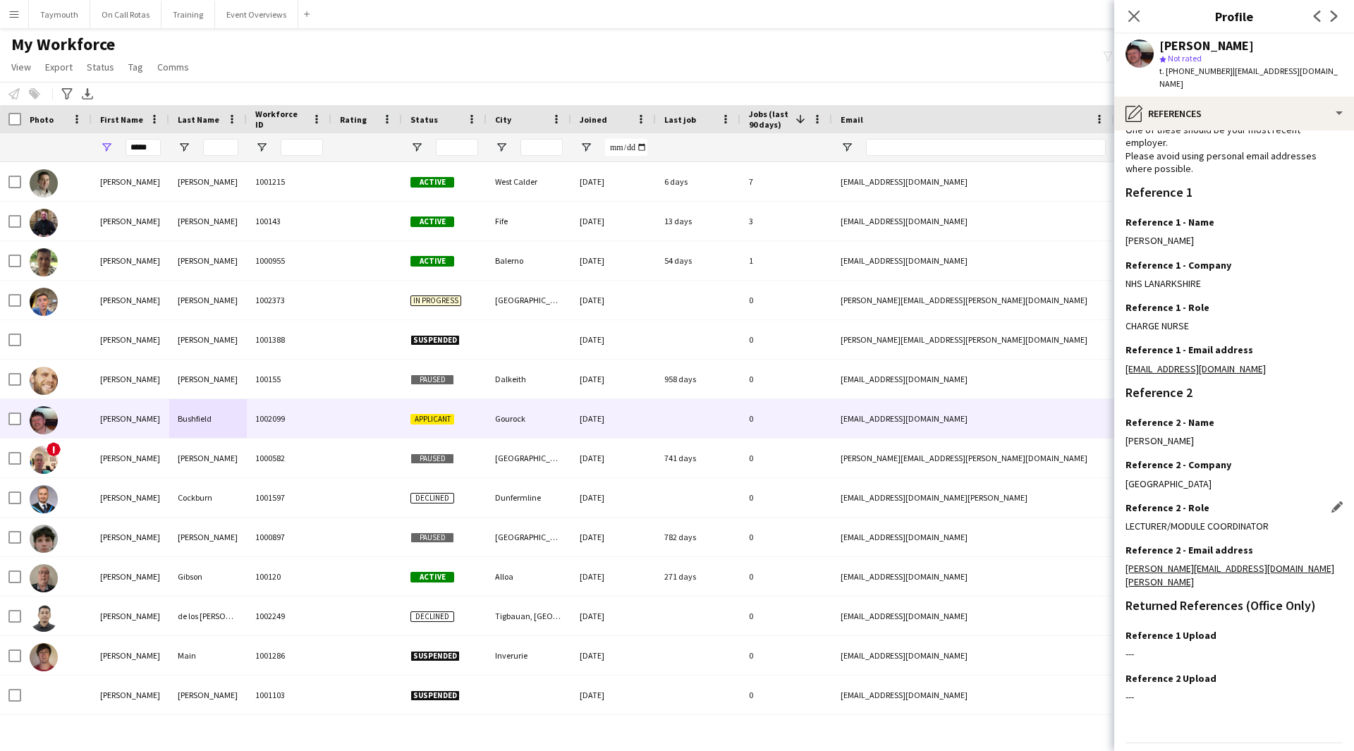
scroll to position [90, 0]
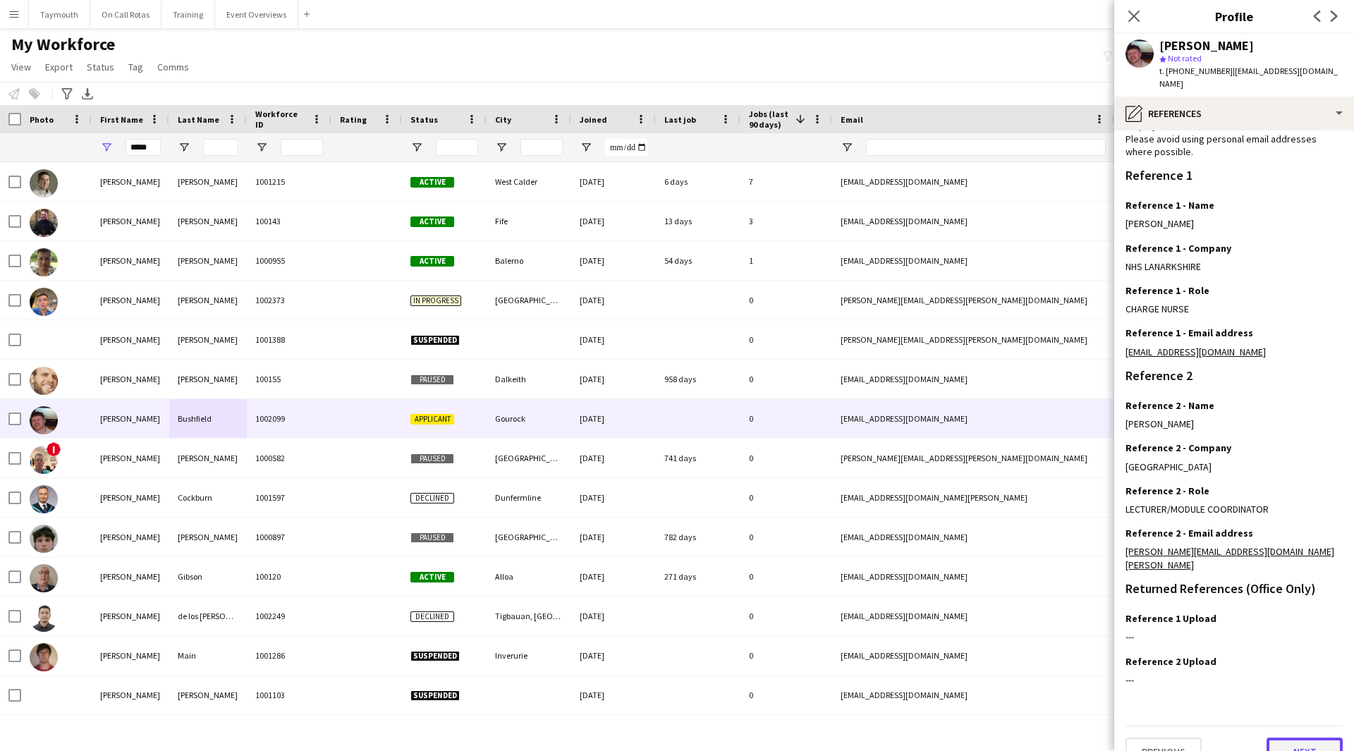
click at [1303, 738] on button "Next" at bounding box center [1305, 752] width 76 height 28
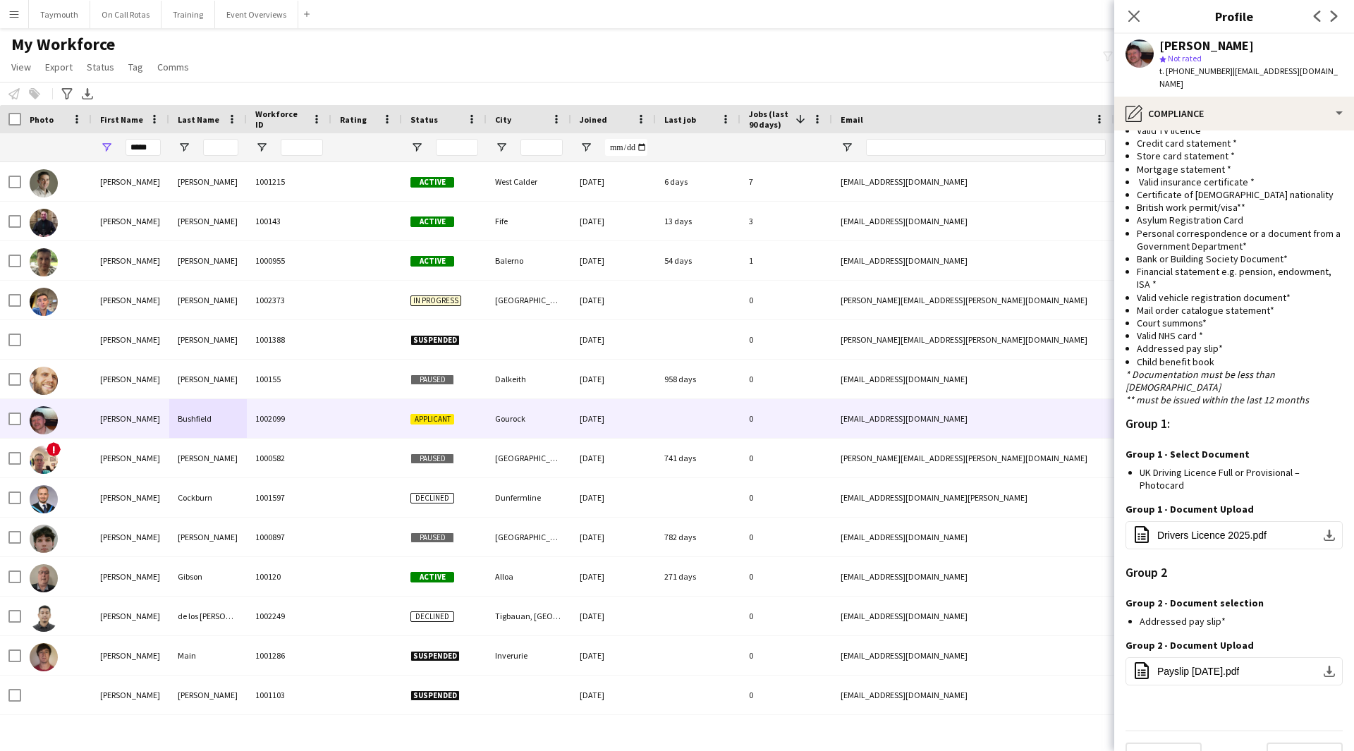
scroll to position [794, 0]
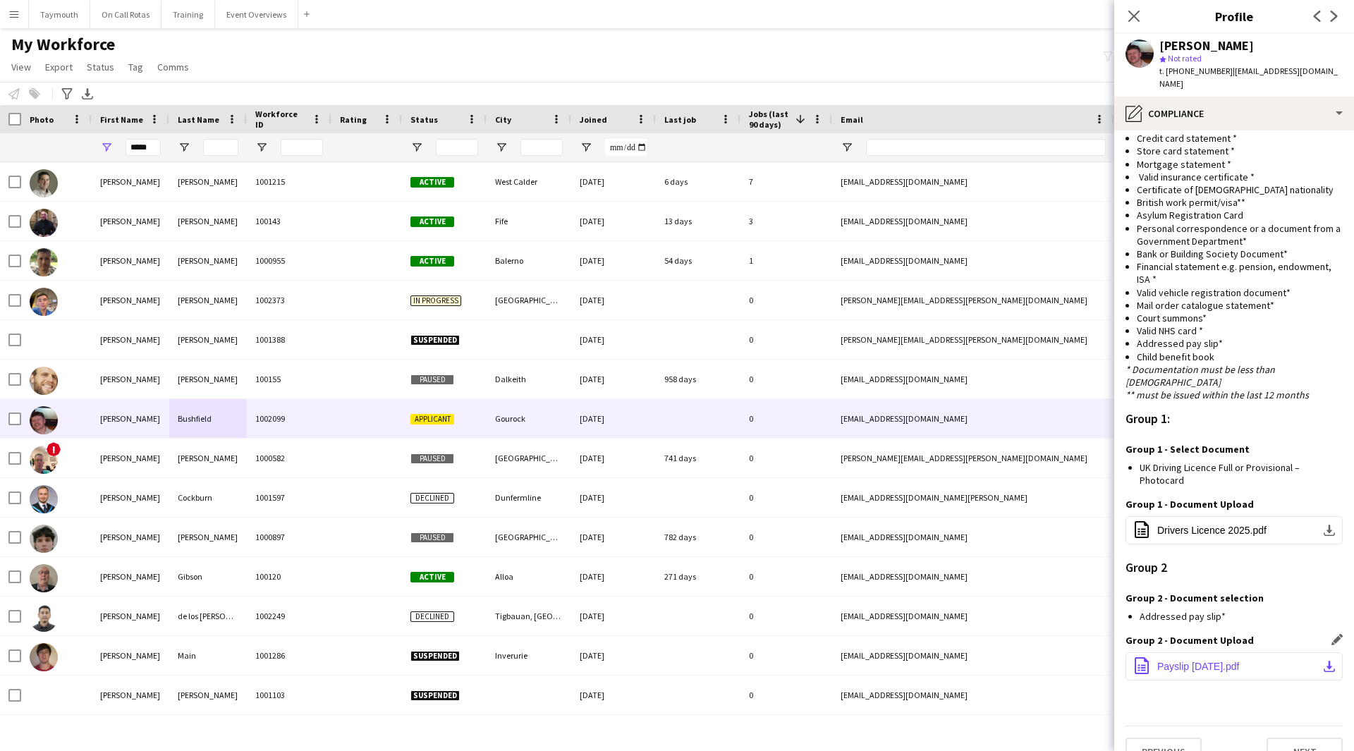
click at [1291, 653] on button "office-file-sheet Payslip May 25.pdf download-bottom" at bounding box center [1234, 667] width 217 height 28
click at [1289, 738] on button "Next" at bounding box center [1305, 752] width 76 height 28
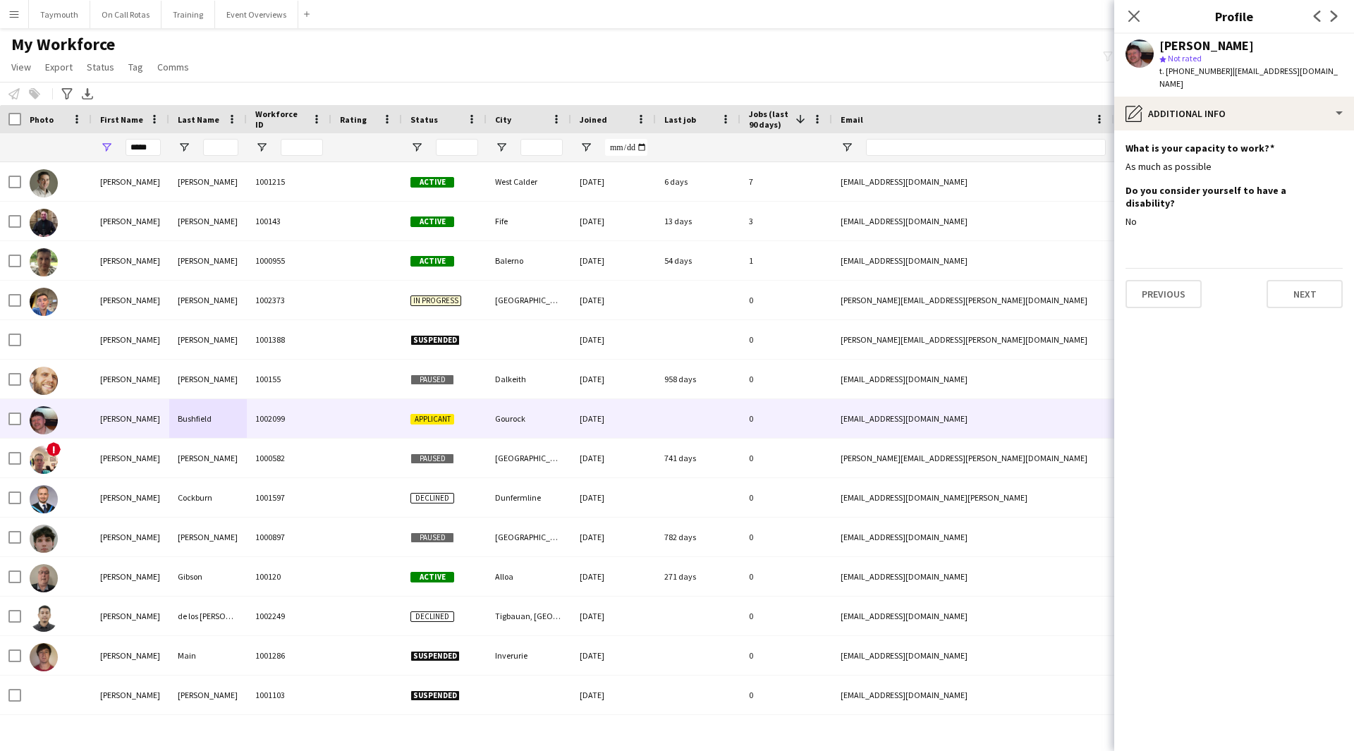
scroll to position [0, 0]
click at [1295, 280] on button "Next" at bounding box center [1305, 294] width 76 height 28
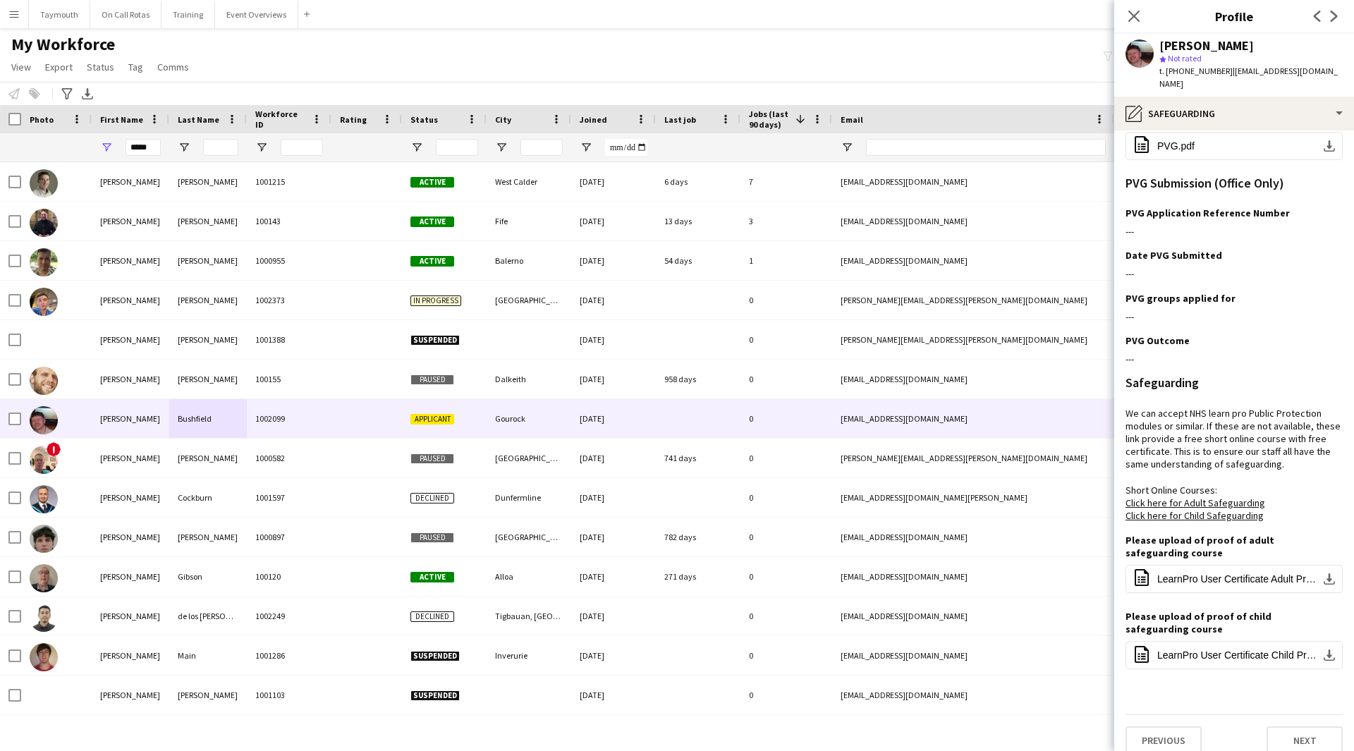
scroll to position [214, 0]
click at [1286, 574] on button "office-file-sheet LearnPro User Certificate Adult Prtection.pdf download-bottom" at bounding box center [1234, 577] width 217 height 28
click at [1272, 639] on button "office-file-sheet LearnPro User Certificate Child Protection.pdf download-bottom" at bounding box center [1234, 653] width 217 height 28
click at [1283, 731] on button "Next" at bounding box center [1305, 739] width 76 height 28
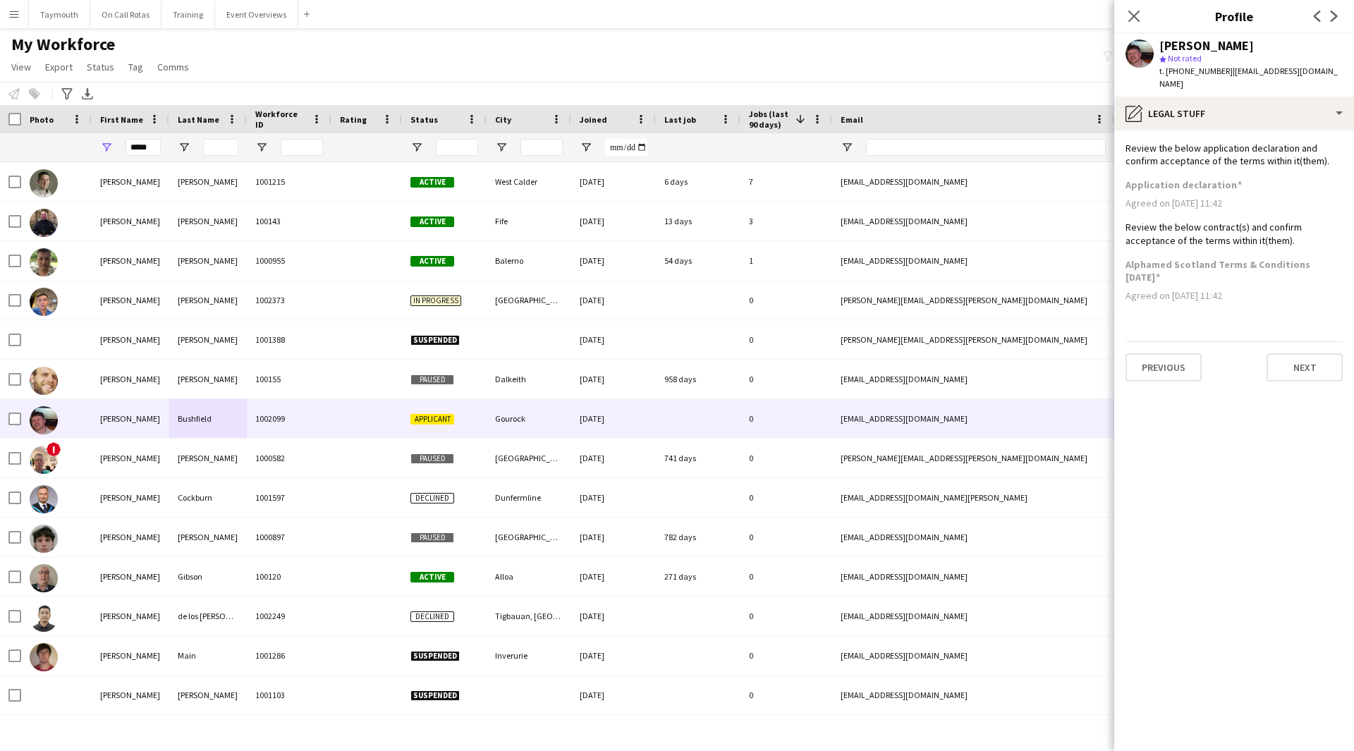
scroll to position [0, 0]
click at [1293, 341] on div "Previous Next" at bounding box center [1234, 361] width 217 height 40
click at [1289, 353] on button "Next" at bounding box center [1305, 367] width 76 height 28
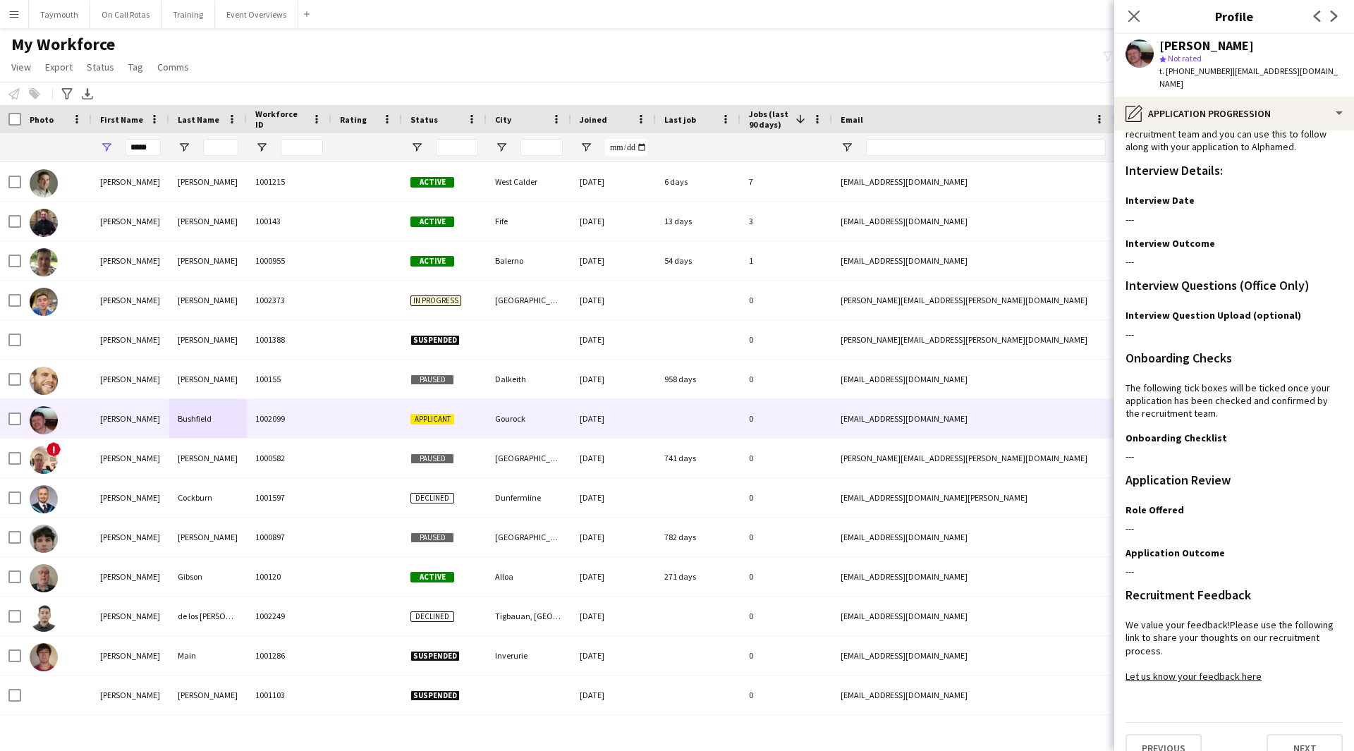
scroll to position [37, 0]
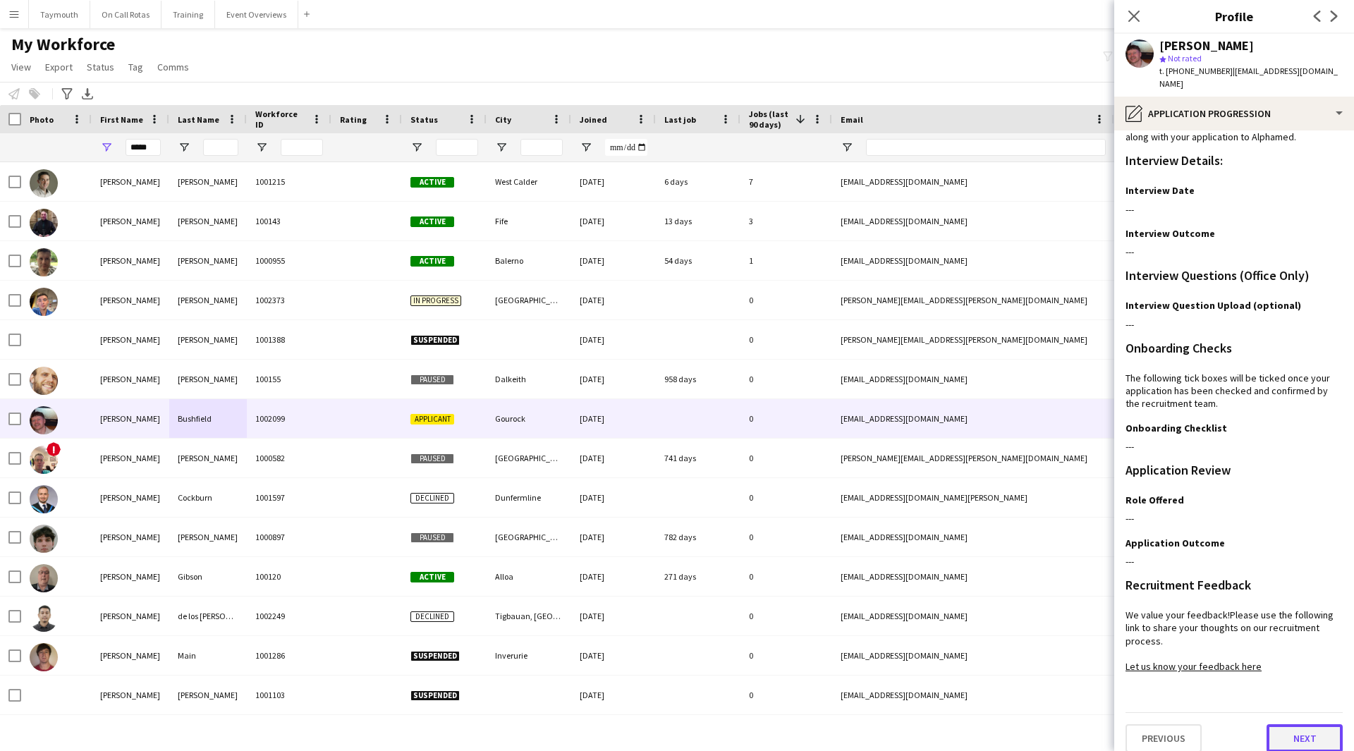
click at [1303, 734] on button "Next" at bounding box center [1305, 739] width 76 height 28
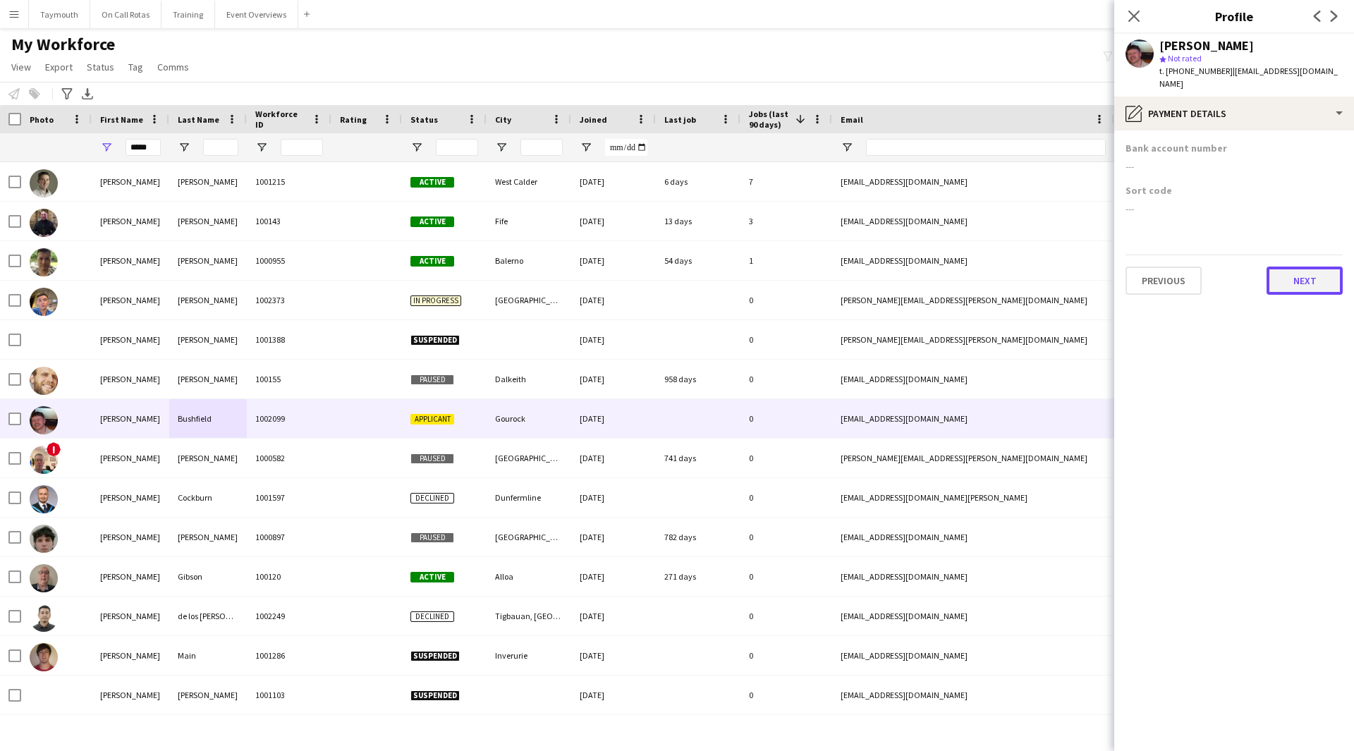
click at [1293, 267] on button "Next" at bounding box center [1305, 281] width 76 height 28
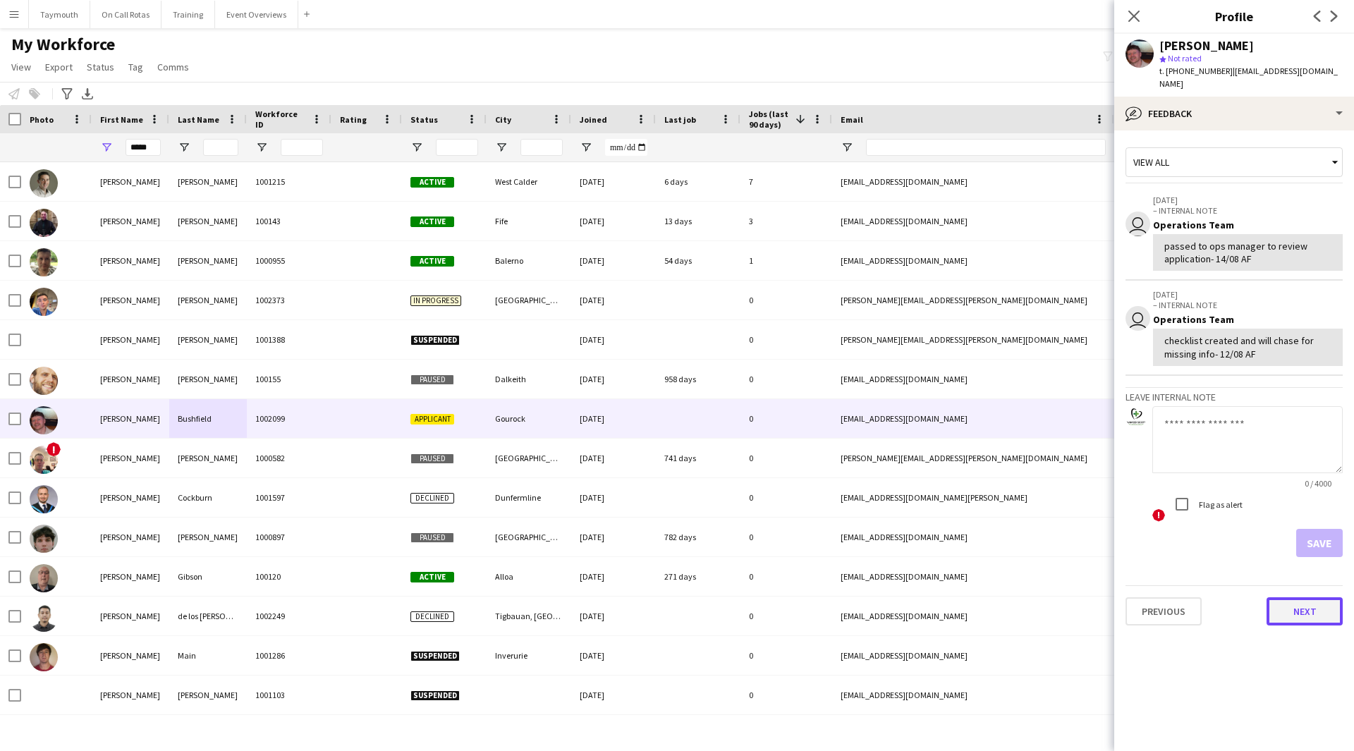
click at [1325, 598] on button "Next" at bounding box center [1305, 612] width 76 height 28
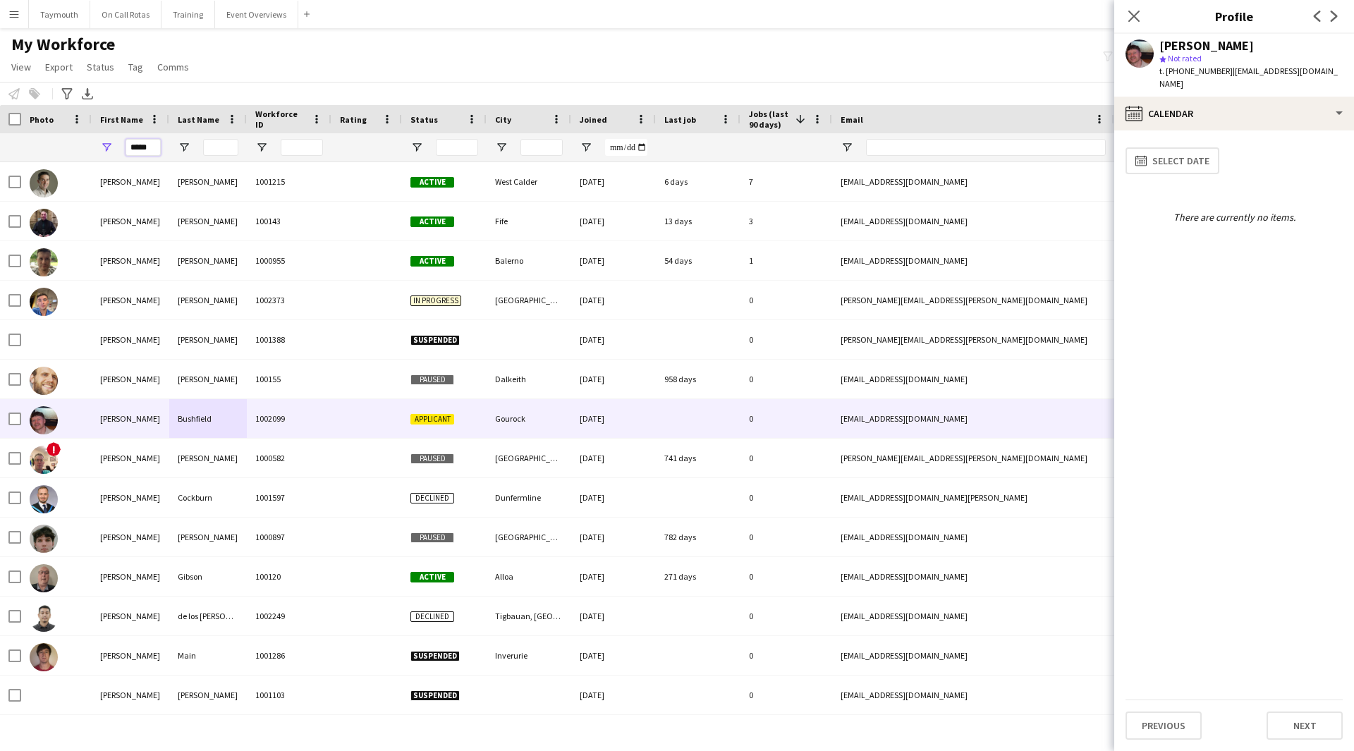
drag, startPoint x: 151, startPoint y: 150, endPoint x: -231, endPoint y: 134, distance: 382.0
click at [0, 134] on html "Menu Boards Boards Boards All jobs Status Workforce Workforce My Workforce Recr…" at bounding box center [677, 375] width 1354 height 751
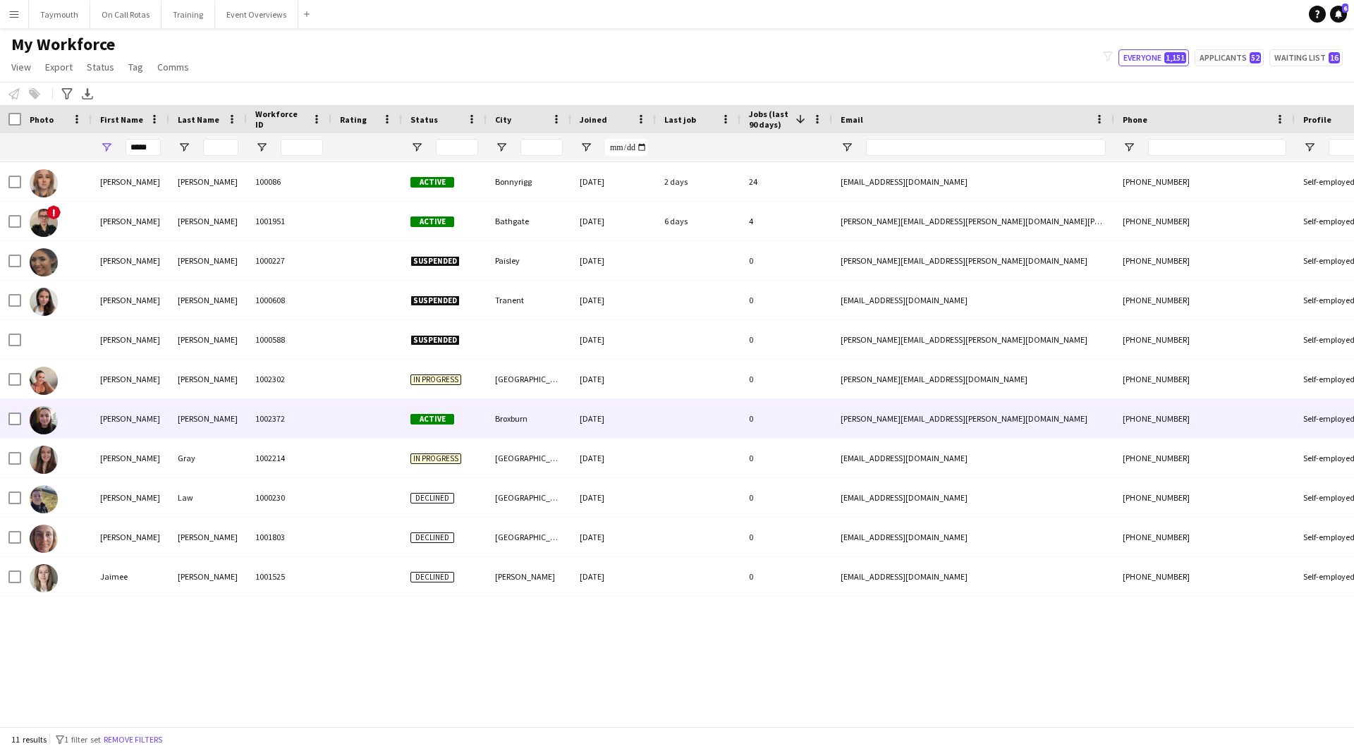
click at [213, 411] on div "Freeland" at bounding box center [208, 418] width 78 height 39
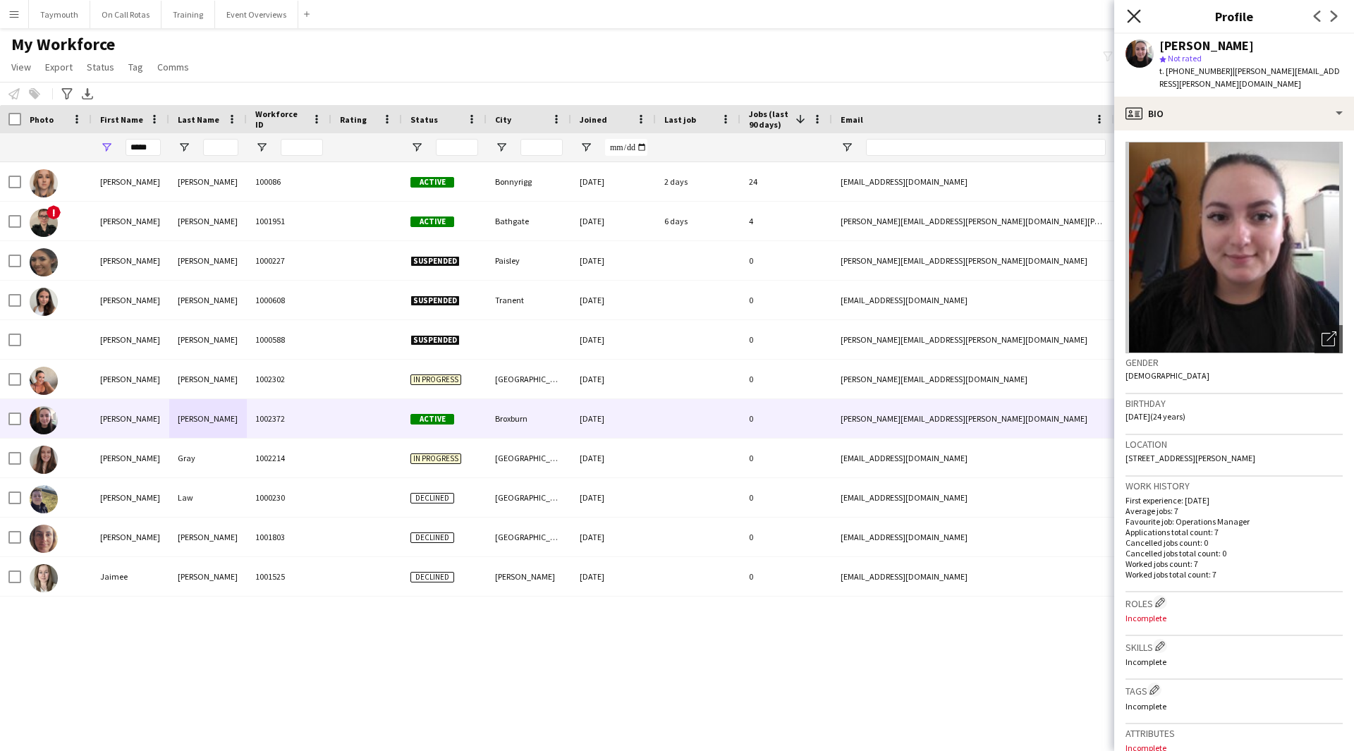
click at [1135, 16] on icon at bounding box center [1133, 15] width 13 height 13
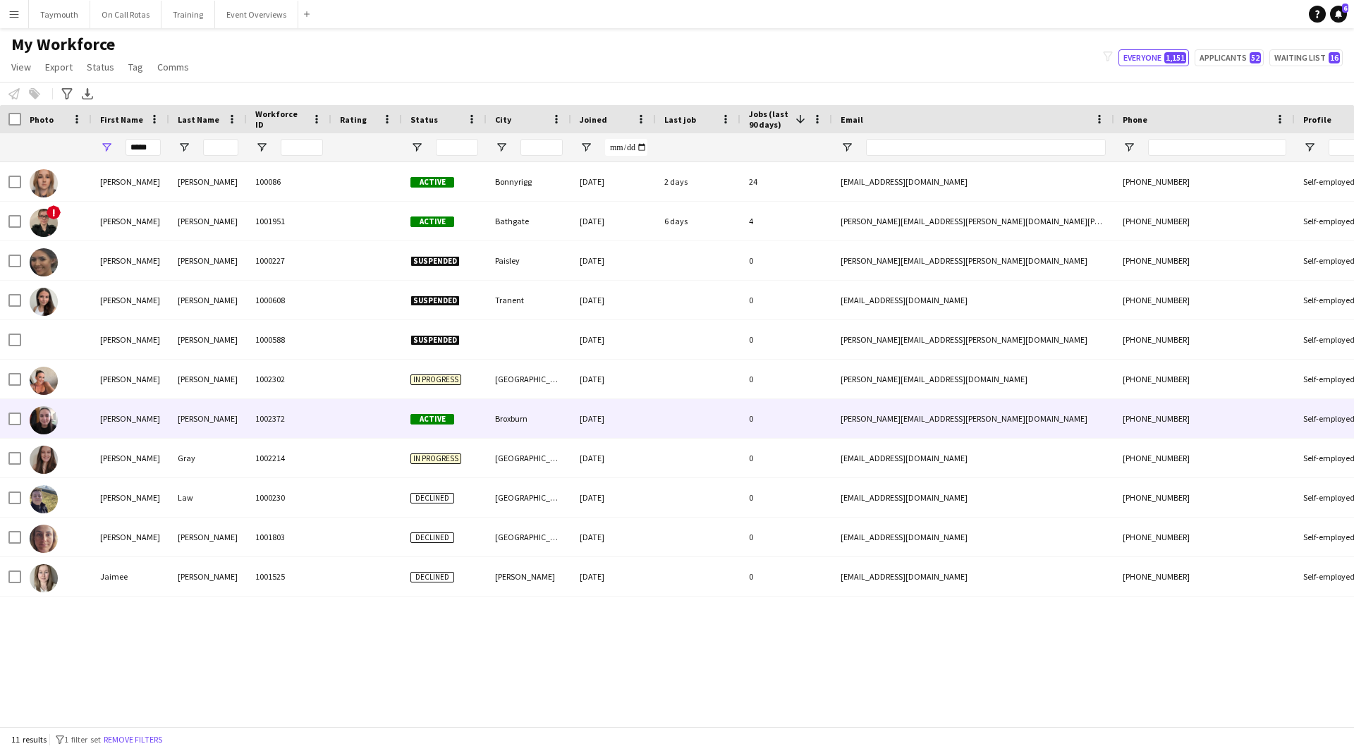
click at [353, 420] on div at bounding box center [367, 418] width 71 height 39
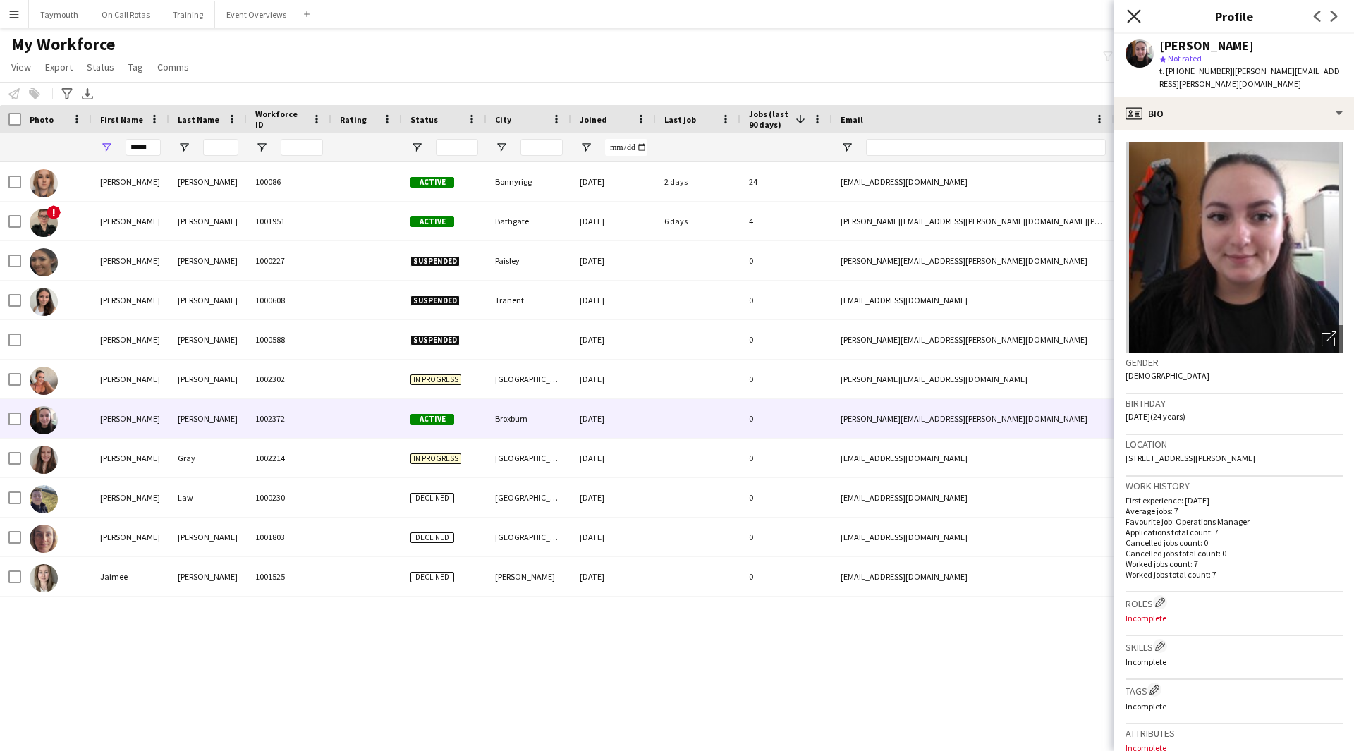
click at [1129, 11] on icon at bounding box center [1133, 15] width 13 height 13
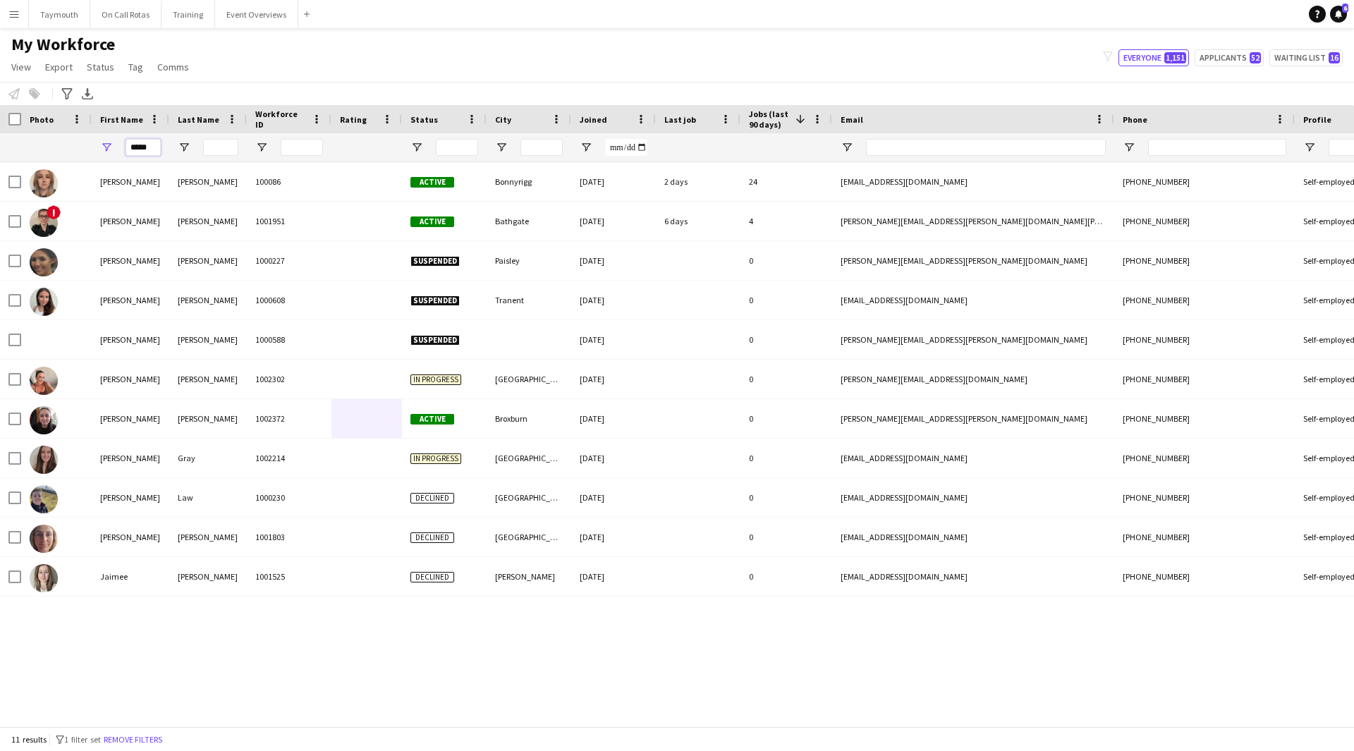
drag, startPoint x: 139, startPoint y: 143, endPoint x: -152, endPoint y: 107, distance: 292.9
click at [0, 107] on html "Menu Boards Boards Boards All jobs Status Workforce Workforce My Workforce Recr…" at bounding box center [677, 375] width 1354 height 751
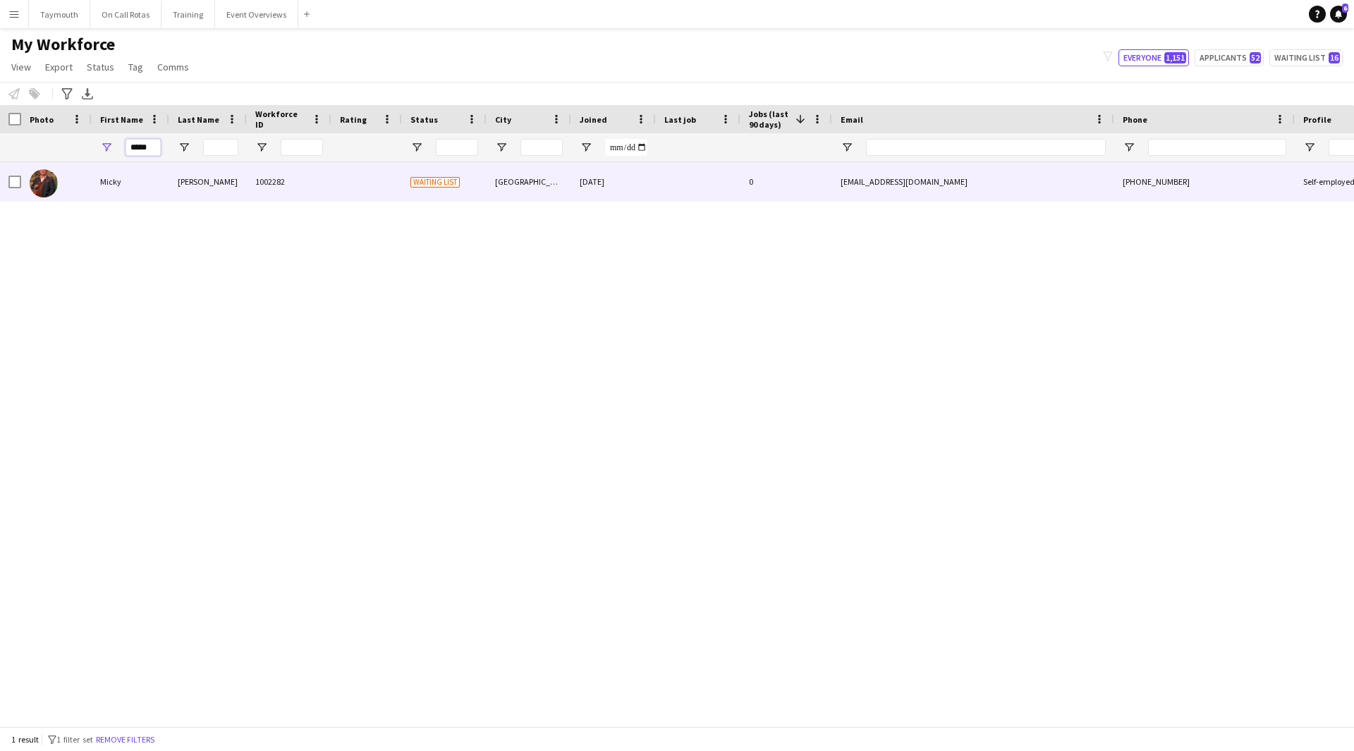
type input "*****"
click at [174, 179] on div "Plummer" at bounding box center [208, 181] width 78 height 39
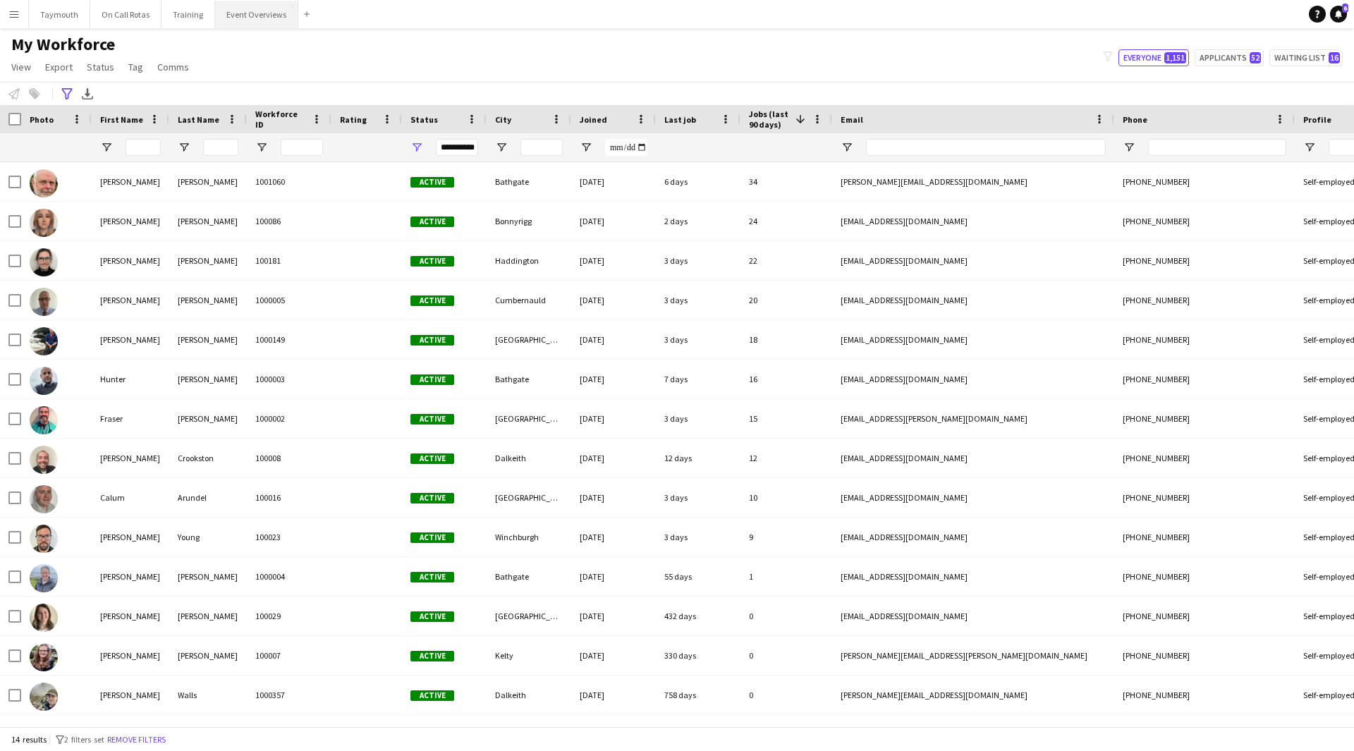
click at [253, 16] on button "Event Overviews Close" at bounding box center [256, 15] width 83 height 28
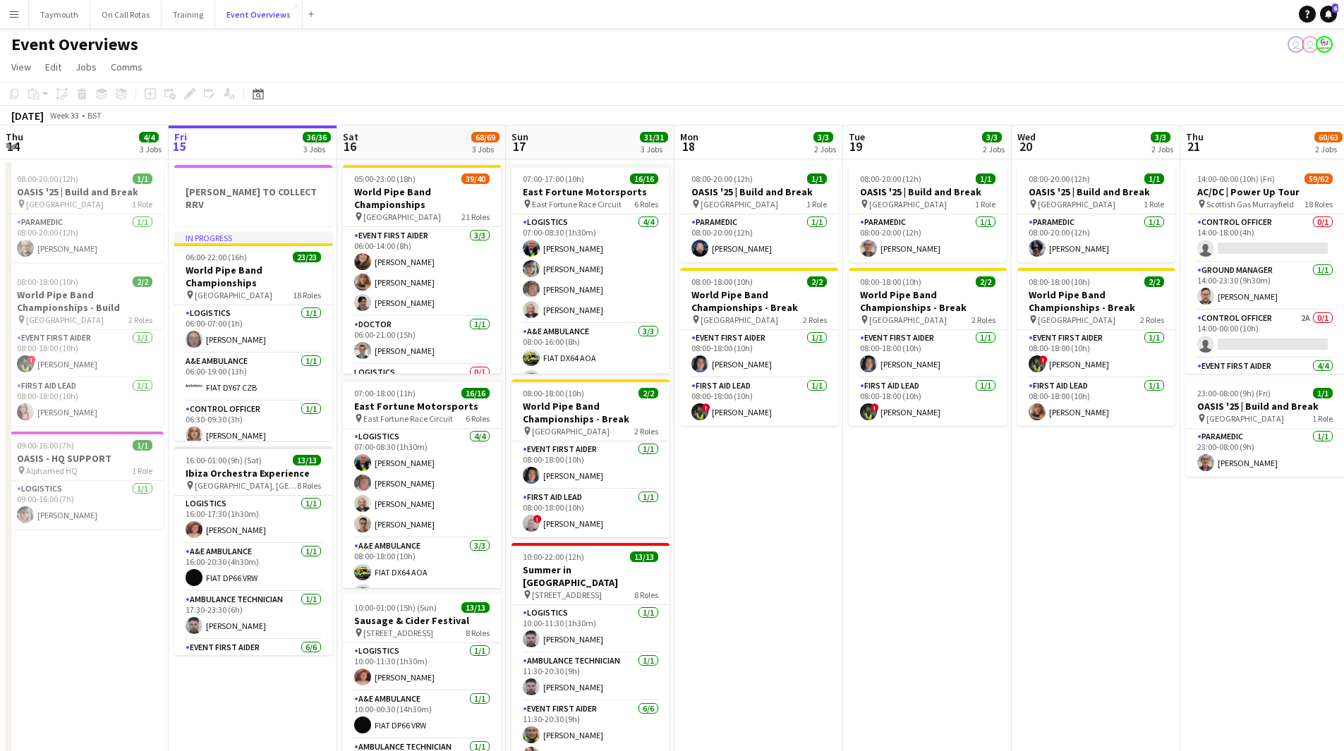
scroll to position [141, 0]
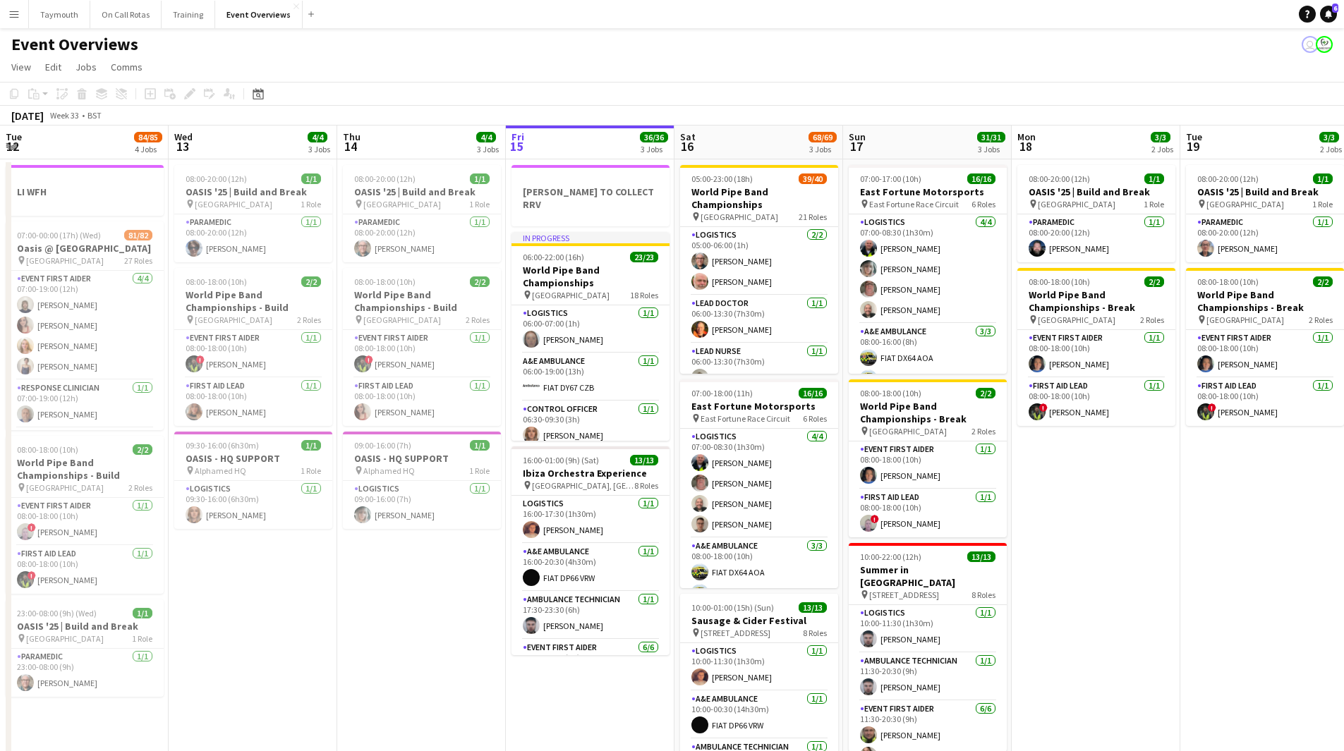
scroll to position [141, 0]
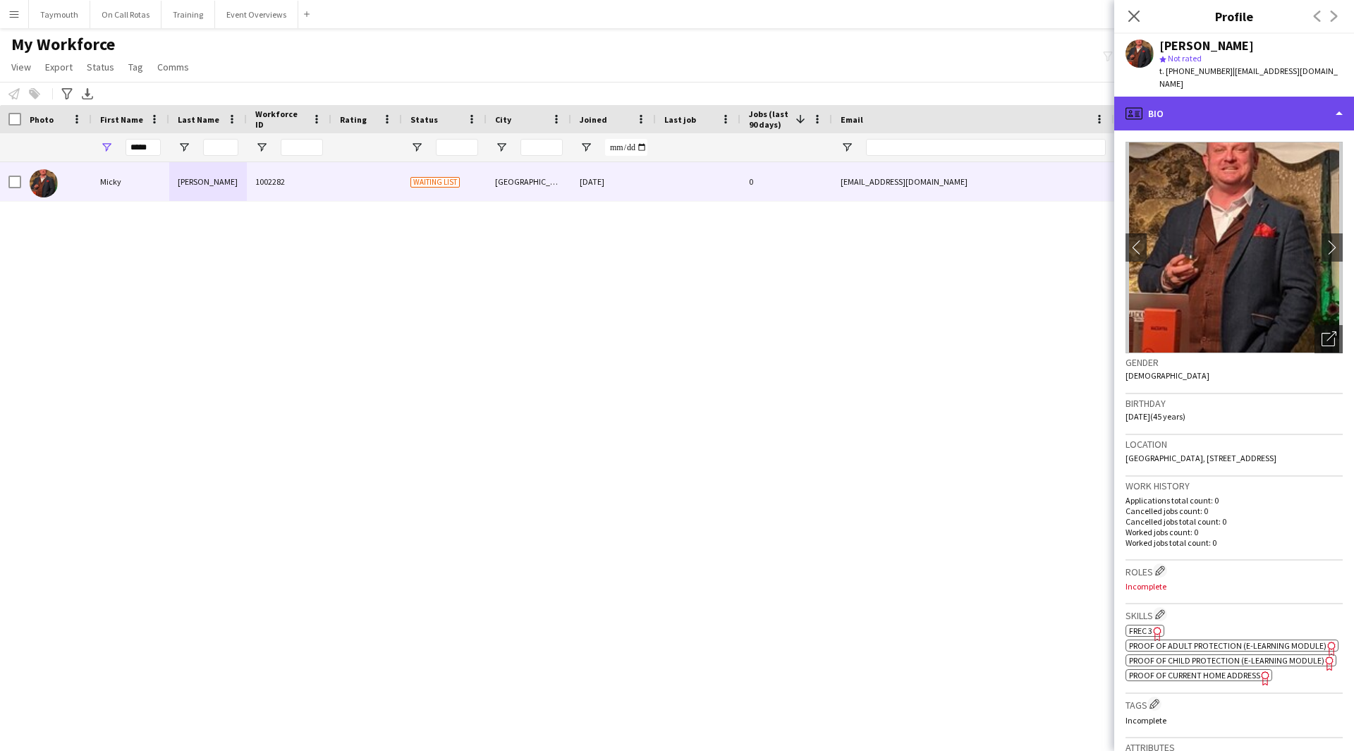
click at [1231, 112] on div "profile Bio" at bounding box center [1235, 114] width 240 height 34
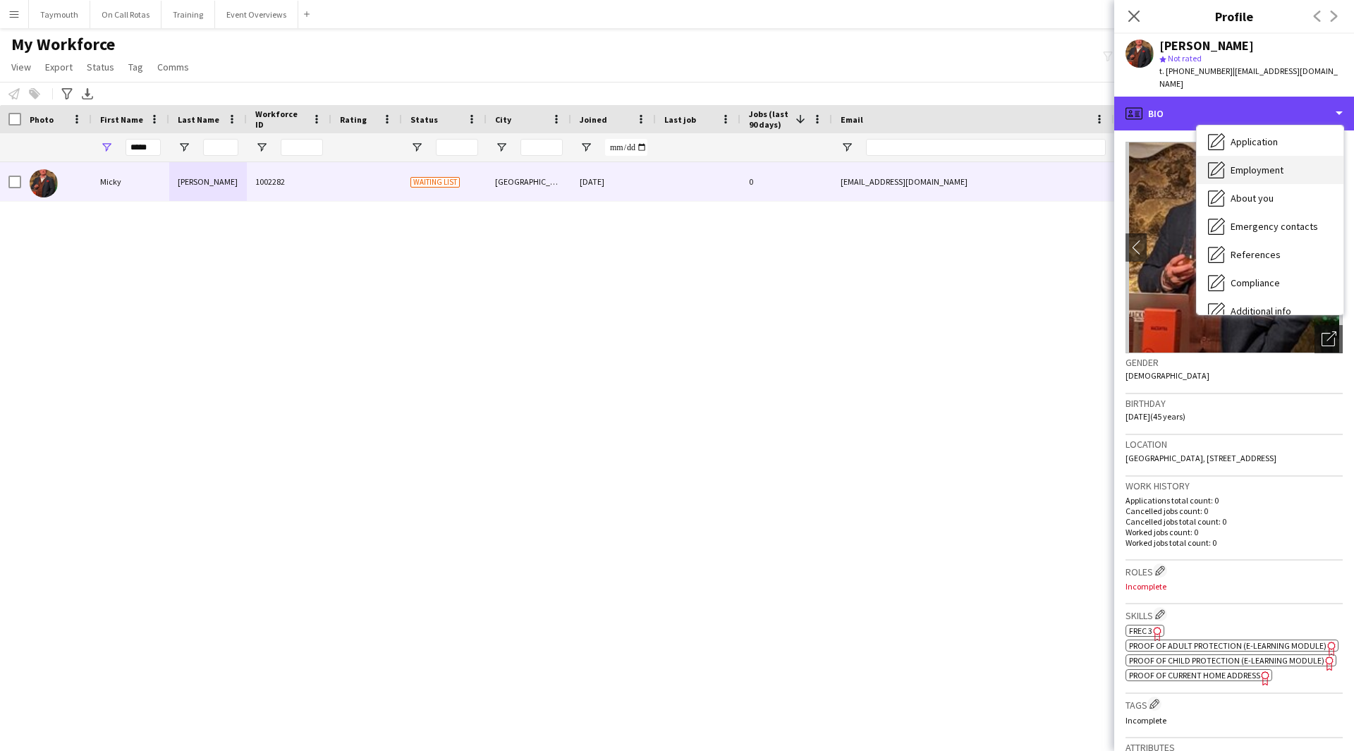
scroll to position [141, 0]
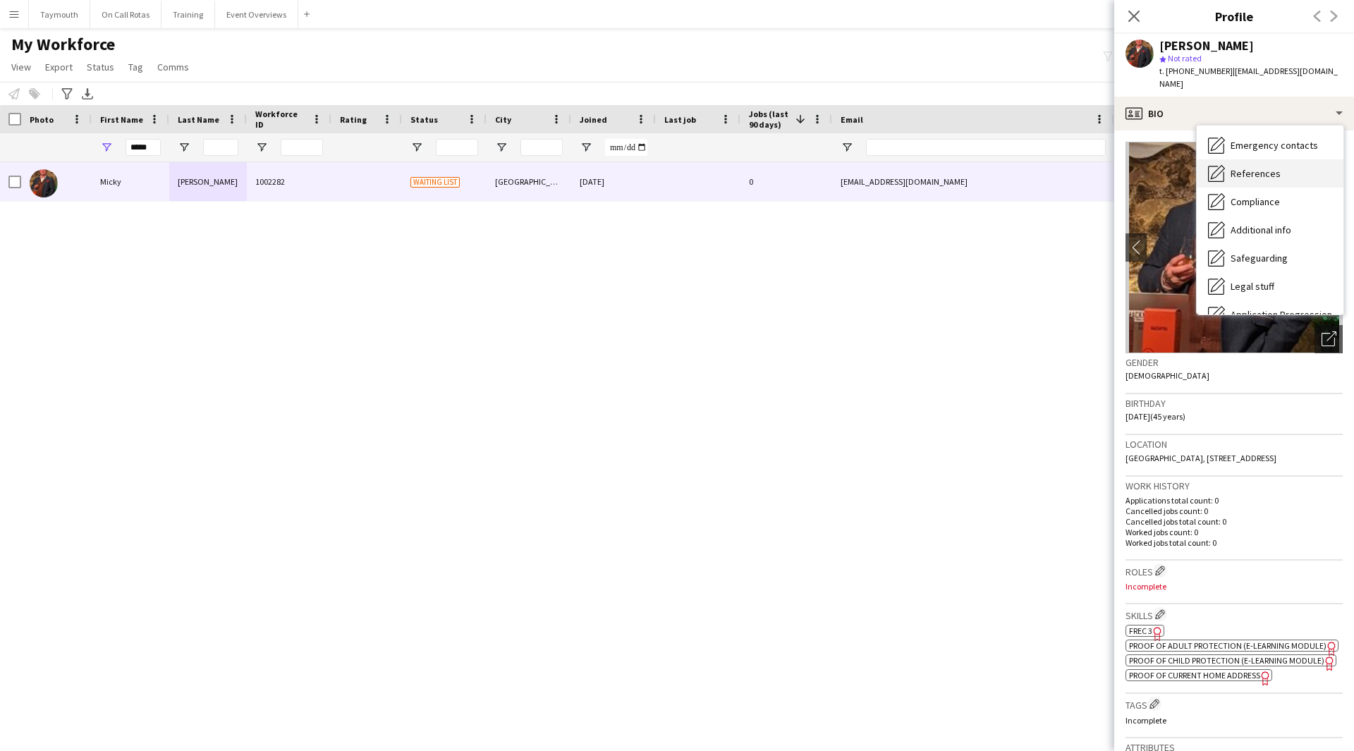
click at [1270, 169] on div "References References" at bounding box center [1270, 173] width 147 height 28
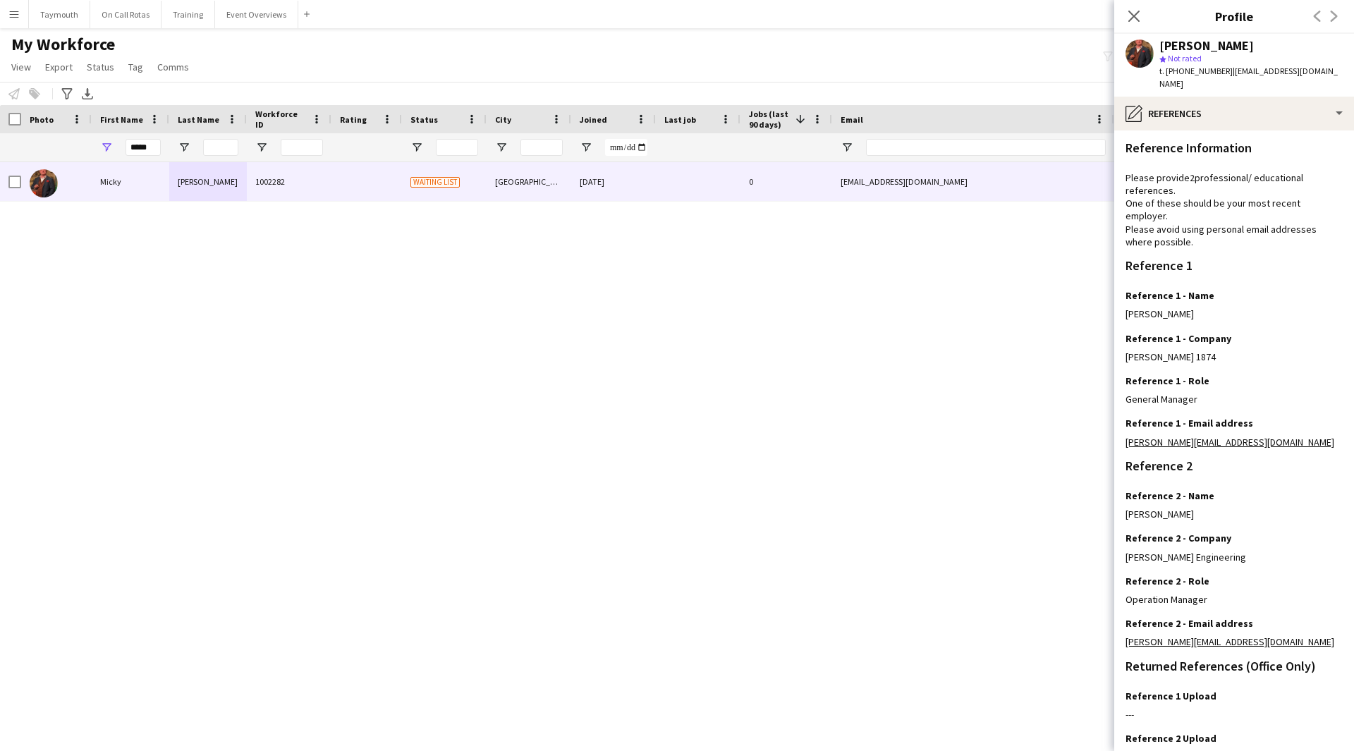
scroll to position [111, 0]
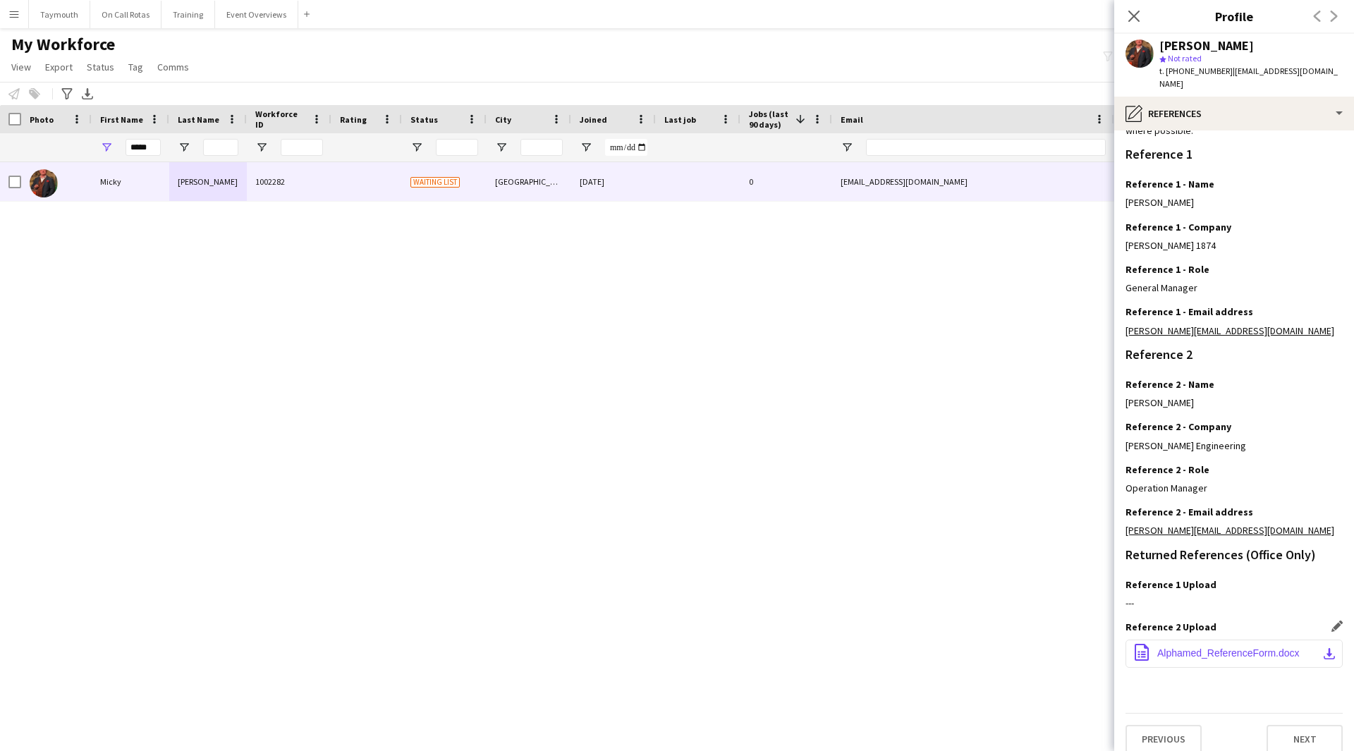
click at [1324, 648] on app-icon "download-bottom" at bounding box center [1329, 653] width 11 height 11
drag, startPoint x: 156, startPoint y: 149, endPoint x: -33, endPoint y: 147, distance: 189.1
click at [0, 147] on html "Menu Boards Boards Boards All jobs Status Workforce Workforce My Workforce Recr…" at bounding box center [677, 375] width 1354 height 751
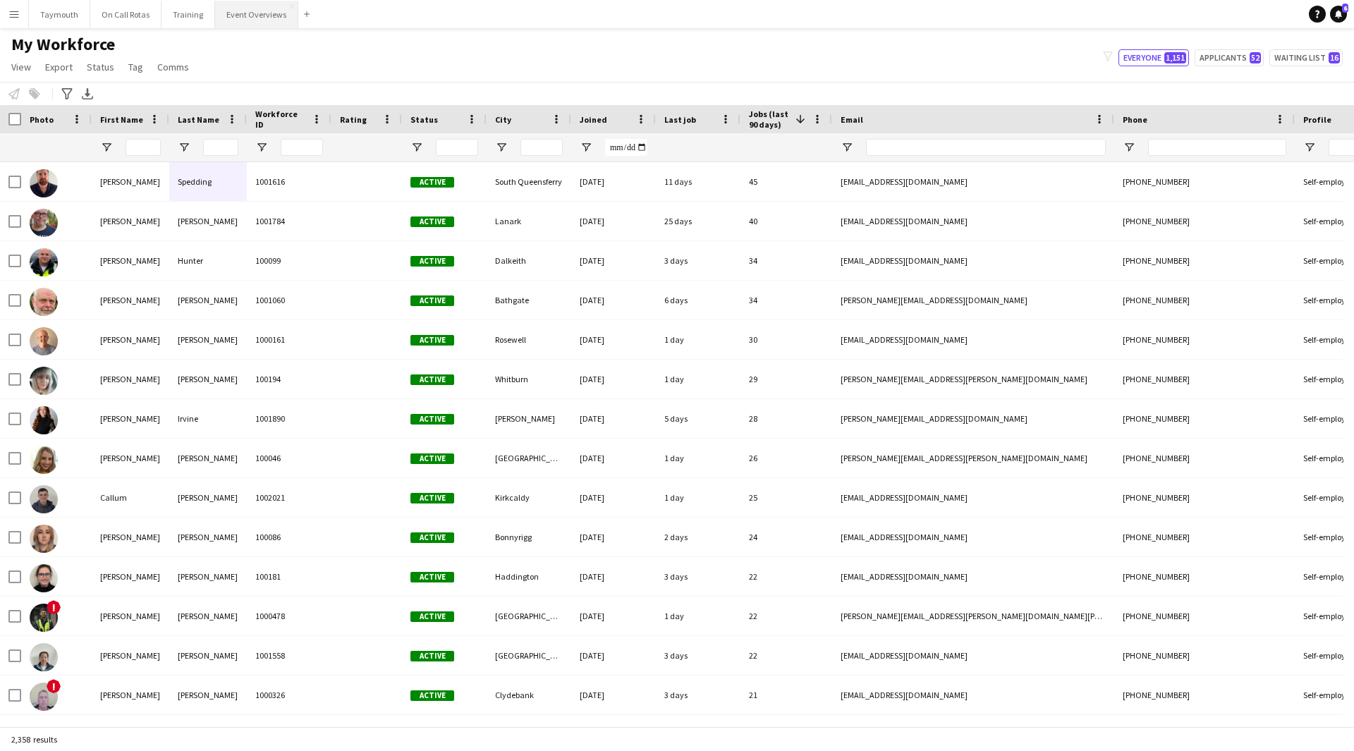
click at [260, 4] on button "Event Overviews Close" at bounding box center [256, 15] width 83 height 28
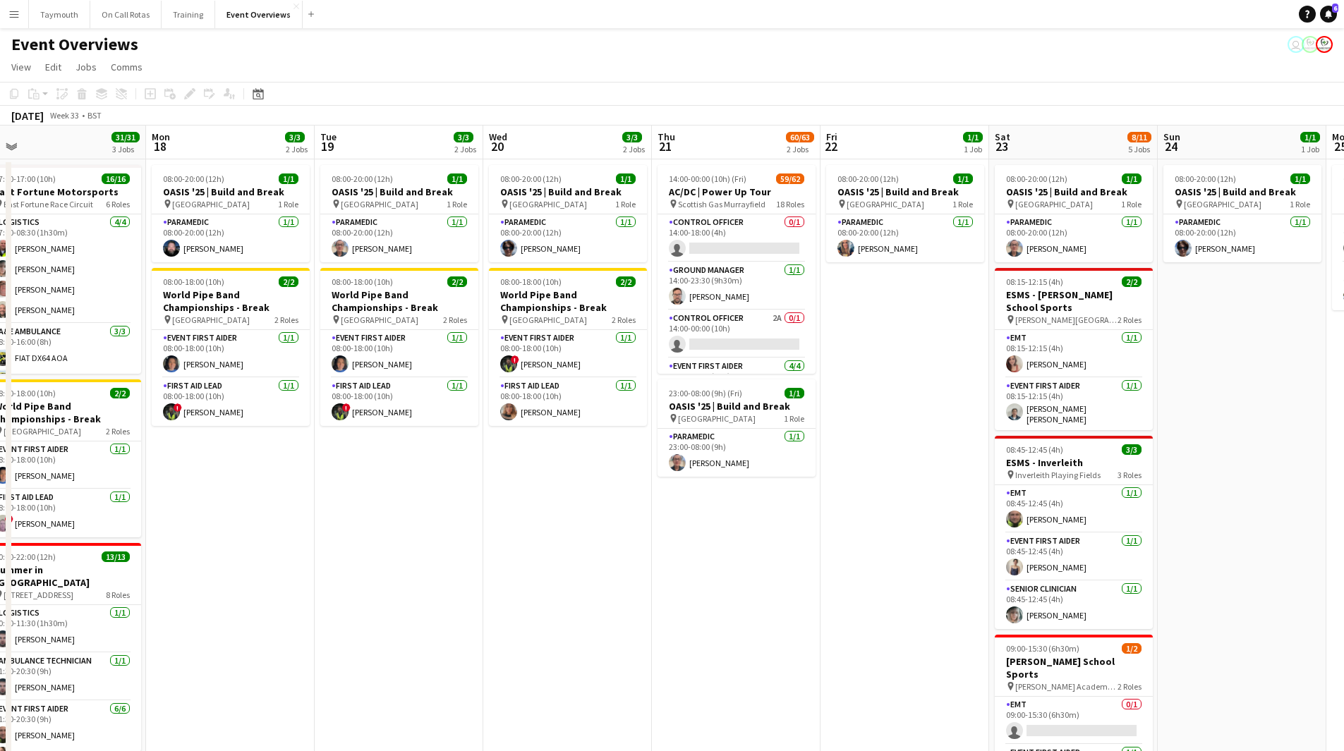
drag, startPoint x: 1068, startPoint y: 576, endPoint x: 568, endPoint y: 578, distance: 500.2
click at [568, 578] on app-calendar-viewport "Thu 14 4/4 3 Jobs Fri 15 36/36 3 Jobs Sat 16 68/69 3 Jobs Sun 17 31/31 3 Jobs M…" at bounding box center [672, 573] width 1344 height 894
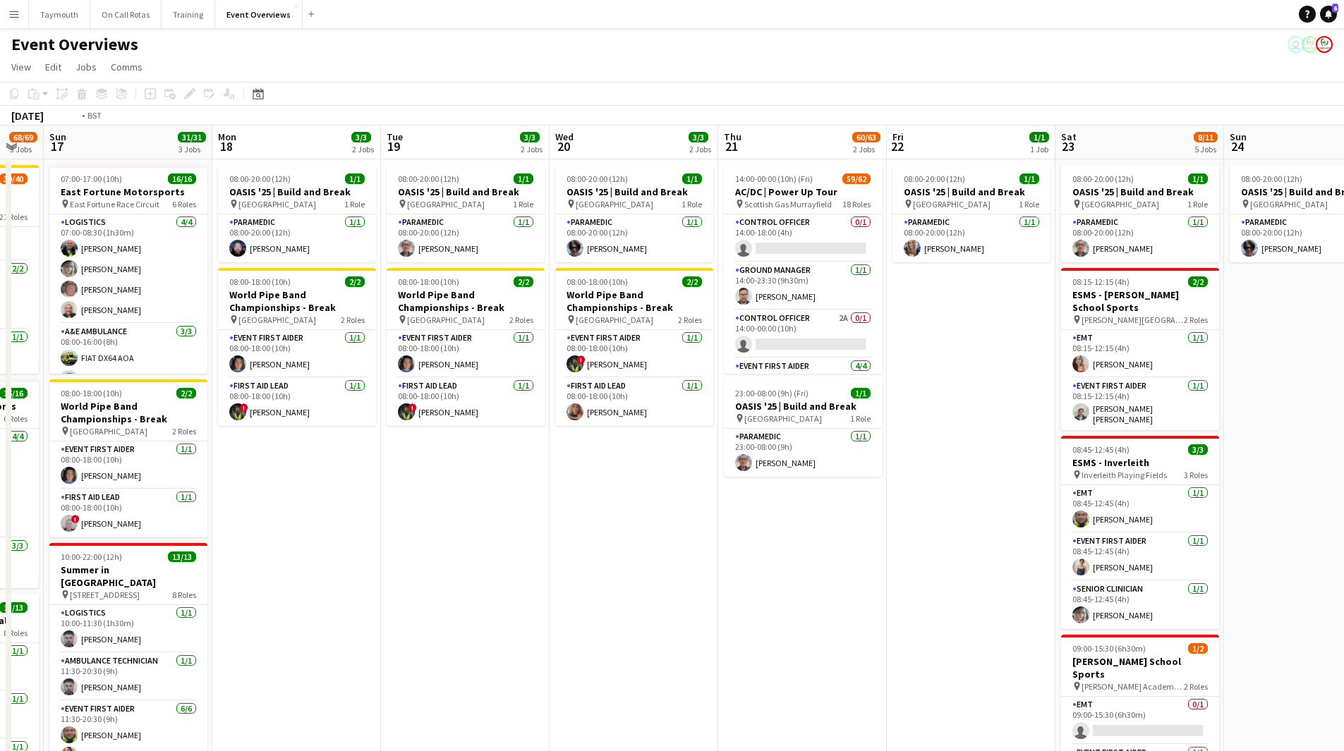
drag, startPoint x: 868, startPoint y: 464, endPoint x: 413, endPoint y: 526, distance: 458.4
click at [413, 526] on app-calendar-viewport "Thu 14 4/4 3 Jobs Fri 15 36/36 3 Jobs Sat 16 68/69 3 Jobs Sun 17 31/31 3 Jobs M…" at bounding box center [672, 573] width 1344 height 894
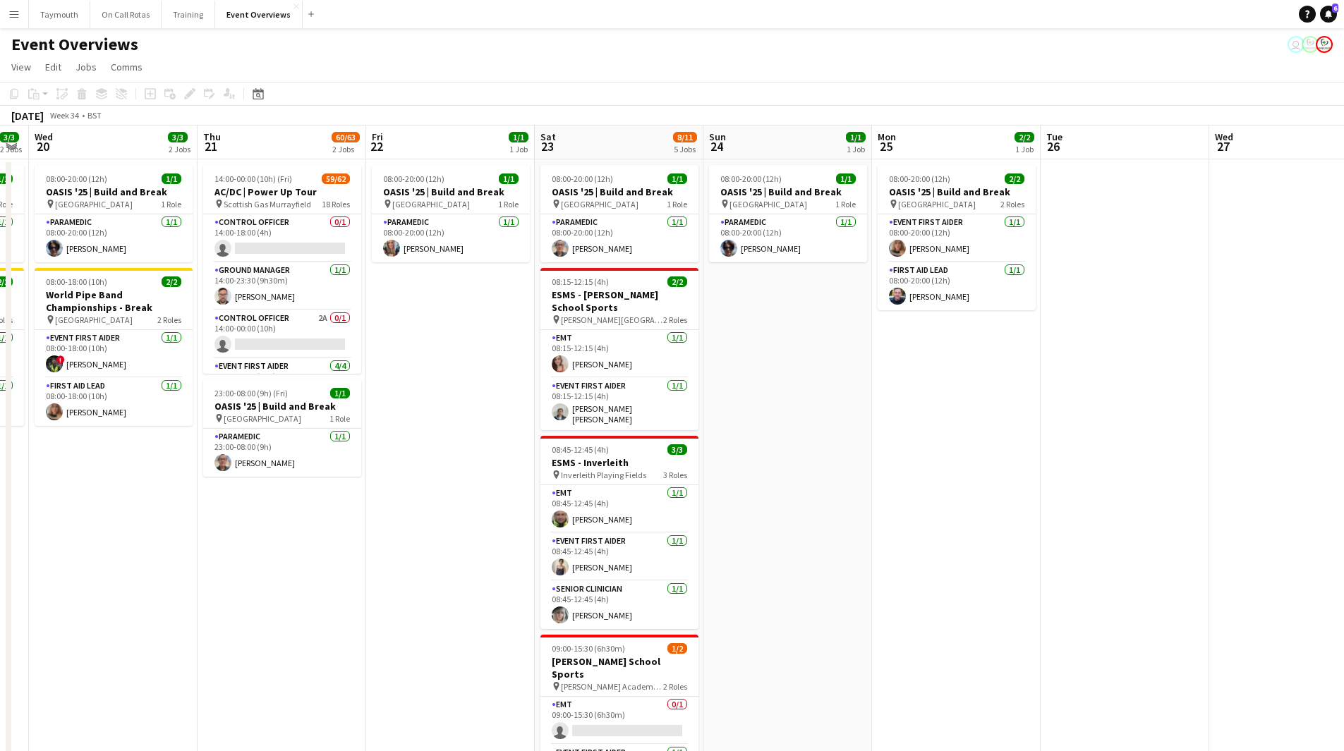
scroll to position [267, 0]
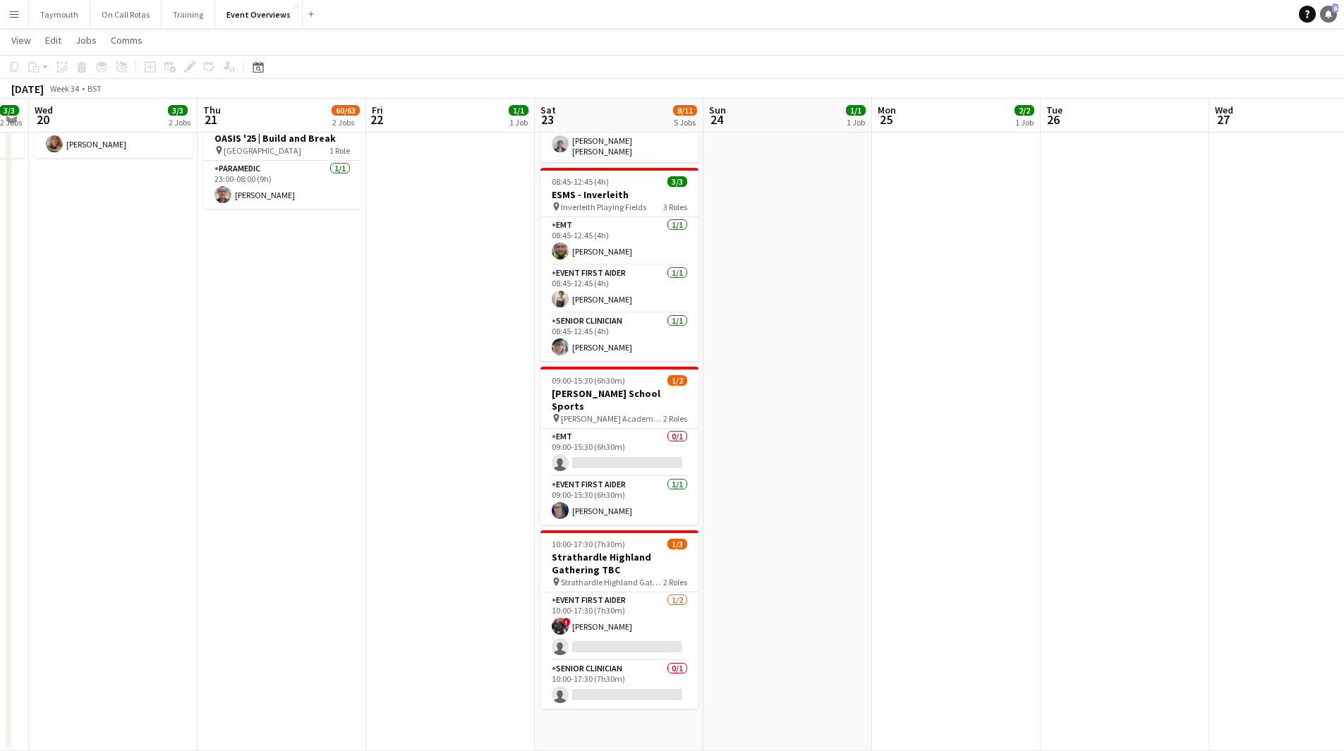
click at [1326, 13] on icon at bounding box center [1328, 13] width 7 height 7
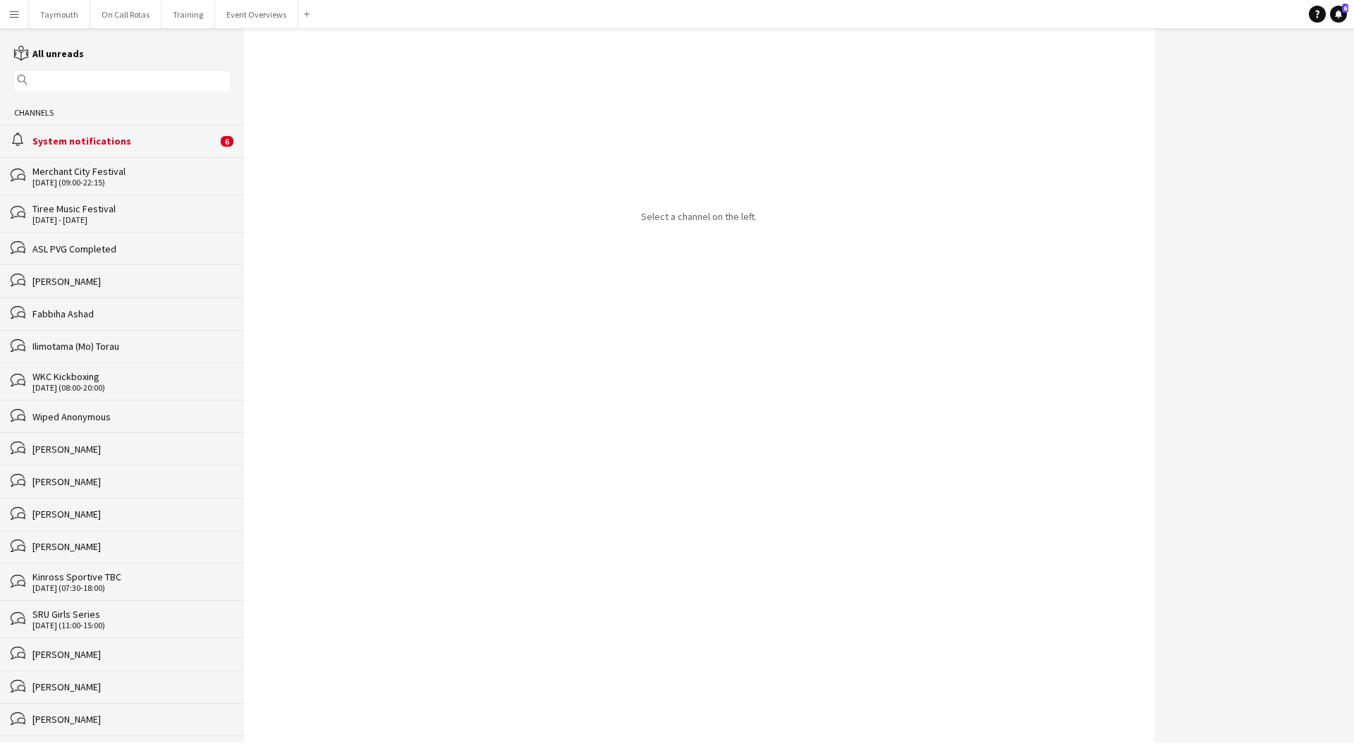
click at [176, 140] on div "System notifications" at bounding box center [124, 141] width 185 height 13
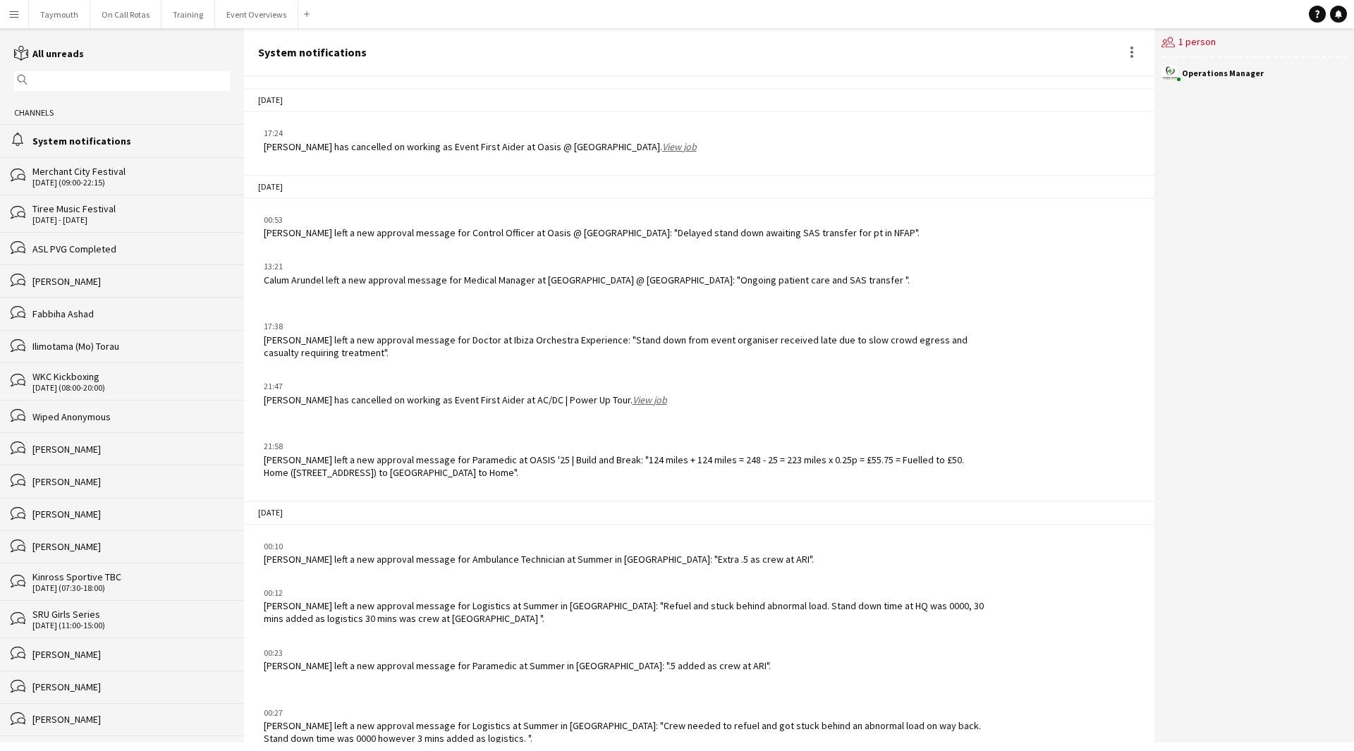
scroll to position [1414, 0]
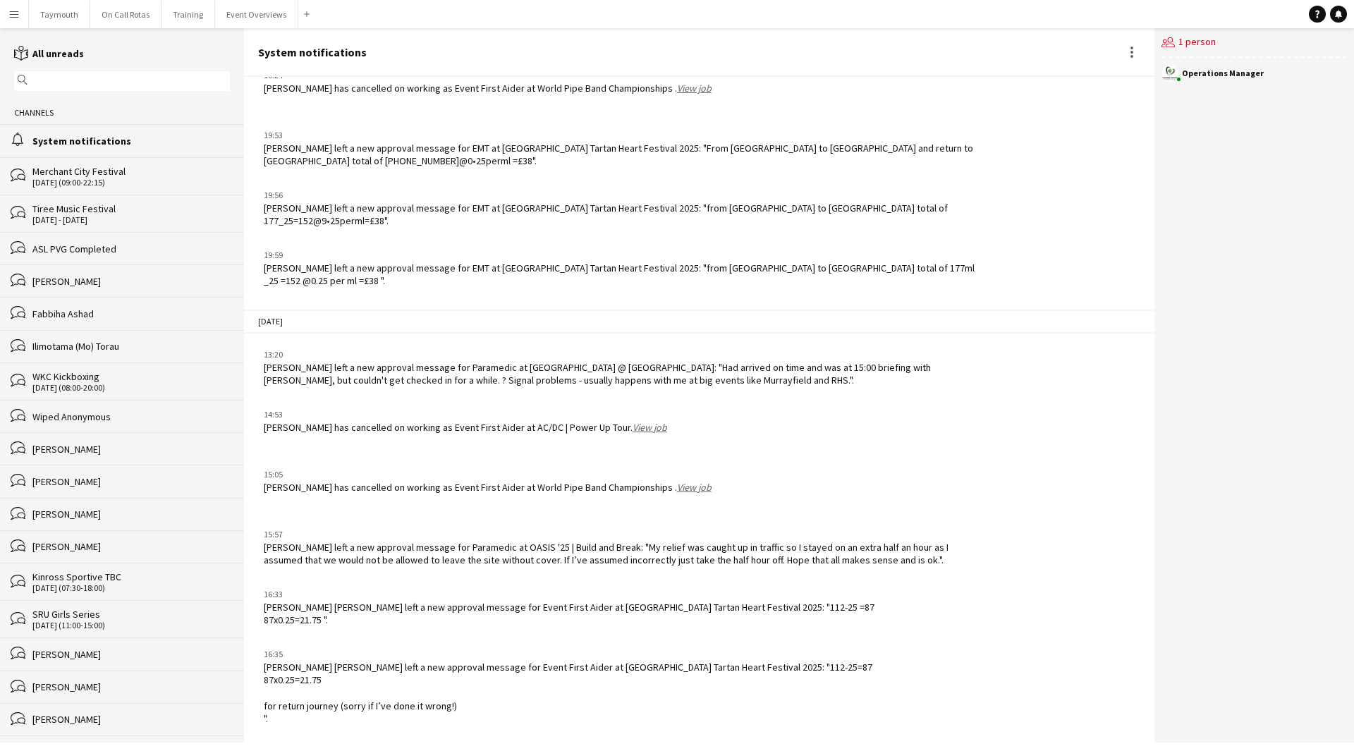
click at [638, 430] on link "View job" at bounding box center [650, 427] width 35 height 13
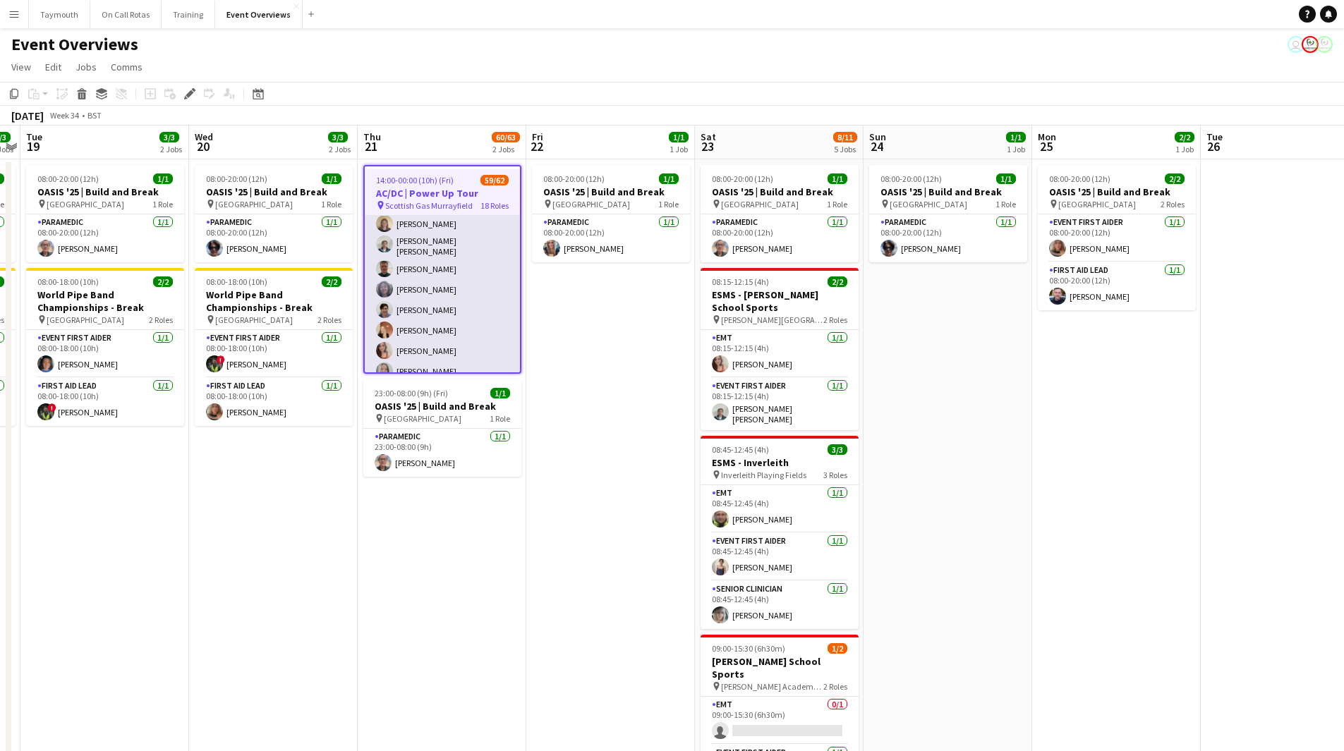
scroll to position [988, 0]
click at [453, 315] on app-card-role "Event First Aider 20A 35/36 15:00-23:30 (8h30m) Garry Campbell Malcolm Napier-H…" at bounding box center [442, 146] width 155 height 768
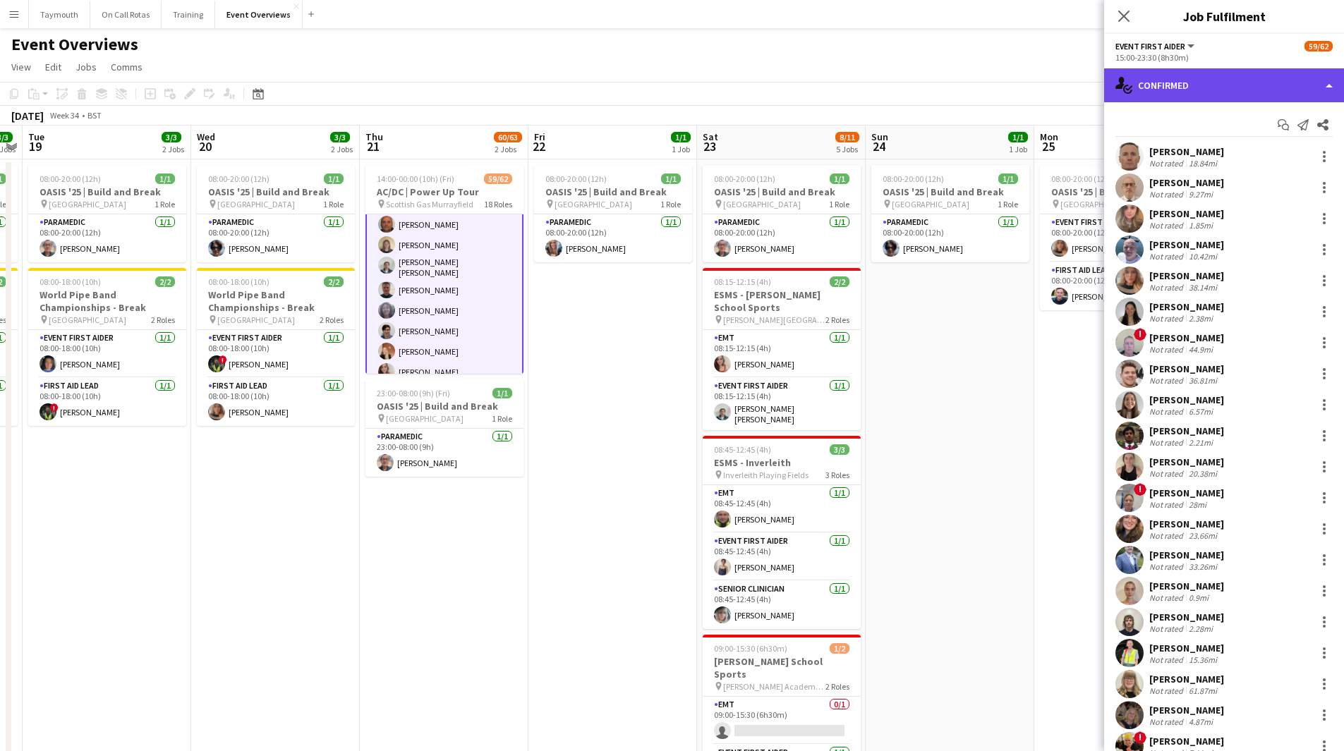
click at [1251, 77] on div "single-neutral-actions-check-2 Confirmed" at bounding box center [1224, 85] width 240 height 34
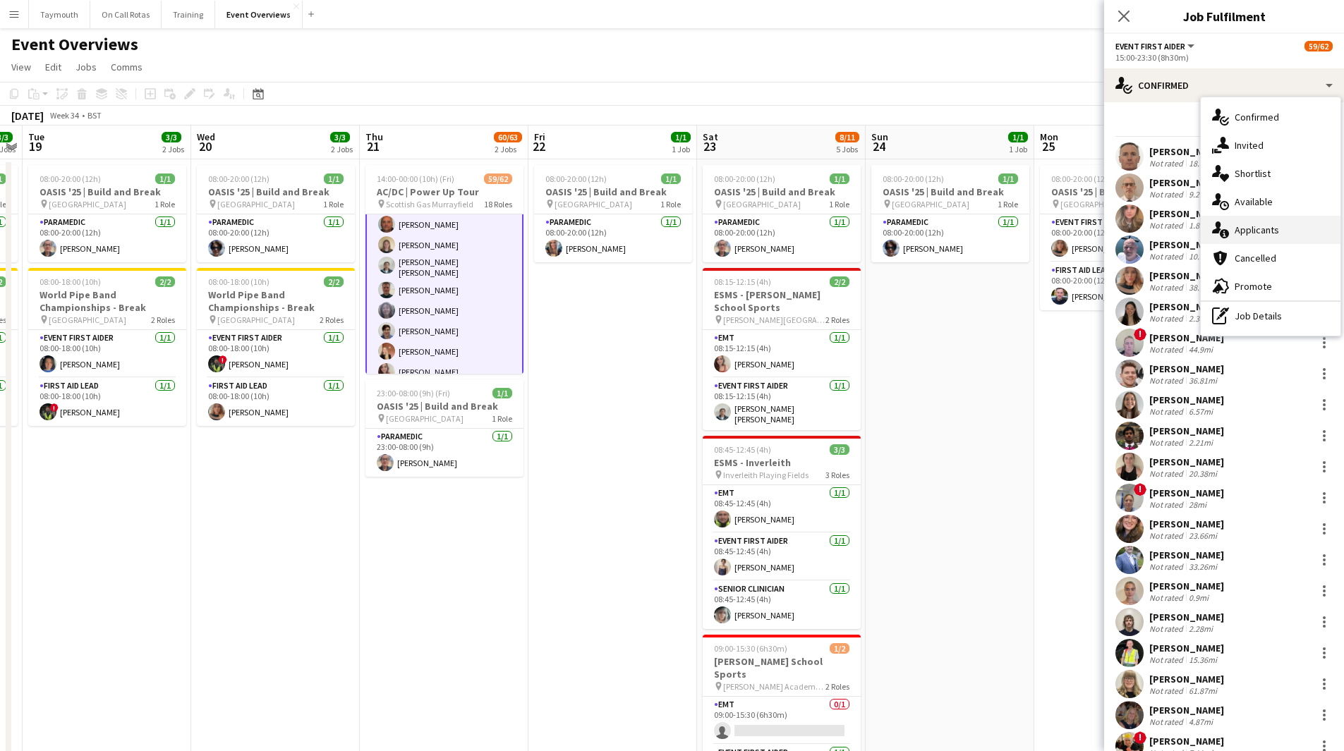
click at [1266, 228] on div "single-neutral-actions-information Applicants" at bounding box center [1271, 230] width 140 height 28
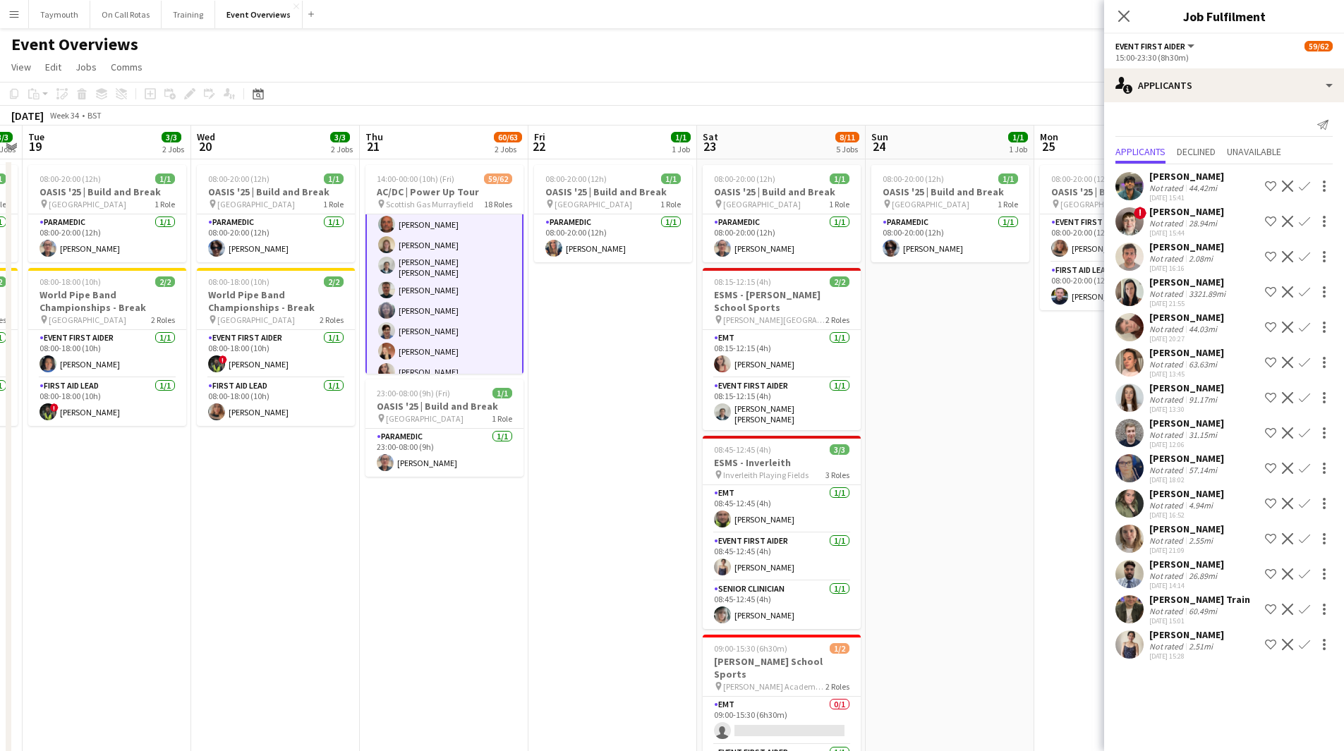
click at [1218, 538] on div "Not rated 2.55mi" at bounding box center [1186, 540] width 75 height 11
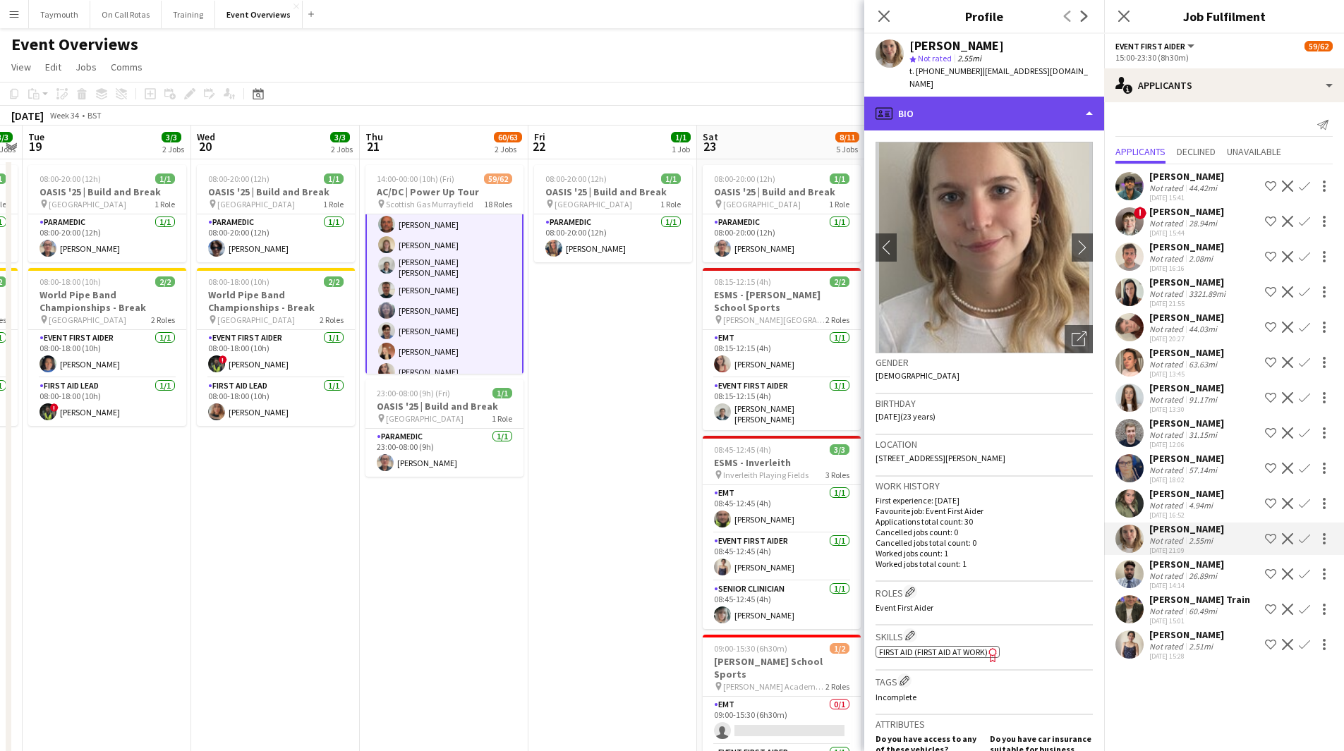
click at [995, 109] on div "profile Bio" at bounding box center [984, 114] width 240 height 34
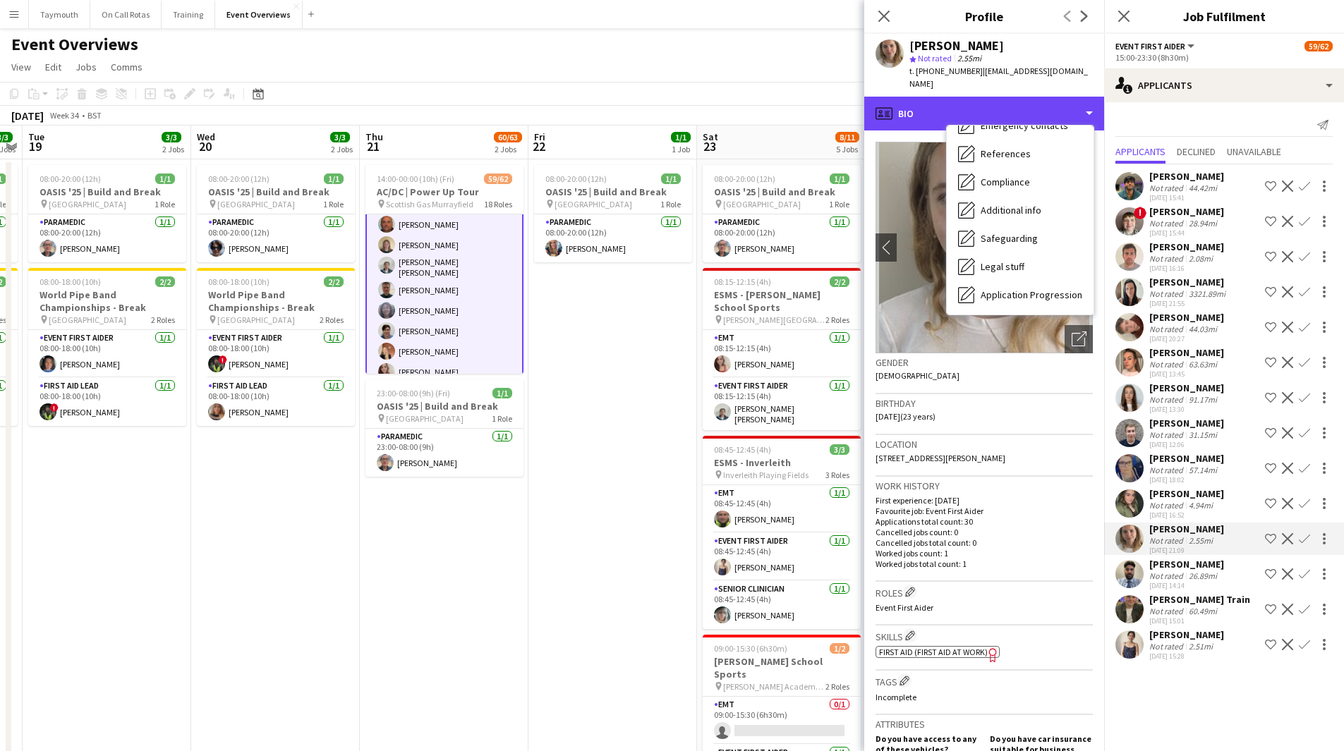
scroll to position [246, 0]
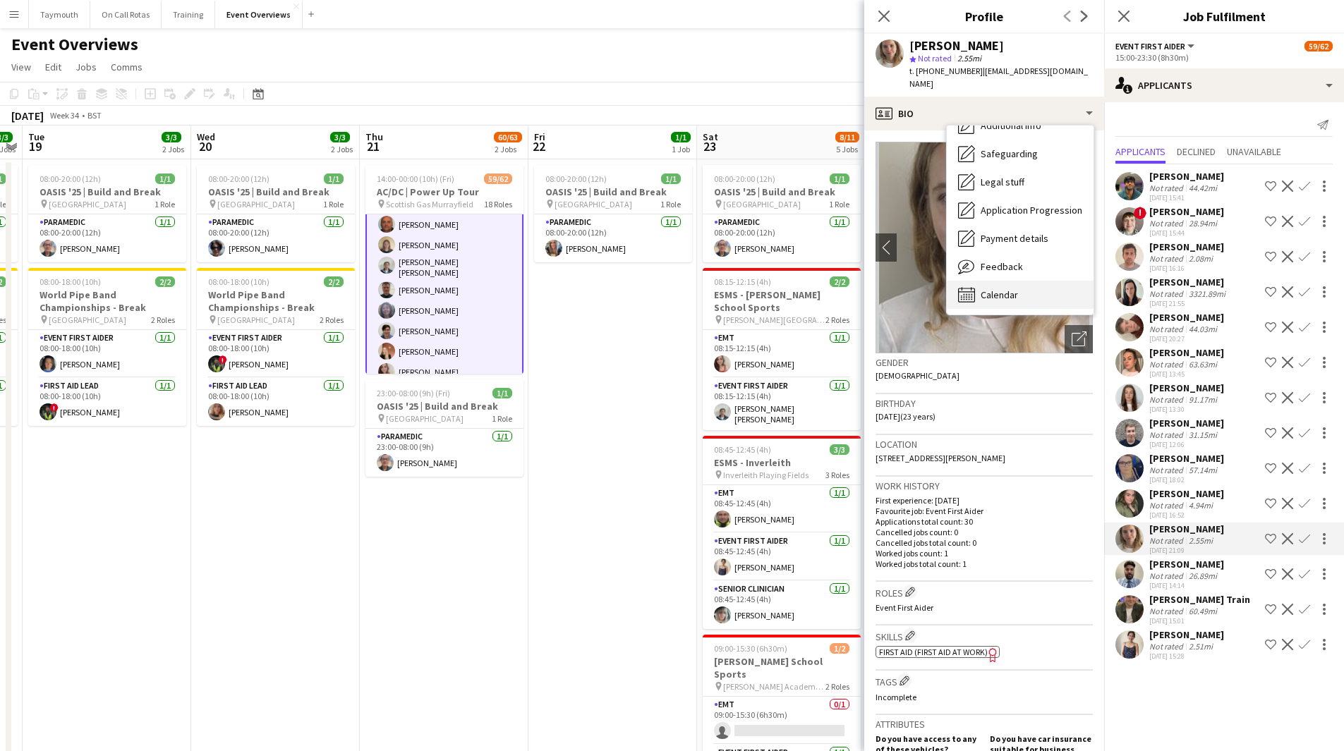
click at [1030, 282] on div "Calendar Calendar" at bounding box center [1020, 295] width 147 height 28
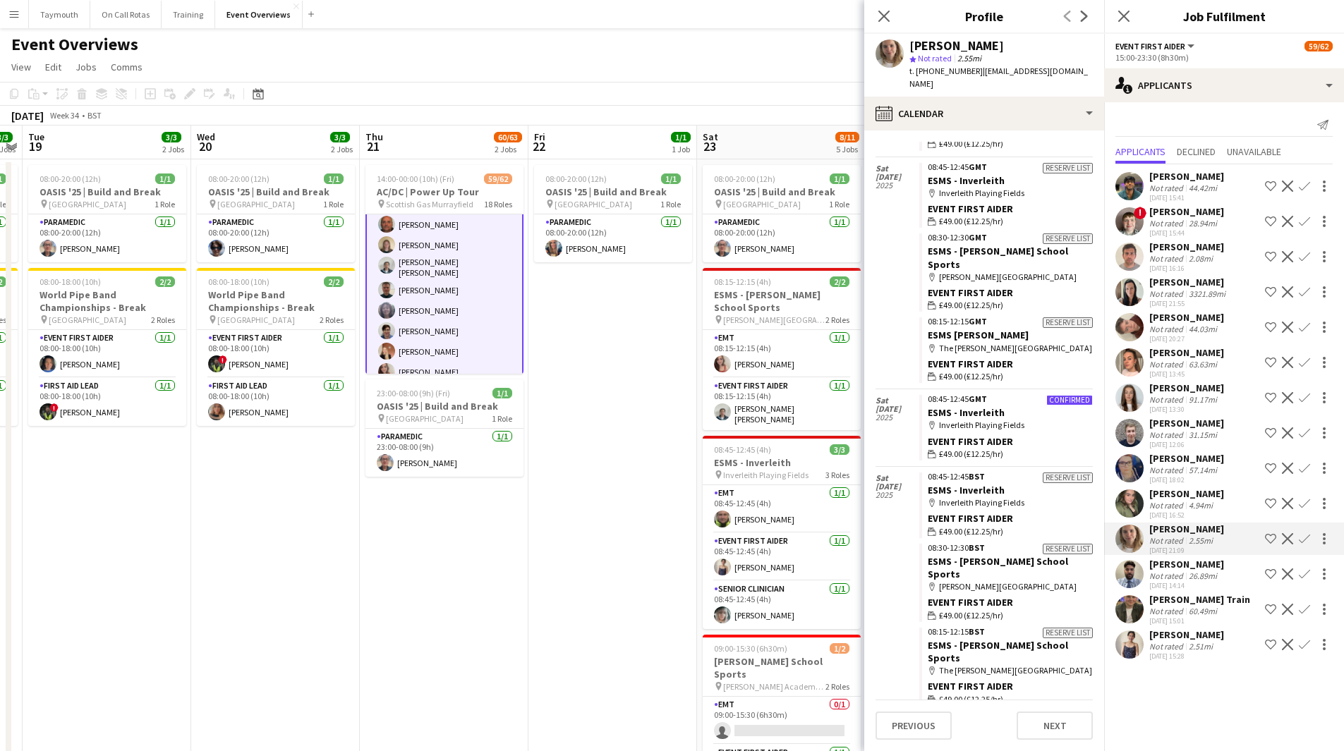
scroll to position [701, 0]
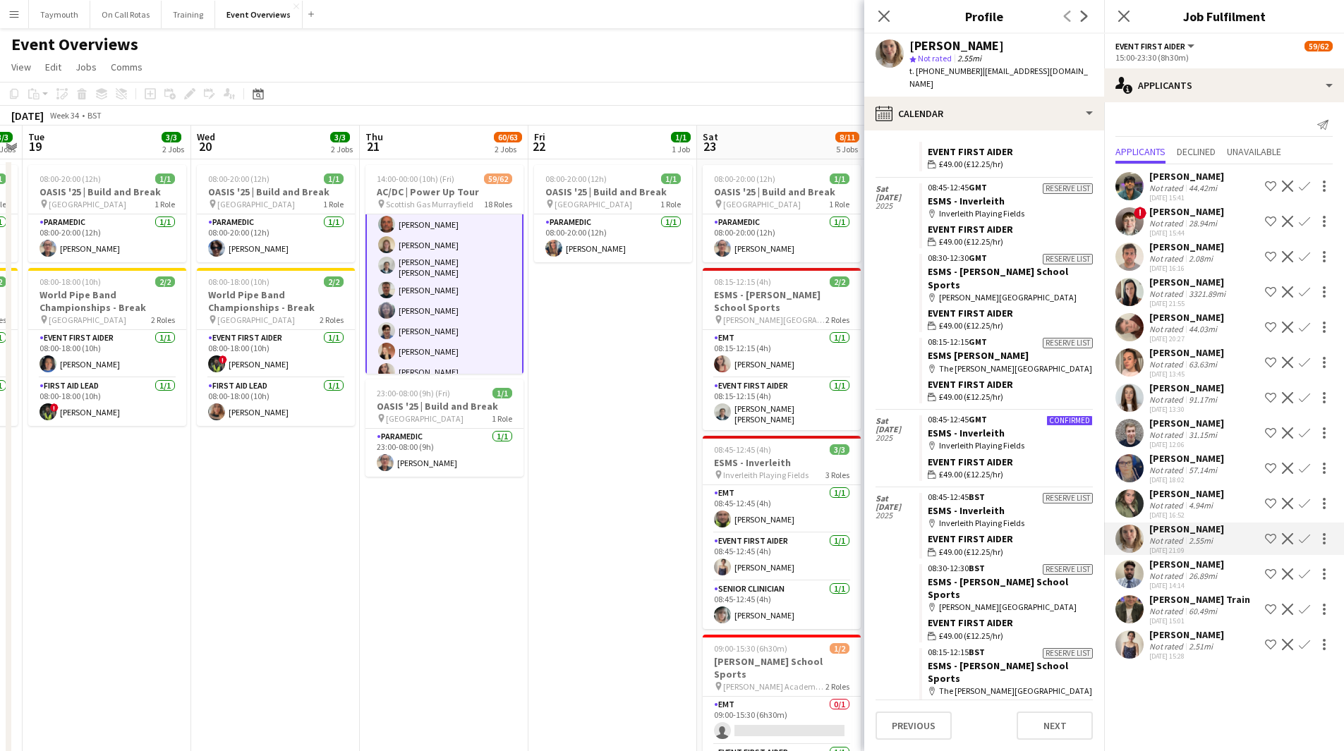
click at [1207, 501] on div "4.94mi" at bounding box center [1201, 505] width 30 height 11
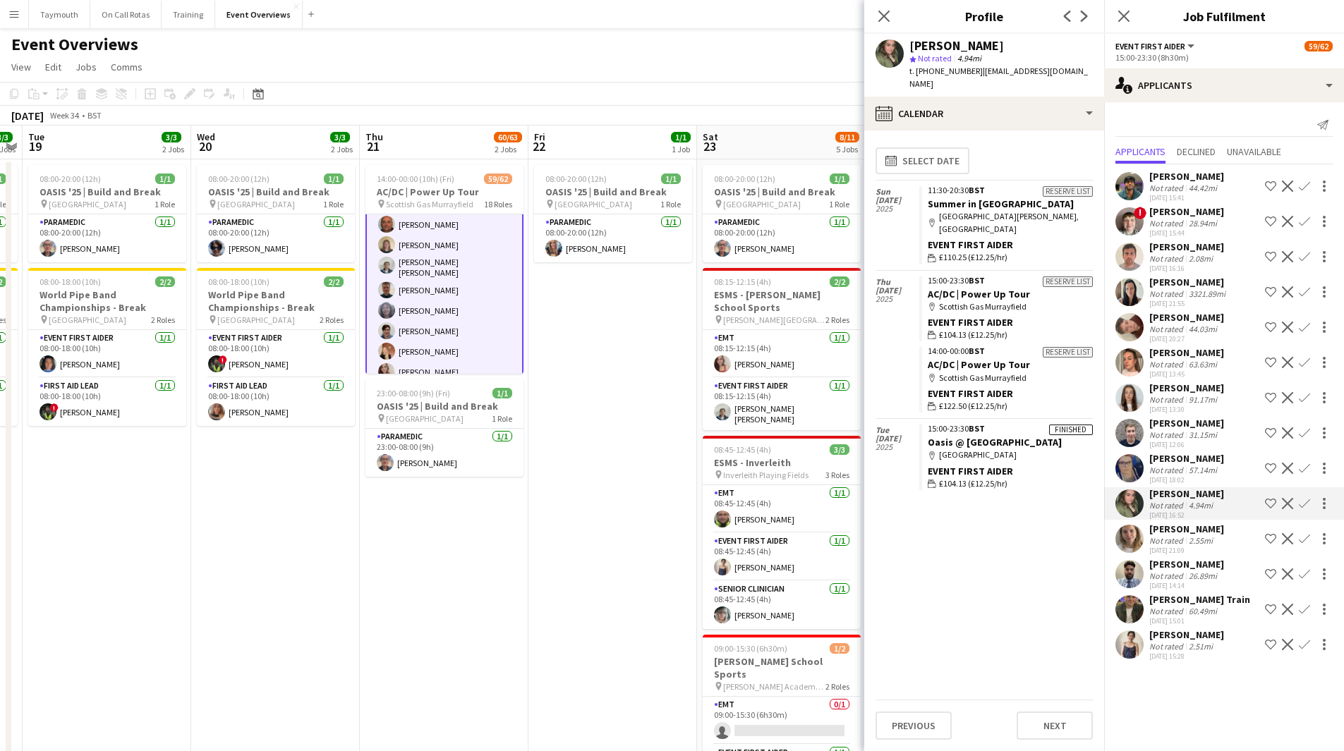
click at [1176, 274] on div "Saketh Jampana Not rated 44.42mi 20-06-2025 15:41 Shortlist crew Decline Confir…" at bounding box center [1224, 413] width 240 height 499
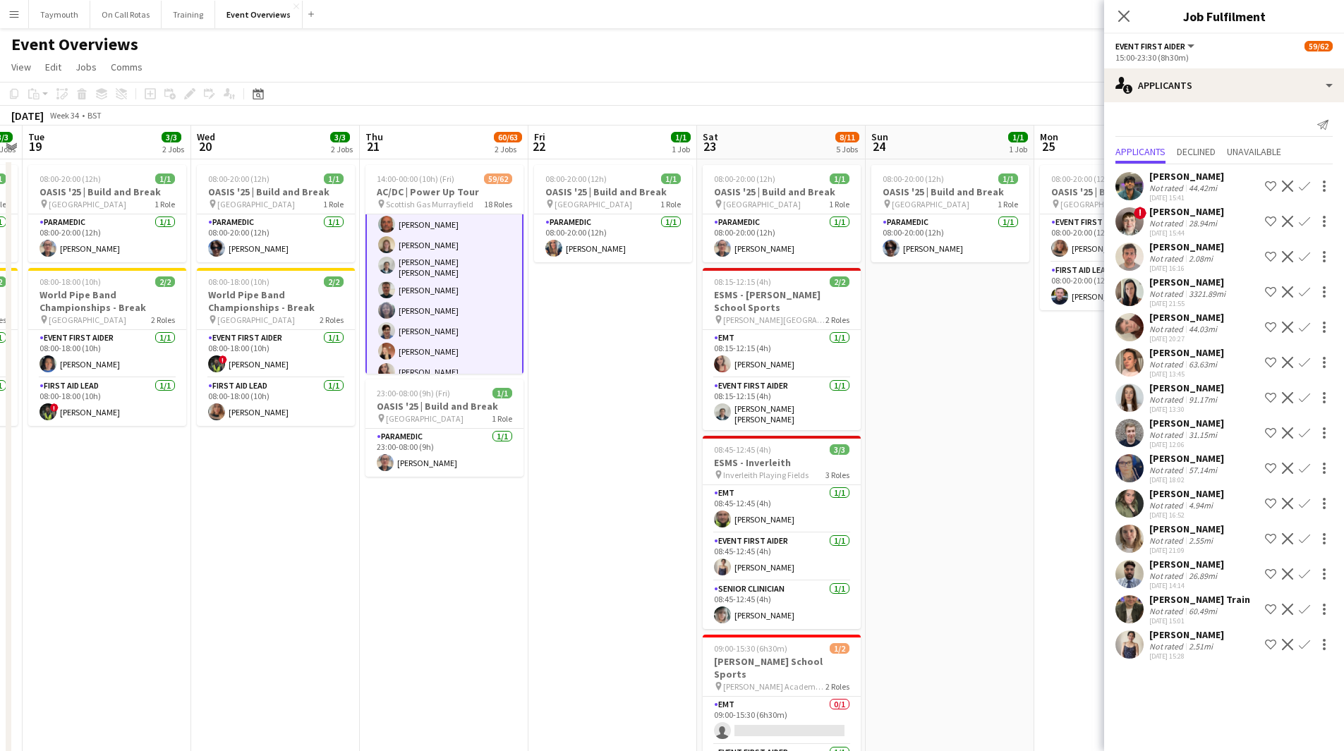
click at [1184, 263] on div "Not rated" at bounding box center [1167, 258] width 37 height 11
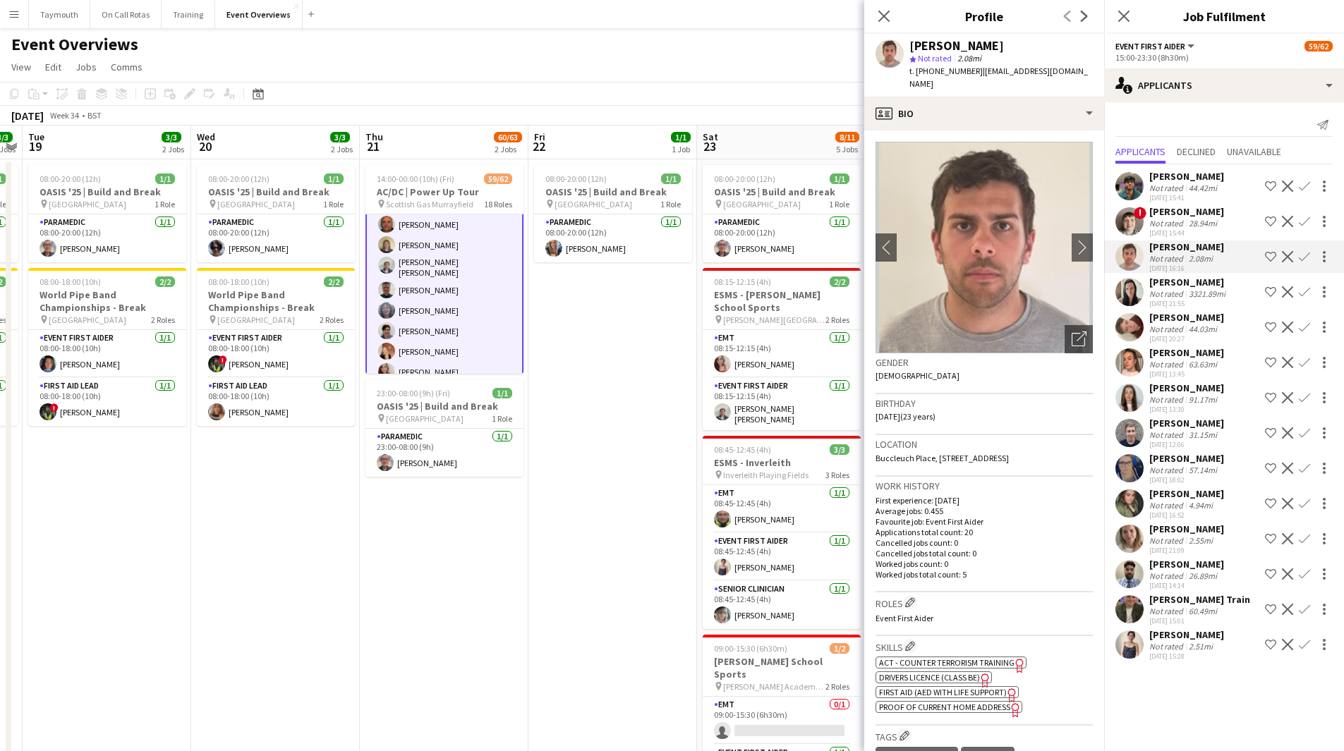
click at [1181, 320] on div "[PERSON_NAME]" at bounding box center [1186, 317] width 75 height 13
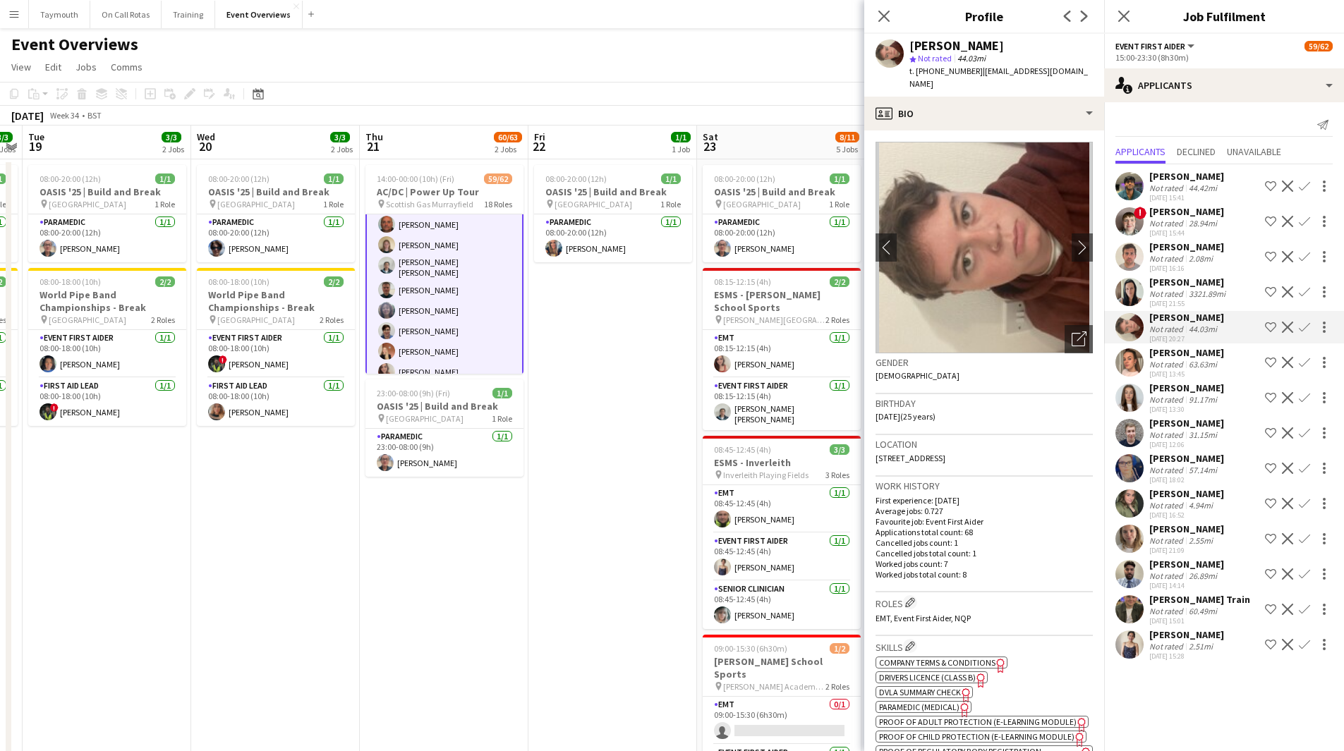
click at [1192, 189] on div "44.42mi" at bounding box center [1203, 188] width 34 height 11
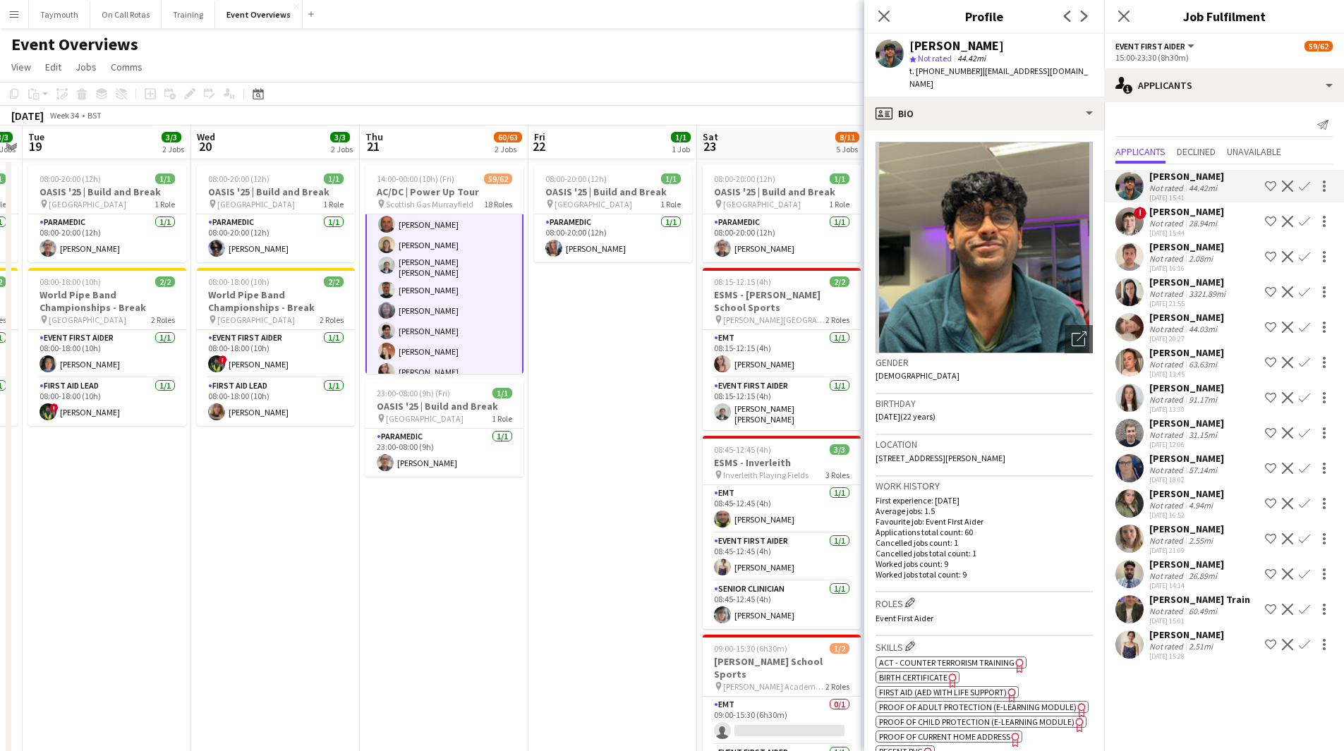
click at [1176, 222] on div "Not rated" at bounding box center [1167, 223] width 37 height 11
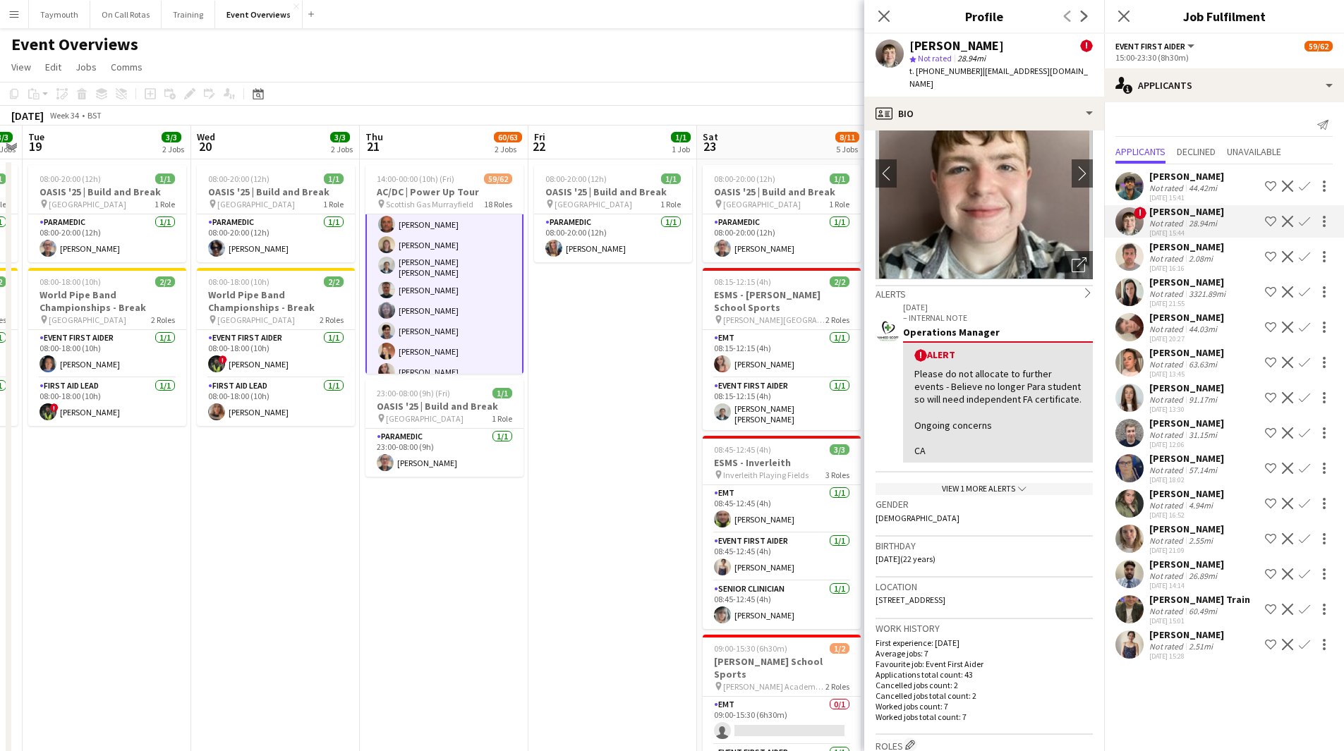
scroll to position [141, 0]
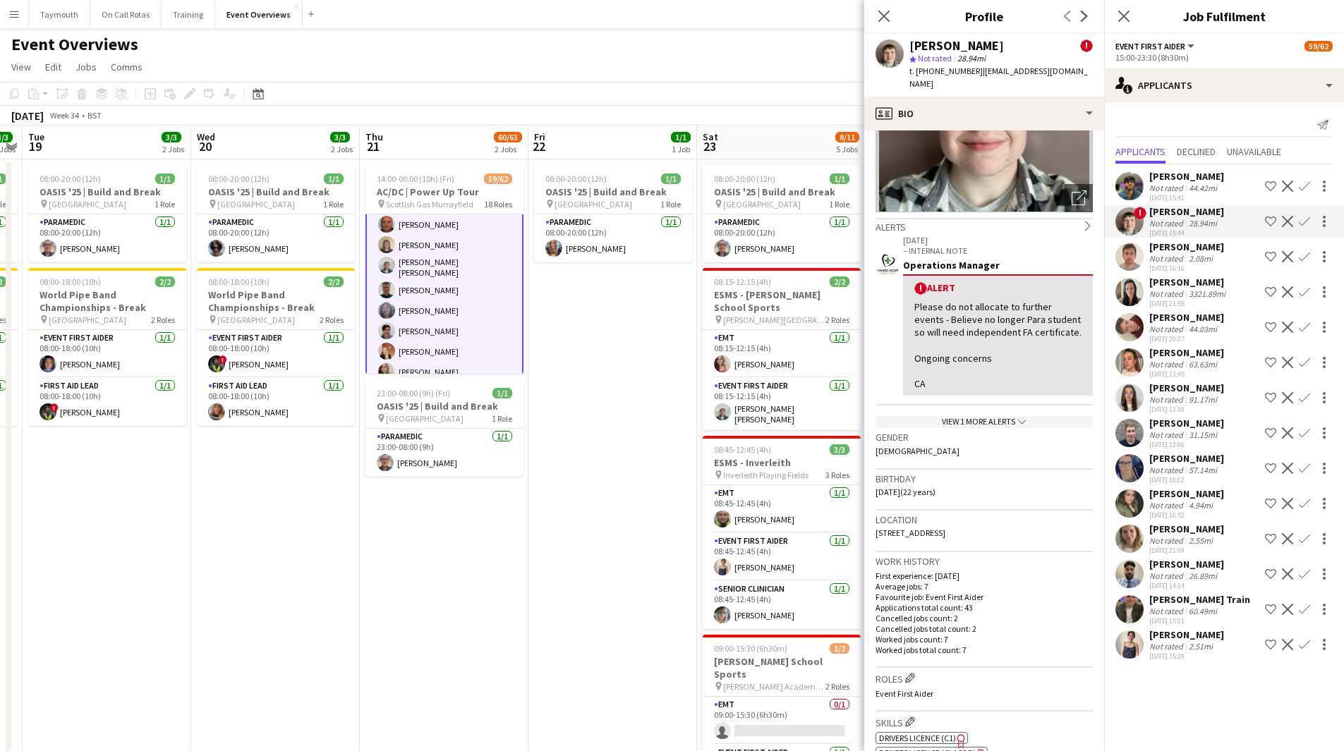
click at [1174, 559] on div "[PERSON_NAME]" at bounding box center [1186, 564] width 75 height 13
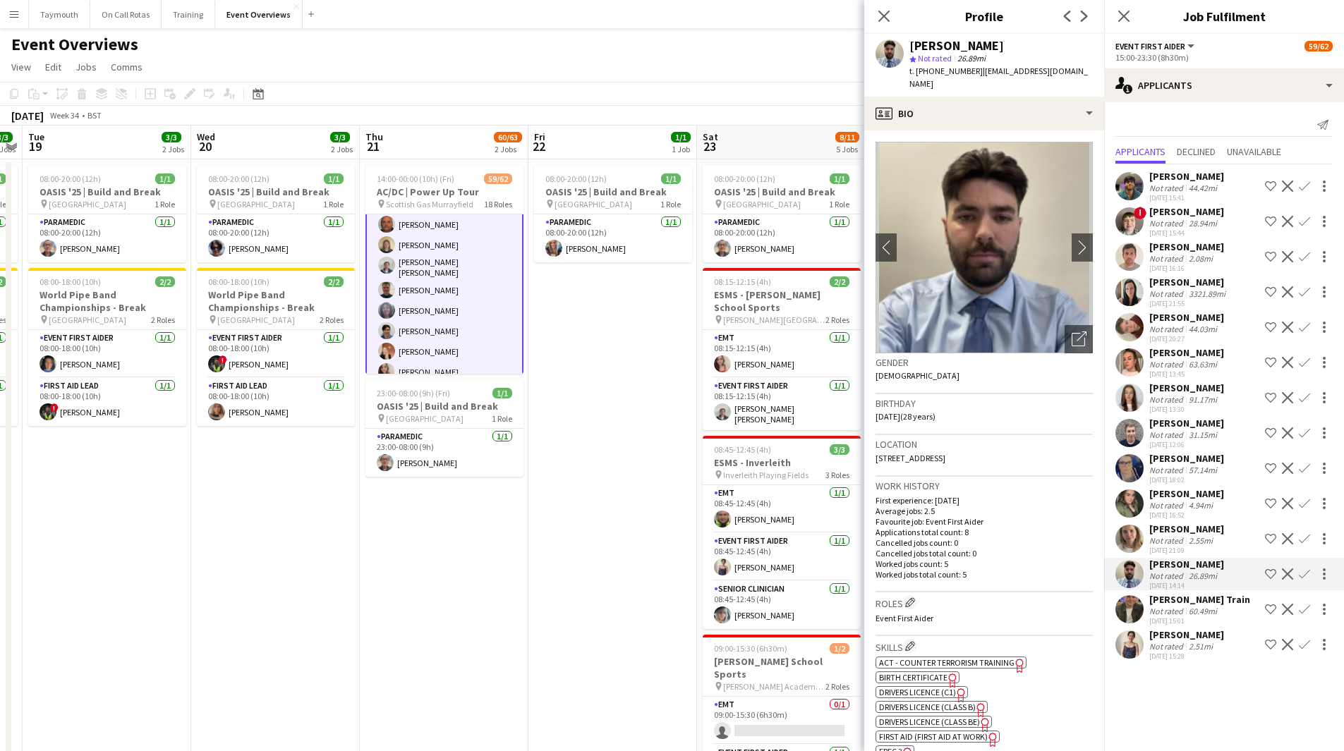
click at [1304, 573] on app-icon "Confirm" at bounding box center [1304, 574] width 11 height 11
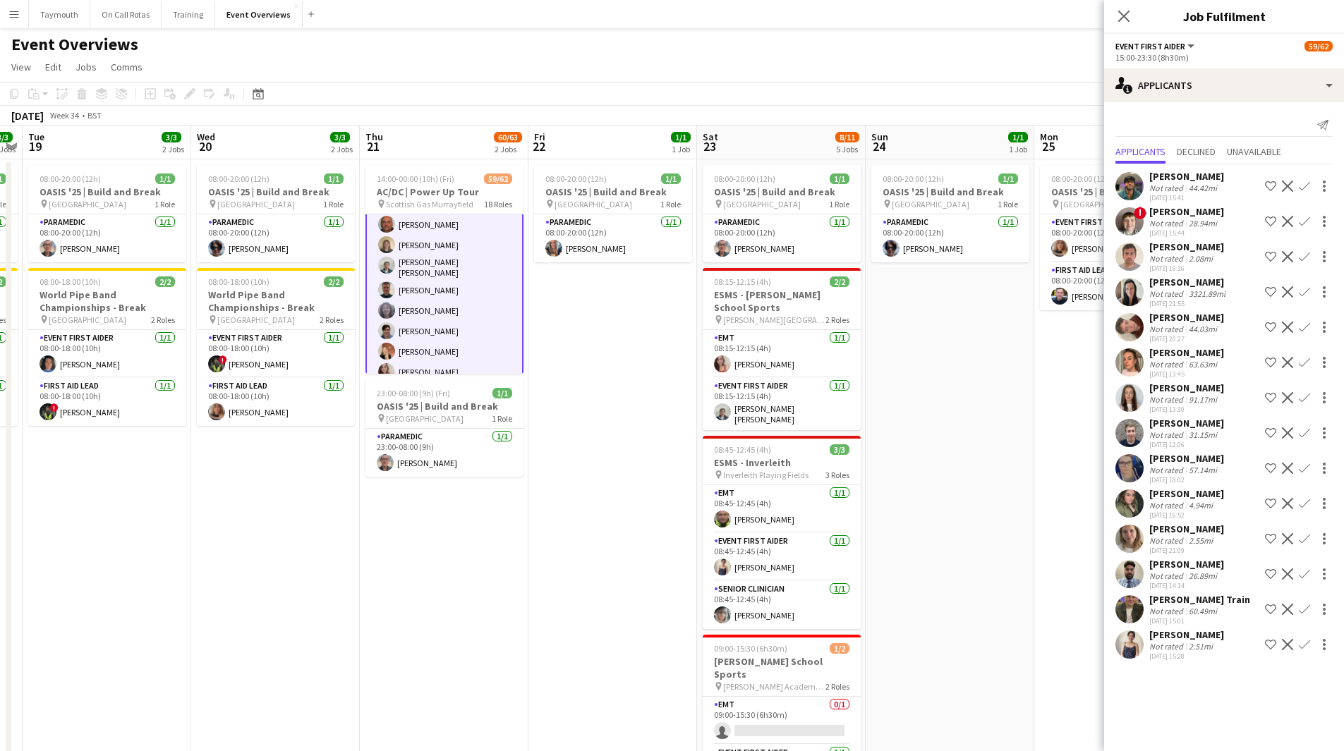
click at [1304, 574] on app-icon "Confirm" at bounding box center [1304, 574] width 11 height 11
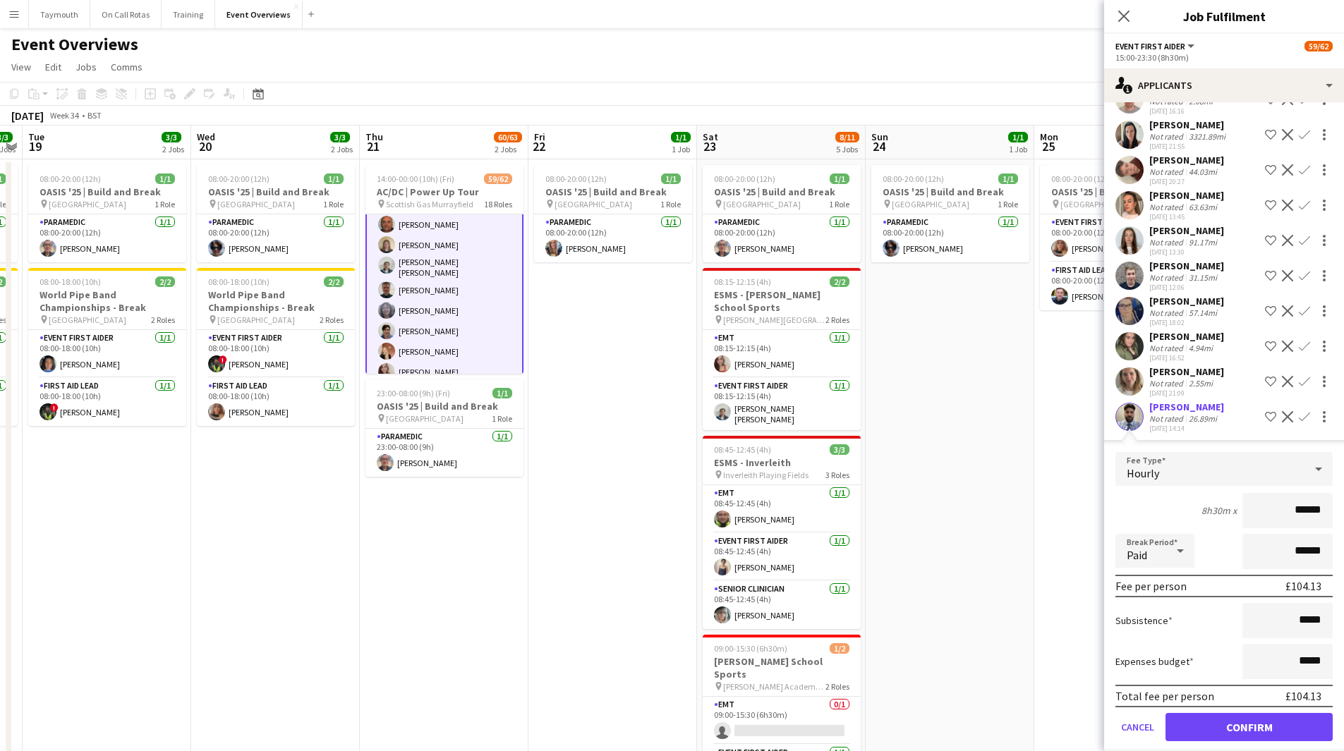
scroll to position [244, 0]
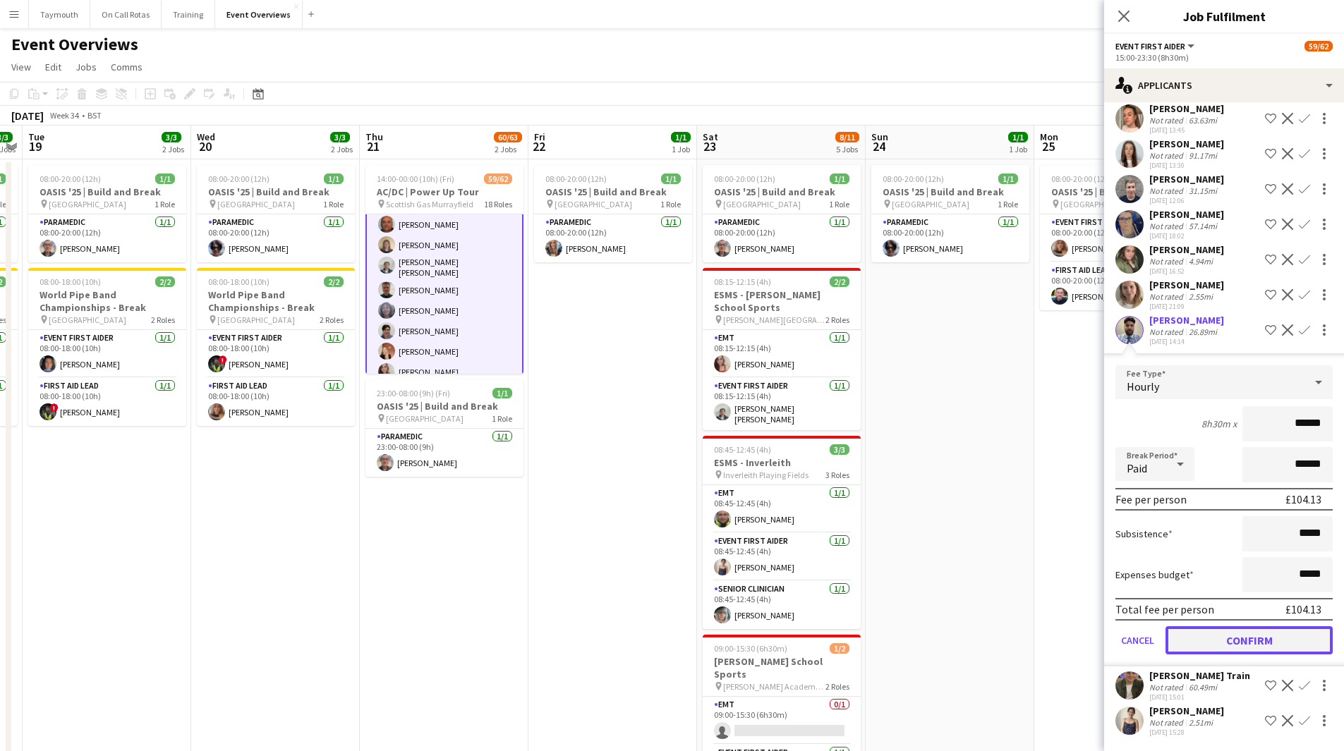
click at [1249, 652] on button "Confirm" at bounding box center [1248, 640] width 167 height 28
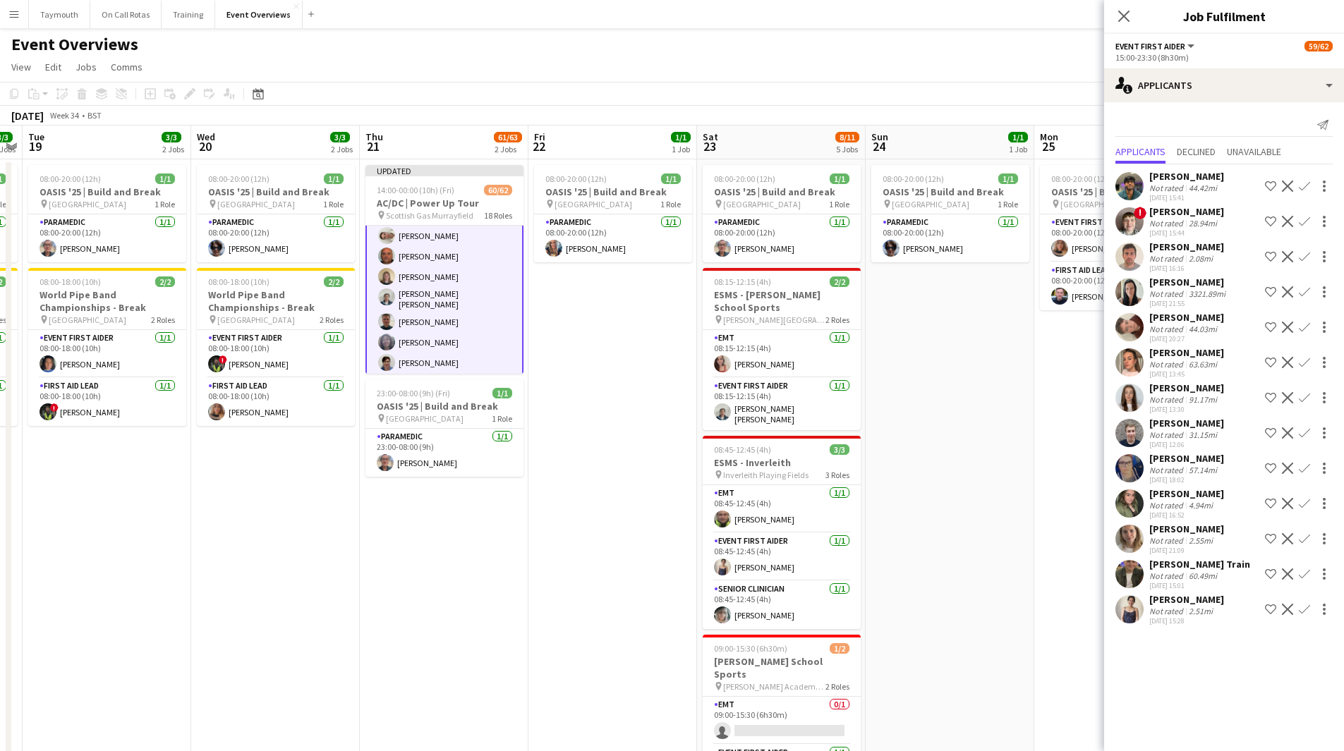
scroll to position [0, 0]
click at [660, 534] on app-date-cell "08:00-20:00 (12h) 1/1 OASIS '25 | Build and Break pin Murrayfield Stadium 1 Rol…" at bounding box center [612, 589] width 169 height 860
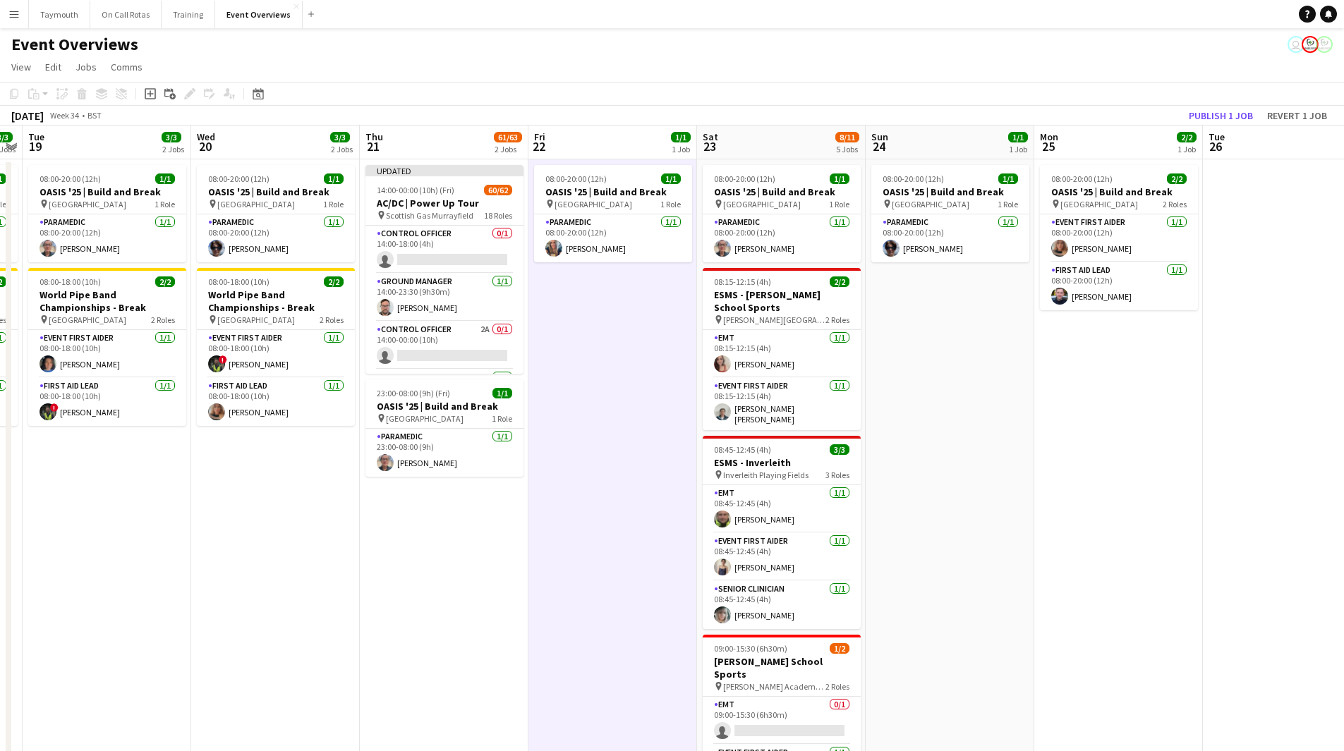
click at [599, 349] on app-date-cell "08:00-20:00 (12h) 1/1 OASIS '25 | Build and Break pin Murrayfield Stadium 1 Rol…" at bounding box center [612, 589] width 169 height 860
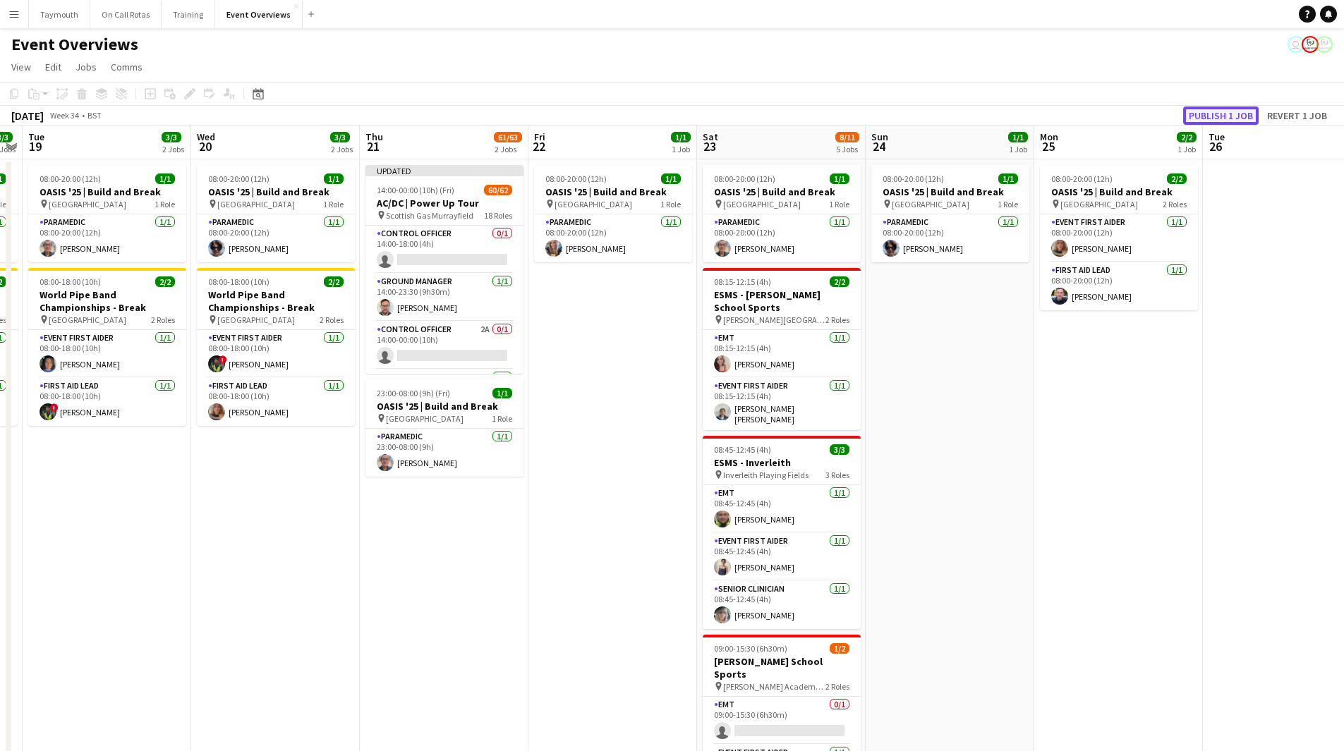
click at [1220, 118] on button "Publish 1 job" at bounding box center [1220, 116] width 75 height 18
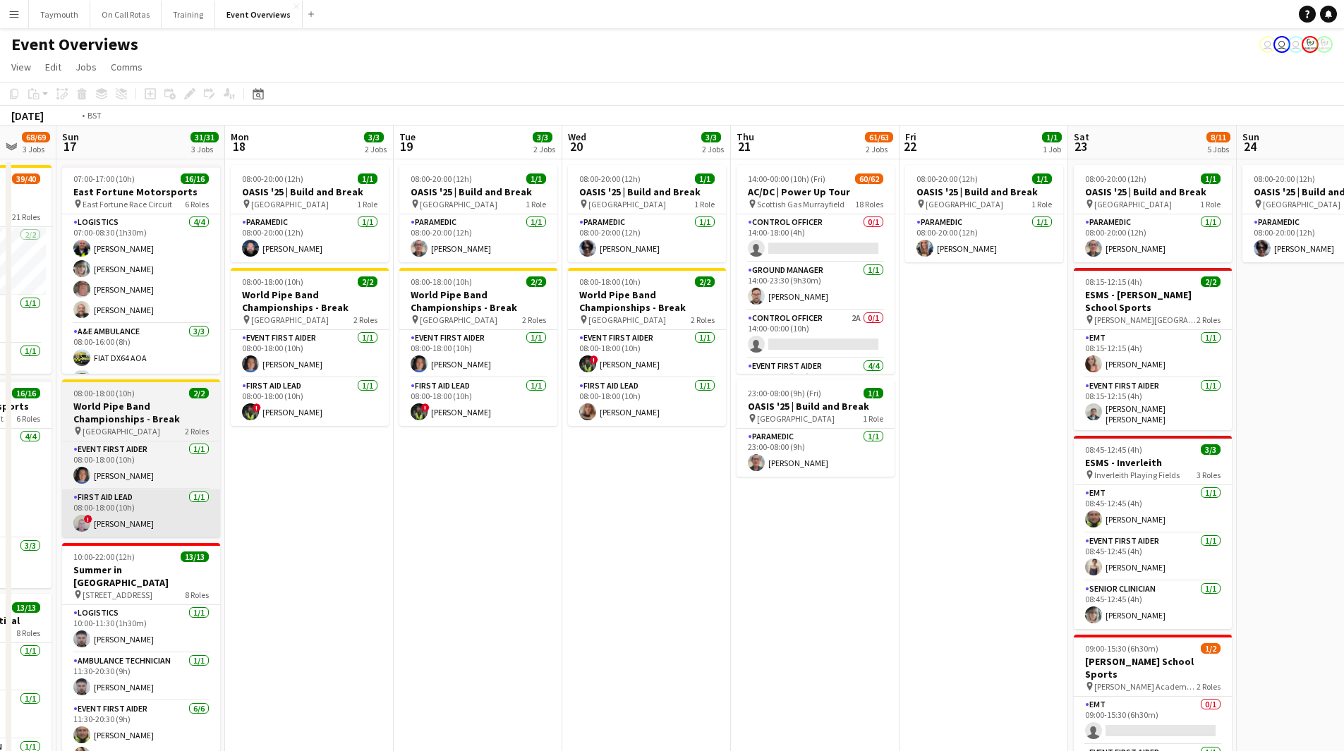
drag, startPoint x: 169, startPoint y: 478, endPoint x: 550, endPoint y: 530, distance: 384.5
click at [987, 511] on app-calendar-viewport "Sat 16 68/69 3 Jobs Sun 17 31/31 3 Jobs Mon 18 3/3 2 Jobs Tue 19 3/3 2 Jobs Wed…" at bounding box center [672, 573] width 1344 height 894
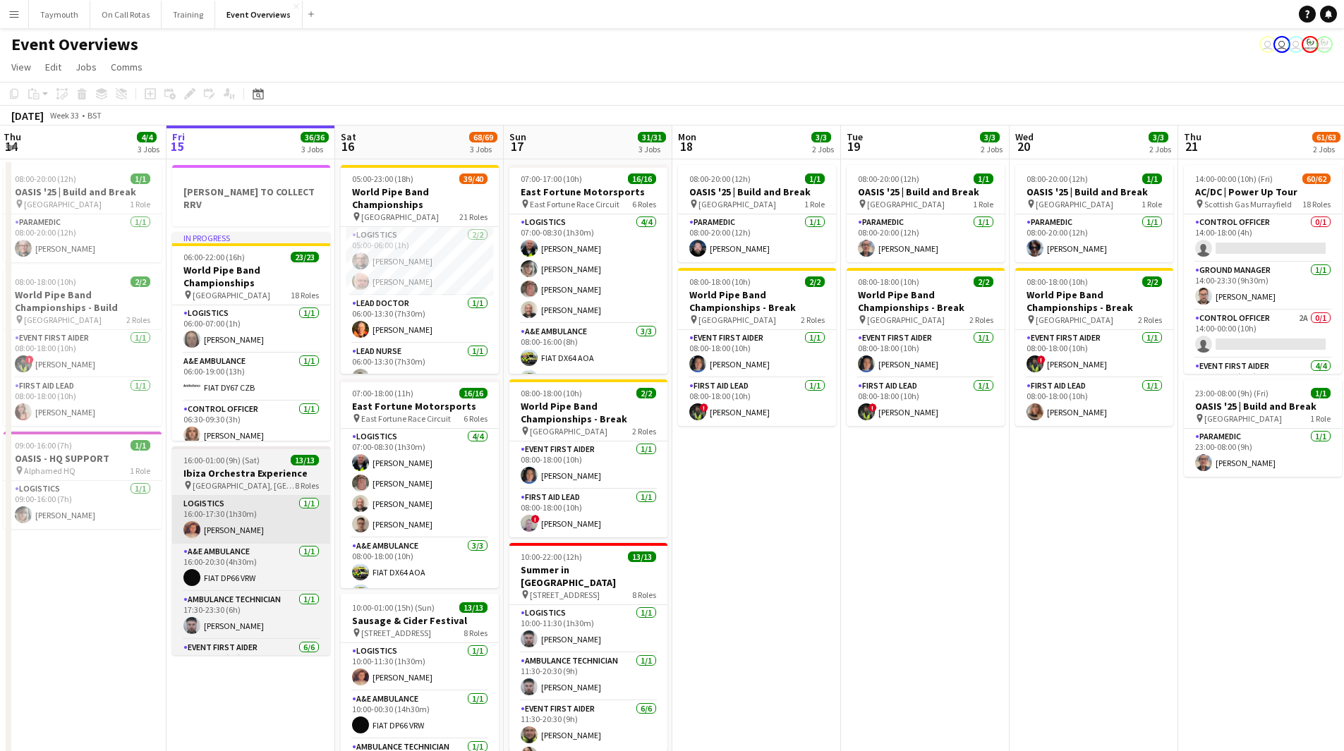
drag, startPoint x: 566, startPoint y: 538, endPoint x: 847, endPoint y: 521, distance: 281.3
click at [786, 528] on app-calendar-viewport "Tue 12 84/85 4 Jobs Wed 13 4/4 3 Jobs Thu 14 4/4 3 Jobs Fri 15 36/36 3 Jobs Sat…" at bounding box center [672, 573] width 1344 height 894
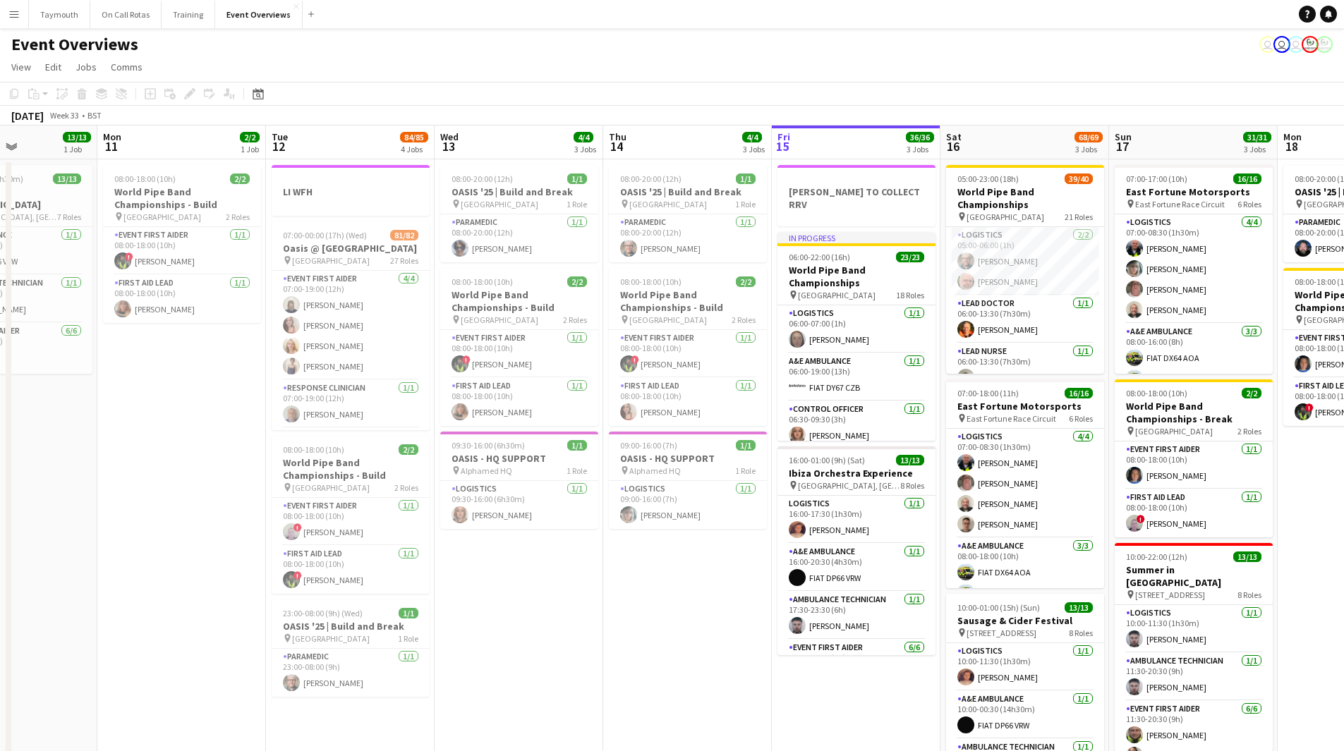
click at [769, 526] on app-calendar-viewport "Fri 8 Sat 9 Sun 10 13/13 1 Job Mon 11 2/2 1 Job Tue 12 84/85 4 Jobs Wed 13 4/4 …" at bounding box center [672, 573] width 1344 height 894
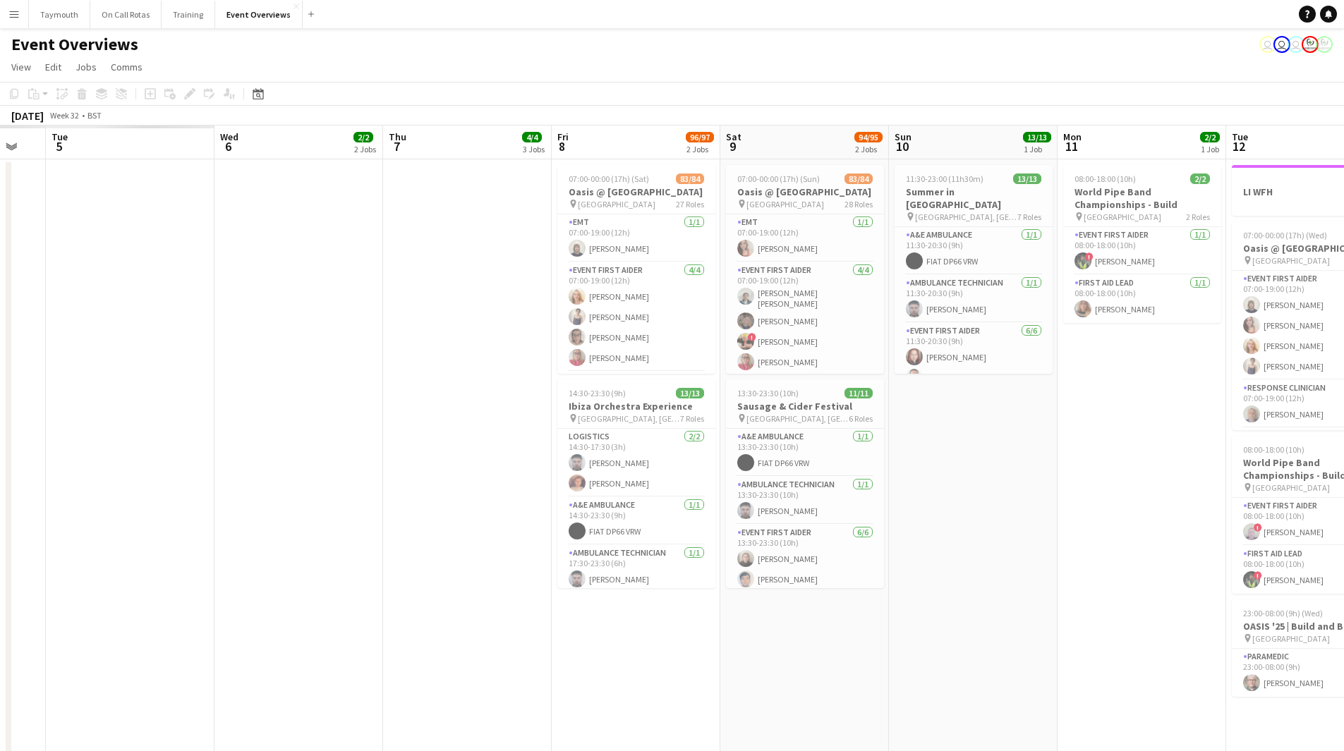
drag, startPoint x: 495, startPoint y: 531, endPoint x: 477, endPoint y: 502, distance: 33.7
click at [727, 520] on app-calendar-viewport "Sun 3 Mon 4 Tue 5 Wed 6 2/2 2 Jobs Thu 7 4/4 3 Jobs Fri 8 96/97 2 Jobs Sat 9 94…" at bounding box center [672, 573] width 1344 height 894
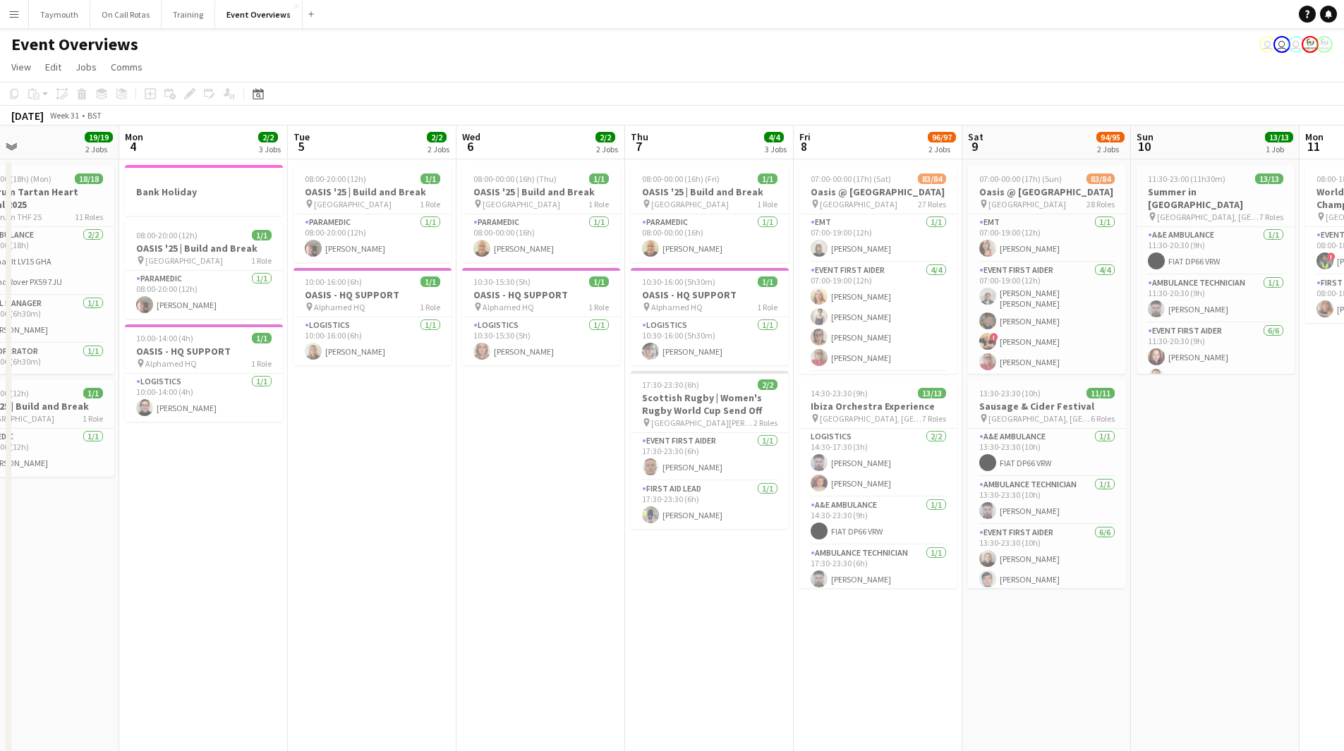
click at [751, 509] on app-calendar-viewport "Fri 1 45/46 2 Jobs Sat 2 46/47 3 Jobs Sun 3 19/19 2 Jobs Mon 4 2/2 3 Jobs Tue 5…" at bounding box center [672, 573] width 1344 height 894
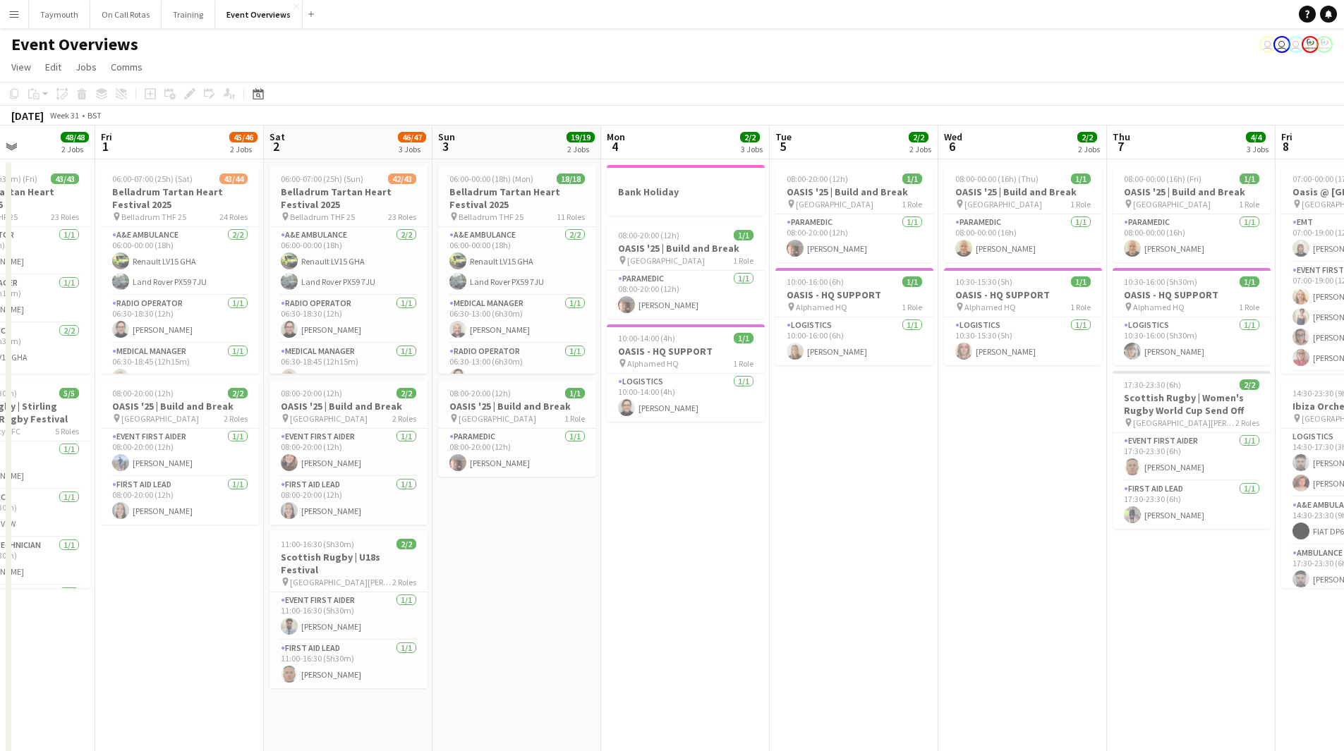
drag, startPoint x: 368, startPoint y: 521, endPoint x: 853, endPoint y: 504, distance: 485.7
click at [837, 505] on app-calendar-viewport "Tue 29 Wed 30 4/4 1 Job Thu 31 48/48 2 Jobs Fri 1 45/46 2 Jobs Sat 2 46/47 3 Jo…" at bounding box center [672, 573] width 1344 height 894
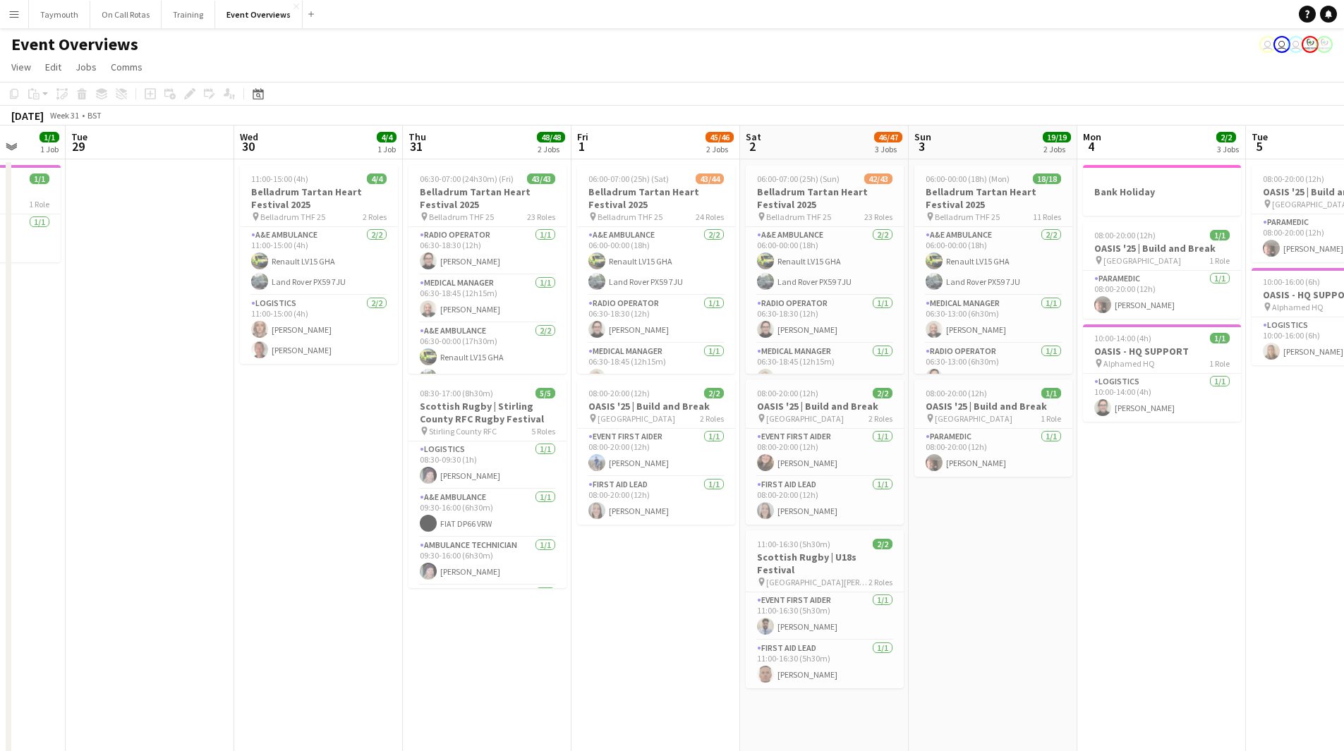
drag, startPoint x: 610, startPoint y: 533, endPoint x: 440, endPoint y: 537, distance: 170.1
click at [440, 537] on app-calendar-viewport "Sat 26 1 Job Sun 27 1 Job Mon 28 1/1 1 Job Tue 29 Wed 30 4/4 1 Job Thu 31 48/48…" at bounding box center [672, 573] width 1344 height 894
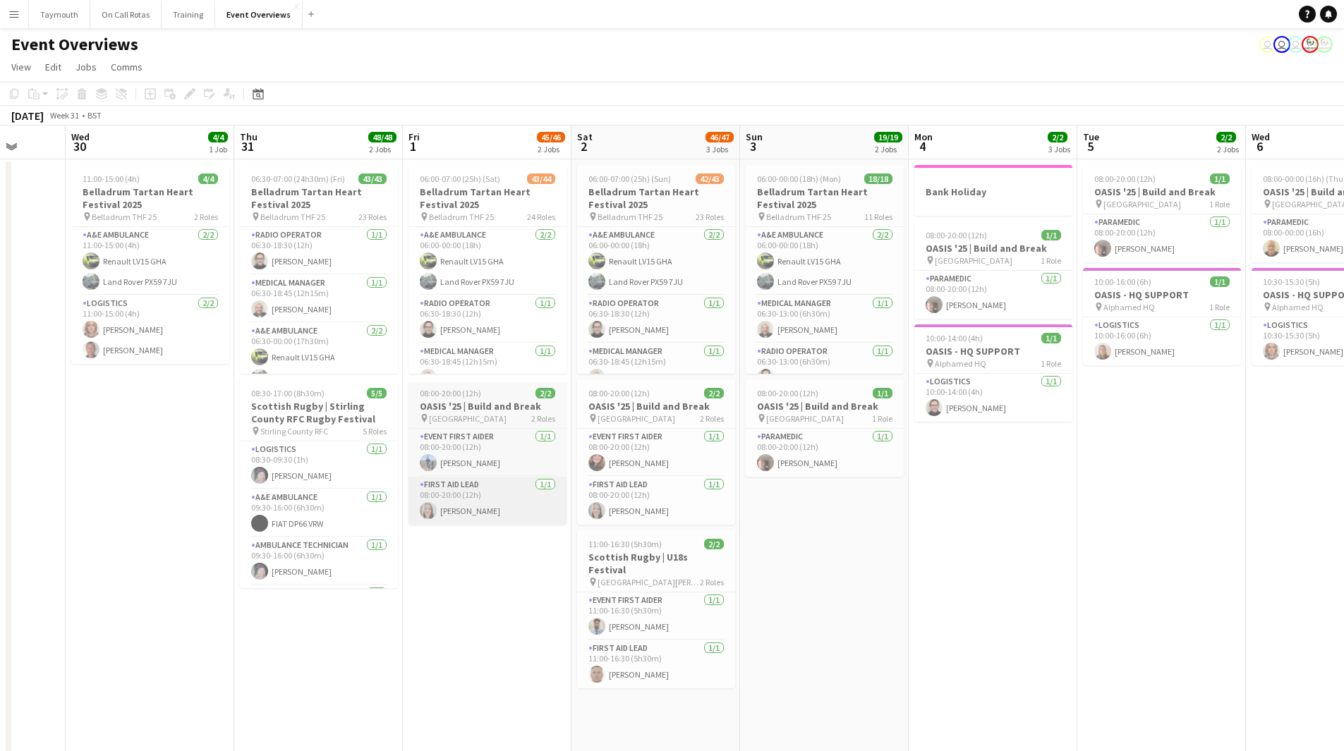
scroll to position [0, 451]
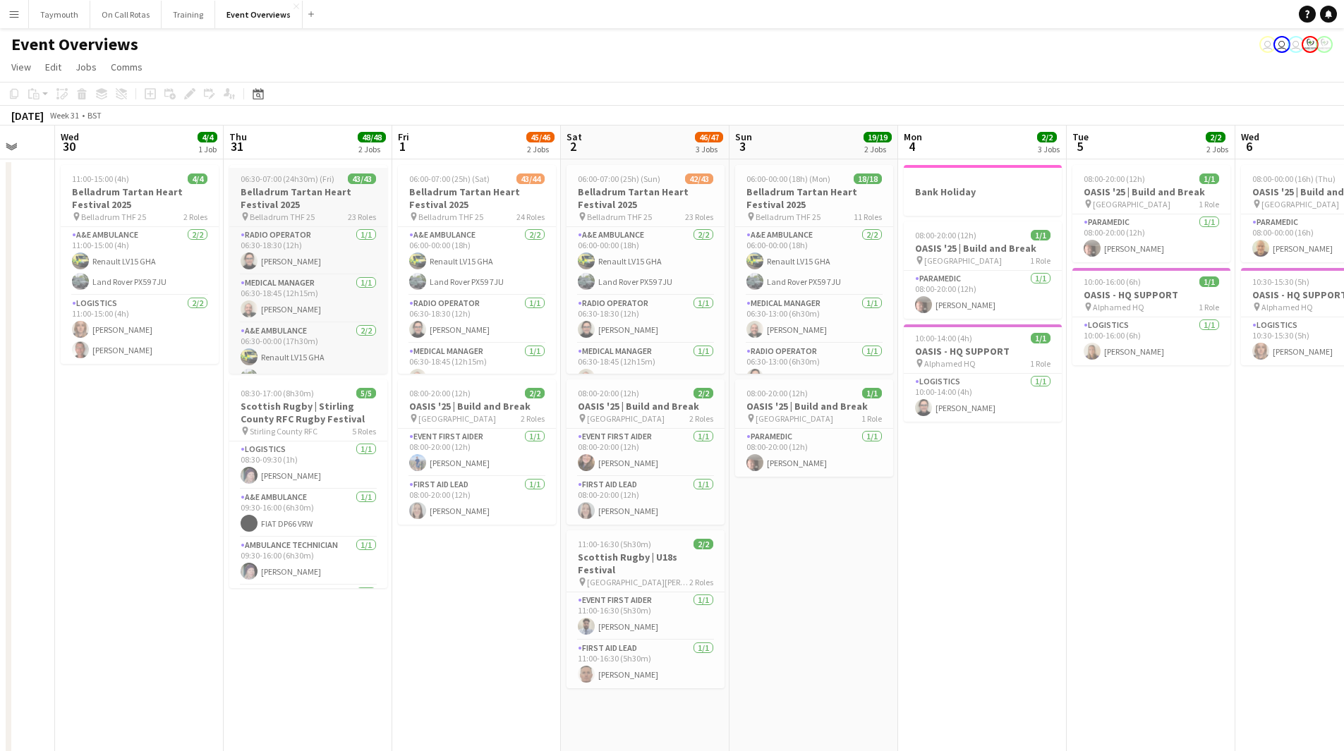
click at [311, 190] on h3 "Belladrum Tartan Heart Festival 2025" at bounding box center [308, 198] width 158 height 25
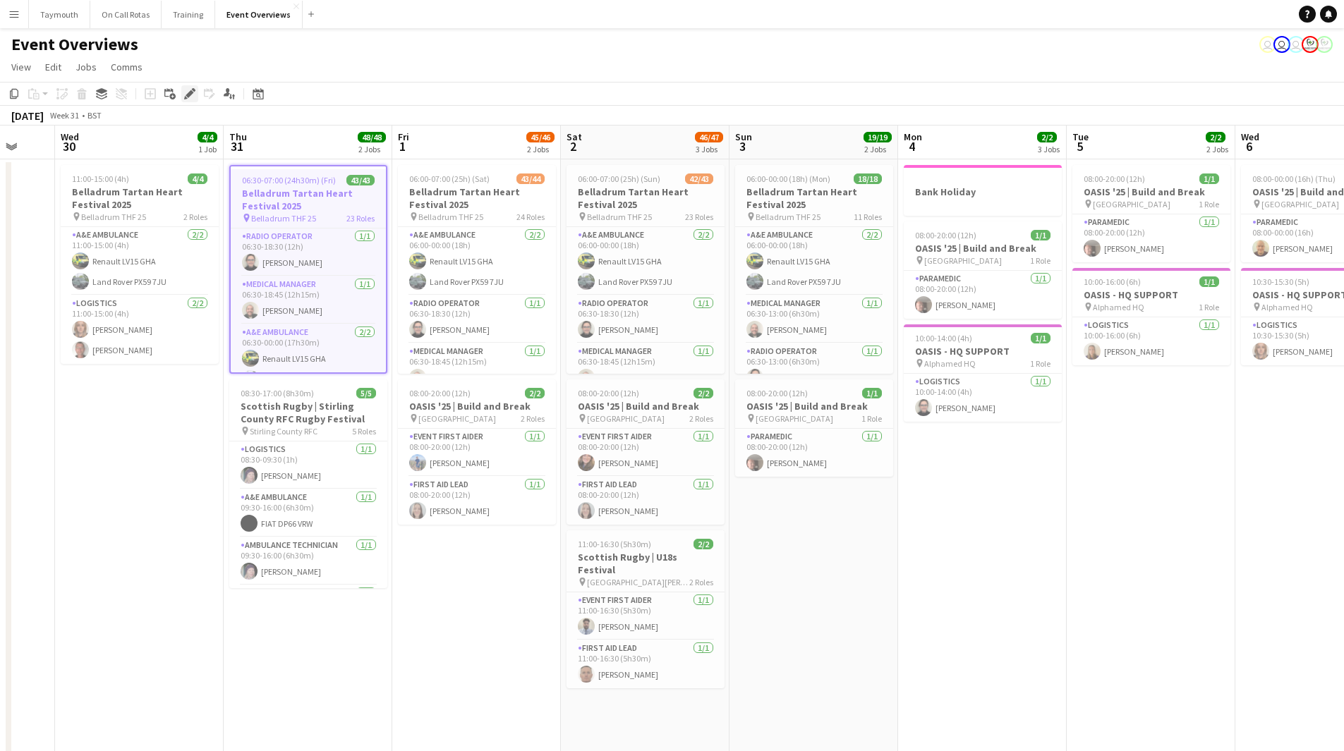
click at [193, 96] on icon "Edit" at bounding box center [189, 93] width 11 height 11
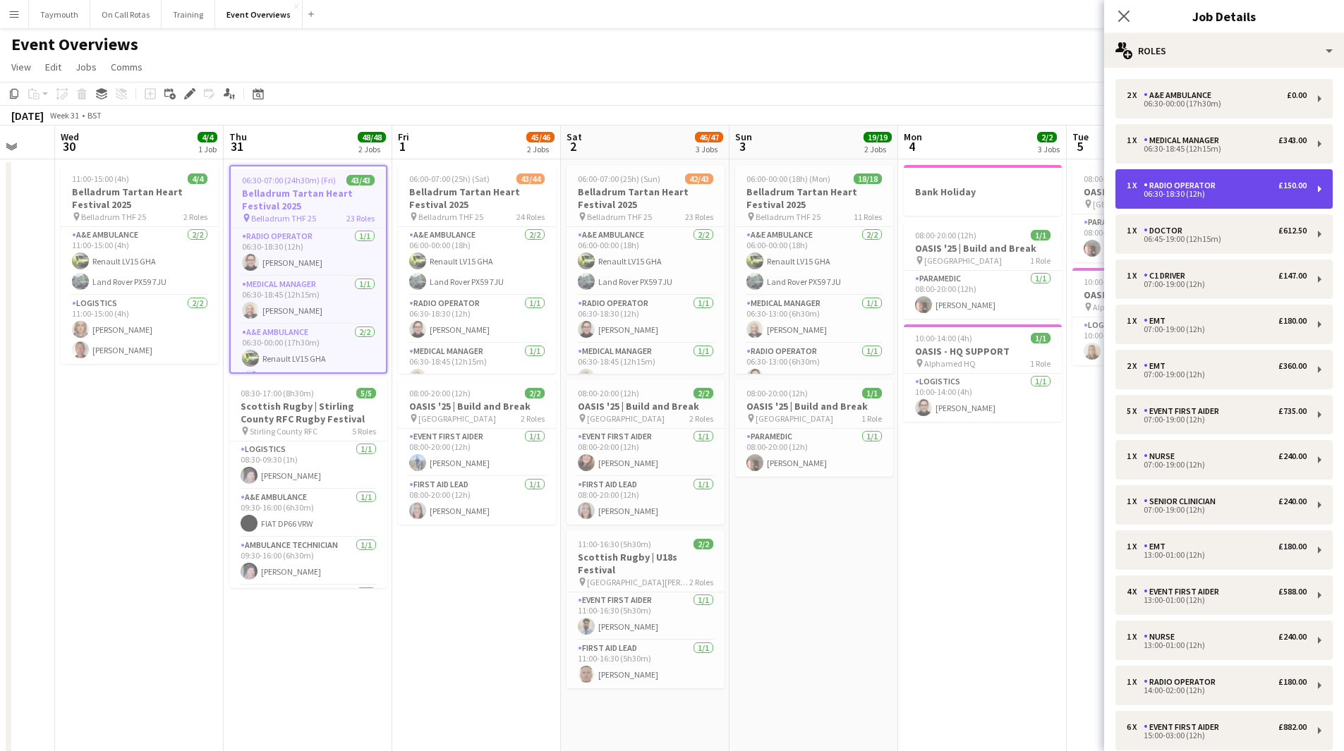
click at [1206, 185] on div "Radio Operator" at bounding box center [1183, 186] width 78 height 10
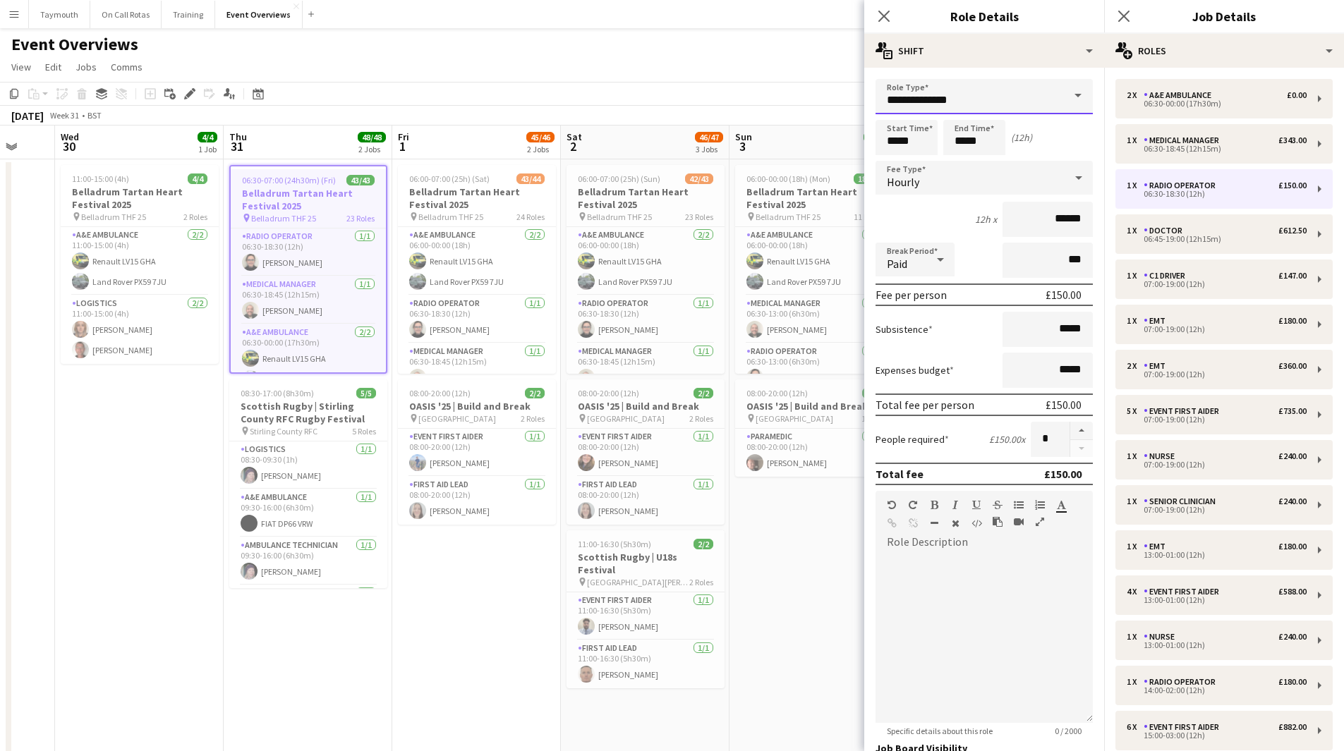
drag, startPoint x: 987, startPoint y: 94, endPoint x: 596, endPoint y: 89, distance: 390.9
click at [600, 90] on body "Menu Boards Boards Boards All jobs Status Workforce Workforce My Workforce Recr…" at bounding box center [672, 509] width 1344 height 1019
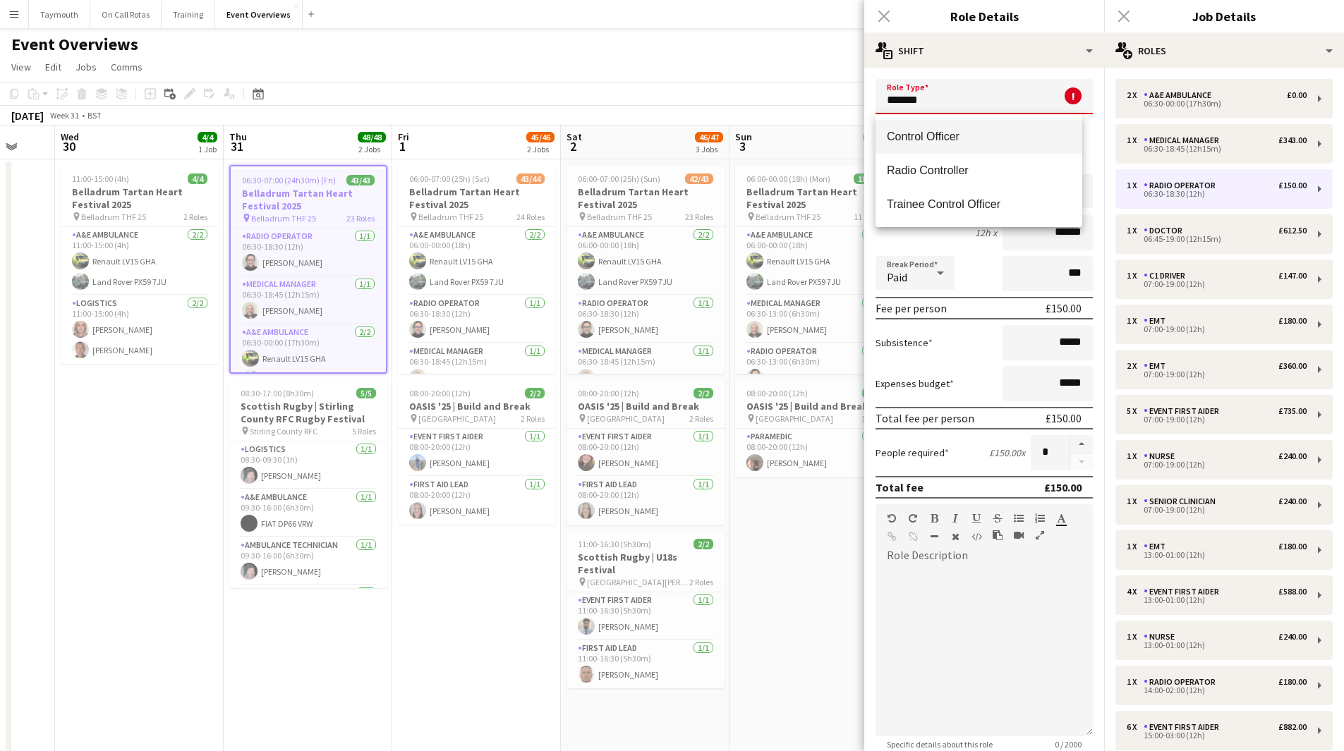
click at [970, 145] on mat-option "Control Officer" at bounding box center [978, 137] width 207 height 34
type input "**********"
type input "******"
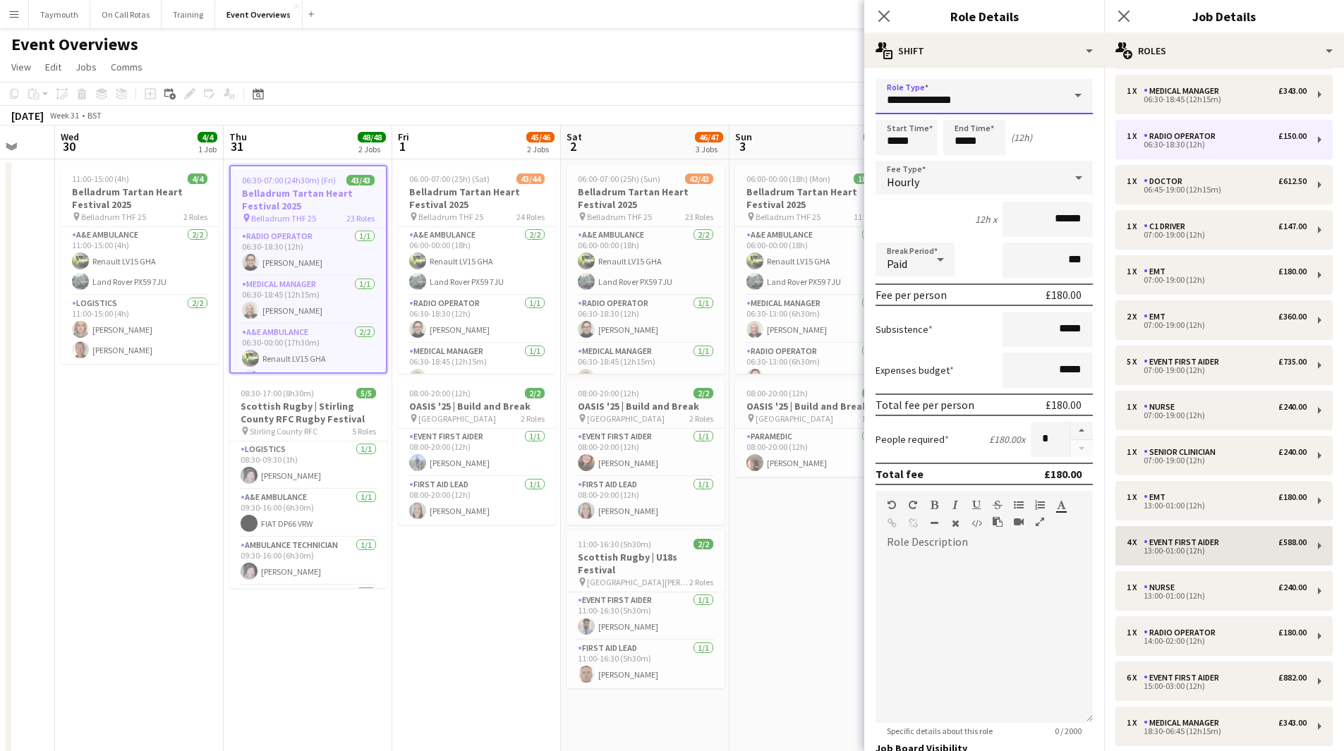
scroll to position [71, 0]
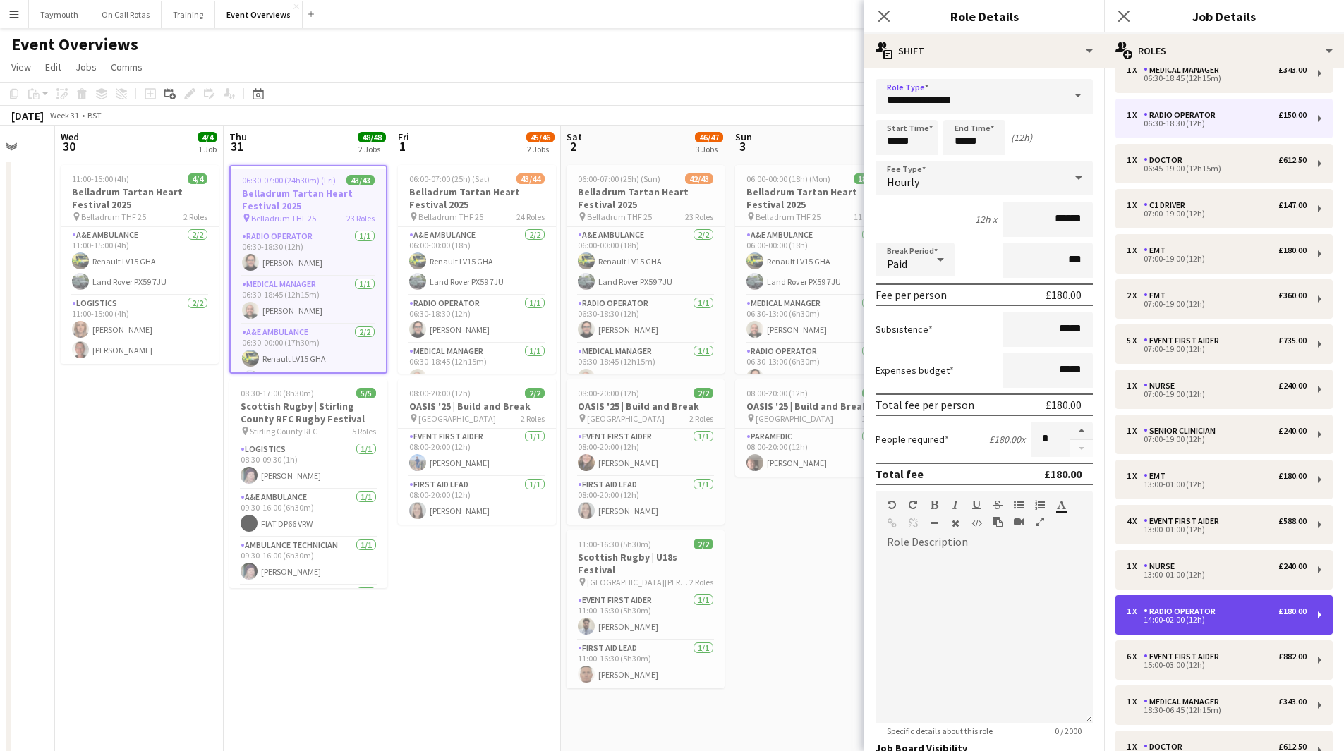
click at [1216, 617] on div "14:00-02:00 (12h)" at bounding box center [1217, 620] width 180 height 7
type input "**********"
type input "*****"
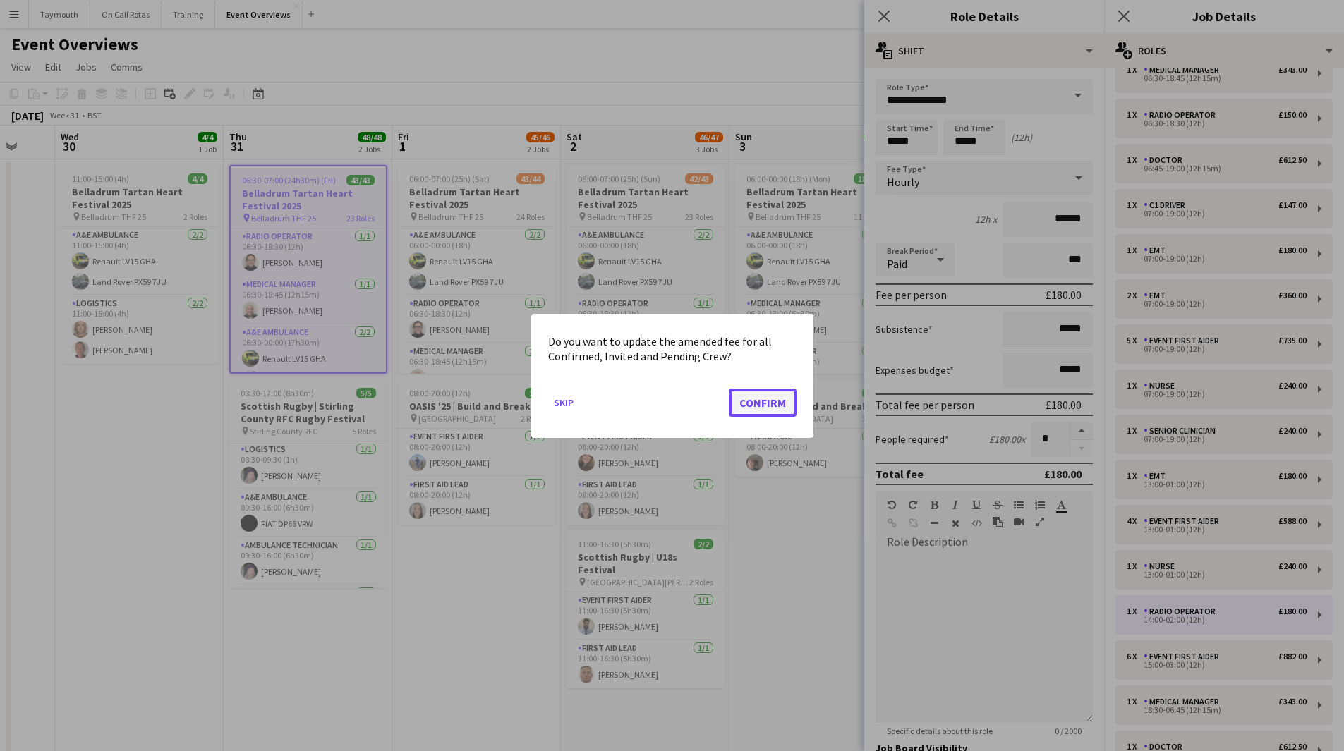
click at [770, 405] on button "Confirm" at bounding box center [763, 402] width 68 height 28
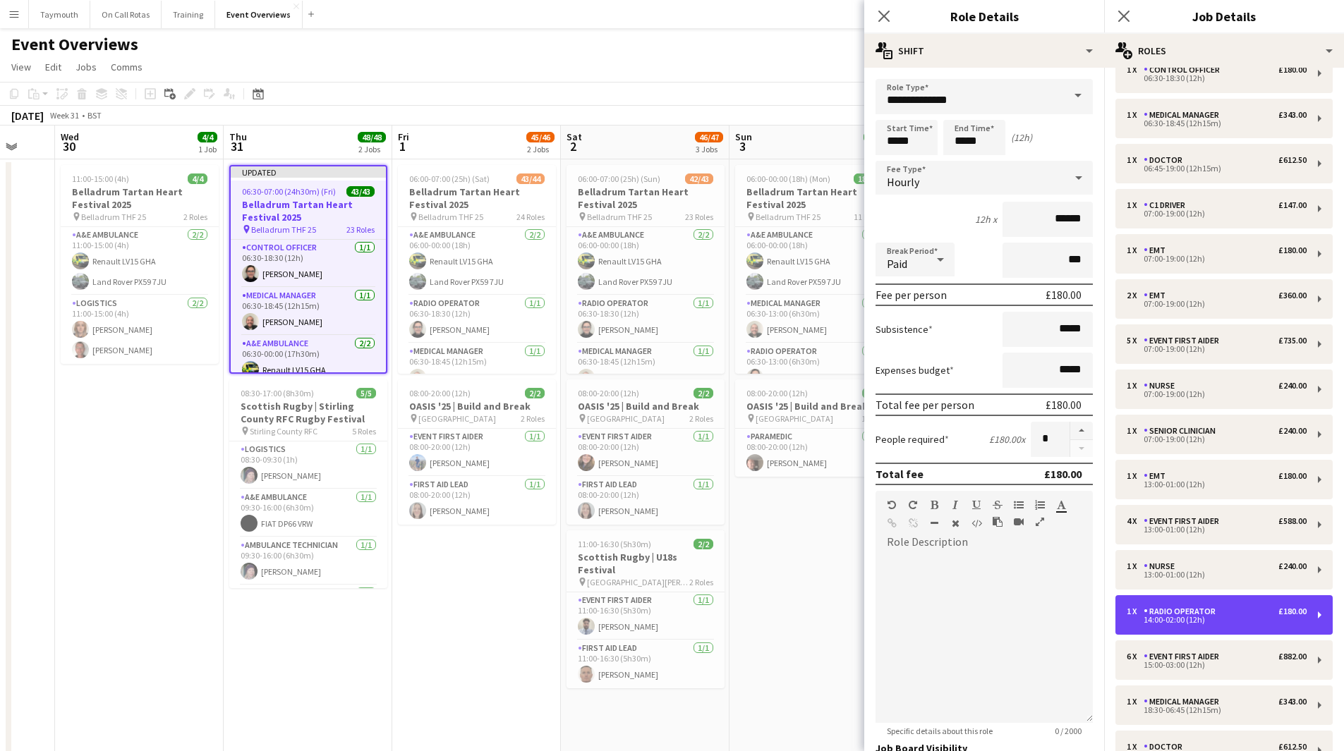
scroll to position [116, 0]
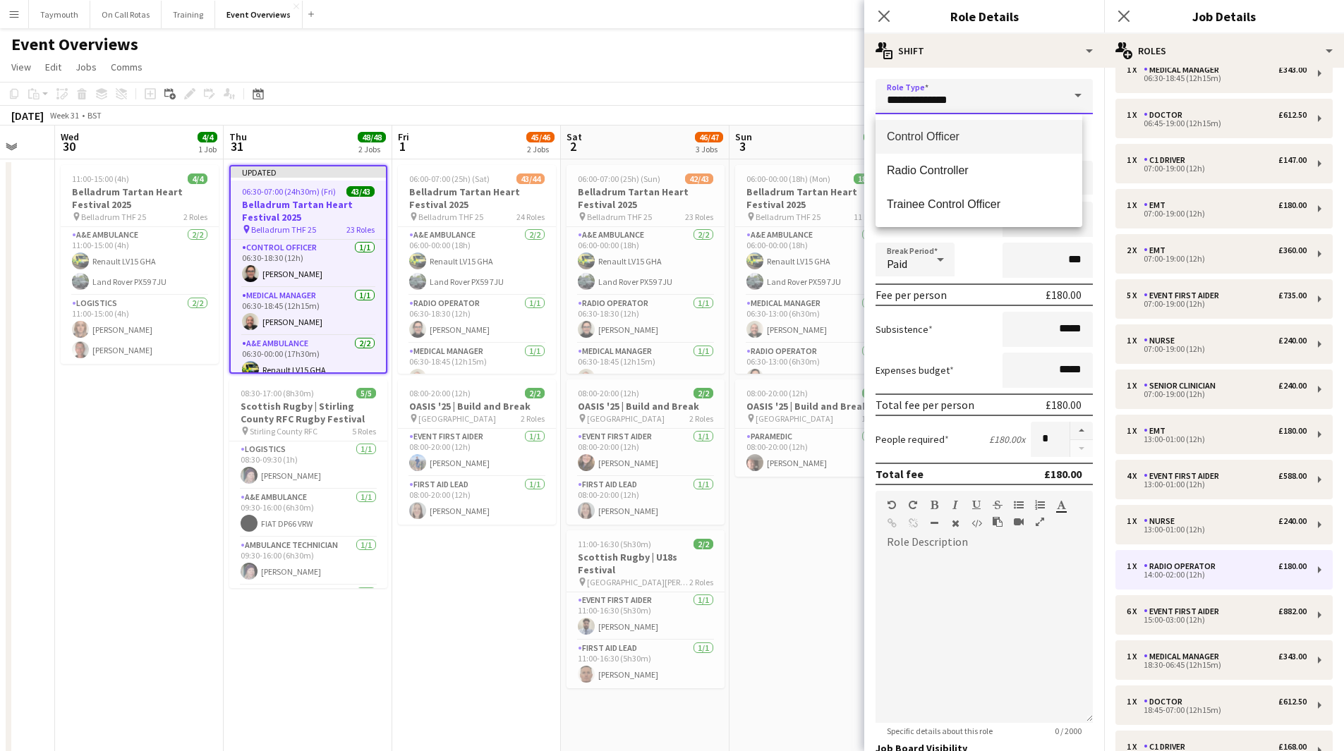
drag, startPoint x: 978, startPoint y: 101, endPoint x: 329, endPoint y: 49, distance: 651.1
click at [383, 62] on body "Menu Boards Boards Boards All jobs Status Workforce Workforce My Workforce Recr…" at bounding box center [672, 509] width 1344 height 1019
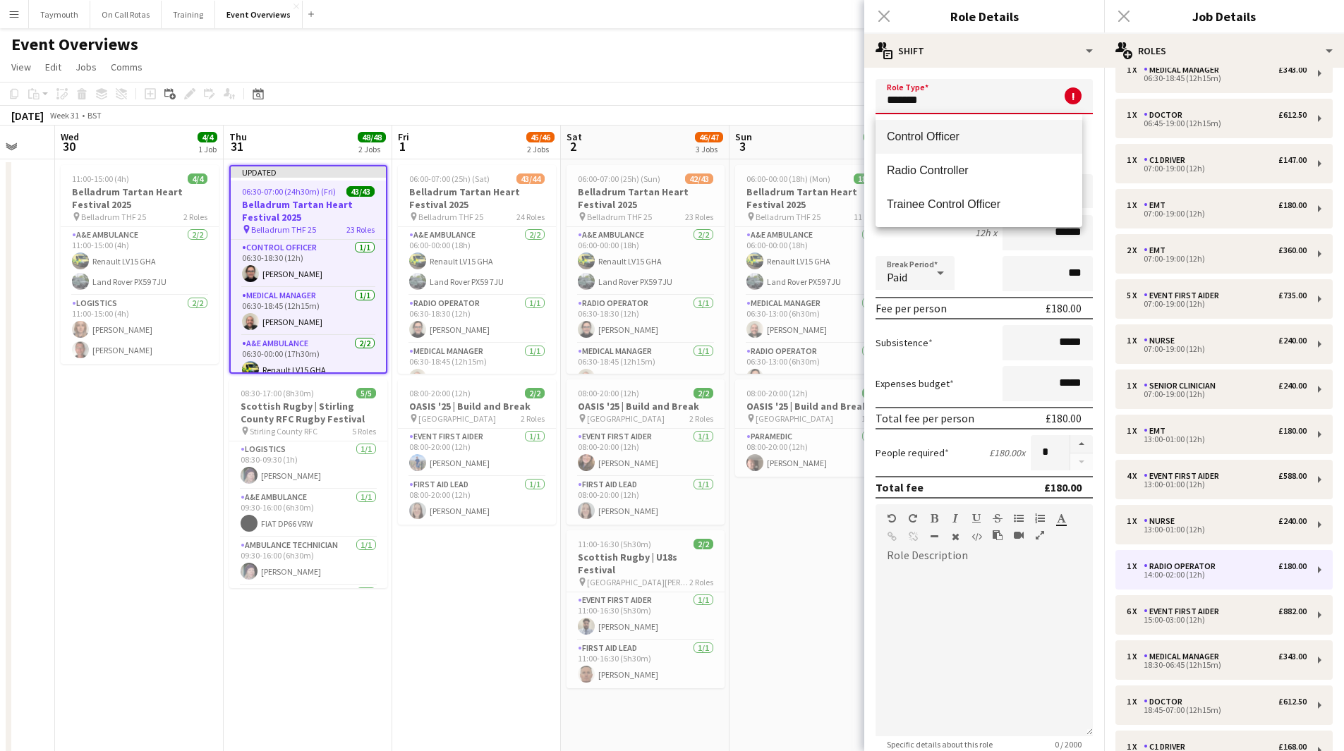
click at [896, 140] on span "Control Officer" at bounding box center [979, 136] width 184 height 13
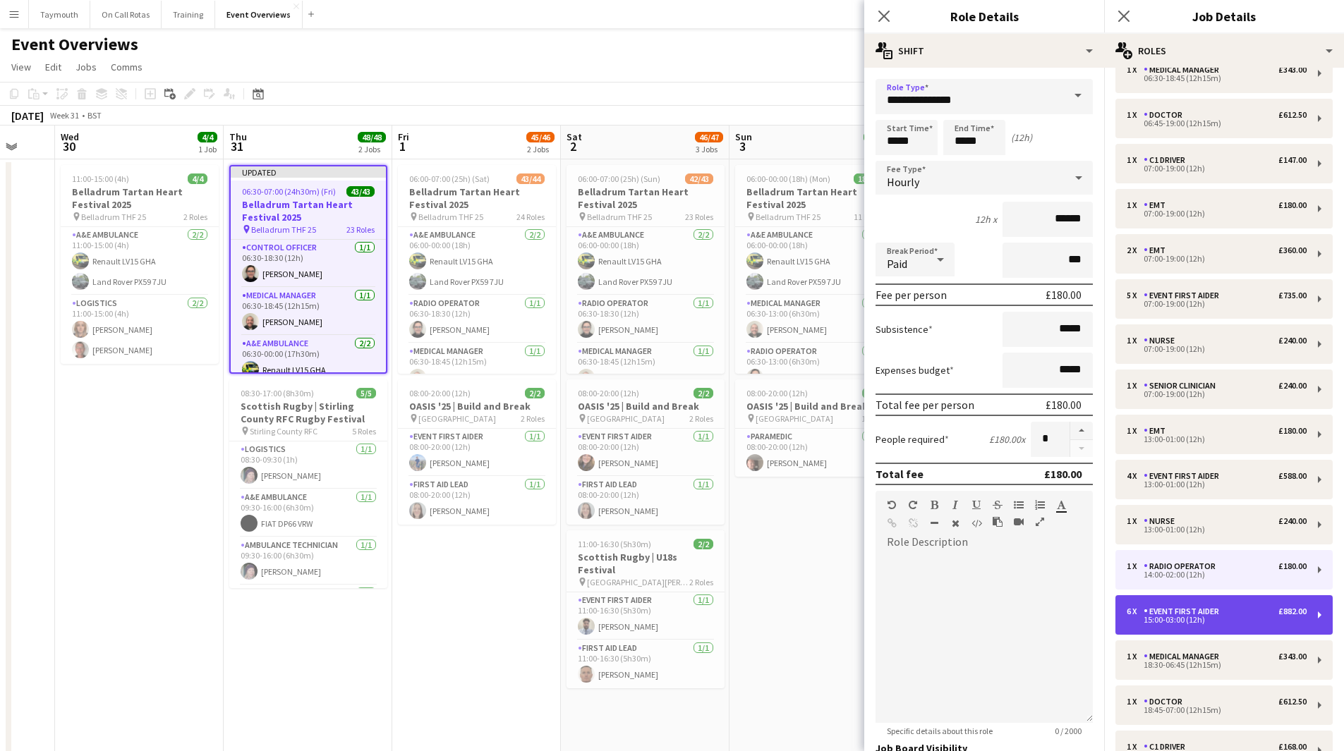
click at [1223, 616] on div "Event First Aider" at bounding box center [1184, 612] width 81 height 10
type input "**********"
type input "*****"
type input "******"
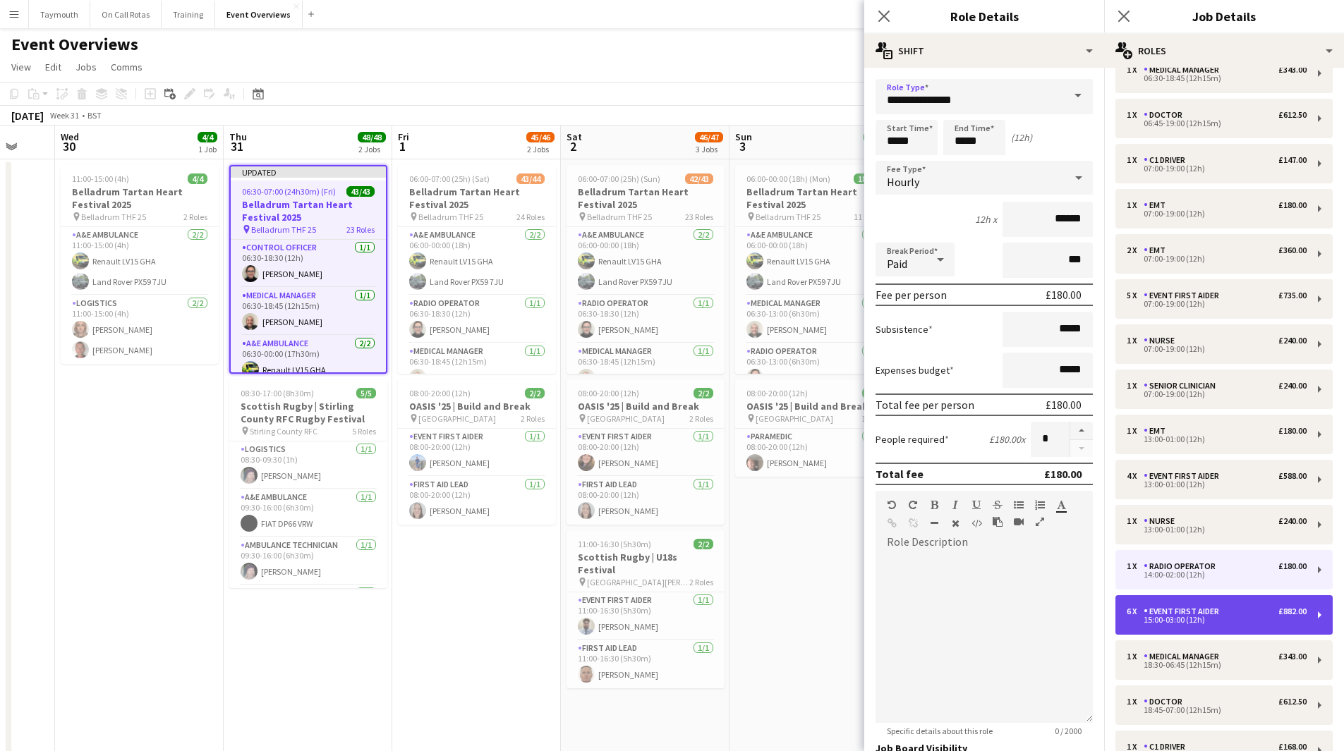
type input "*"
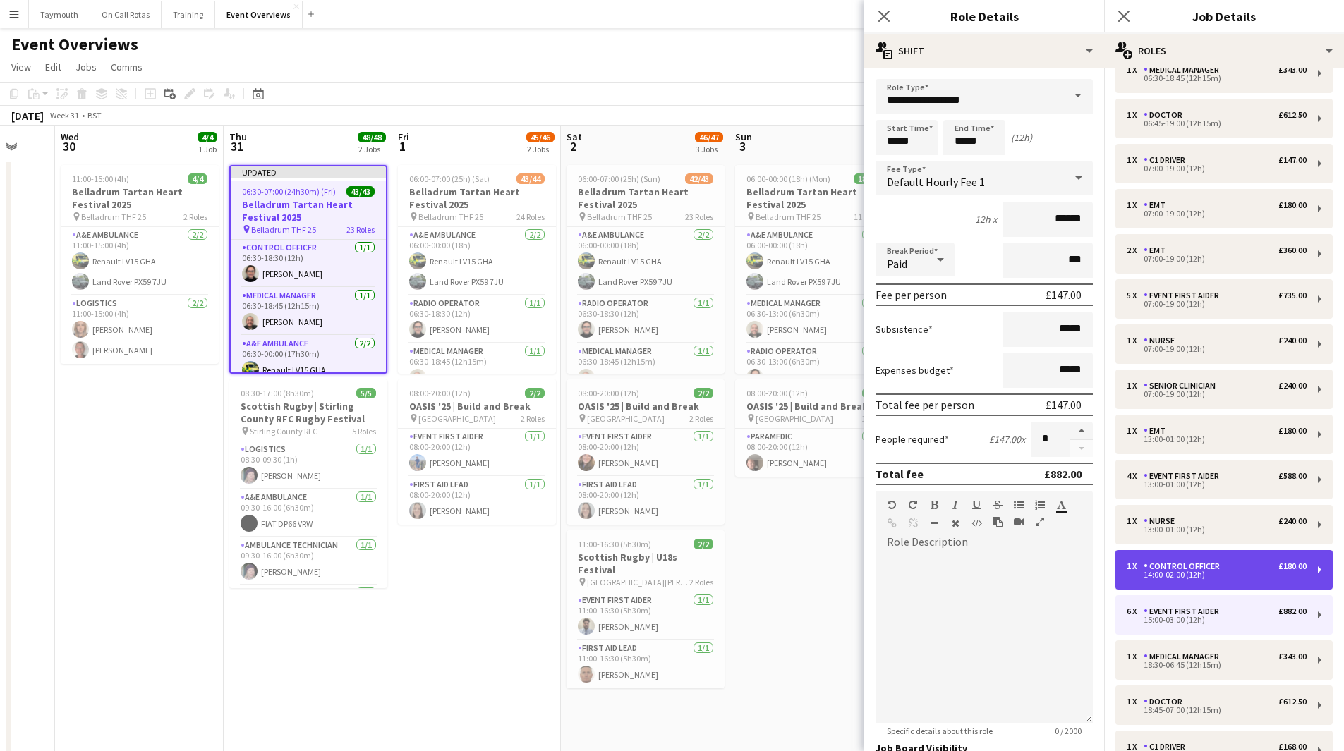
click at [1247, 570] on div "1 x Control Officer £180.00" at bounding box center [1217, 567] width 180 height 10
type input "**********"
type input "*****"
type input "******"
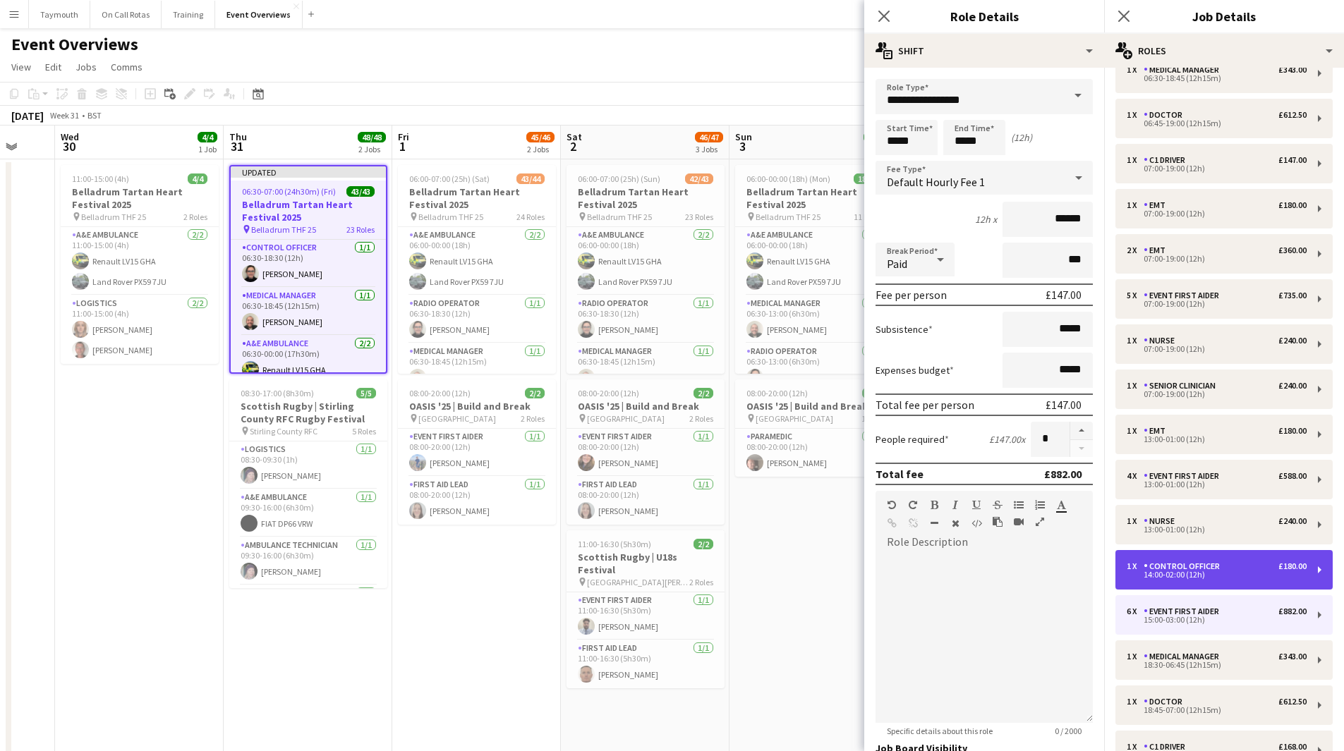
type input "*"
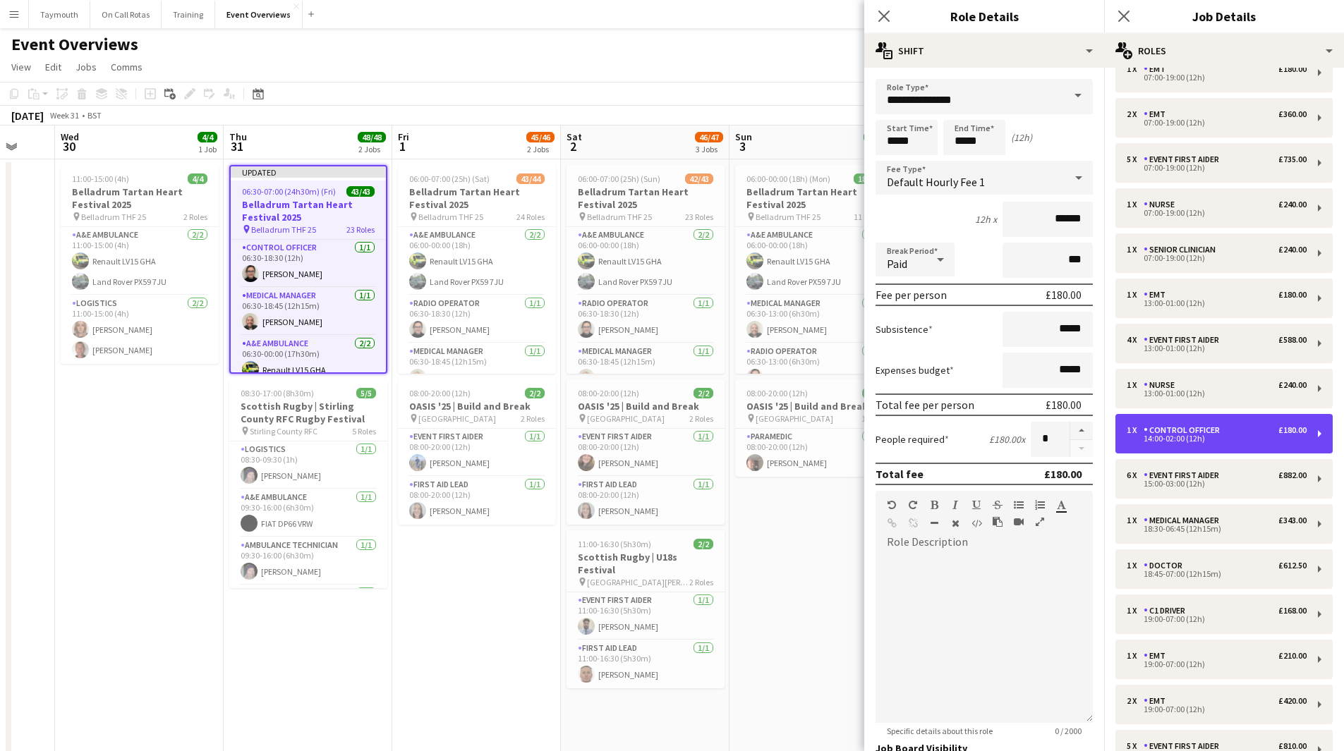
scroll to position [257, 0]
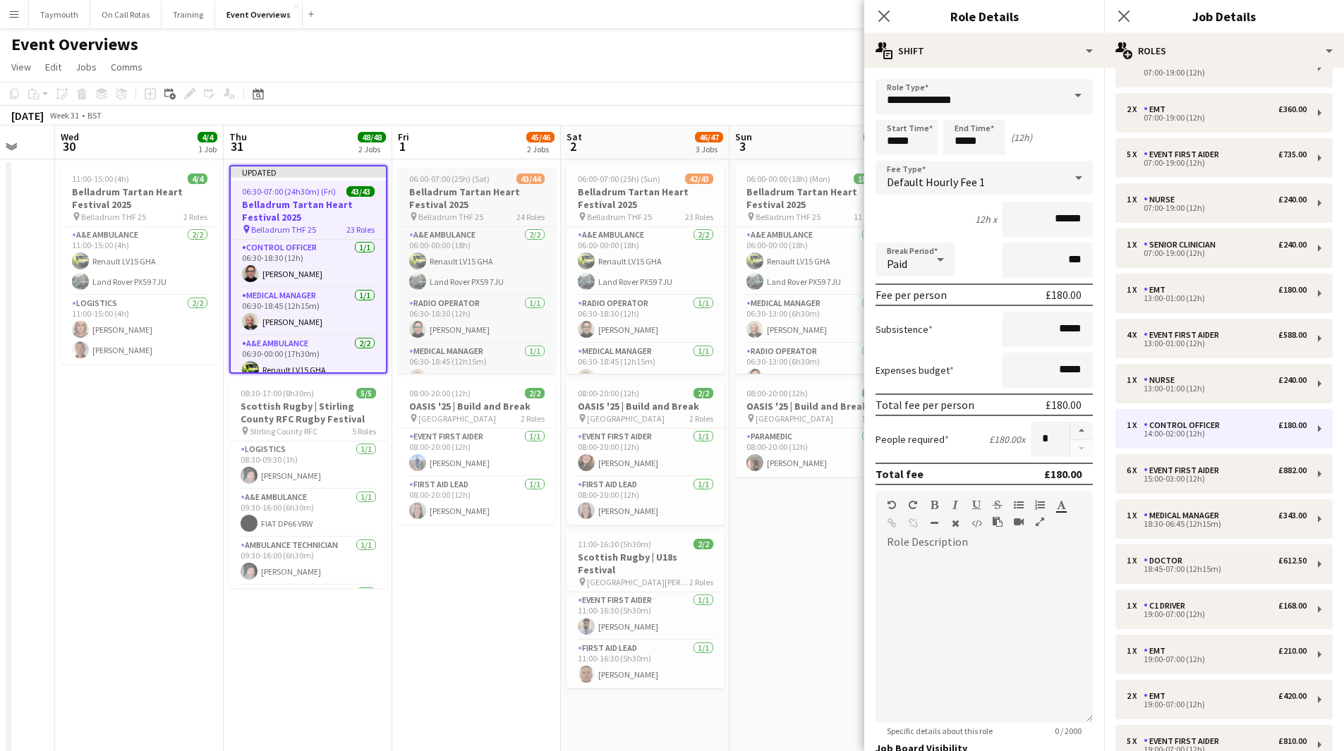
click at [473, 190] on h3 "Belladrum Tartan Heart Festival 2025" at bounding box center [477, 198] width 158 height 25
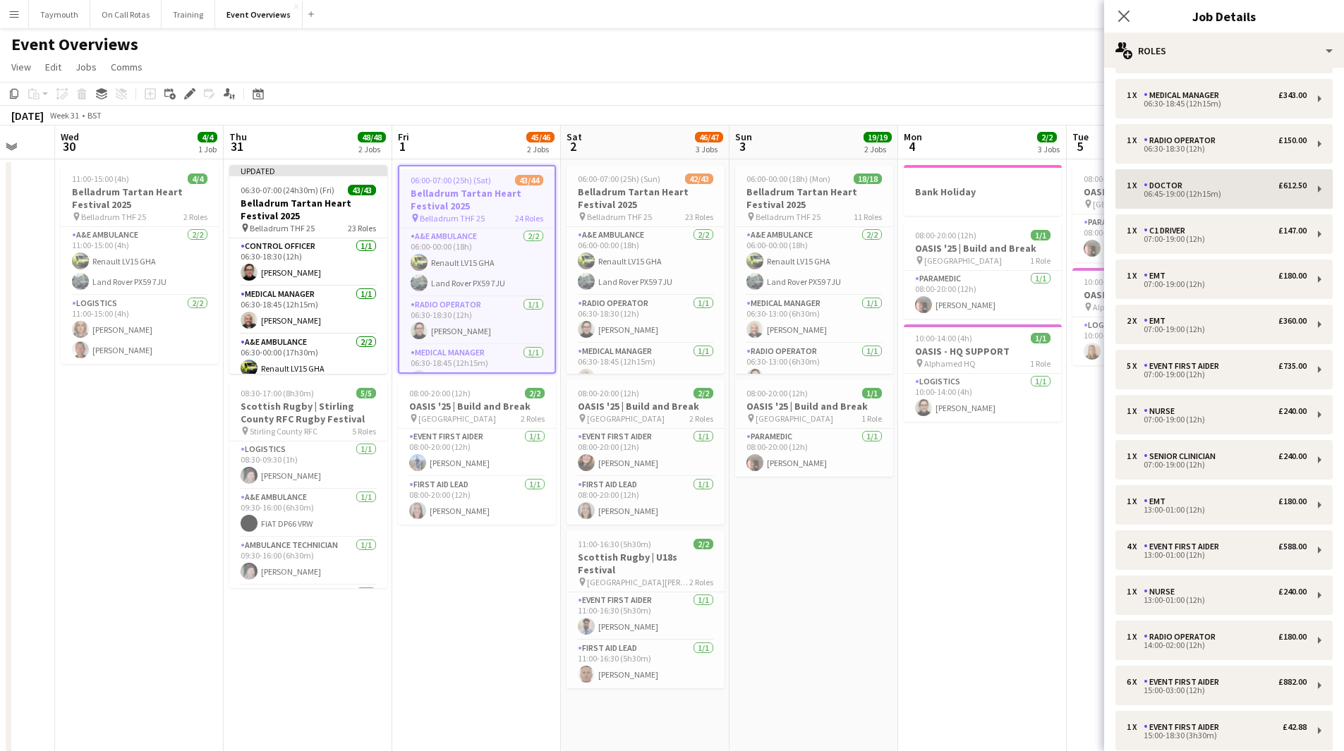
scroll to position [0, 0]
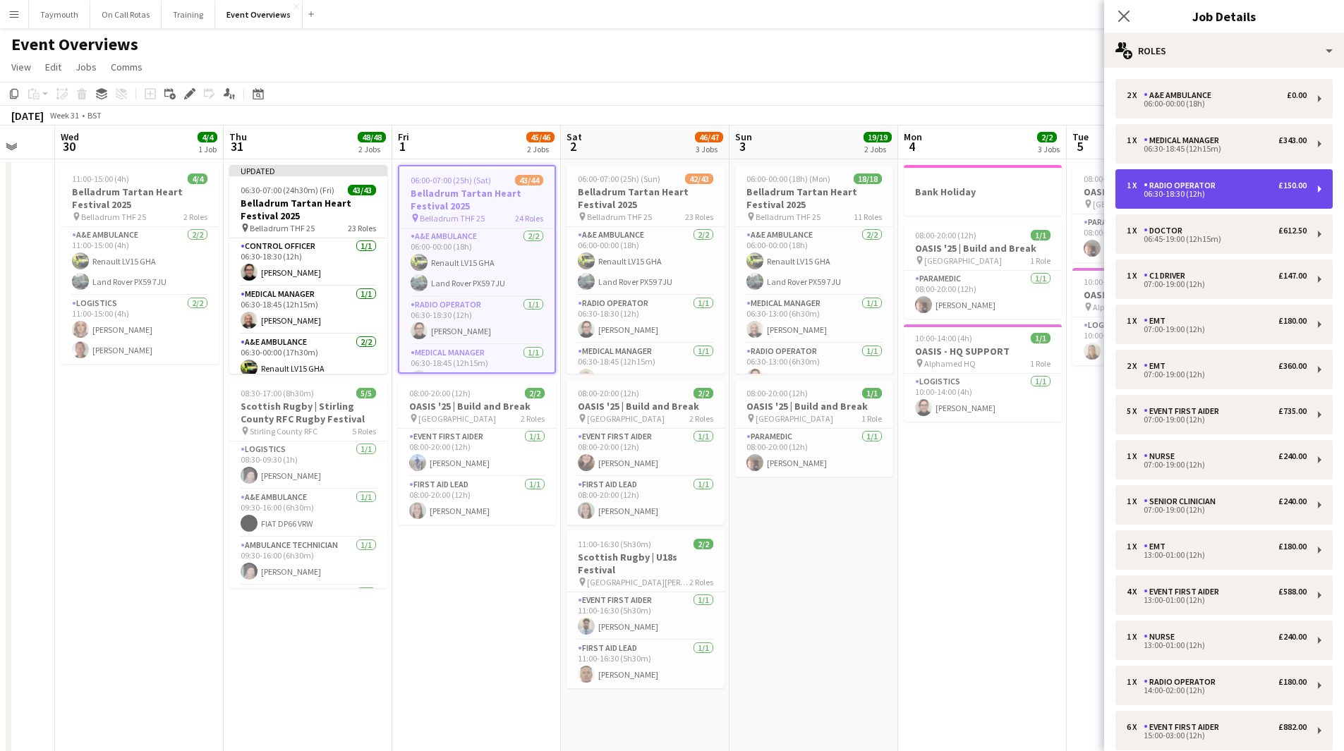
click at [1228, 183] on div "1 x Radio Operator £150.00" at bounding box center [1217, 186] width 180 height 10
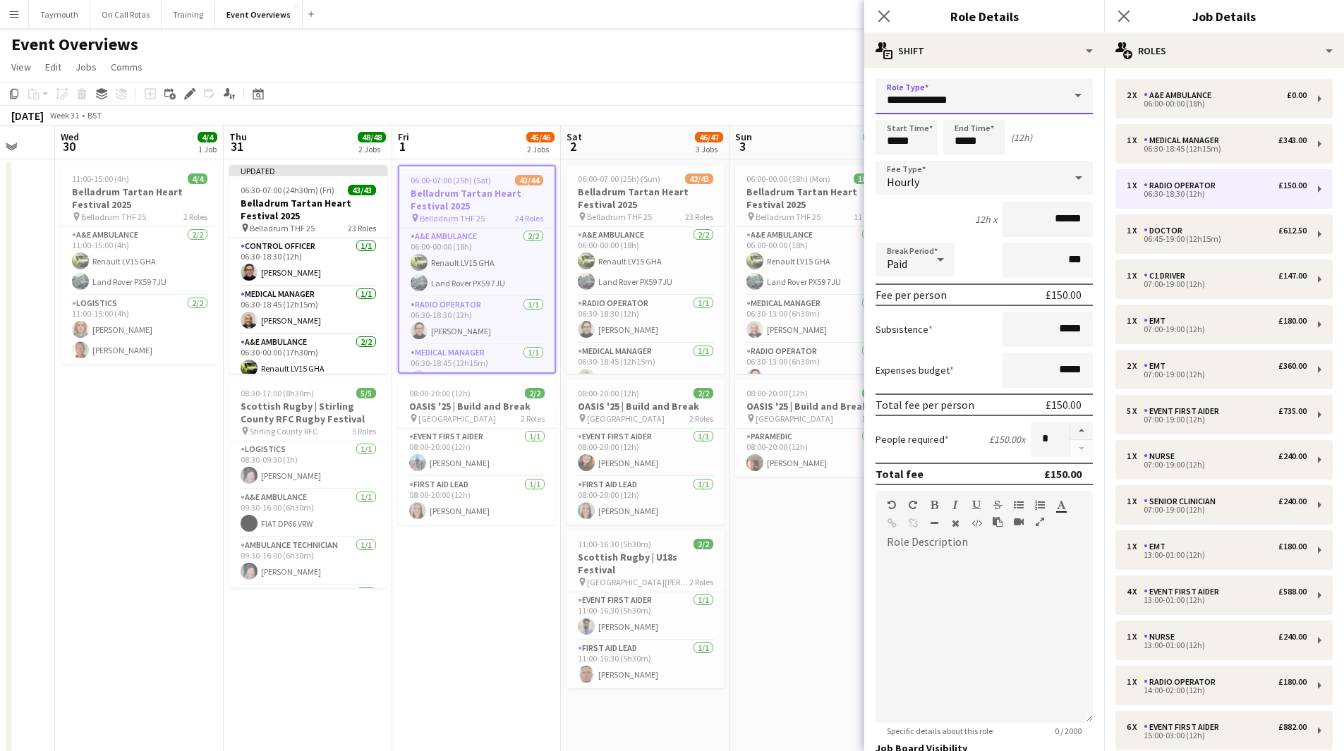
drag, startPoint x: 978, startPoint y: 104, endPoint x: 230, endPoint y: 59, distance: 749.1
click at [284, 93] on body "Menu Boards Boards Boards All jobs Status Workforce Workforce My Workforce Recr…" at bounding box center [672, 509] width 1344 height 1019
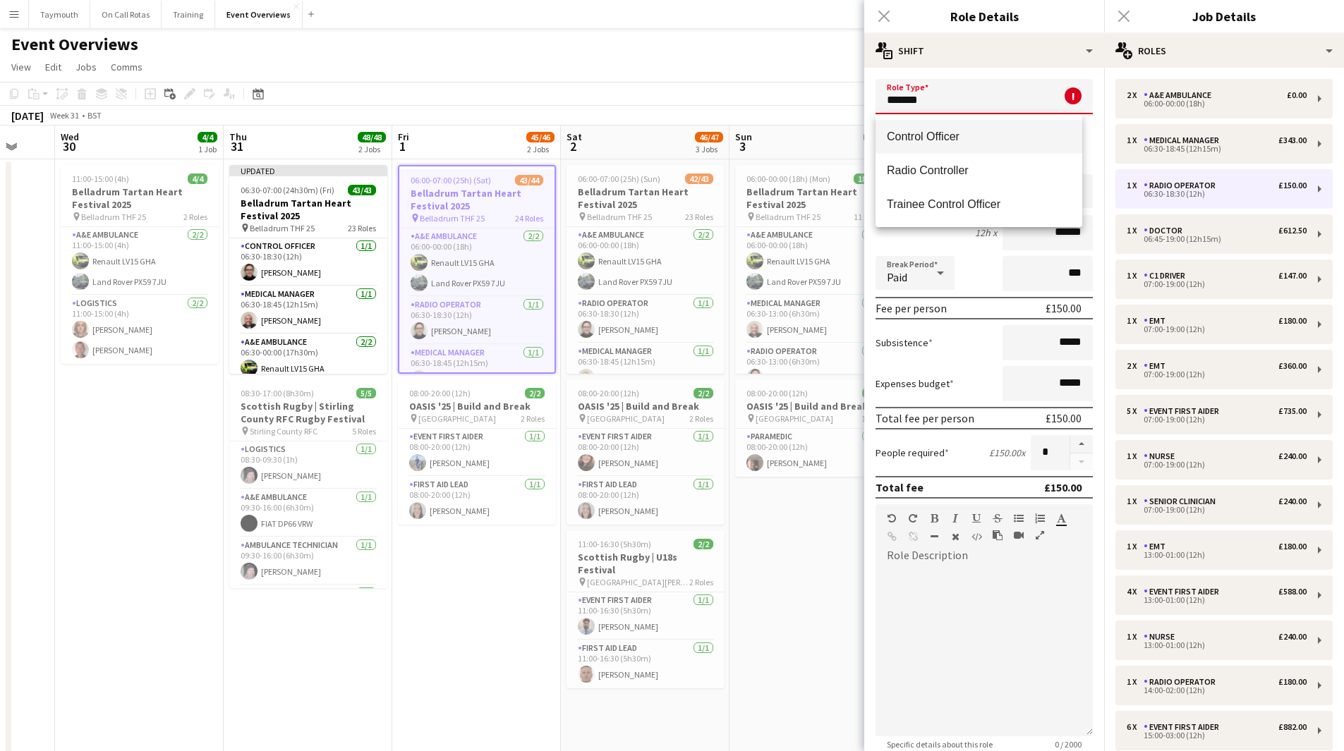
click at [958, 139] on span "Control Officer" at bounding box center [979, 136] width 184 height 13
type input "**********"
type input "******"
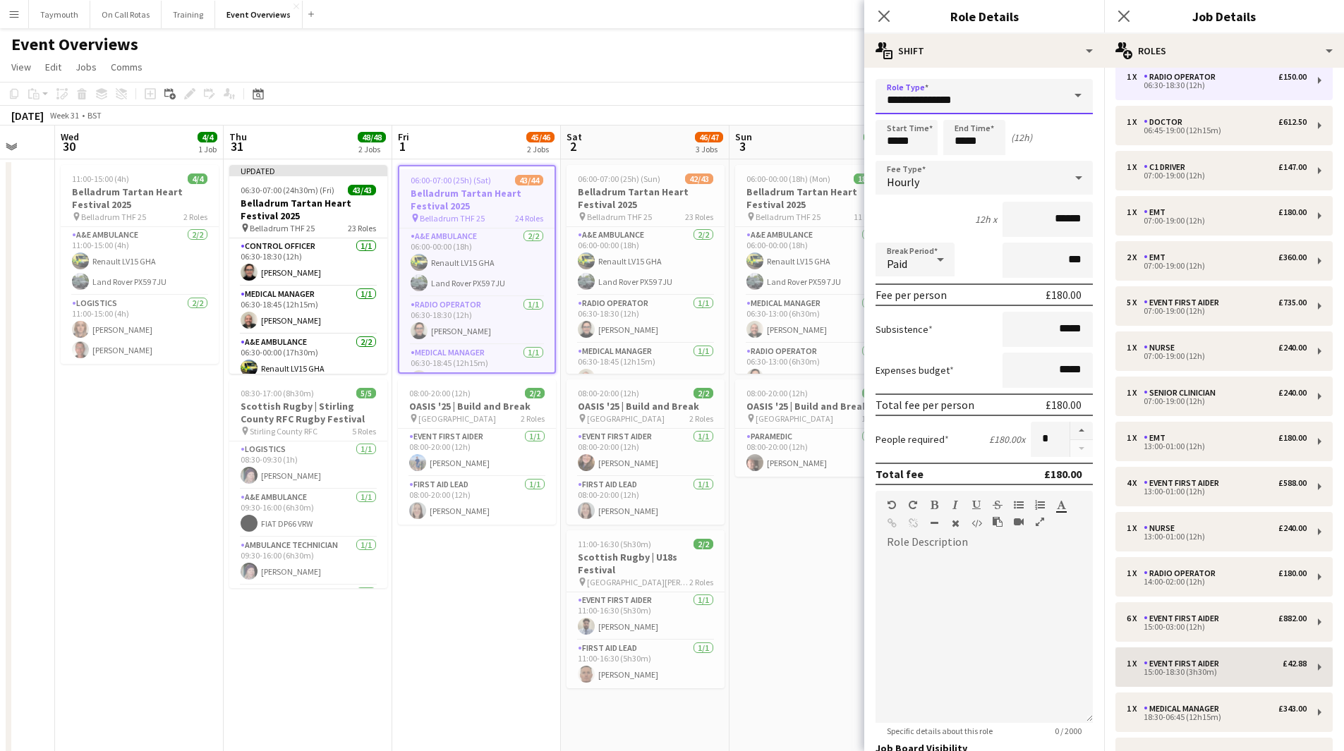
scroll to position [141, 0]
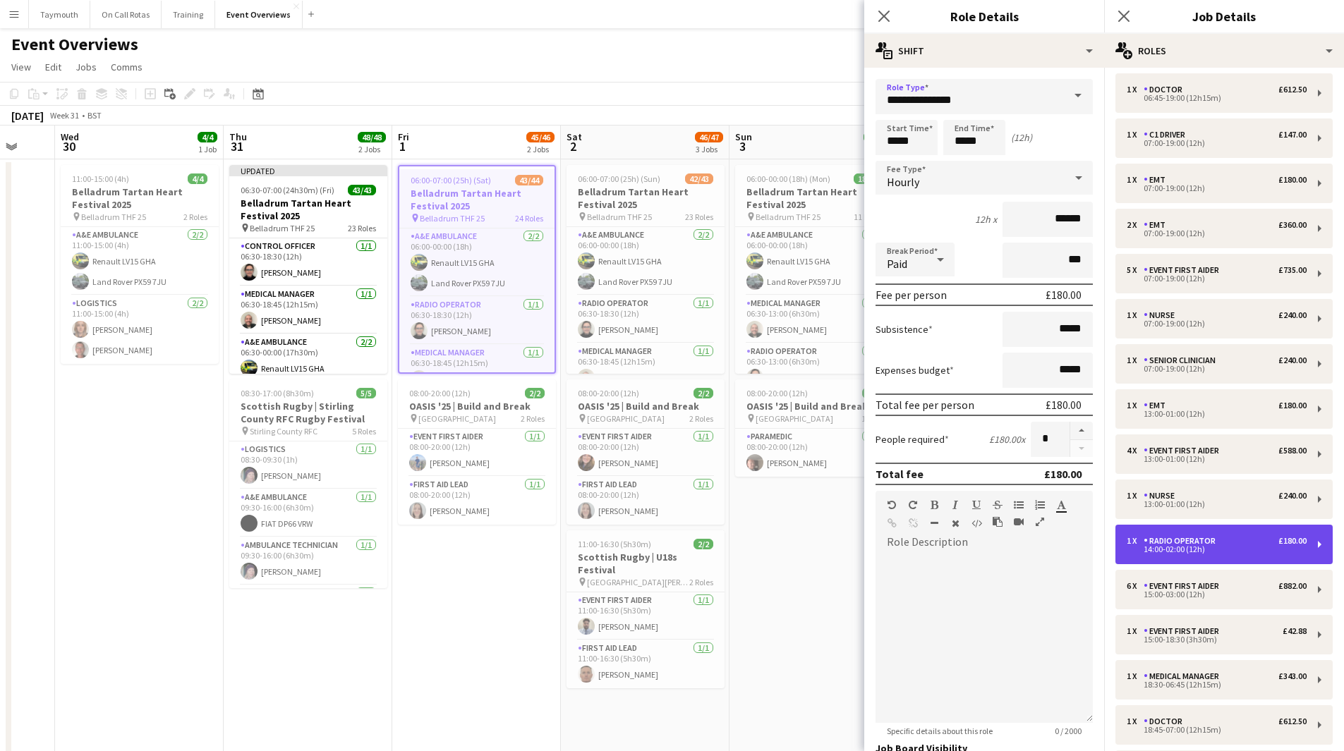
click at [1214, 550] on div "14:00-02:00 (12h)" at bounding box center [1217, 549] width 180 height 7
type input "**********"
type input "*****"
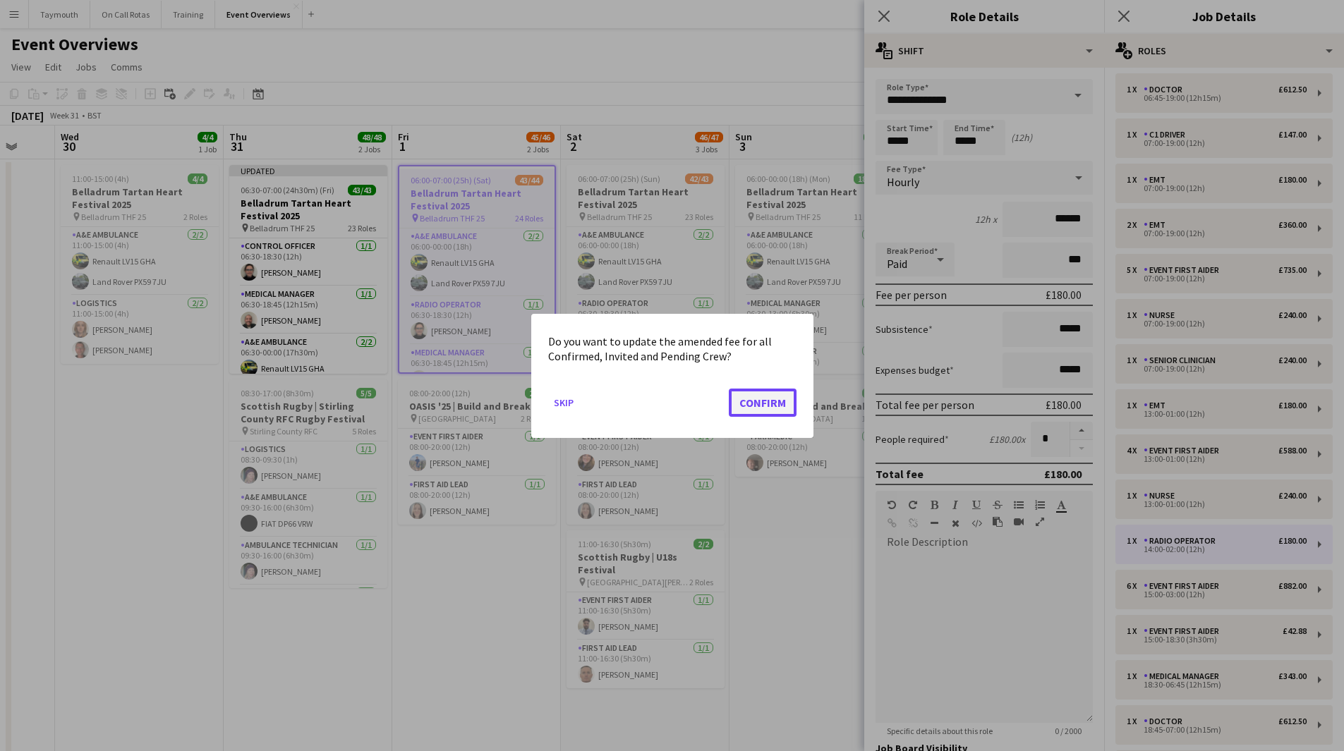
click at [770, 397] on button "Confirm" at bounding box center [763, 402] width 68 height 28
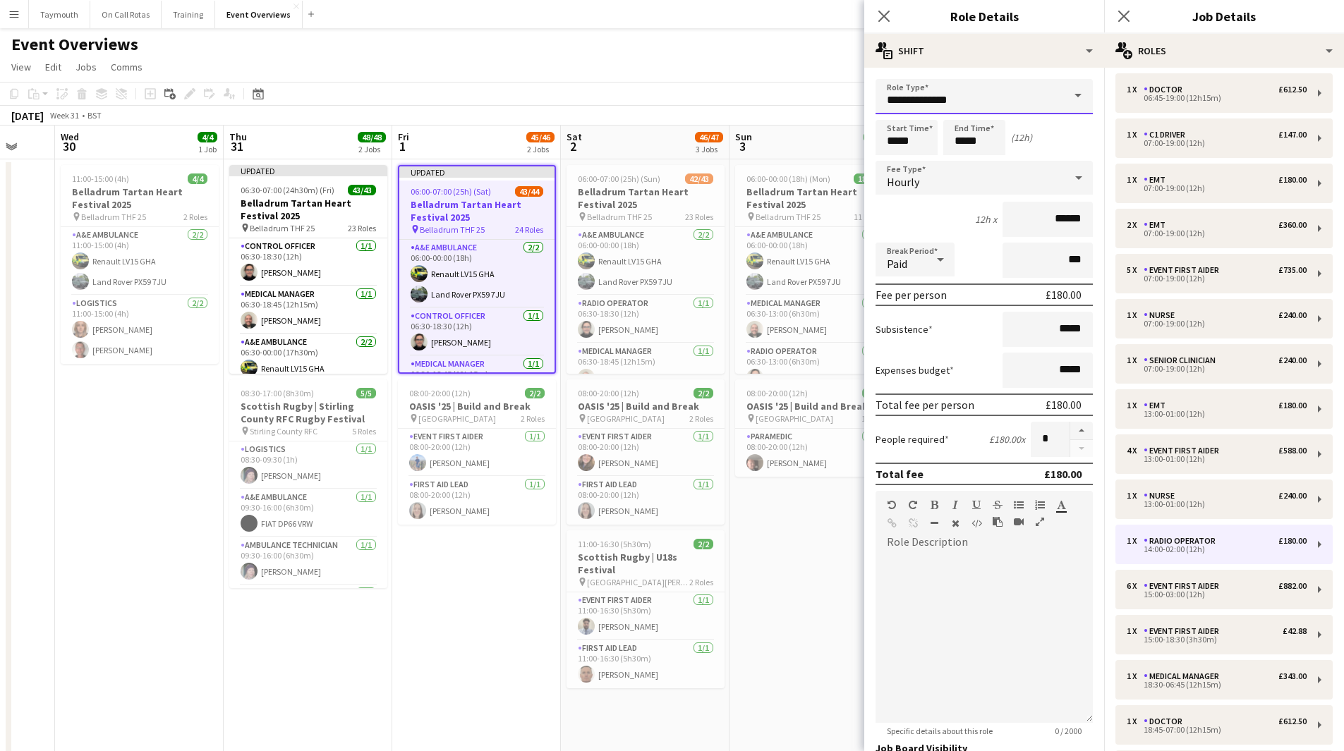
drag, startPoint x: 986, startPoint y: 95, endPoint x: 219, endPoint y: 66, distance: 766.7
click at [442, 107] on body "Menu Boards Boards Boards All jobs Status Workforce Workforce My Workforce Recr…" at bounding box center [672, 509] width 1344 height 1019
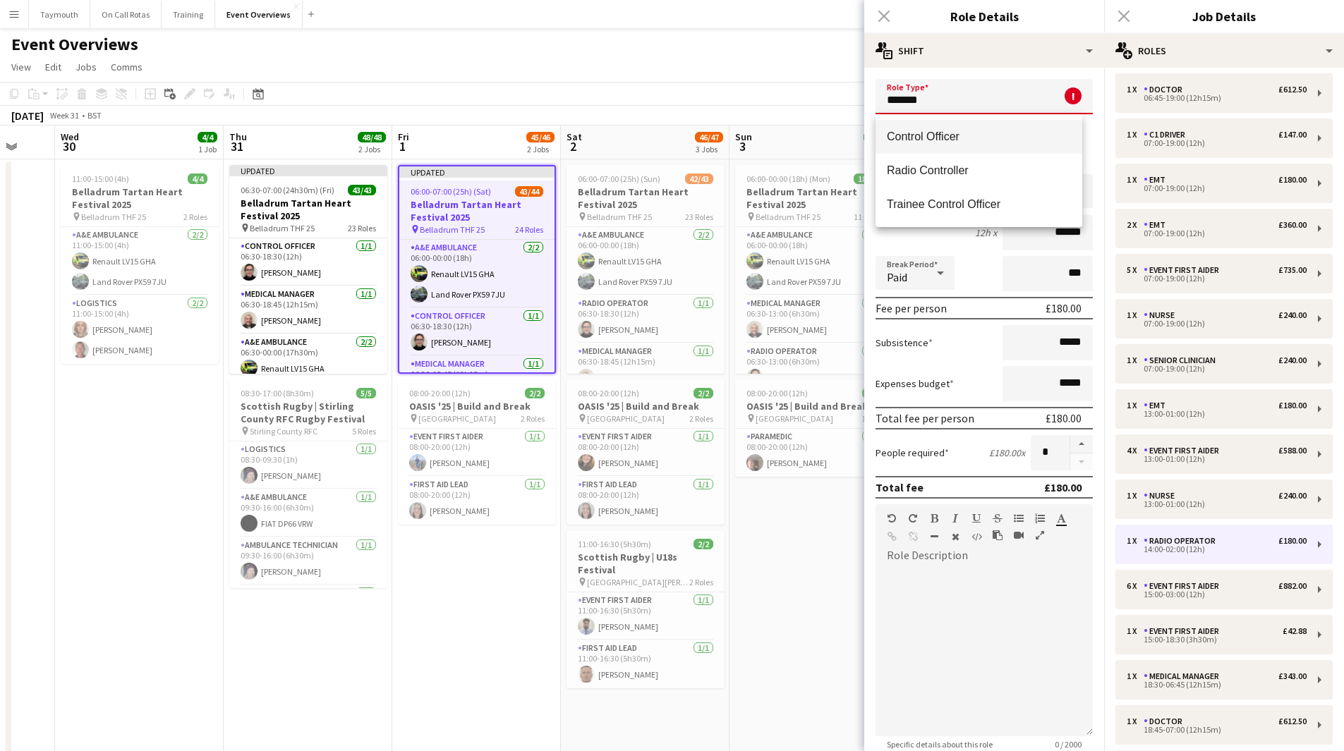
click at [949, 139] on span "Control Officer" at bounding box center [979, 136] width 184 height 13
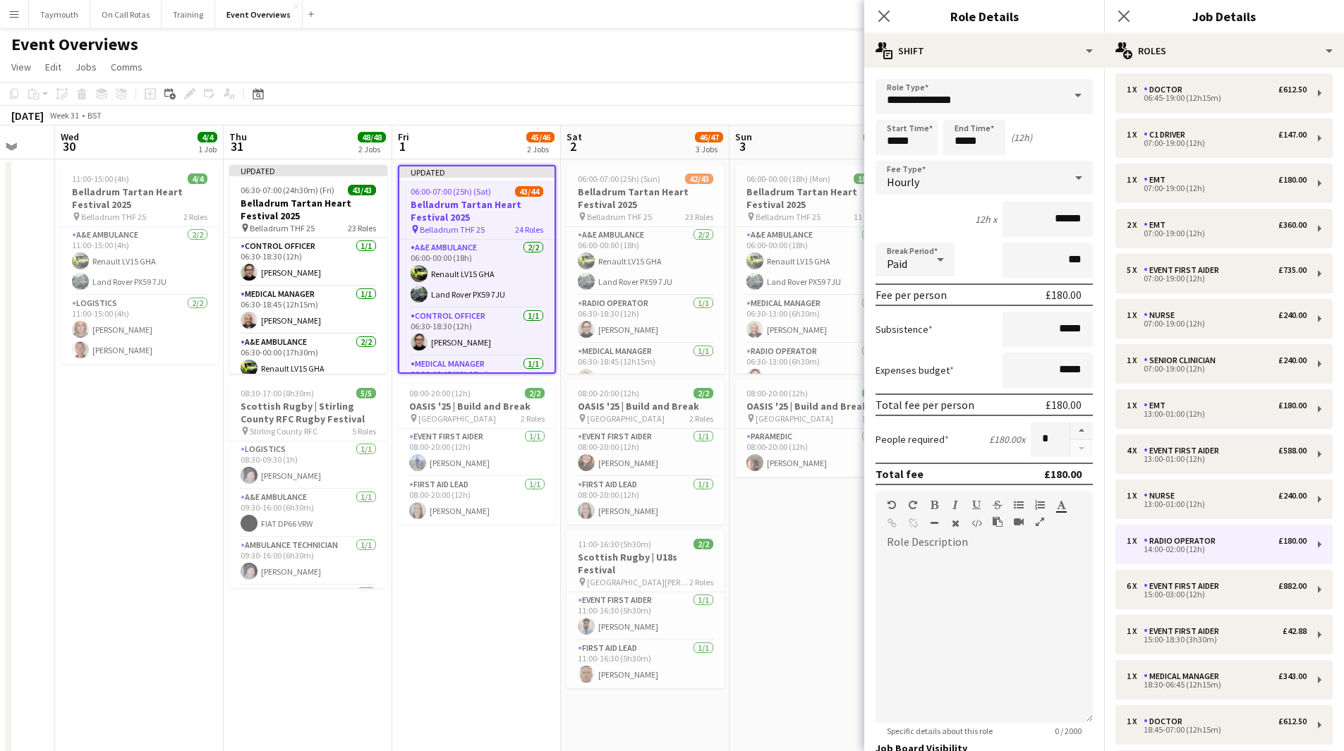
click at [1256, 613] on div "2 x A&E Ambulance £0.00 06:00-00:00 (18h) 1 x Control Officer £180.00 06:30-18:…" at bounding box center [1224, 543] width 240 height 1210
click at [1203, 619] on div "1 x Event First Aider £42.88 15:00-18:30 (3h30m)" at bounding box center [1223, 635] width 217 height 40
type input "**********"
type input "*****"
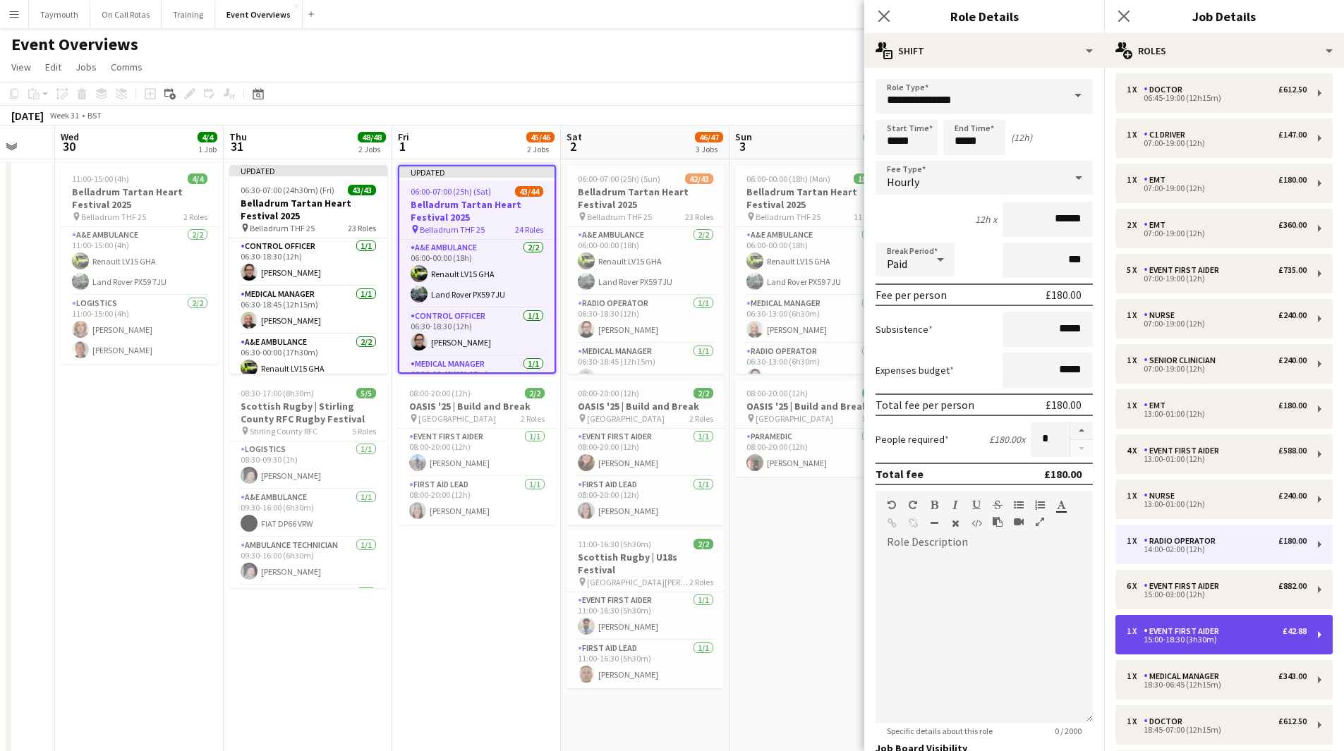
type input "******"
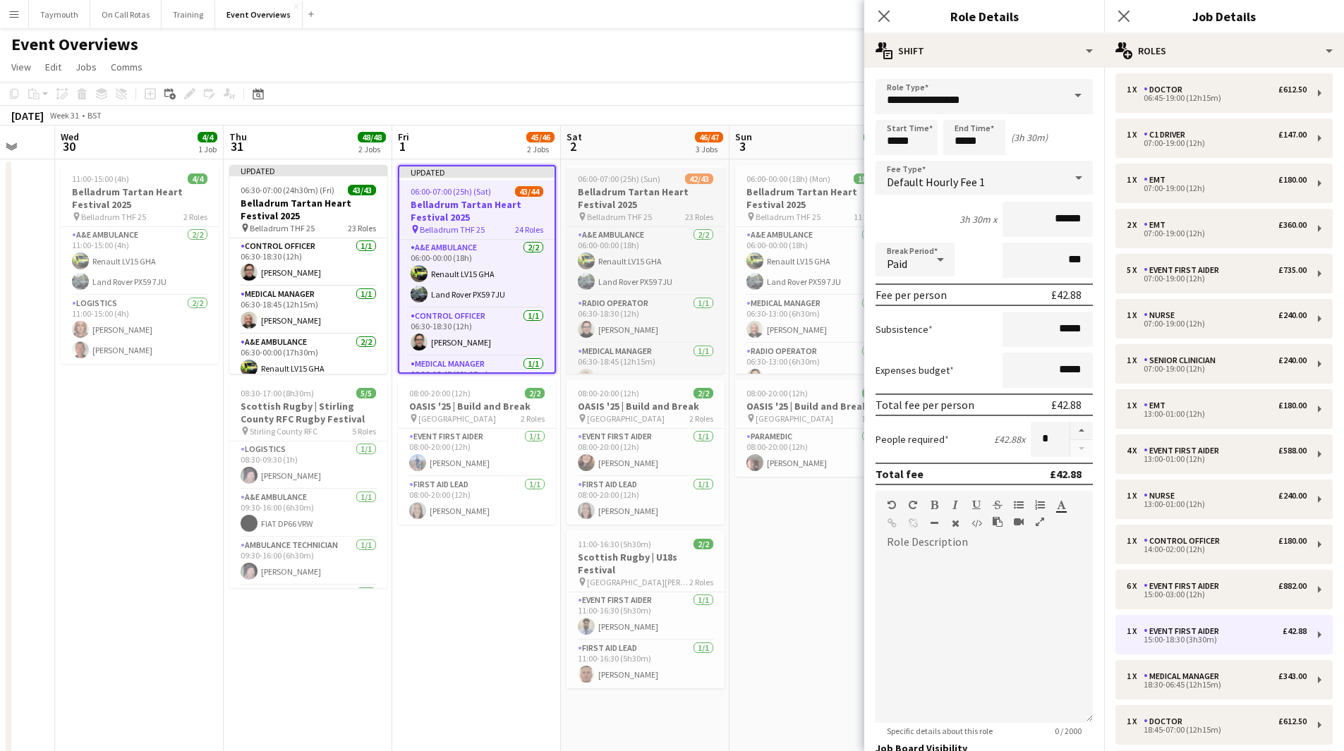
click at [612, 193] on h3 "Belladrum Tartan Heart Festival 2025" at bounding box center [645, 198] width 158 height 25
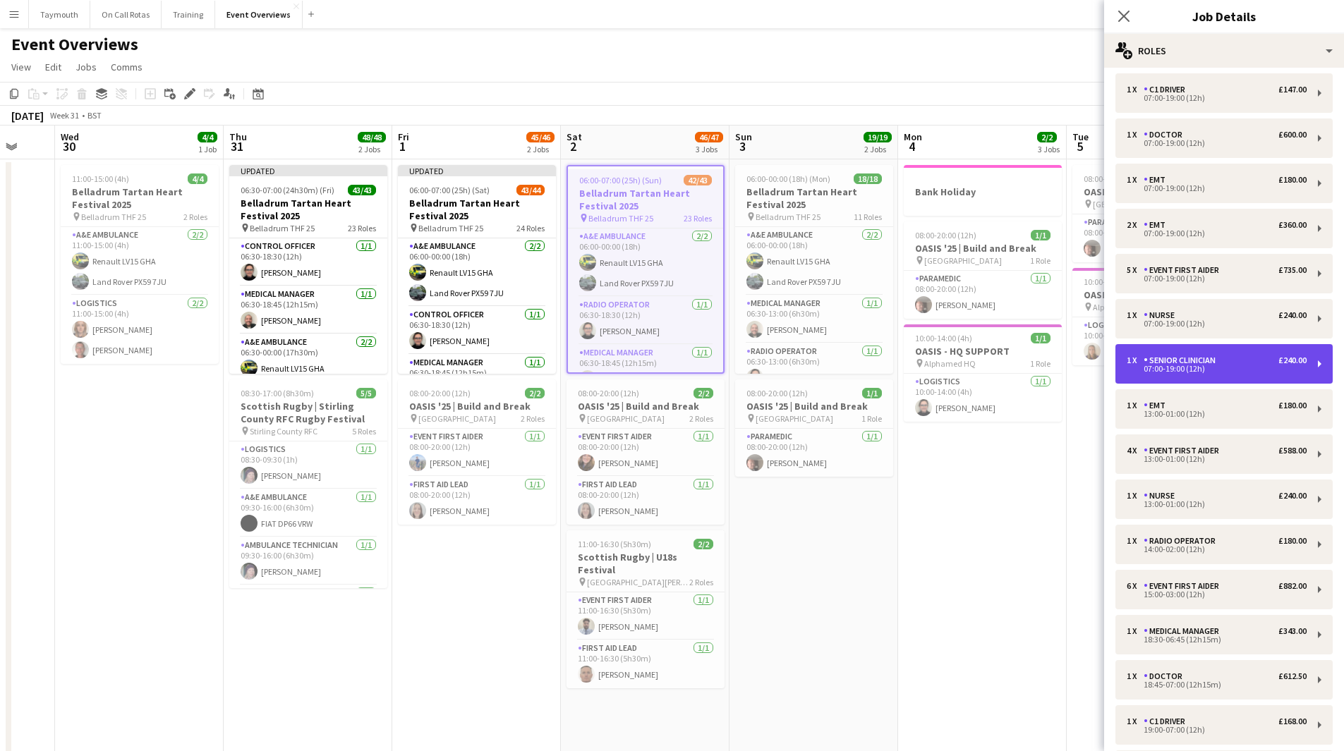
click at [1232, 371] on div "07:00-19:00 (12h)" at bounding box center [1217, 368] width 180 height 7
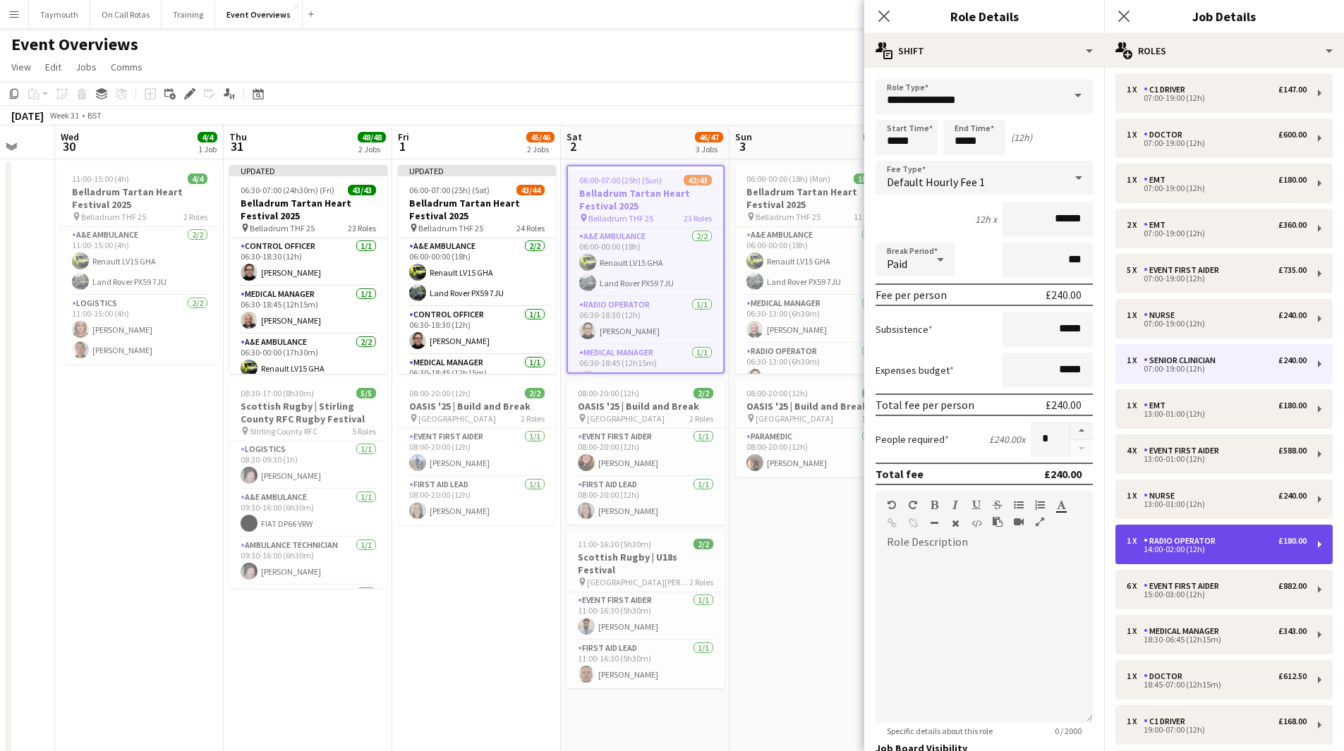
click at [1207, 547] on div "14:00-02:00 (12h)" at bounding box center [1217, 549] width 180 height 7
type input "**********"
type input "*****"
type input "******"
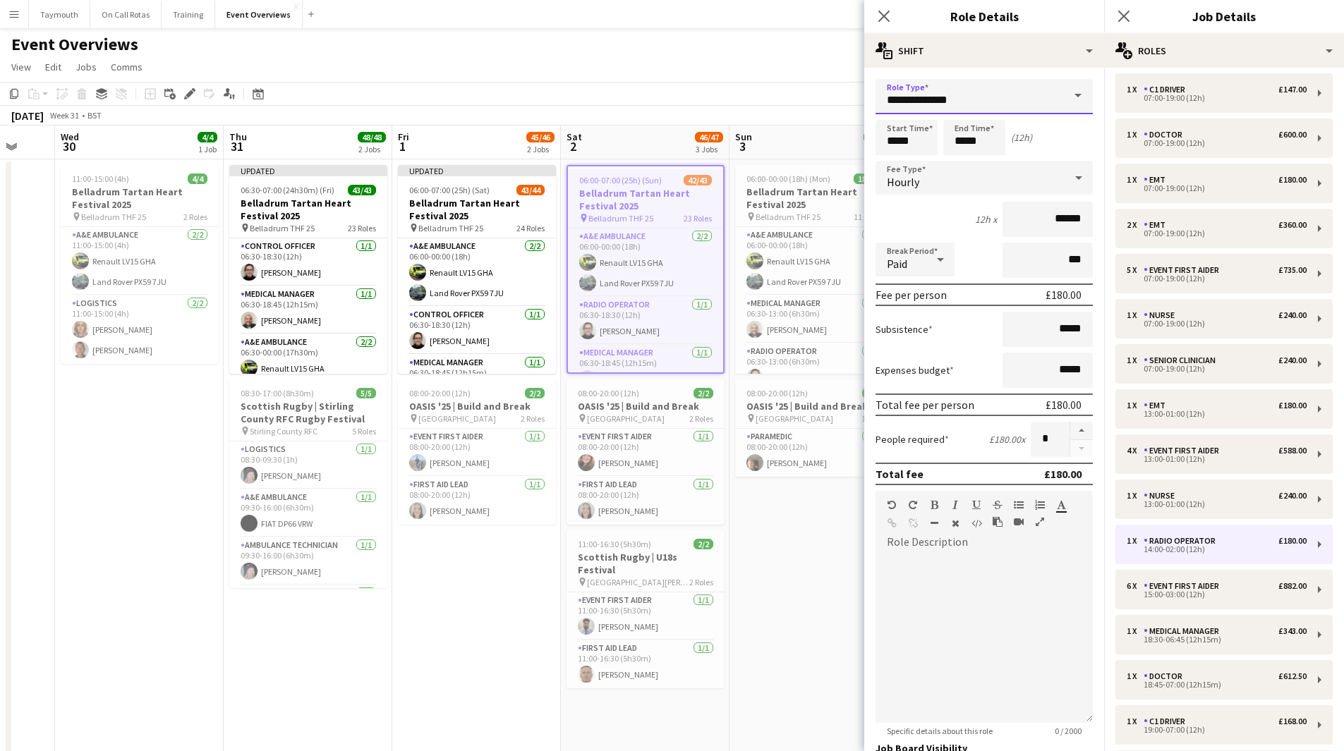
drag, startPoint x: 1019, startPoint y: 107, endPoint x: 18, endPoint y: 4, distance: 1006.3
click at [217, 80] on body "Menu Boards Boards Boards All jobs Status Workforce Workforce My Workforce Recr…" at bounding box center [672, 509] width 1344 height 1019
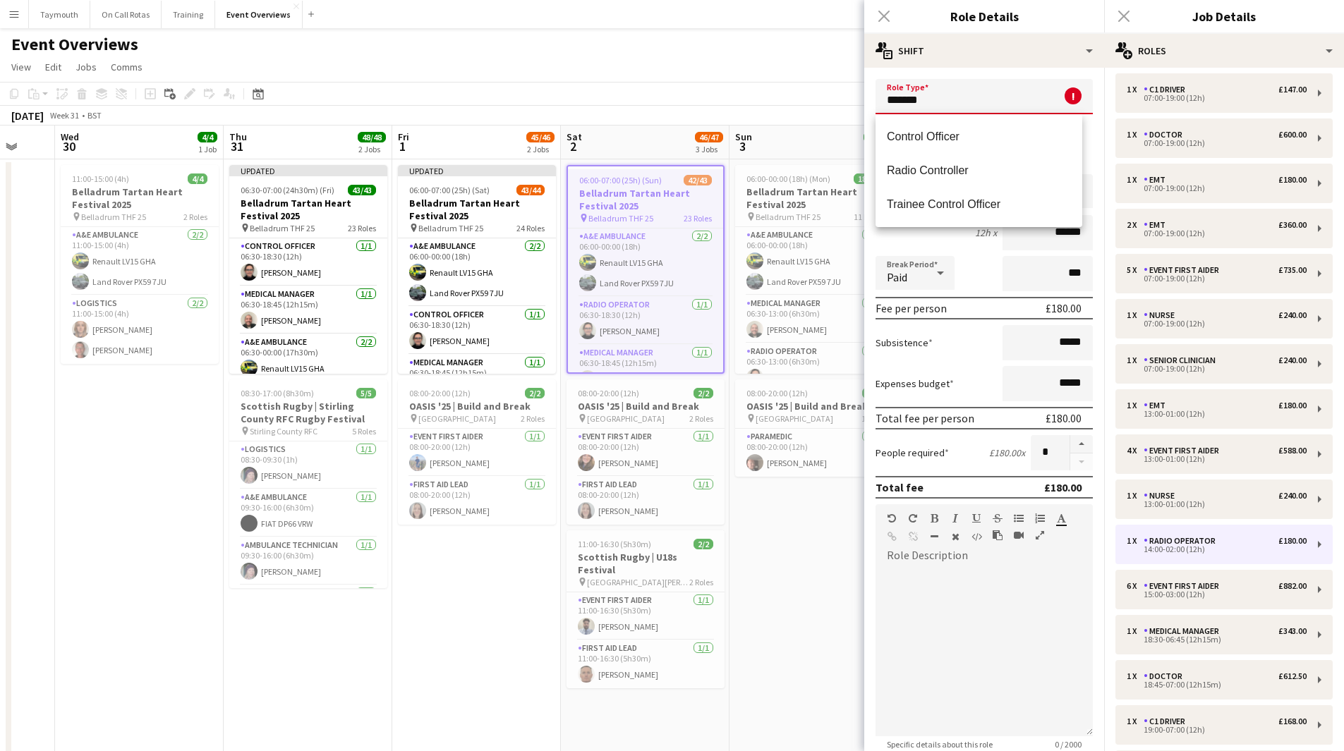
click at [914, 140] on span "Control Officer" at bounding box center [979, 136] width 184 height 13
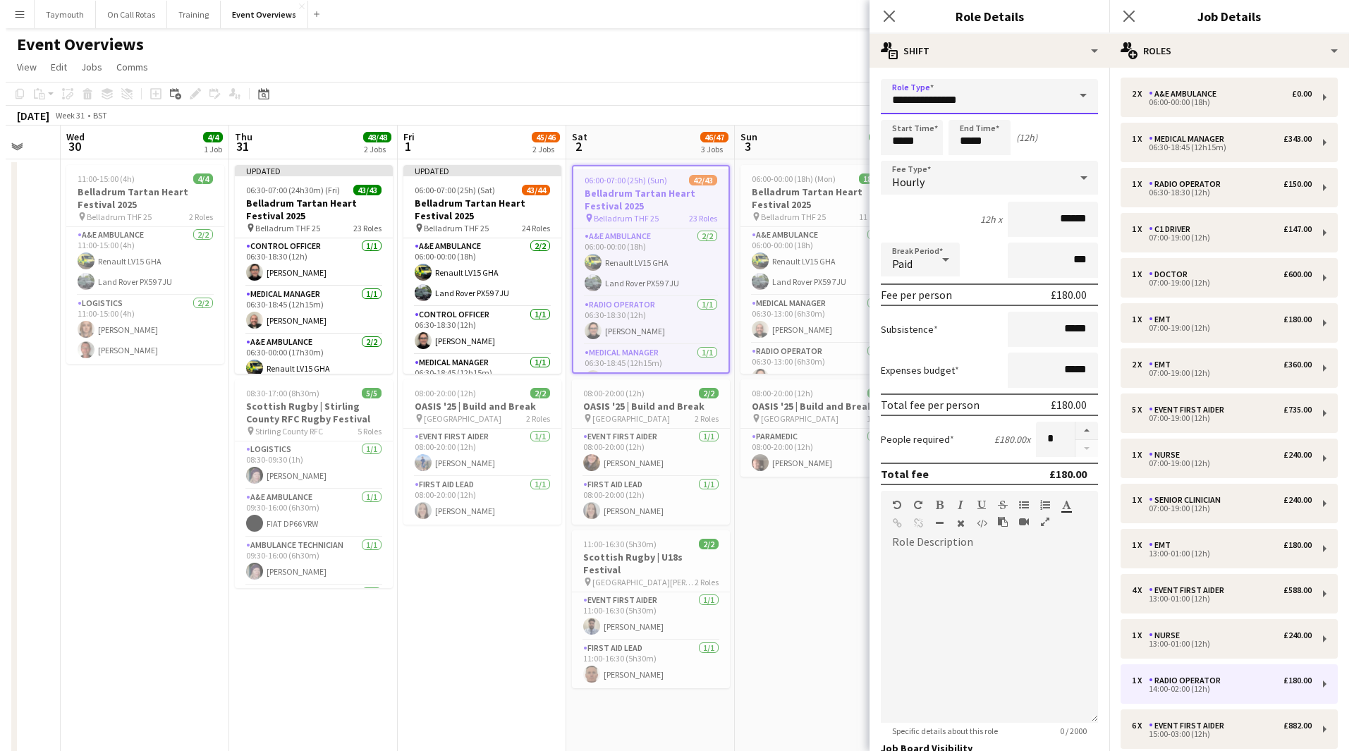
scroll to position [0, 0]
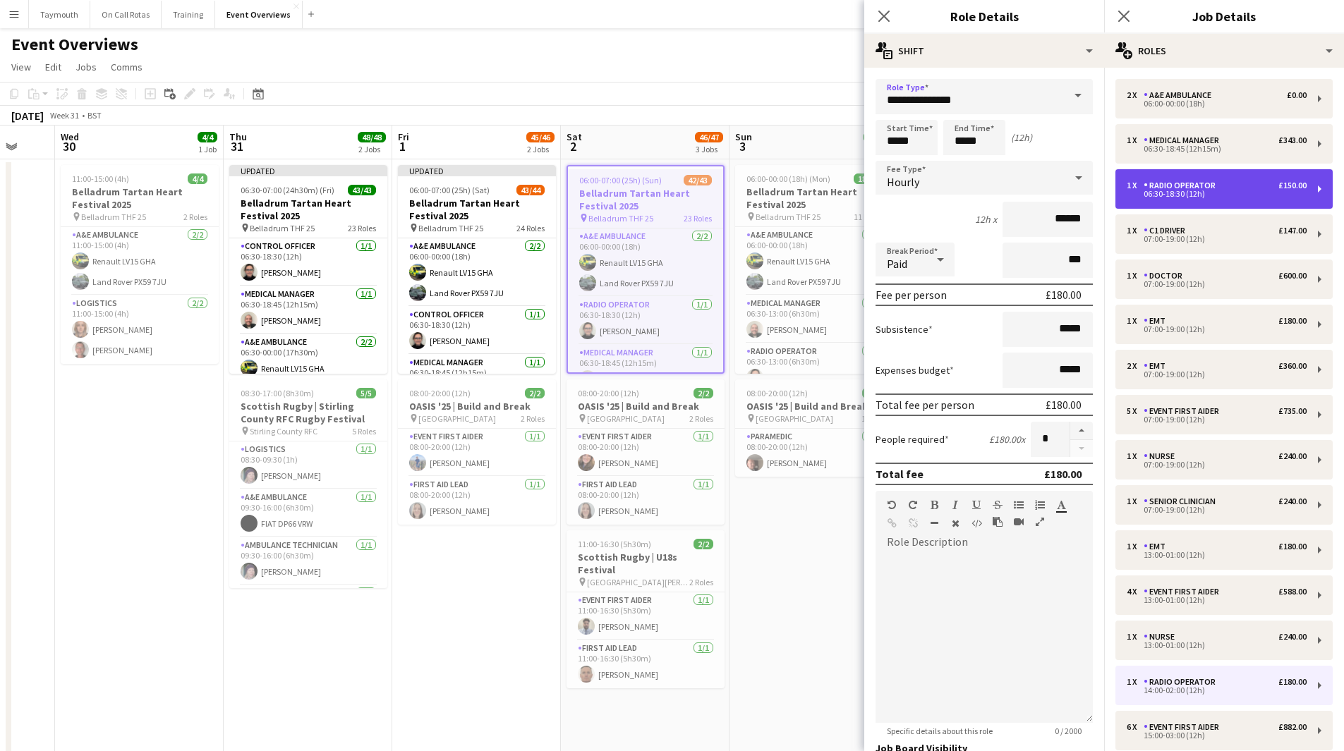
click at [1237, 199] on div "1 x Radio Operator £150.00 06:30-18:30 (12h)" at bounding box center [1223, 189] width 217 height 40
type input "**********"
type input "*****"
type input "******"
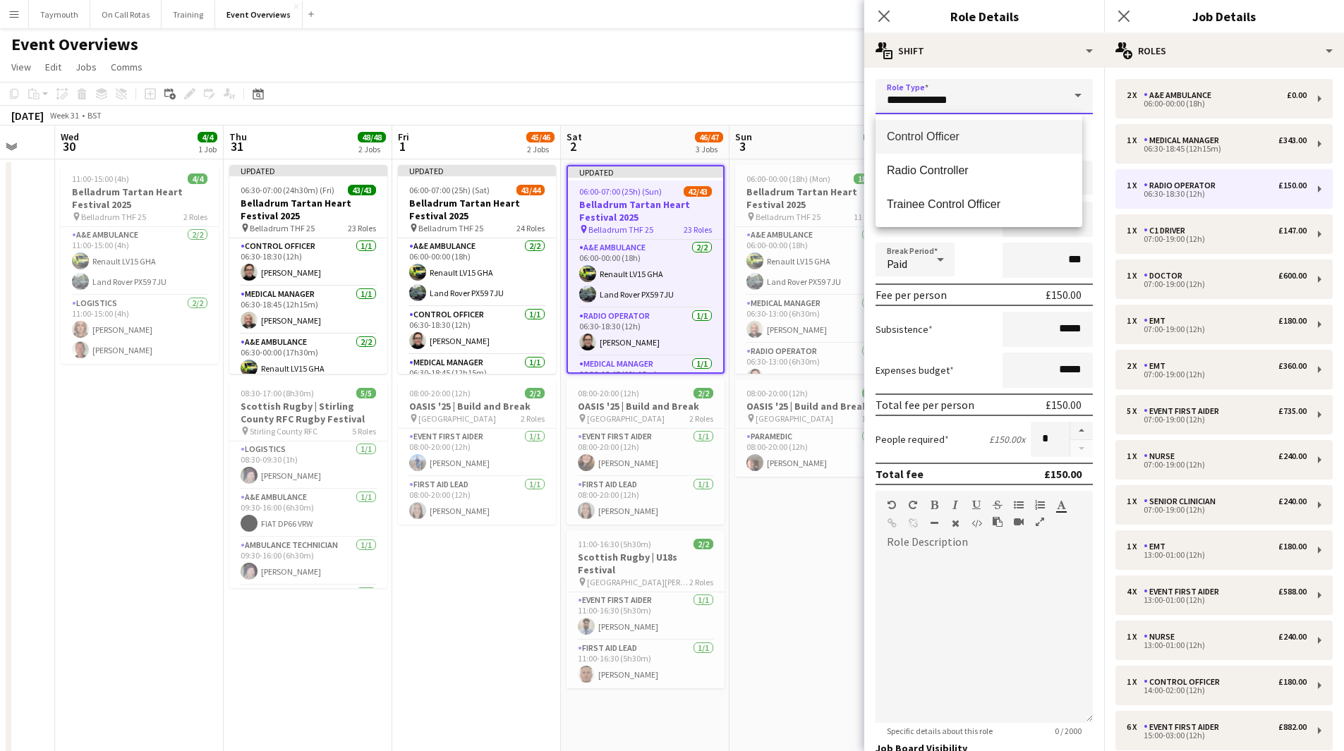
drag, startPoint x: 976, startPoint y: 104, endPoint x: 591, endPoint y: 92, distance: 385.4
click at [595, 102] on body "Menu Boards Boards Boards All jobs Status Workforce Workforce My Workforce Recr…" at bounding box center [672, 509] width 1344 height 1019
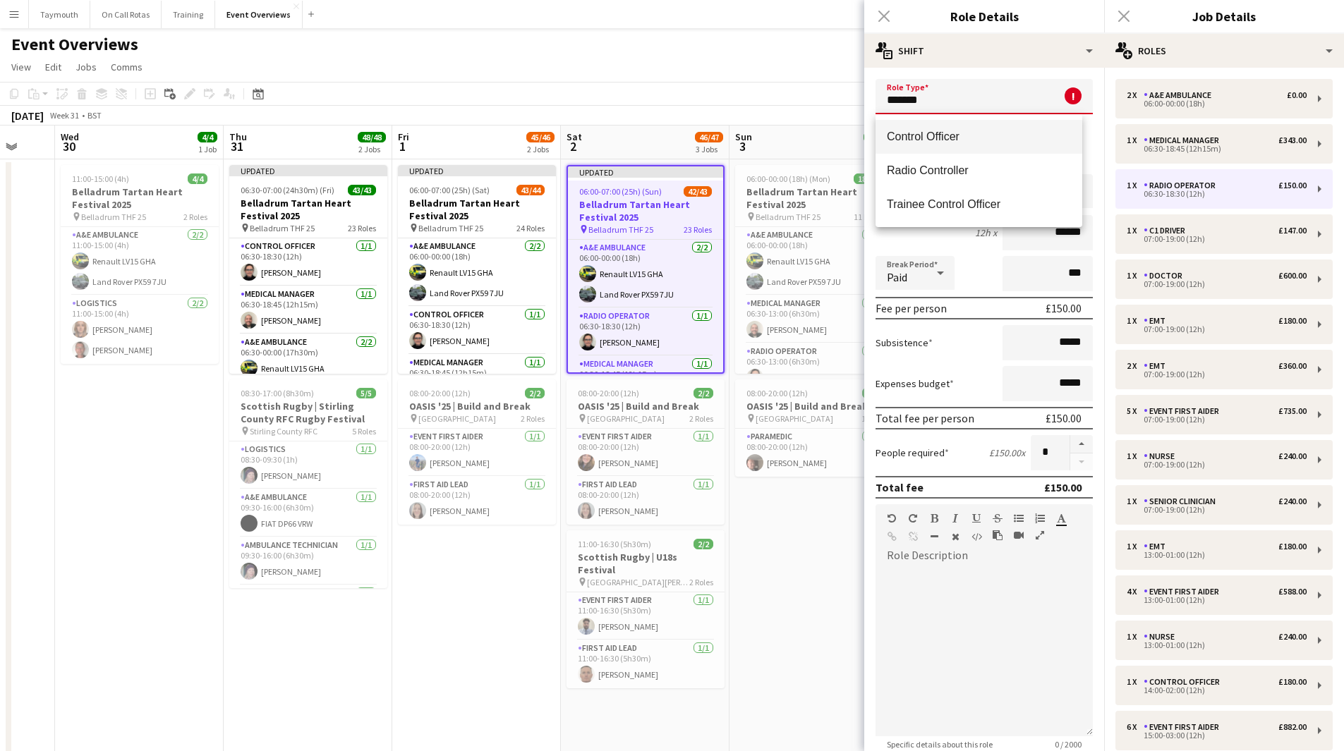
click at [971, 141] on span "Control Officer" at bounding box center [979, 136] width 184 height 13
type input "**********"
type input "******"
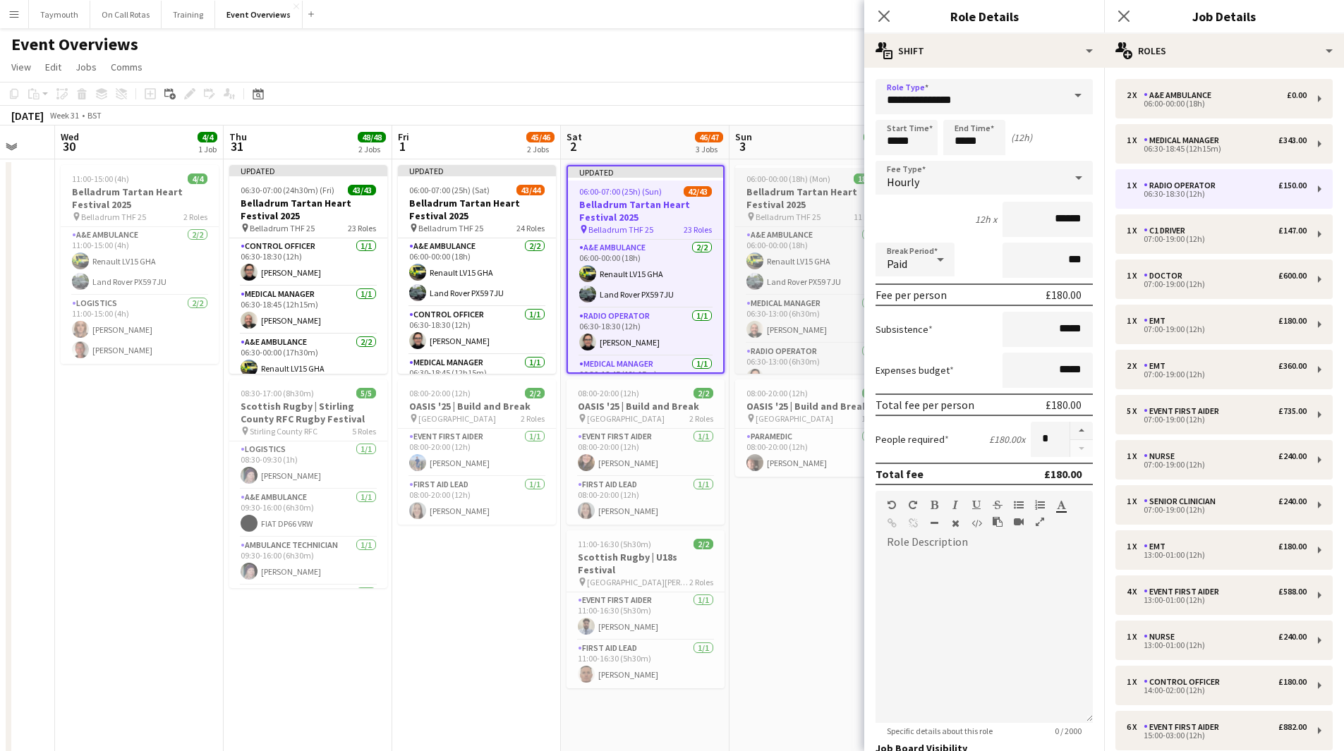
click at [760, 202] on h3 "Belladrum Tartan Heart Festival 2025" at bounding box center [814, 198] width 158 height 25
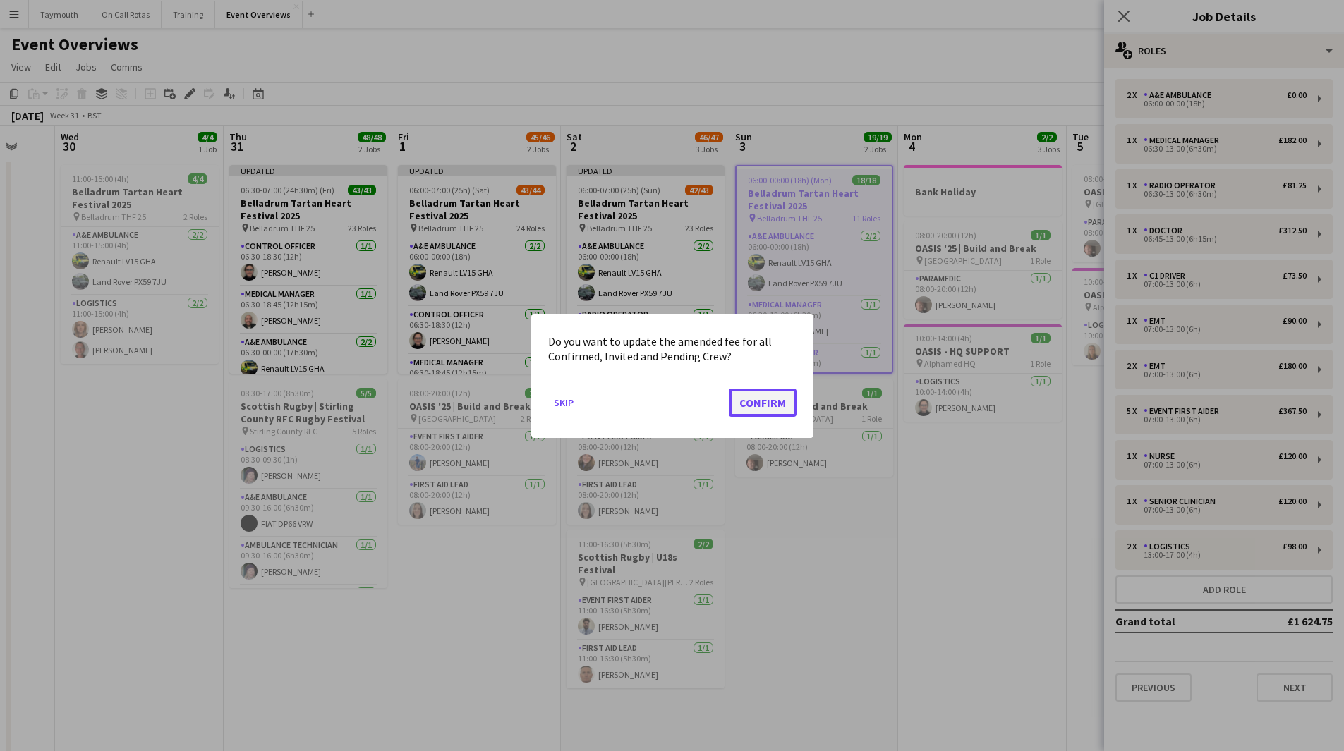
click at [754, 404] on button "Confirm" at bounding box center [763, 402] width 68 height 28
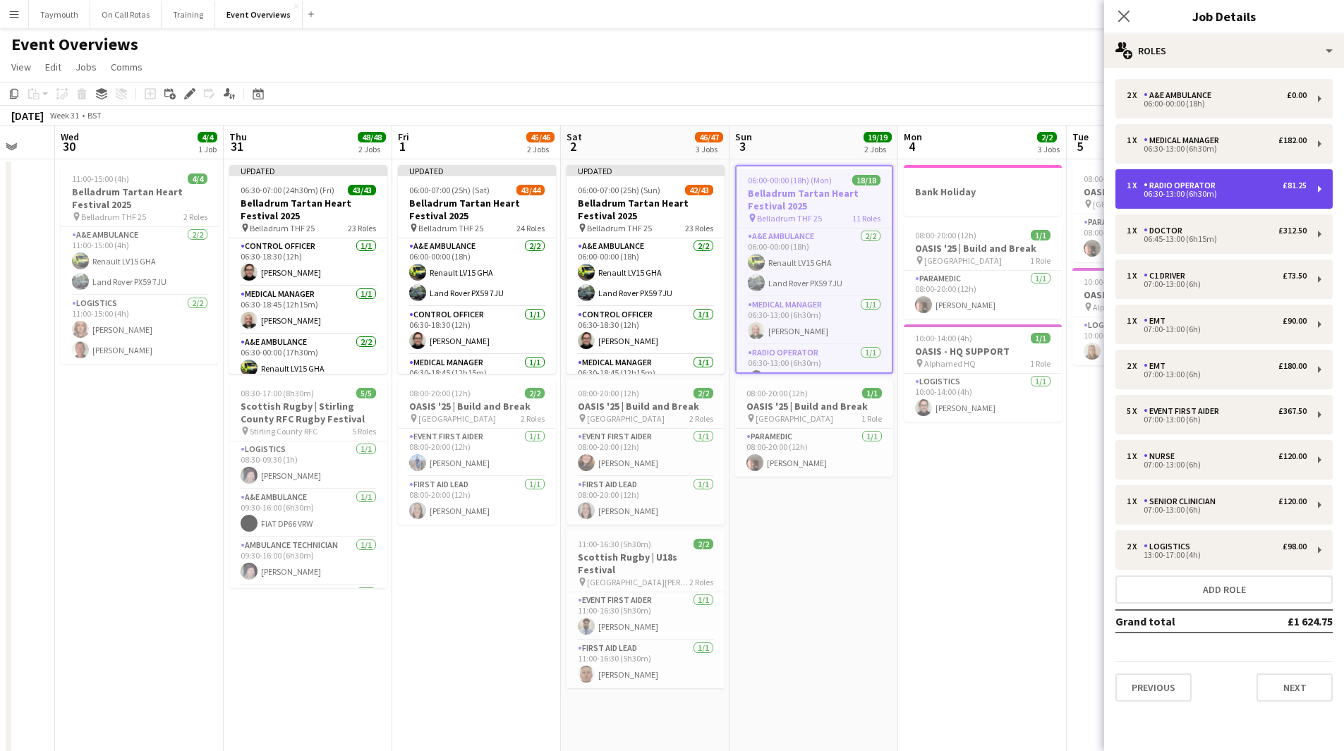
click at [1230, 181] on div "1 x Radio Operator £81.25" at bounding box center [1217, 186] width 180 height 10
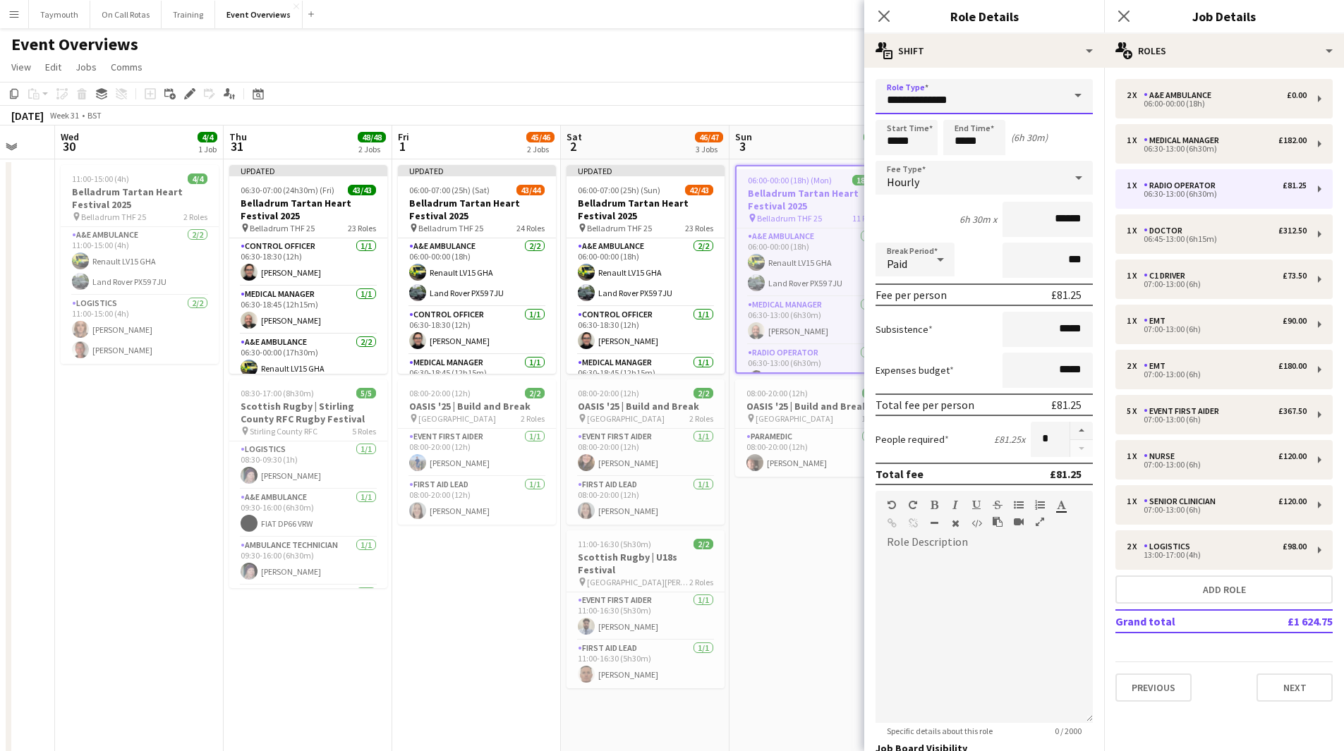
drag, startPoint x: 1033, startPoint y: 98, endPoint x: 469, endPoint y: 105, distance: 563.7
click at [483, 113] on body "Menu Boards Boards Boards All jobs Status Workforce Workforce My Workforce Recr…" at bounding box center [672, 509] width 1344 height 1019
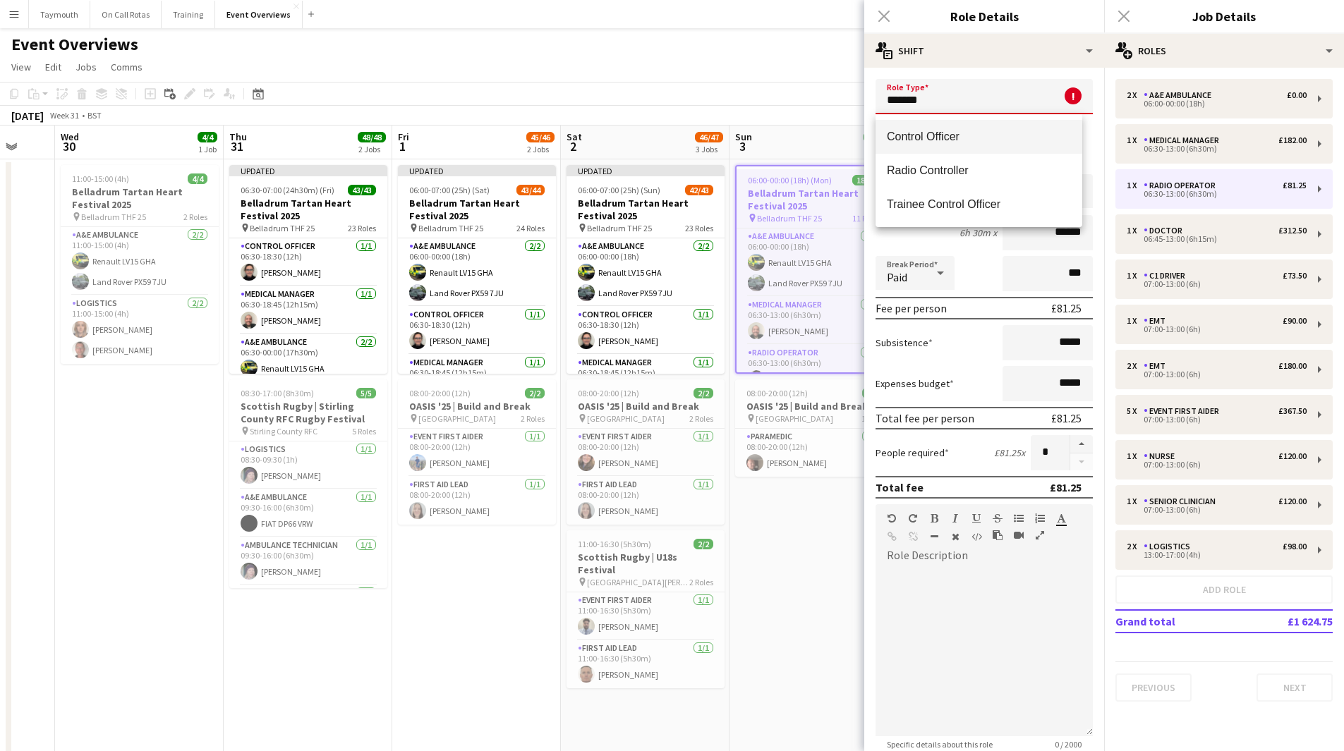
click at [1012, 136] on span "Control Officer" at bounding box center [979, 136] width 184 height 13
type input "**********"
type input "******"
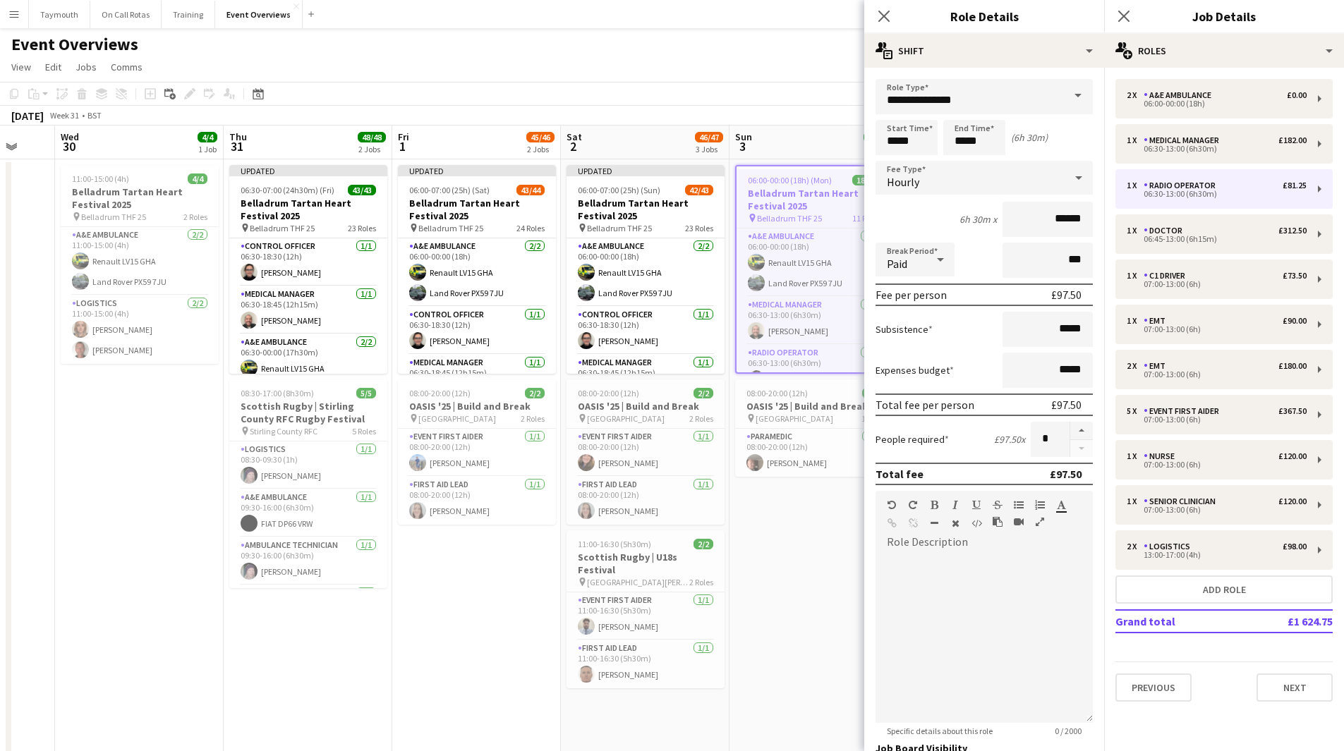
click at [823, 554] on app-date-cell "06:00-00:00 (18h) (Mon) 18/18 Belladrum Tartan Heart Festival 2025 pin Belladru…" at bounding box center [813, 589] width 169 height 860
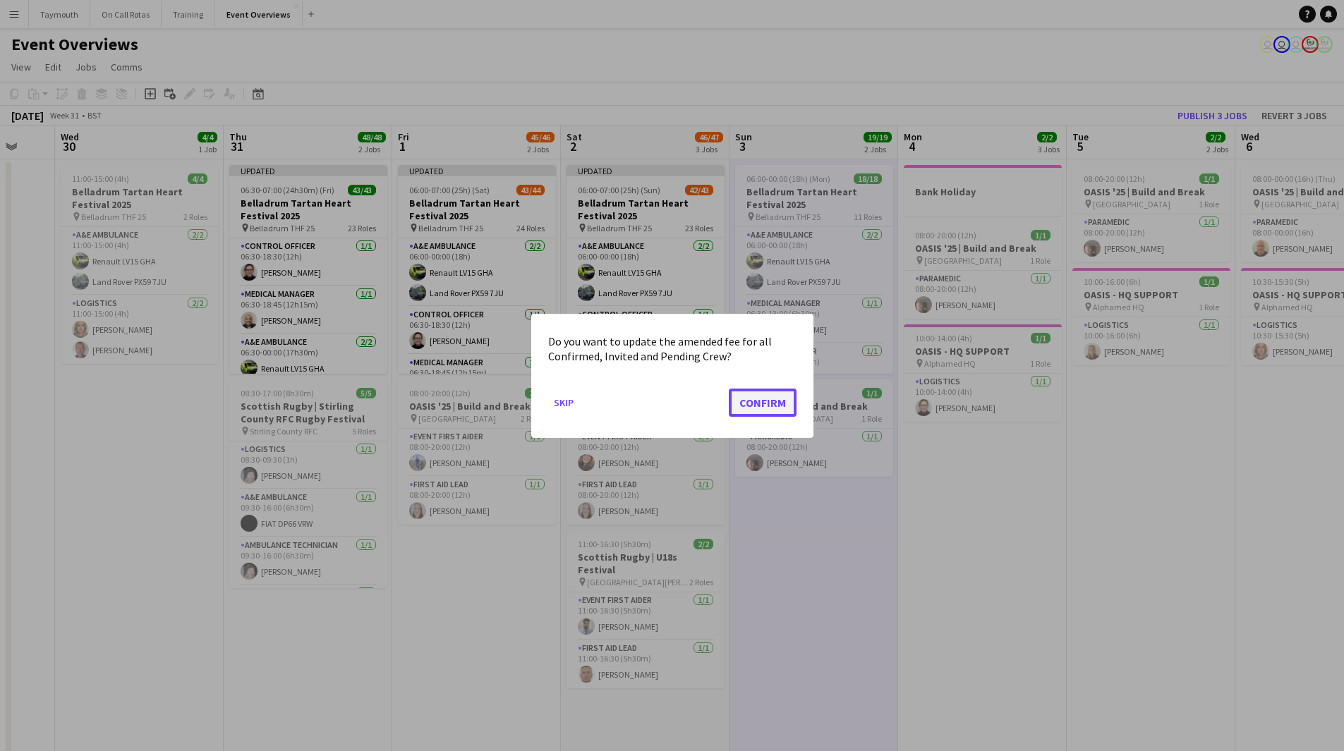
click at [763, 399] on button "Confirm" at bounding box center [763, 402] width 68 height 28
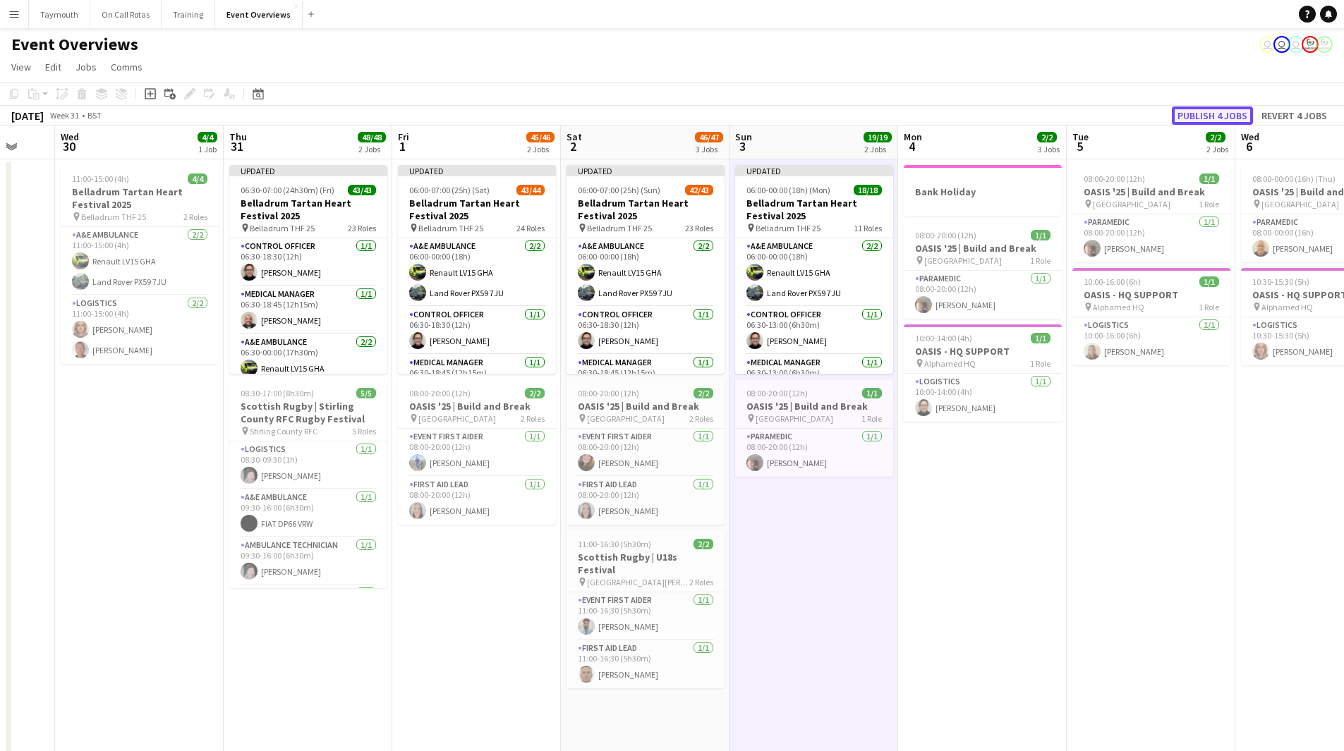
click at [1216, 118] on button "Publish 4 jobs" at bounding box center [1212, 116] width 81 height 18
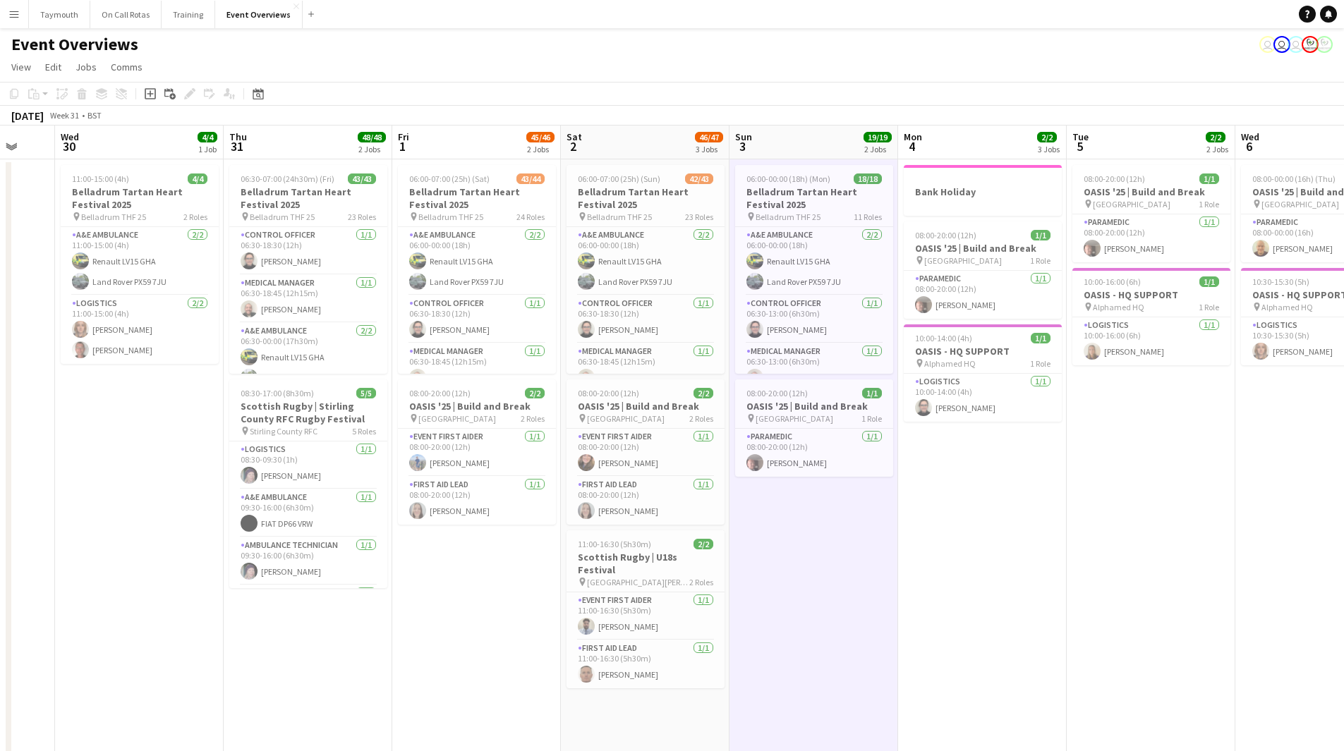
click at [6, 13] on button "Menu" at bounding box center [14, 14] width 28 height 28
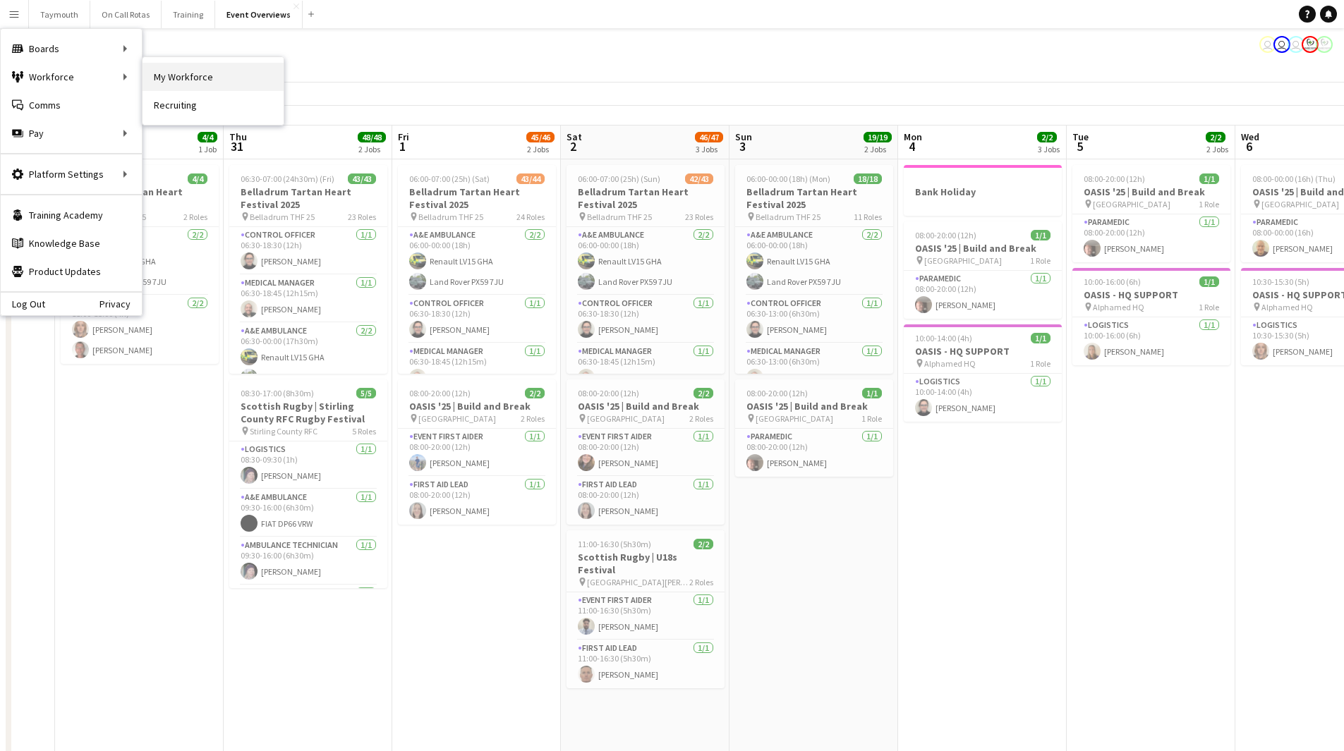
click at [215, 69] on link "My Workforce" at bounding box center [213, 77] width 141 height 28
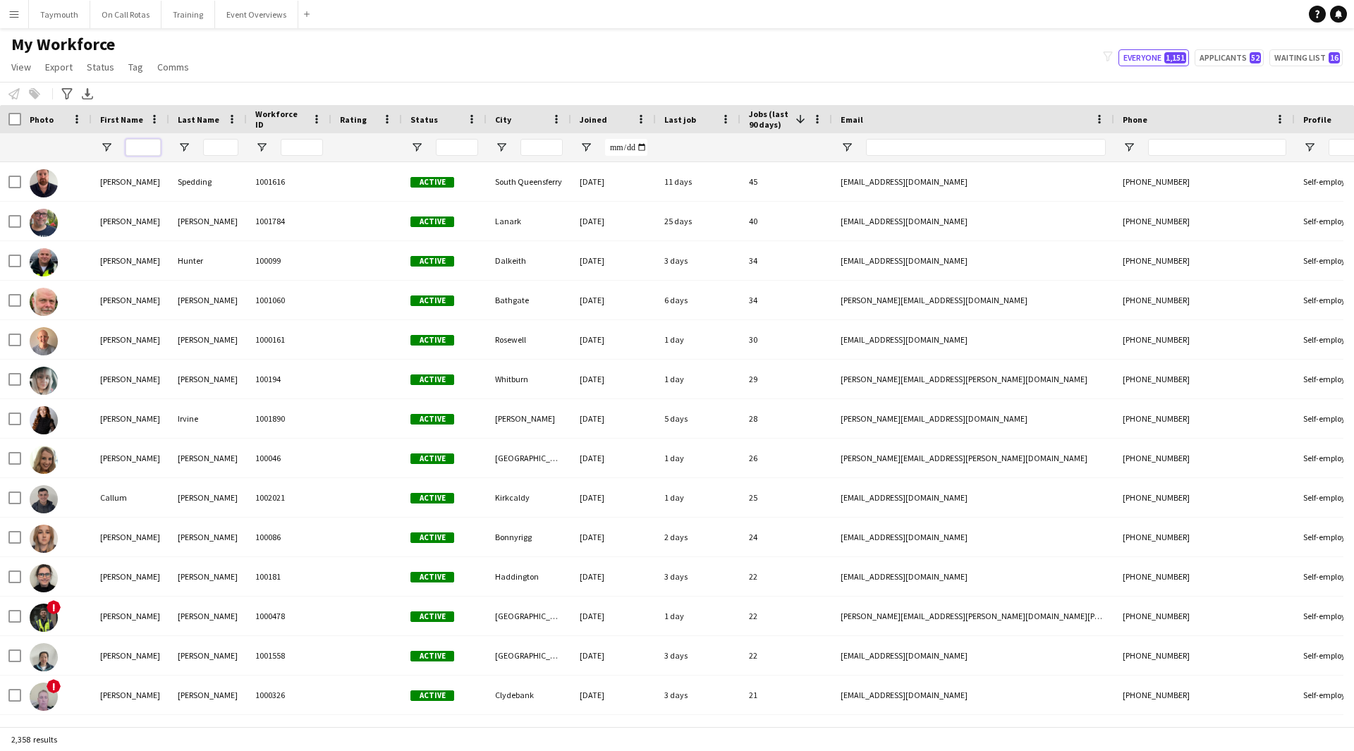
click at [151, 147] on input "First Name Filter Input" at bounding box center [143, 147] width 35 height 17
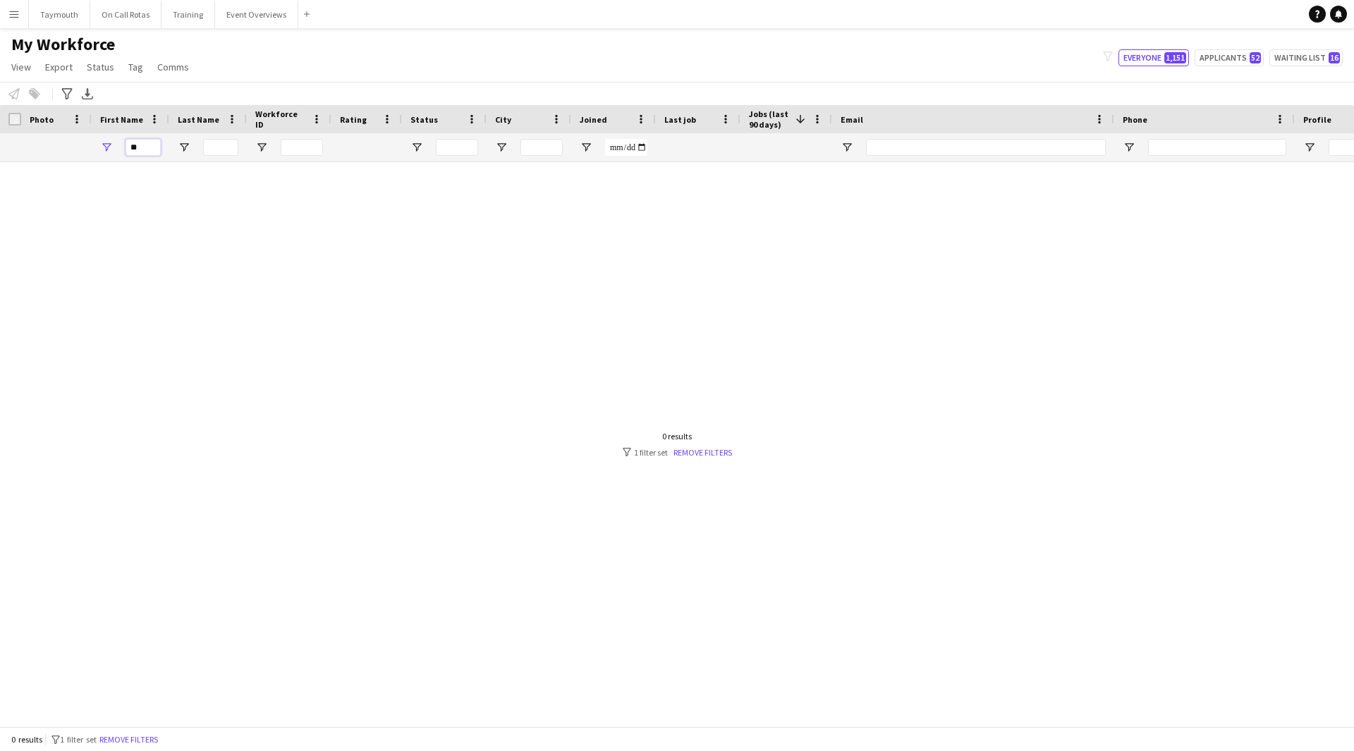
type input "*"
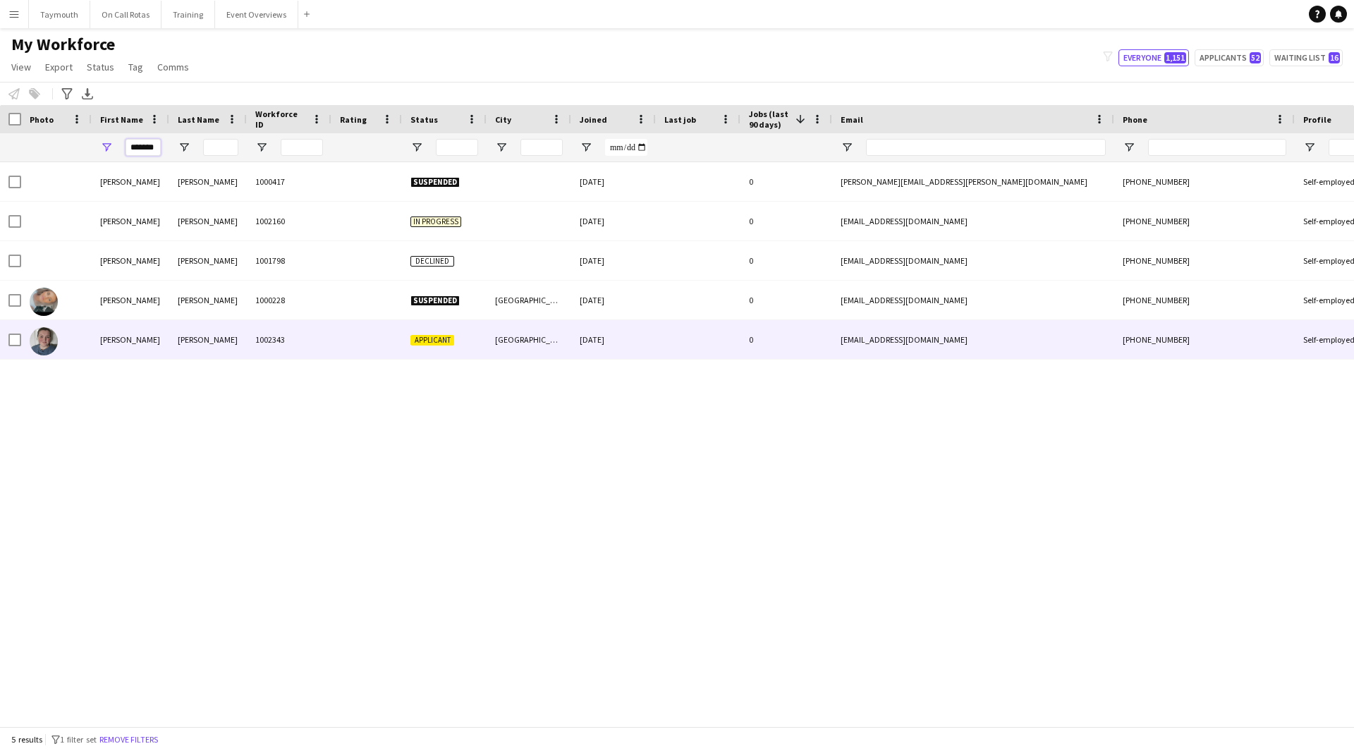
type input "*******"
click at [248, 345] on div "1002343" at bounding box center [289, 339] width 85 height 39
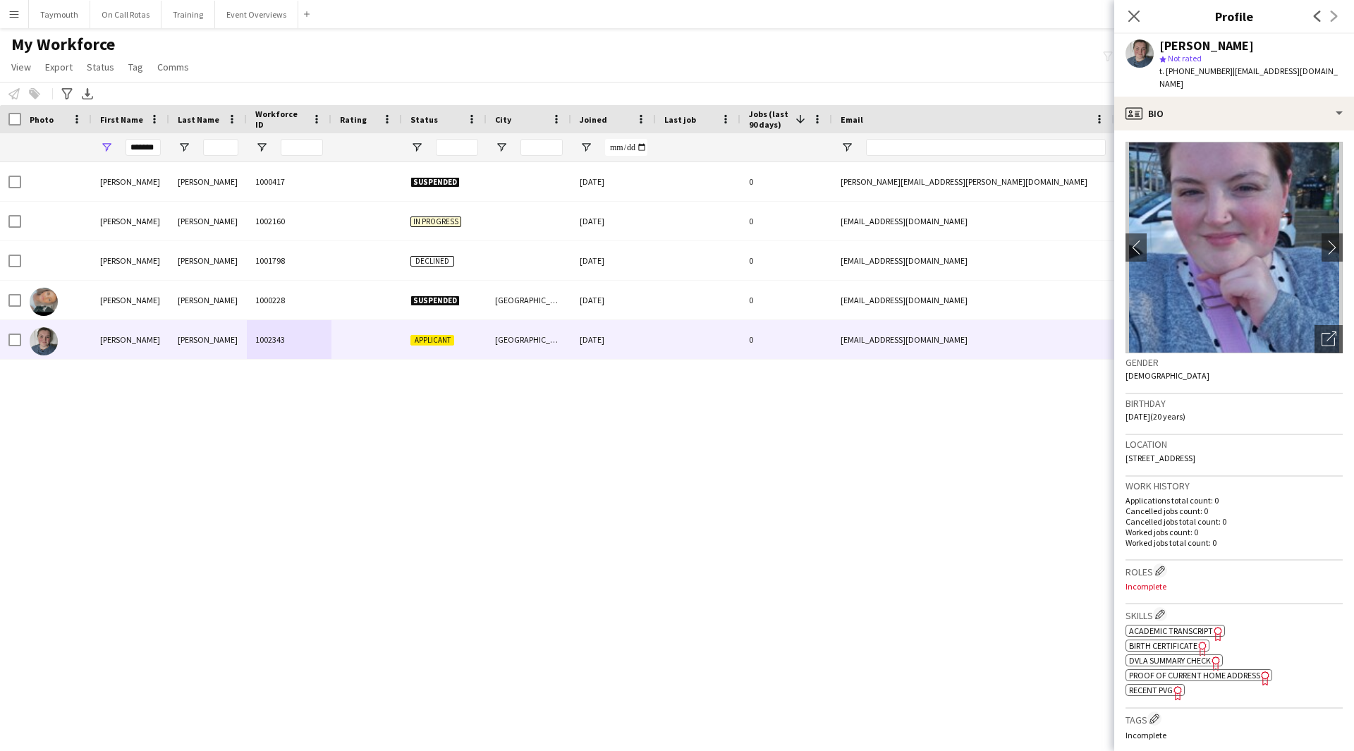
click at [1189, 626] on span "Academic Transcript" at bounding box center [1171, 631] width 84 height 11
drag, startPoint x: 1338, startPoint y: 69, endPoint x: 1228, endPoint y: 76, distance: 110.3
click at [1228, 76] on div "Siobhan Wilson star Not rated t. +447757224780 | siobhanwilson05@gmail.com" at bounding box center [1235, 65] width 240 height 63
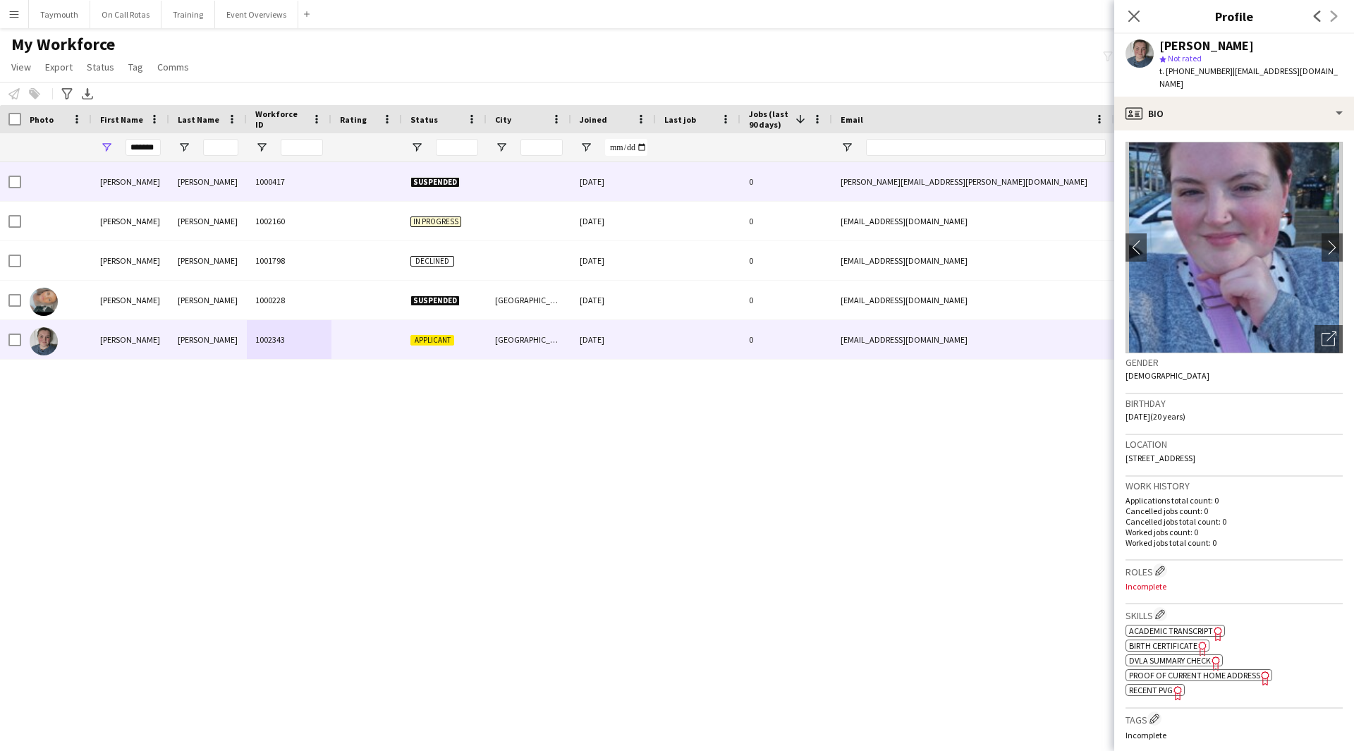
copy span "siobhanwilson05@gmail.com"
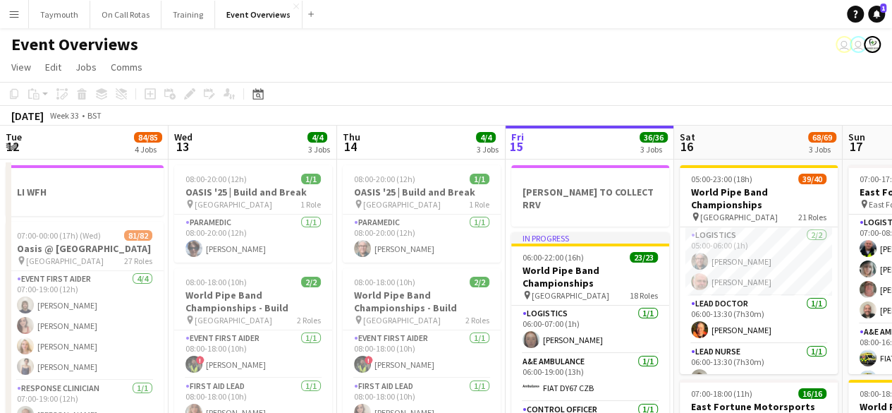
scroll to position [0, 337]
